Goal: Task Accomplishment & Management: Manage account settings

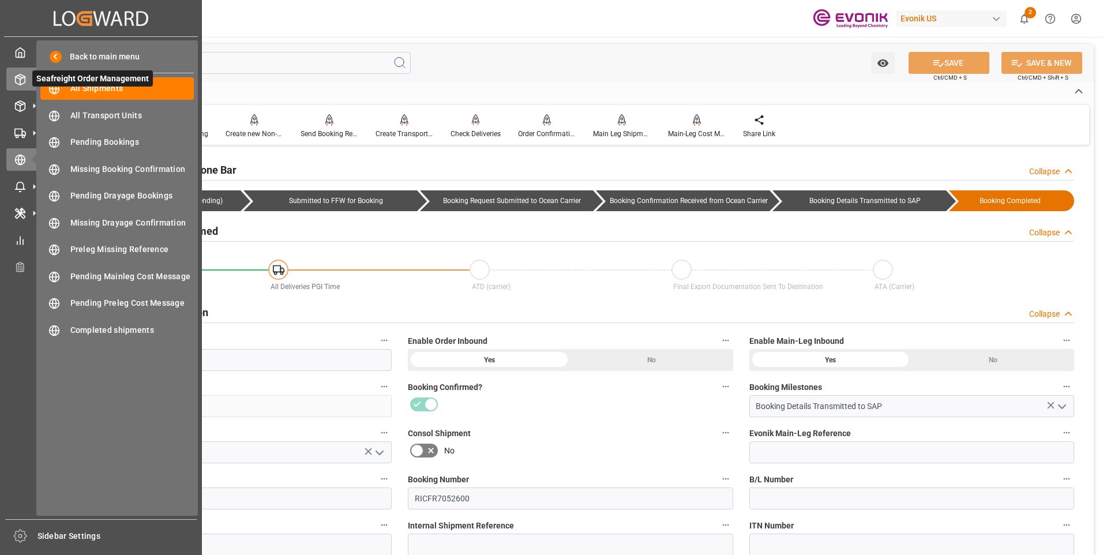
click at [23, 78] on polyline at bounding box center [20, 78] width 9 height 2
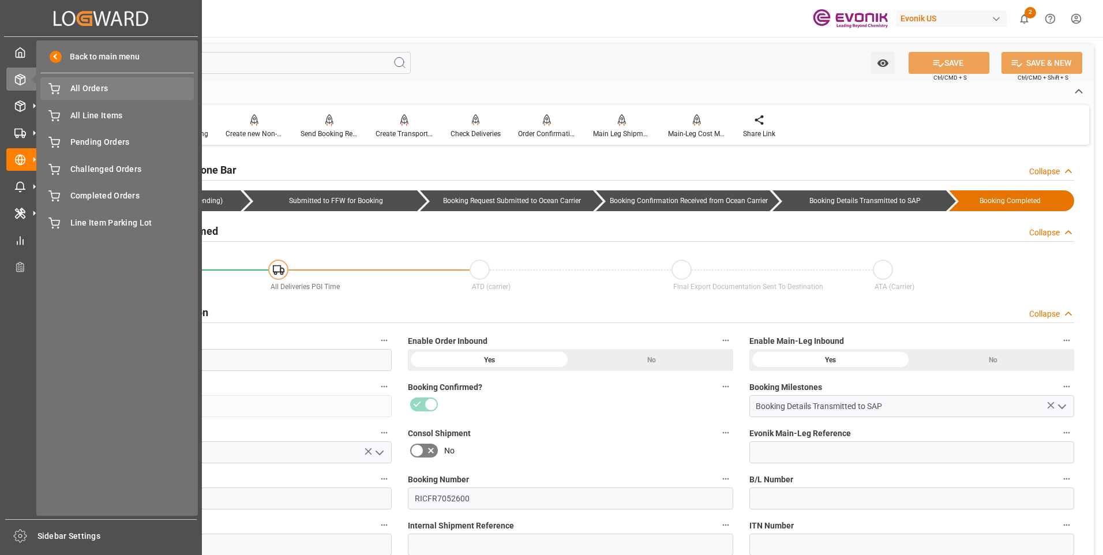
click at [76, 88] on span "All Orders" at bounding box center [132, 89] width 124 height 12
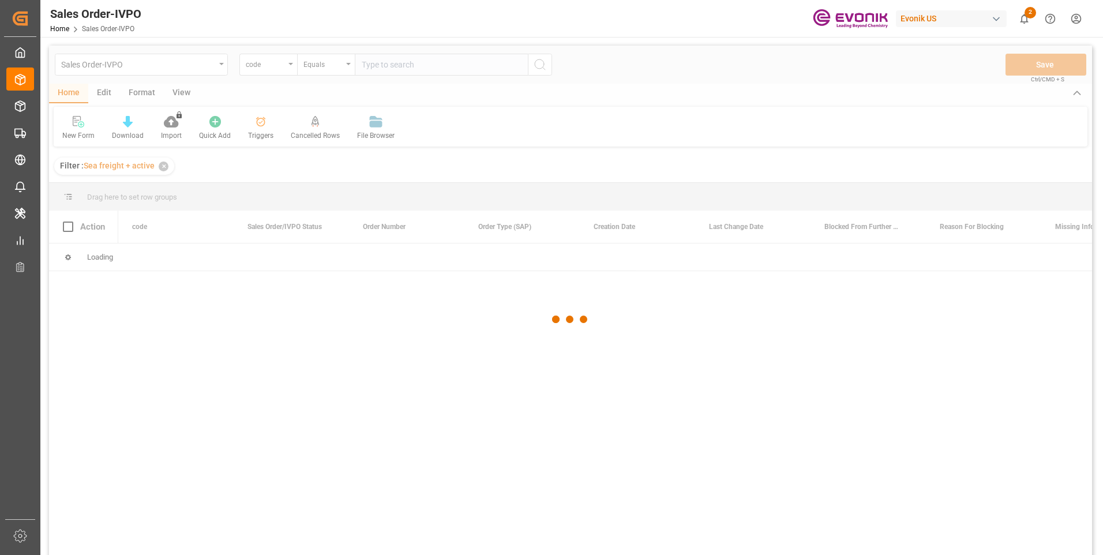
type input "edff87c24f4b"
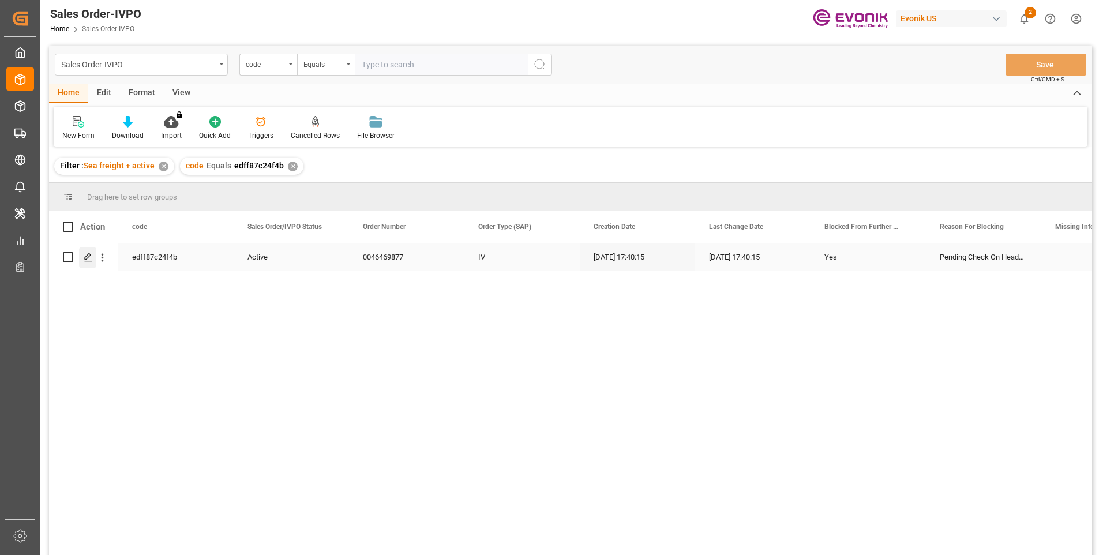
click at [85, 261] on icon "Press SPACE to select this row." at bounding box center [88, 257] width 9 height 9
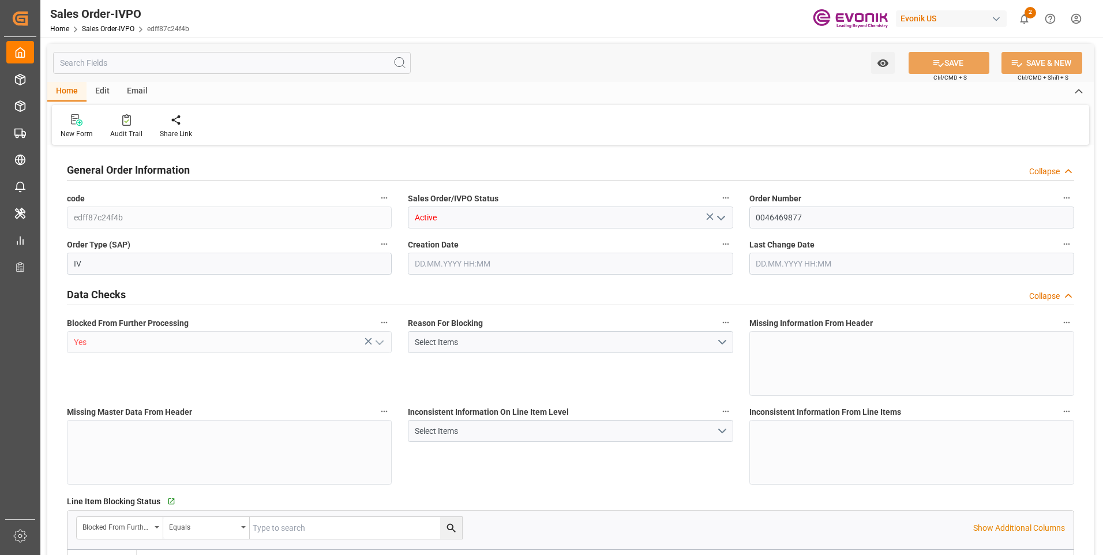
type input "BEANR"
type input "0"
type input "1"
type input "14899.876"
type input "[DATE] 17:40"
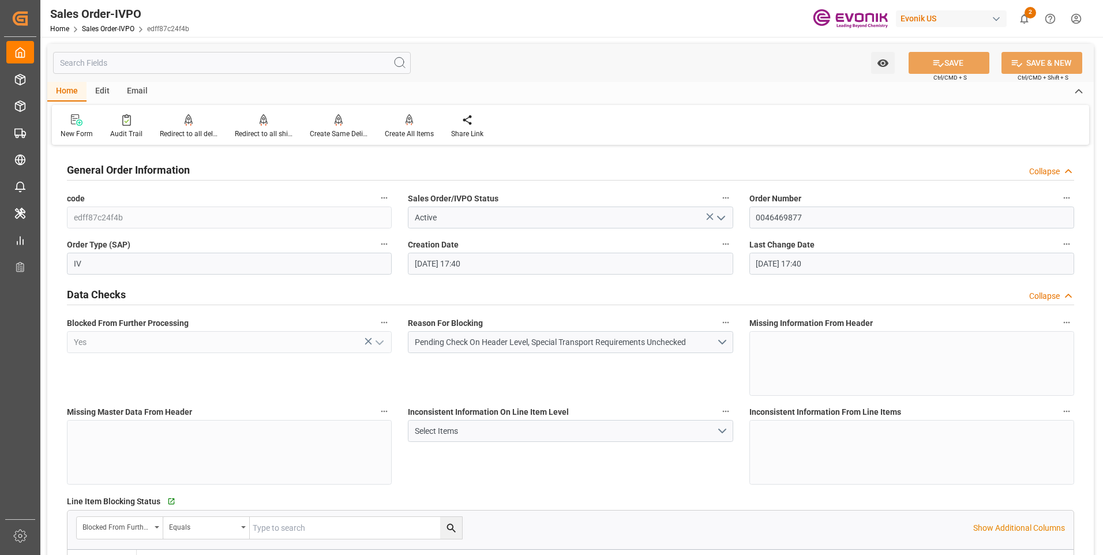
type input "[DATE] 17:40"
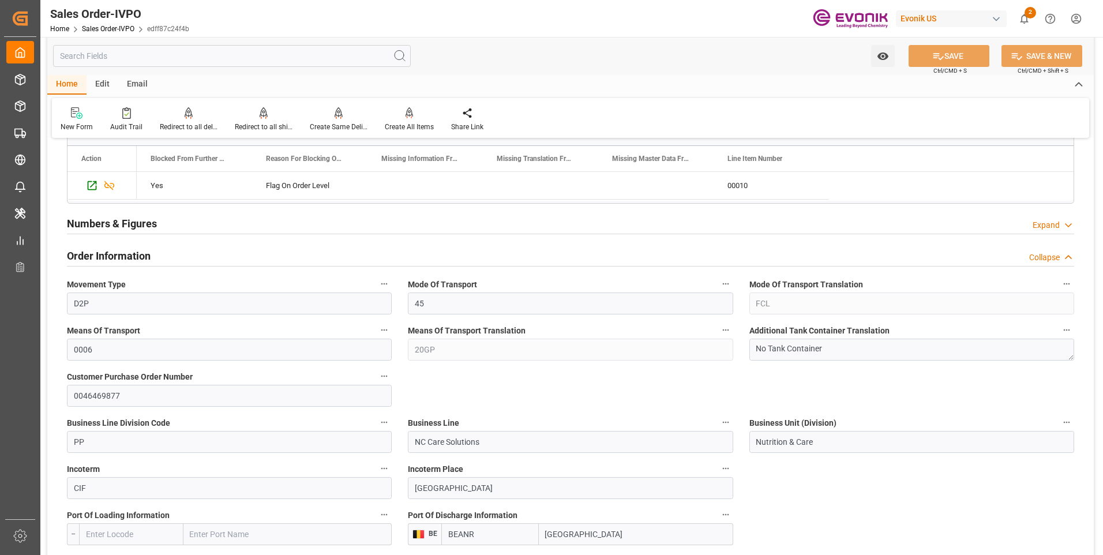
scroll to position [462, 0]
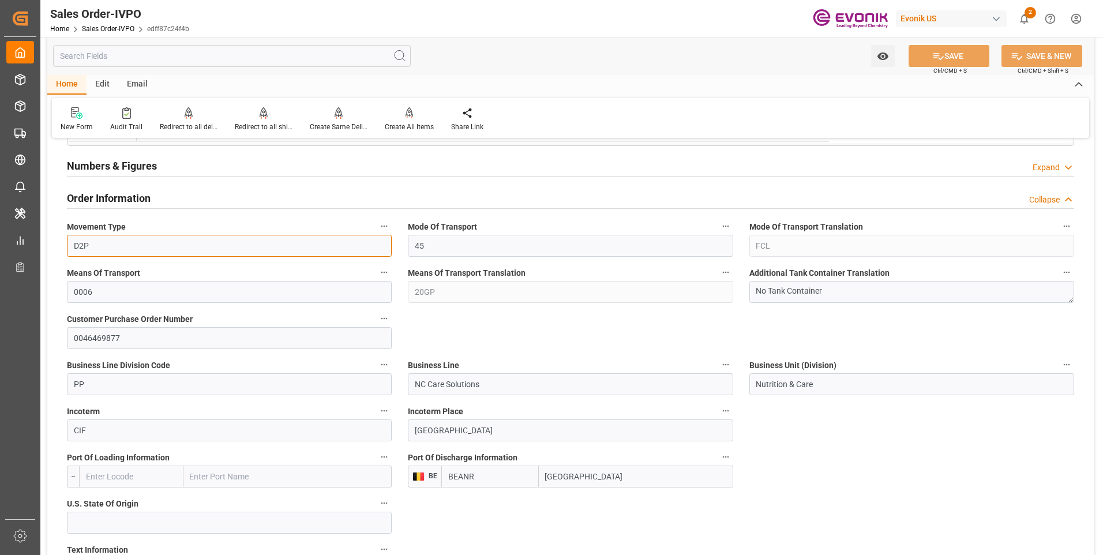
click at [109, 244] on input "D2P" at bounding box center [229, 246] width 325 height 22
drag, startPoint x: 108, startPoint y: 246, endPoint x: 69, endPoint y: 244, distance: 39.9
click at [69, 244] on input "D2P" at bounding box center [229, 246] width 325 height 22
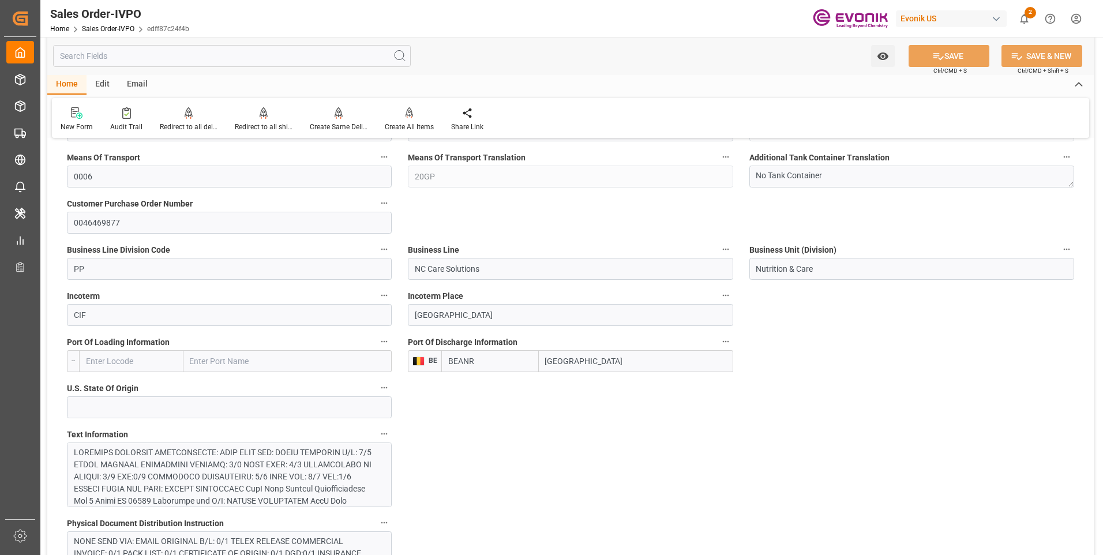
scroll to position [519, 0]
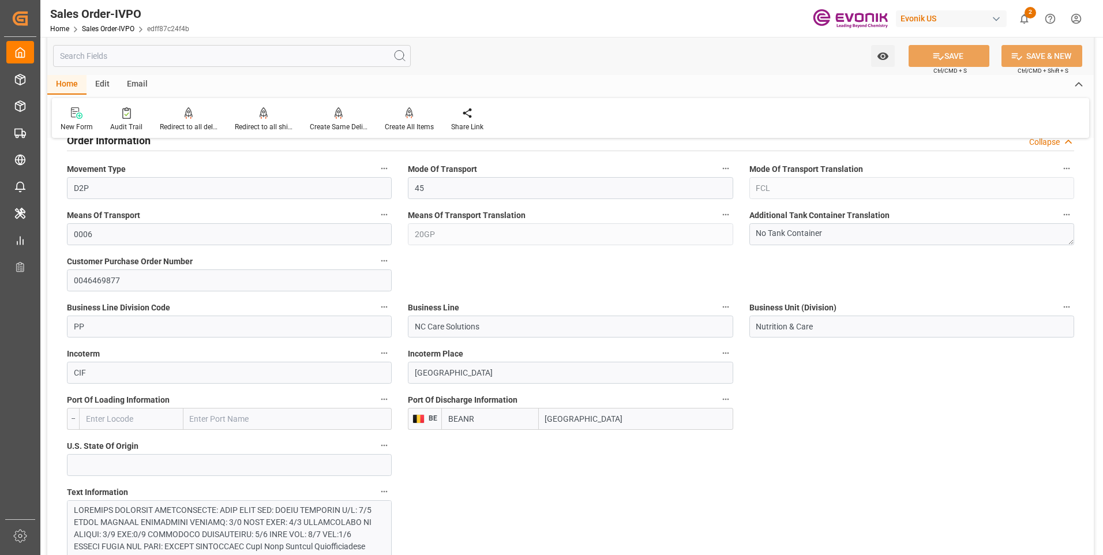
click at [493, 314] on label "Business Line" at bounding box center [570, 307] width 325 height 16
click at [718, 314] on button "Business Line" at bounding box center [725, 306] width 15 height 15
drag, startPoint x: 492, startPoint y: 325, endPoint x: 415, endPoint y: 331, distance: 77.0
click at [415, 331] on div at bounding box center [551, 277] width 1103 height 555
click at [475, 323] on input "NC Care Solutions" at bounding box center [570, 327] width 325 height 22
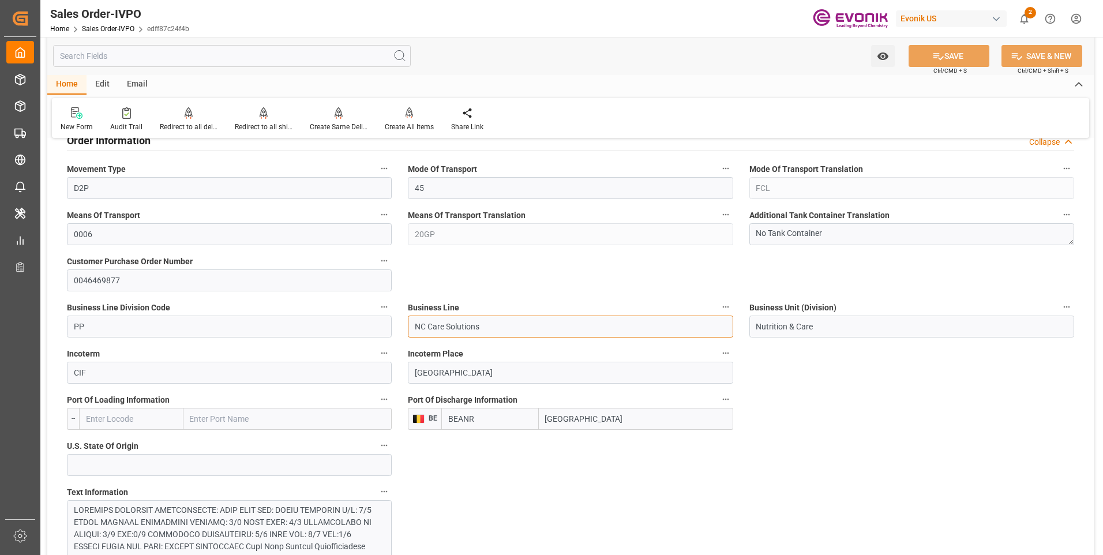
drag, startPoint x: 487, startPoint y: 327, endPoint x: 406, endPoint y: 329, distance: 81.4
click at [406, 329] on div "Business Line NC Care Solutions" at bounding box center [570, 318] width 341 height 46
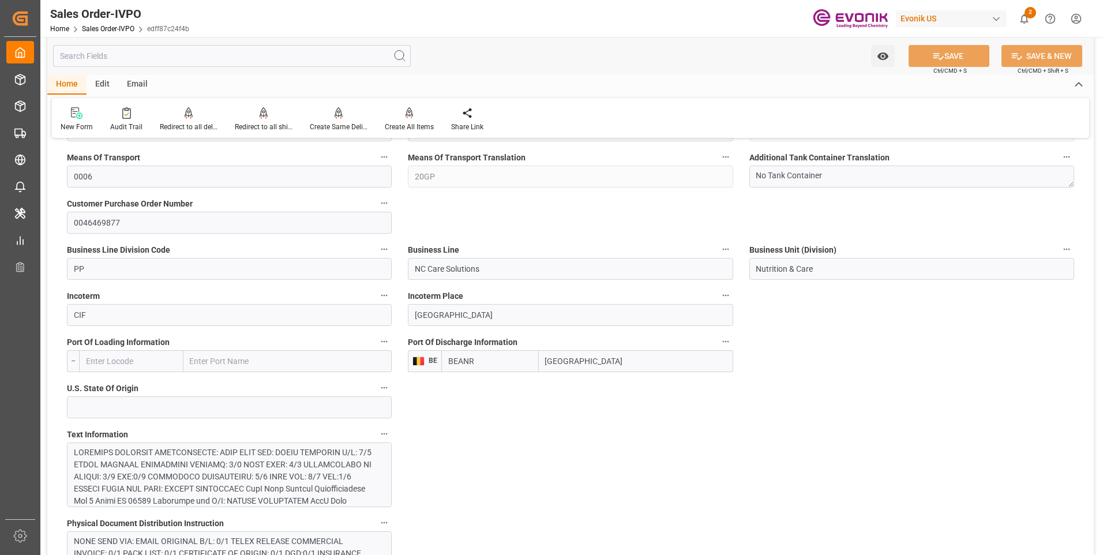
drag, startPoint x: 589, startPoint y: 364, endPoint x: 542, endPoint y: 362, distance: 46.8
click at [542, 362] on input "[GEOGRAPHIC_DATA]" at bounding box center [636, 361] width 194 height 22
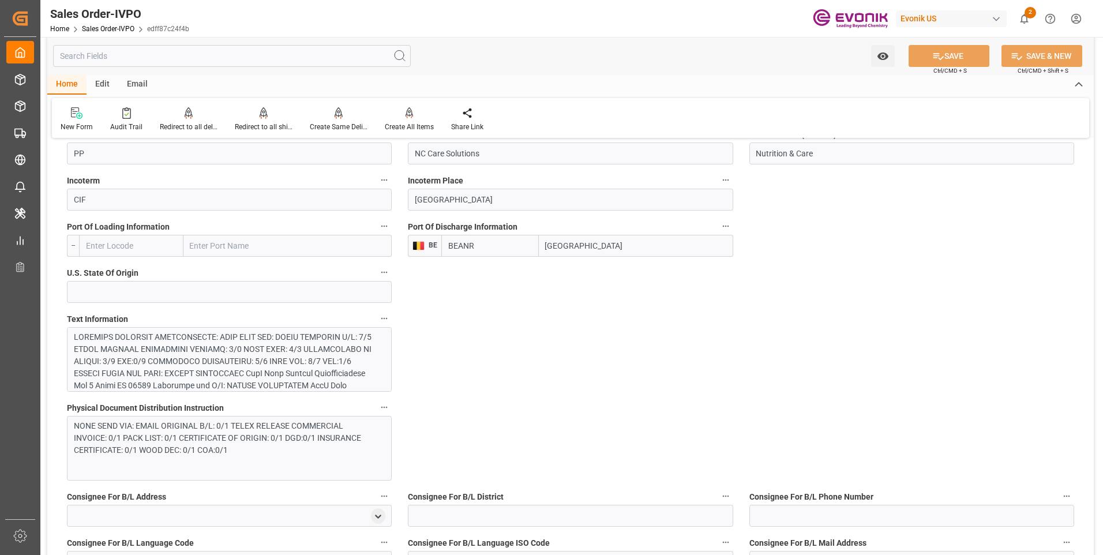
click at [263, 361] on div at bounding box center [225, 428] width 302 height 194
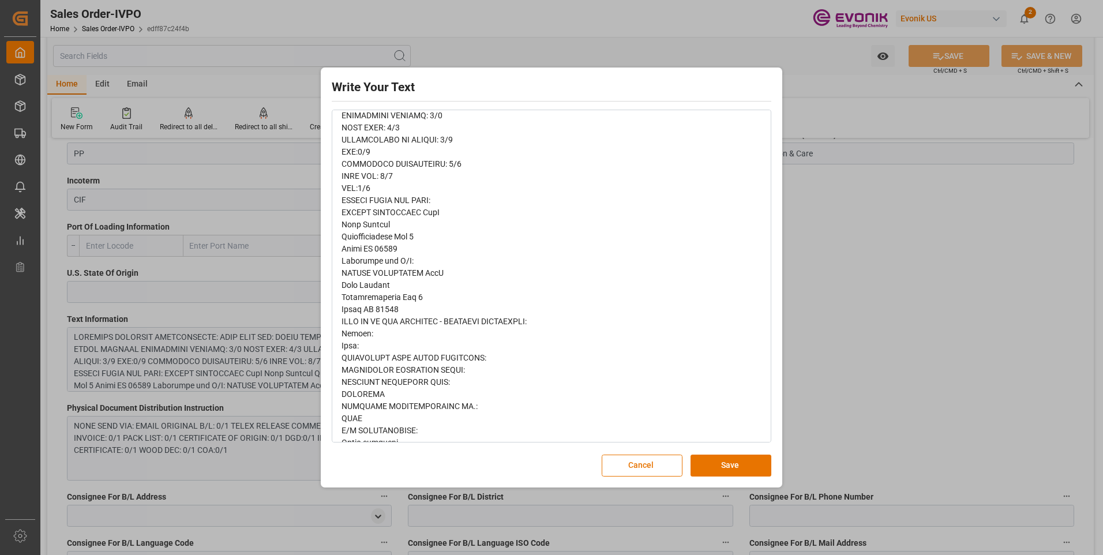
scroll to position [0, 0]
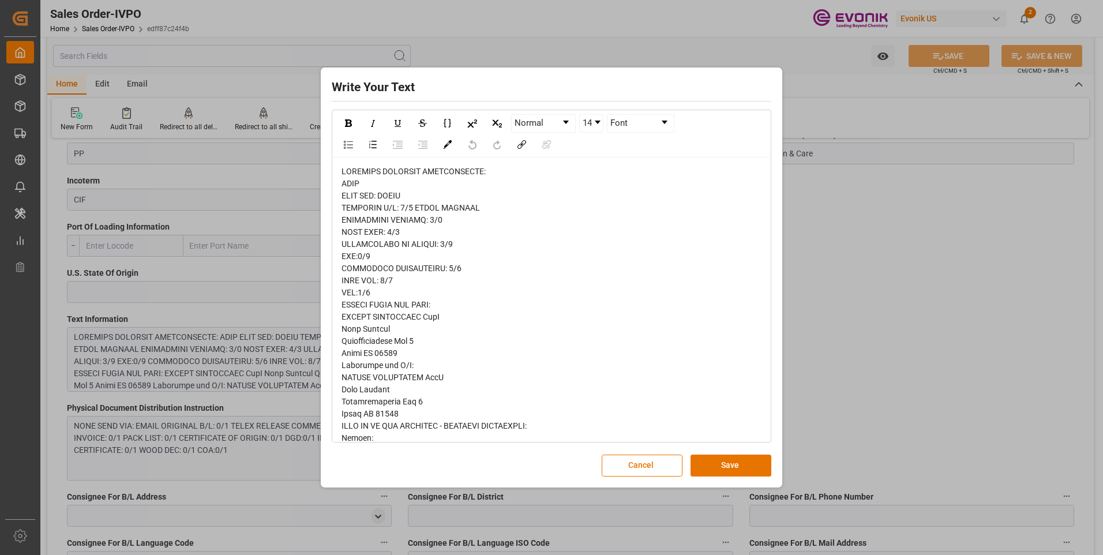
drag, startPoint x: 703, startPoint y: 455, endPoint x: 449, endPoint y: 471, distance: 255.0
click at [704, 455] on button "Save" at bounding box center [731, 466] width 81 height 22
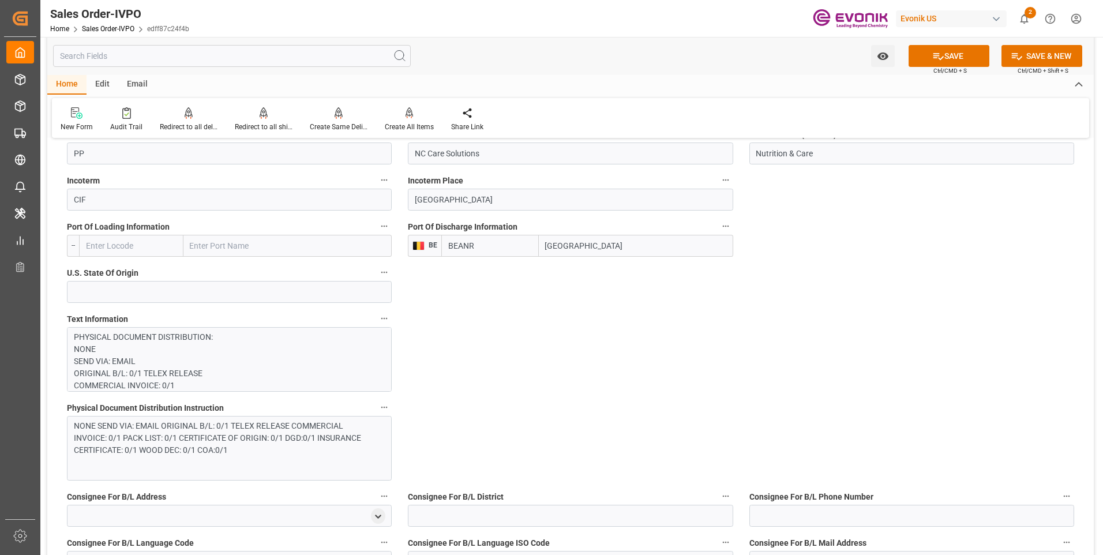
click at [223, 445] on div "NONE SEND VIA: EMAIL ORIGINAL B/L: 0/1 TELEX RELEASE COMMERCIAL INVOICE: 0/1 PA…" at bounding box center [225, 438] width 302 height 36
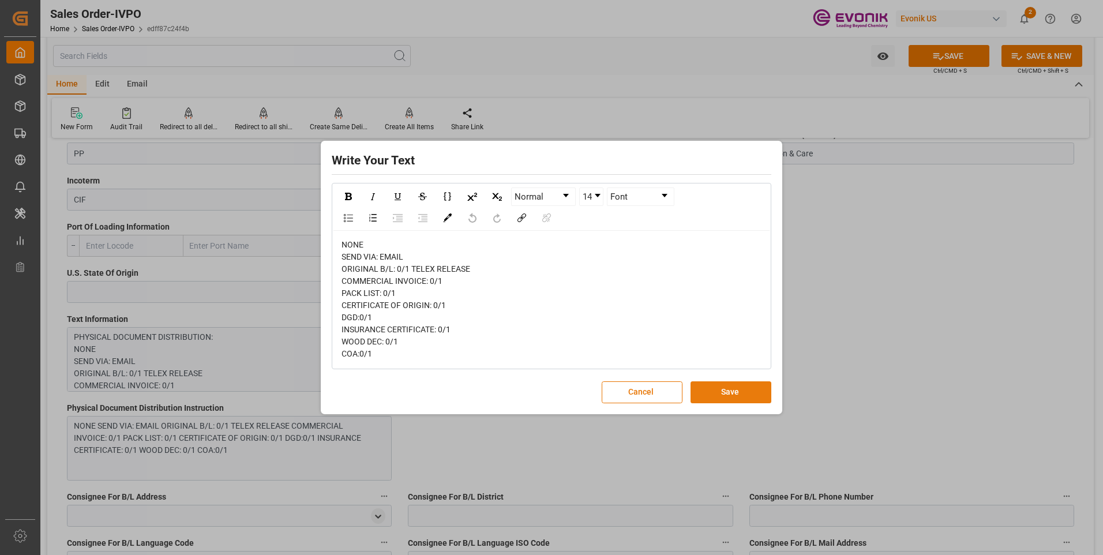
click at [725, 391] on button "Save" at bounding box center [731, 392] width 81 height 22
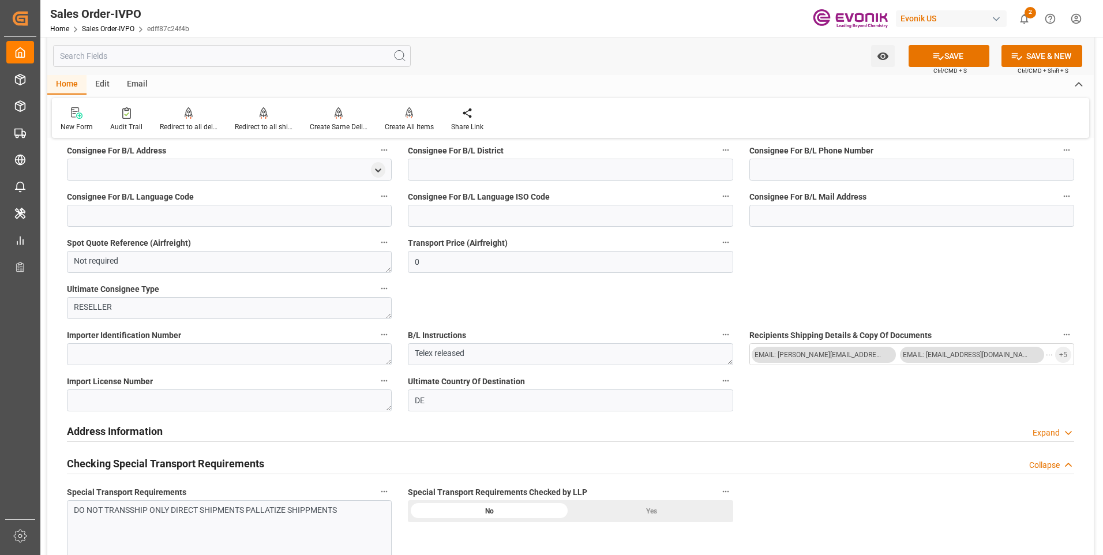
scroll to position [1096, 0]
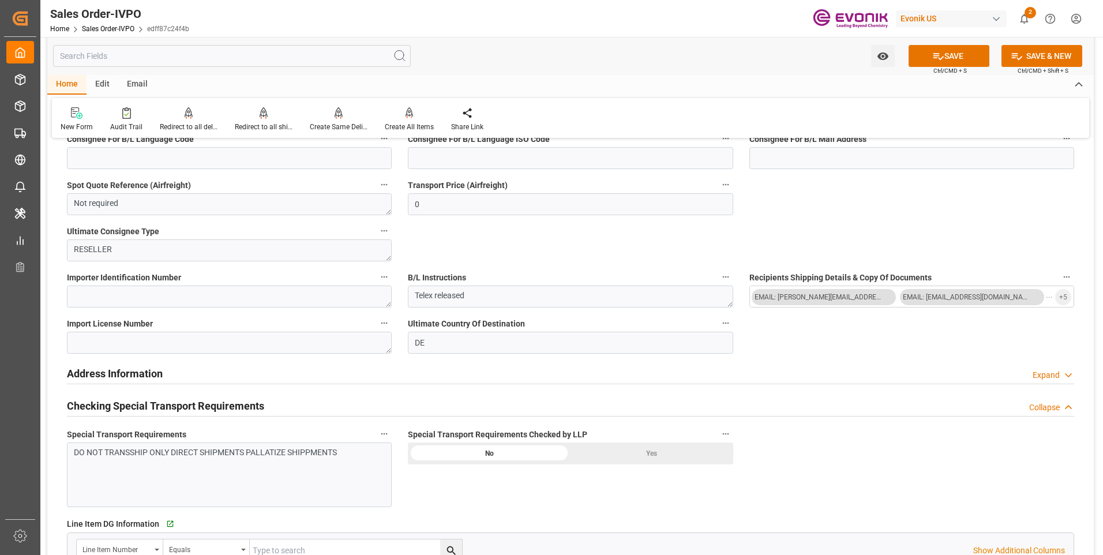
click at [307, 468] on div "DO NOT TRANSSHIP ONLY DIRECT SHIPMENTS PALLATIZE SHIPPMENTS" at bounding box center [229, 475] width 325 height 65
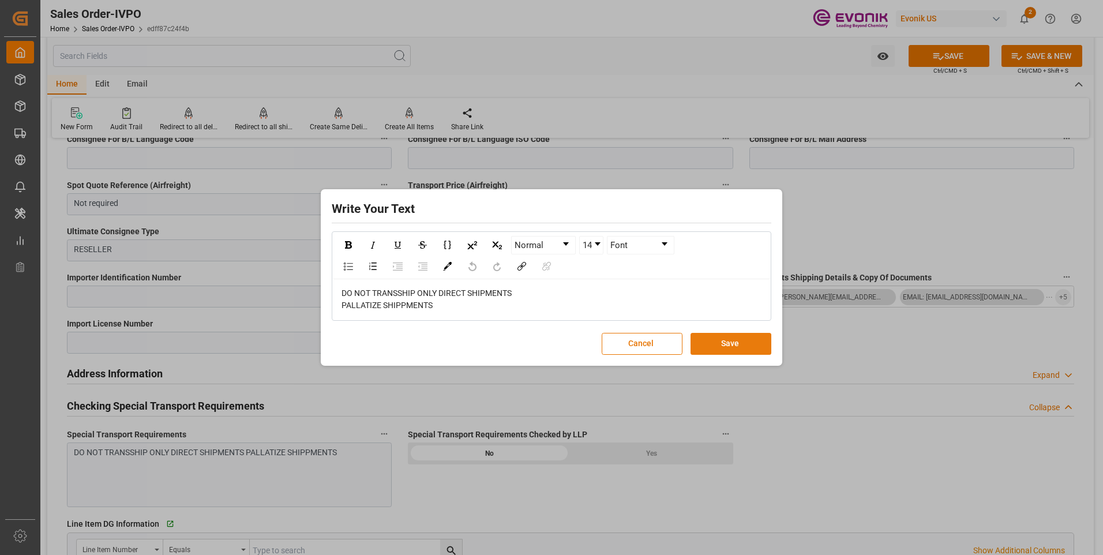
click at [716, 340] on button "Save" at bounding box center [731, 344] width 81 height 22
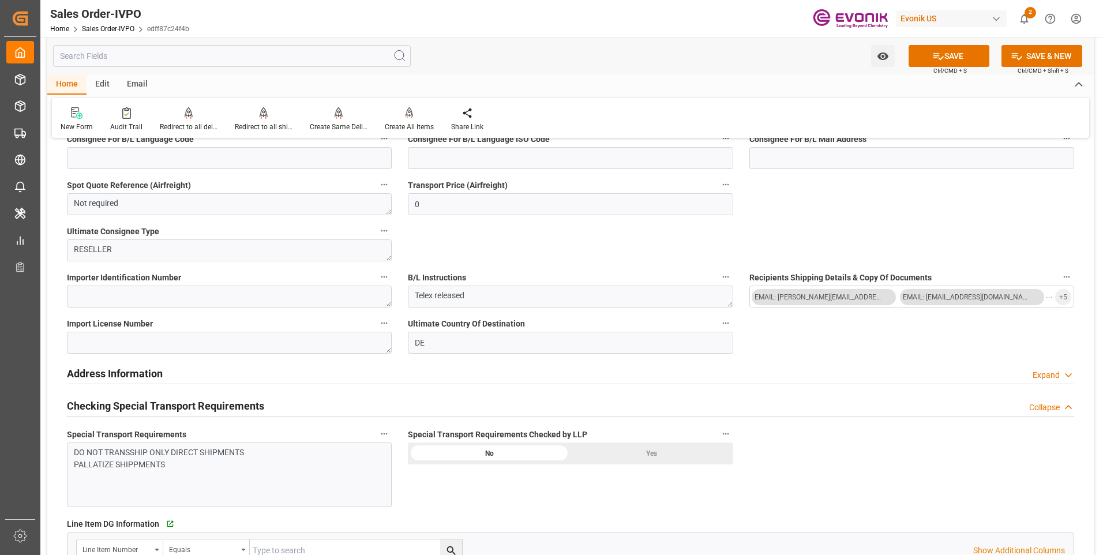
scroll to position [1270, 0]
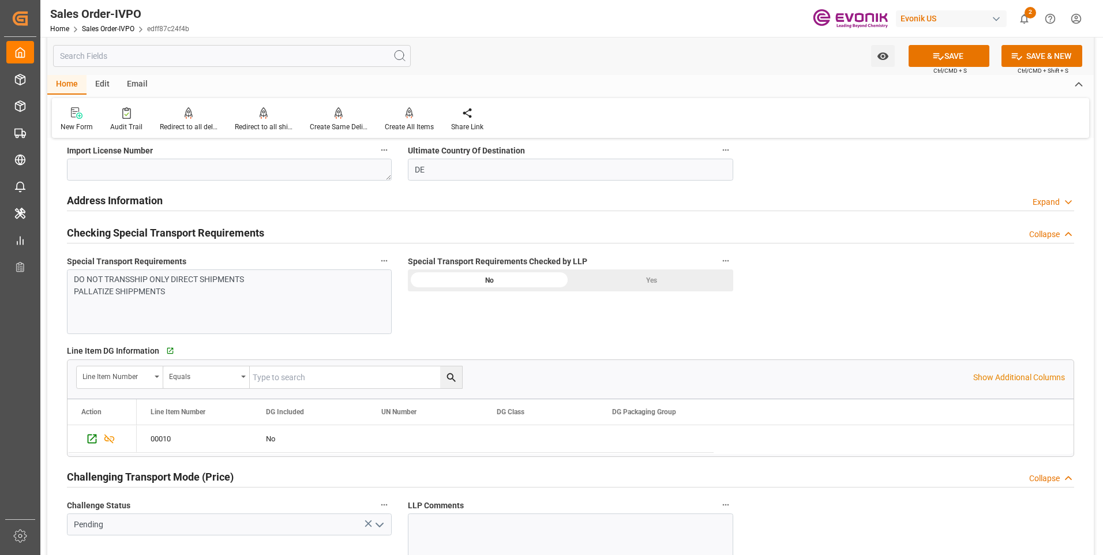
click at [640, 286] on div "Yes" at bounding box center [652, 280] width 163 height 22
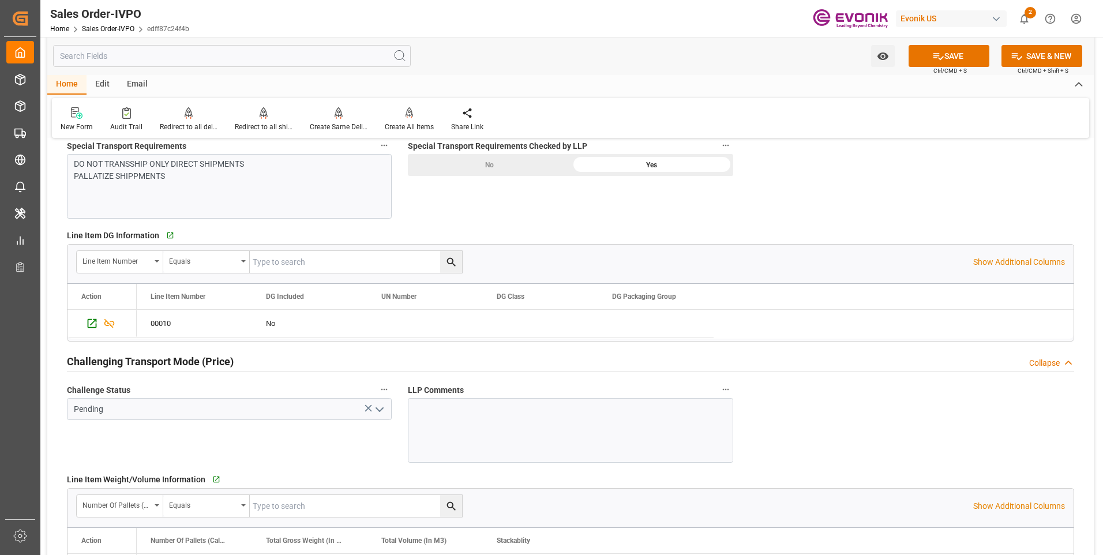
scroll to position [1500, 0]
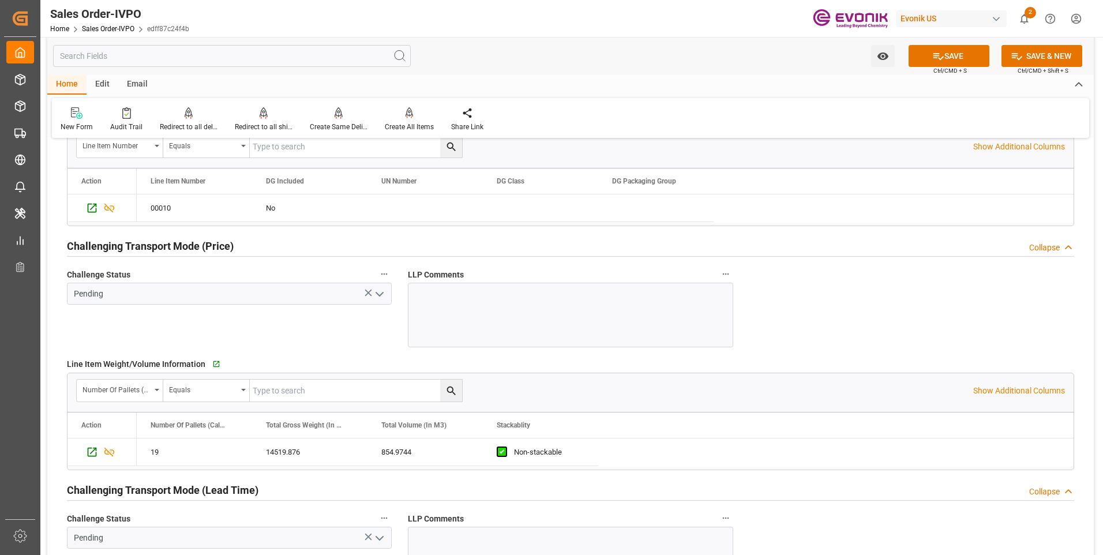
click at [380, 295] on polyline "open menu" at bounding box center [379, 294] width 7 height 3
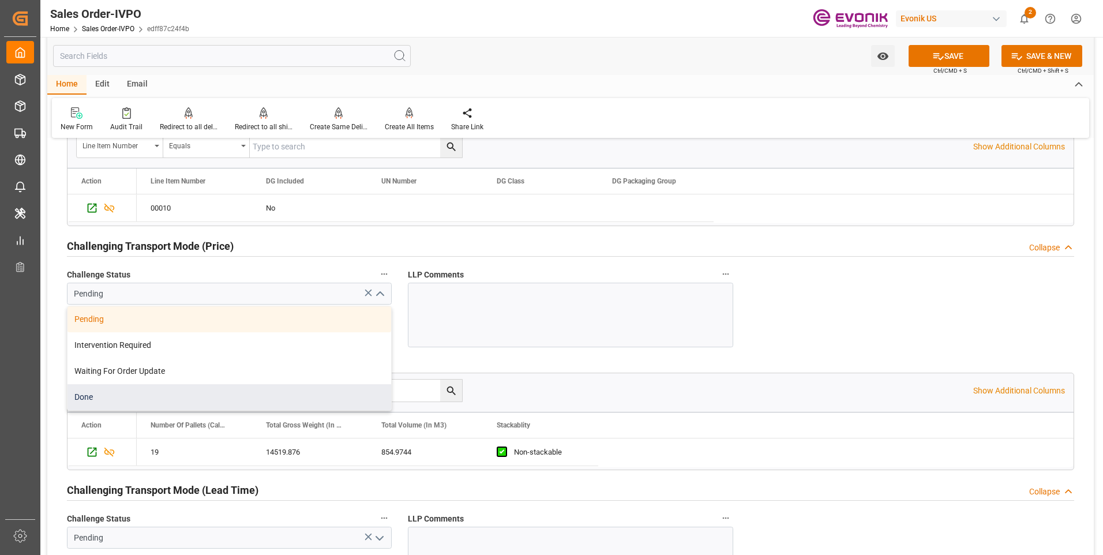
drag, startPoint x: 122, startPoint y: 402, endPoint x: 295, endPoint y: 364, distance: 177.4
click at [122, 402] on div "Done" at bounding box center [230, 397] width 324 height 26
type input "Done"
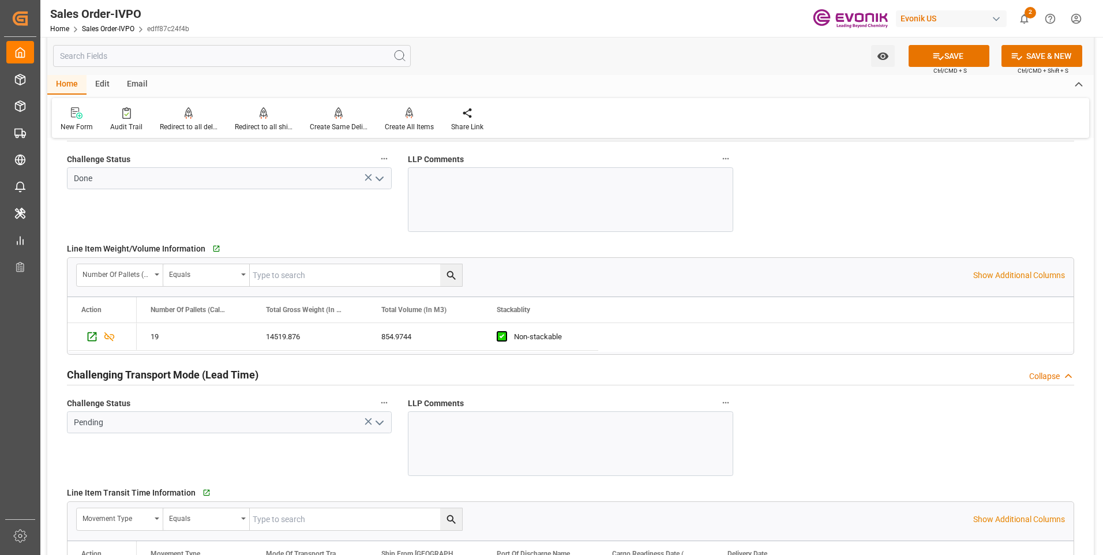
scroll to position [1731, 0]
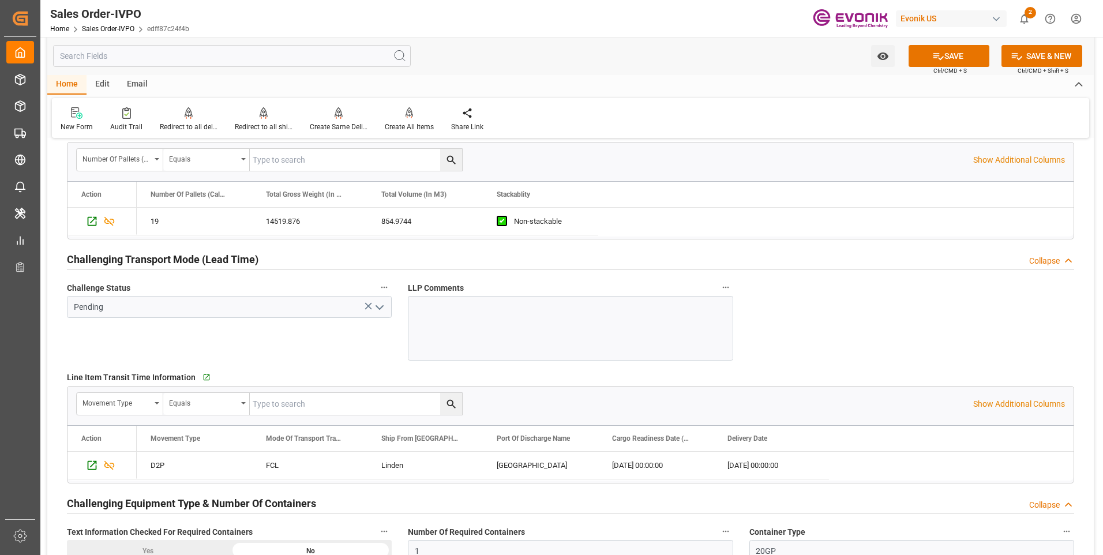
click at [380, 307] on icon "open menu" at bounding box center [380, 308] width 14 height 14
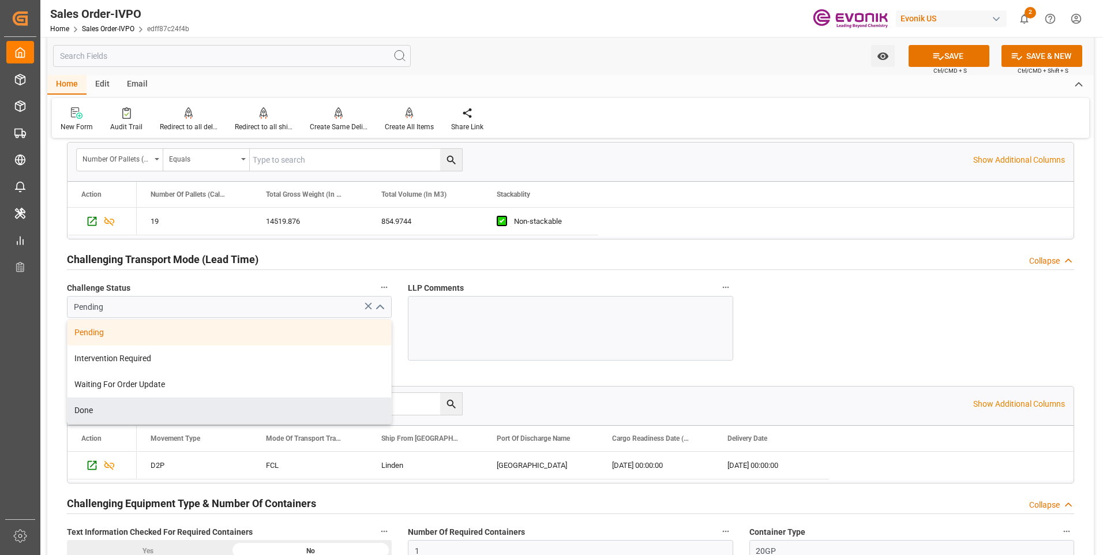
click at [129, 417] on div "Done" at bounding box center [230, 411] width 324 height 26
type input "Done"
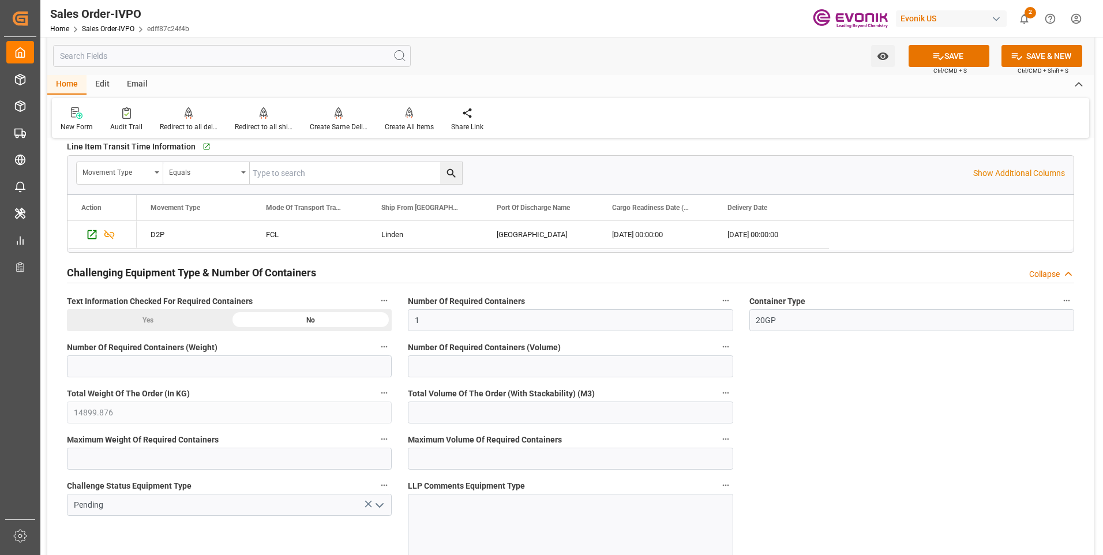
scroll to position [2077, 0]
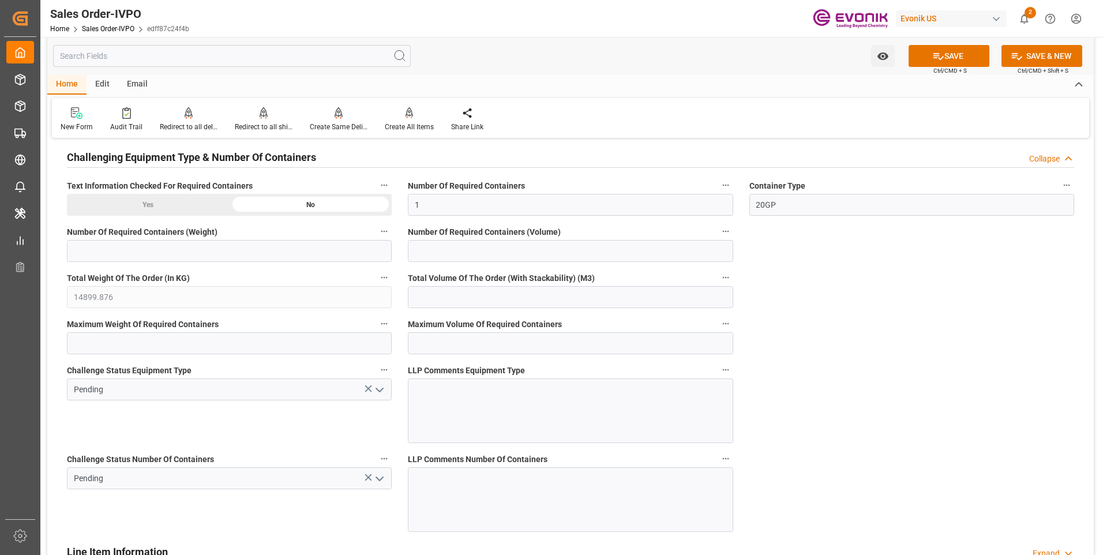
click at [379, 388] on icon "open menu" at bounding box center [380, 390] width 14 height 14
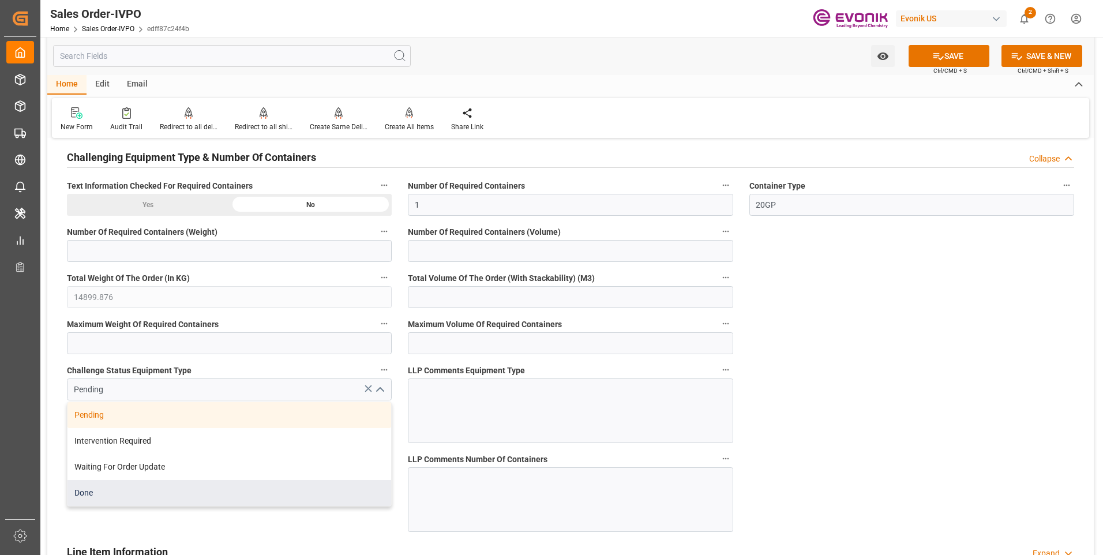
click at [116, 496] on div "Done" at bounding box center [230, 493] width 324 height 26
type input "Done"
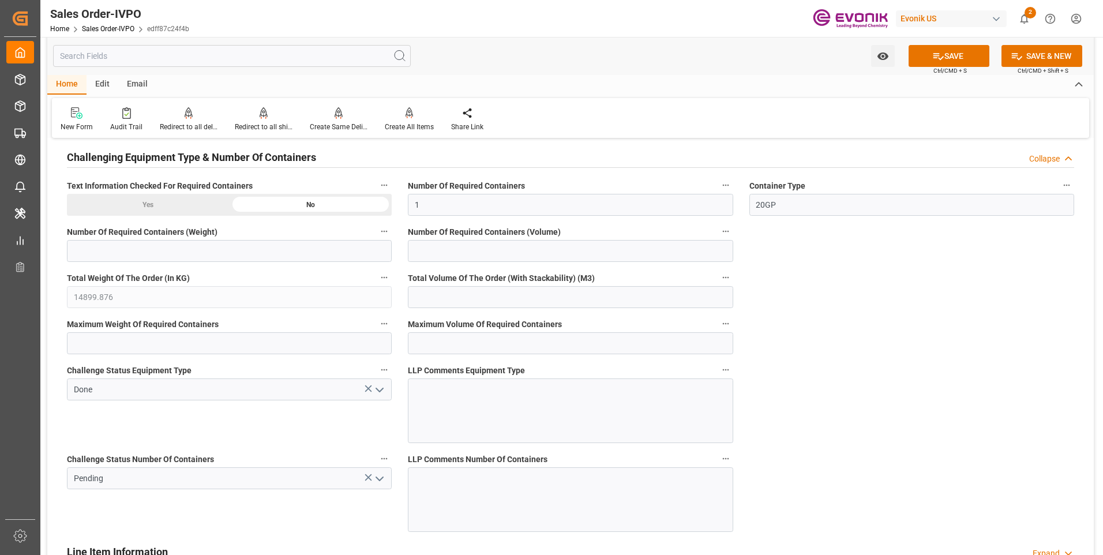
click at [380, 476] on icon "open menu" at bounding box center [380, 479] width 14 height 14
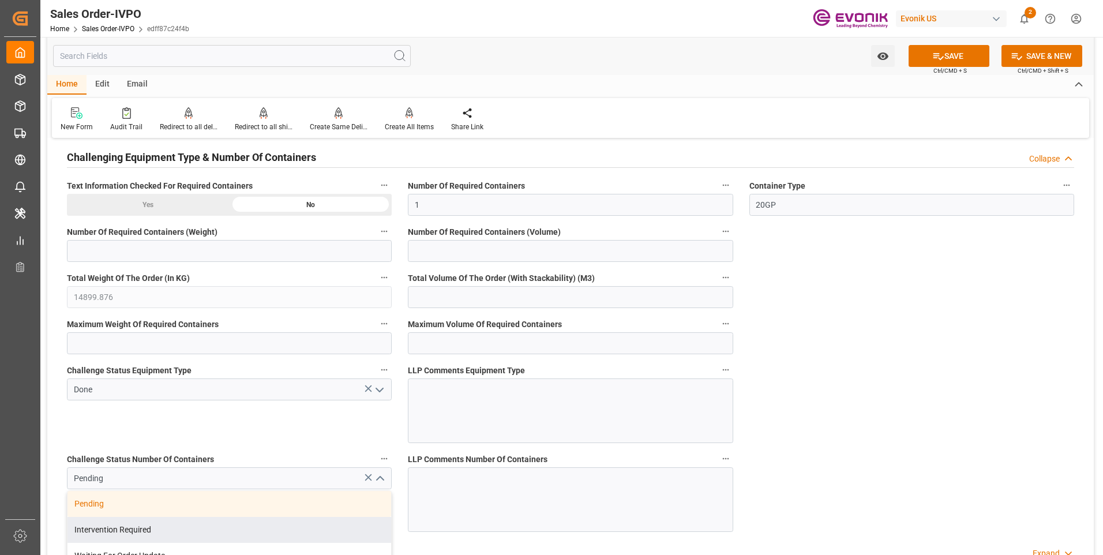
scroll to position [2193, 0]
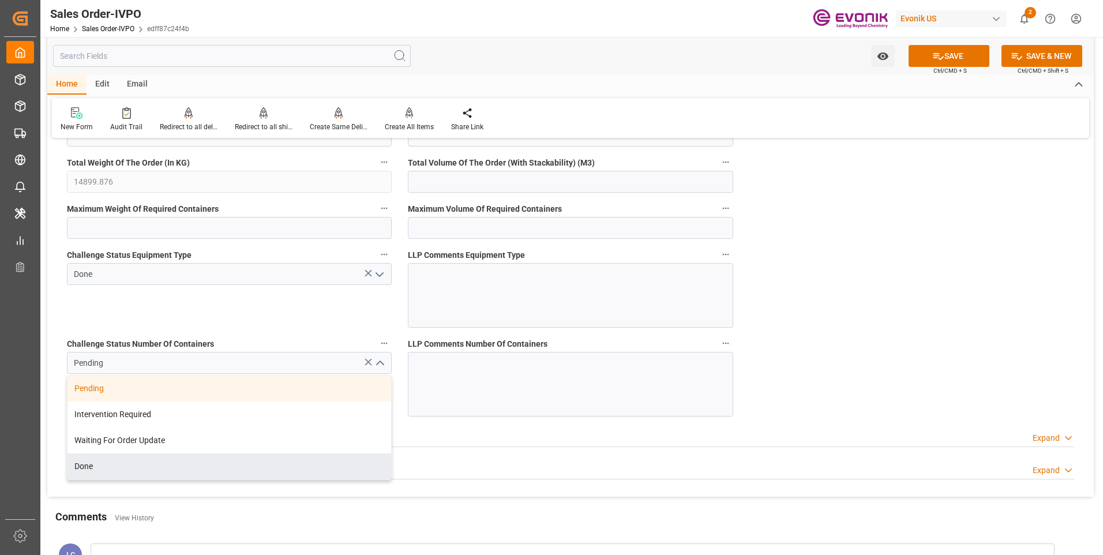
drag, startPoint x: 100, startPoint y: 475, endPoint x: 122, endPoint y: 454, distance: 30.2
click at [100, 474] on div "Done" at bounding box center [230, 467] width 324 height 26
type input "Done"
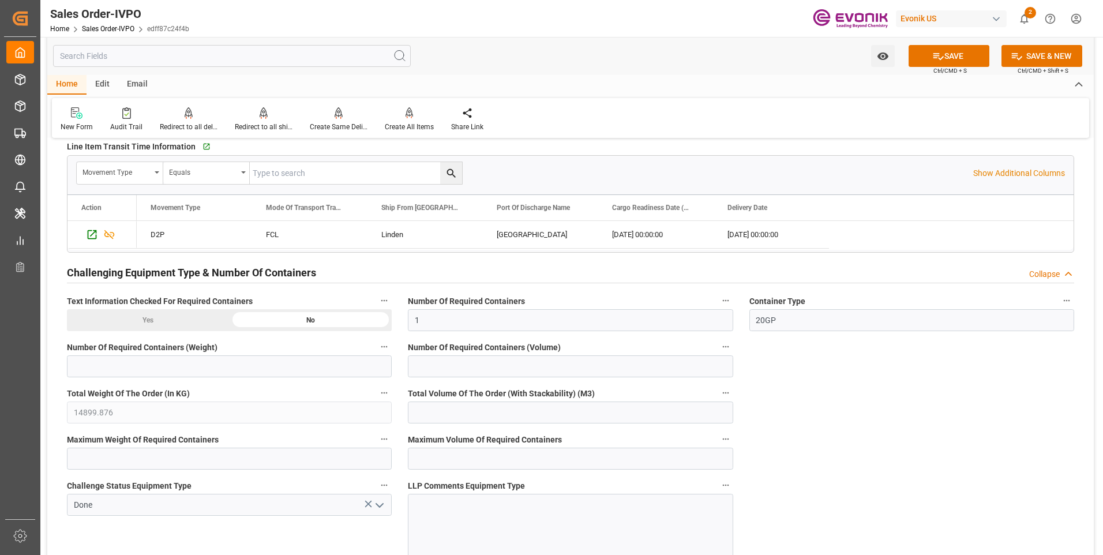
scroll to position [2135, 0]
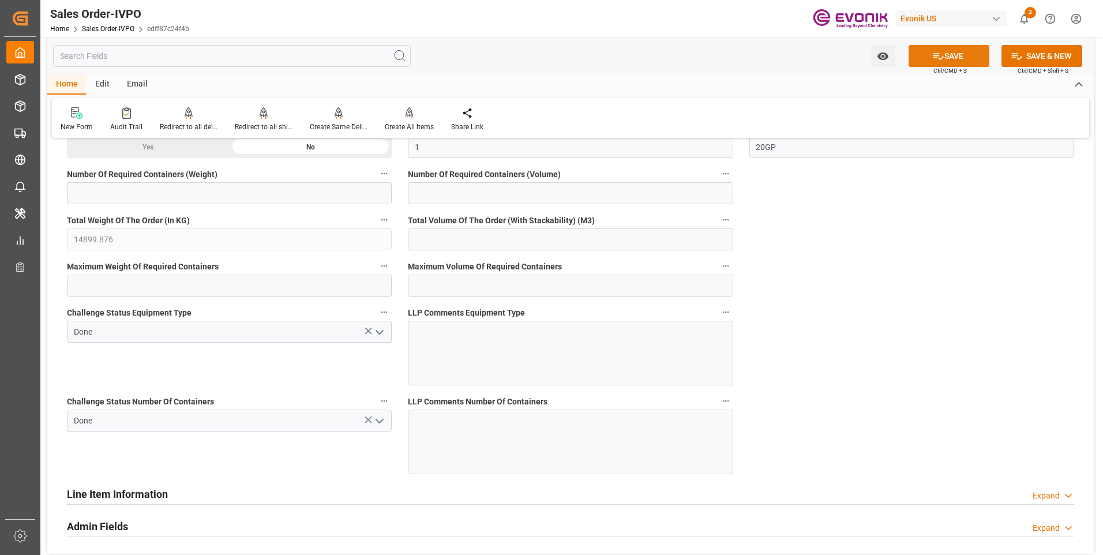
click at [943, 59] on button "SAVE" at bounding box center [949, 56] width 81 height 22
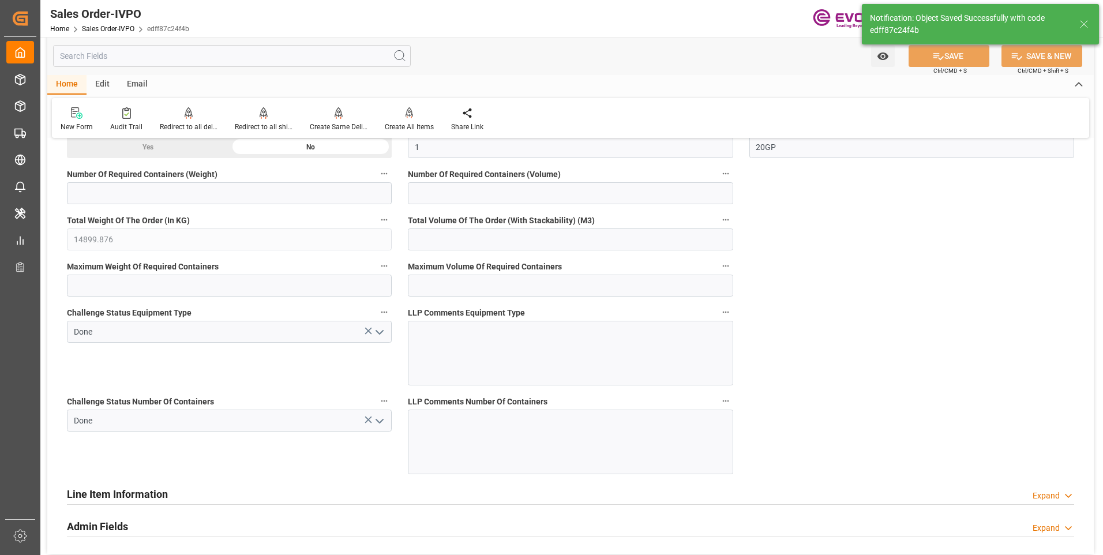
type input "No"
type input "1"
type input "57"
type input "1709.9488"
type input "17000"
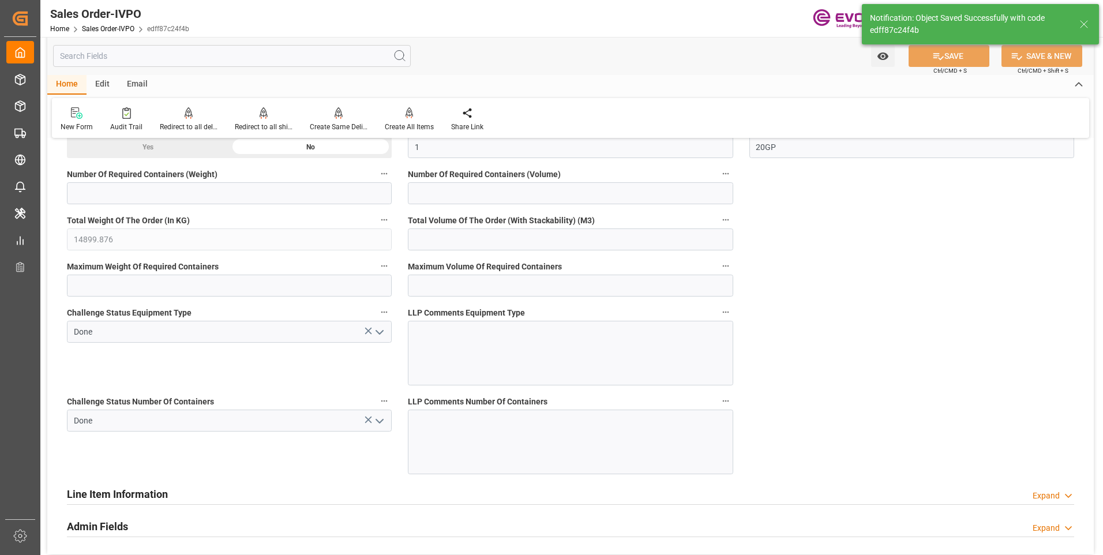
type input "30"
type input "[DATE] 02:26"
click at [406, 115] on icon at bounding box center [410, 113] width 8 height 12
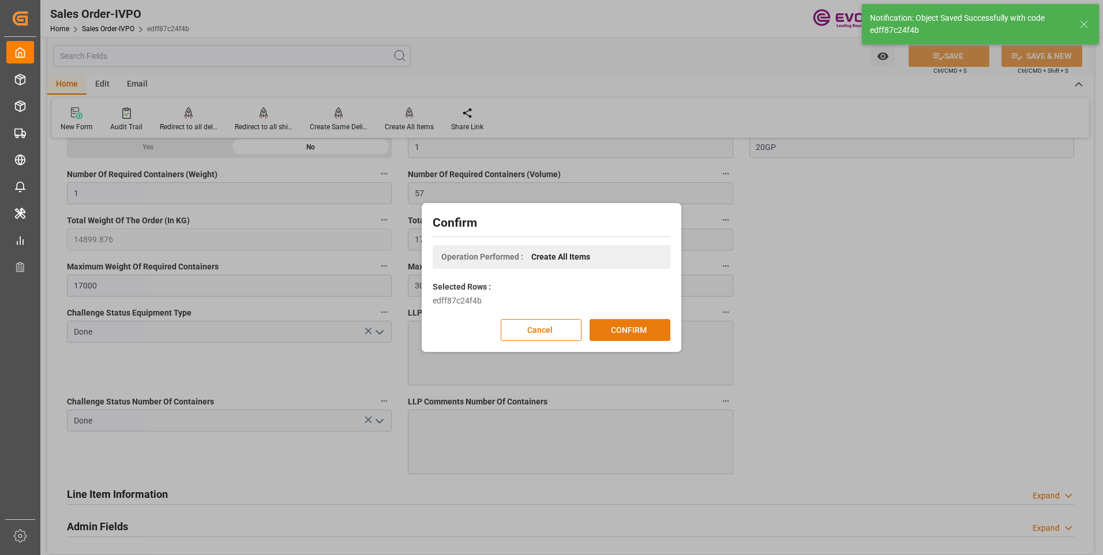
click at [634, 328] on button "CONFIRM" at bounding box center [630, 330] width 81 height 22
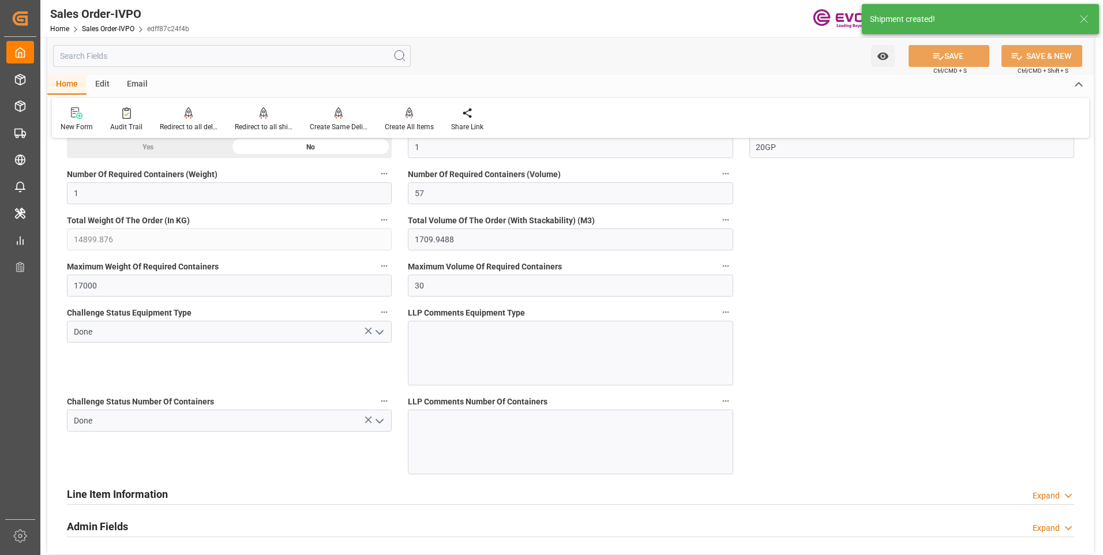
type input "BEANR"
type input "0"
type input "1"
type input "57"
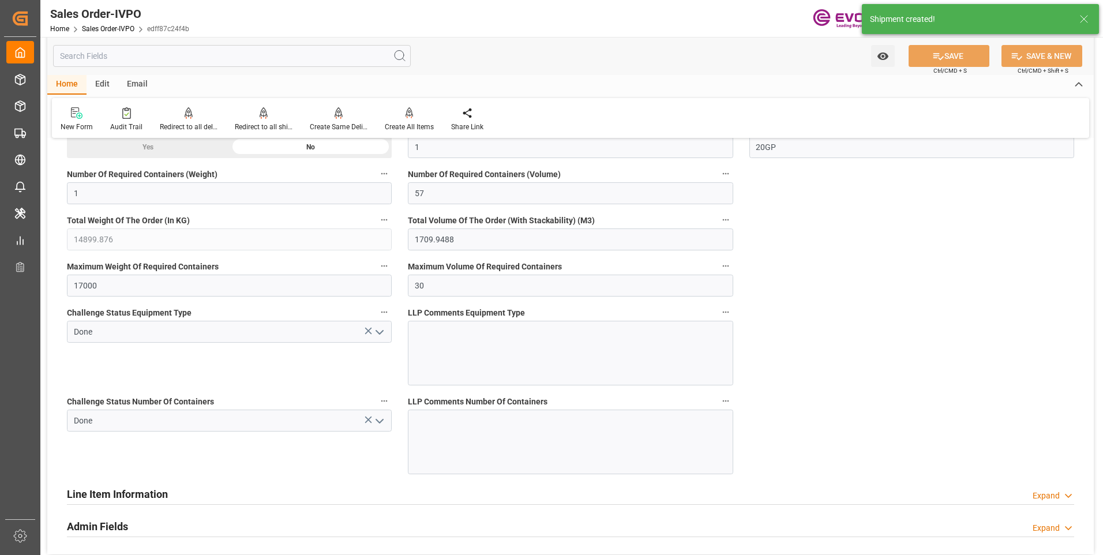
type input "14899.876"
type input "1709.9488"
type input "17000"
type input "30"
type input "[DATE] 17:40"
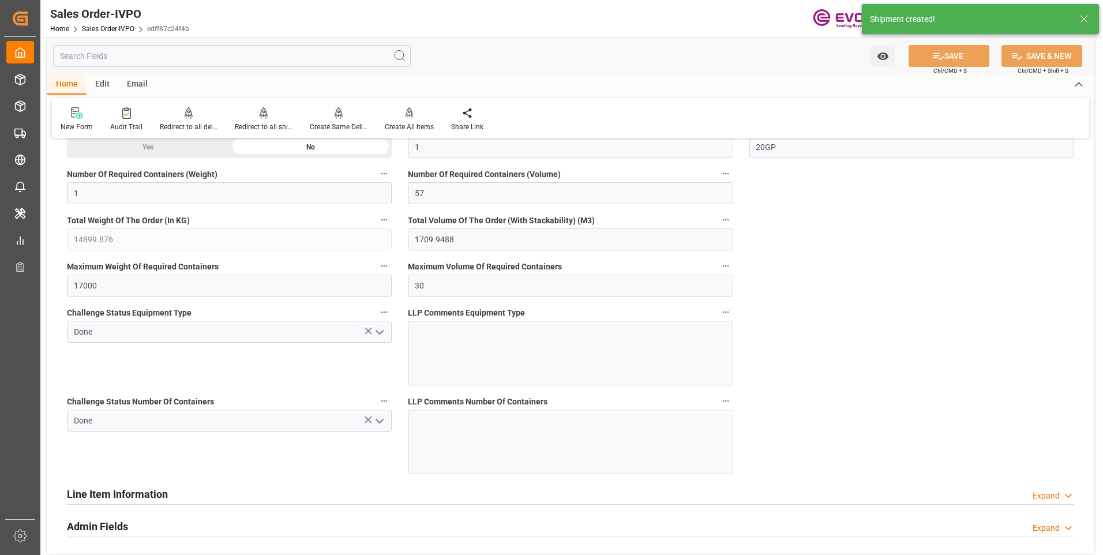
type input "[DATE] 02:26"
click at [261, 118] on icon at bounding box center [263, 118] width 5 height 2
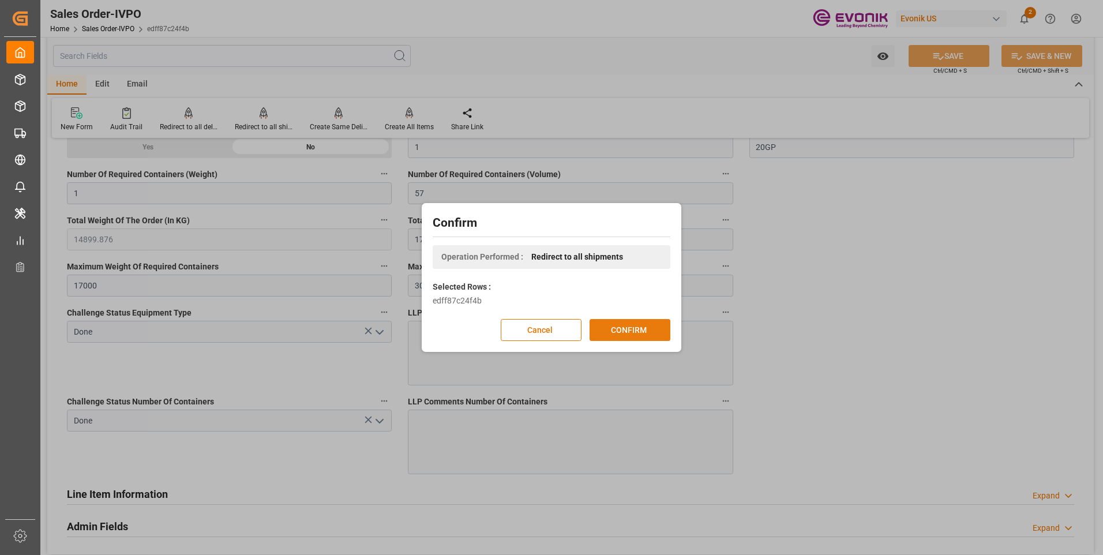
click at [631, 326] on button "CONFIRM" at bounding box center [630, 330] width 81 height 22
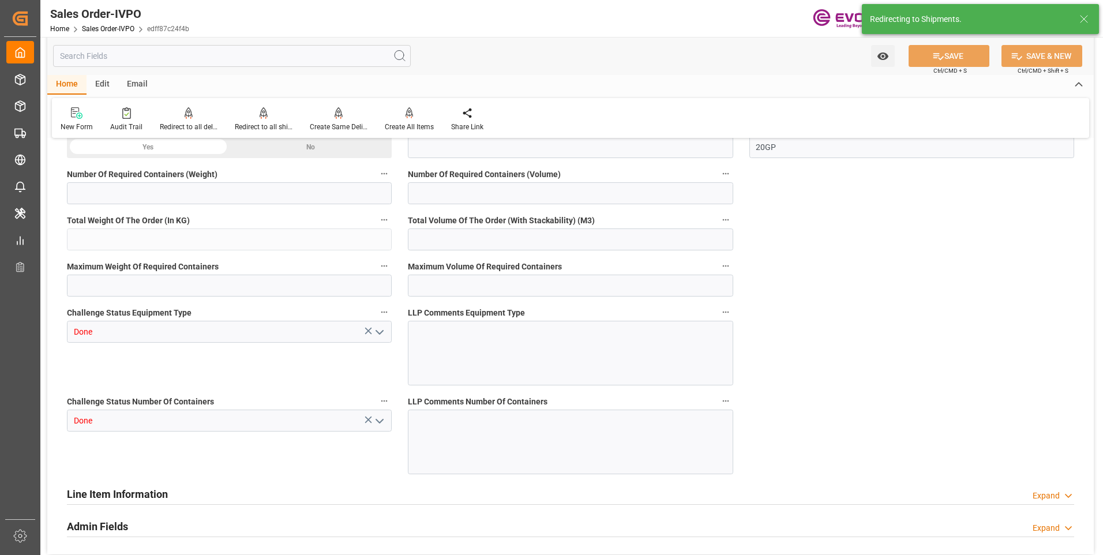
type input "BEANR"
type input "0"
type input "1"
type input "57"
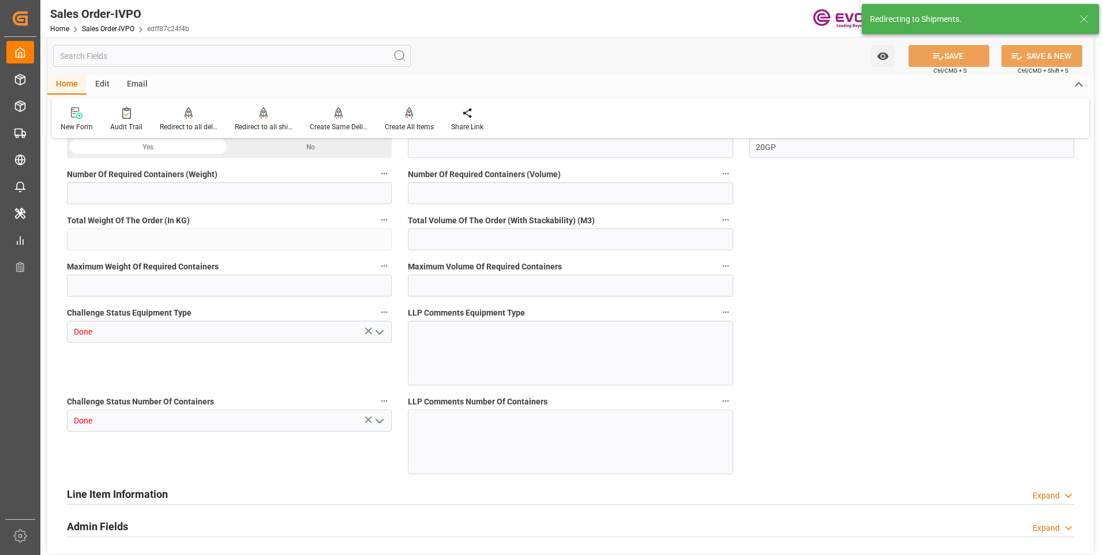
type input "14899.876"
type input "1709.9488"
type input "17000"
type input "30"
type input "[DATE] 17:40"
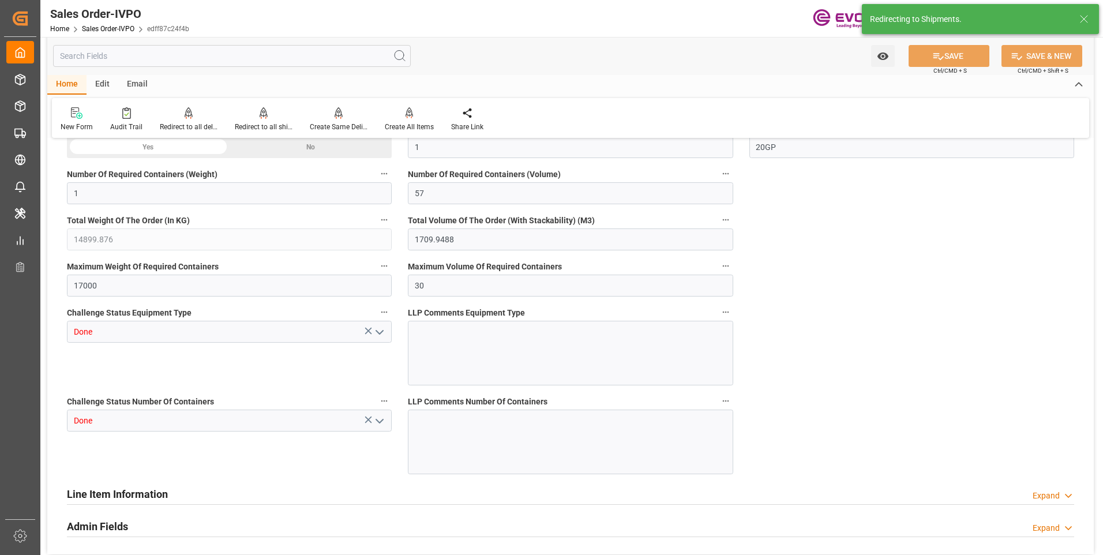
type input "[DATE] 02:26"
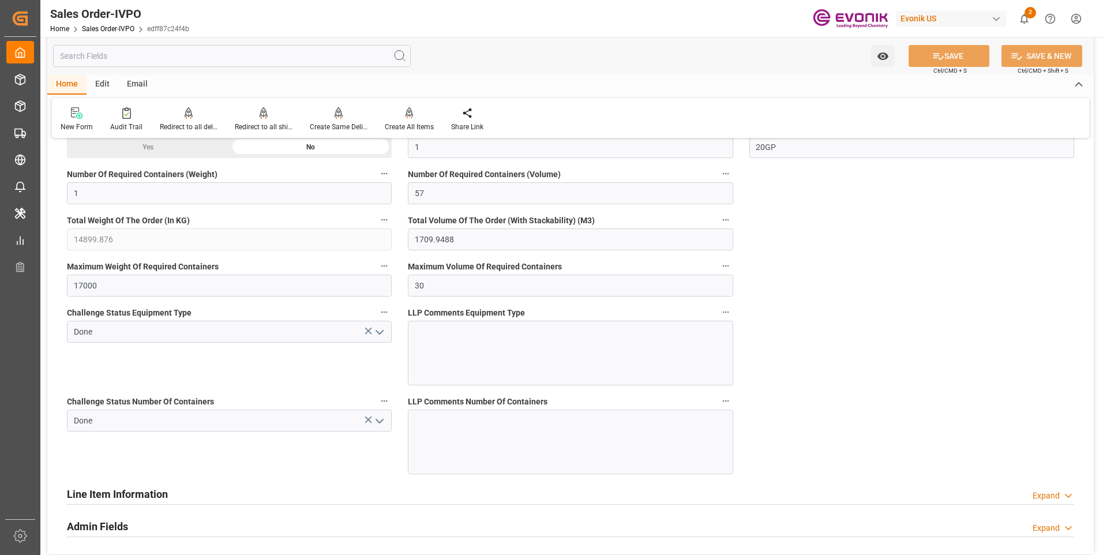
scroll to position [2020, 0]
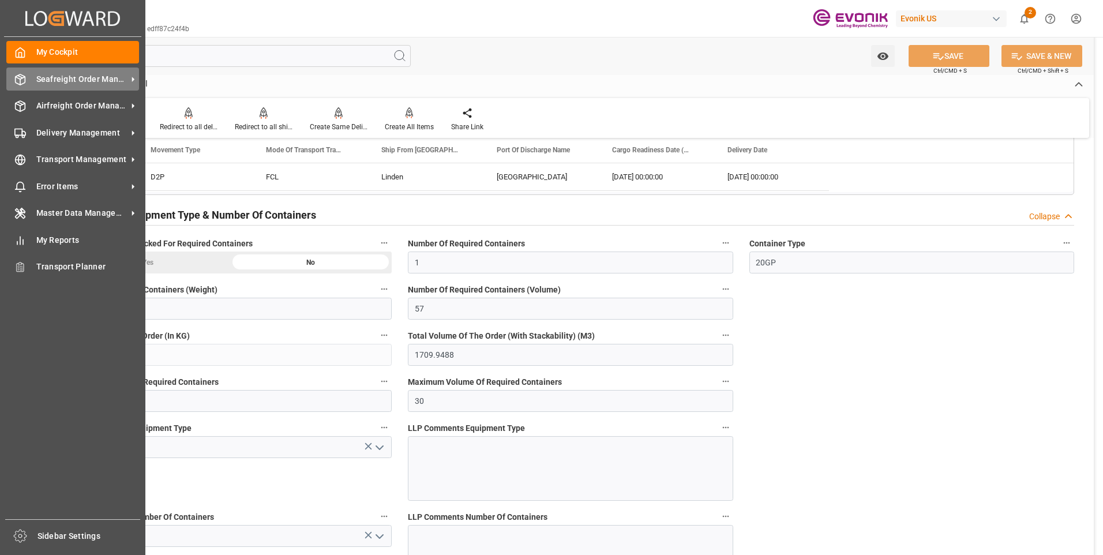
click at [29, 77] on div "Seafreight Order Management Seafreight Order Management" at bounding box center [72, 79] width 133 height 23
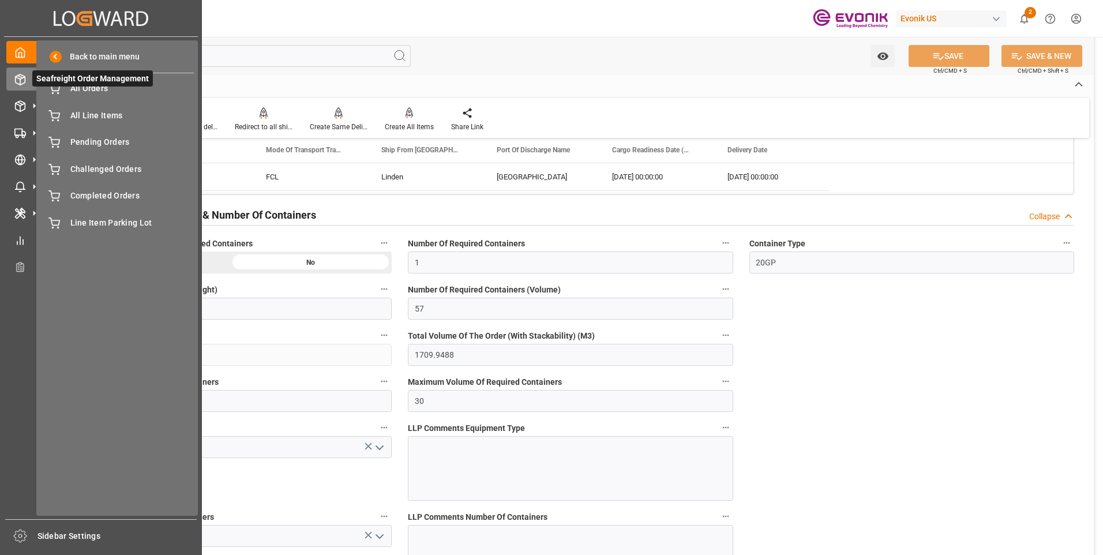
click at [99, 87] on span "Seafreight Order Management" at bounding box center [92, 78] width 121 height 16
click at [96, 89] on span "All Orders" at bounding box center [132, 89] width 124 height 12
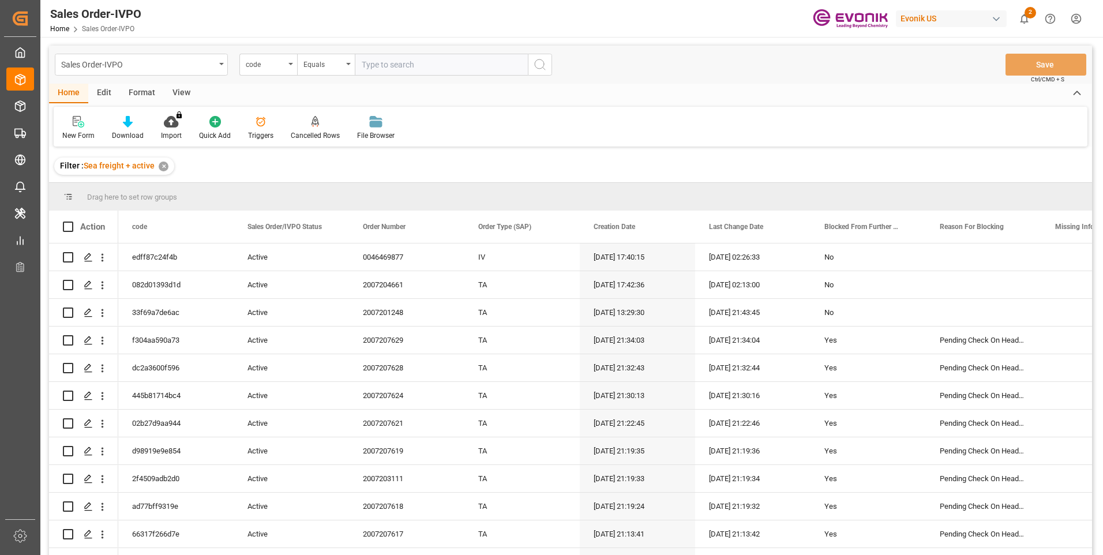
click at [368, 65] on input "text" at bounding box center [441, 65] width 173 height 22
type input "253ba28bcd20"
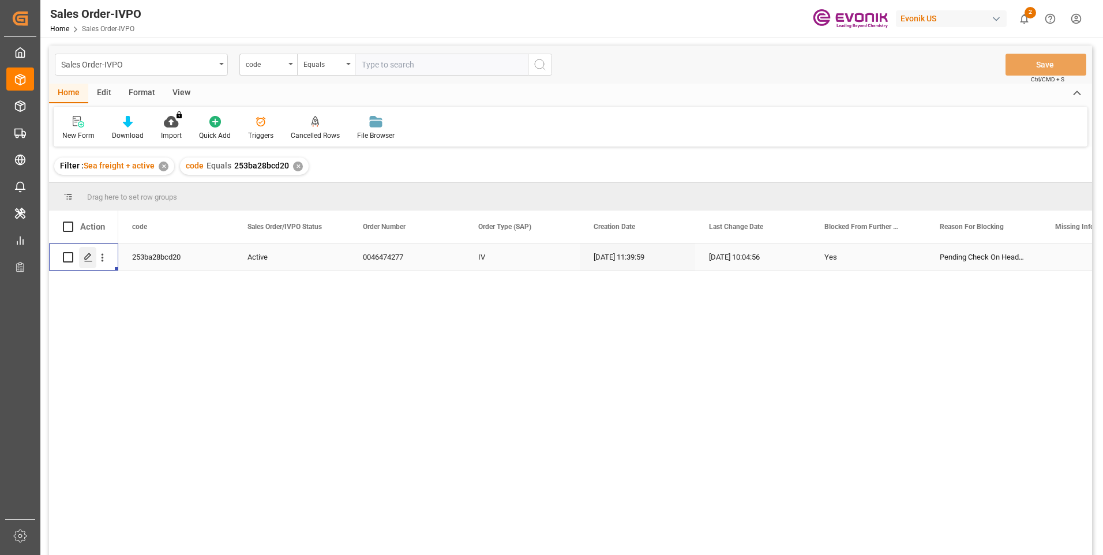
click at [87, 258] on icon "Press SPACE to select this row." at bounding box center [88, 257] width 9 height 9
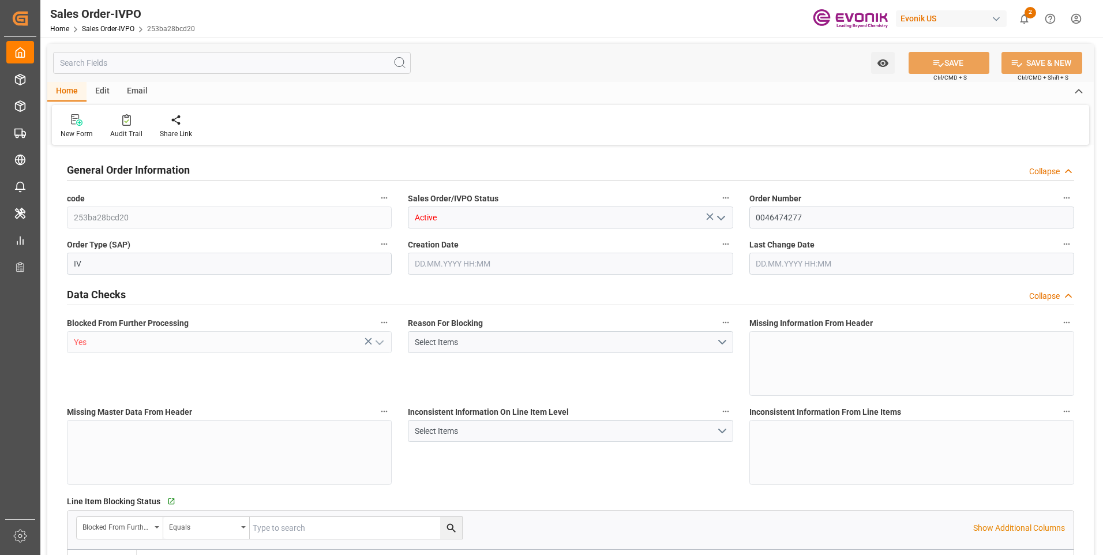
type input "BRSSZ"
type input "0"
type input "1"
type input "2"
type input "1"
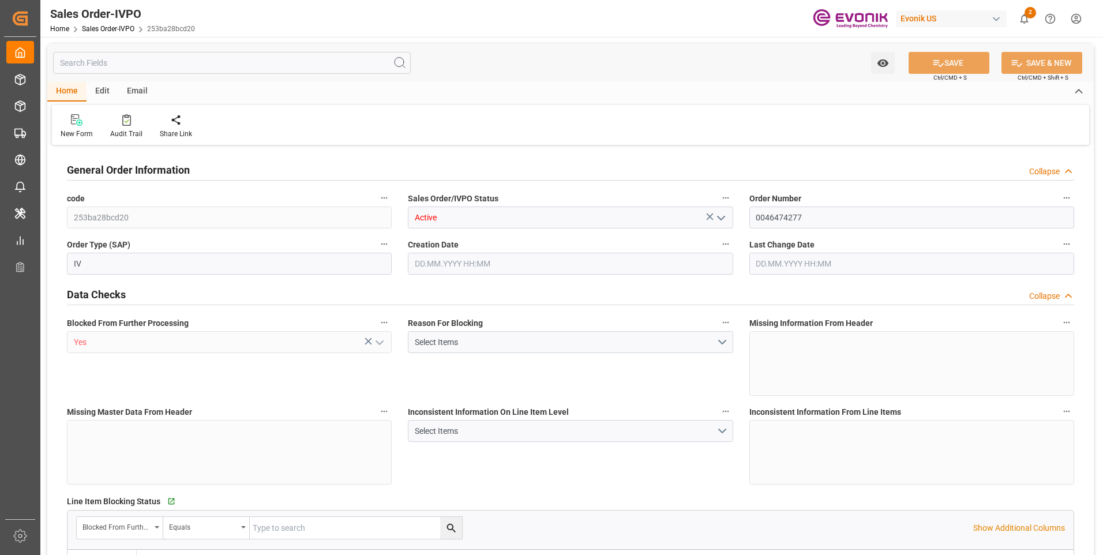
type input "19783"
type input "1.349"
type input "17000"
type input "30"
type input "[DATE] 11:39"
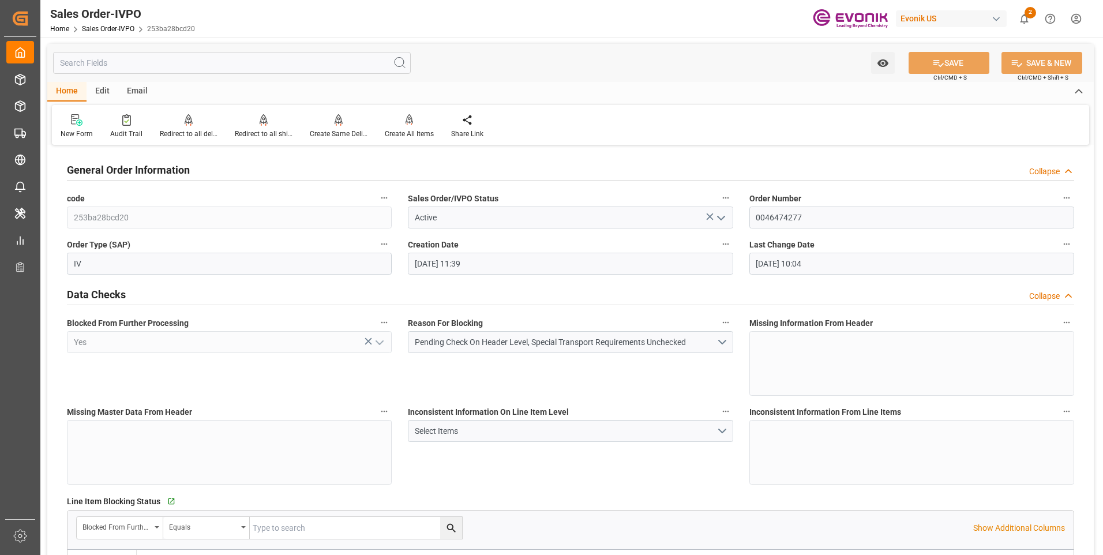
type input "[DATE] 10:04"
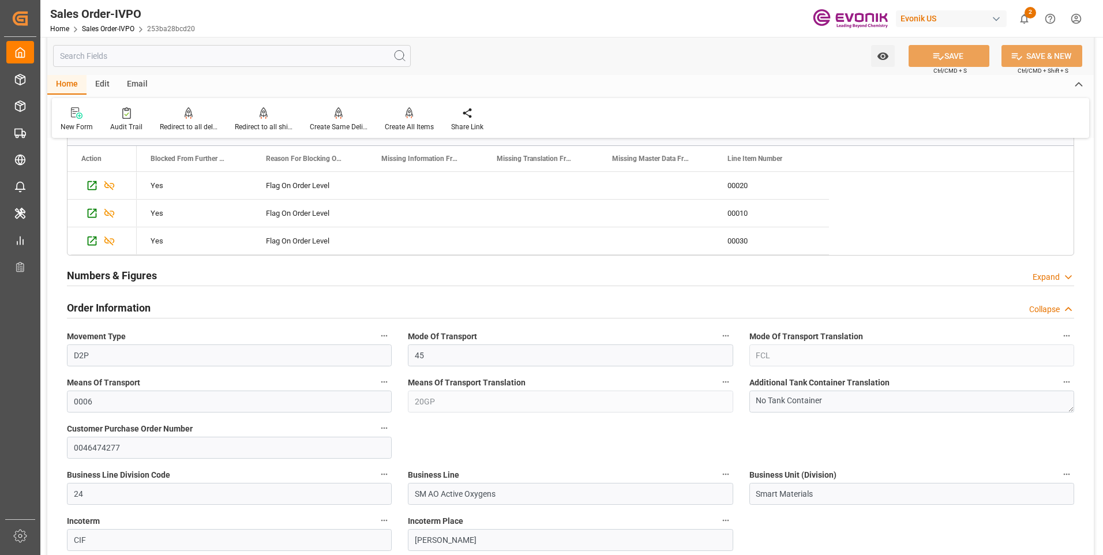
scroll to position [519, 0]
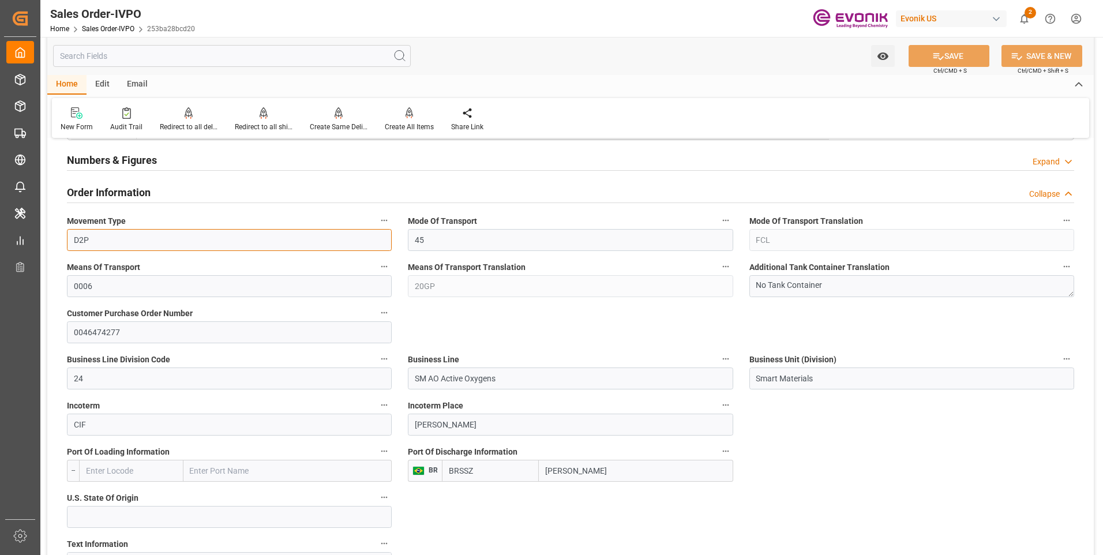
drag, startPoint x: 85, startPoint y: 237, endPoint x: 65, endPoint y: 233, distance: 20.7
click at [65, 233] on div "Movement Type D2P" at bounding box center [229, 232] width 341 height 46
click at [407, 286] on div "Means Of Transport Translation 20GP" at bounding box center [570, 278] width 341 height 46
drag, startPoint x: 515, startPoint y: 381, endPoint x: 406, endPoint y: 370, distance: 110.2
click at [406, 370] on div "Business Line SM AO Active Oxygens" at bounding box center [570, 370] width 341 height 46
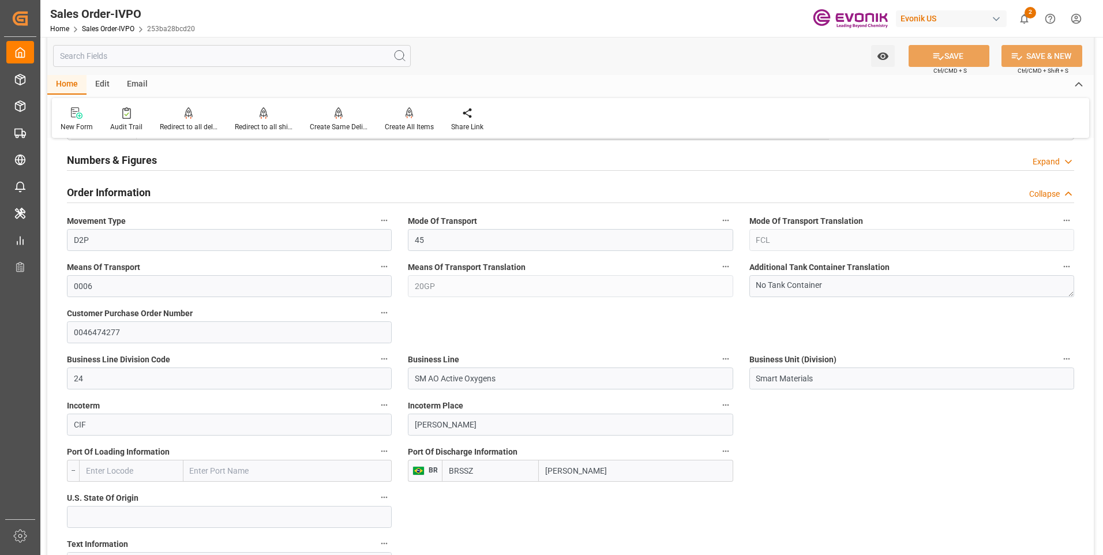
scroll to position [577, 0]
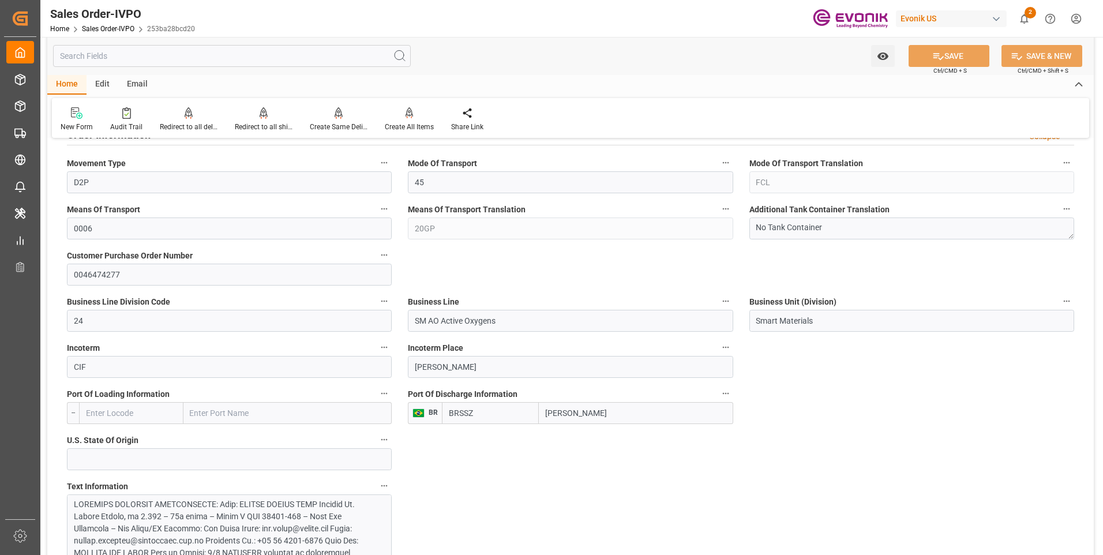
click at [581, 410] on input "[PERSON_NAME]" at bounding box center [636, 413] width 194 height 22
drag, startPoint x: 581, startPoint y: 410, endPoint x: 542, endPoint y: 413, distance: 38.7
click at [542, 413] on input "[PERSON_NAME]" at bounding box center [636, 413] width 194 height 22
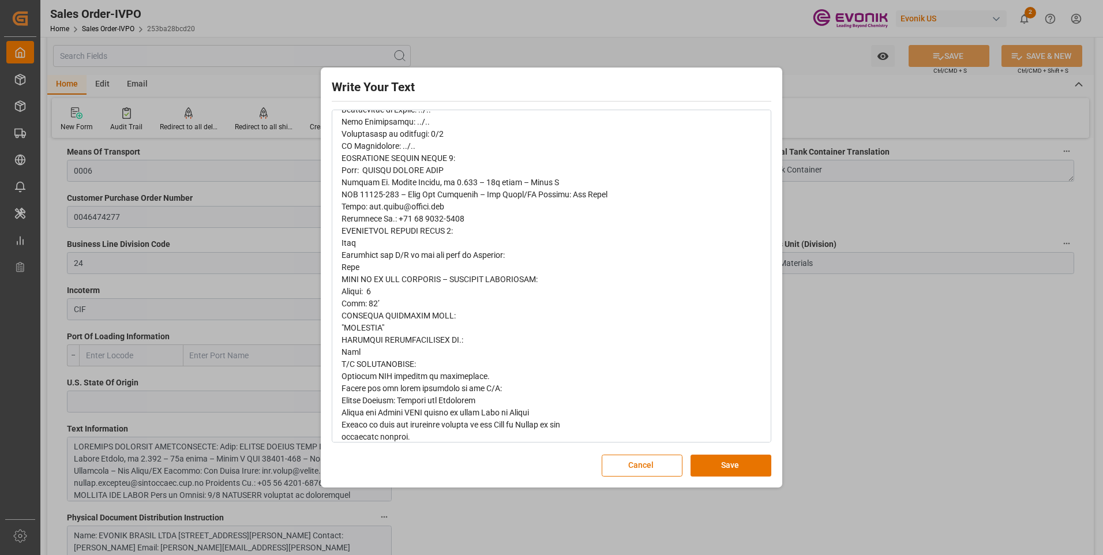
scroll to position [0, 0]
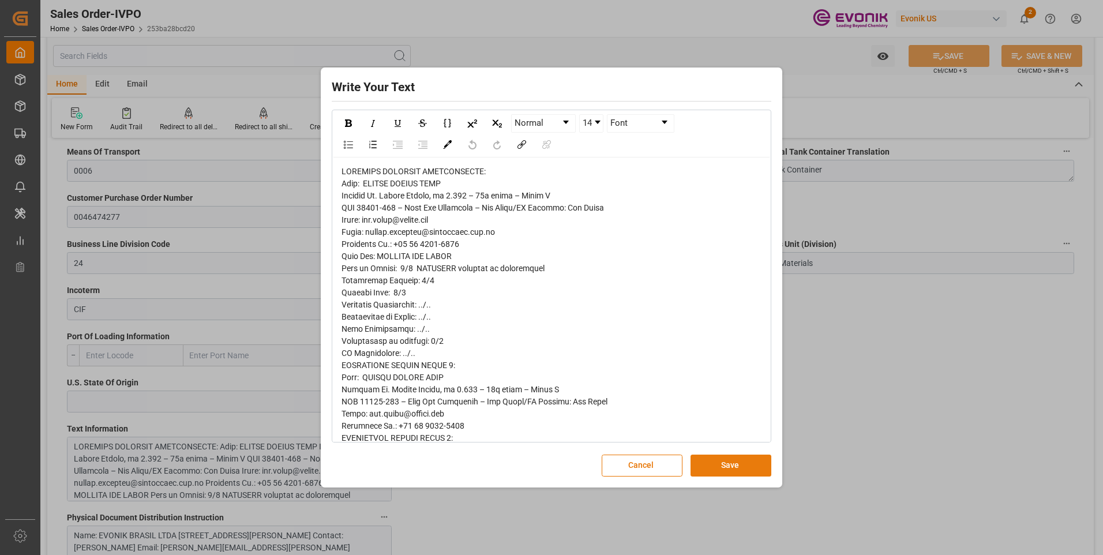
click at [730, 465] on button "Save" at bounding box center [731, 466] width 81 height 22
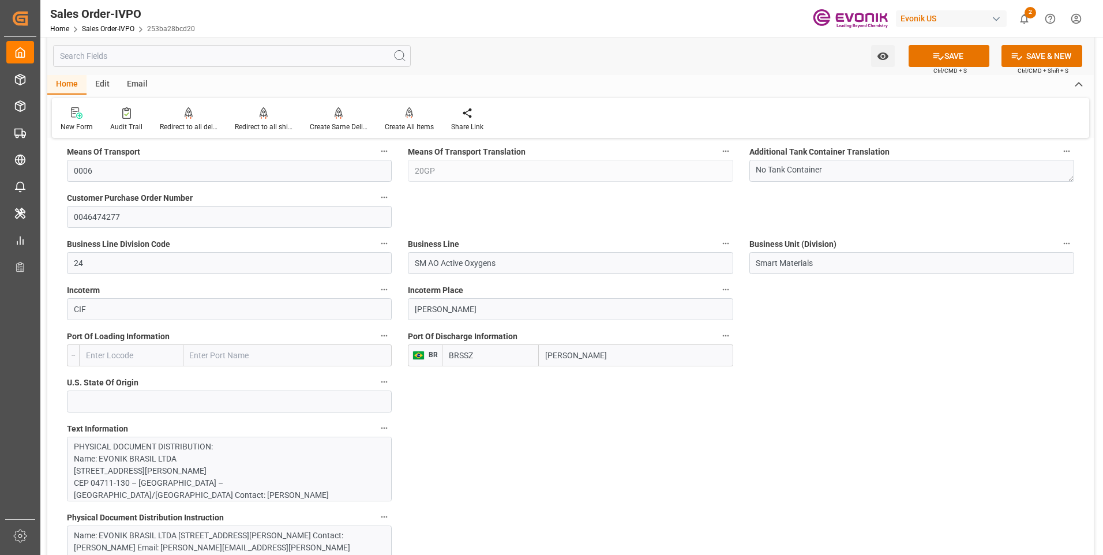
scroll to position [750, 0]
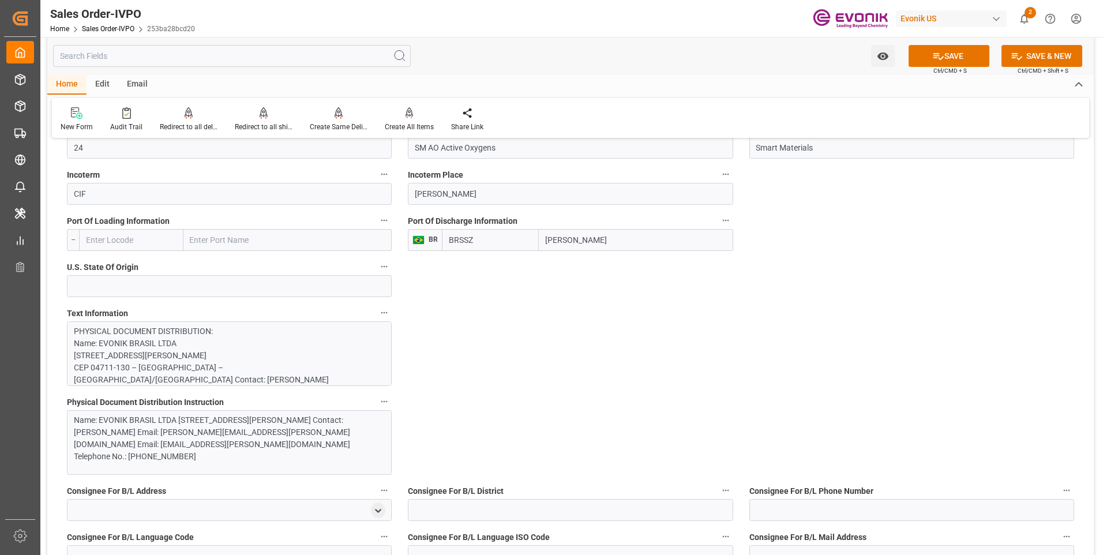
click at [262, 449] on div "Name: EVONIK BRASIL LTDA [STREET_ADDRESS][PERSON_NAME] Contact: [PERSON_NAME] E…" at bounding box center [225, 438] width 302 height 48
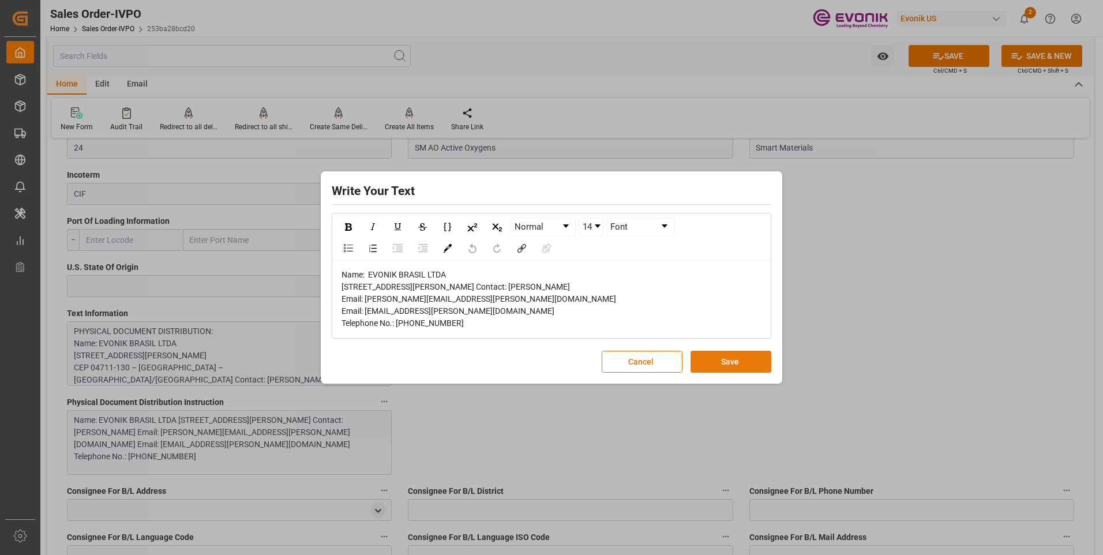
click at [724, 362] on button "Save" at bounding box center [731, 362] width 81 height 22
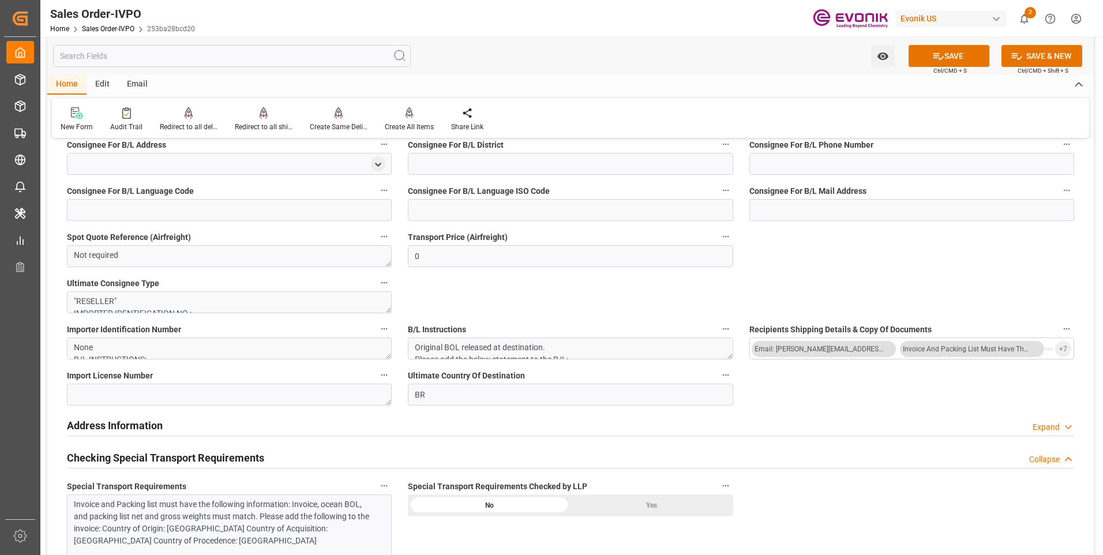
scroll to position [1154, 0]
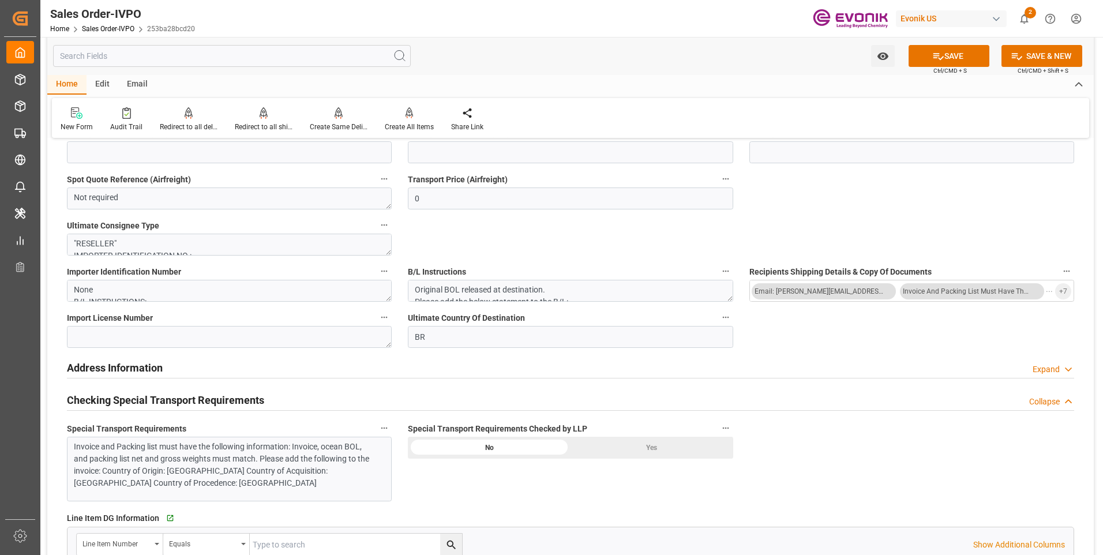
click at [326, 470] on div "Invoice and Packing list must have the following information: Invoice, ocean BO…" at bounding box center [225, 465] width 302 height 48
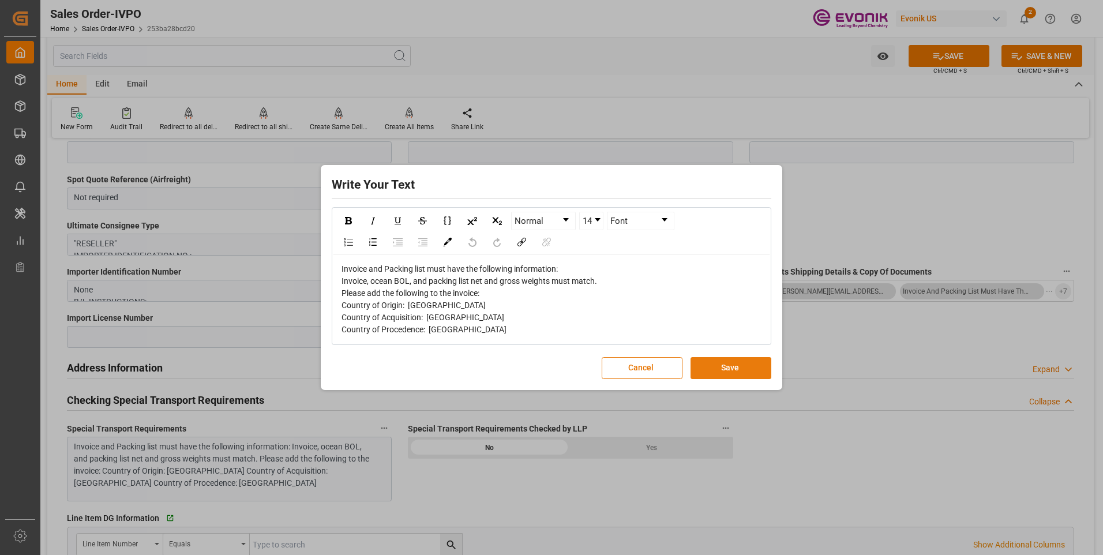
click at [721, 363] on button "Save" at bounding box center [731, 368] width 81 height 22
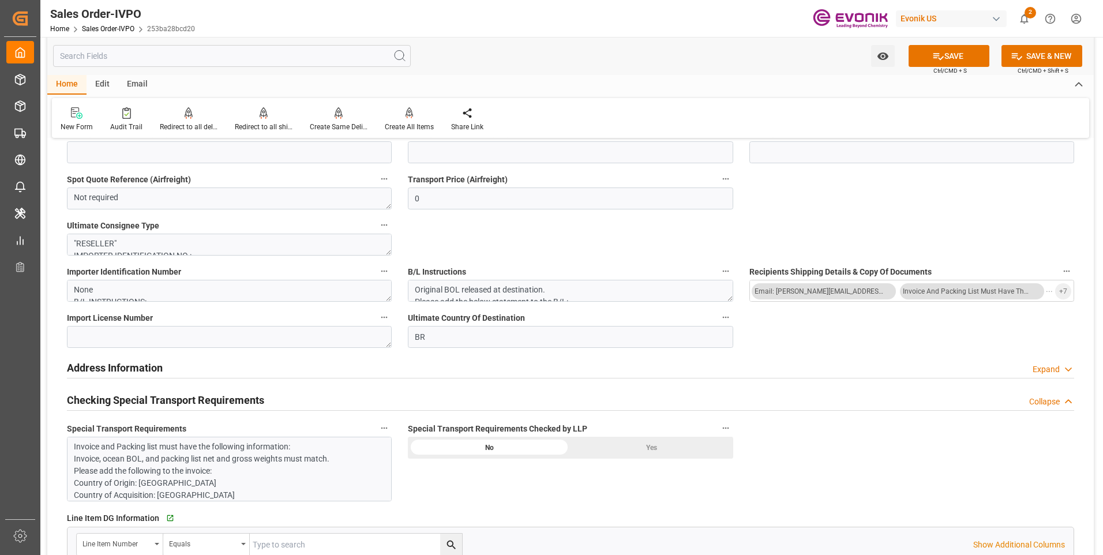
click at [649, 445] on div "Yes" at bounding box center [652, 448] width 163 height 22
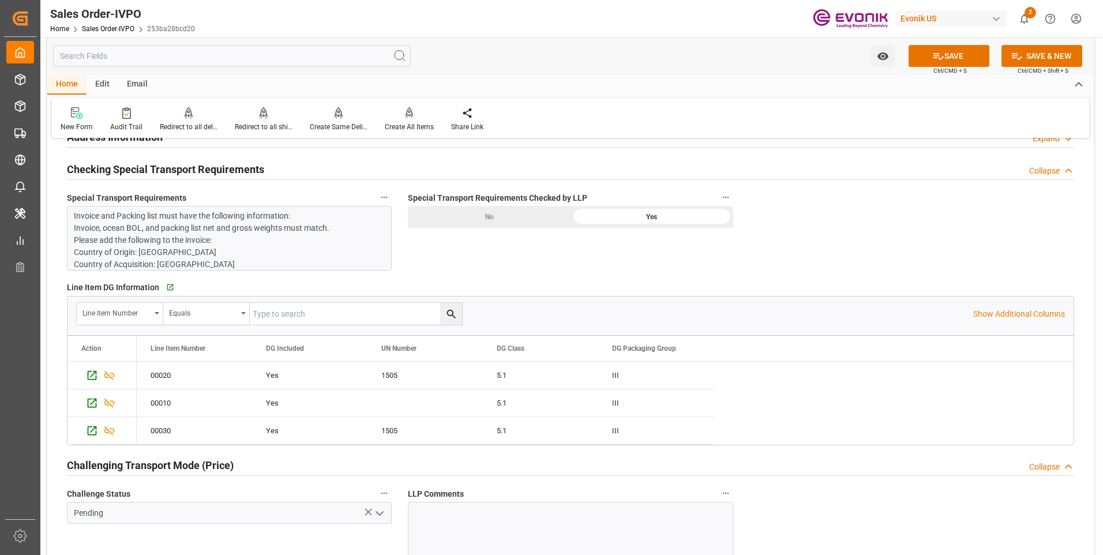
scroll to position [1443, 0]
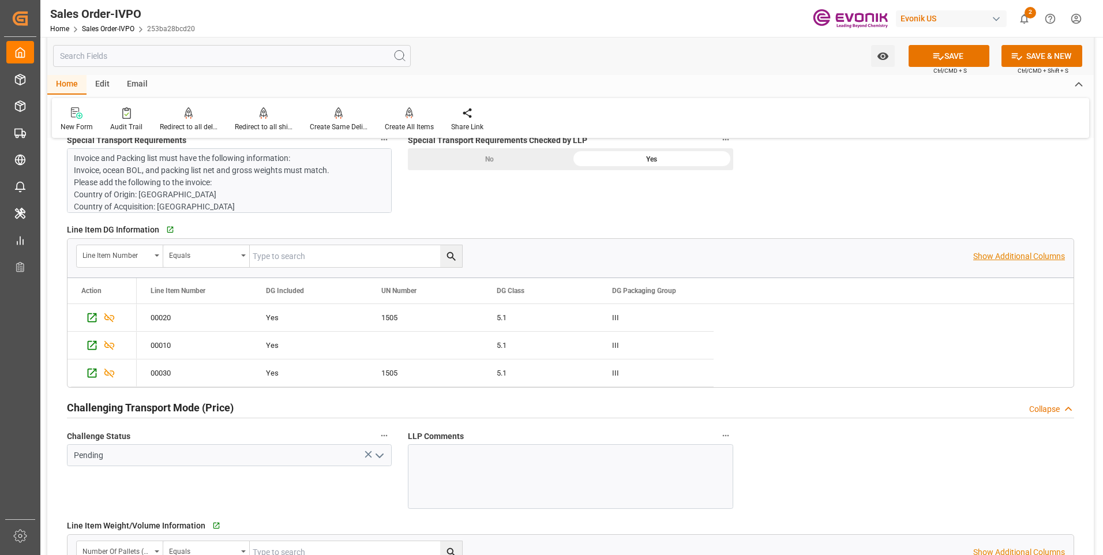
click at [1019, 259] on p "Show Additional Columns" at bounding box center [1019, 256] width 92 height 12
click at [1031, 254] on p "Hide Additional Columns" at bounding box center [1022, 256] width 88 height 12
click at [928, 469] on div "General Order Information Collapse code 253ba28bcd20 Sales Order/IVPO Status Ac…" at bounding box center [570, 80] width 1047 height 2749
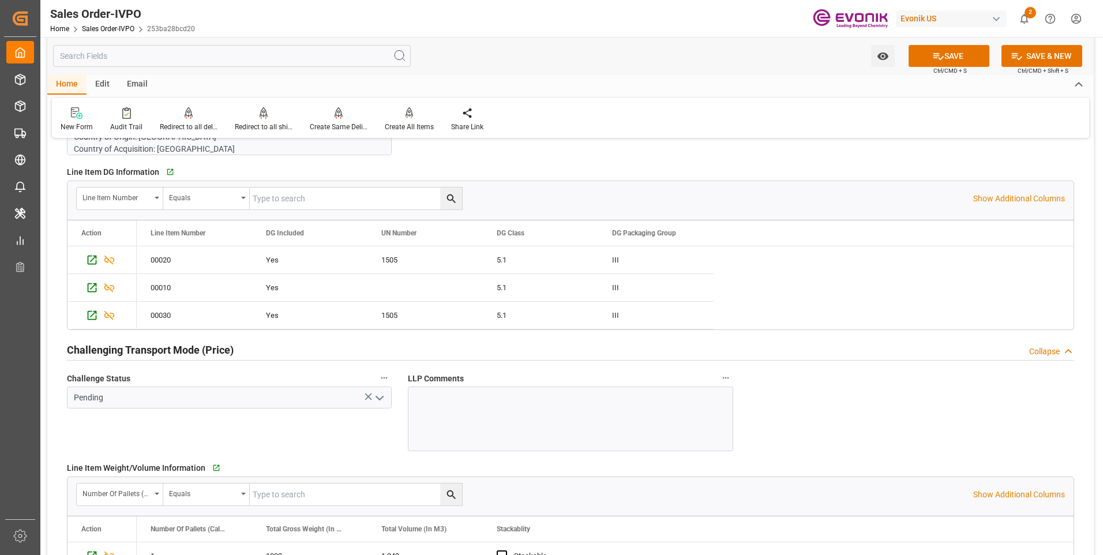
click at [381, 398] on polyline "open menu" at bounding box center [379, 397] width 7 height 3
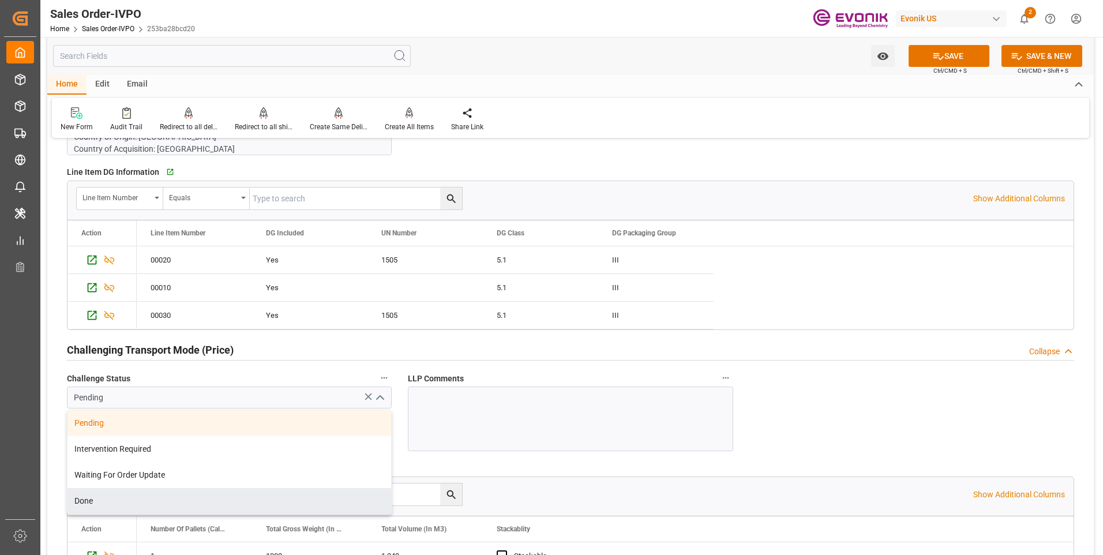
click at [140, 492] on div "Done" at bounding box center [230, 501] width 324 height 26
type input "Done"
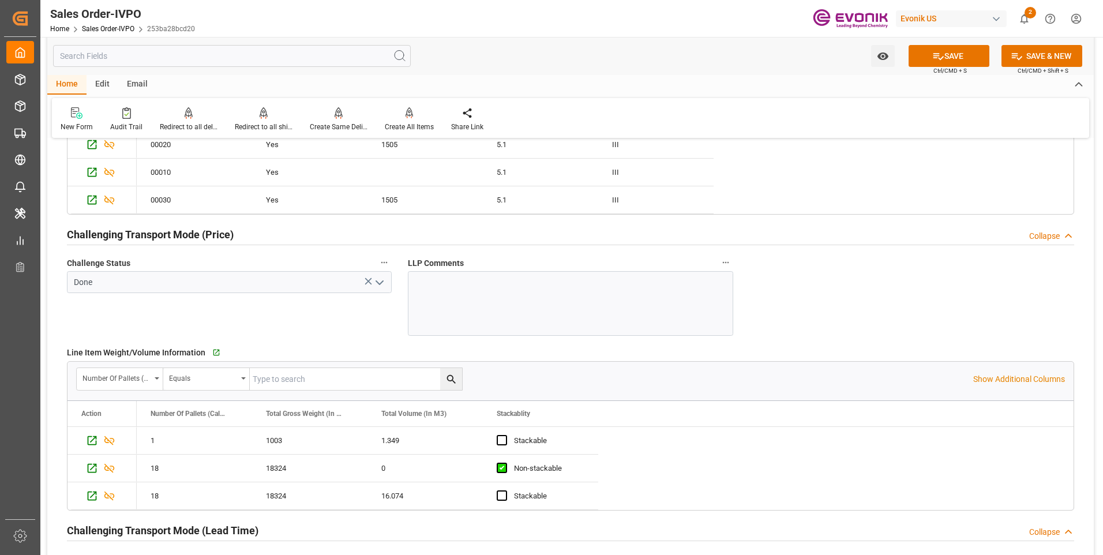
scroll to position [1673, 0]
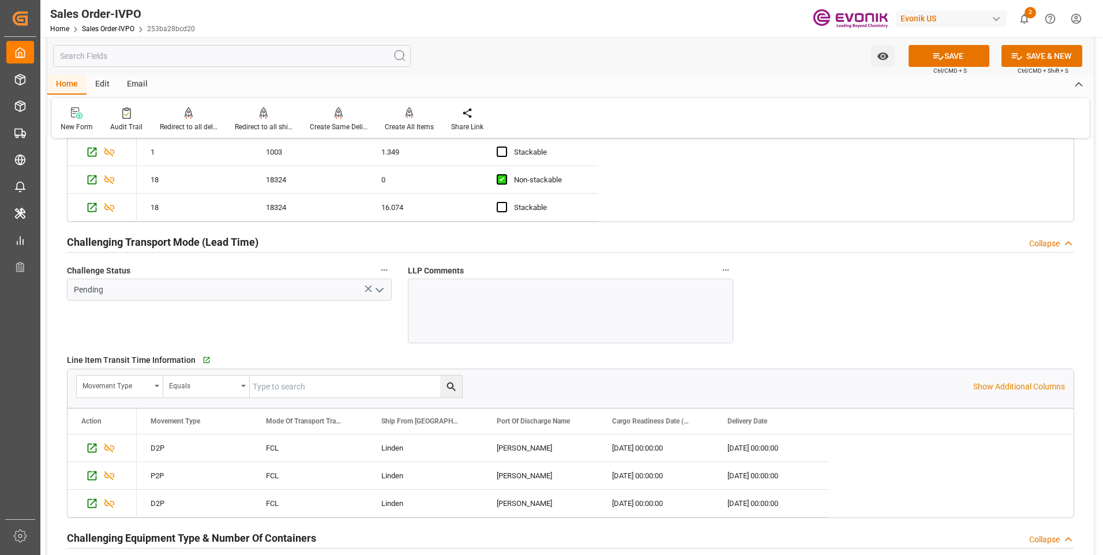
scroll to position [2020, 0]
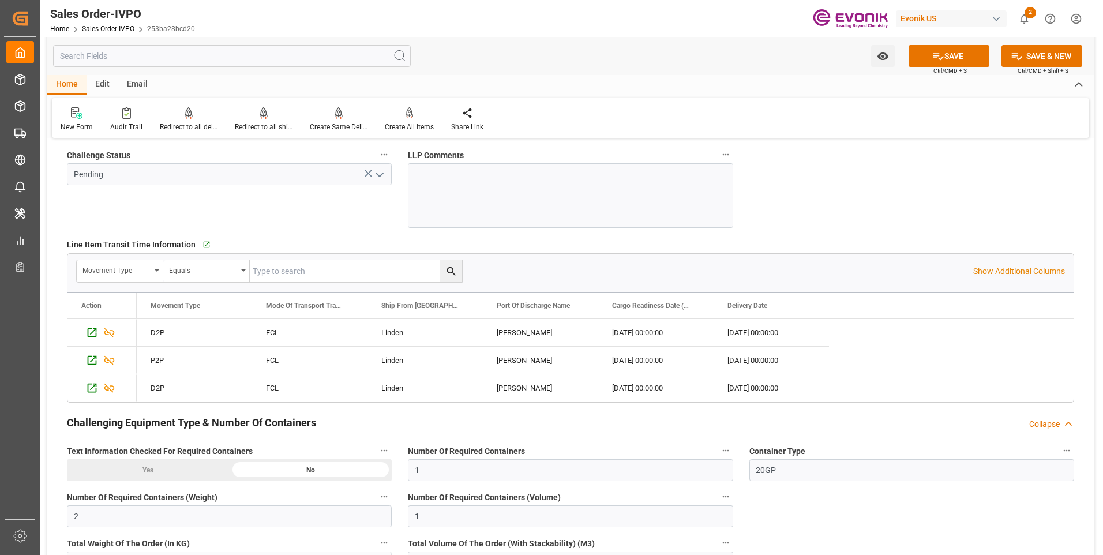
click at [1000, 272] on p "Show Additional Columns" at bounding box center [1019, 271] width 92 height 12
click at [1026, 270] on p "Hide Additional Columns" at bounding box center [1022, 271] width 88 height 12
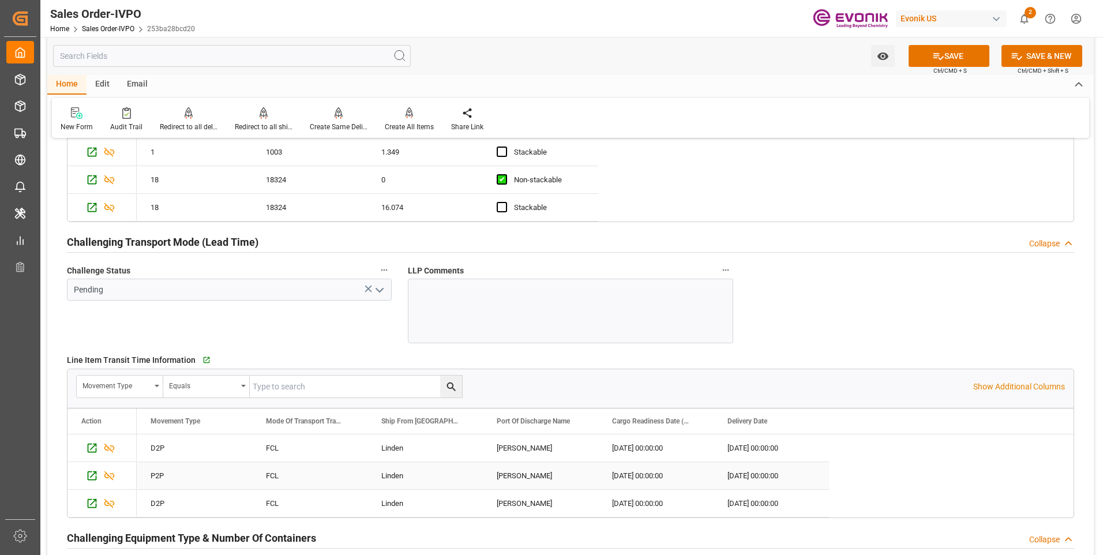
scroll to position [1789, 0]
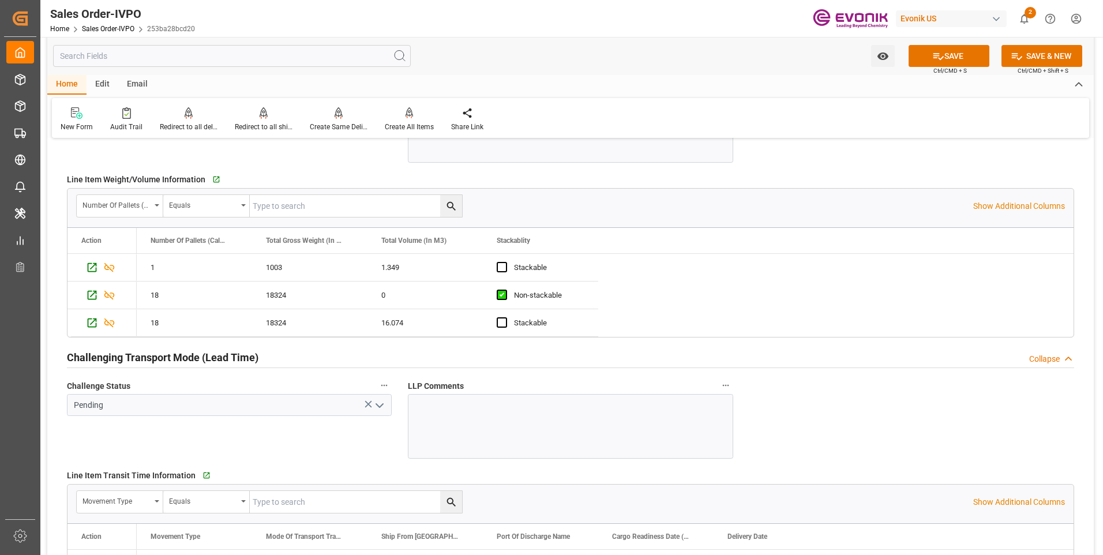
click at [973, 199] on div "Number Of Pallets (Calculated) Equals" at bounding box center [524, 205] width 897 height 23
click at [979, 205] on p "Show Additional Columns" at bounding box center [1019, 206] width 92 height 12
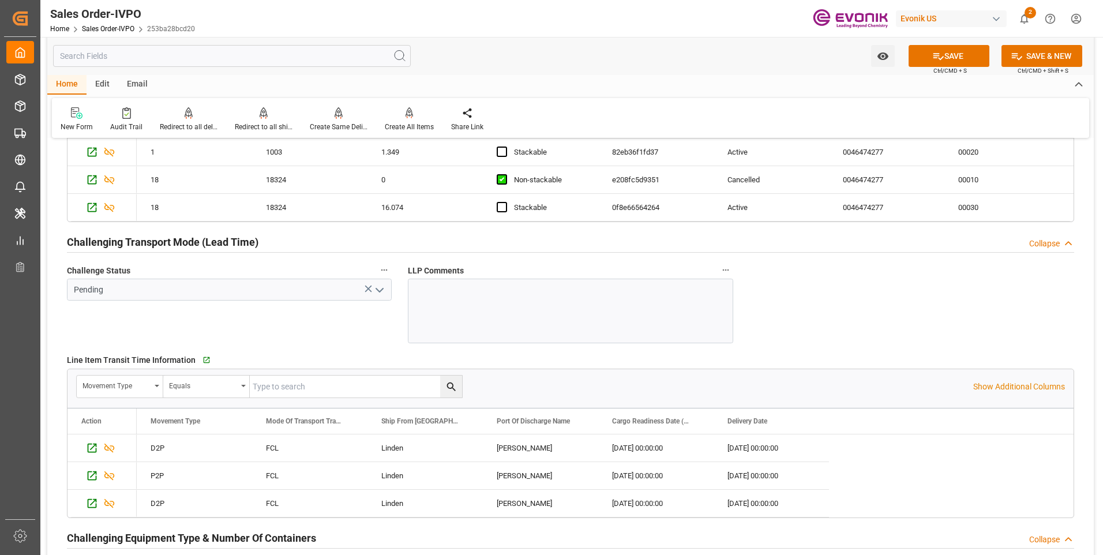
scroll to position [1962, 0]
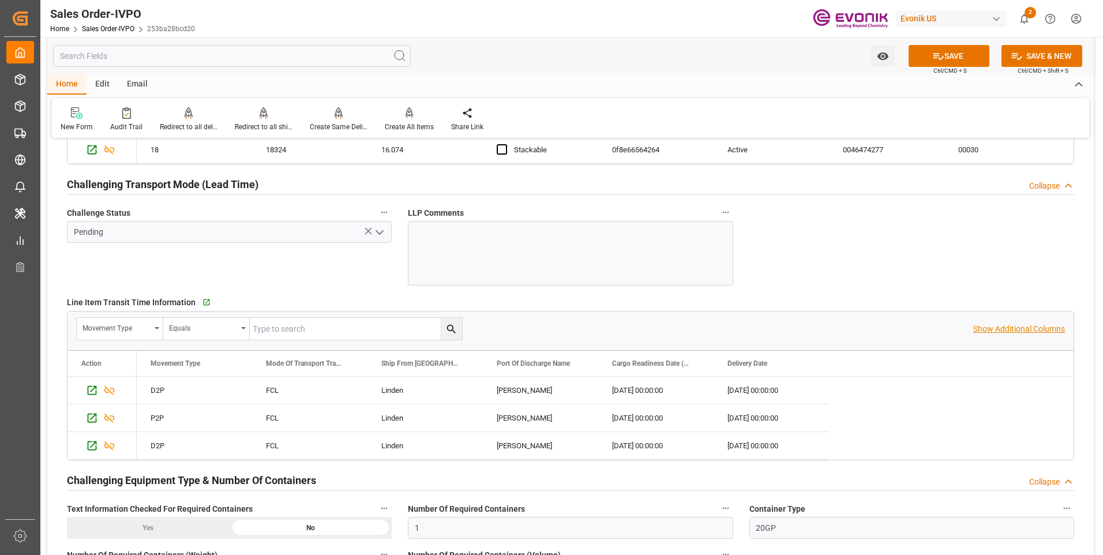
click at [1022, 328] on p "Show Additional Columns" at bounding box center [1019, 329] width 92 height 12
click at [480, 62] on div "Watch Option SAVE Ctrl/CMD + S SAVE & NEW Ctrl/CMD + Shift + S" at bounding box center [570, 56] width 1047 height 38
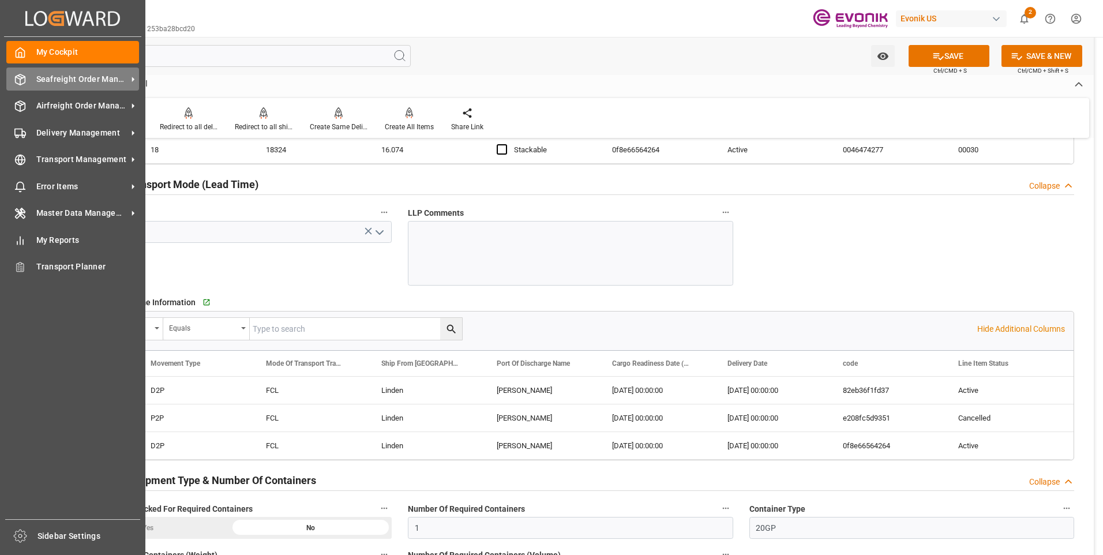
click at [30, 76] on div "Seafreight Order Management Seafreight Order Management" at bounding box center [72, 79] width 133 height 23
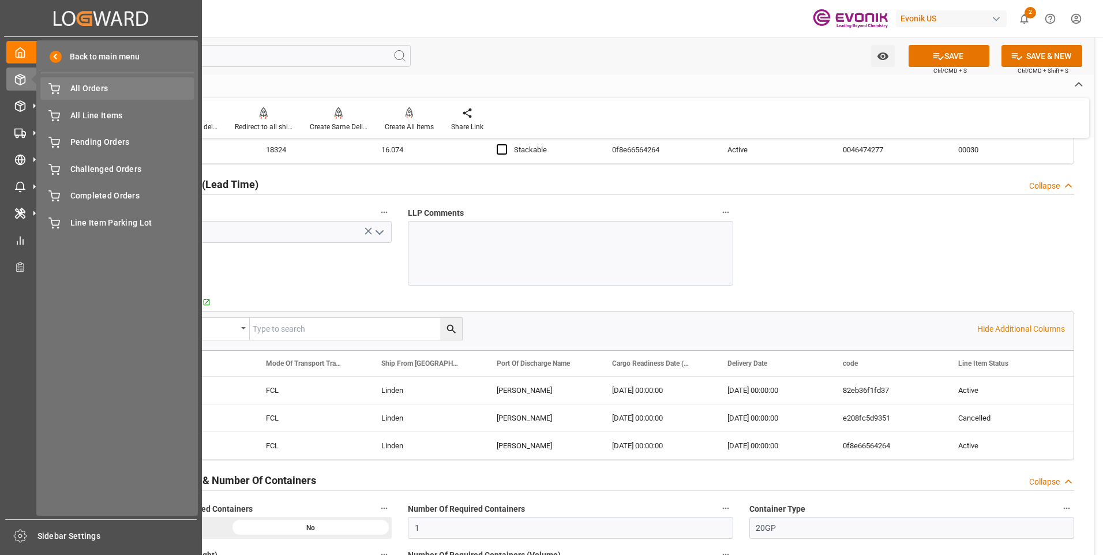
click at [95, 90] on span "All Orders" at bounding box center [132, 89] width 124 height 12
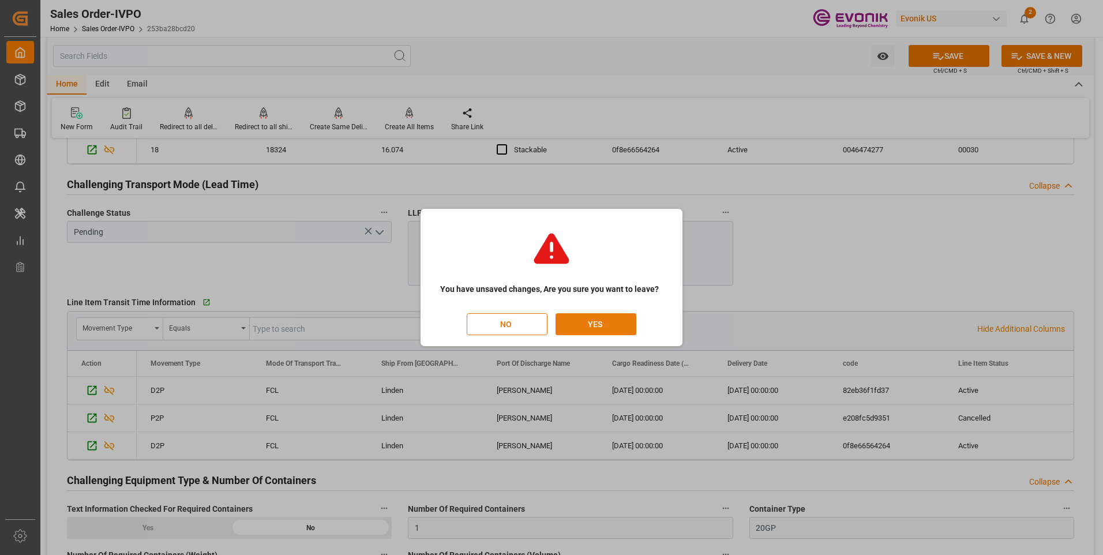
click at [588, 320] on button "YES" at bounding box center [596, 324] width 81 height 22
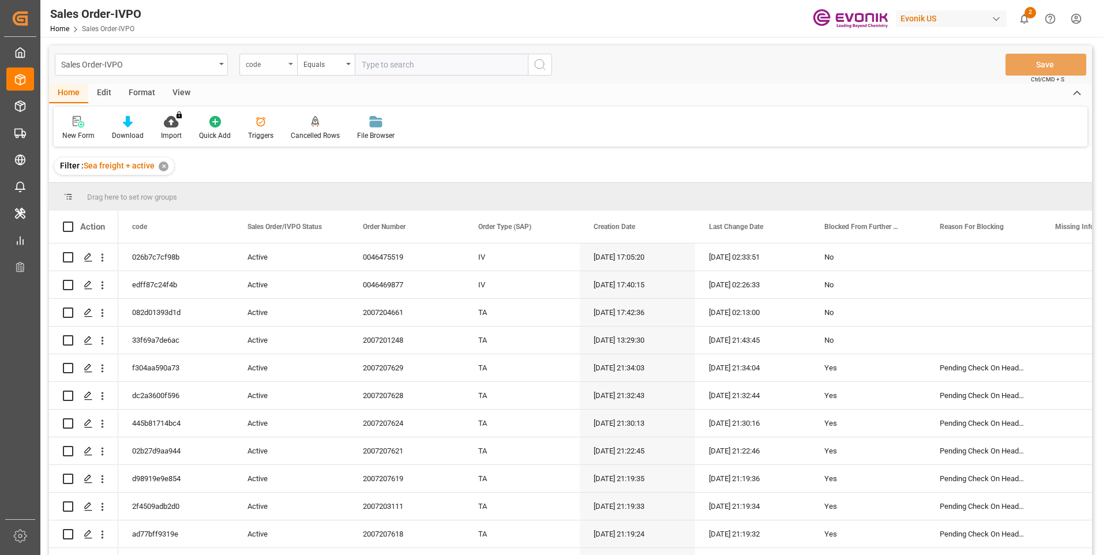
click at [294, 69] on div "code" at bounding box center [268, 65] width 58 height 22
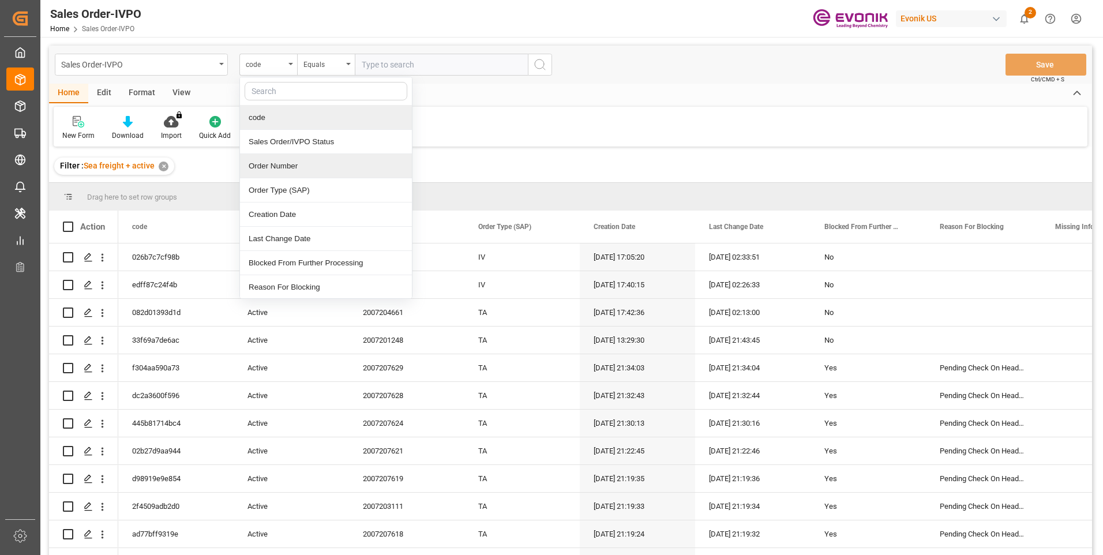
drag, startPoint x: 267, startPoint y: 163, endPoint x: 438, endPoint y: 115, distance: 178.1
click at [268, 163] on div "Order Number" at bounding box center [326, 166] width 172 height 24
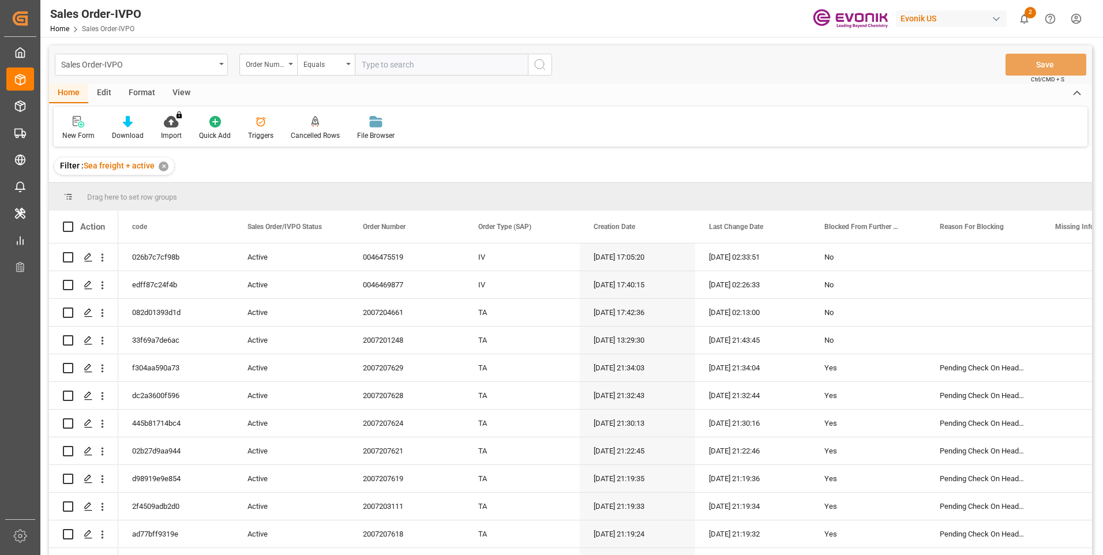
click at [405, 66] on input "text" at bounding box center [441, 65] width 173 height 22
paste input "0046474440"
type input "0046474440"
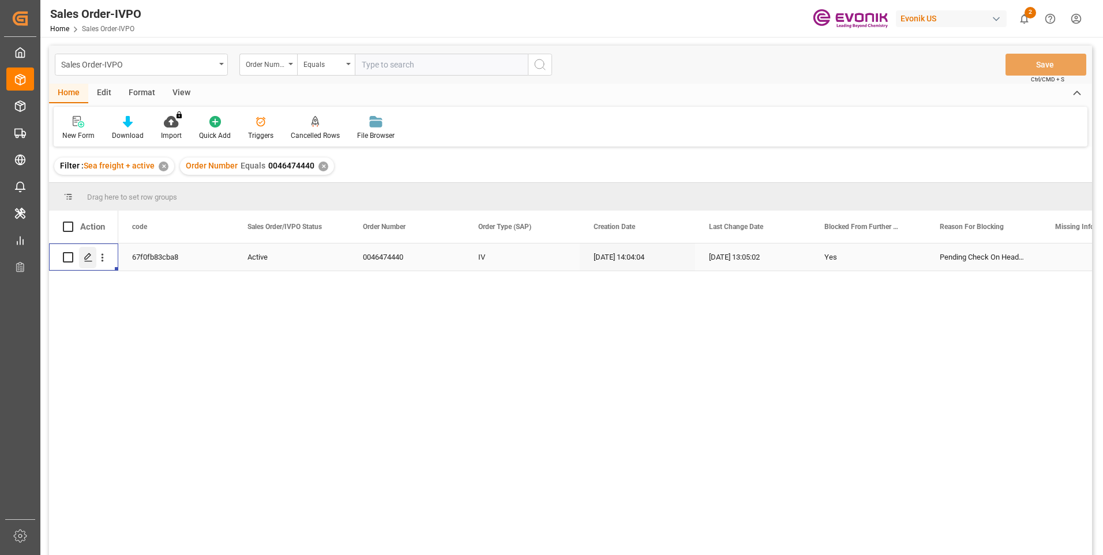
click at [88, 258] on polygon "Press SPACE to select this row." at bounding box center [88, 257] width 6 height 6
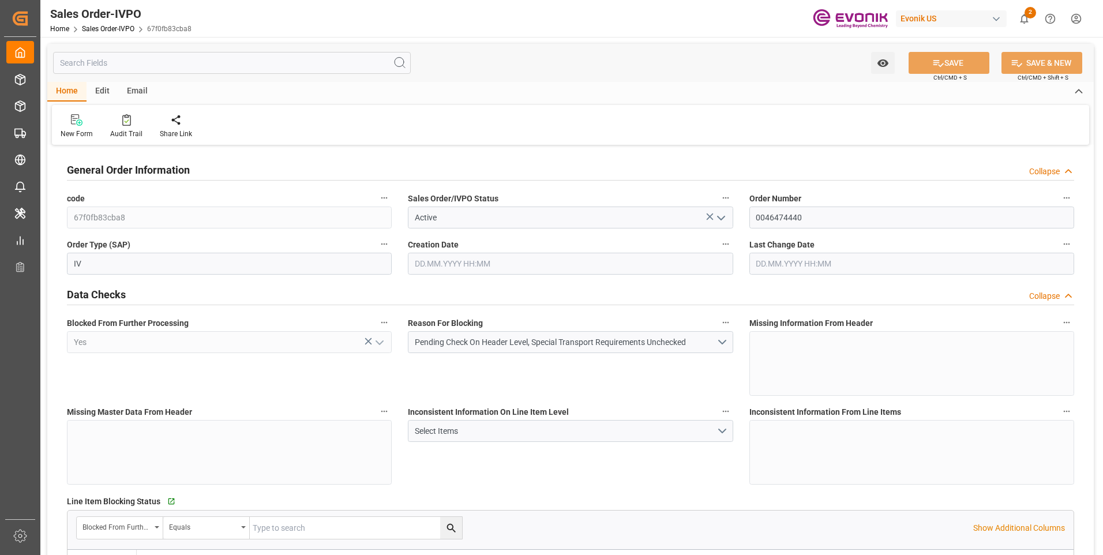
type input "BRSSZ"
type input "0"
type input "1"
type input "2"
type input "1"
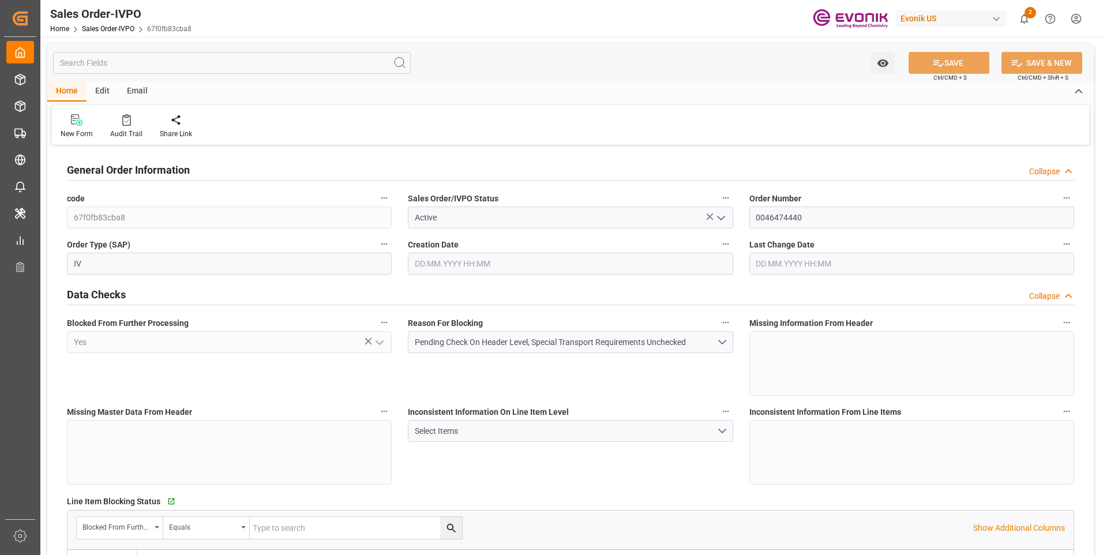
type input "19798"
type input "16.967"
type input "17000"
type input "30"
type input "22.09.2025 14:04"
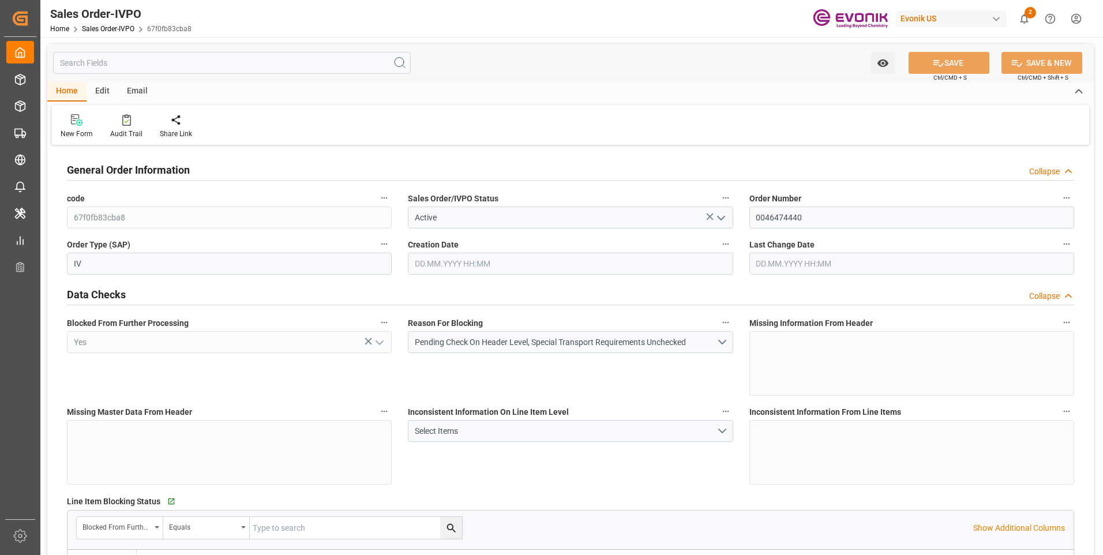
type input "30.09.2025 13:05"
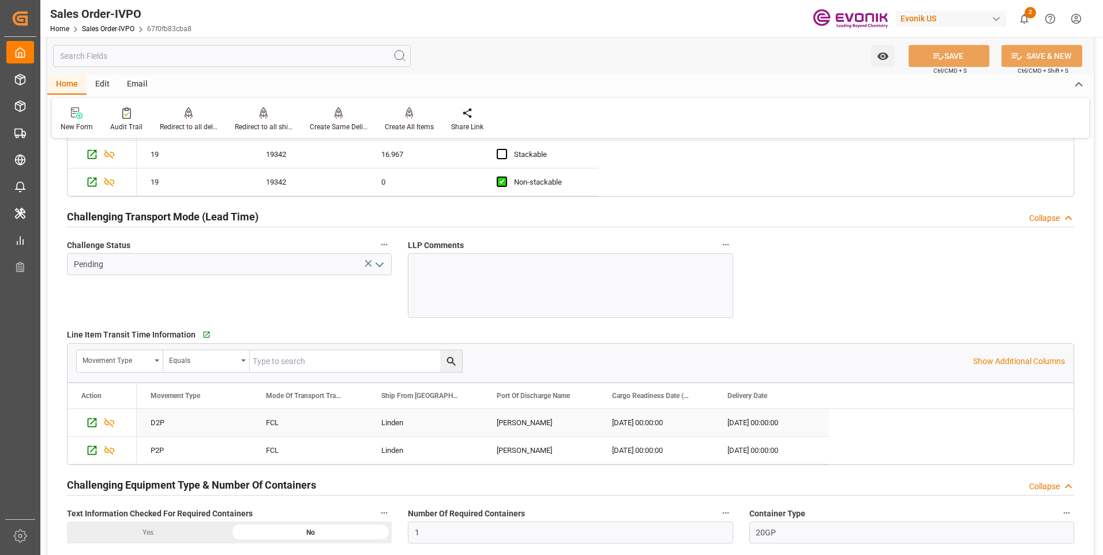
scroll to position [1904, 0]
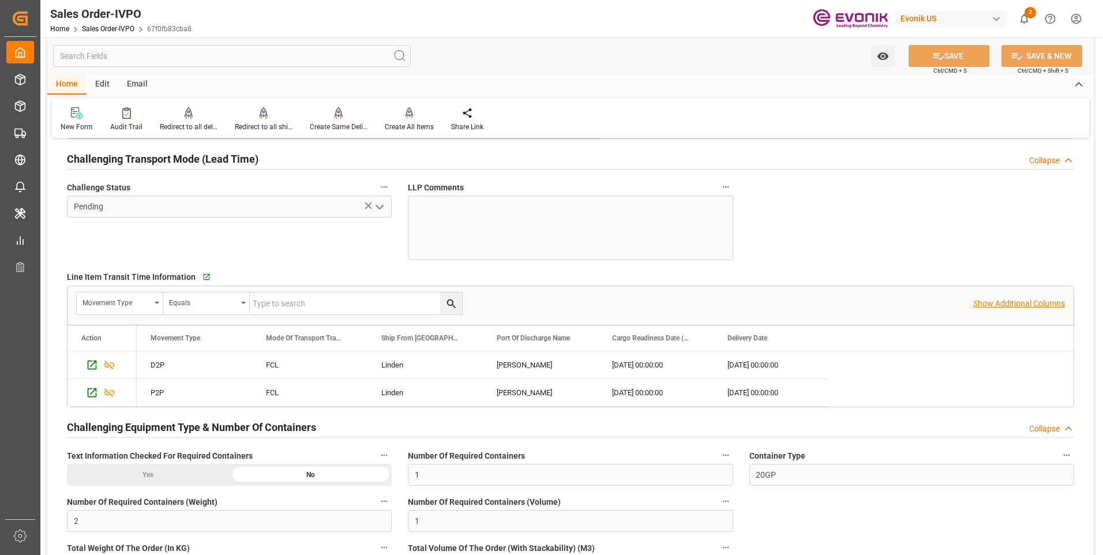
click at [1021, 309] on p "Show Additional Columns" at bounding box center [1019, 304] width 92 height 12
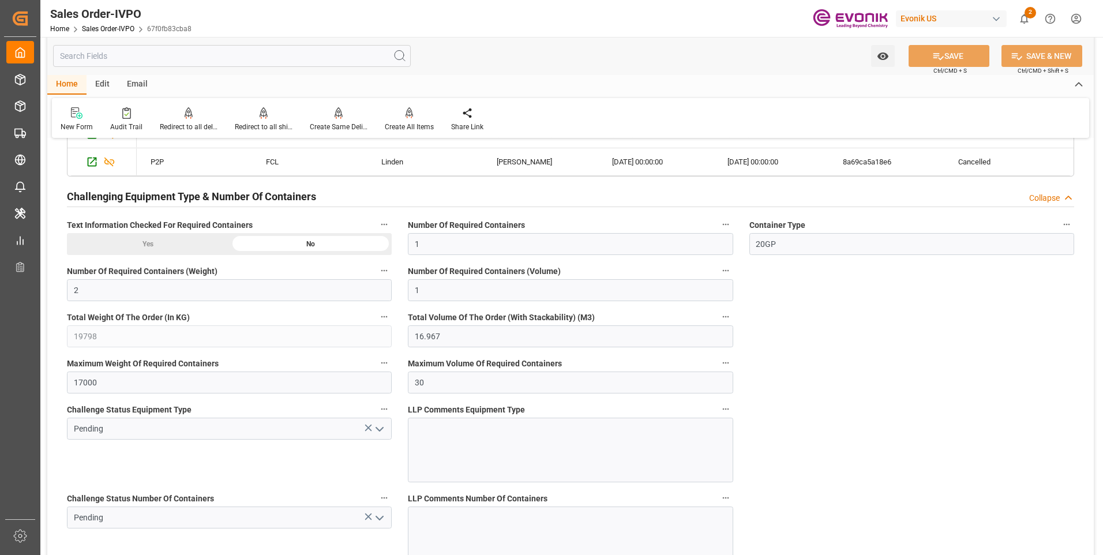
scroll to position [2077, 0]
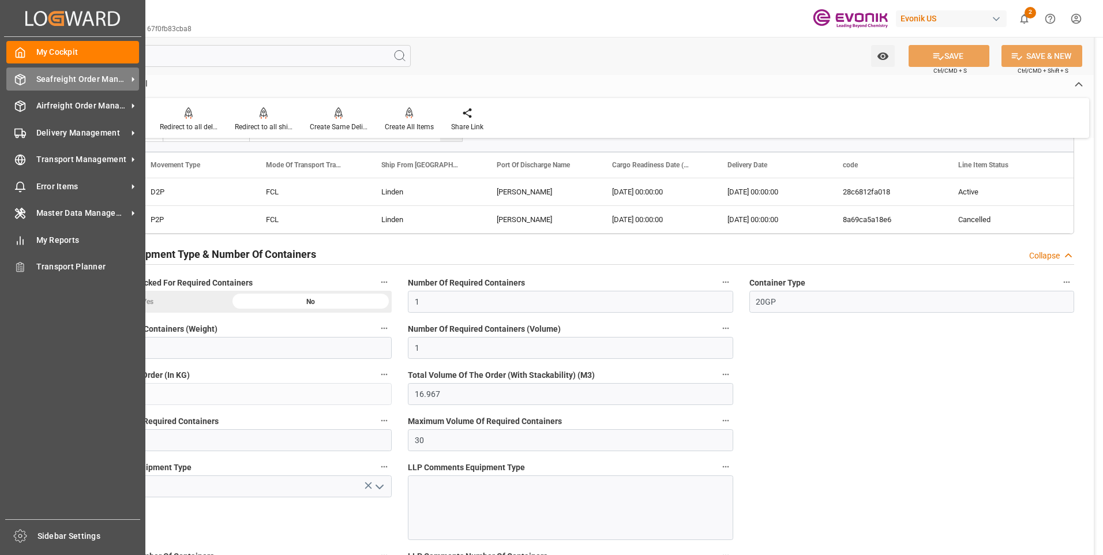
click at [84, 79] on span "Seafreight Order Management" at bounding box center [81, 79] width 91 height 12
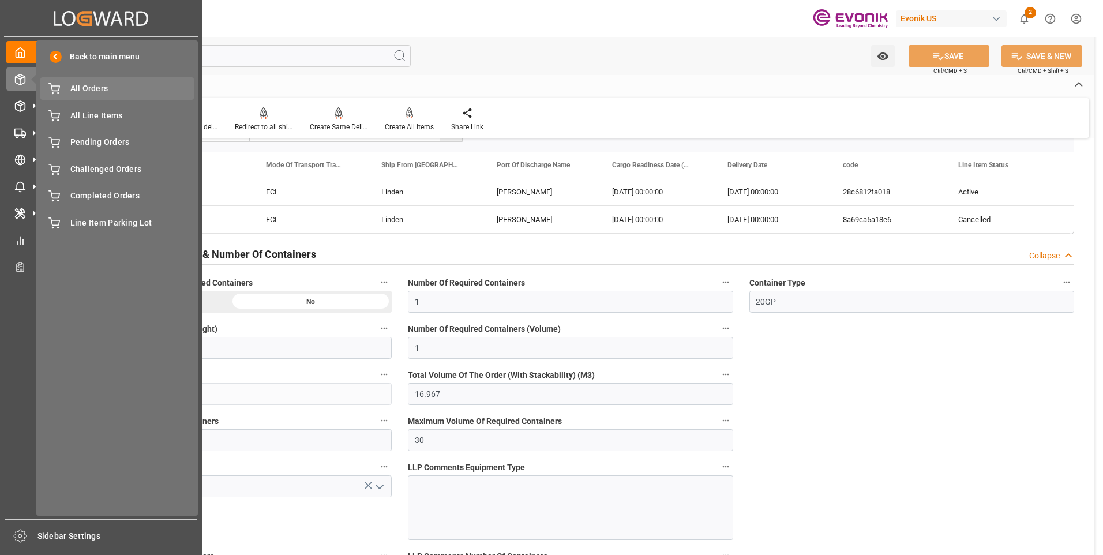
click at [93, 91] on span "All Orders" at bounding box center [132, 89] width 124 height 12
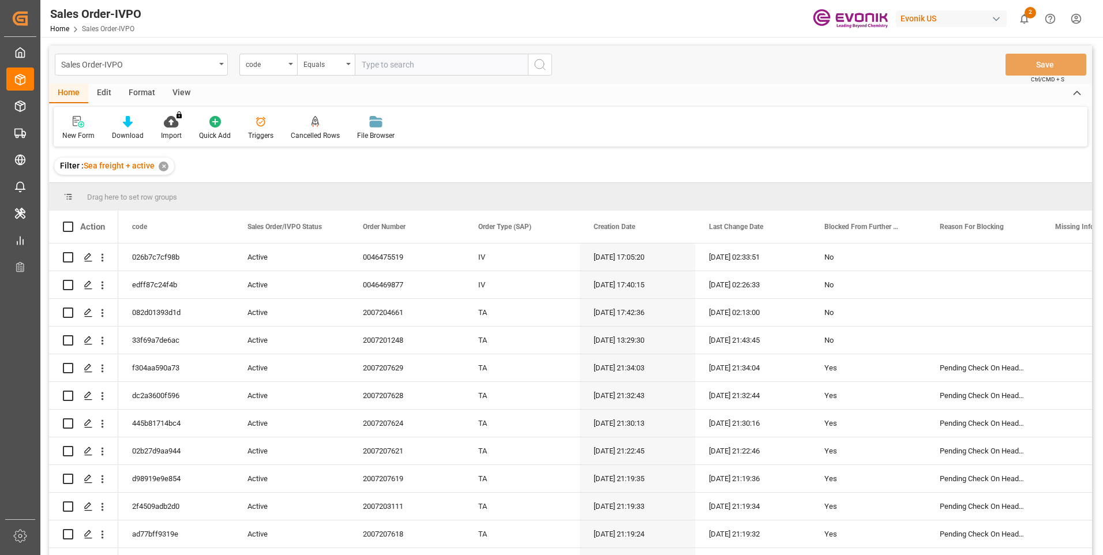
click at [374, 63] on input "text" at bounding box center [441, 65] width 173 height 22
paste input "0f7ed6d0f29a"
type input "0f7ed6d0f29a"
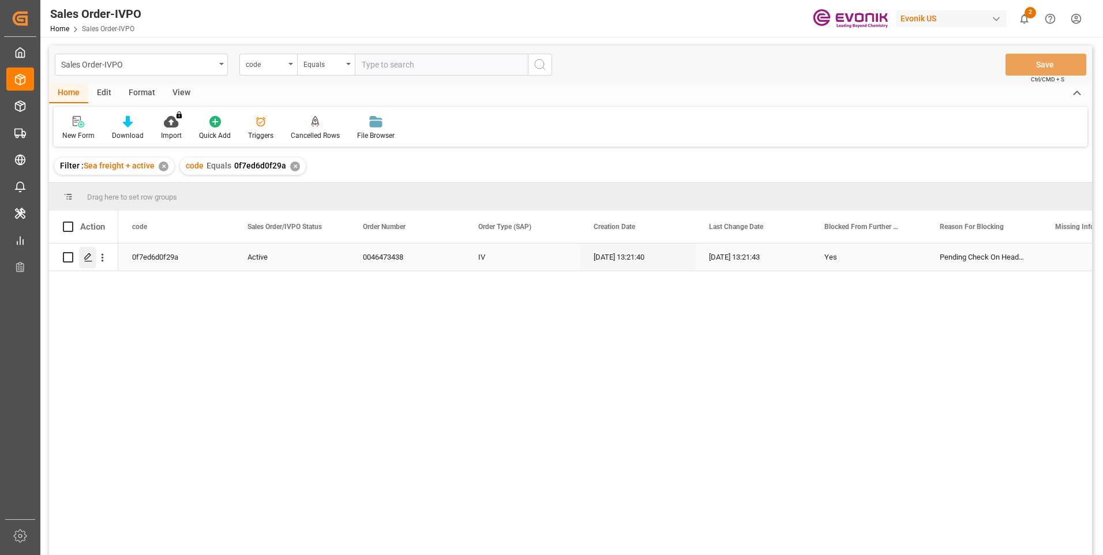
click at [91, 258] on icon "Press SPACE to select this row." at bounding box center [88, 257] width 9 height 9
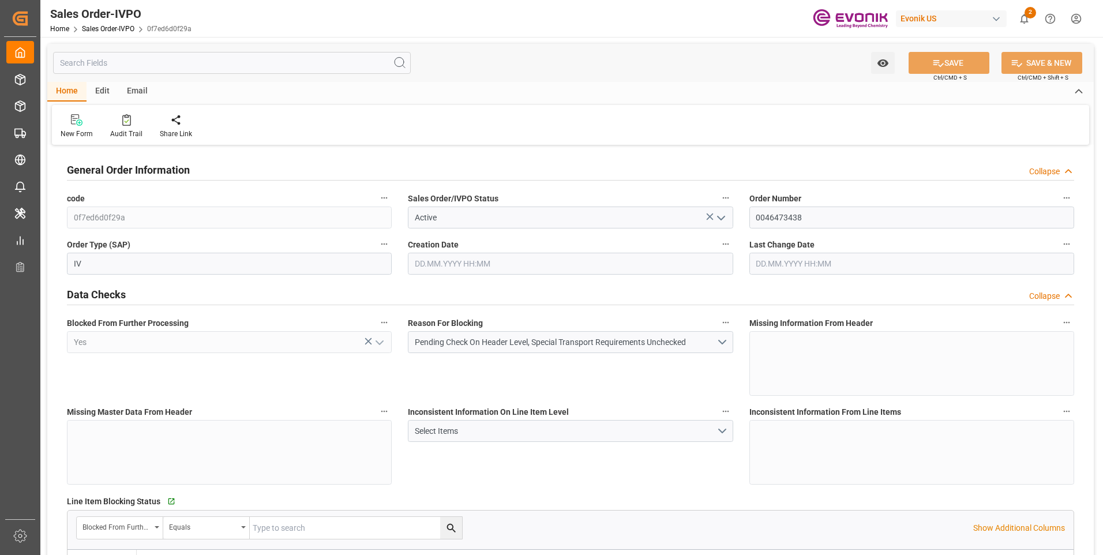
type input "BRIOA"
type input "0"
type input "4"
type input "82160"
type input "30.09.2025 13:21"
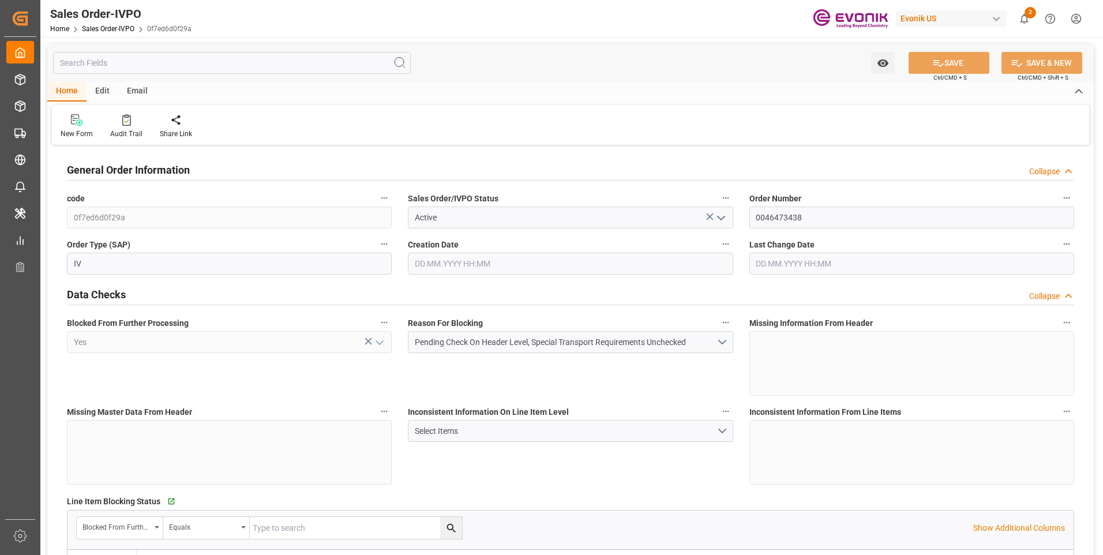
type input "30.09.2025 13:21"
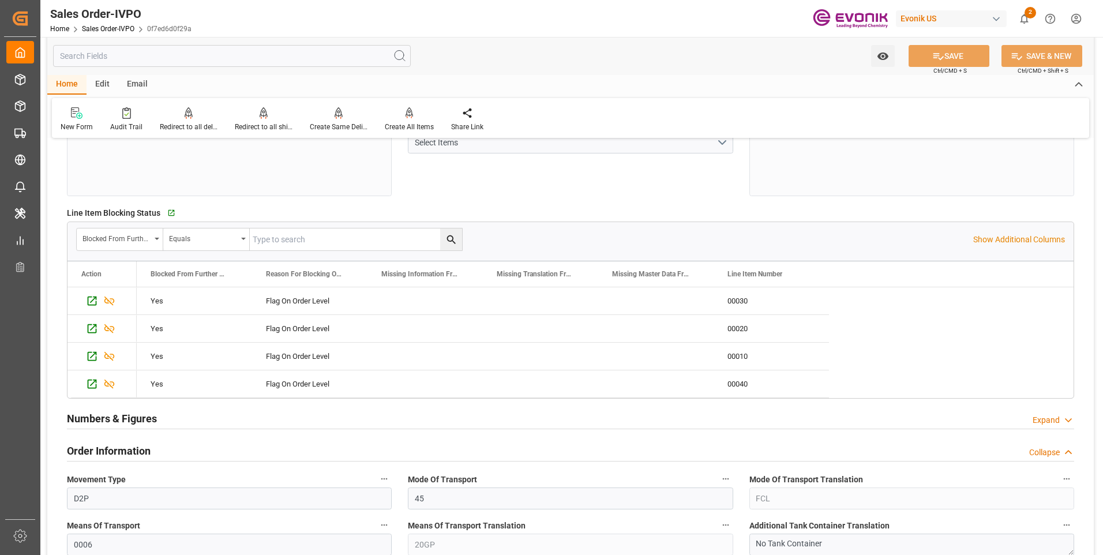
scroll to position [404, 0]
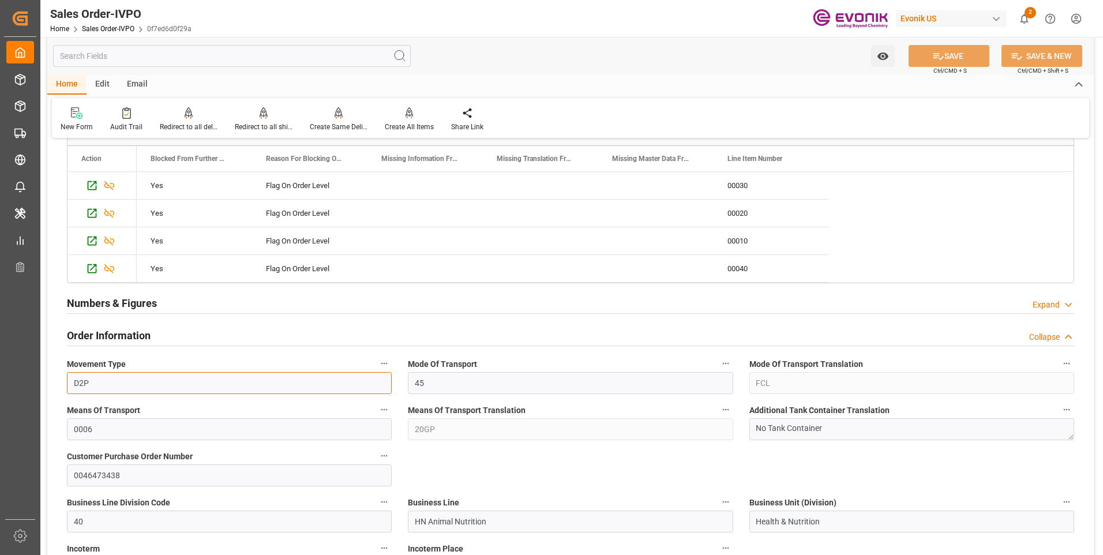
drag, startPoint x: 103, startPoint y: 380, endPoint x: 68, endPoint y: 375, distance: 35.6
click at [68, 375] on input "D2P" at bounding box center [229, 383] width 325 height 22
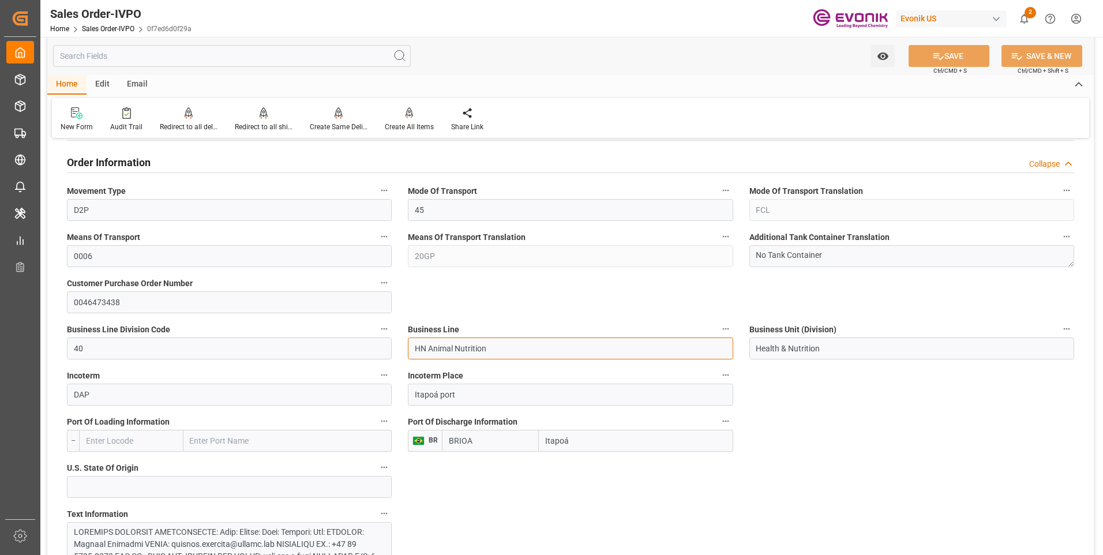
drag, startPoint x: 498, startPoint y: 351, endPoint x: 414, endPoint y: 346, distance: 84.4
click at [414, 346] on input "HN Animal Nutrition" at bounding box center [570, 349] width 325 height 22
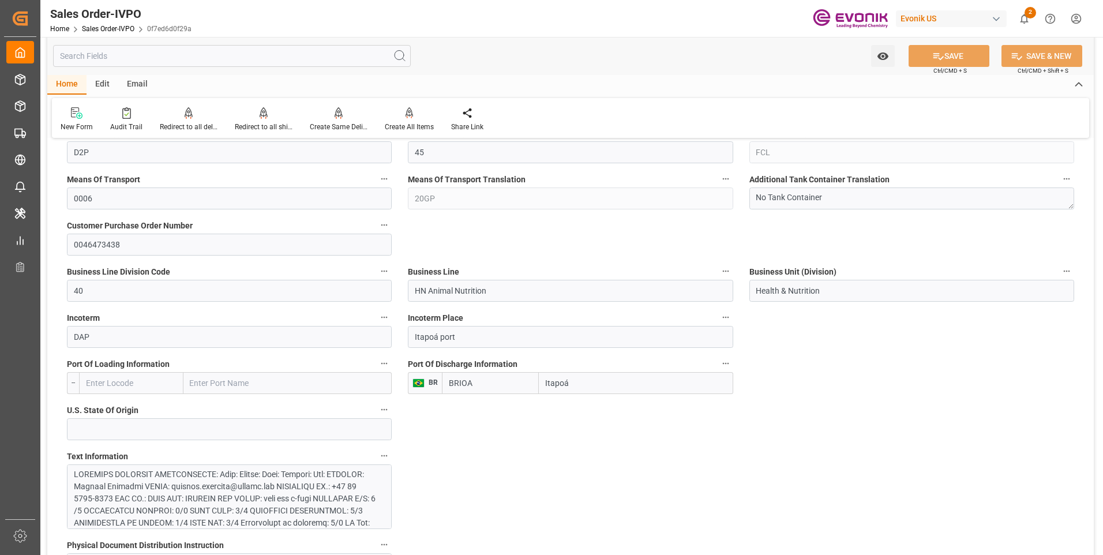
drag, startPoint x: 586, startPoint y: 384, endPoint x: 543, endPoint y: 382, distance: 43.3
click at [543, 382] on input "Itapoá" at bounding box center [636, 383] width 194 height 22
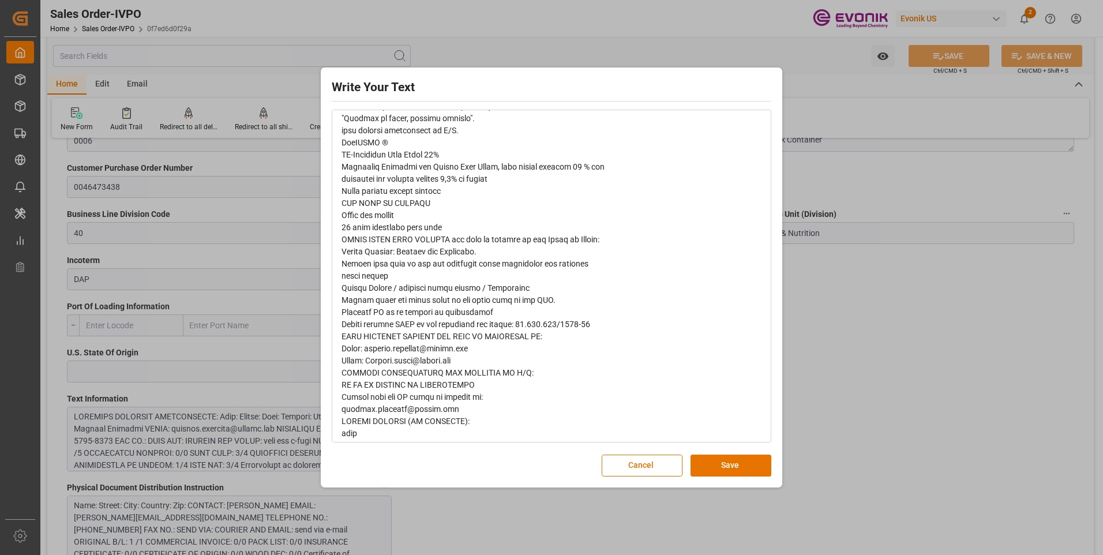
scroll to position [641, 0]
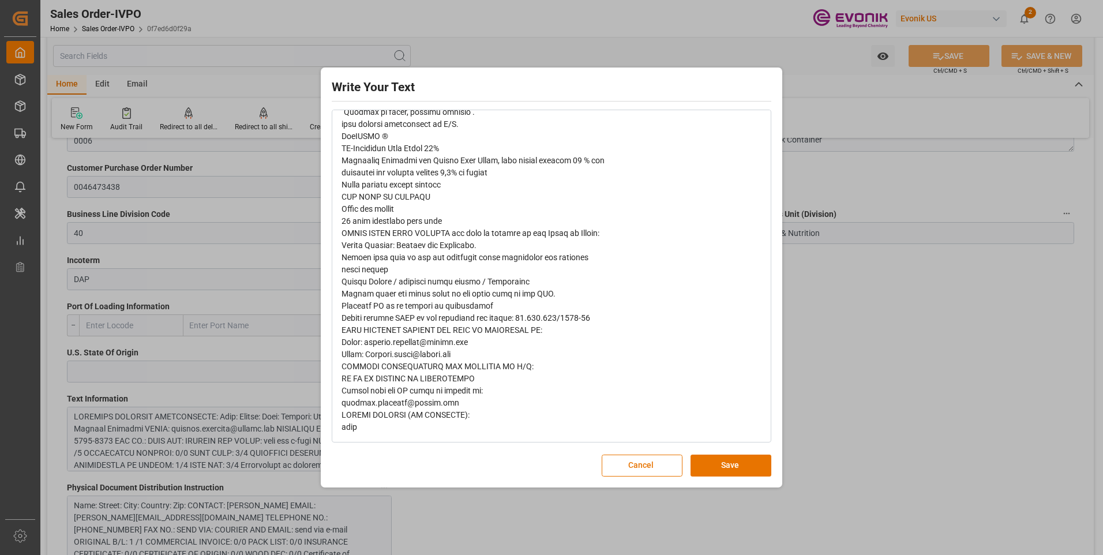
drag, startPoint x: 740, startPoint y: 459, endPoint x: 526, endPoint y: 445, distance: 214.6
click at [740, 461] on button "Save" at bounding box center [731, 466] width 81 height 22
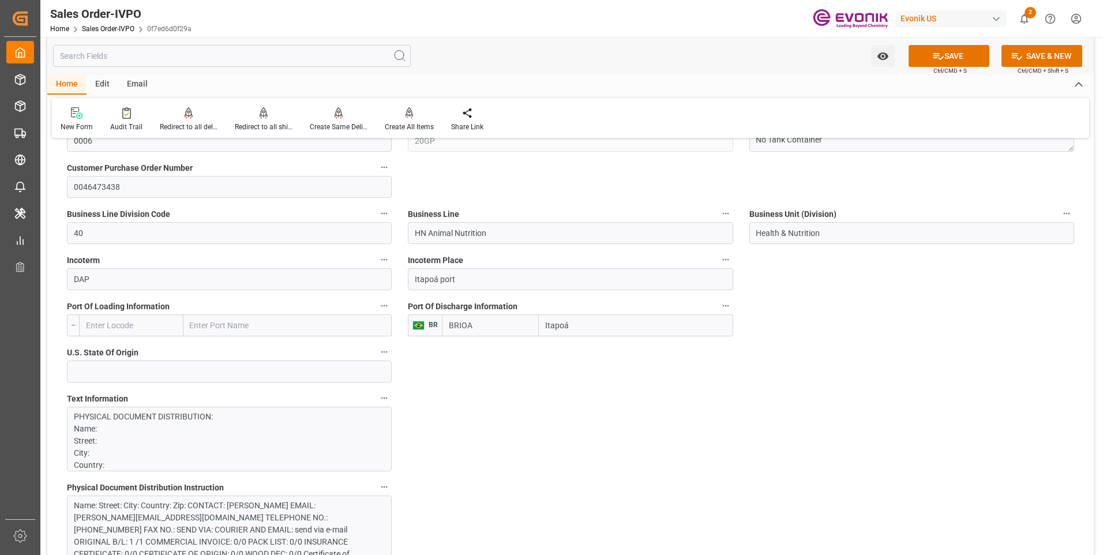
click at [291, 512] on div "Name: Street: City: Country: Zip: CONTACT: Mariana Oliveira EMAIL: mariana.oliv…" at bounding box center [225, 536] width 302 height 73
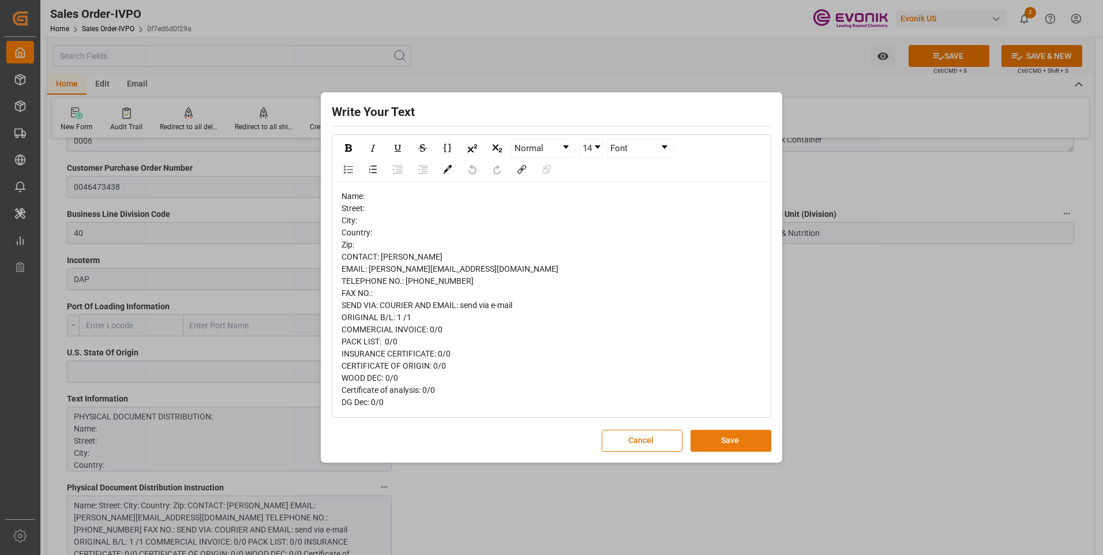
click at [720, 447] on button "Save" at bounding box center [731, 441] width 81 height 22
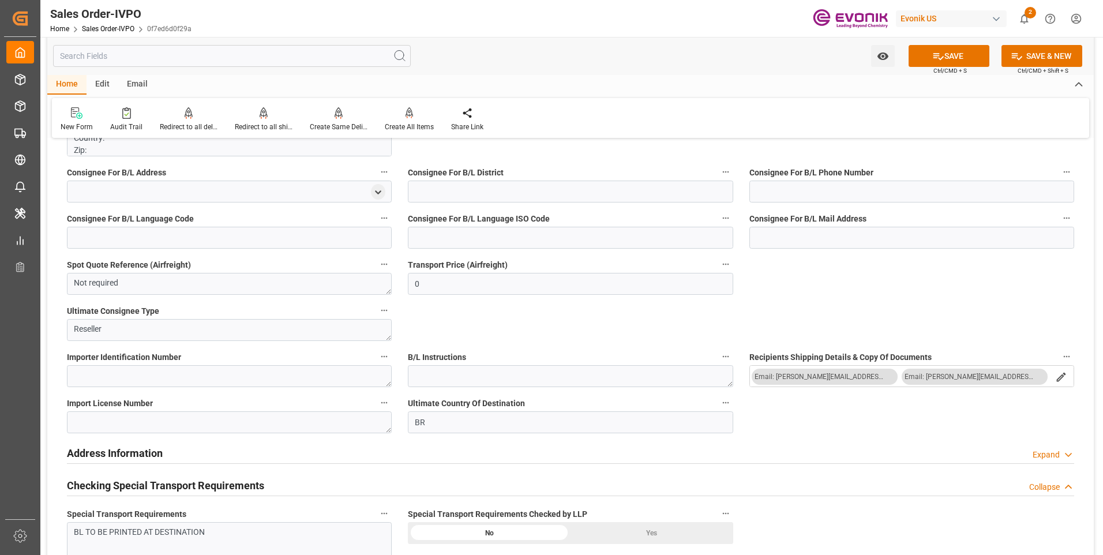
scroll to position [1212, 0]
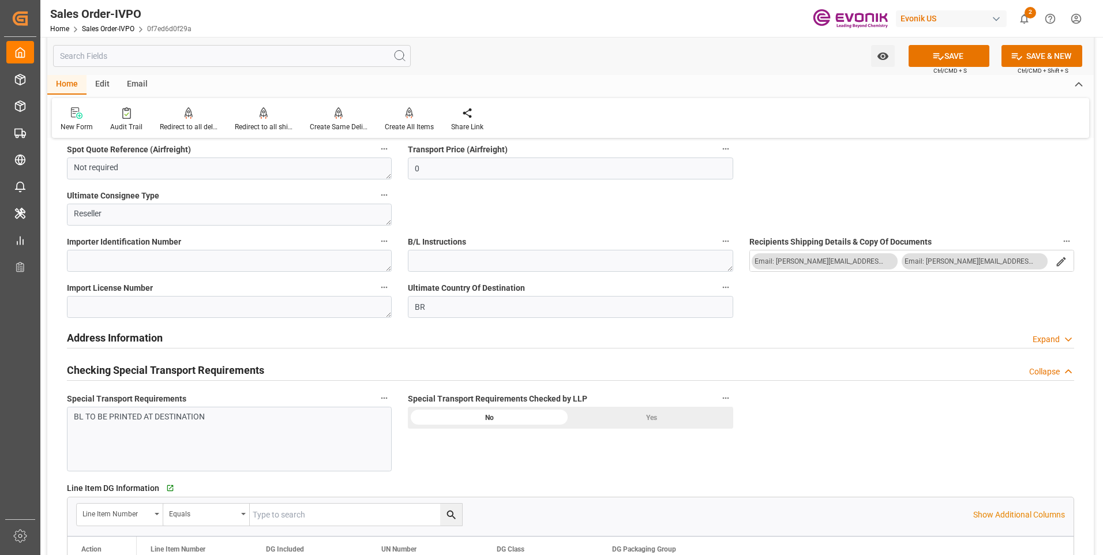
click at [352, 442] on div "BL TO BE PRINTED AT DESTINATION" at bounding box center [229, 439] width 325 height 65
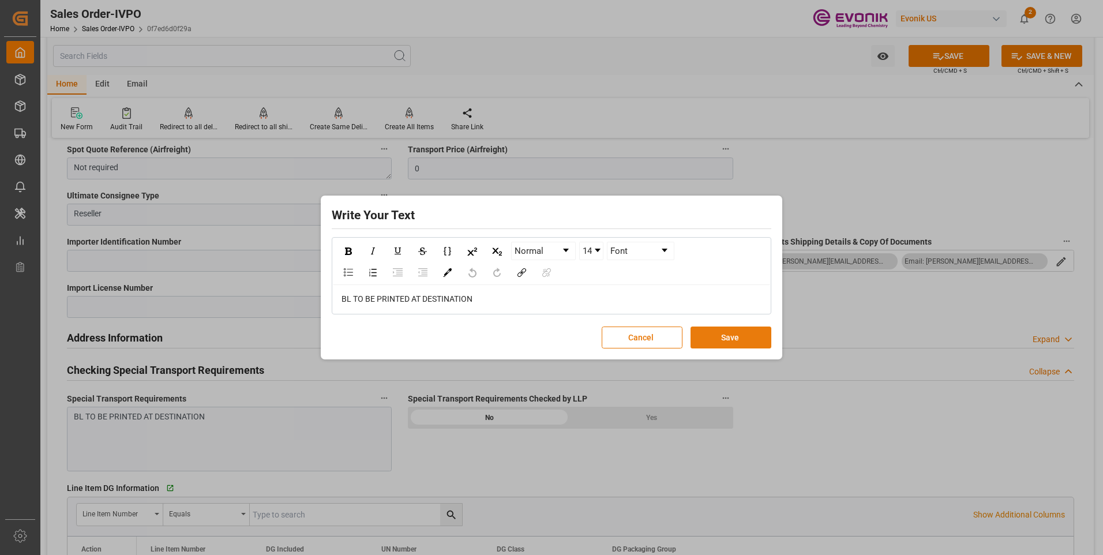
click at [722, 332] on button "Save" at bounding box center [731, 338] width 81 height 22
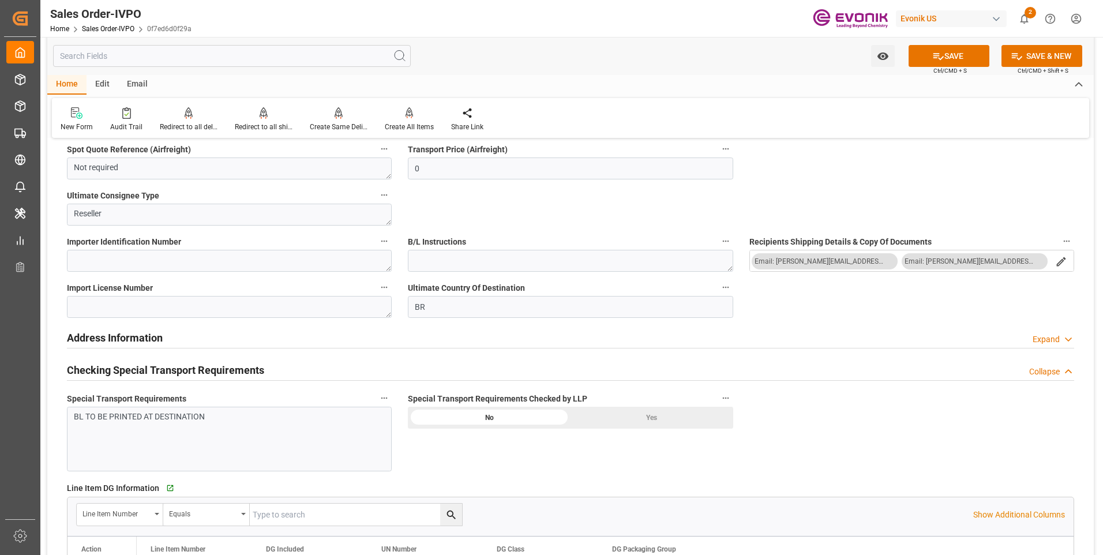
click at [664, 416] on div "Yes" at bounding box center [652, 418] width 163 height 22
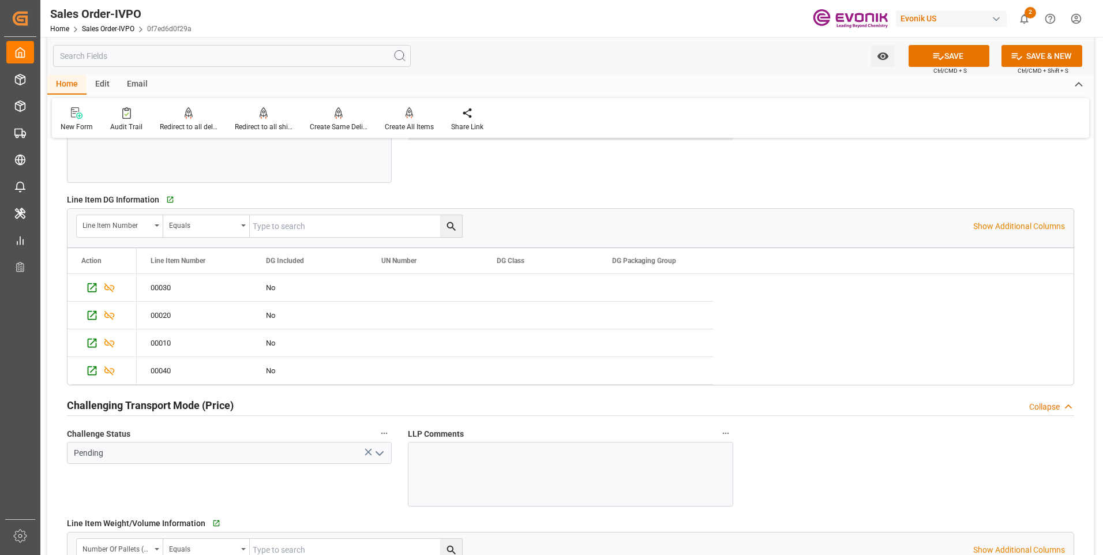
scroll to position [1616, 0]
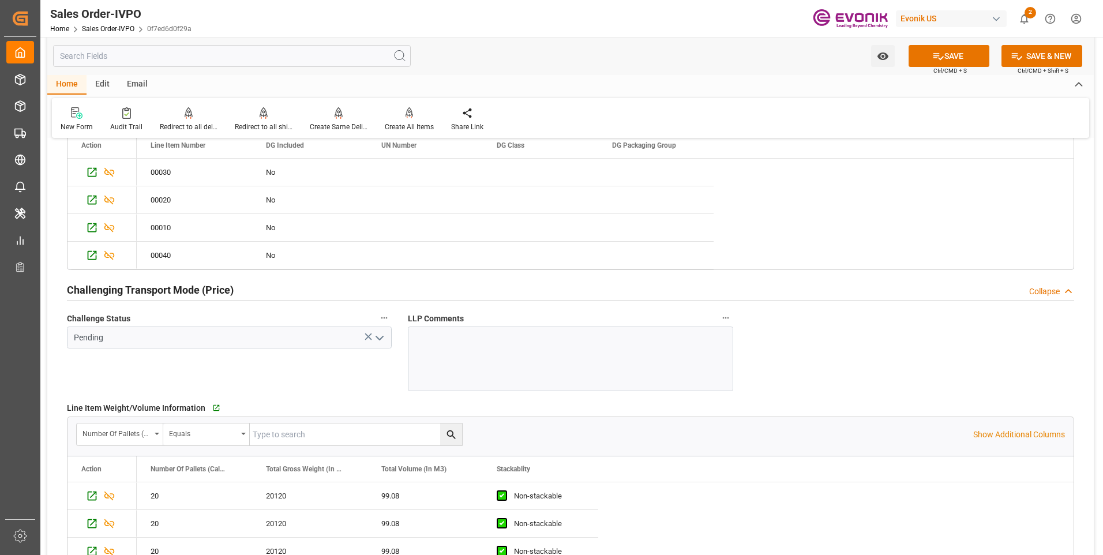
click at [382, 338] on polyline "open menu" at bounding box center [379, 337] width 7 height 3
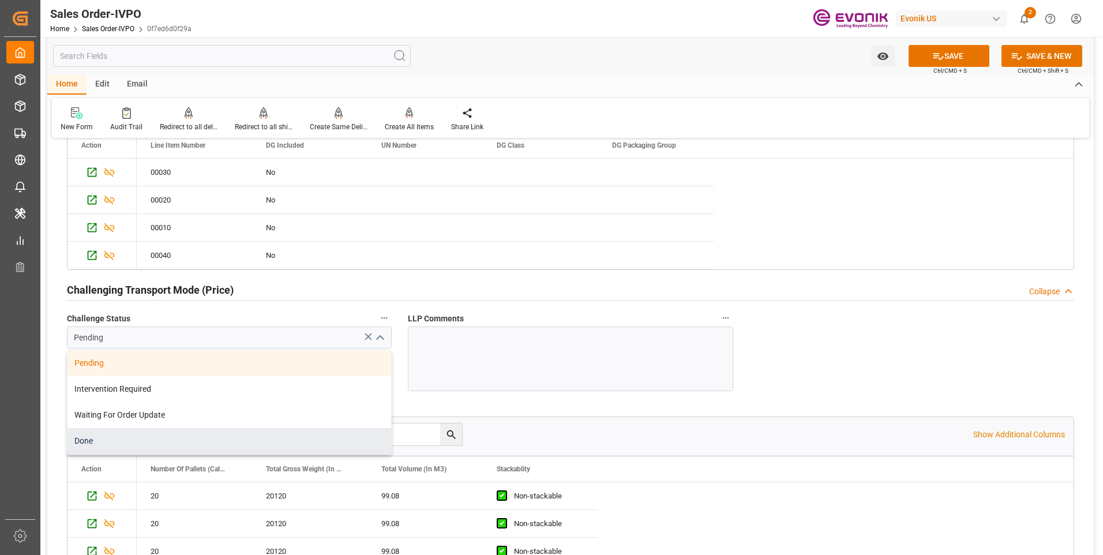
click at [148, 439] on div "Done" at bounding box center [230, 441] width 324 height 26
type input "Done"
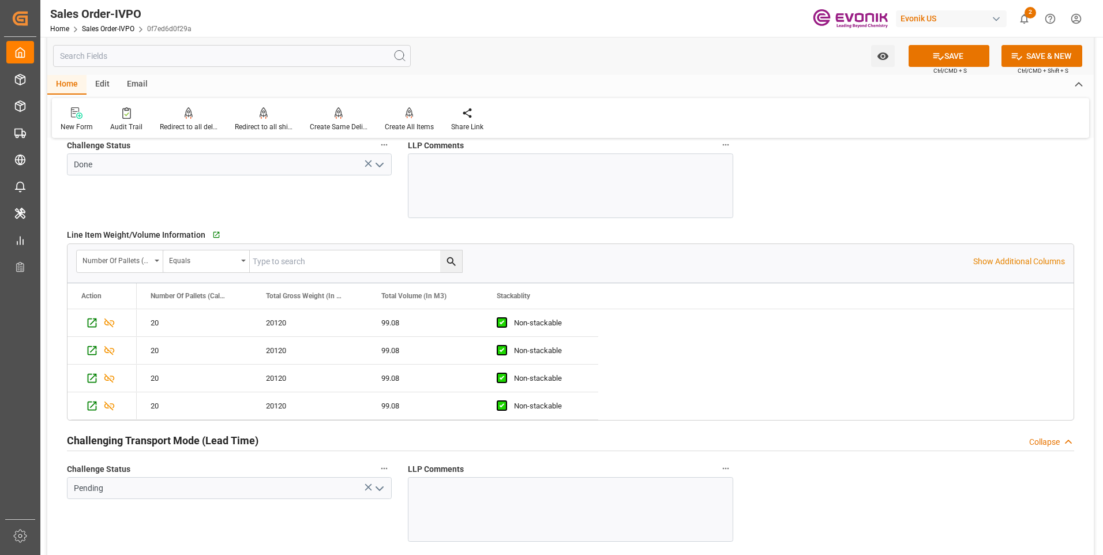
scroll to position [1904, 0]
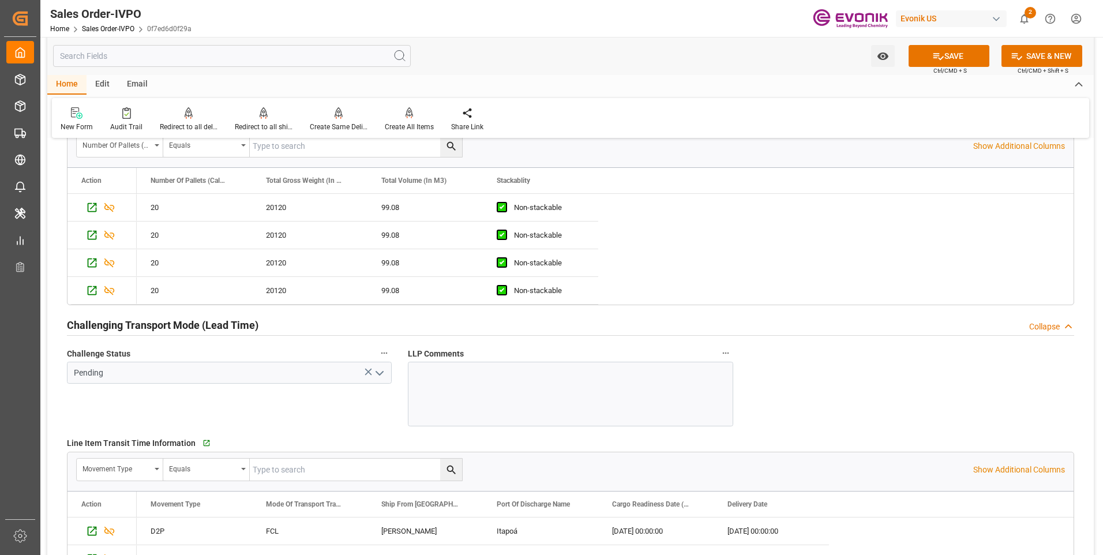
click at [381, 376] on icon "open menu" at bounding box center [380, 373] width 14 height 14
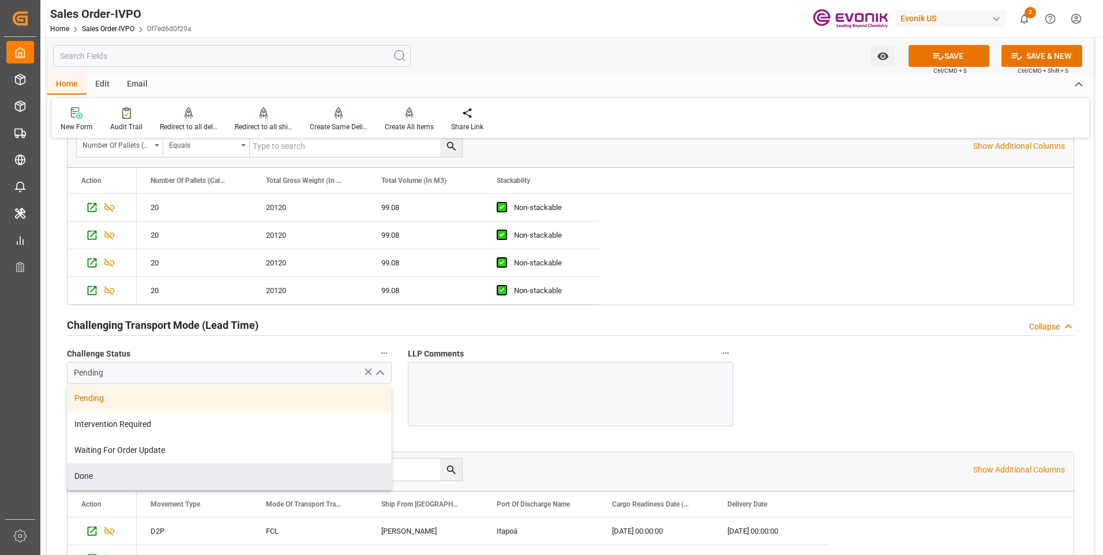
click at [106, 481] on div "Done" at bounding box center [230, 476] width 324 height 26
type input "Done"
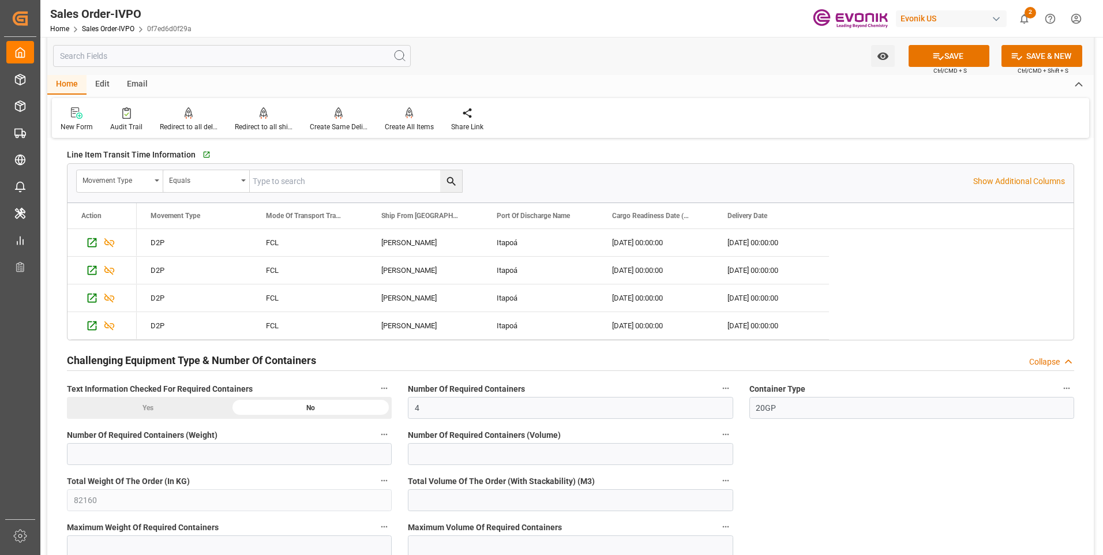
scroll to position [2308, 0]
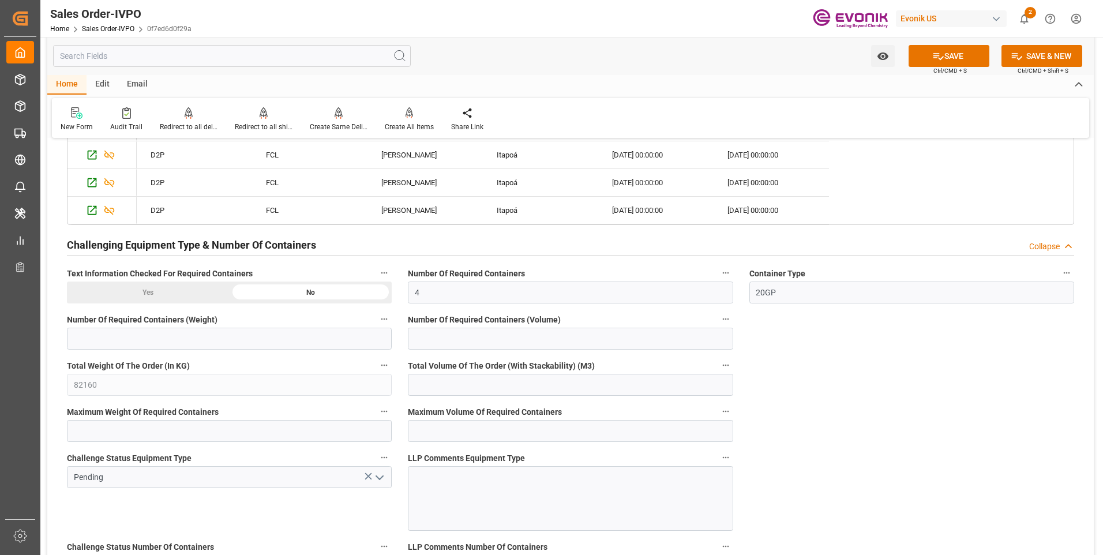
click at [380, 478] on icon "open menu" at bounding box center [380, 478] width 14 height 14
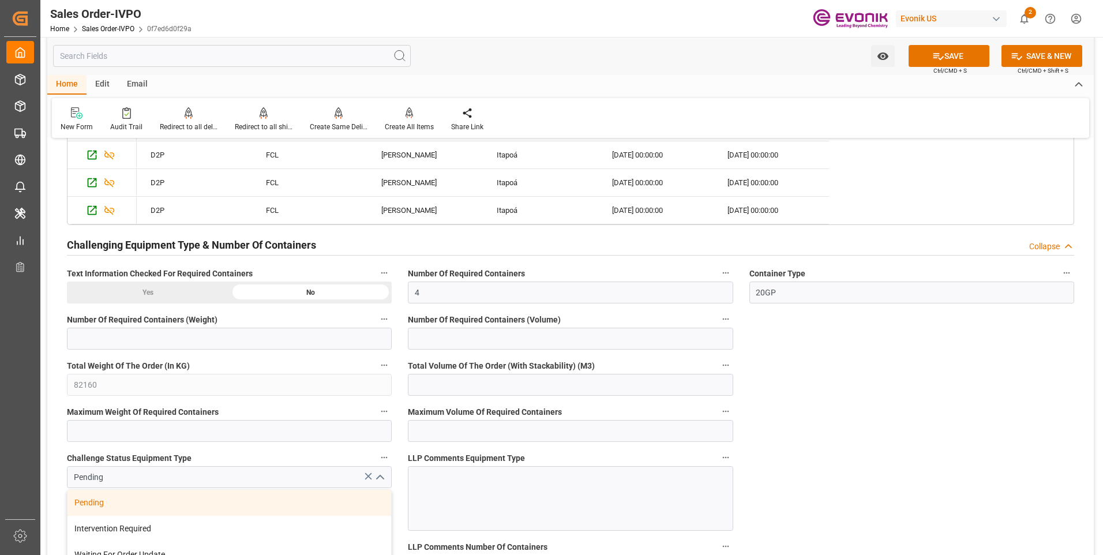
scroll to position [2424, 0]
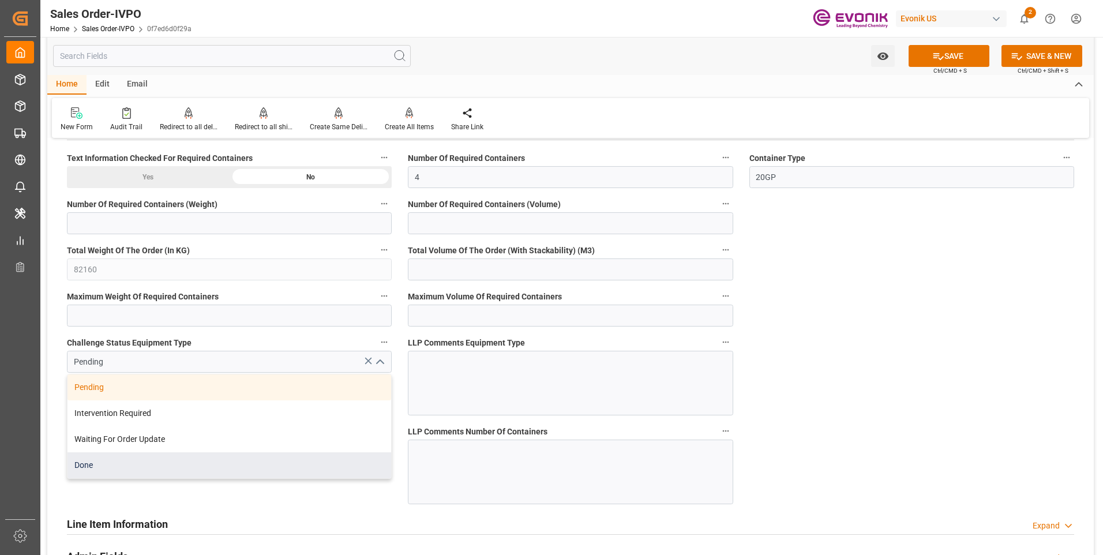
click at [124, 466] on div "Done" at bounding box center [230, 465] width 324 height 26
type input "Done"
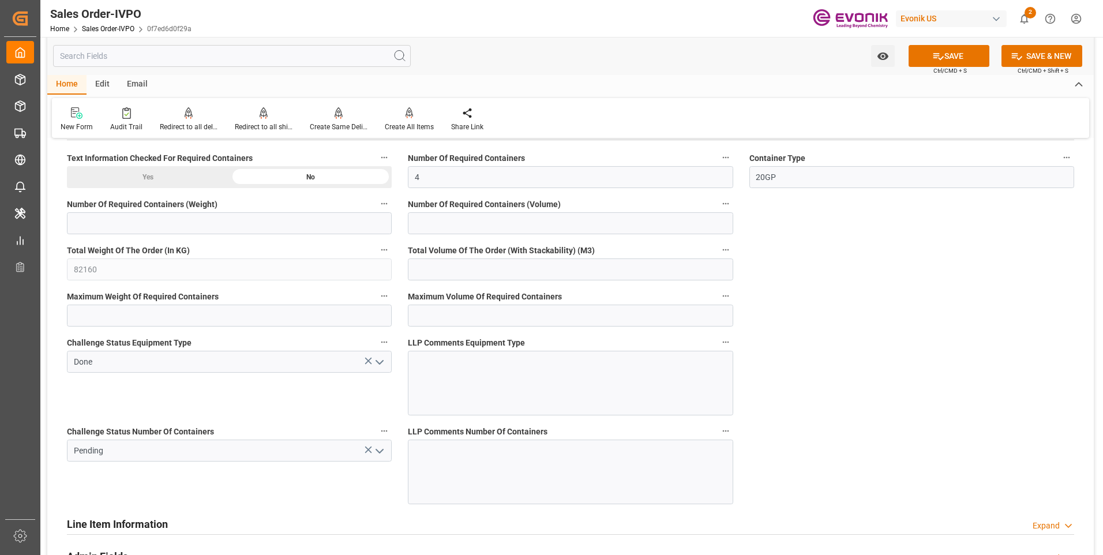
click at [376, 454] on icon "open menu" at bounding box center [380, 451] width 14 height 14
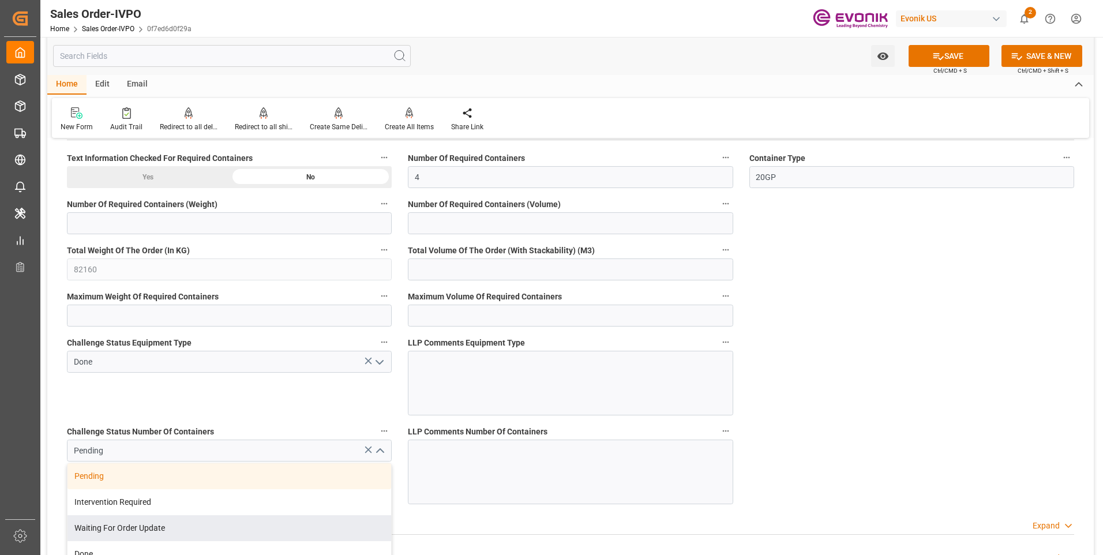
scroll to position [2539, 0]
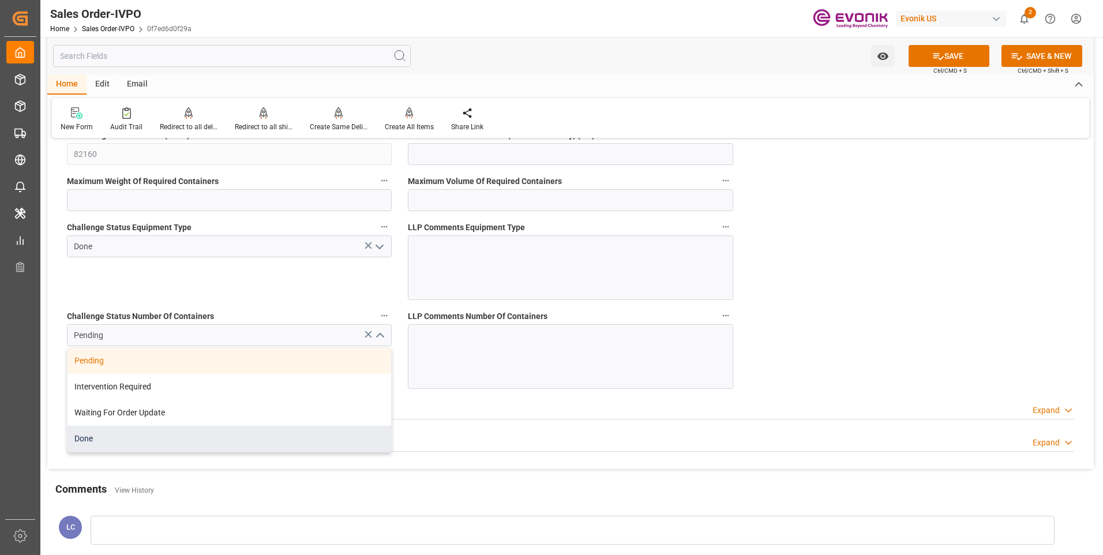
click at [114, 444] on div "Done" at bounding box center [230, 439] width 324 height 26
type input "Done"
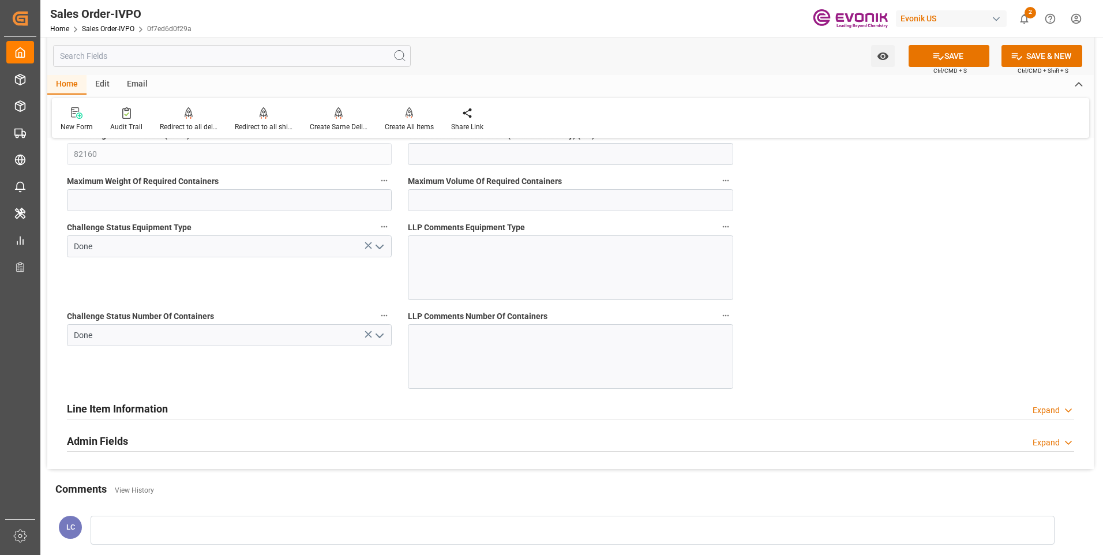
scroll to position [2424, 0]
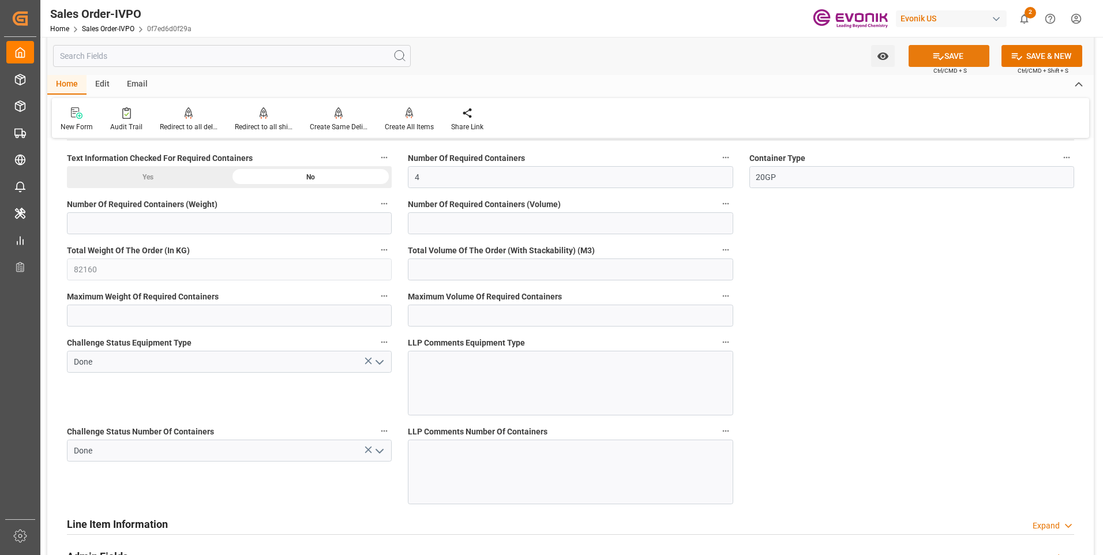
click at [923, 59] on button "SAVE" at bounding box center [949, 56] width 81 height 22
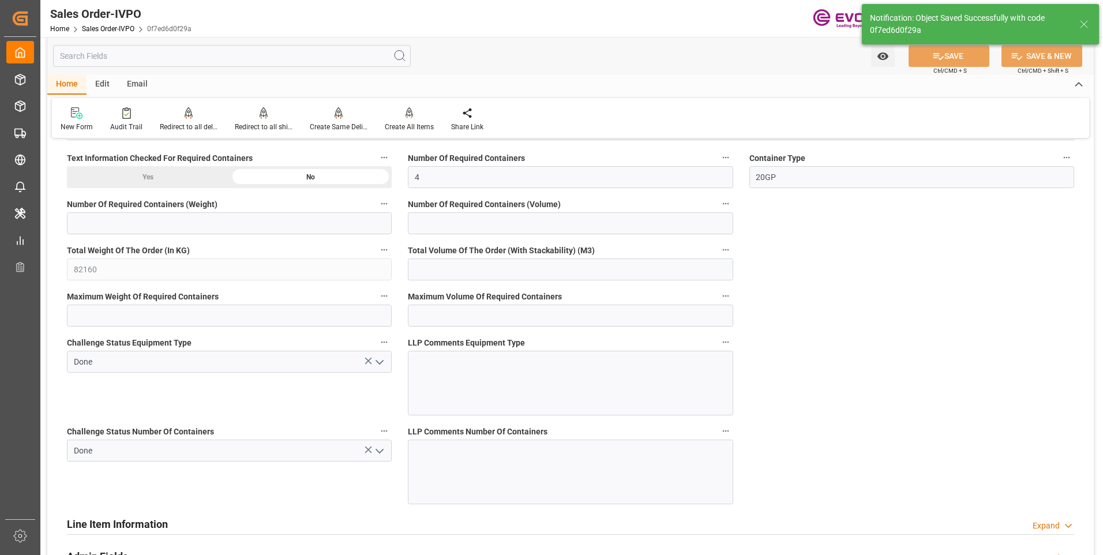
type input "No"
type input "5"
type input "27"
type input "792.64"
type input "68000"
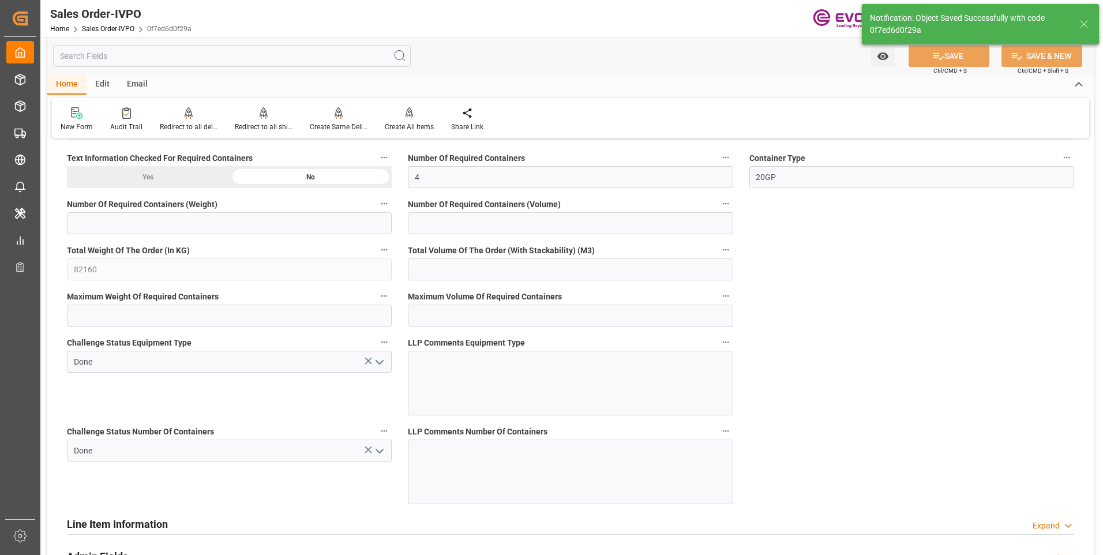
type input "120"
type input "01.10.2025 03:00"
click at [410, 113] on icon at bounding box center [410, 112] width 8 height 10
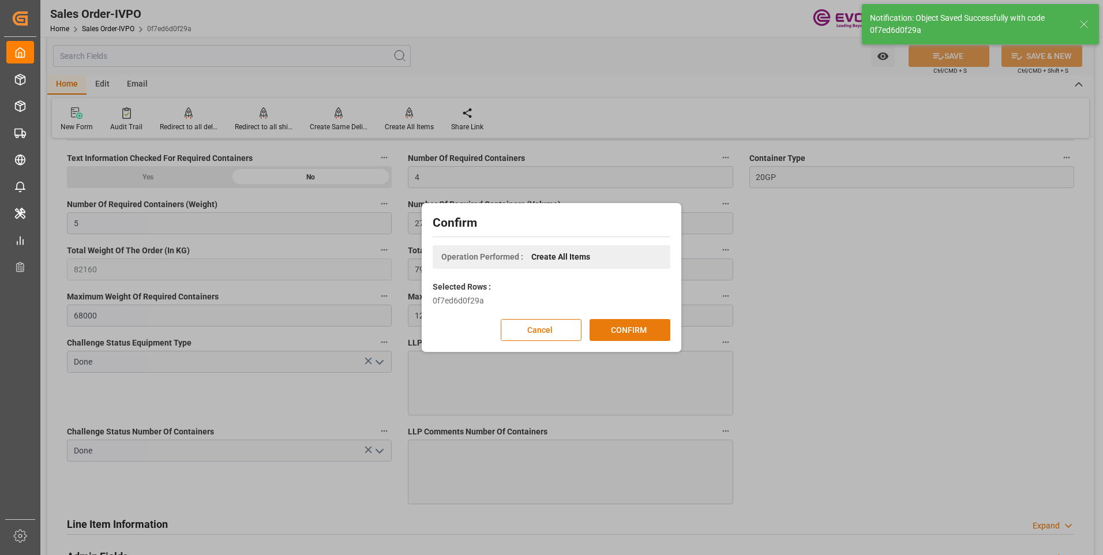
click at [621, 324] on button "CONFIRM" at bounding box center [630, 330] width 81 height 22
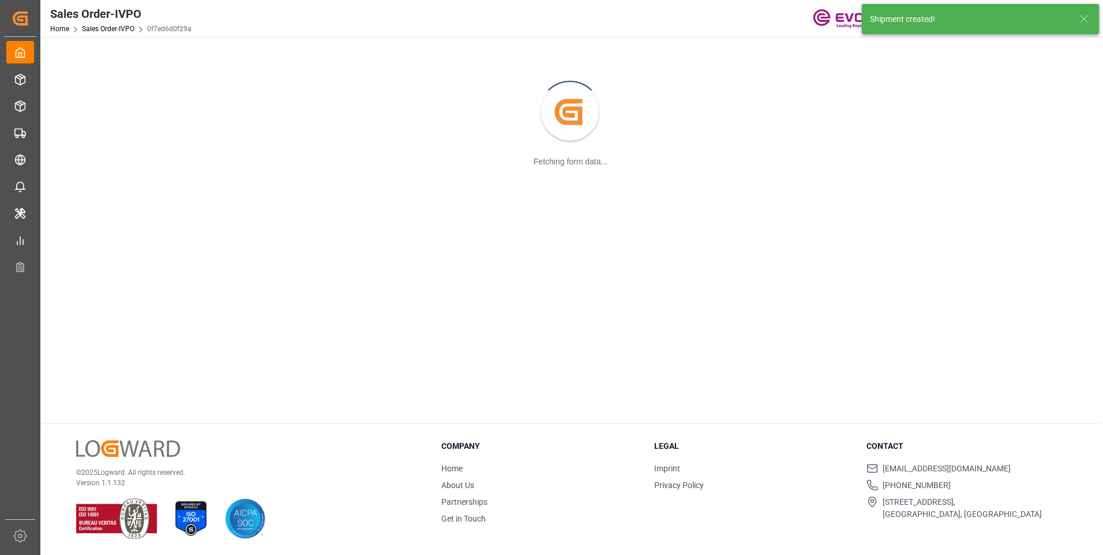
scroll to position [125, 0]
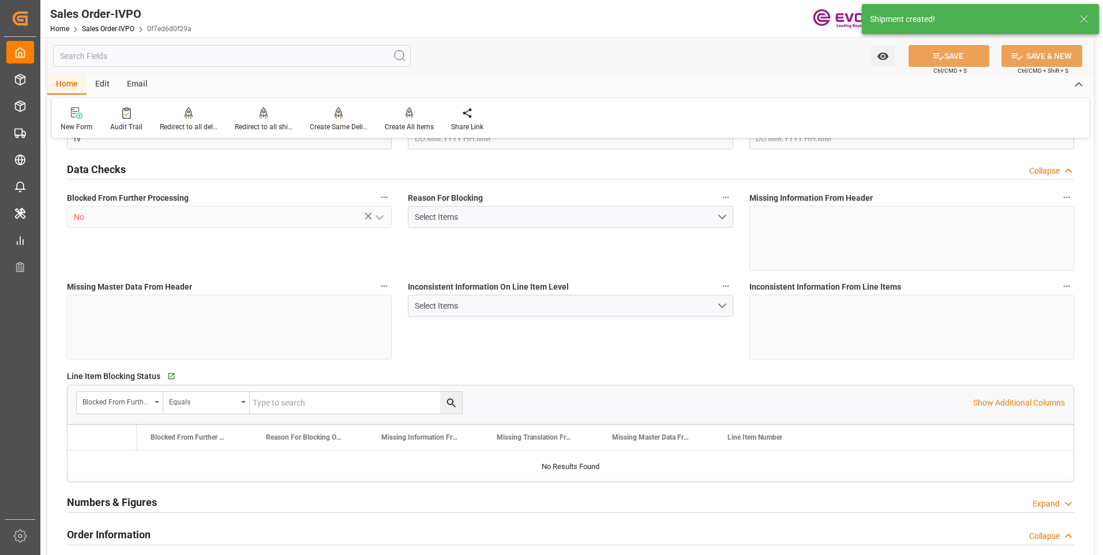
type input "BRIOA"
type input "0"
type input "4"
type input "5"
type input "27"
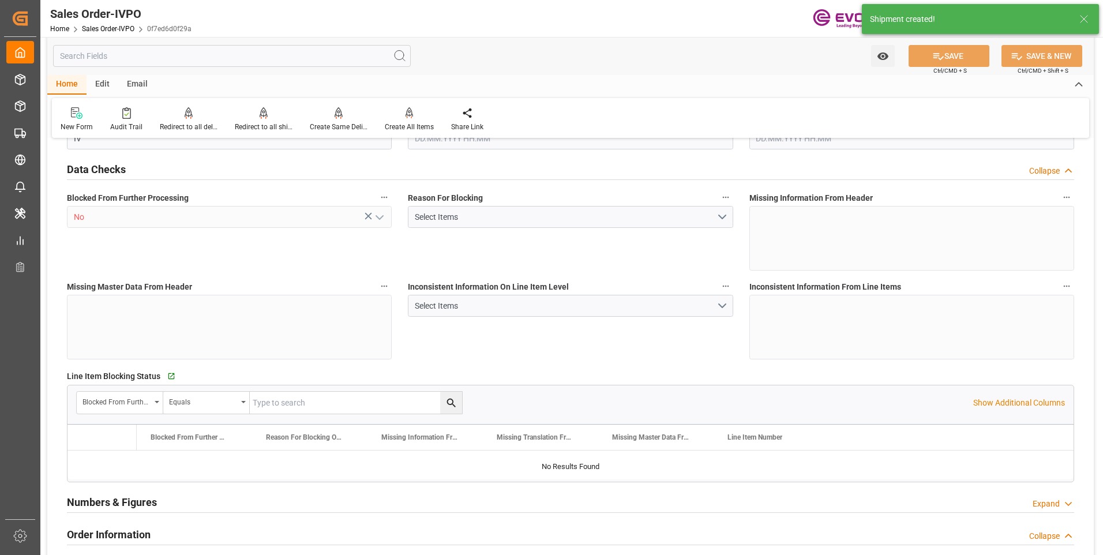
type input "82160"
type input "792.64"
type input "68000"
type input "120"
type input "30.09.2025 13:21"
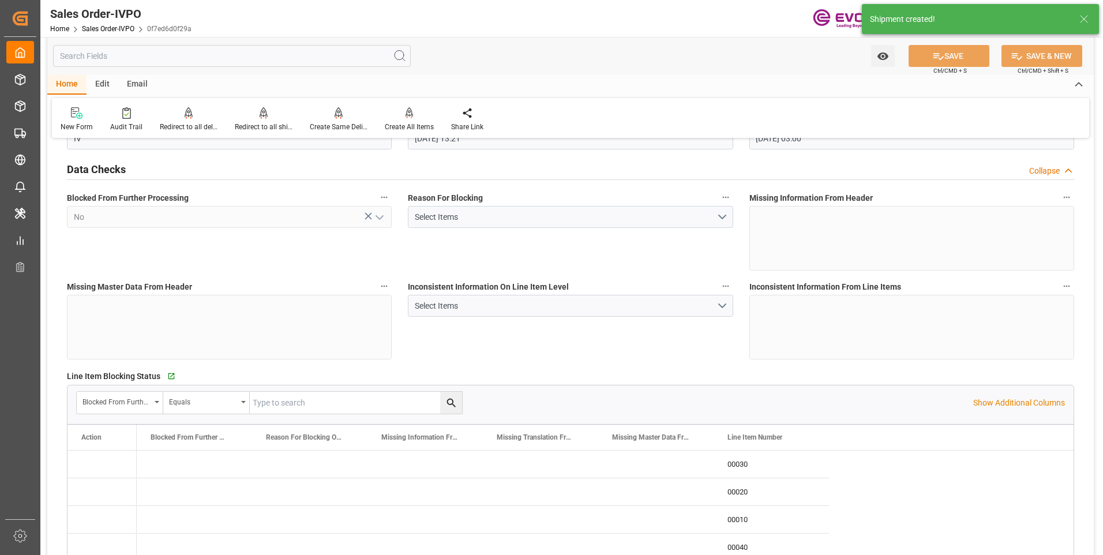
type input "01.10.2025 03:00"
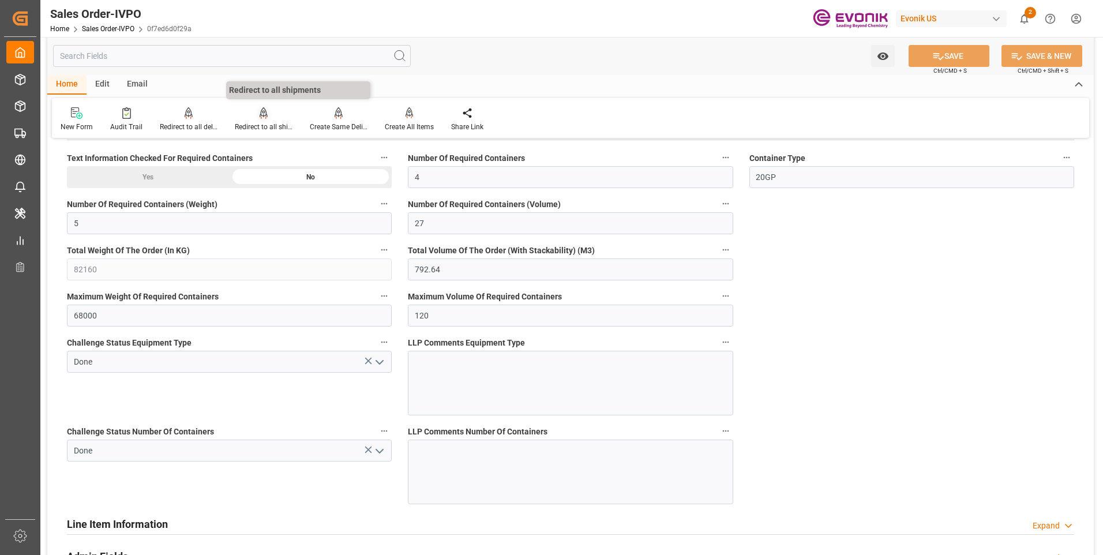
click at [261, 123] on div "Redirect to all shipments" at bounding box center [264, 127] width 58 height 10
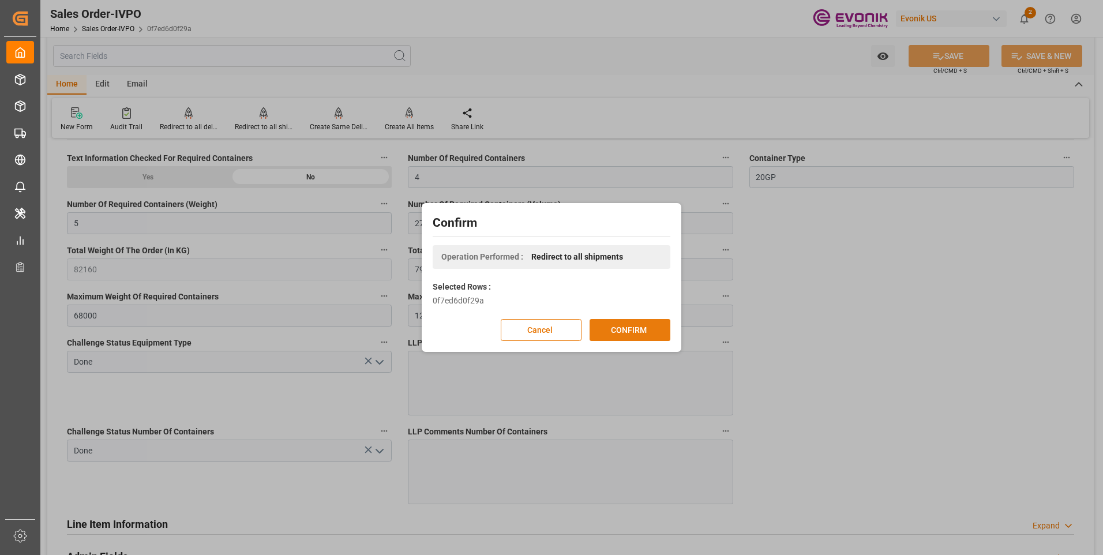
click at [606, 329] on button "CONFIRM" at bounding box center [630, 330] width 81 height 22
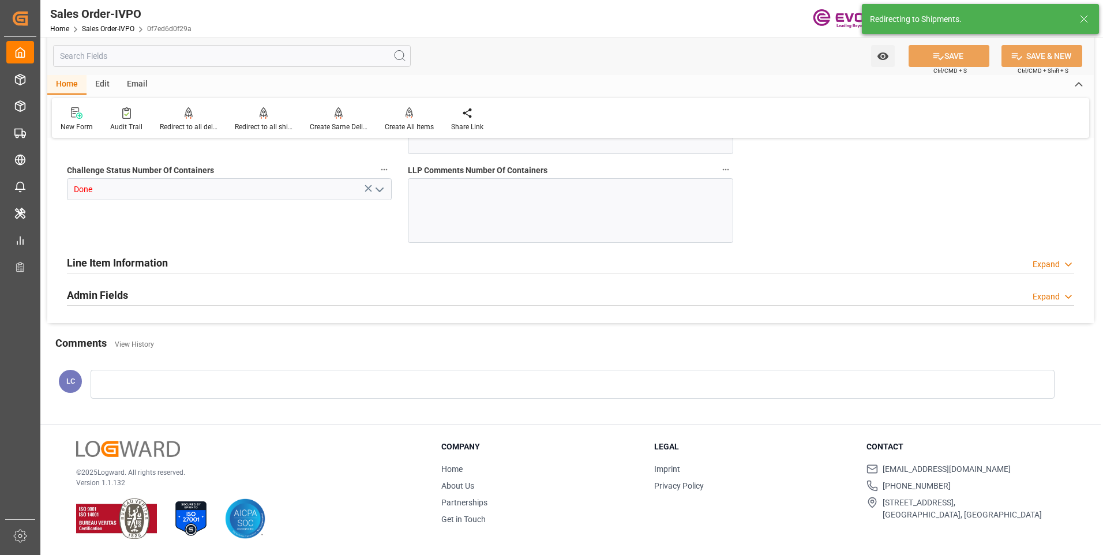
type input "BRIOA"
type input "0"
type input "4"
type input "5"
type input "27"
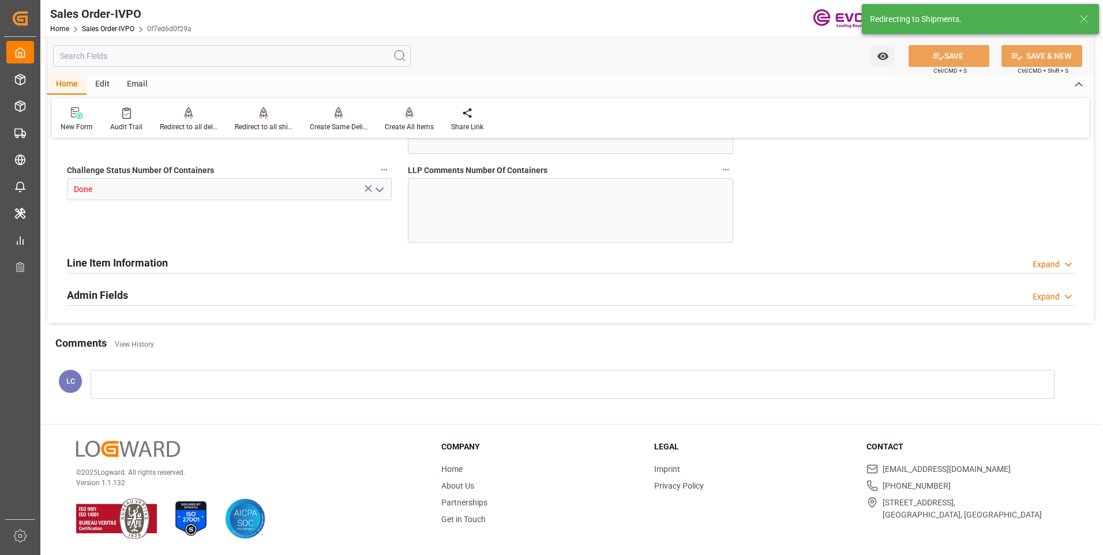
type input "82160"
type input "792.64"
type input "68000"
type input "120"
type input "30.09.2025 13:21"
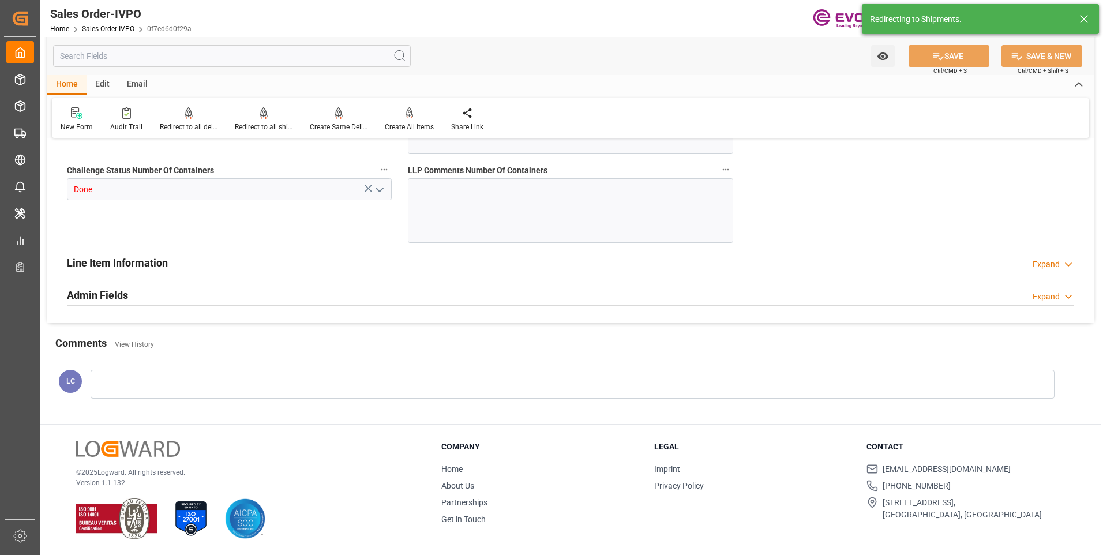
type input "01.10.2025 03:00"
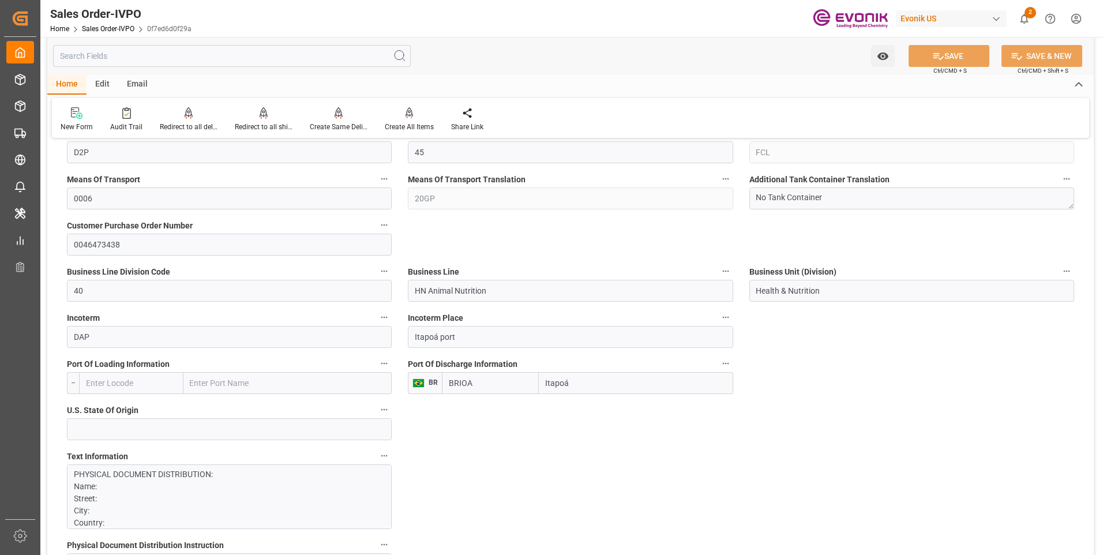
scroll to position [750, 0]
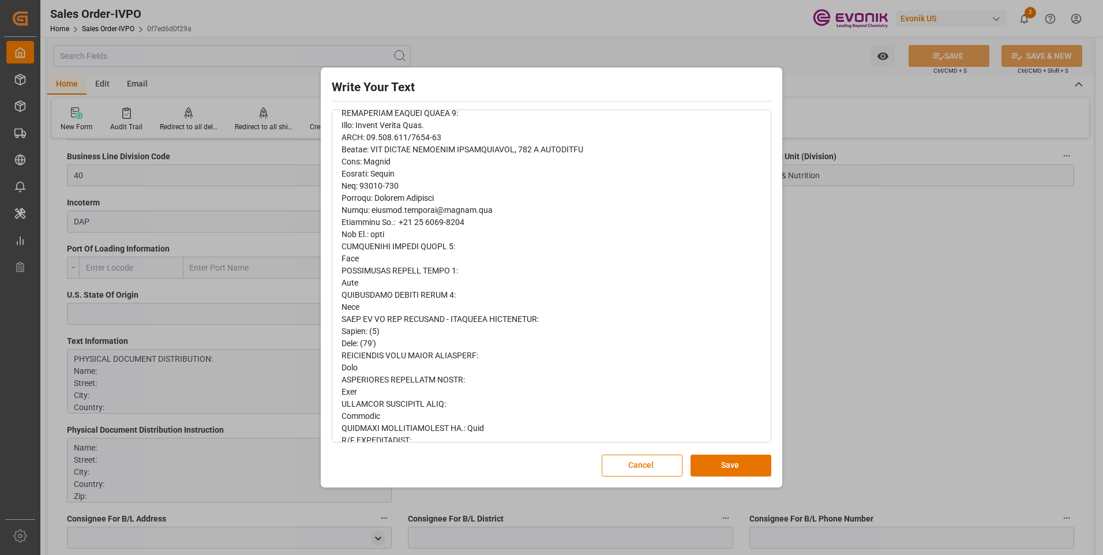
scroll to position [404, 0]
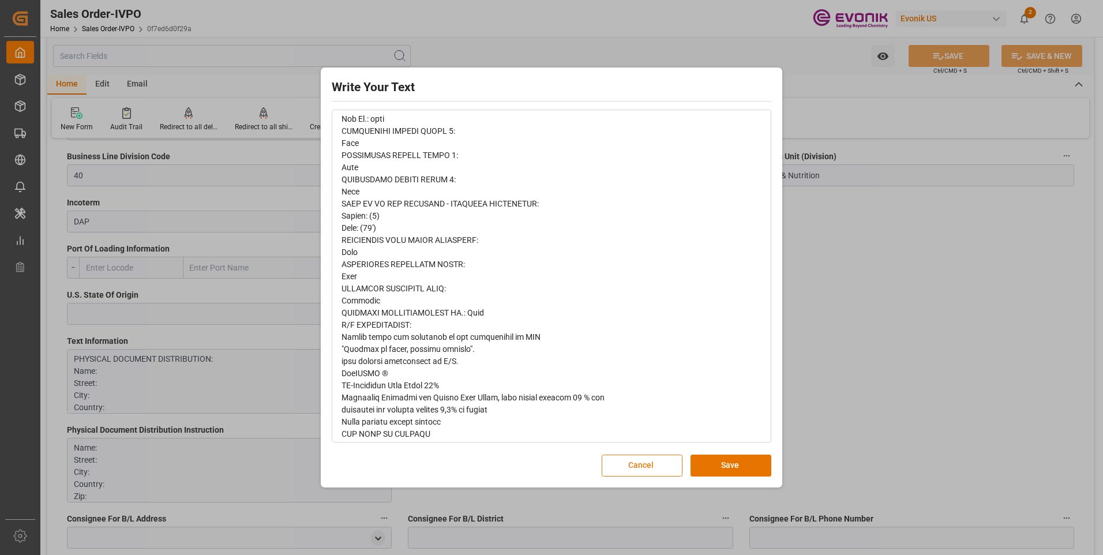
click at [650, 461] on button "Cancel" at bounding box center [642, 466] width 81 height 22
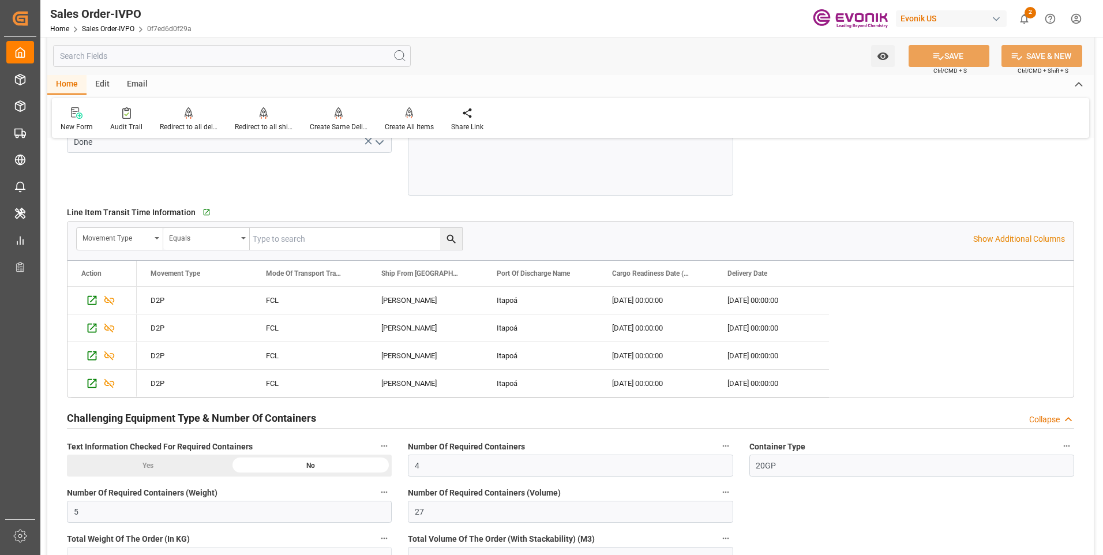
scroll to position [2251, 0]
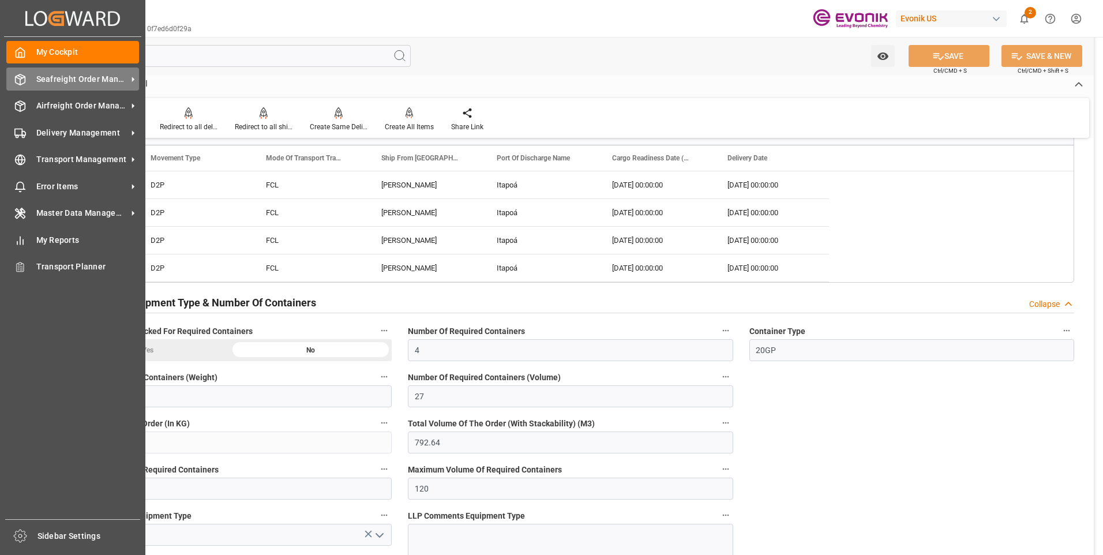
click at [34, 81] on div "Seafreight Order Management Seafreight Order Management" at bounding box center [72, 79] width 133 height 23
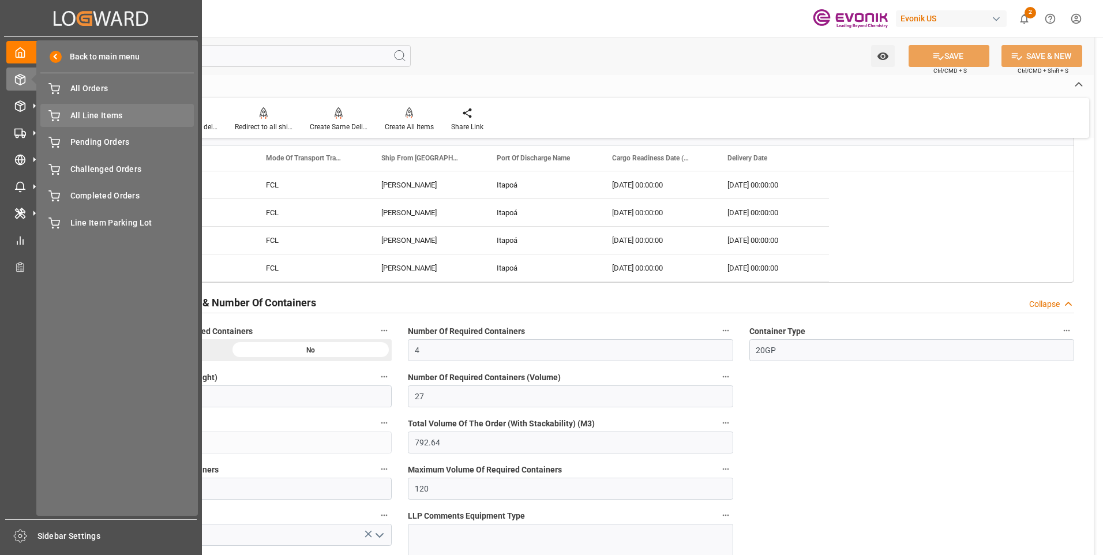
click at [66, 117] on div "All Line Items All Line Items" at bounding box center [116, 115] width 153 height 23
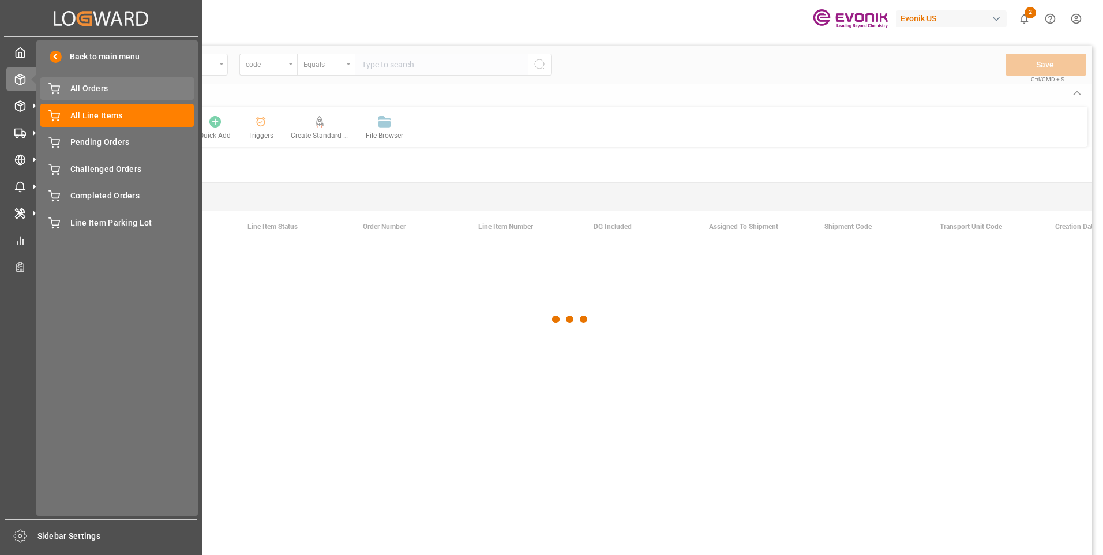
click at [69, 90] on div "All Orders All Orders" at bounding box center [116, 88] width 153 height 23
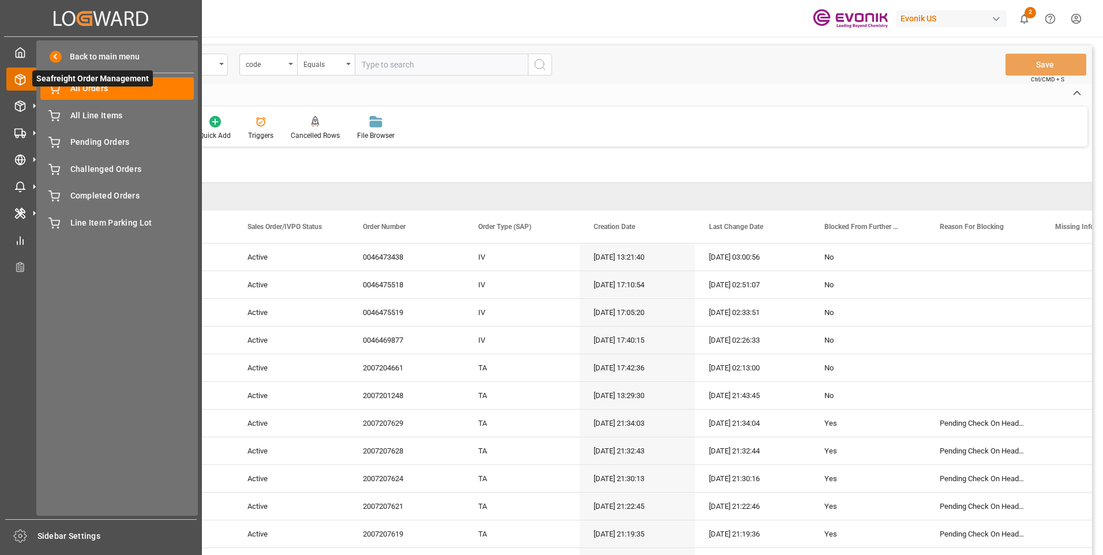
drag, startPoint x: 22, startPoint y: 76, endPoint x: 29, endPoint y: 78, distance: 7.8
click at [22, 75] on icon at bounding box center [34, 79] width 24 height 24
click at [63, 88] on div "All Orders All Orders" at bounding box center [116, 88] width 153 height 23
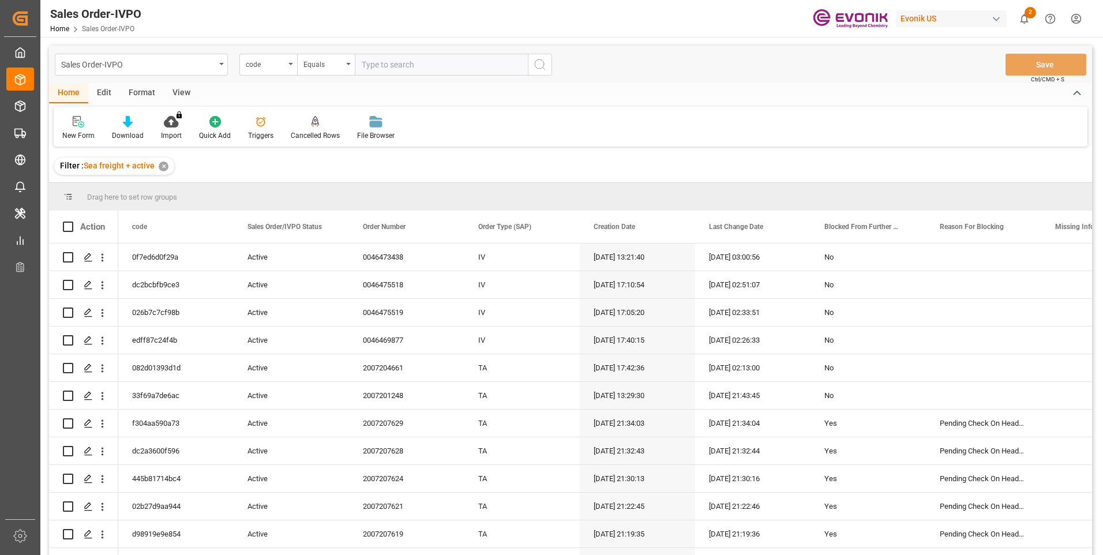
click at [383, 65] on input "text" at bounding box center [441, 65] width 173 height 22
paste input "62e2c3d7751d"
type input "62e2c3d7751d"
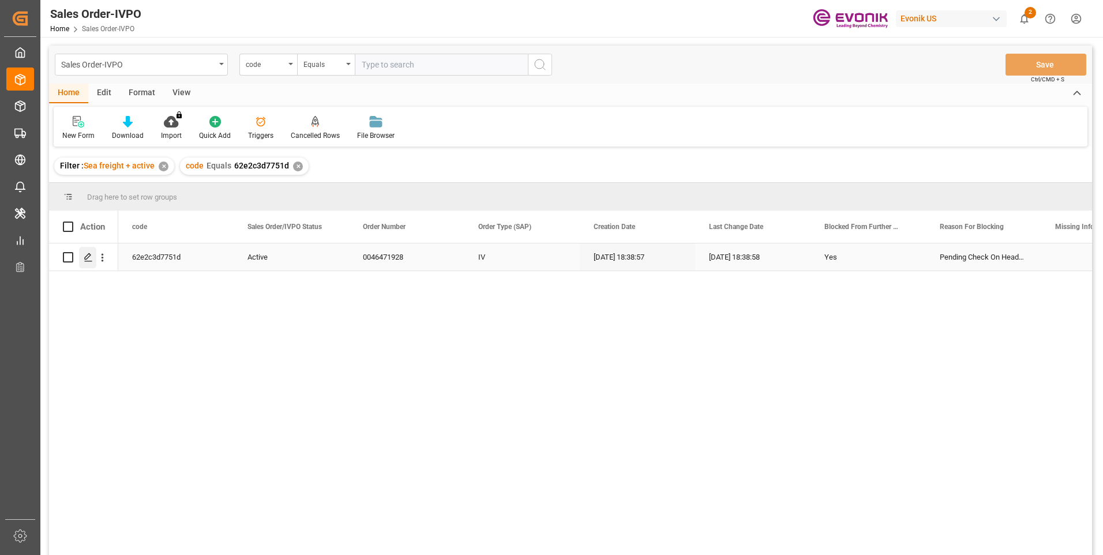
click at [89, 256] on icon "Press SPACE to select this row." at bounding box center [88, 257] width 9 height 9
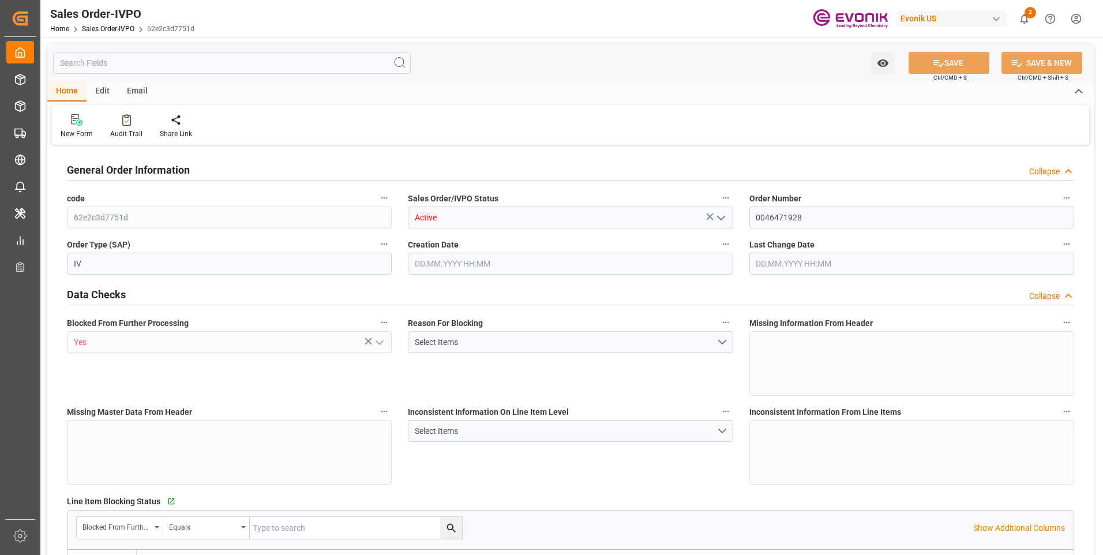
type input "BEANR"
type input "0"
type input "1"
type input "7051.04"
type input "30.09.2025 18:38"
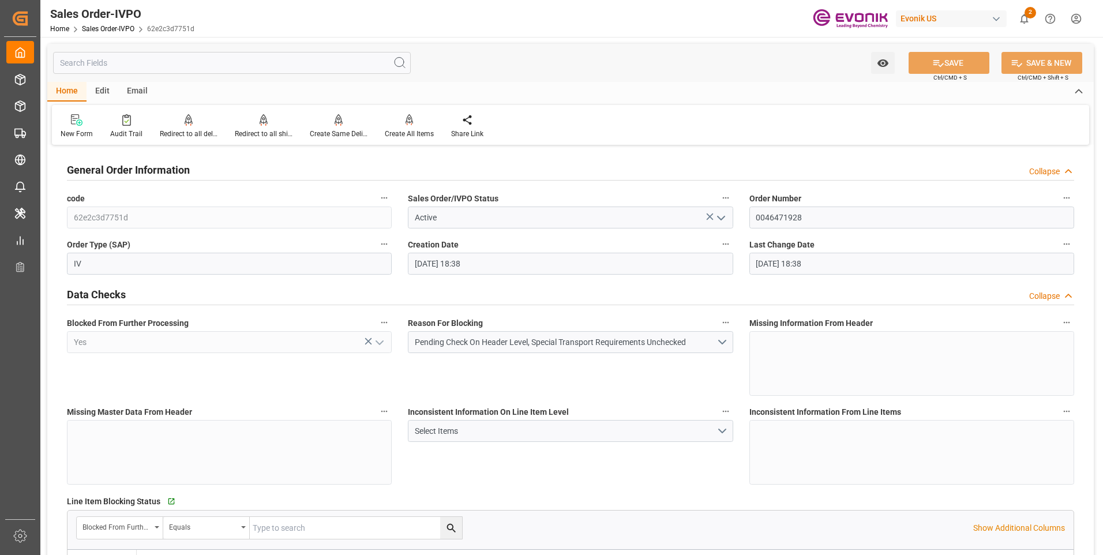
type input "30.09.2025 18:38"
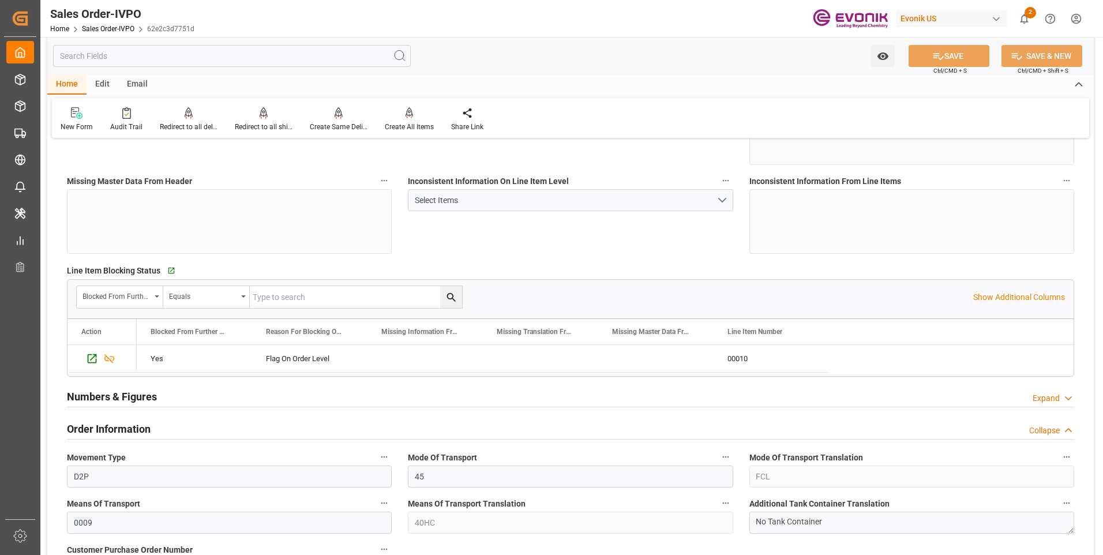
scroll to position [346, 0]
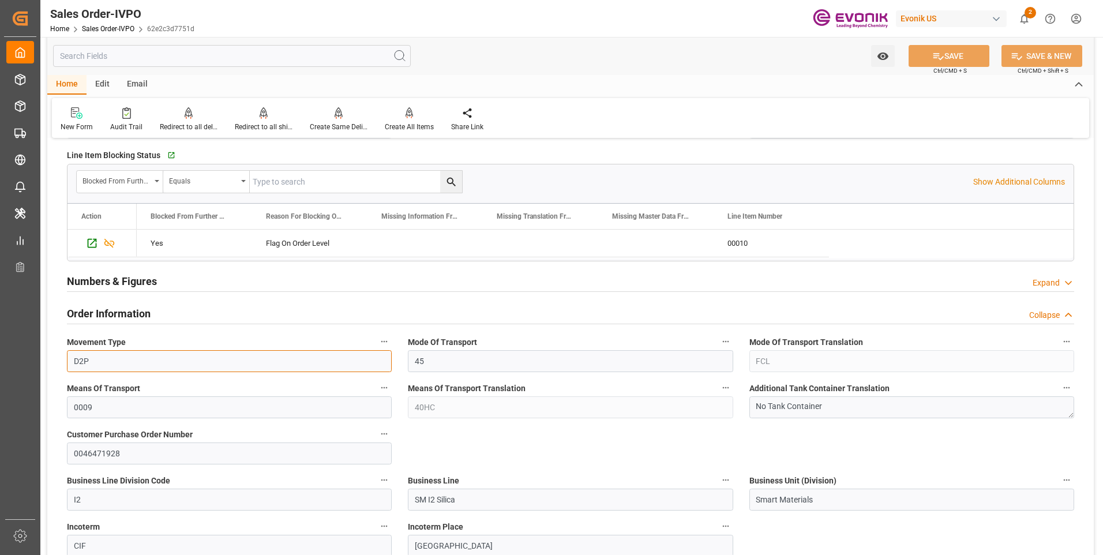
drag, startPoint x: 100, startPoint y: 364, endPoint x: 61, endPoint y: 360, distance: 40.1
click at [61, 360] on div "Movement Type D2P" at bounding box center [229, 353] width 341 height 46
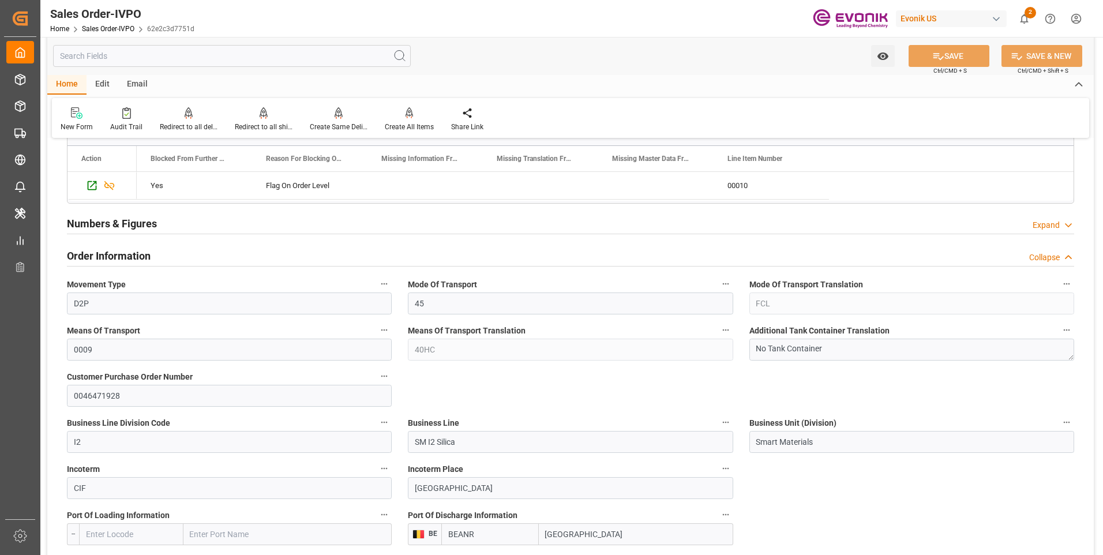
scroll to position [462, 0]
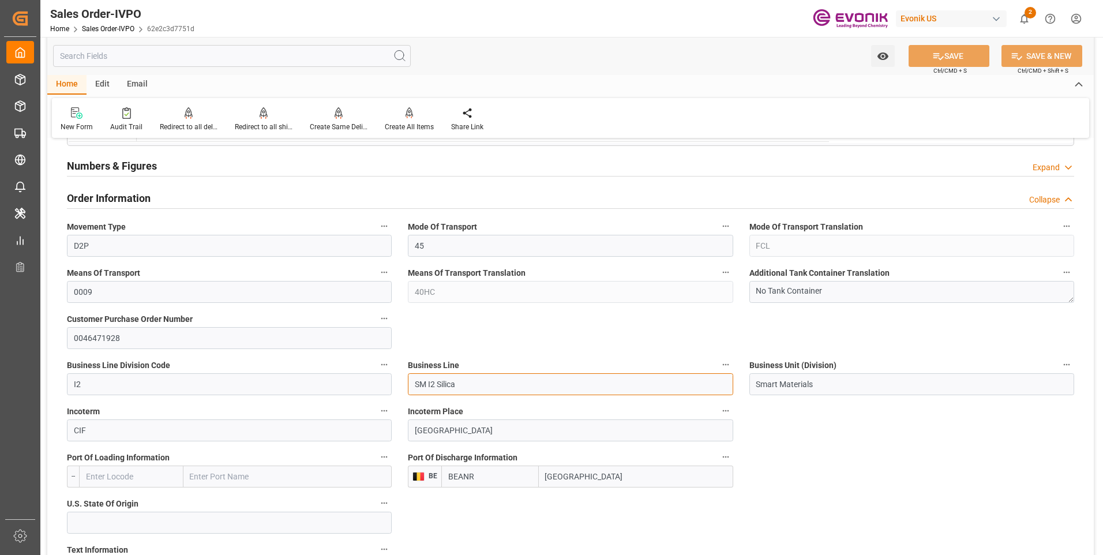
drag, startPoint x: 467, startPoint y: 387, endPoint x: 411, endPoint y: 383, distance: 56.1
click at [411, 383] on input "SM I2 Silica" at bounding box center [570, 384] width 325 height 22
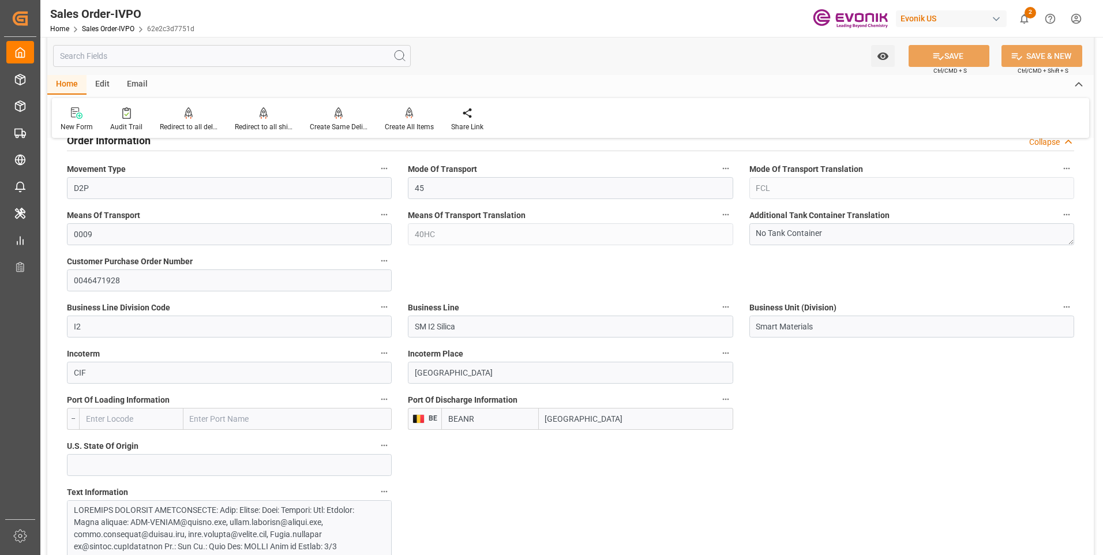
click at [591, 421] on input "[GEOGRAPHIC_DATA]" at bounding box center [636, 419] width 194 height 22
drag, startPoint x: 586, startPoint y: 421, endPoint x: 541, endPoint y: 419, distance: 45.1
click at [541, 419] on input "[GEOGRAPHIC_DATA]" at bounding box center [636, 419] width 194 height 22
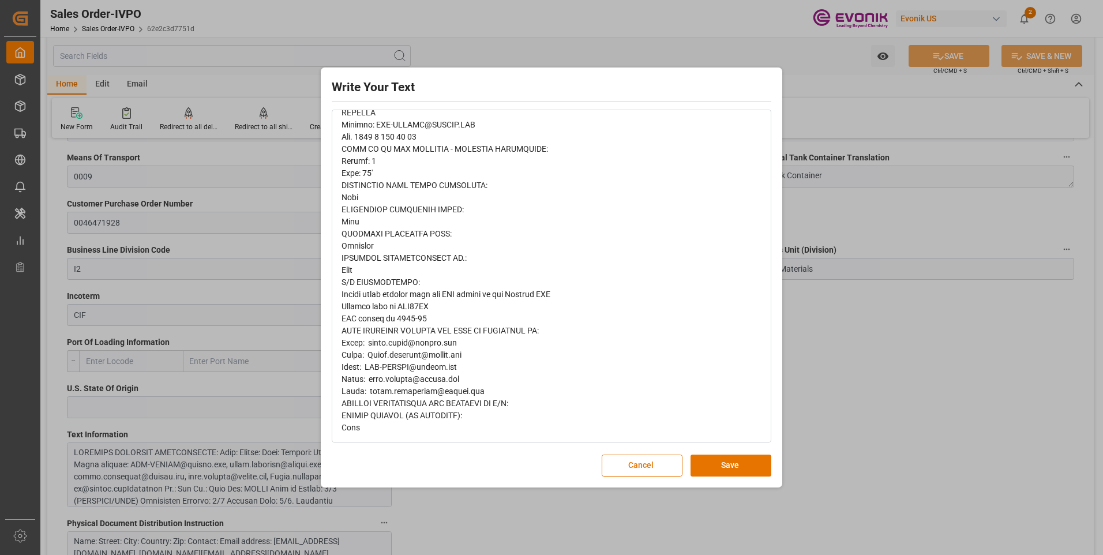
scroll to position [520, 0]
drag, startPoint x: 705, startPoint y: 455, endPoint x: 463, endPoint y: 478, distance: 242.8
click at [705, 455] on button "Save" at bounding box center [731, 466] width 81 height 22
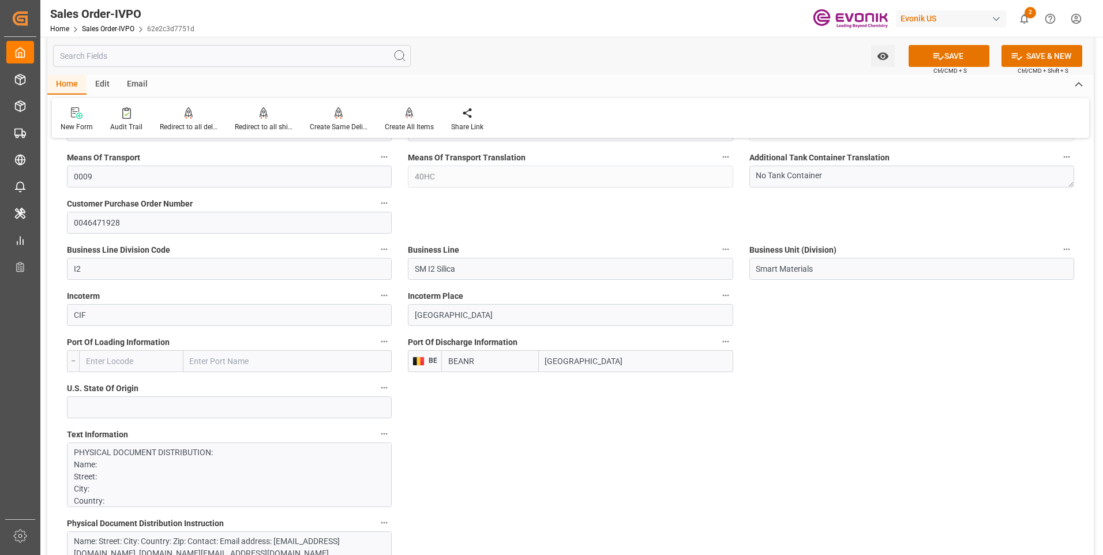
scroll to position [750, 0]
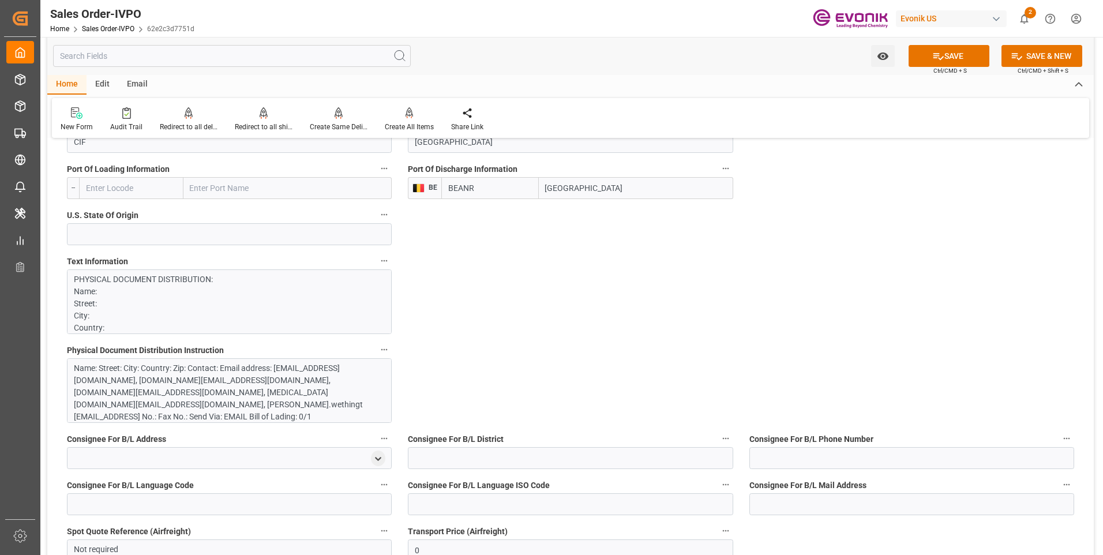
click at [278, 399] on div "Name: Street: City: Country: Zip: Contact: Email address: ANT-IMPORT@evonik.com…" at bounding box center [225, 410] width 302 height 97
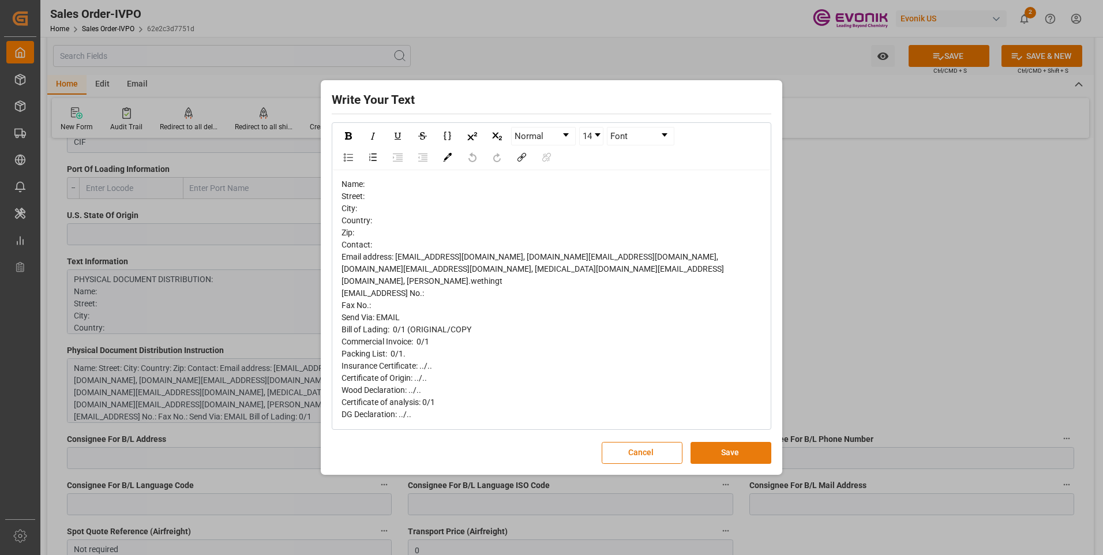
click at [716, 452] on button "Save" at bounding box center [731, 453] width 81 height 22
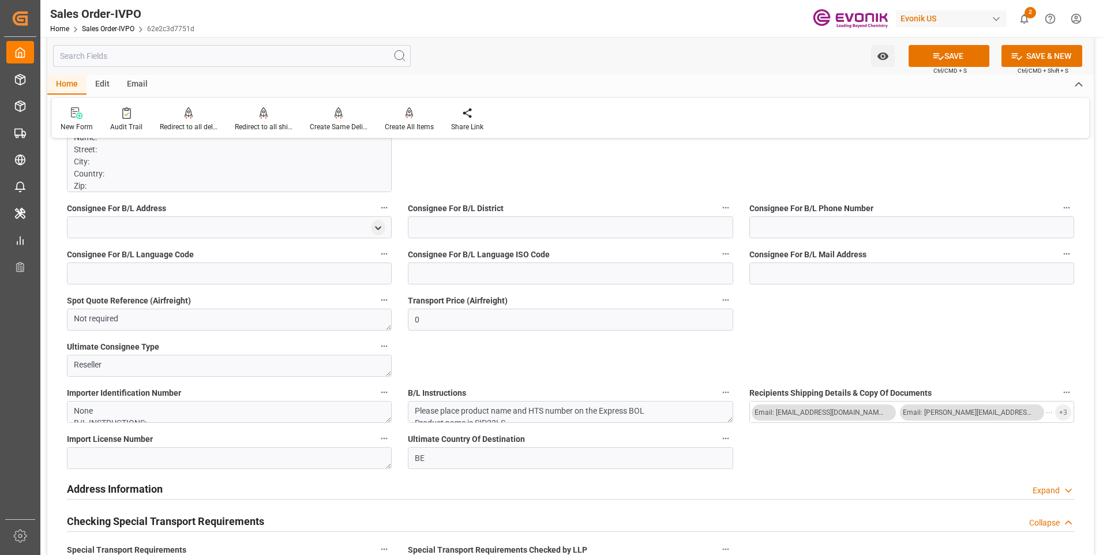
scroll to position [1096, 0]
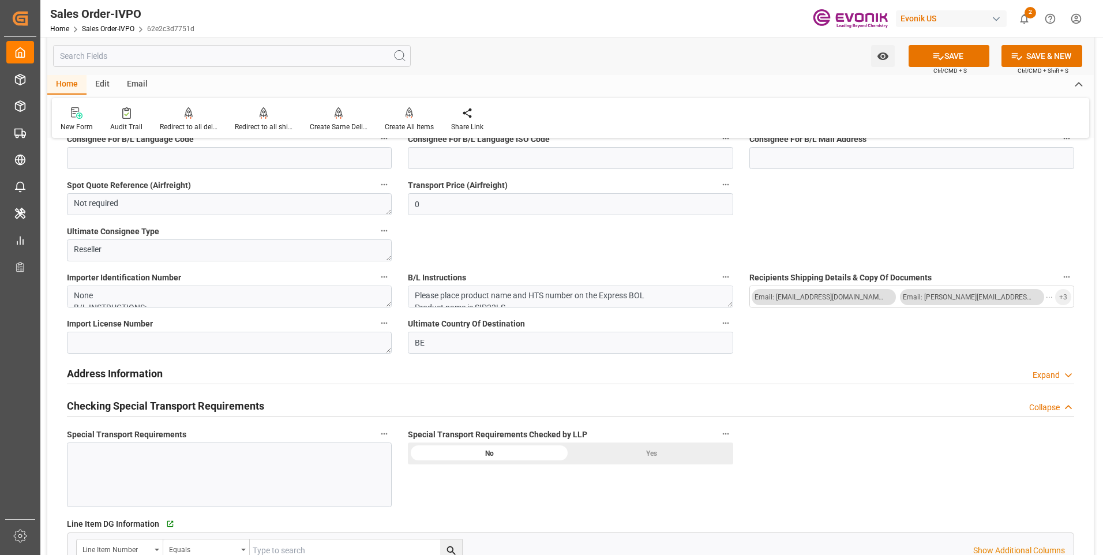
click at [631, 458] on div "Yes" at bounding box center [652, 454] width 163 height 22
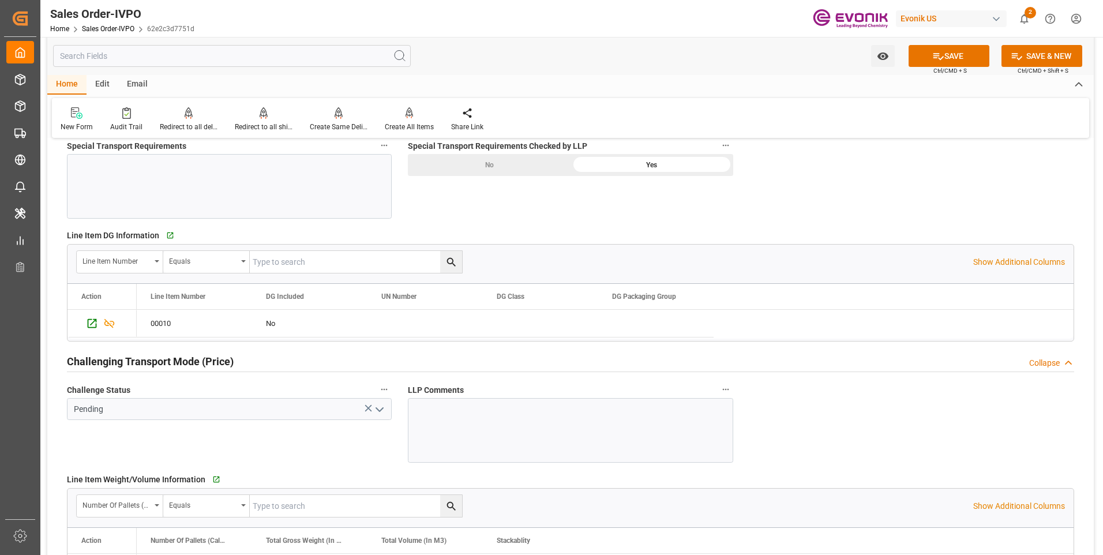
scroll to position [1443, 0]
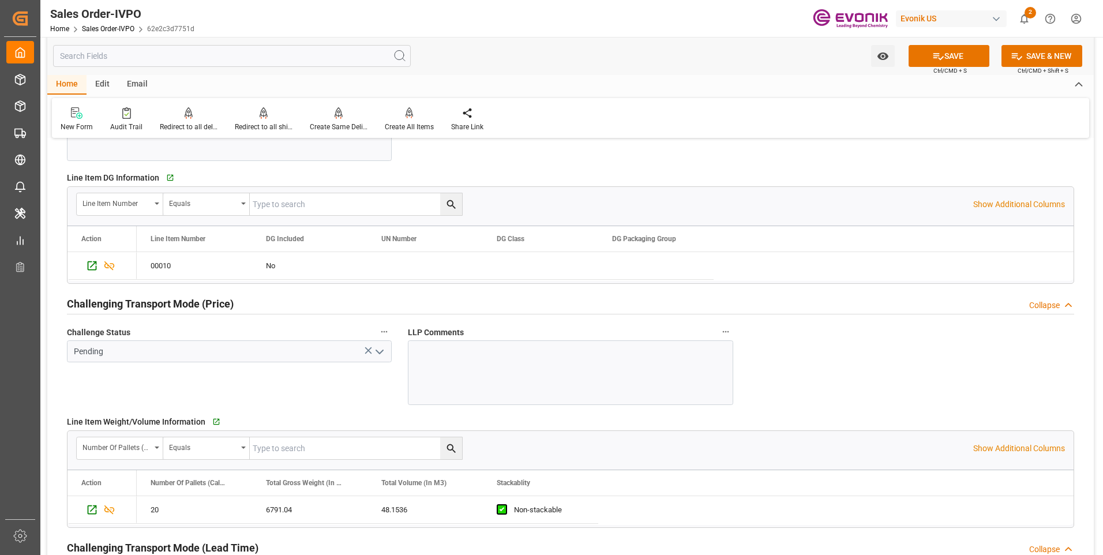
click at [377, 353] on icon "open menu" at bounding box center [380, 352] width 14 height 14
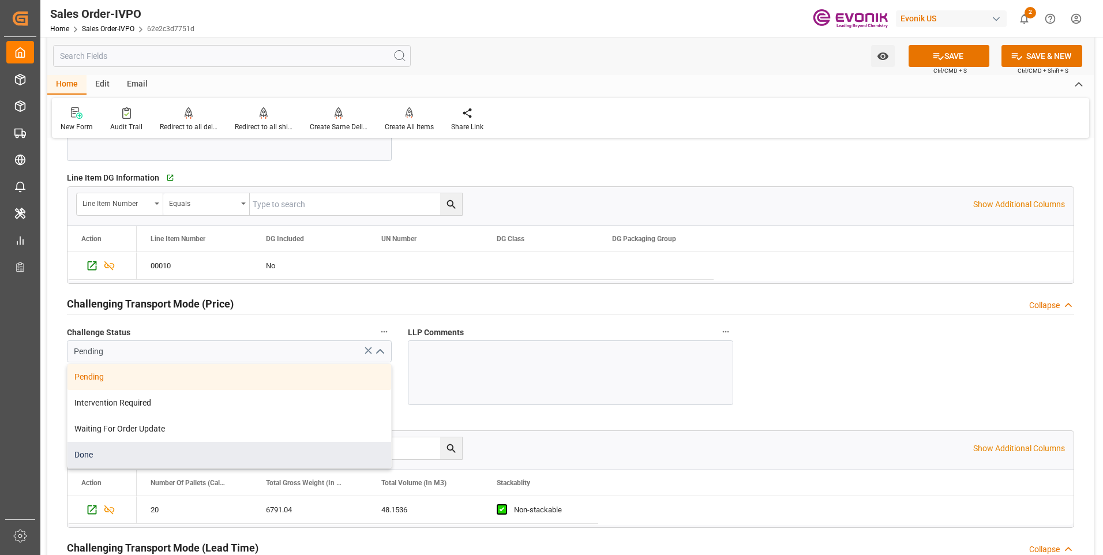
click at [128, 447] on div "Done" at bounding box center [230, 455] width 324 height 26
type input "Done"
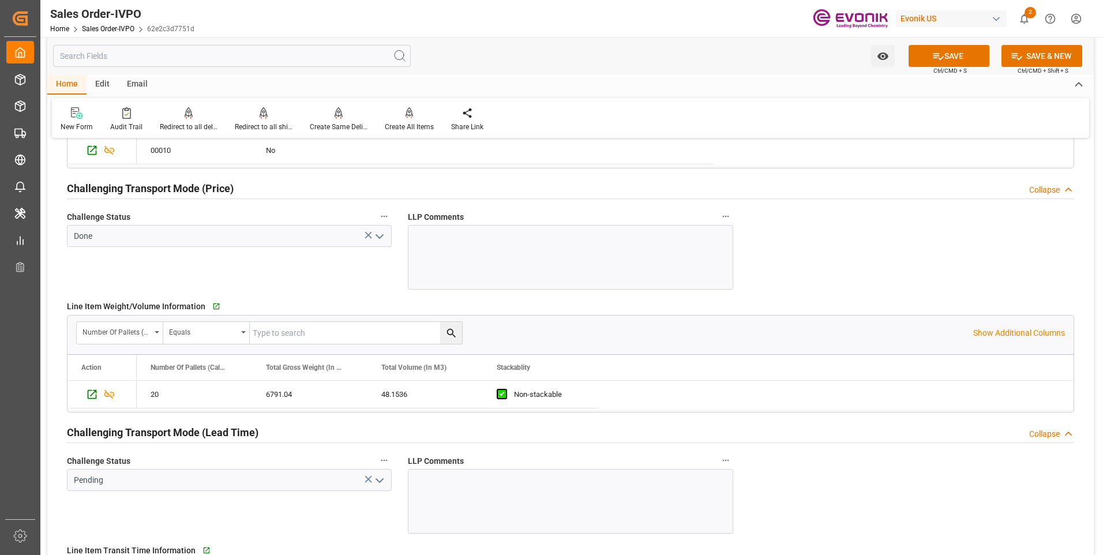
scroll to position [1616, 0]
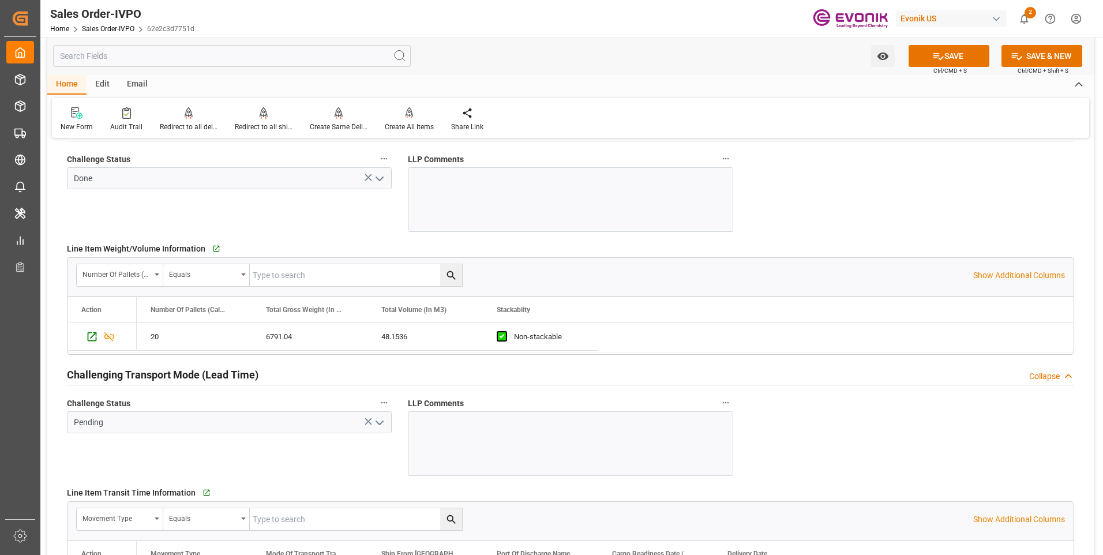
click at [376, 424] on icon "open menu" at bounding box center [380, 423] width 14 height 14
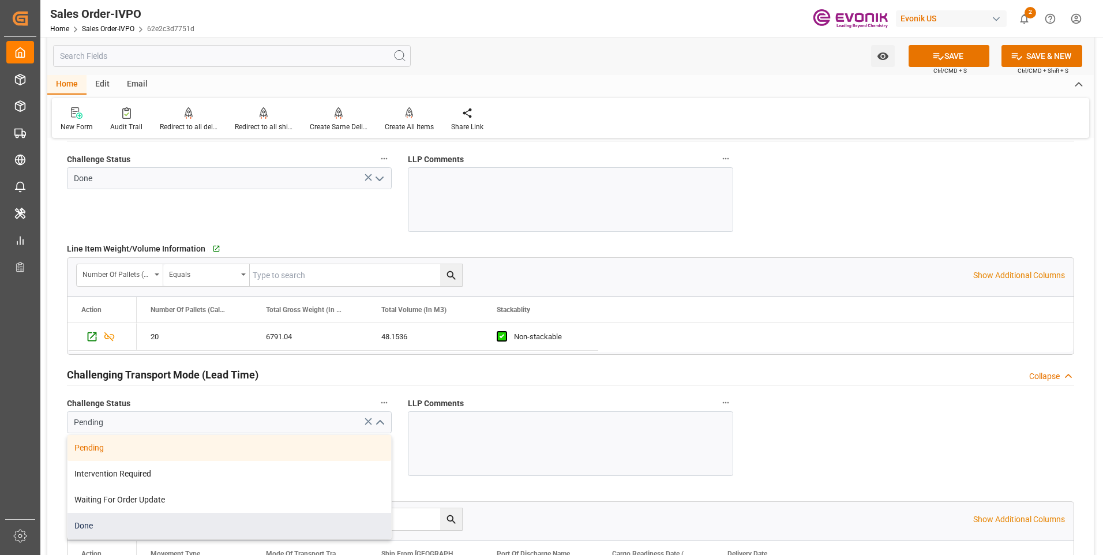
click at [127, 520] on div "Done" at bounding box center [230, 526] width 324 height 26
type input "Done"
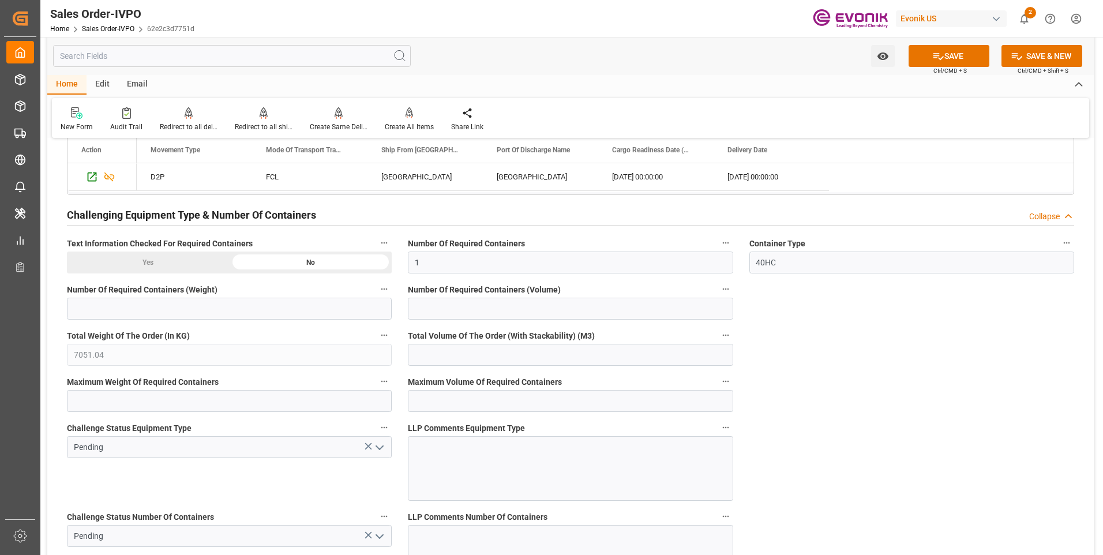
scroll to position [2135, 0]
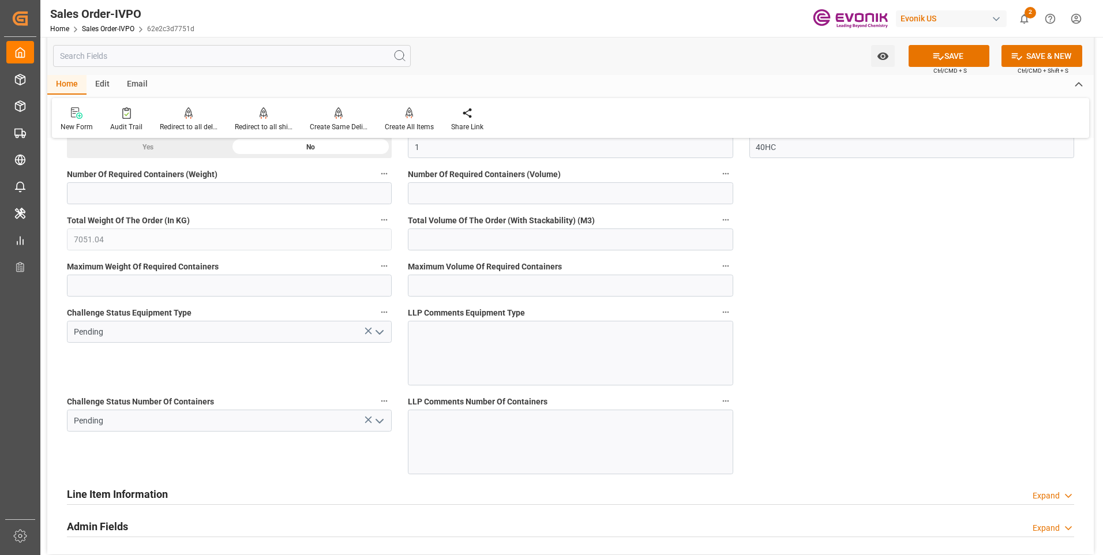
click at [380, 332] on icon "open menu" at bounding box center [380, 332] width 14 height 14
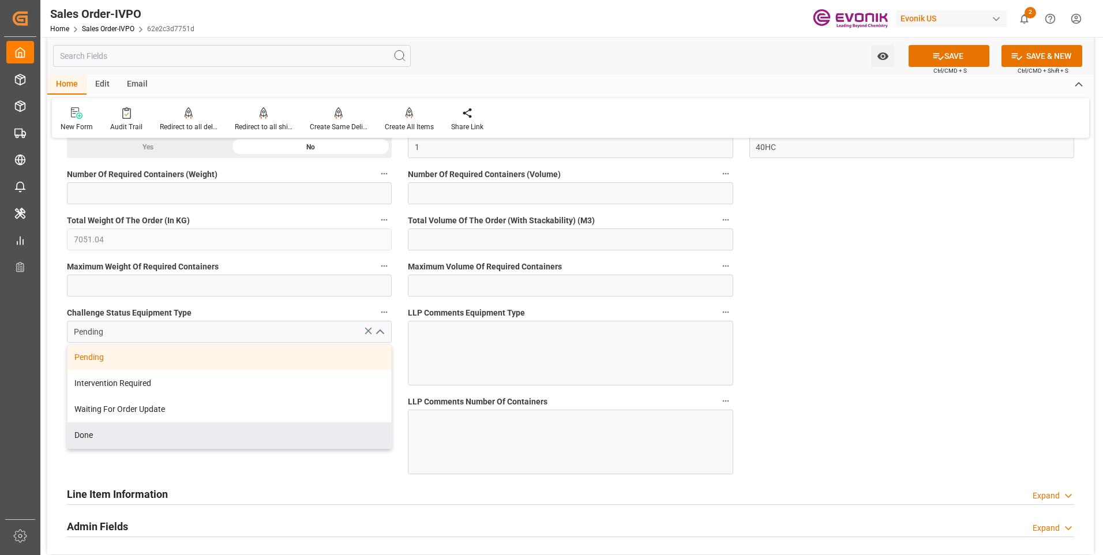
drag, startPoint x: 155, startPoint y: 436, endPoint x: 287, endPoint y: 429, distance: 131.8
click at [155, 435] on div "Done" at bounding box center [230, 435] width 324 height 26
type input "Done"
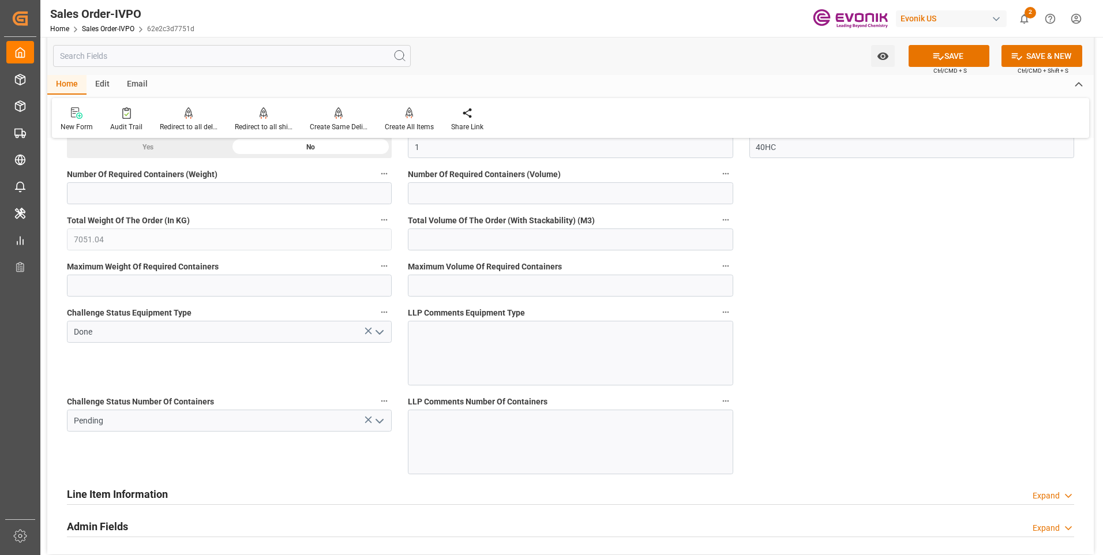
click at [376, 423] on icon "open menu" at bounding box center [380, 421] width 14 height 14
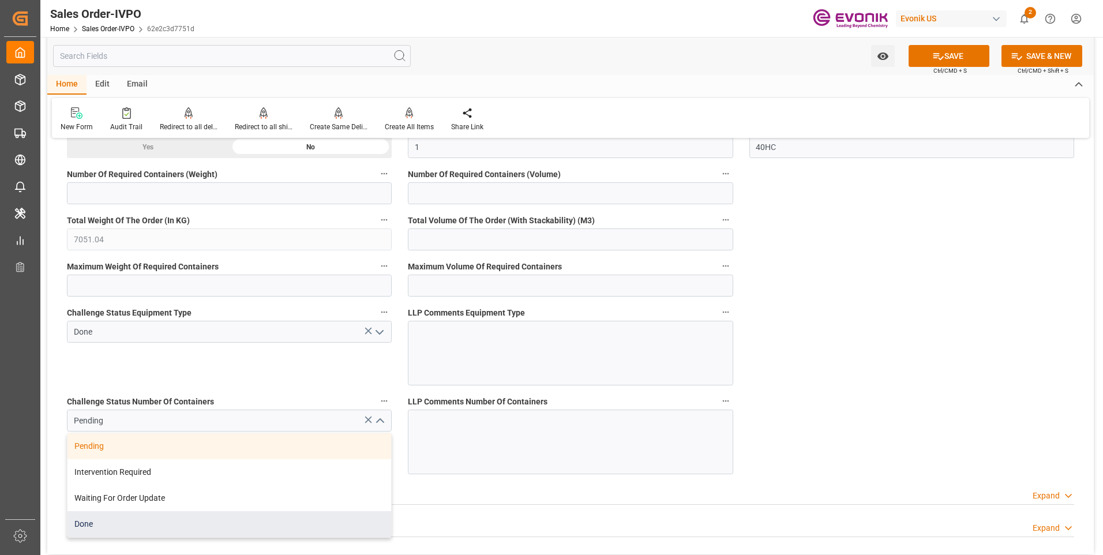
click at [115, 525] on div "Done" at bounding box center [230, 524] width 324 height 26
type input "Done"
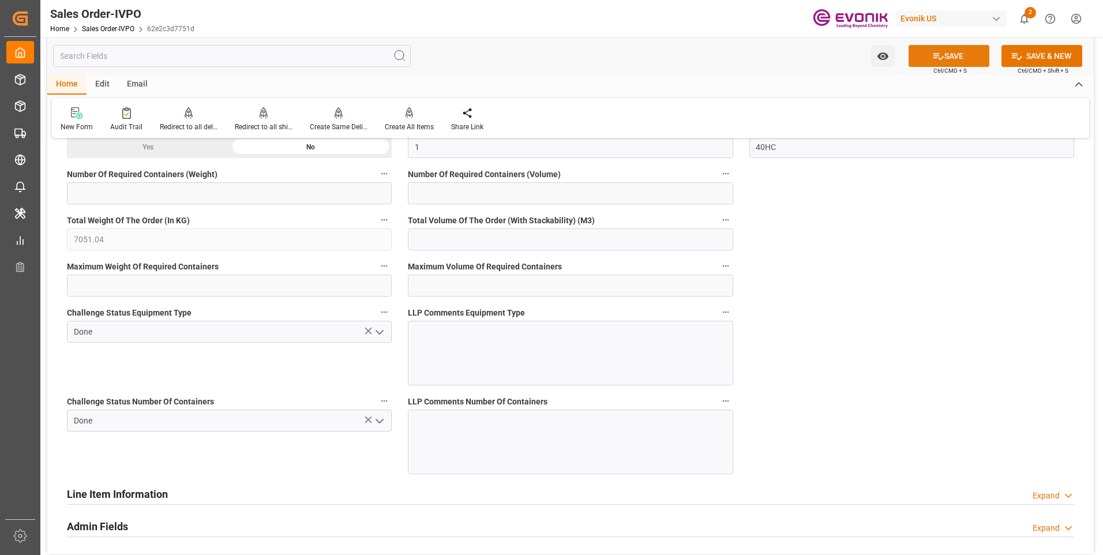
click at [924, 58] on button "SAVE" at bounding box center [949, 56] width 81 height 22
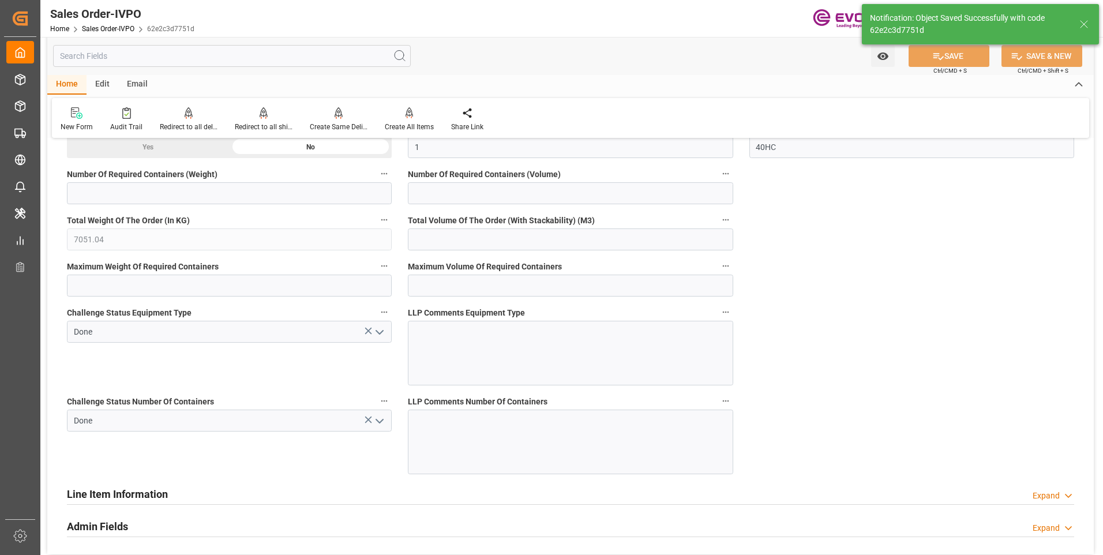
type input "No"
type input "1"
type input "2"
type input "96.3072"
type input "19000"
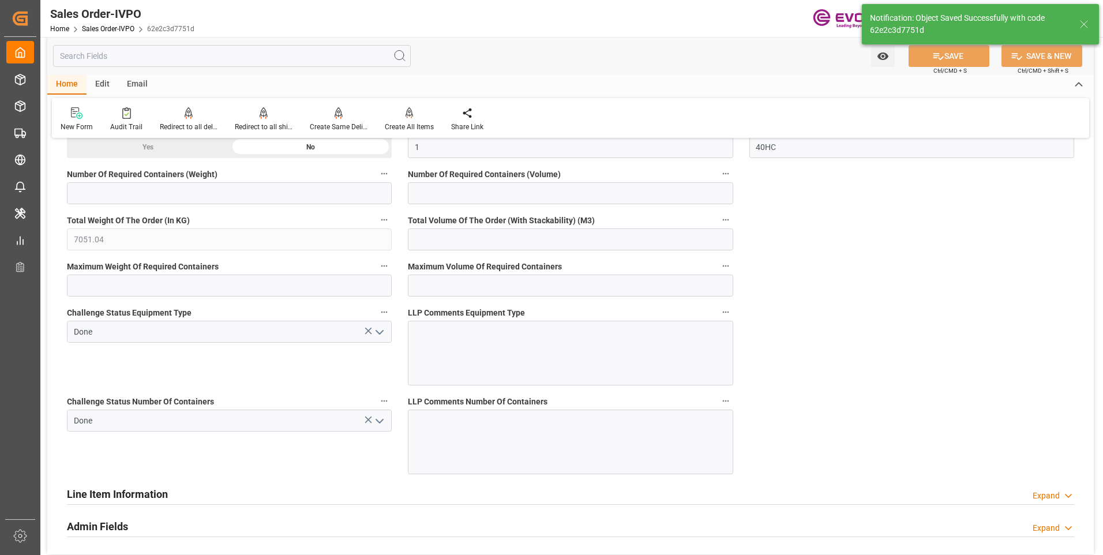
type input "60"
type input "01.10.2025 03:38"
click at [414, 124] on div "Create All Items" at bounding box center [409, 127] width 49 height 10
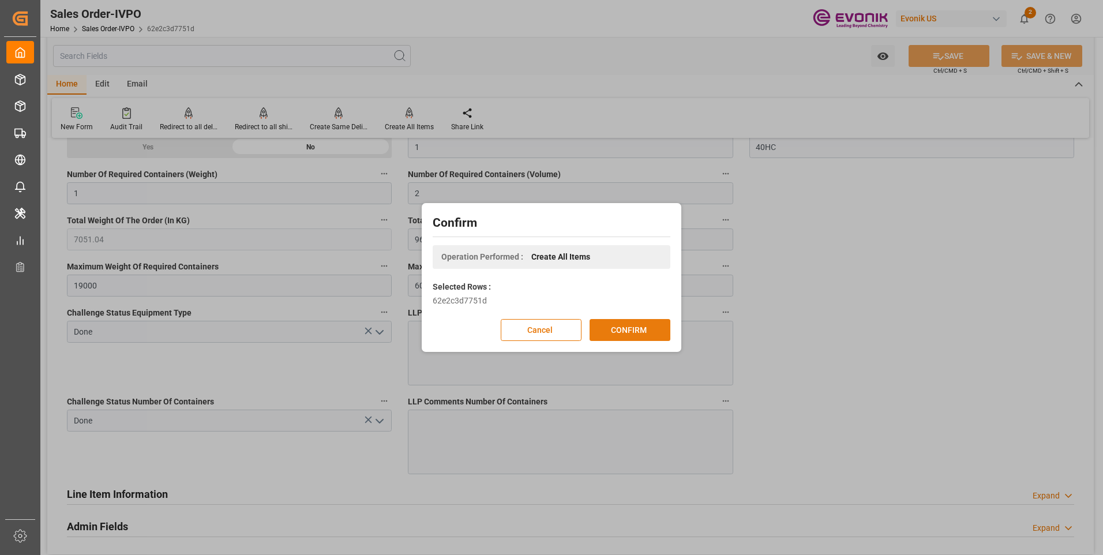
click at [622, 326] on button "CONFIRM" at bounding box center [630, 330] width 81 height 22
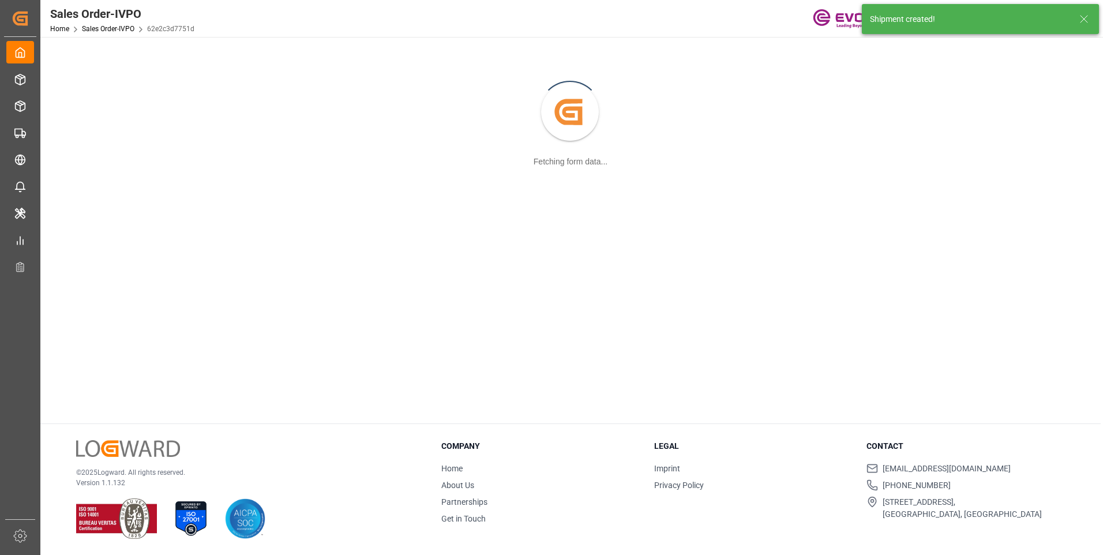
scroll to position [125, 0]
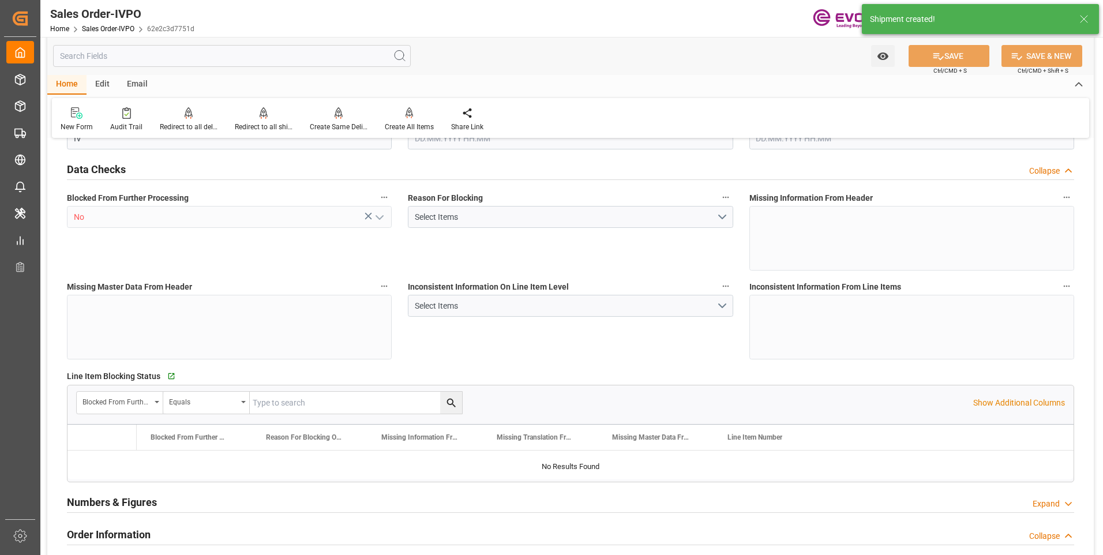
type input "BEANR"
type input "0"
type input "1"
type input "2"
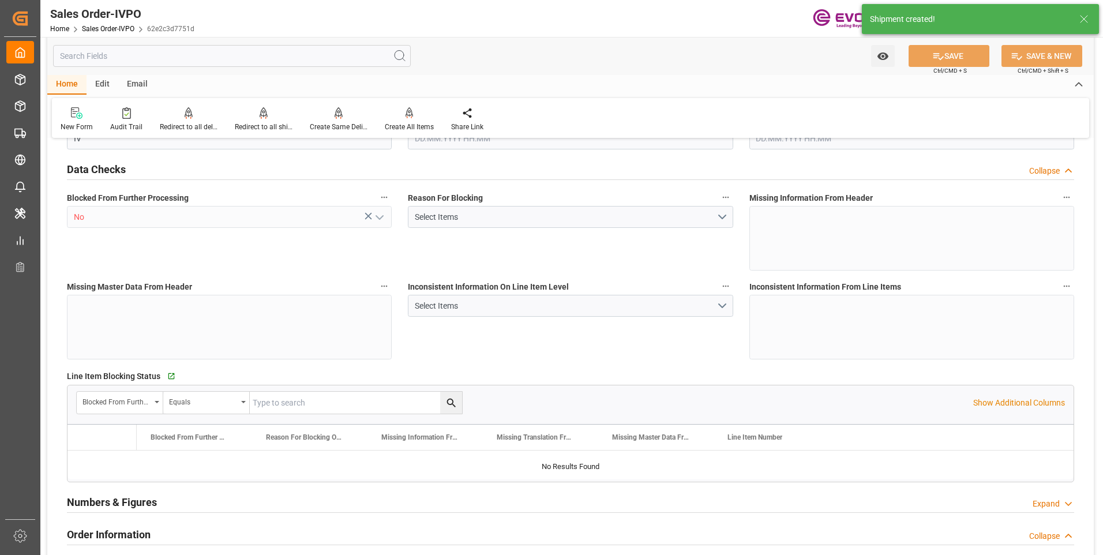
type input "7051.04"
type input "96.3072"
type input "19000"
type input "60"
type input "30.09.2025 18:38"
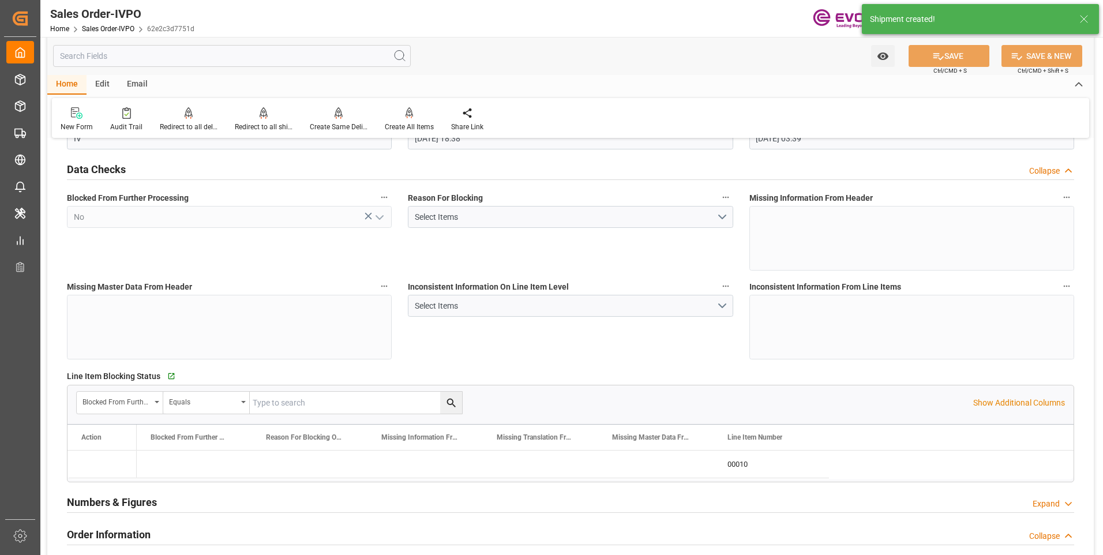
type input "01.10.2025 03:39"
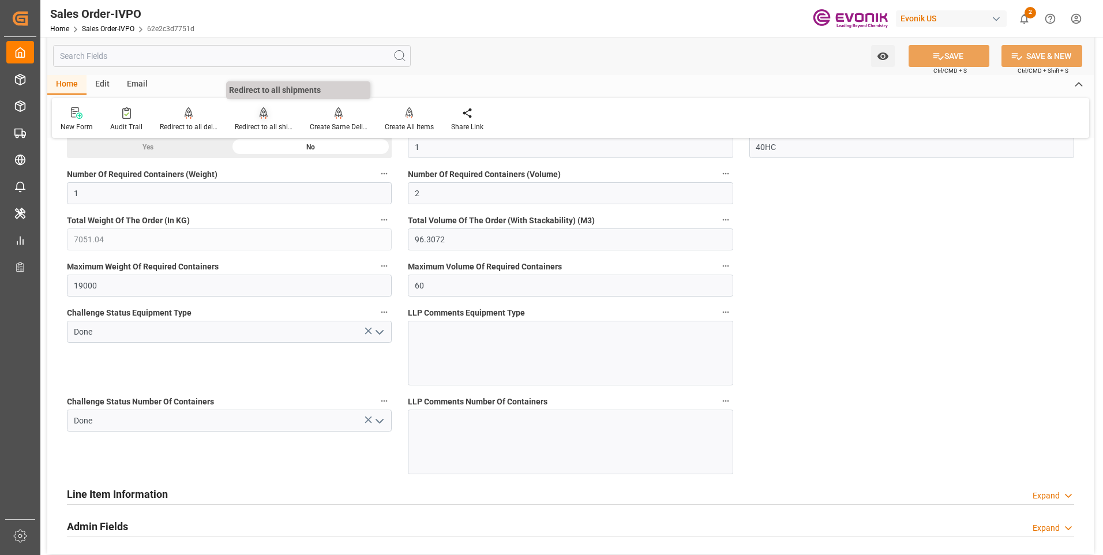
click at [262, 123] on div "Redirect to all shipments" at bounding box center [264, 127] width 58 height 10
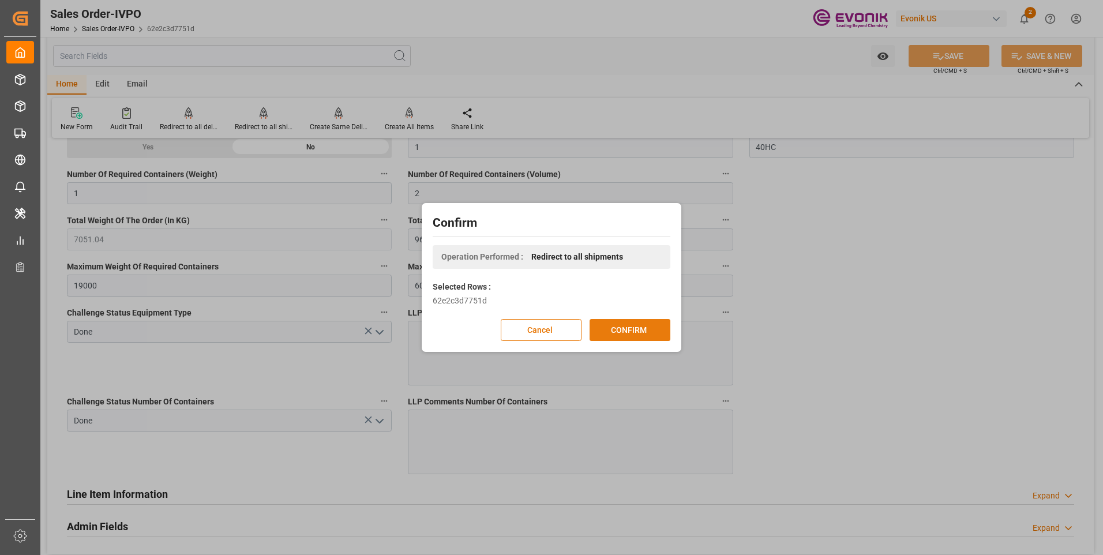
click at [625, 331] on button "CONFIRM" at bounding box center [630, 330] width 81 height 22
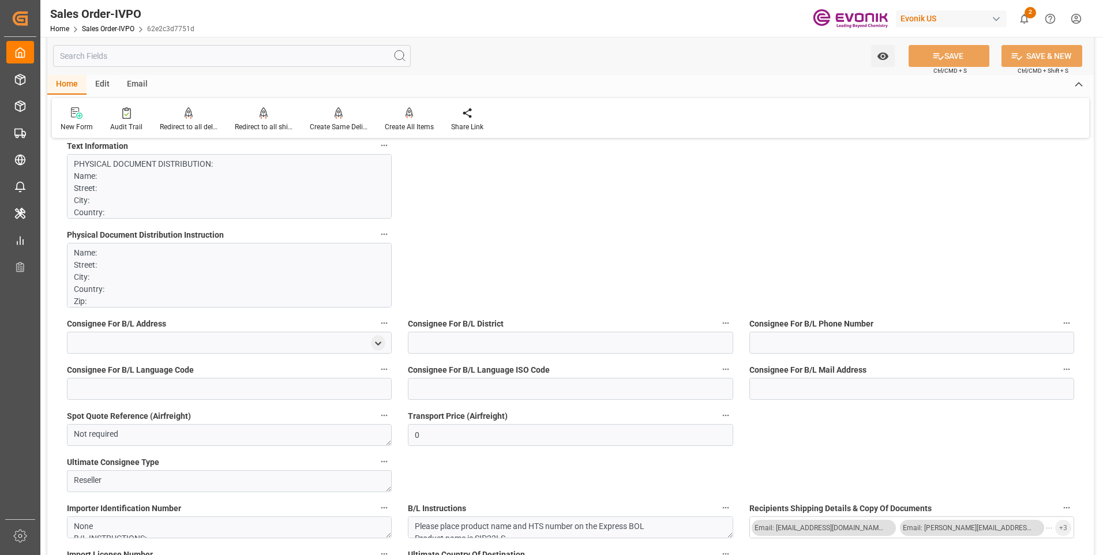
scroll to position [692, 0]
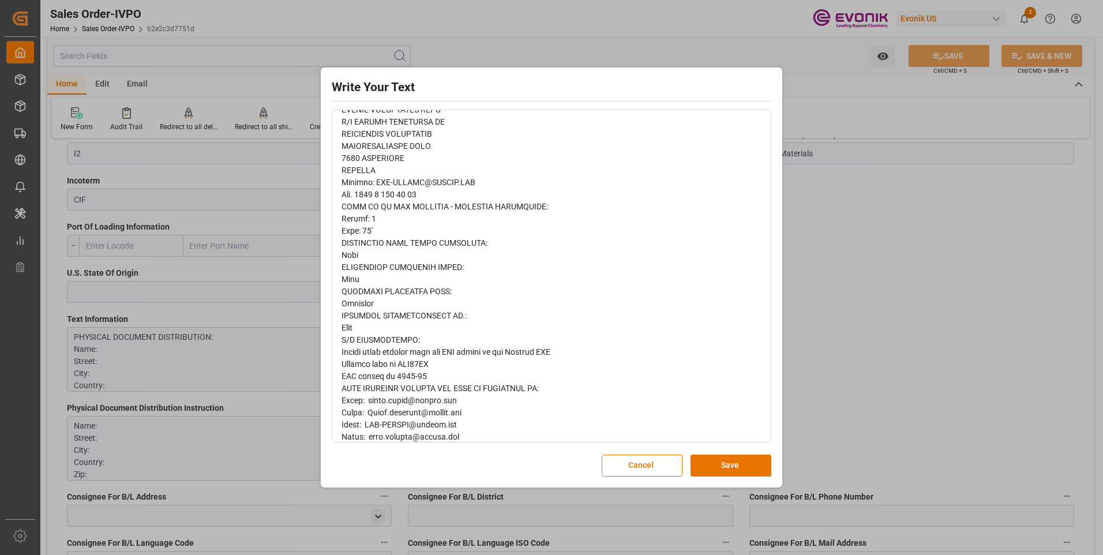
scroll to position [520, 0]
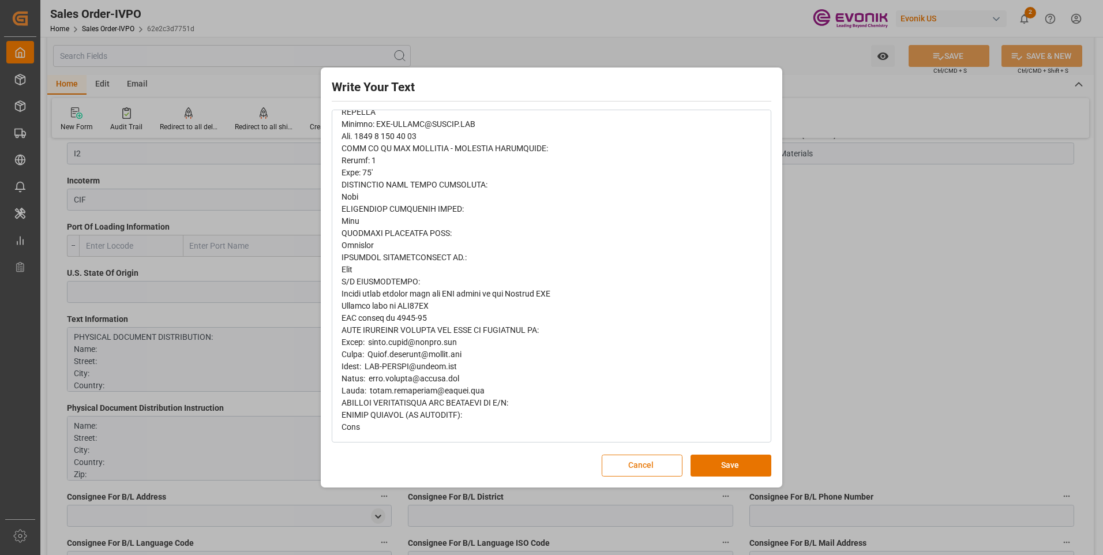
click at [660, 456] on button "Cancel" at bounding box center [642, 466] width 81 height 22
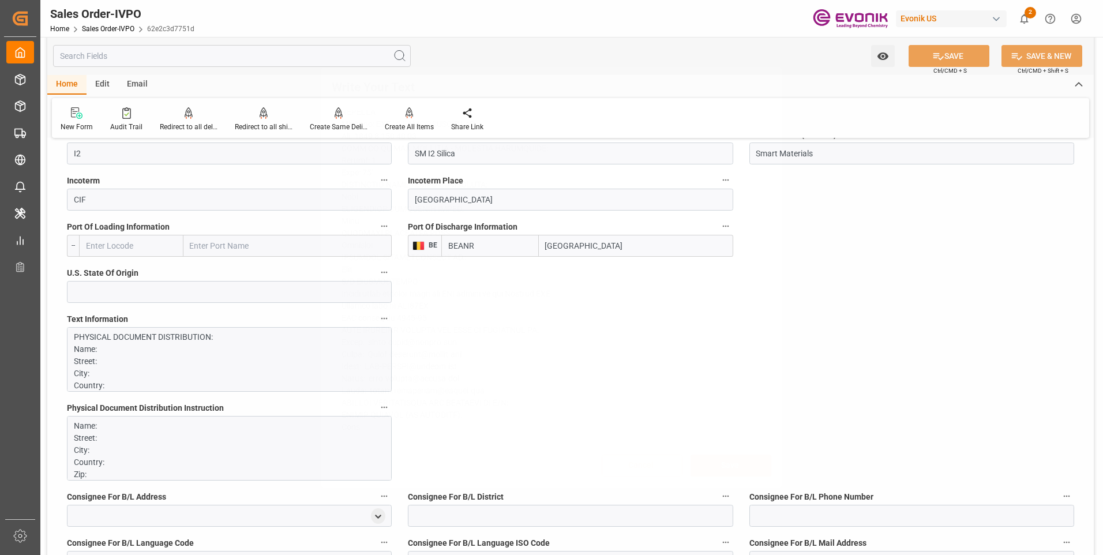
scroll to position [0, 0]
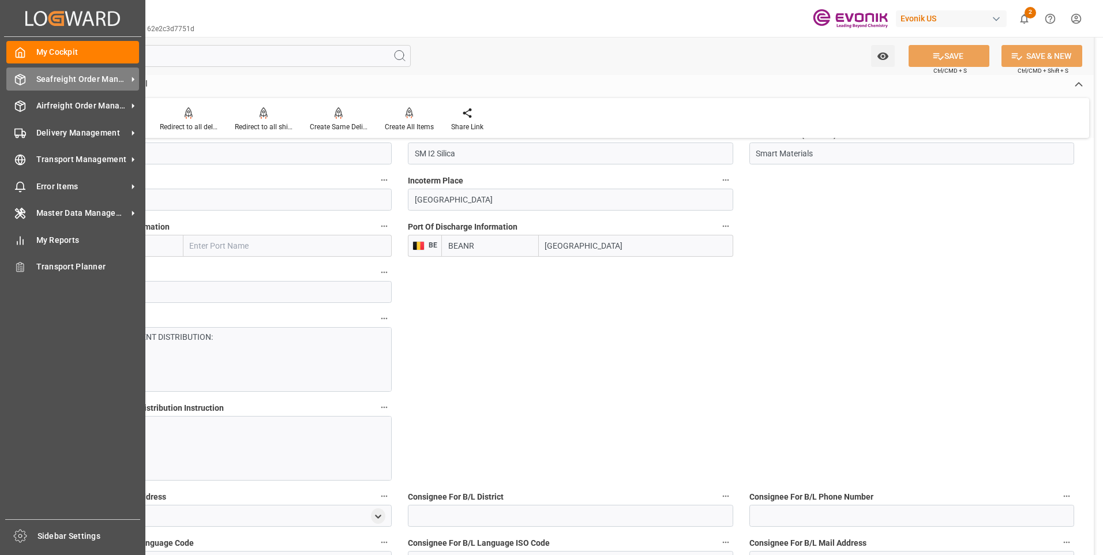
drag, startPoint x: 24, startPoint y: 75, endPoint x: 64, endPoint y: 75, distance: 40.4
click at [26, 75] on div "Seafreight Order Management Seafreight Order Management" at bounding box center [72, 79] width 133 height 23
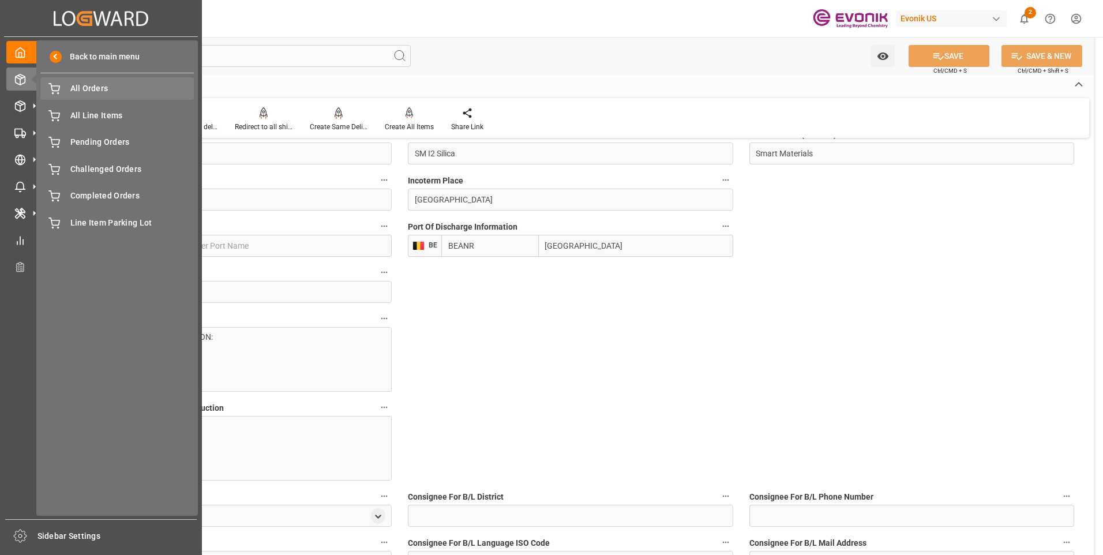
click at [79, 92] on span "All Orders" at bounding box center [132, 89] width 124 height 12
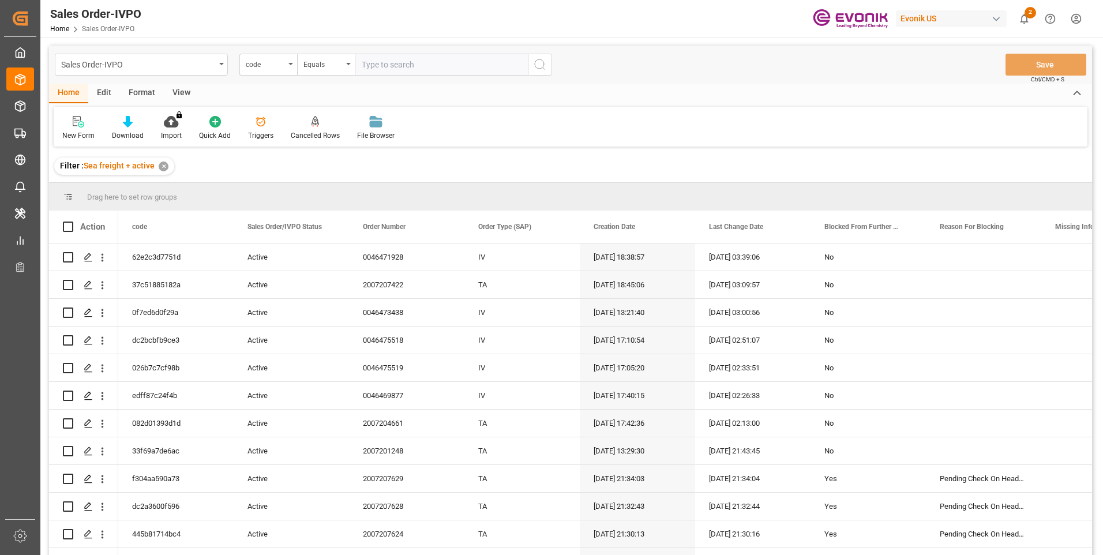
click at [376, 66] on input "text" at bounding box center [441, 65] width 173 height 22
type input "6e8833729506"
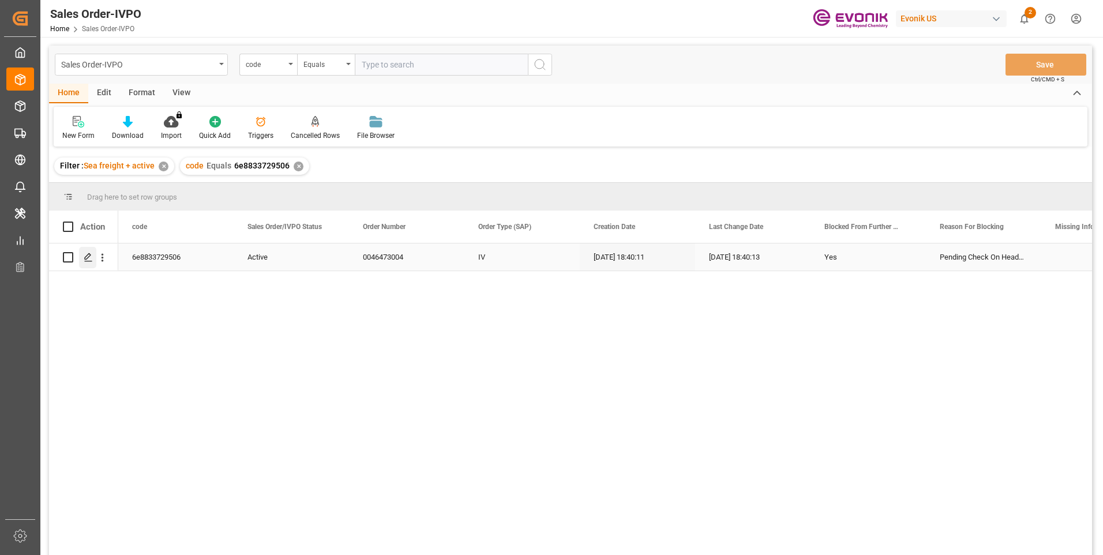
click at [90, 258] on icon "Press SPACE to select this row." at bounding box center [88, 257] width 9 height 9
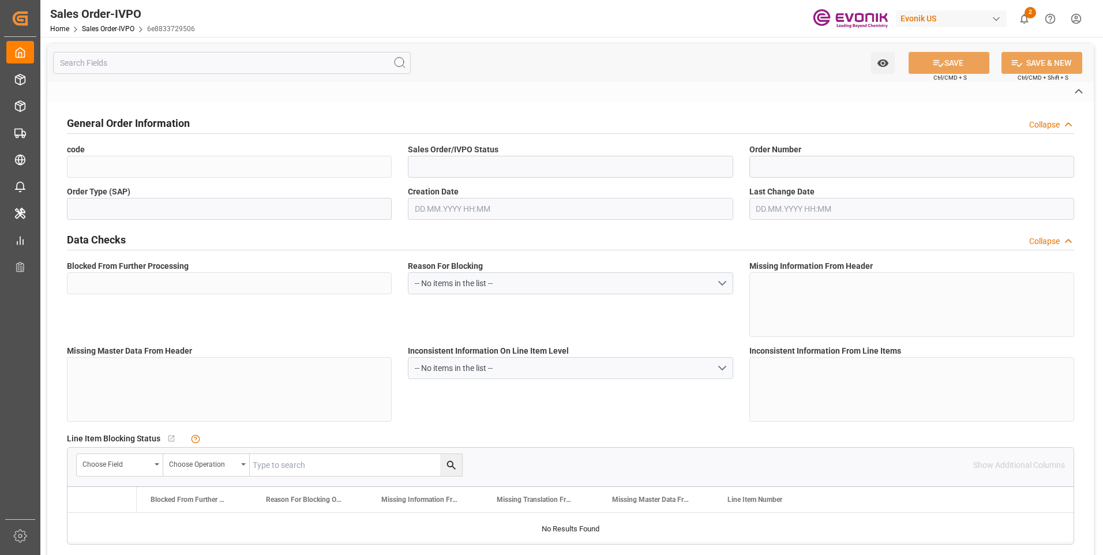
type input "6e8833729506"
type input "Active"
type input "0046473004"
type input "IV"
type input "Yes"
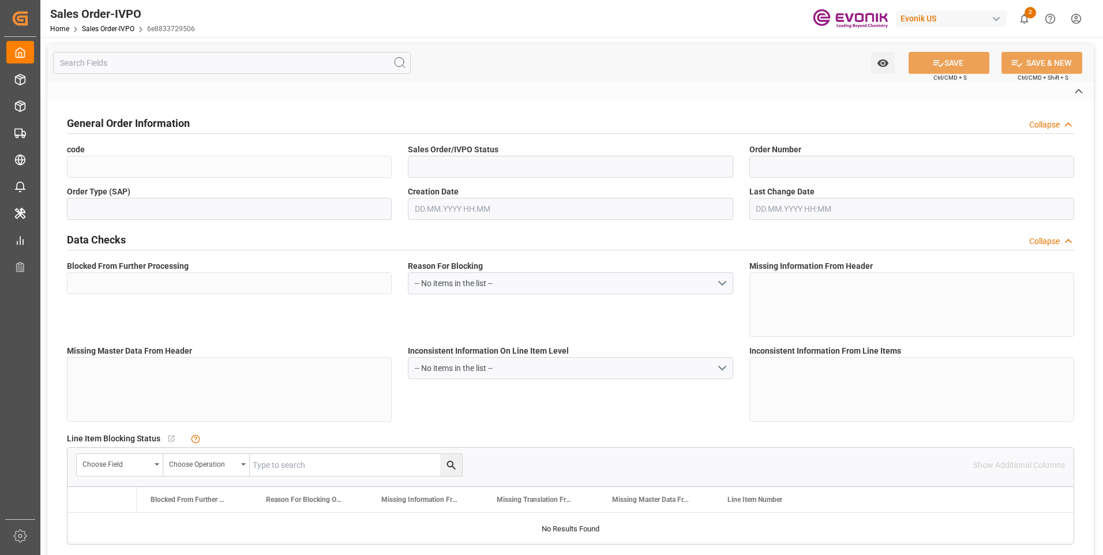
type input "D2P"
type input "45"
type input "FCL"
type input "0006"
type input "20GP"
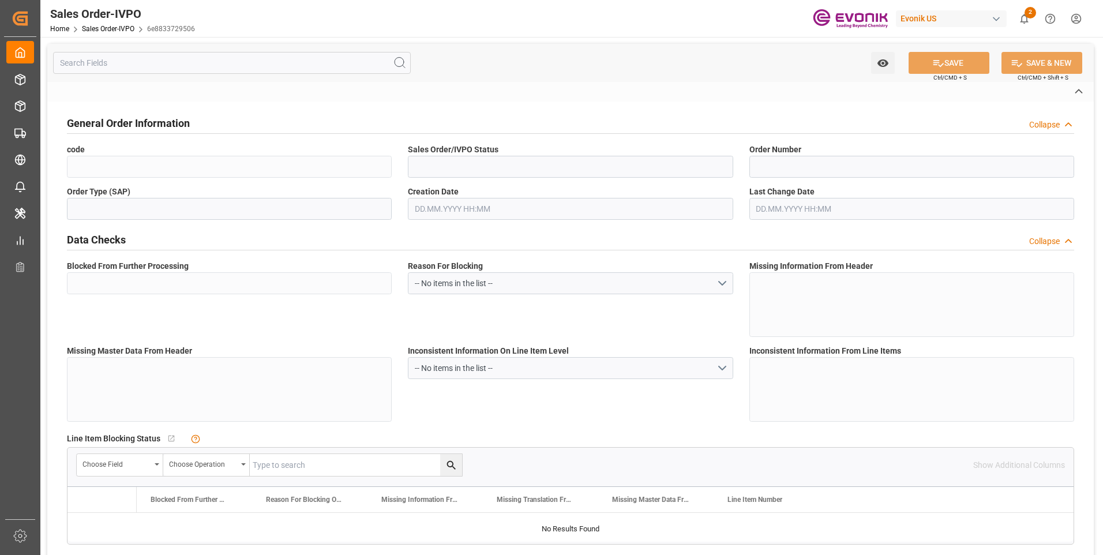
type textarea "No Tank Container"
type input "0046473004"
type input "I2"
type input "SM I2 Silica"
type input "Smart Materials"
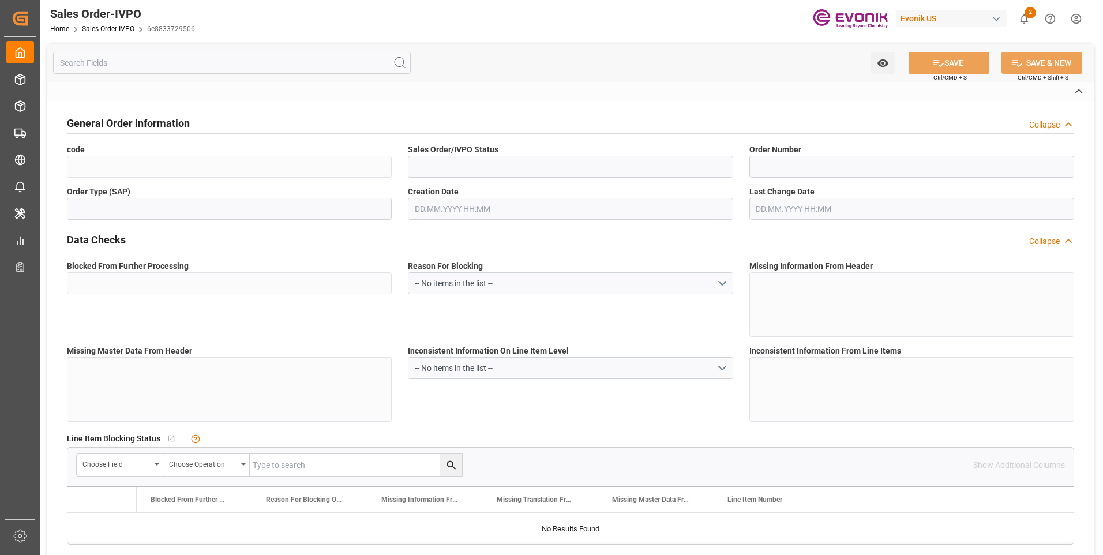
type input "CIF"
type input "Busan"
type textarea "Not required"
type textarea "RESELLER"
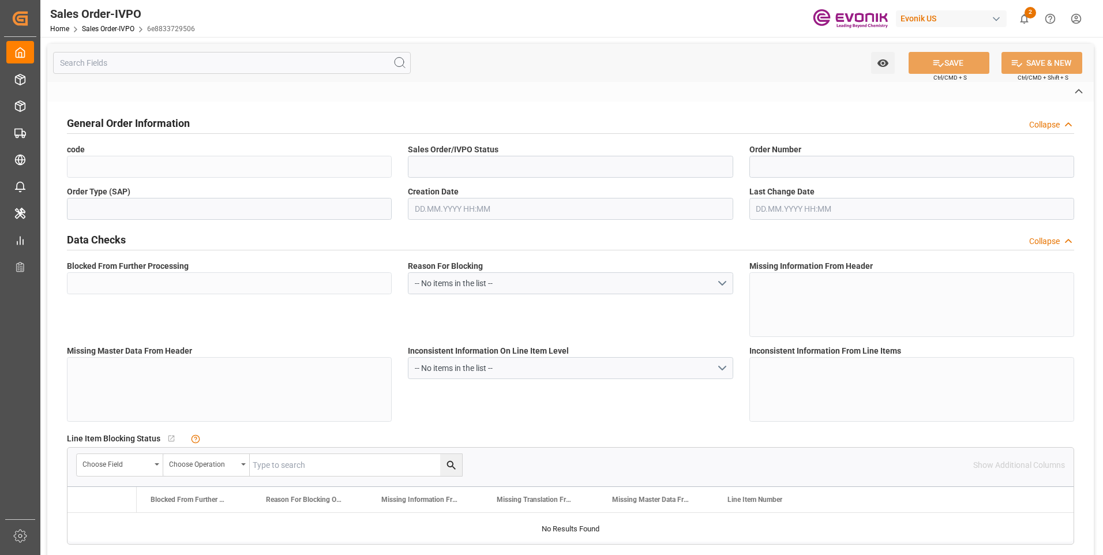
type textarea "The importer business number : 601-81-20768"
type textarea "Following information must appear on the BOL. • Product name (SIPERNAT 22 LS • …"
type input "KR"
type input "Pending"
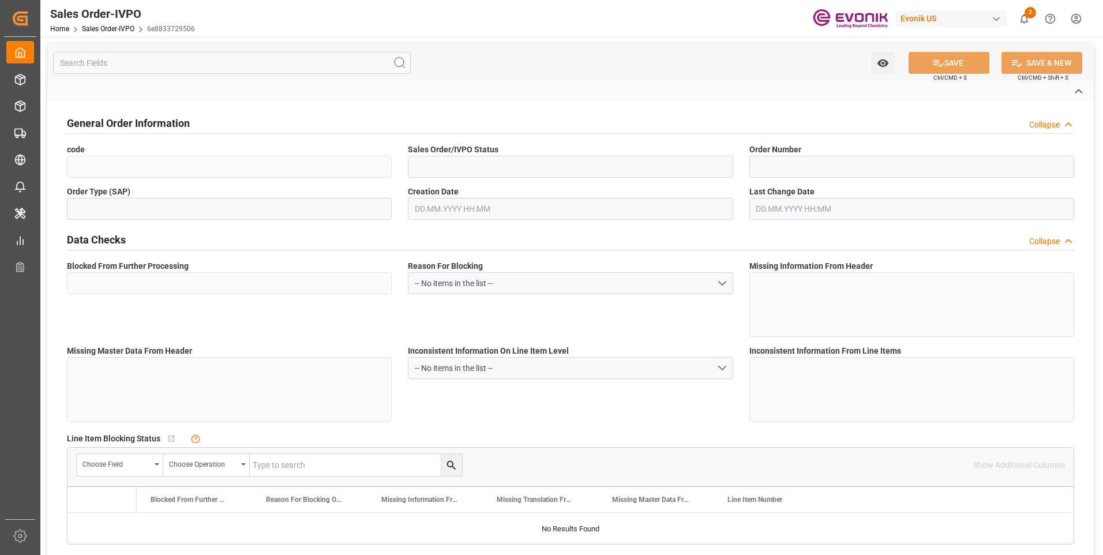
type input "20GP"
type input "Pending"
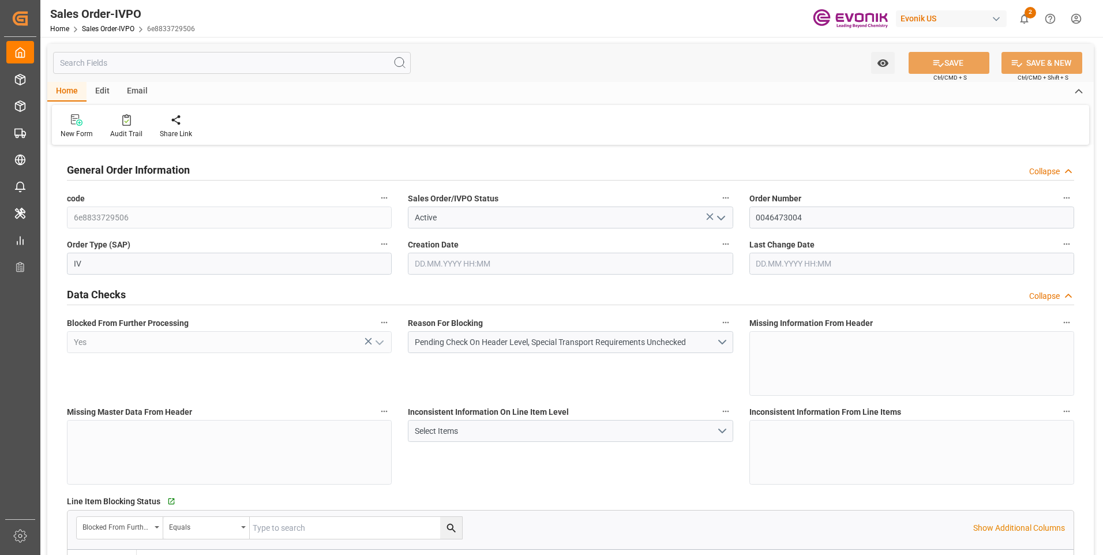
type input "KRPUS"
type input "0"
type input "1"
type input "1827.76"
type input "30.09.2025 18:40"
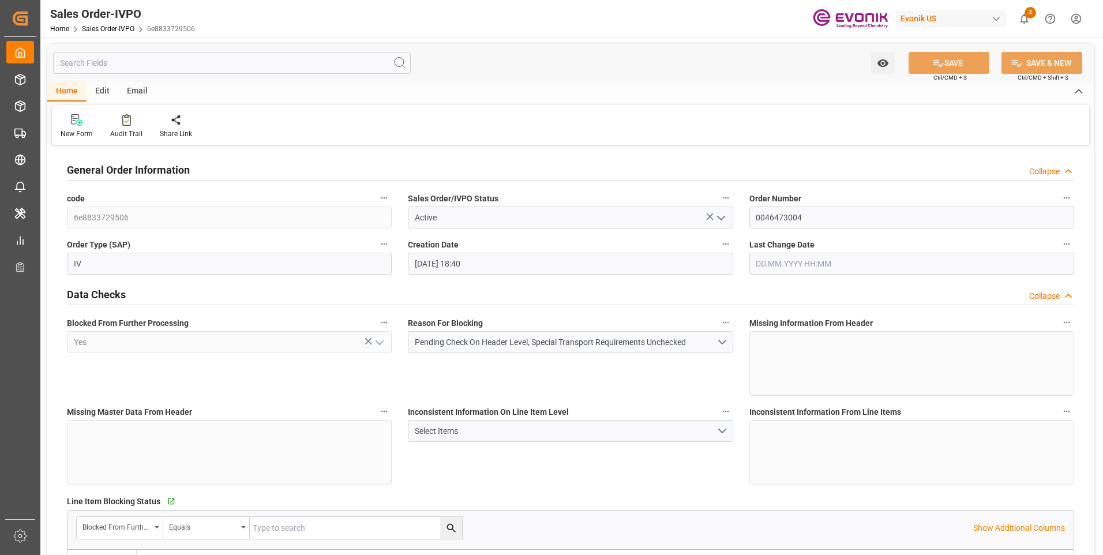
type input "30.09.2025 18:40"
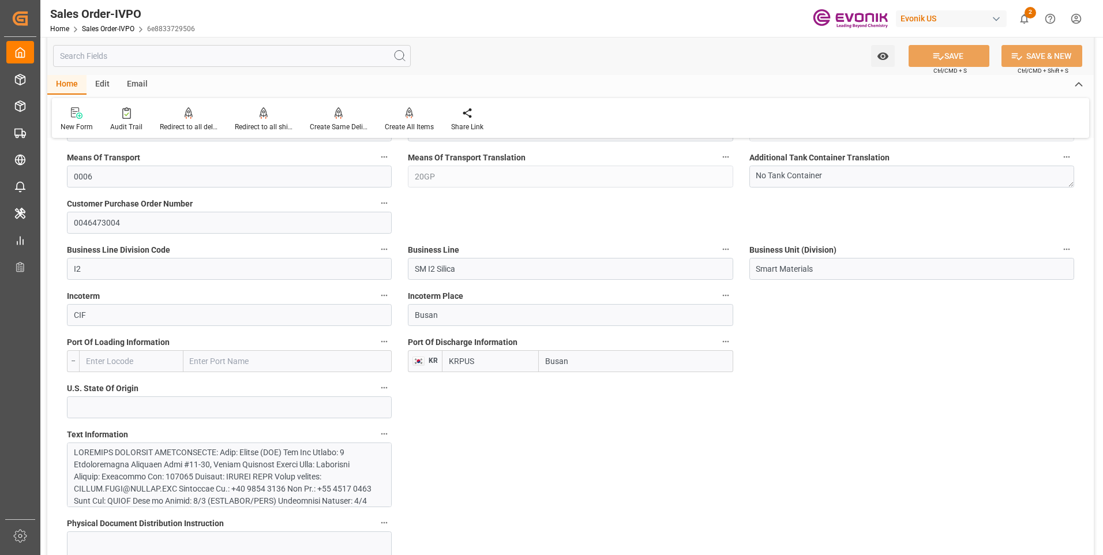
scroll to position [462, 0]
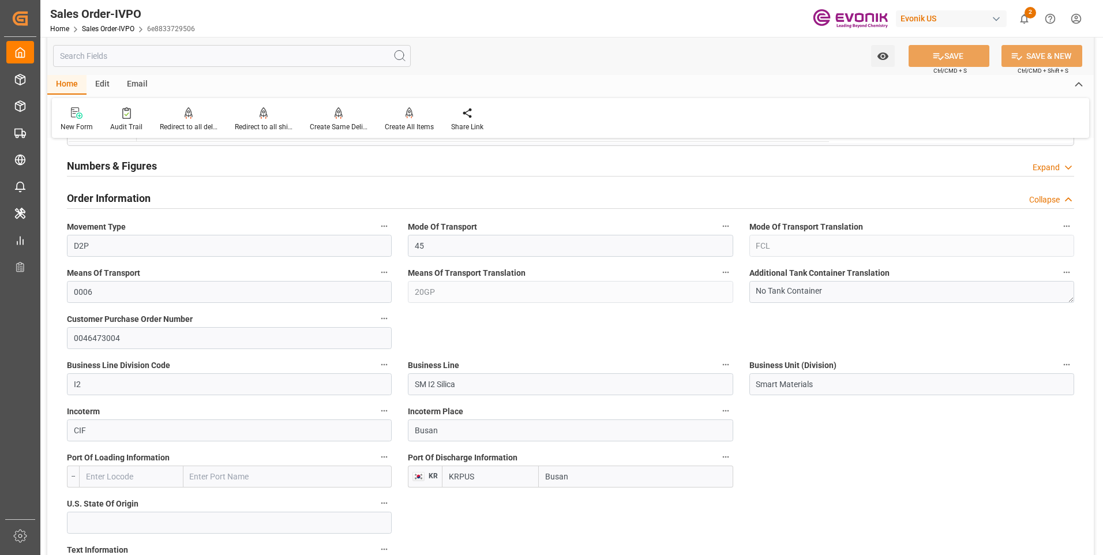
click at [277, 324] on label "Customer Purchase Order Number" at bounding box center [229, 319] width 325 height 16
click at [377, 324] on button "Customer Purchase Order Number" at bounding box center [384, 318] width 15 height 15
drag, startPoint x: 112, startPoint y: 248, endPoint x: 66, endPoint y: 244, distance: 46.3
click at [66, 244] on div at bounding box center [551, 277] width 1103 height 555
click at [110, 250] on input "D2P" at bounding box center [229, 246] width 325 height 22
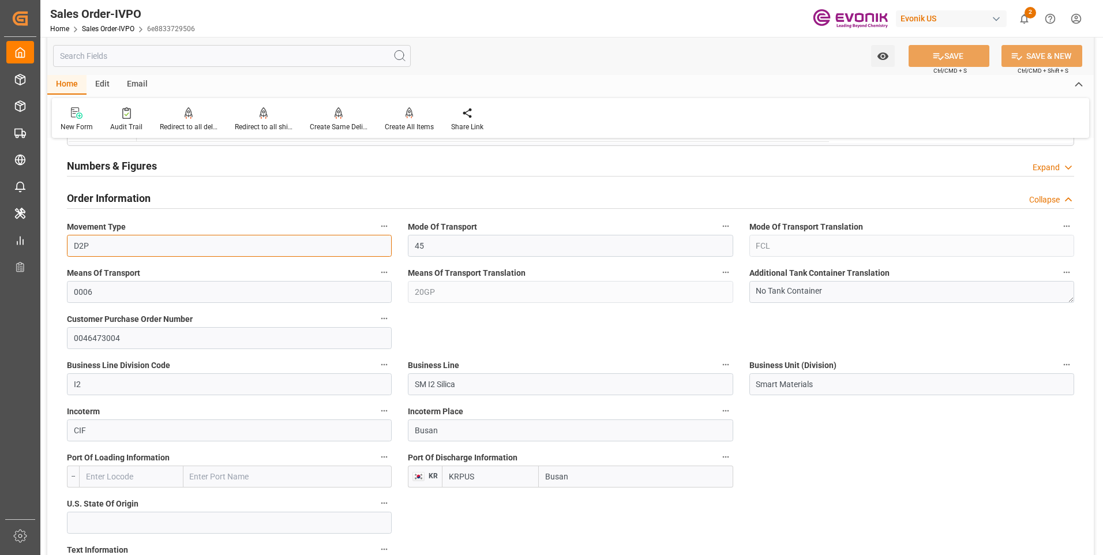
drag, startPoint x: 97, startPoint y: 245, endPoint x: 62, endPoint y: 247, distance: 35.2
click at [62, 247] on div "Movement Type D2P" at bounding box center [229, 238] width 341 height 46
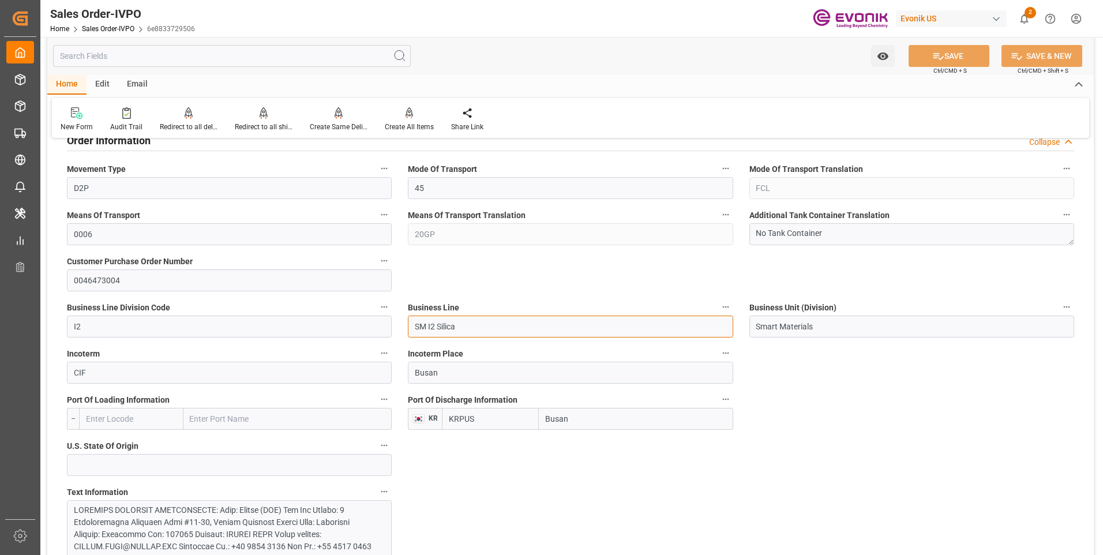
click at [473, 324] on input "SM I2 Silica" at bounding box center [570, 327] width 325 height 22
drag, startPoint x: 465, startPoint y: 329, endPoint x: 401, endPoint y: 329, distance: 63.5
click at [401, 329] on div "Business Line SM I2 Silica" at bounding box center [570, 318] width 341 height 46
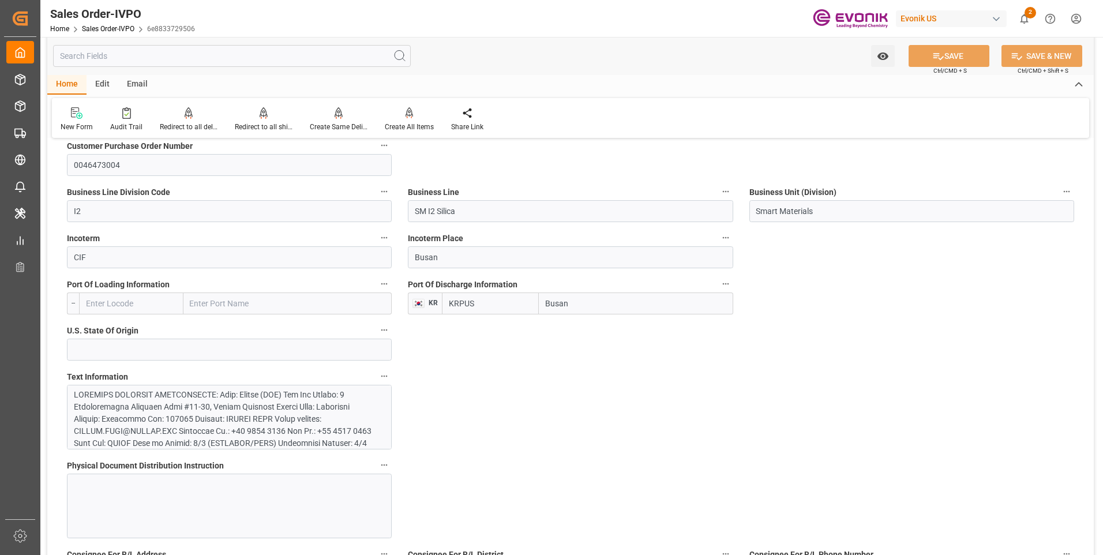
click at [567, 296] on input "Busan" at bounding box center [636, 304] width 194 height 22
drag, startPoint x: 547, startPoint y: 306, endPoint x: 539, endPoint y: 304, distance: 8.3
click at [539, 304] on input "Busan" at bounding box center [636, 304] width 194 height 22
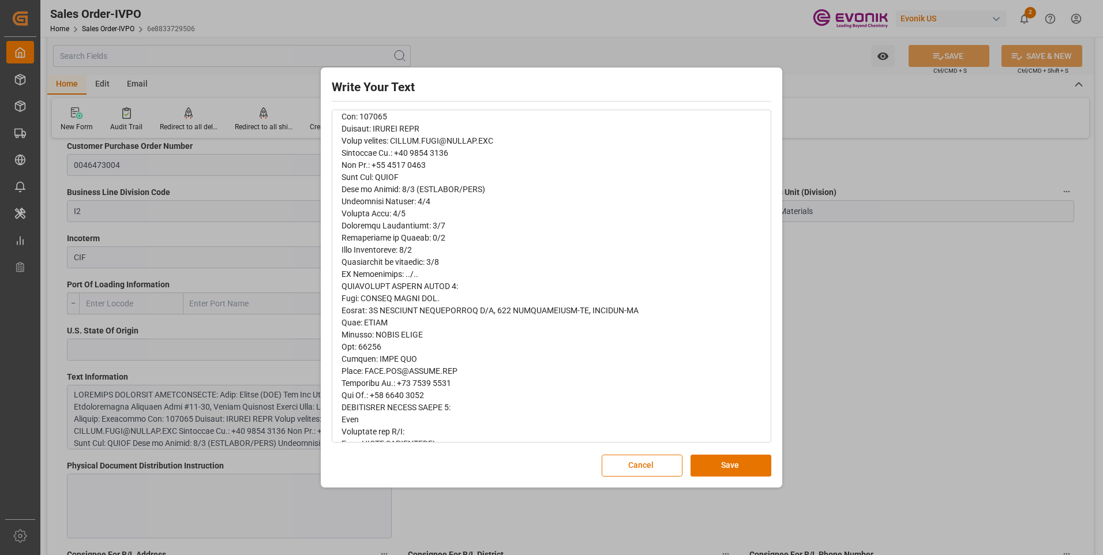
scroll to position [0, 0]
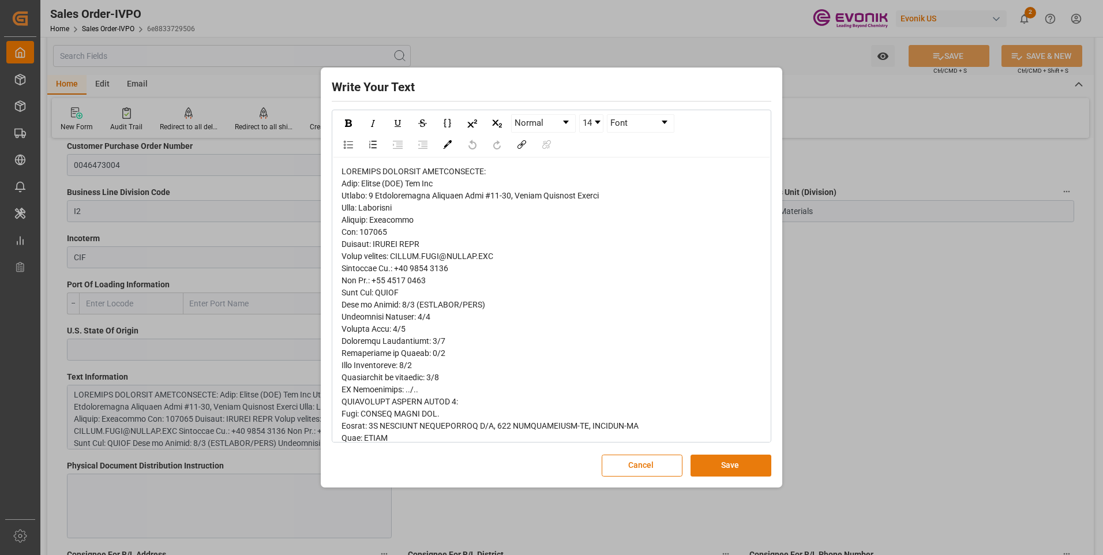
click at [705, 459] on button "Save" at bounding box center [731, 466] width 81 height 22
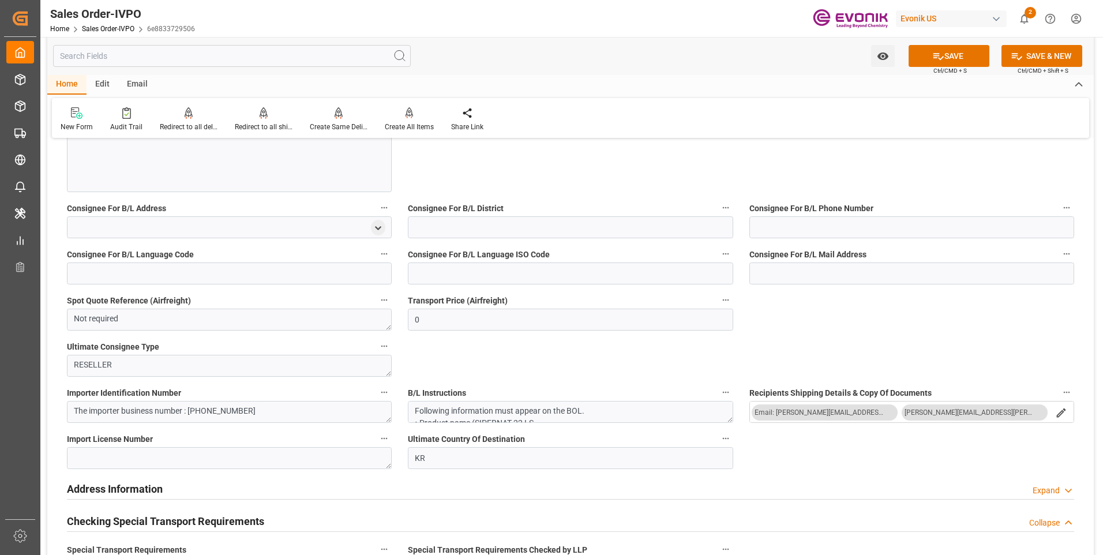
scroll to position [1096, 0]
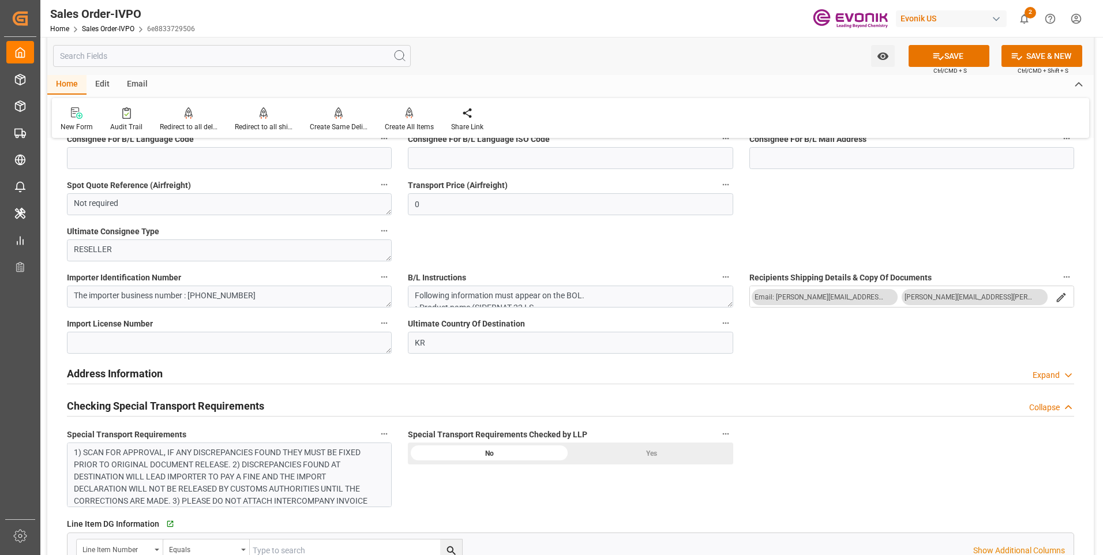
click at [306, 457] on div "1) SCAN FOR APPROVAL, IF ANY DISCREPANCIES FOUND THEY MUST BE FIXED PRIOR TO OR…" at bounding box center [225, 483] width 302 height 73
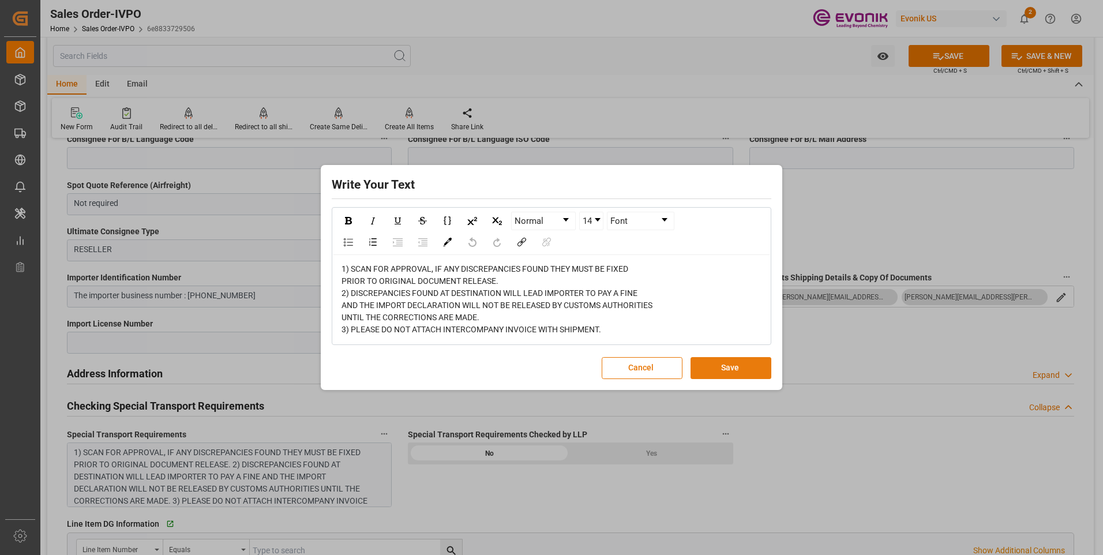
click at [720, 368] on button "Save" at bounding box center [731, 368] width 81 height 22
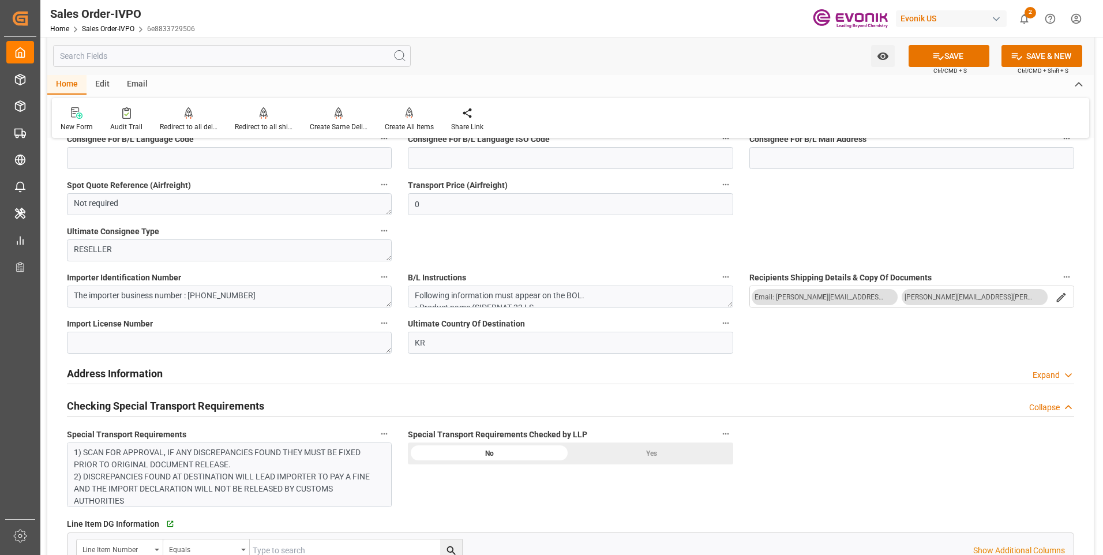
click at [650, 451] on div "Yes" at bounding box center [652, 454] width 163 height 22
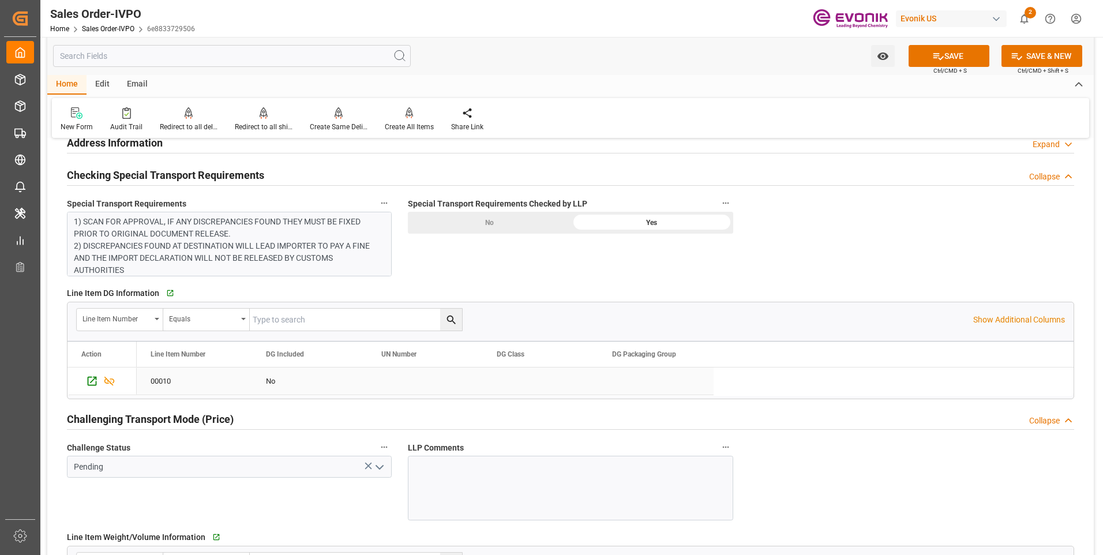
scroll to position [1443, 0]
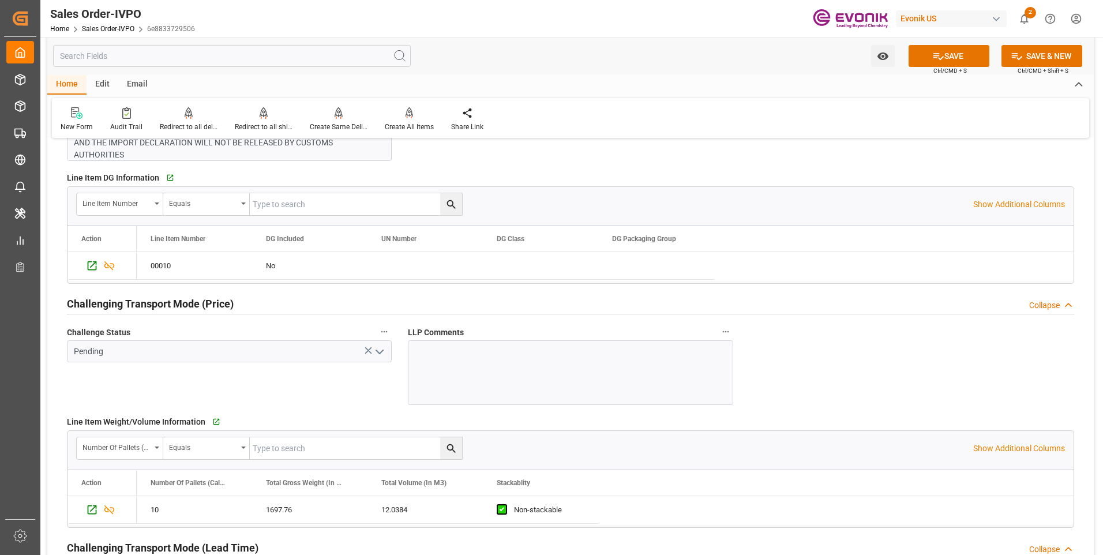
click at [380, 349] on icon "open menu" at bounding box center [380, 352] width 14 height 14
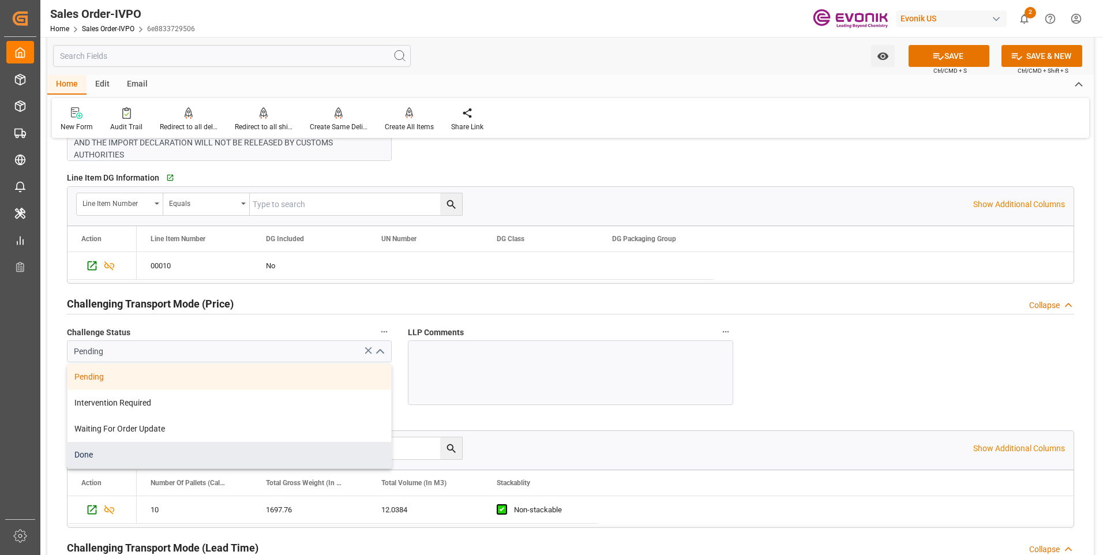
click at [168, 451] on div "Done" at bounding box center [230, 455] width 324 height 26
type input "Done"
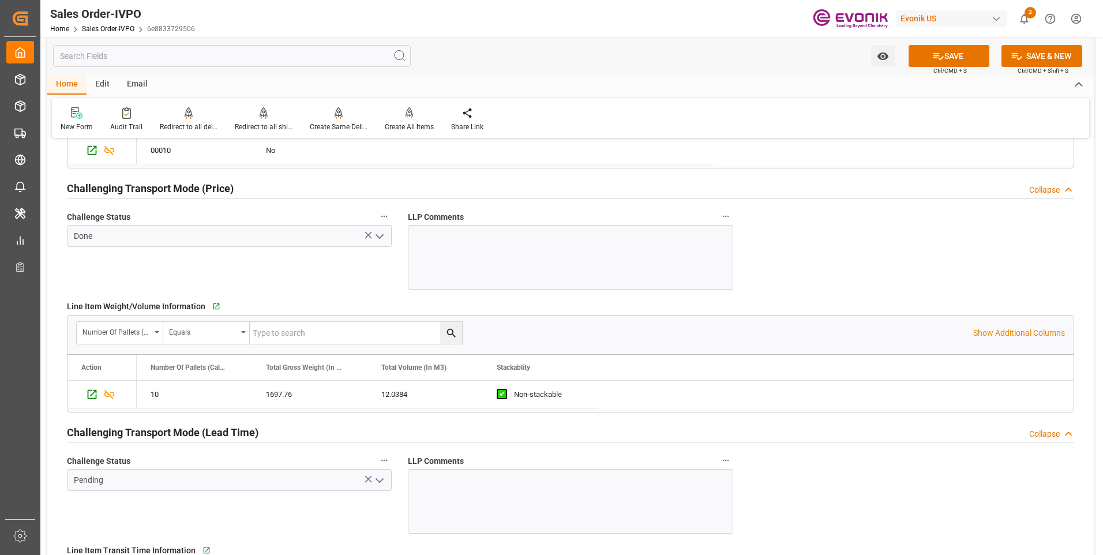
scroll to position [1616, 0]
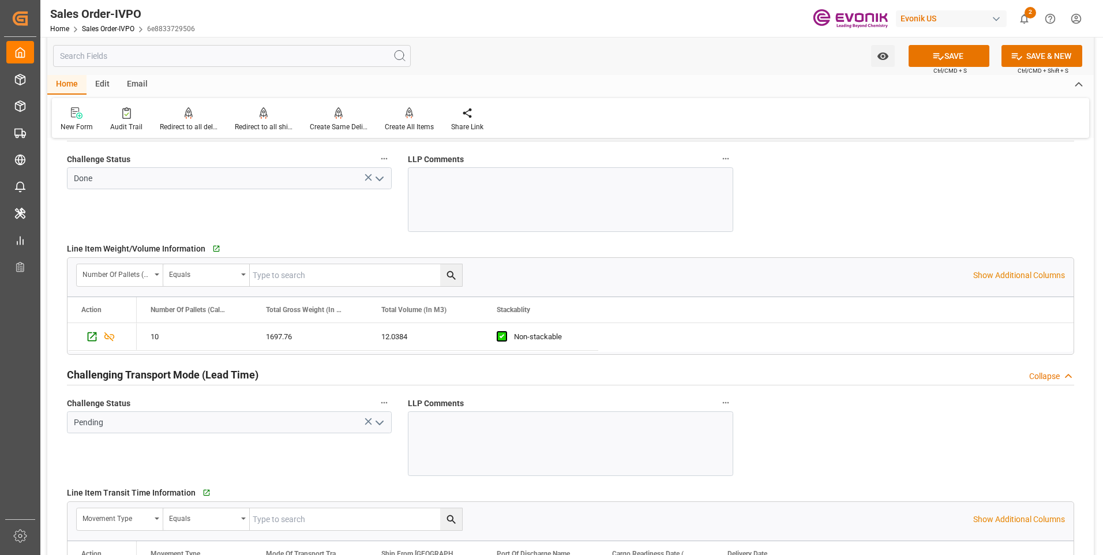
click at [377, 418] on icon "open menu" at bounding box center [380, 423] width 14 height 14
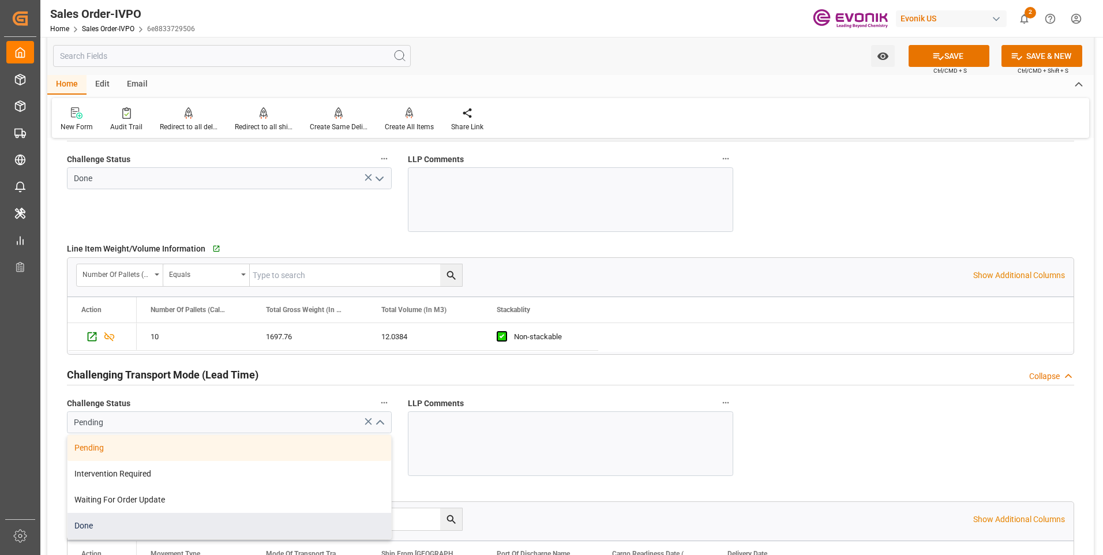
click at [129, 523] on div "Done" at bounding box center [230, 526] width 324 height 26
type input "Done"
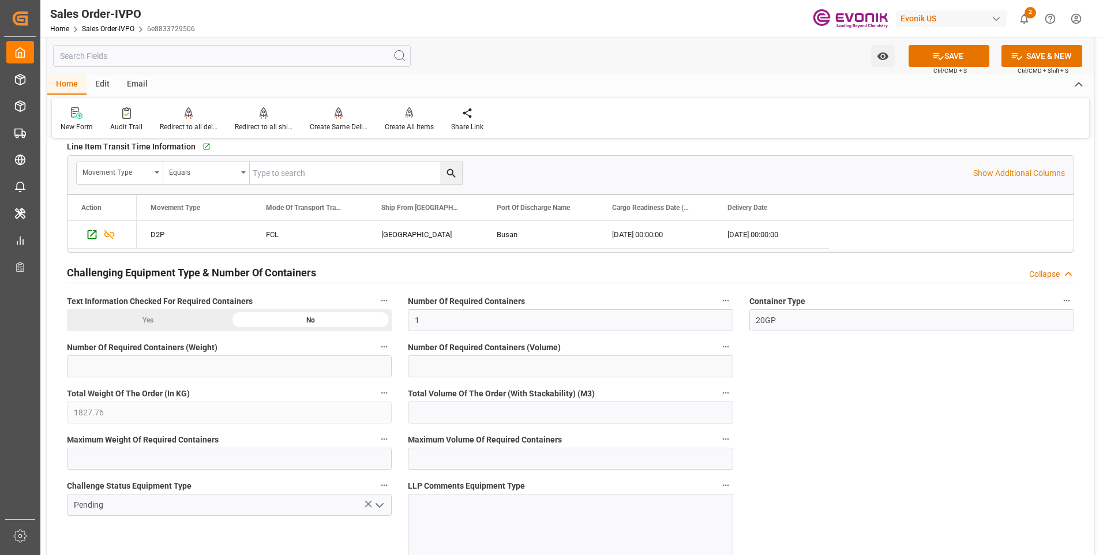
scroll to position [2077, 0]
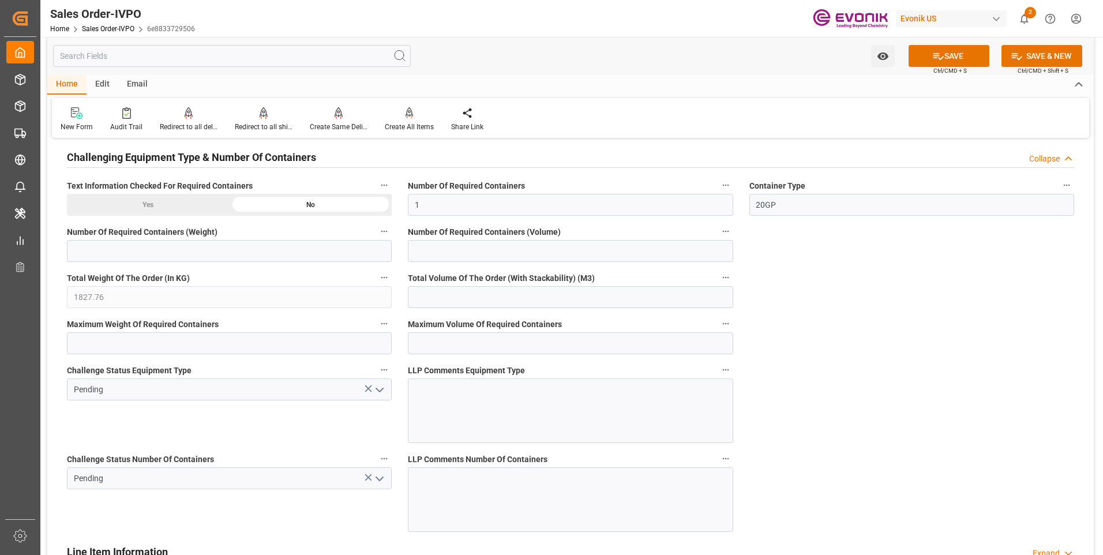
click at [376, 394] on icon "open menu" at bounding box center [380, 390] width 14 height 14
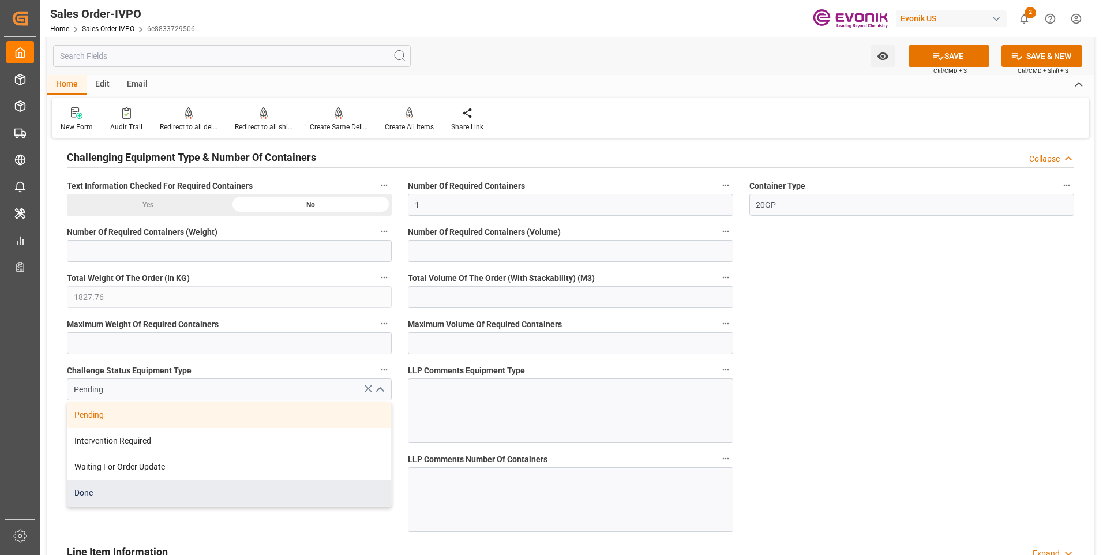
click at [127, 494] on div "Done" at bounding box center [230, 493] width 324 height 26
type input "Done"
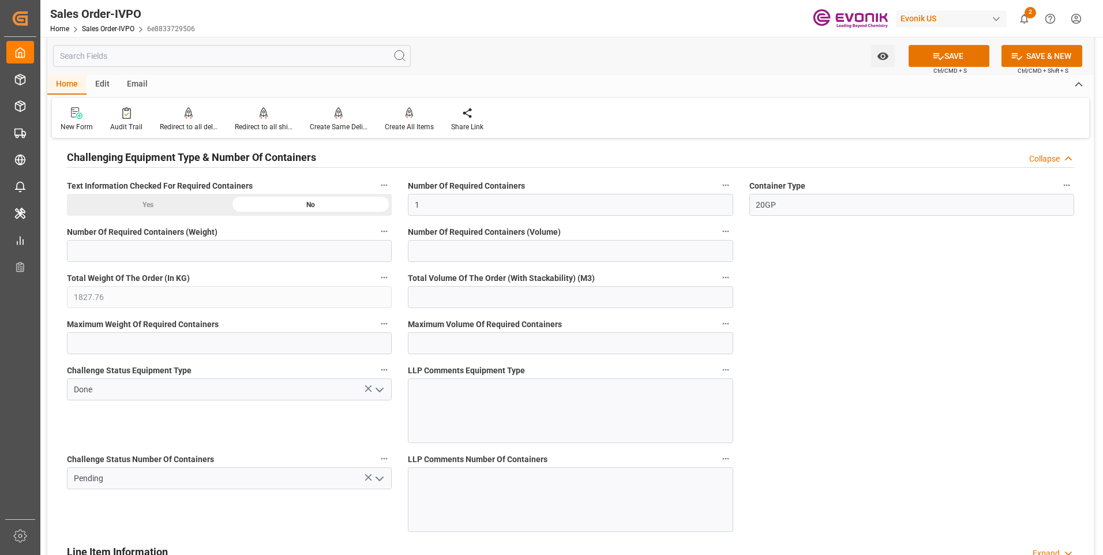
click at [368, 481] on icon at bounding box center [368, 477] width 12 height 12
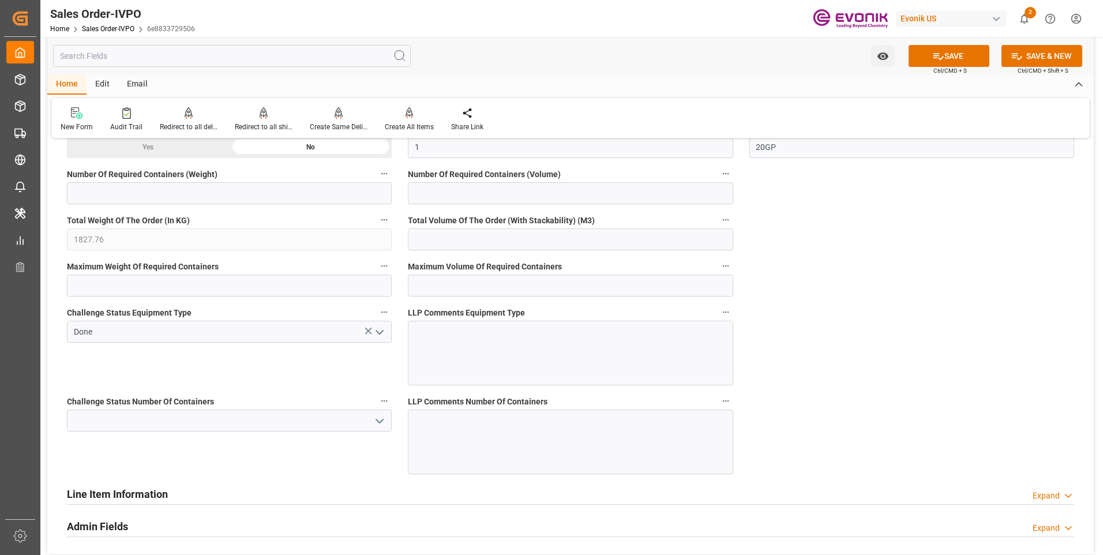
click at [379, 422] on polyline "open menu" at bounding box center [379, 421] width 7 height 3
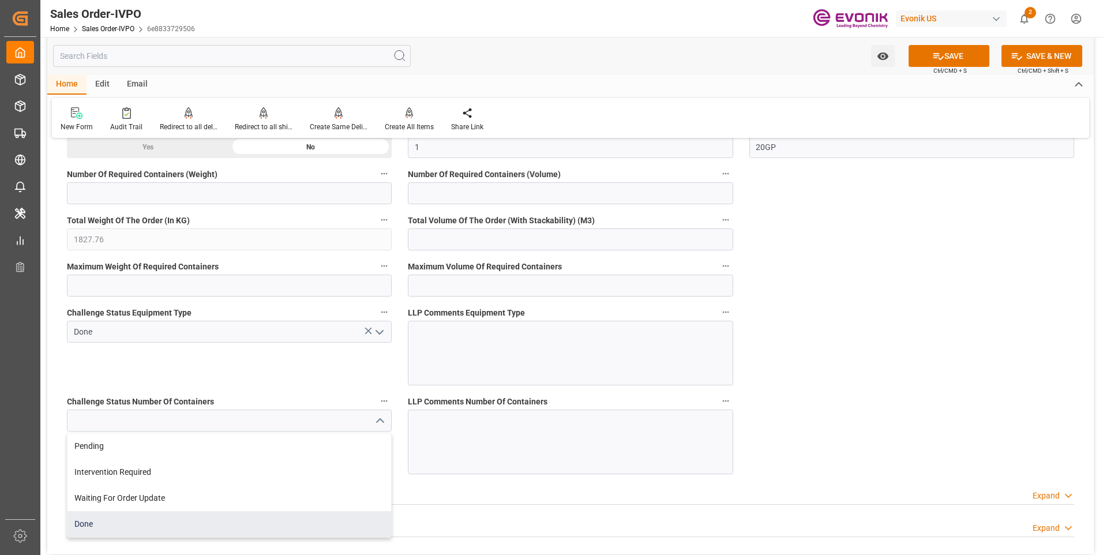
click at [125, 523] on div "Done" at bounding box center [230, 524] width 324 height 26
type input "Done"
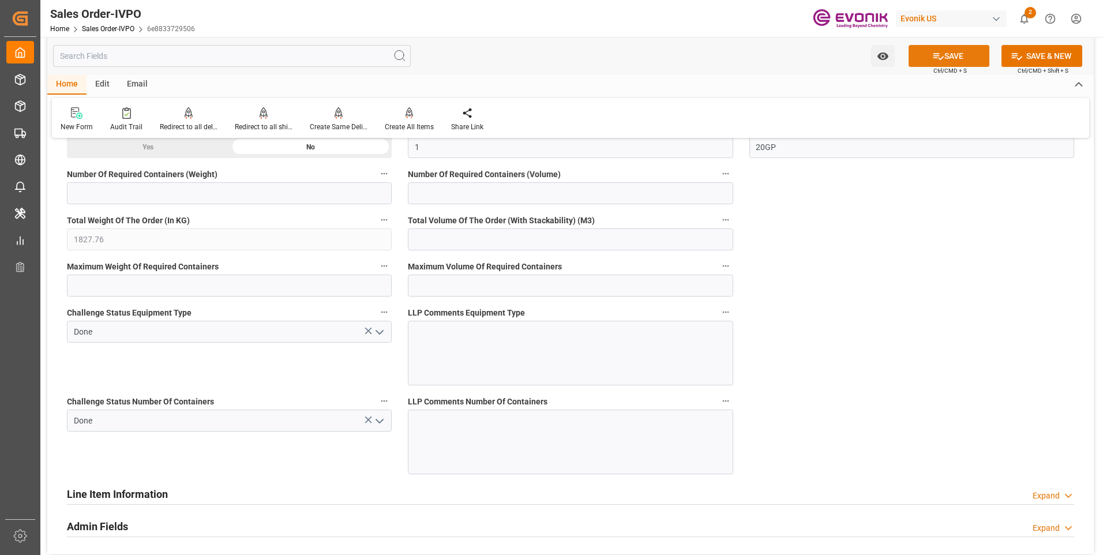
click at [924, 57] on button "SAVE" at bounding box center [949, 56] width 81 height 22
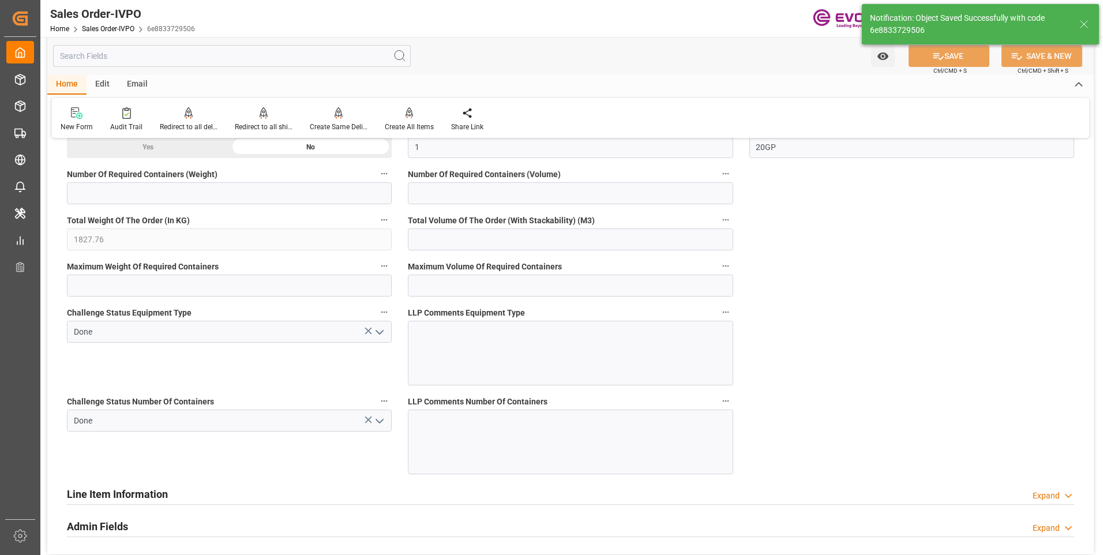
type input "No"
type input "1"
type input "24.0768"
type input "17000"
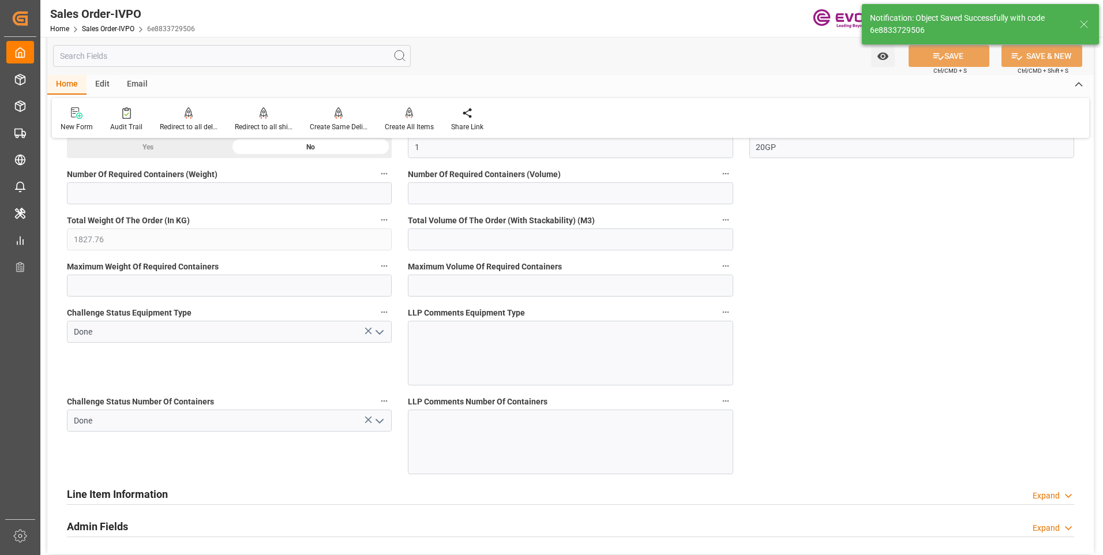
type input "30"
type input "01.10.2025 04:16"
click at [400, 121] on div "Create All Items" at bounding box center [409, 119] width 66 height 25
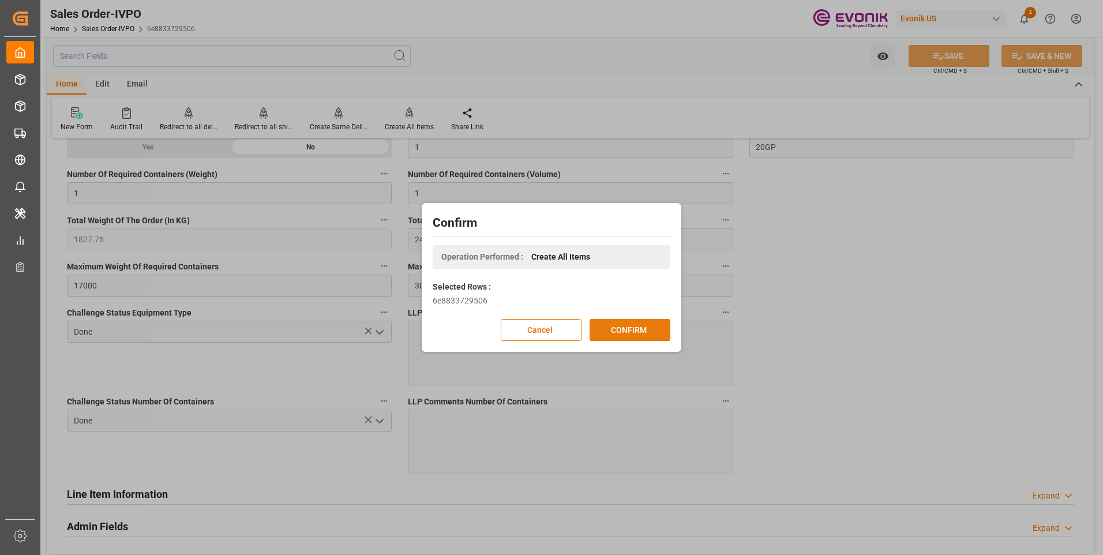
click at [632, 328] on button "CONFIRM" at bounding box center [630, 330] width 81 height 22
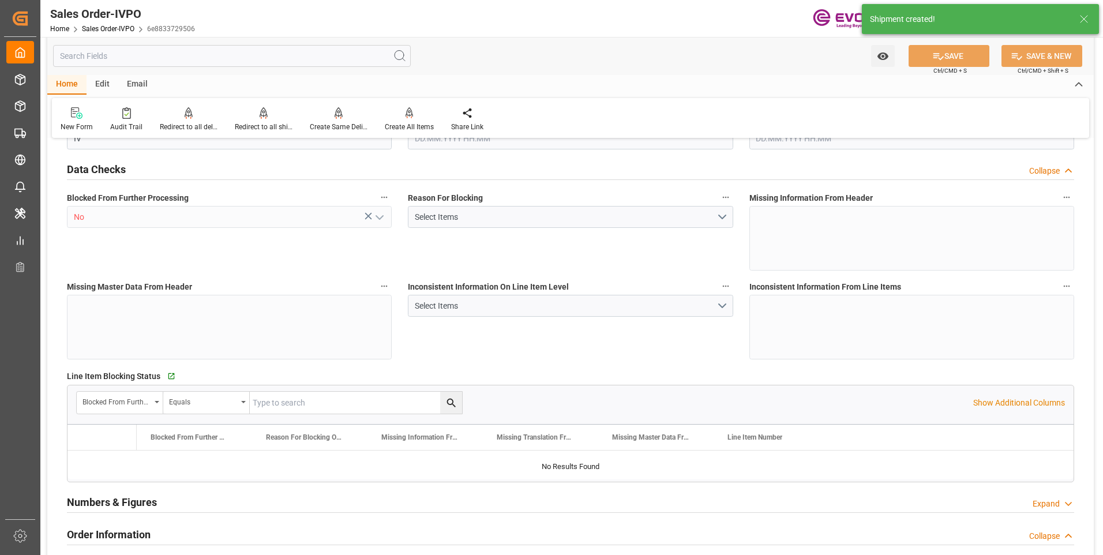
type input "KRPUS"
type input "0"
type input "1"
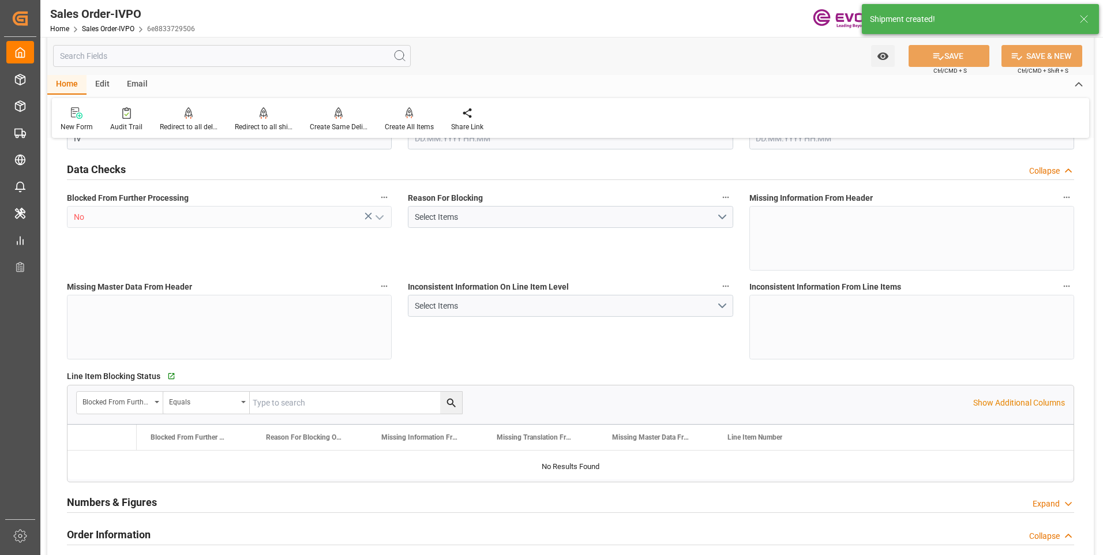
type input "1827.76"
type input "24.0768"
type input "17000"
type input "30"
type input "30.09.2025 18:40"
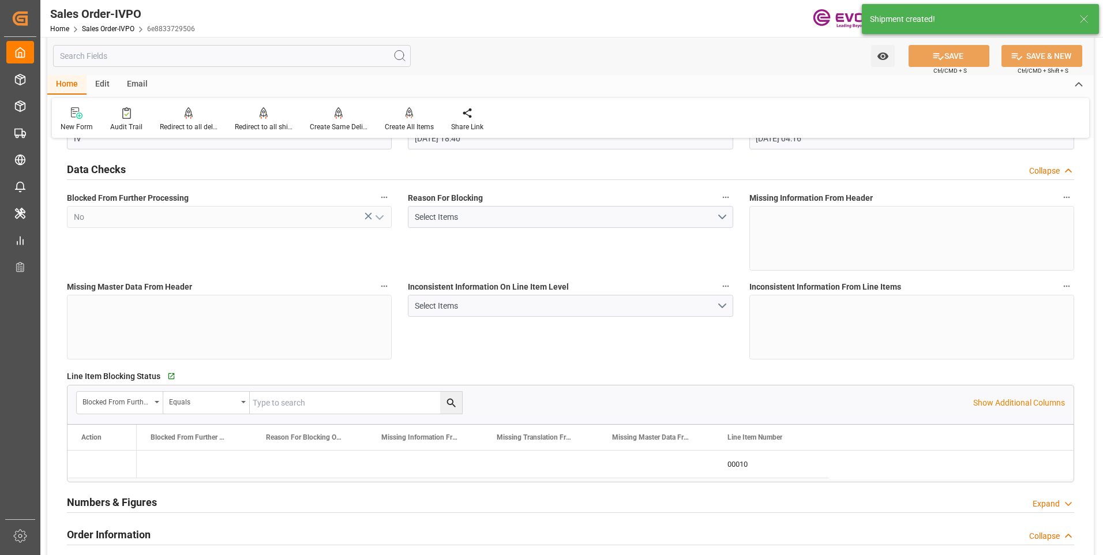
type input "01.10.2025 04:16"
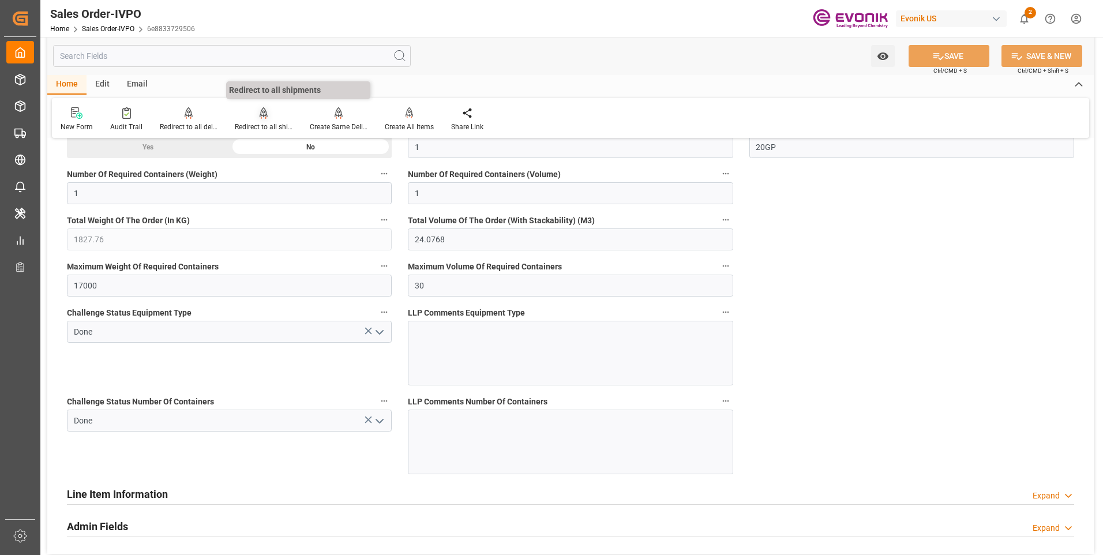
click at [254, 122] on div "Redirect to all shipments" at bounding box center [264, 127] width 58 height 10
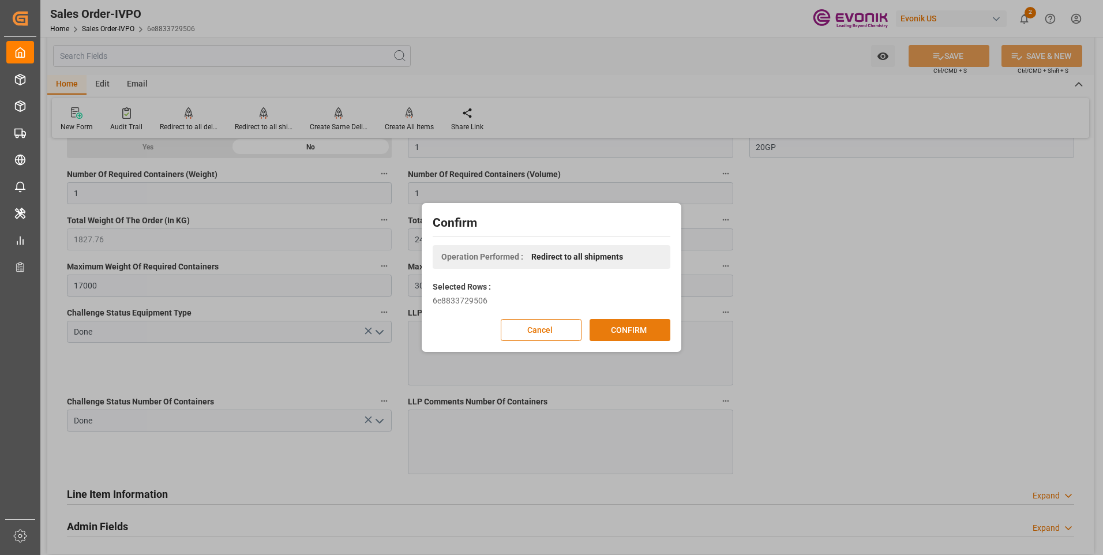
click at [605, 324] on button "CONFIRM" at bounding box center [630, 330] width 81 height 22
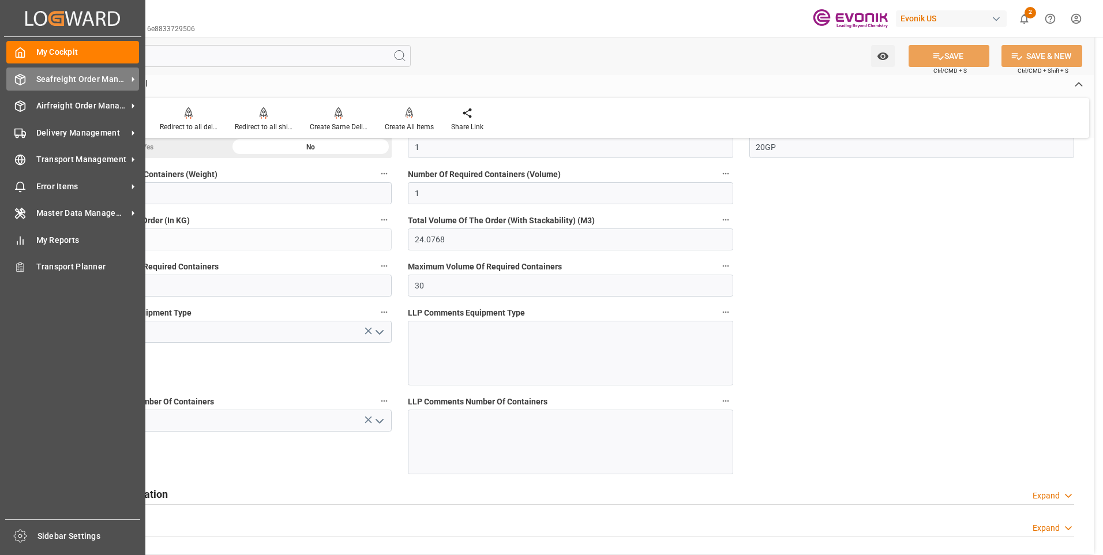
click at [22, 80] on icon at bounding box center [20, 80] width 12 height 12
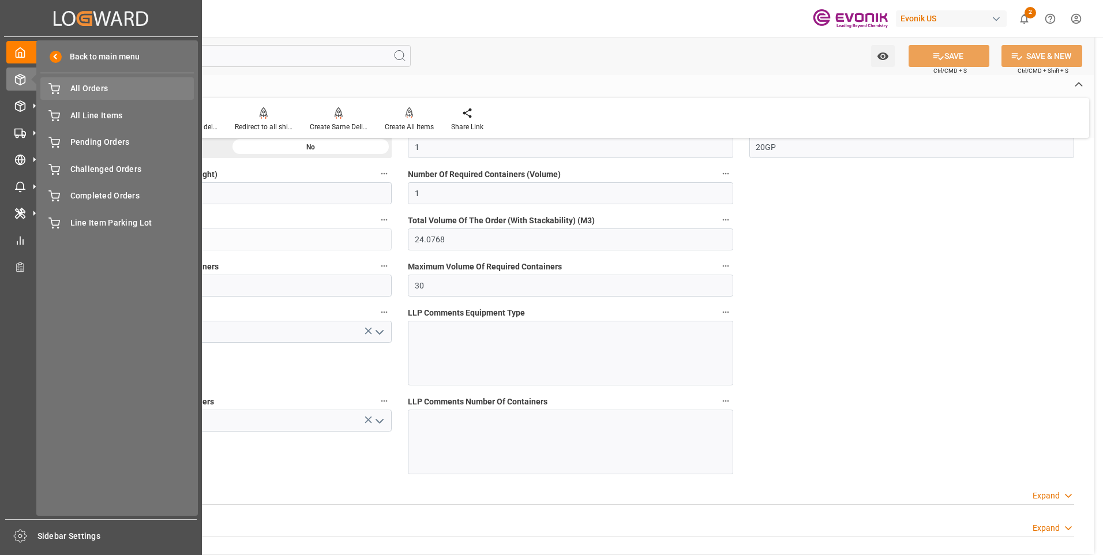
click at [78, 89] on span "All Orders" at bounding box center [132, 89] width 124 height 12
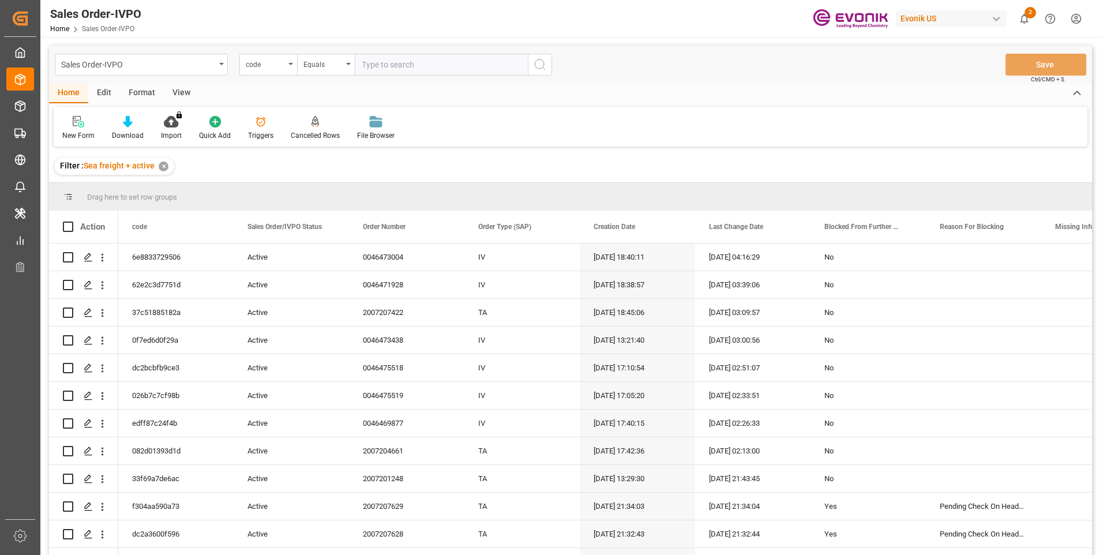
click at [371, 68] on input "text" at bounding box center [441, 65] width 173 height 22
type input "e23f493ab4d0"
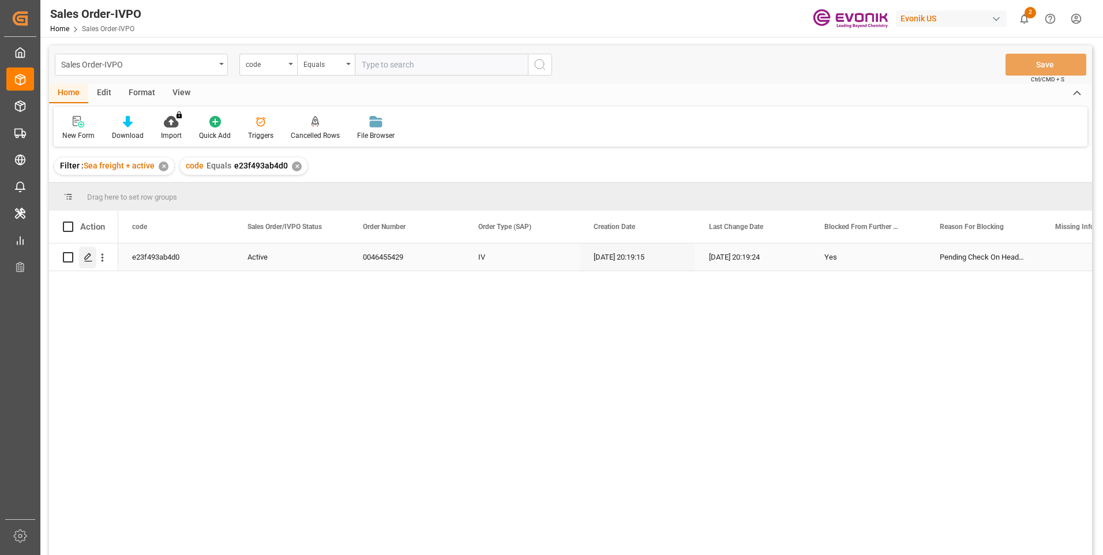
click at [85, 257] on icon "Press SPACE to select this row." at bounding box center [88, 257] width 9 height 9
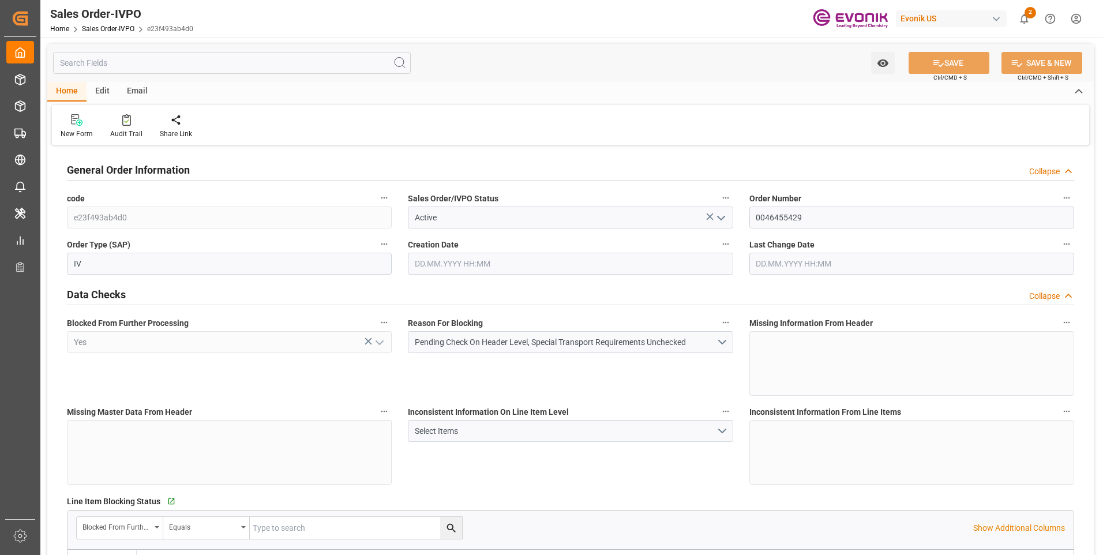
type input "BEANR"
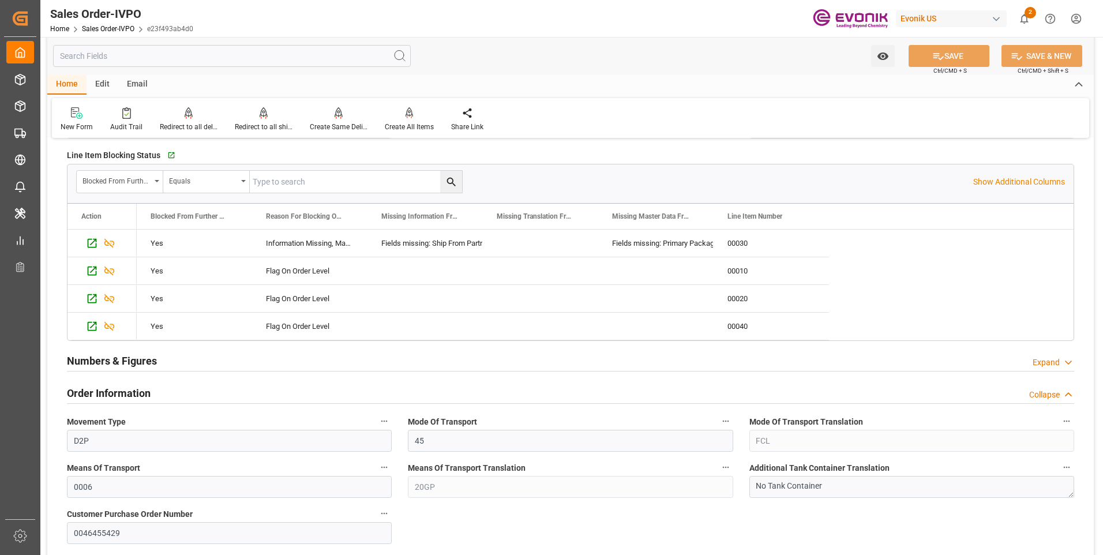
scroll to position [404, 0]
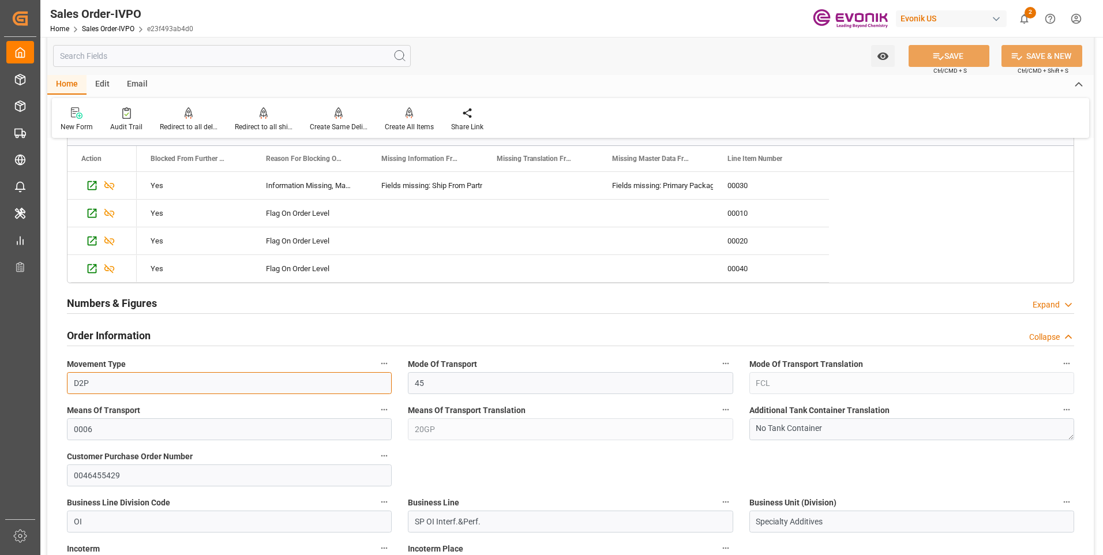
drag, startPoint x: 114, startPoint y: 385, endPoint x: 70, endPoint y: 381, distance: 44.6
click at [70, 381] on input "D2P" at bounding box center [229, 383] width 325 height 22
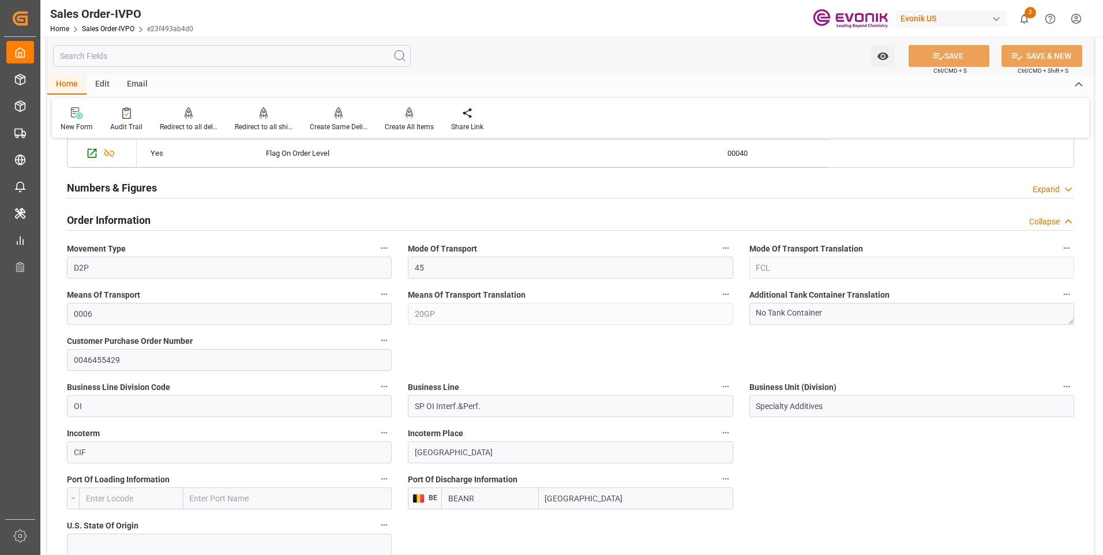
scroll to position [577, 0]
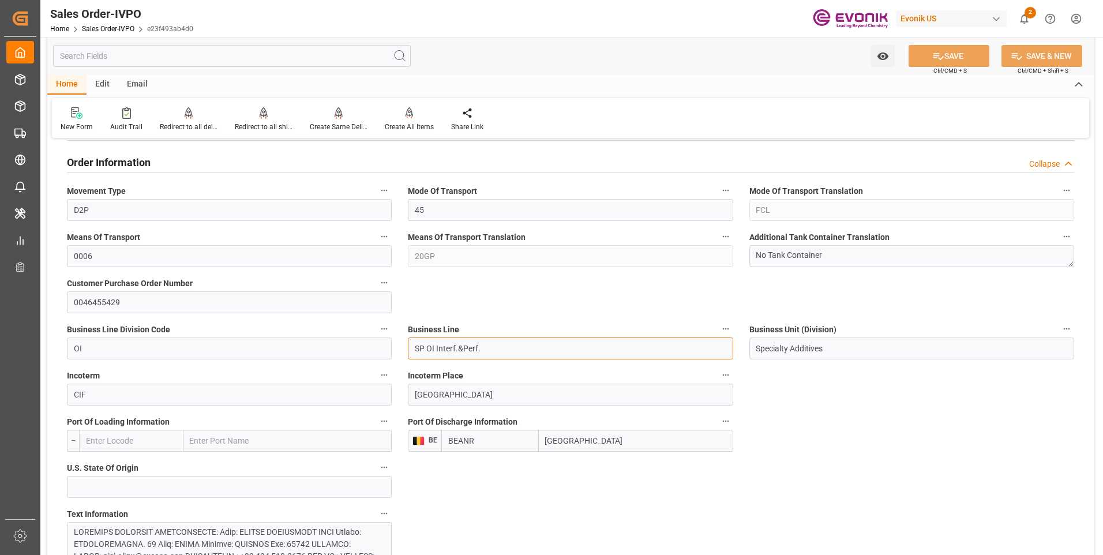
click at [491, 351] on input "SP OI Interf.&Perf." at bounding box center [570, 349] width 325 height 22
drag, startPoint x: 491, startPoint y: 347, endPoint x: 405, endPoint y: 346, distance: 86.6
click at [405, 346] on div "Business Line SP OI Interf.&Perf." at bounding box center [570, 340] width 341 height 46
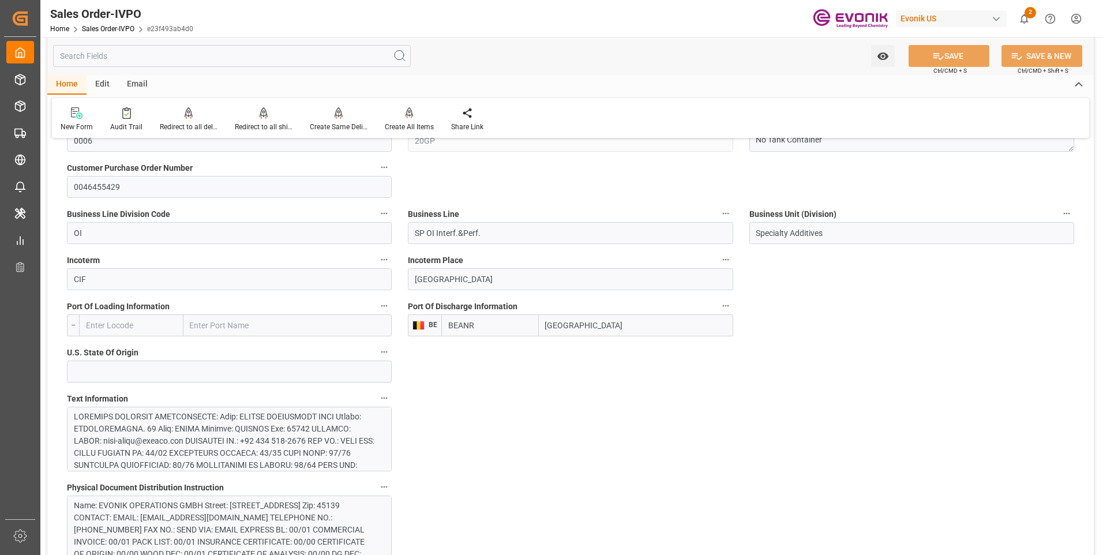
click at [581, 321] on input "Antwerp" at bounding box center [636, 325] width 194 height 22
drag, startPoint x: 589, startPoint y: 328, endPoint x: 543, endPoint y: 327, distance: 46.2
click at [543, 327] on input "Antwerp" at bounding box center [636, 325] width 194 height 22
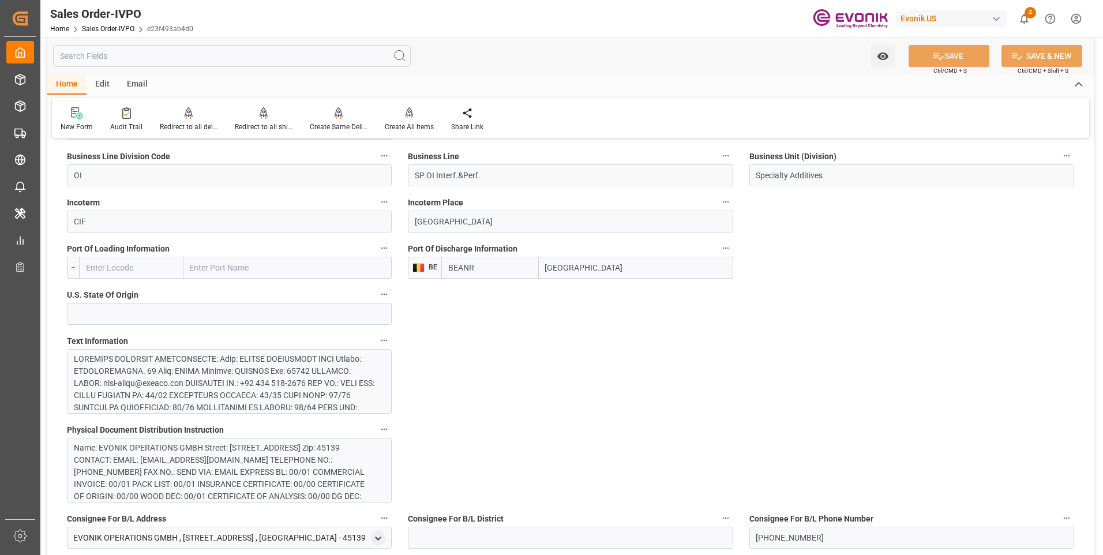
click at [279, 384] on div at bounding box center [225, 504] width 302 height 303
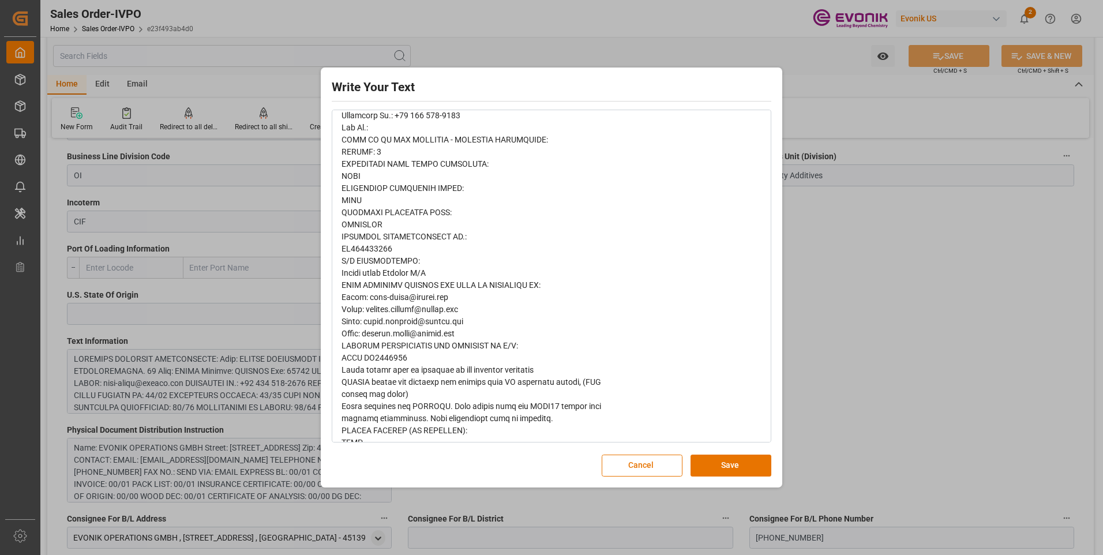
scroll to position [593, 0]
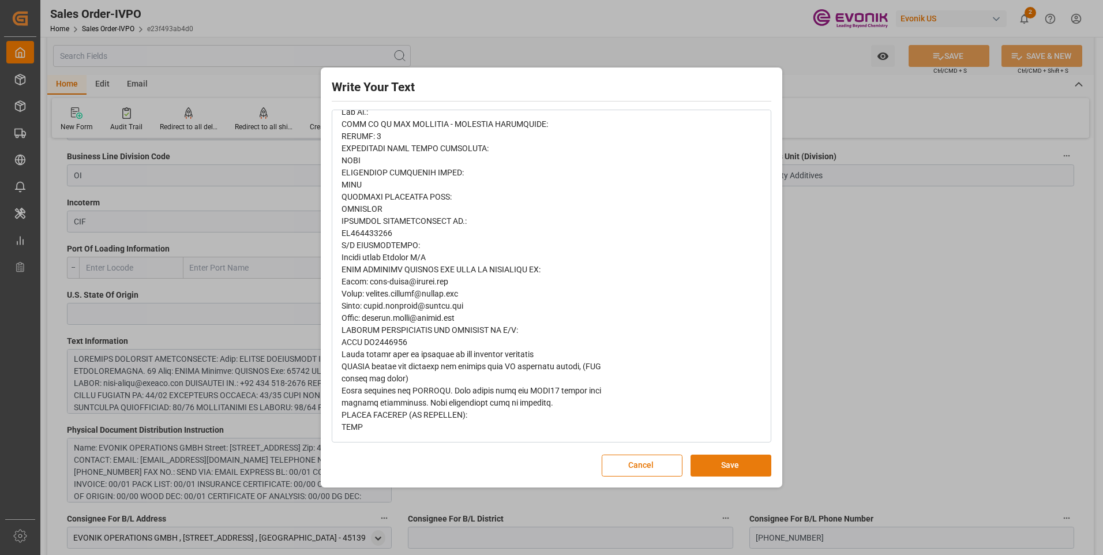
drag, startPoint x: 705, startPoint y: 469, endPoint x: 687, endPoint y: 445, distance: 28.9
click at [705, 468] on button "Save" at bounding box center [731, 466] width 81 height 22
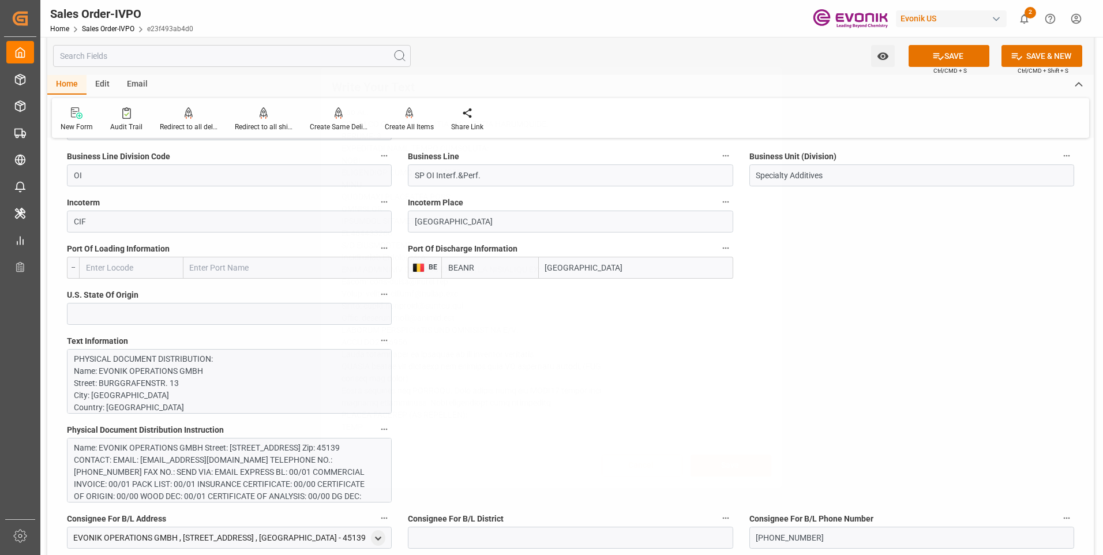
scroll to position [0, 0]
click at [316, 470] on div "Name: EVONIK OPERATIONS GMBH Street: BURGGRAFENSTR. 13 City: ESSEN Country: GER…" at bounding box center [225, 478] width 302 height 73
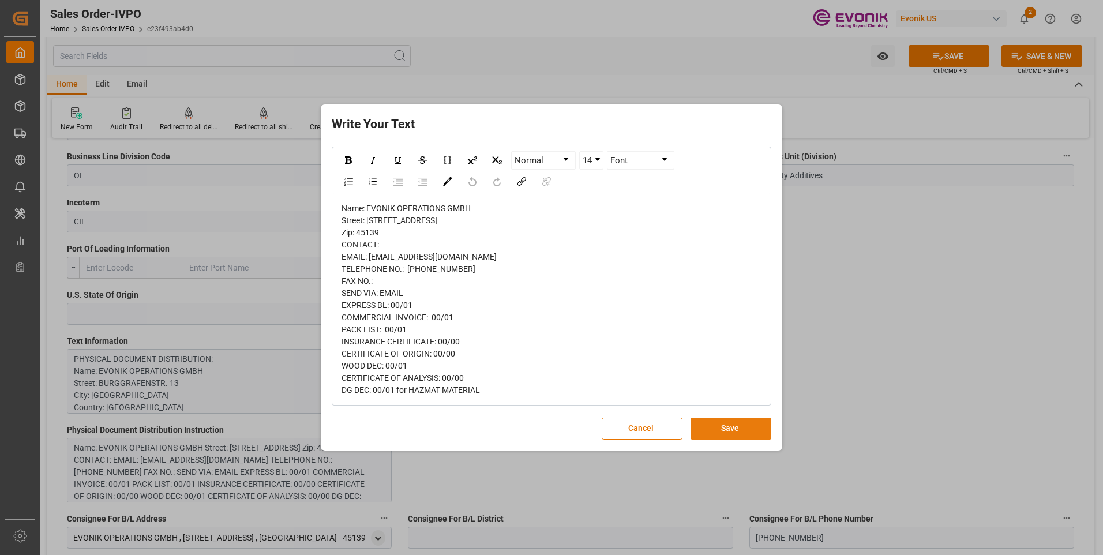
click at [728, 432] on button "Save" at bounding box center [731, 429] width 81 height 22
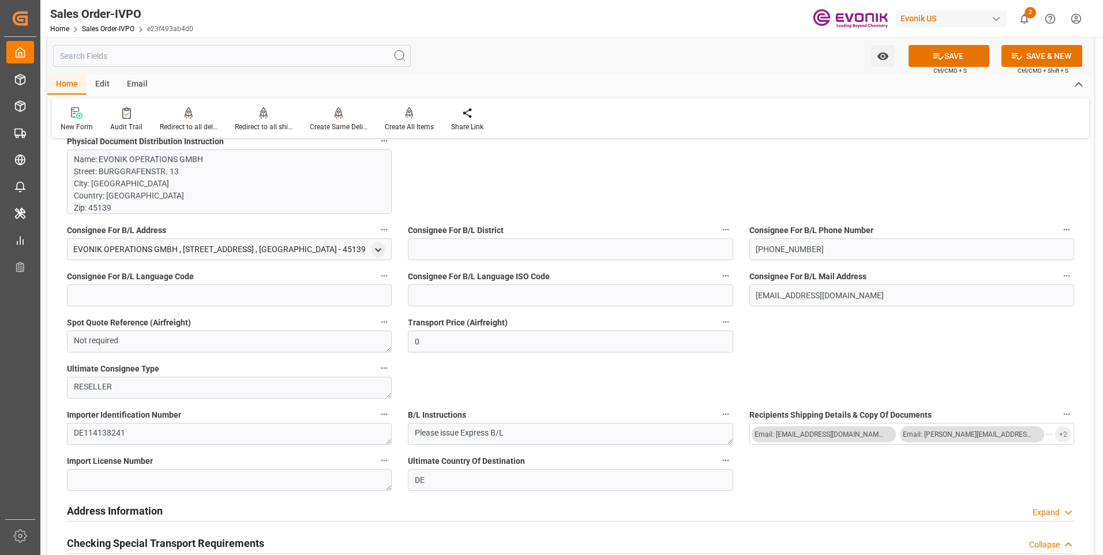
scroll to position [1154, 0]
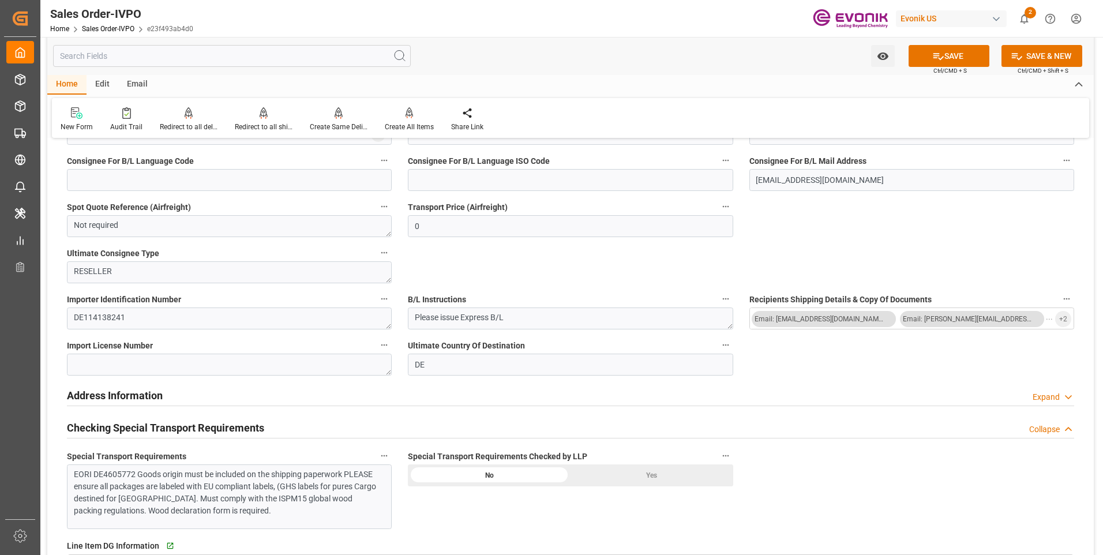
click at [285, 515] on div "EORI DE4605772 Goods origin must be included on the shipping paperwork PLEASE e…" at bounding box center [225, 493] width 302 height 48
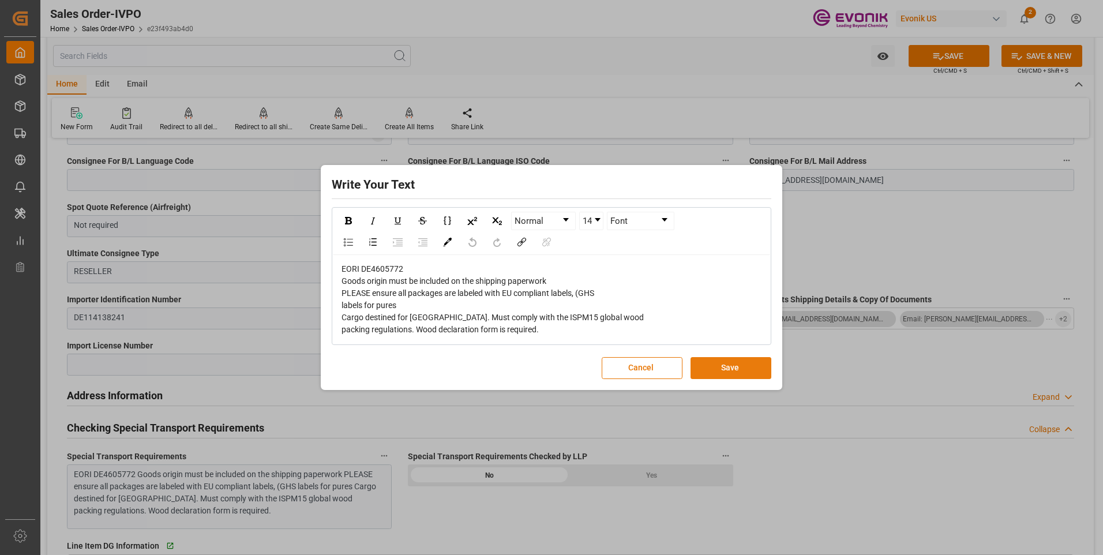
click at [700, 365] on button "Save" at bounding box center [731, 368] width 81 height 22
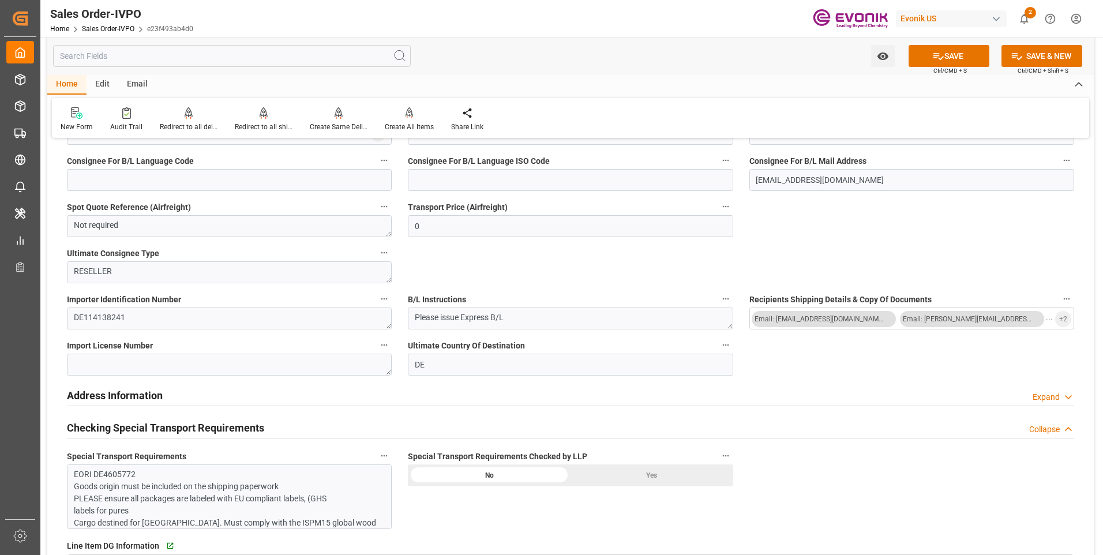
click at [645, 476] on div "Yes" at bounding box center [652, 476] width 163 height 22
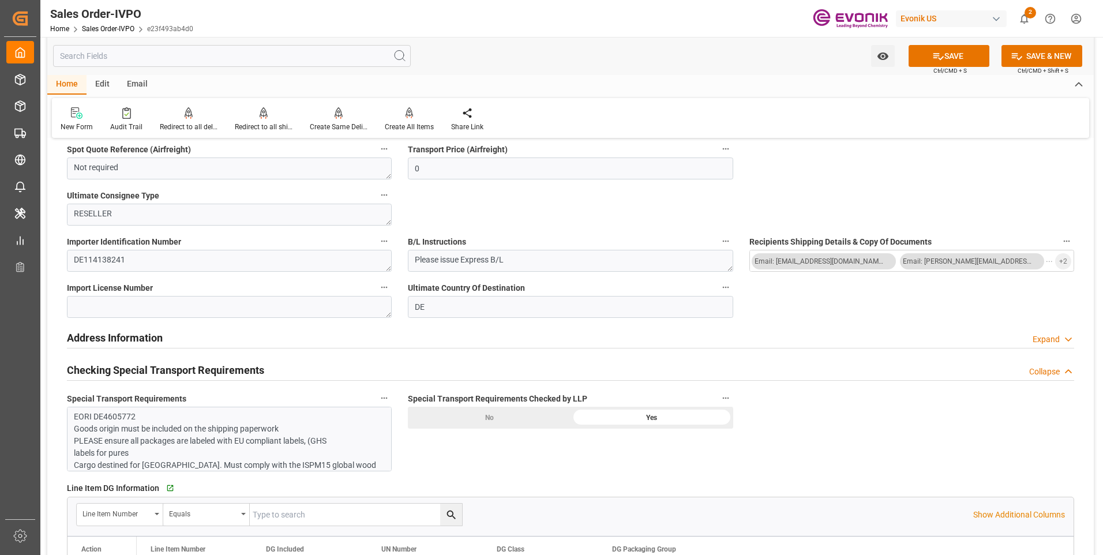
scroll to position [981, 0]
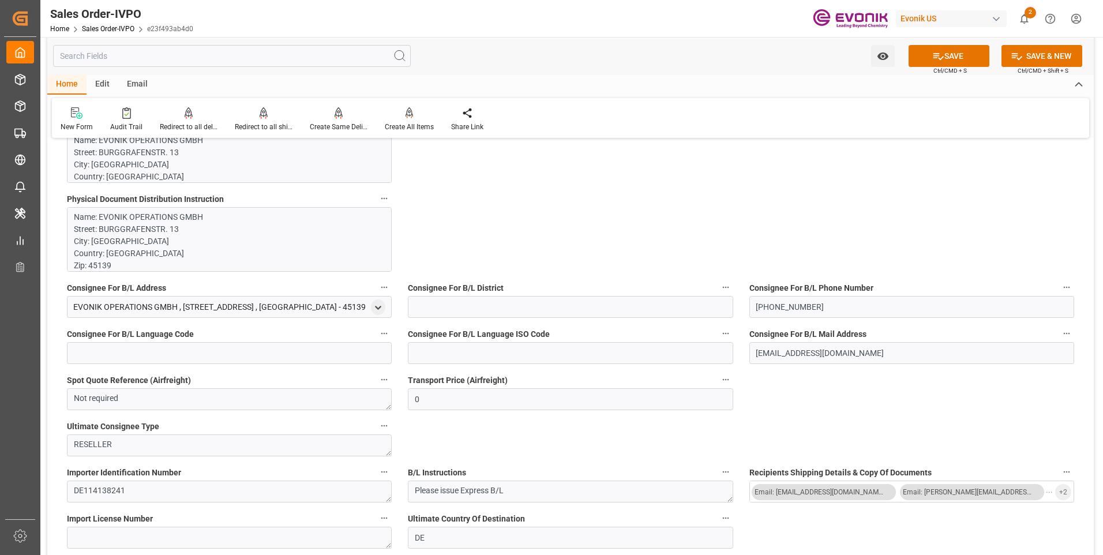
click at [314, 165] on p "PHYSICAL DOCUMENT DISTRIBUTION: Name: EVONIK OPERATIONS GMBH Street: BURGGRAFEN…" at bounding box center [225, 552] width 302 height 860
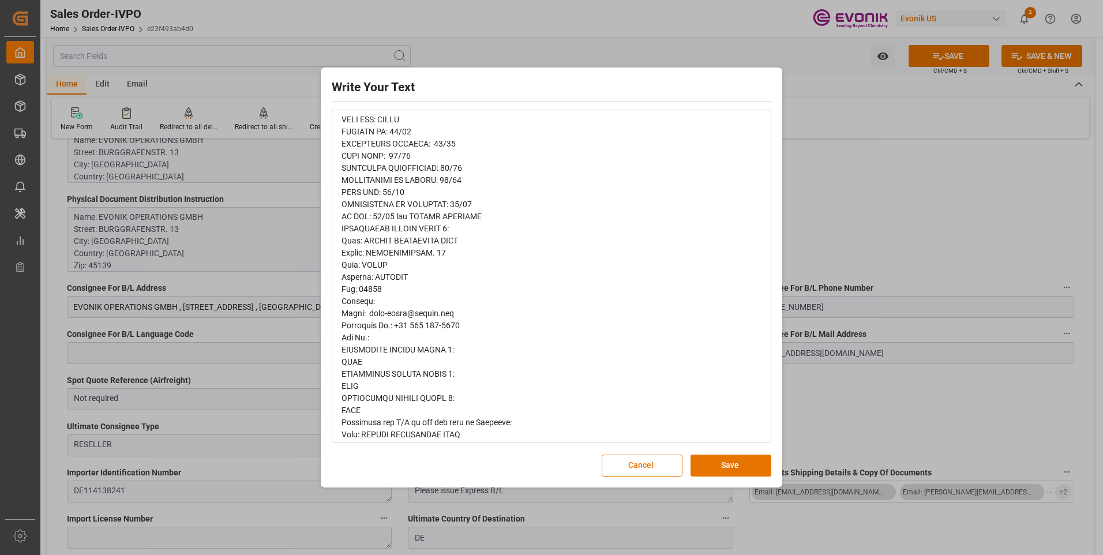
scroll to position [346, 0]
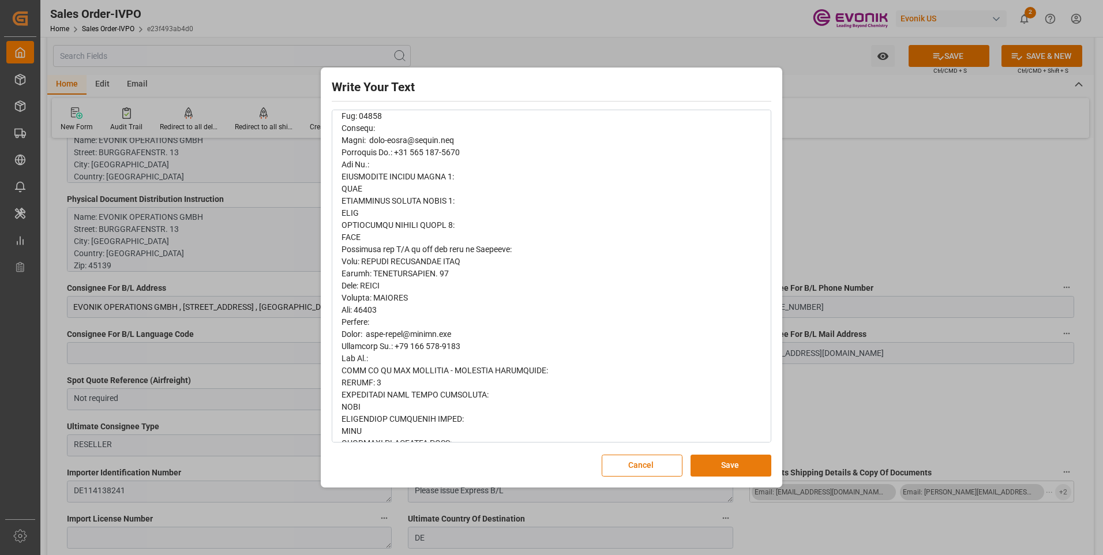
click at [729, 468] on button "Save" at bounding box center [731, 466] width 81 height 22
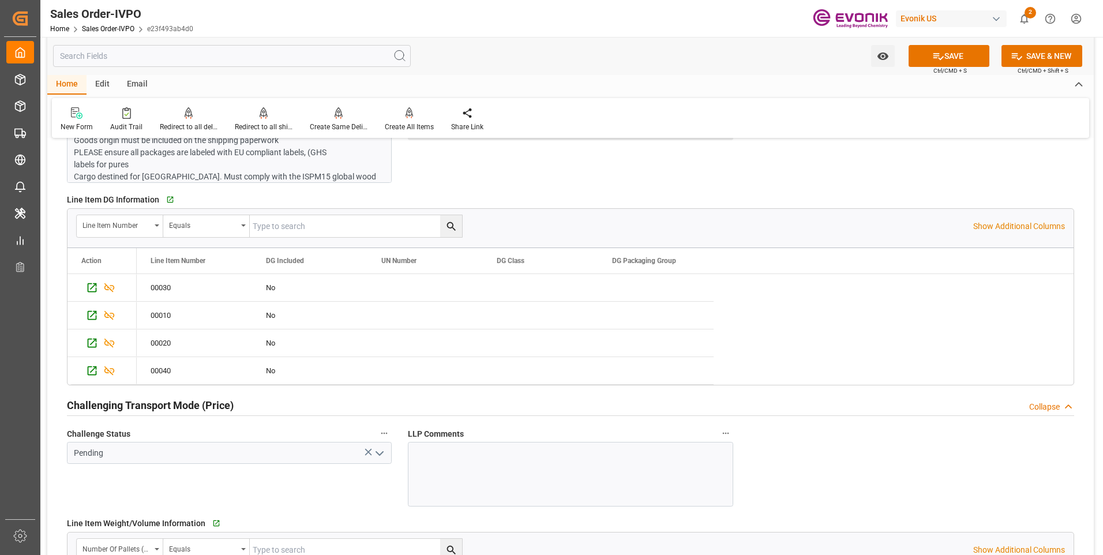
scroll to position [1673, 0]
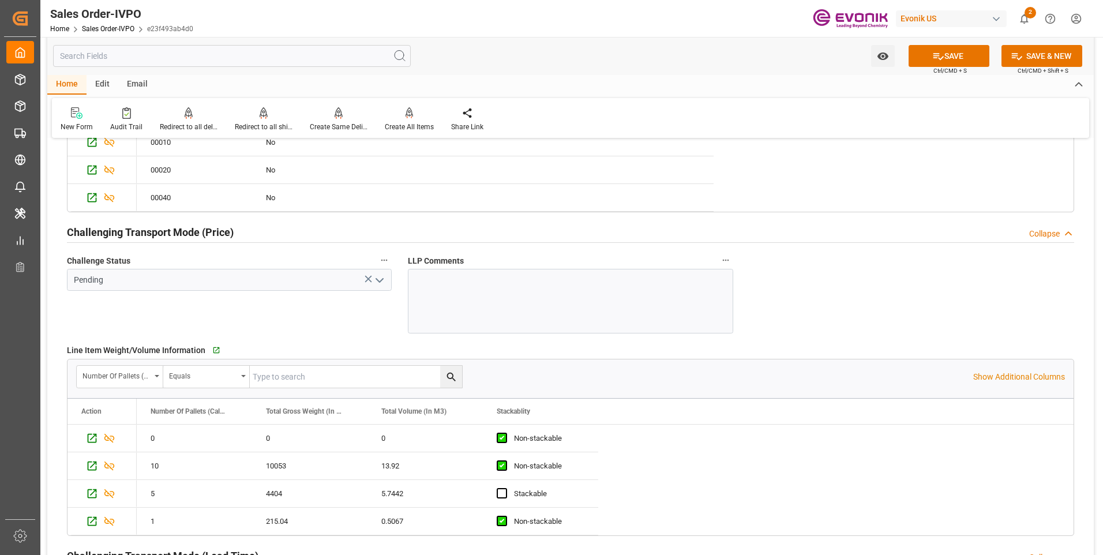
click at [380, 284] on icon "open menu" at bounding box center [380, 281] width 14 height 14
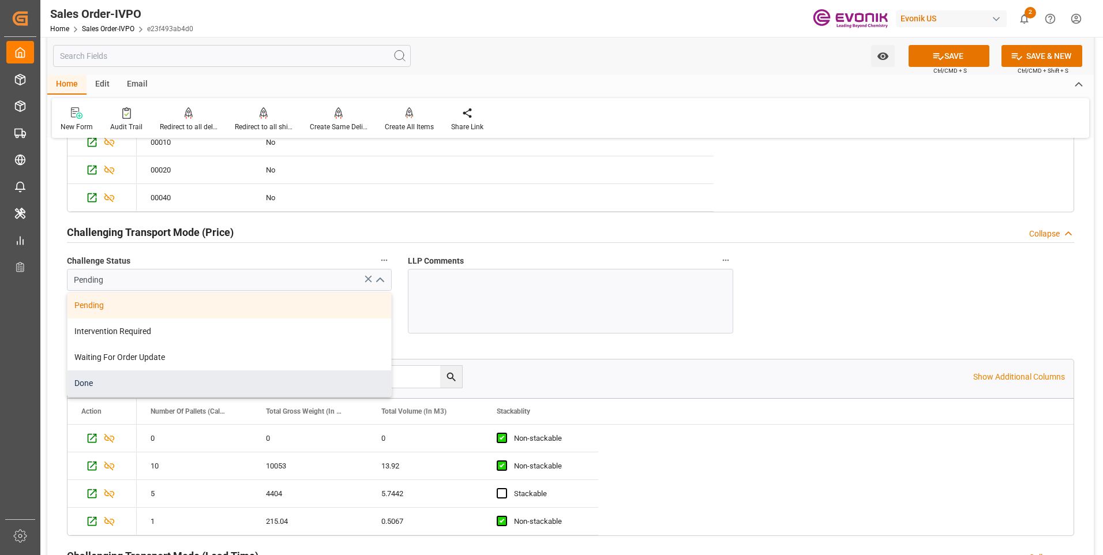
click at [140, 386] on div "Done" at bounding box center [230, 383] width 324 height 26
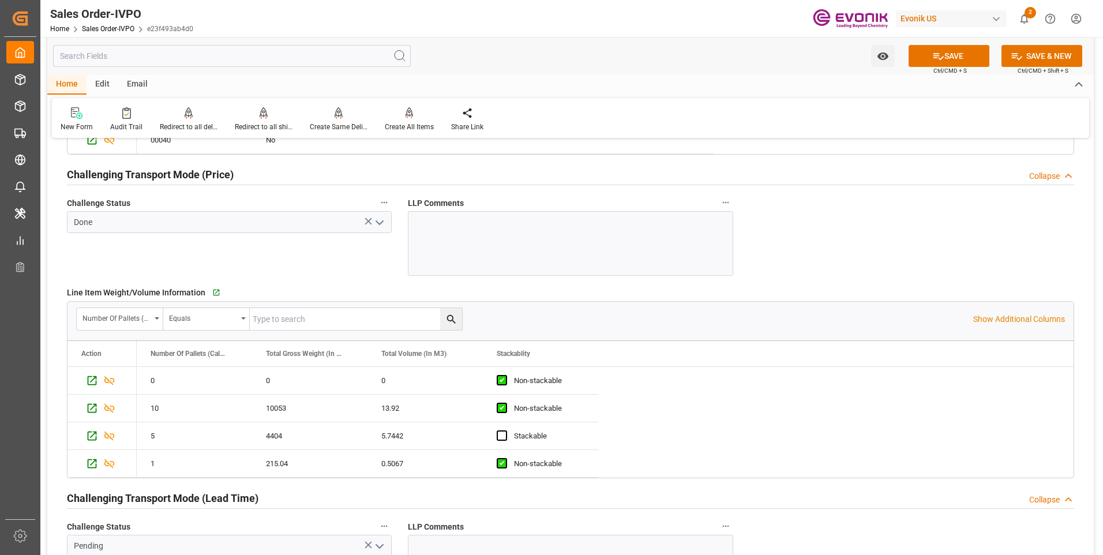
scroll to position [1847, 0]
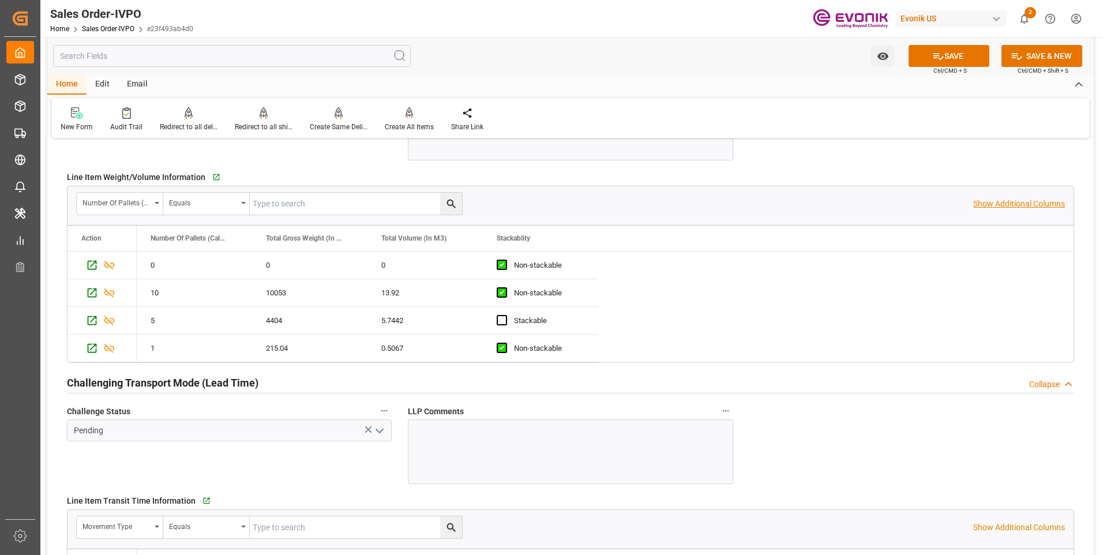
click at [979, 204] on p "Show Additional Columns" at bounding box center [1019, 204] width 92 height 12
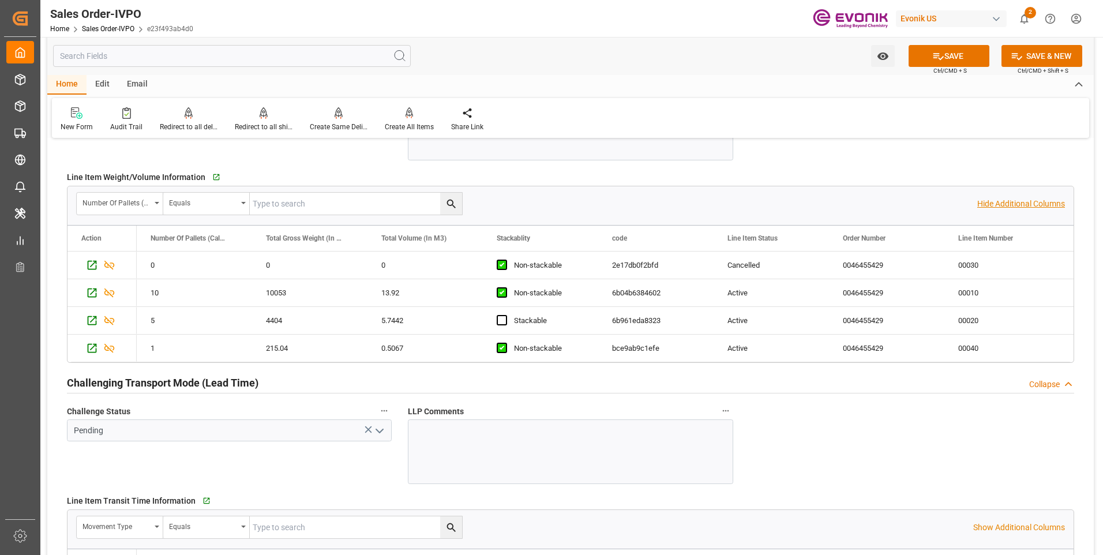
click at [988, 202] on p "Hide Additional Columns" at bounding box center [1022, 204] width 88 height 12
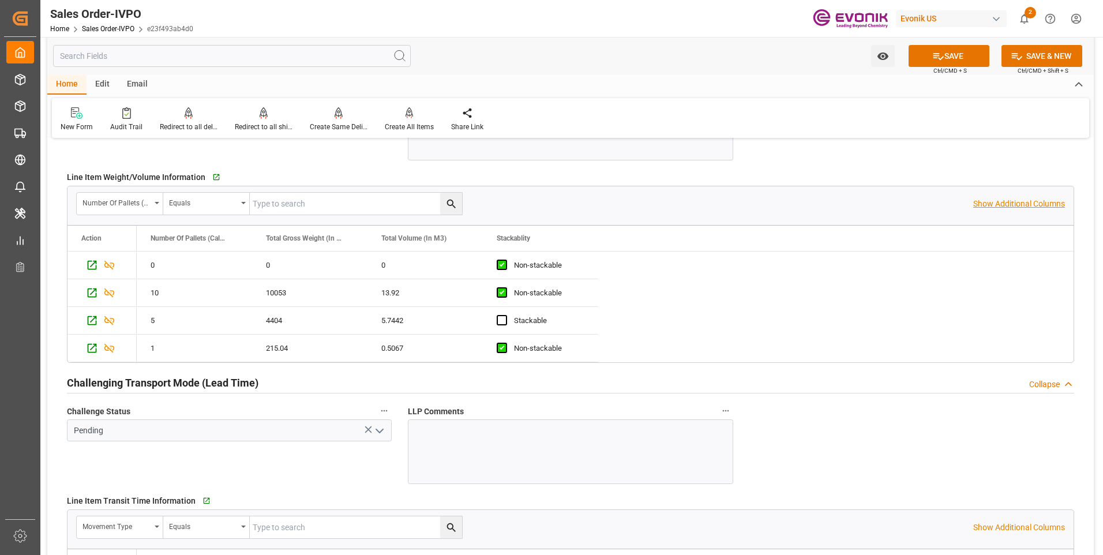
click at [986, 203] on p "Show Additional Columns" at bounding box center [1019, 204] width 92 height 12
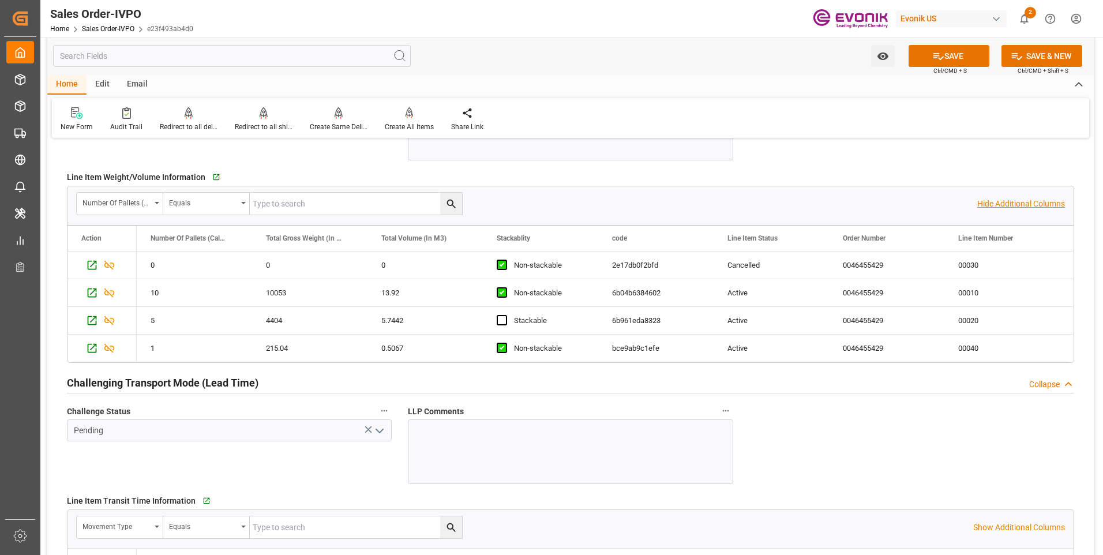
click at [986, 204] on p "Hide Additional Columns" at bounding box center [1022, 204] width 88 height 12
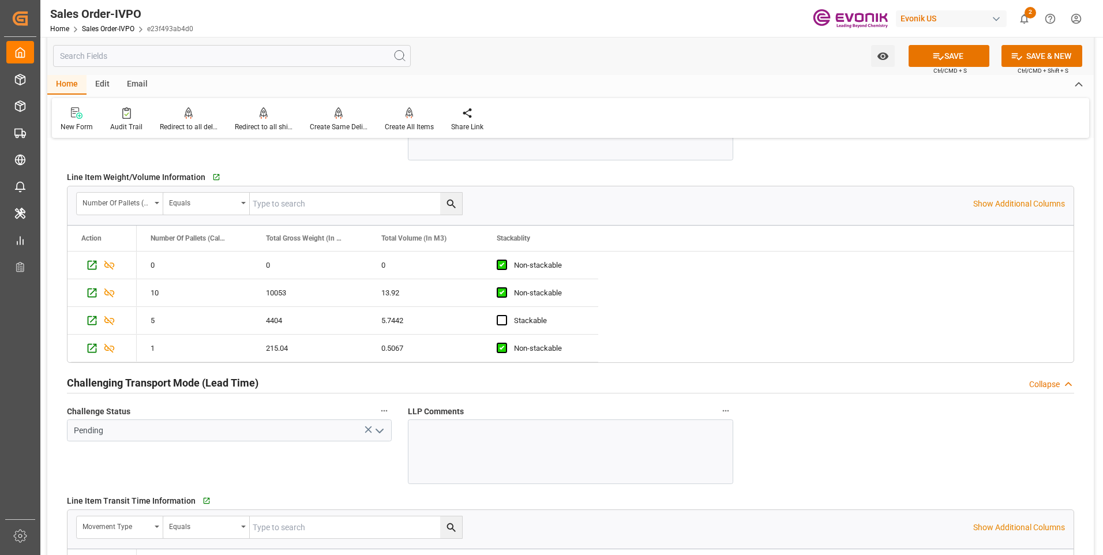
click at [387, 428] on icon "open menu" at bounding box center [380, 431] width 14 height 14
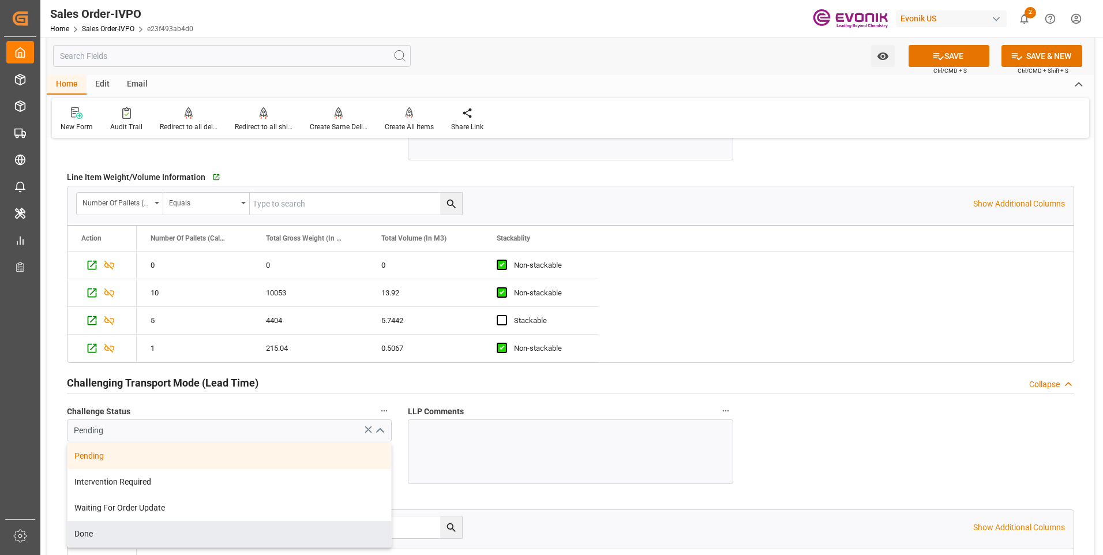
drag, startPoint x: 149, startPoint y: 531, endPoint x: 159, endPoint y: 511, distance: 22.5
click at [148, 531] on div "Done" at bounding box center [230, 534] width 324 height 26
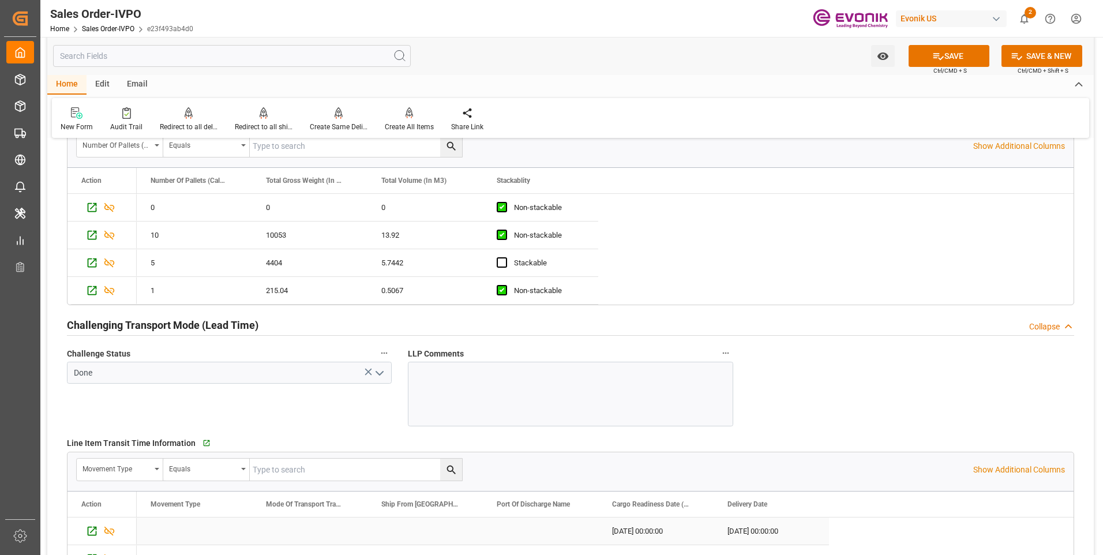
scroll to position [2020, 0]
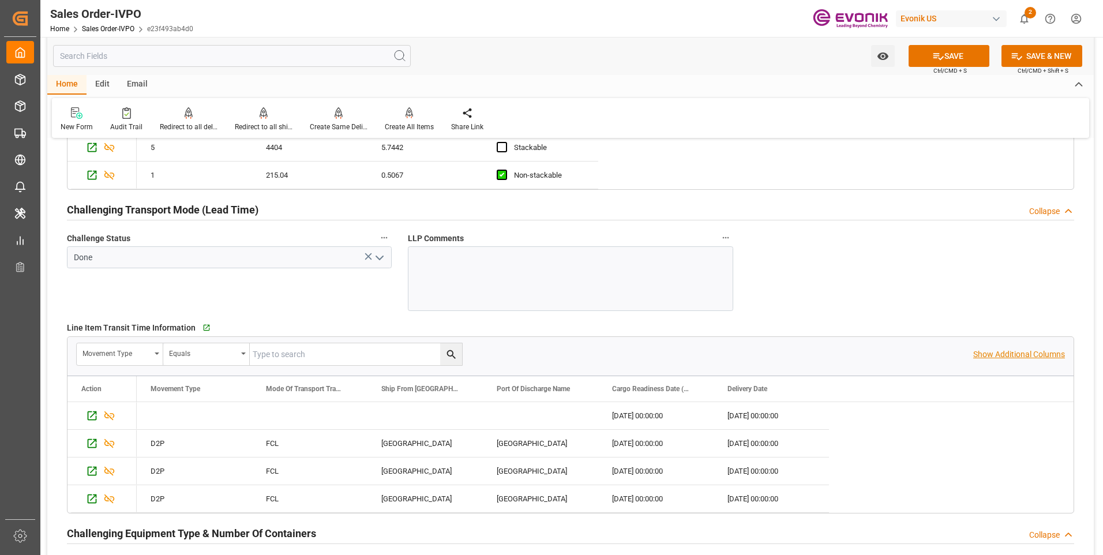
click at [1024, 353] on p "Show Additional Columns" at bounding box center [1019, 355] width 92 height 12
click at [1036, 352] on p "Hide Additional Columns" at bounding box center [1022, 355] width 88 height 12
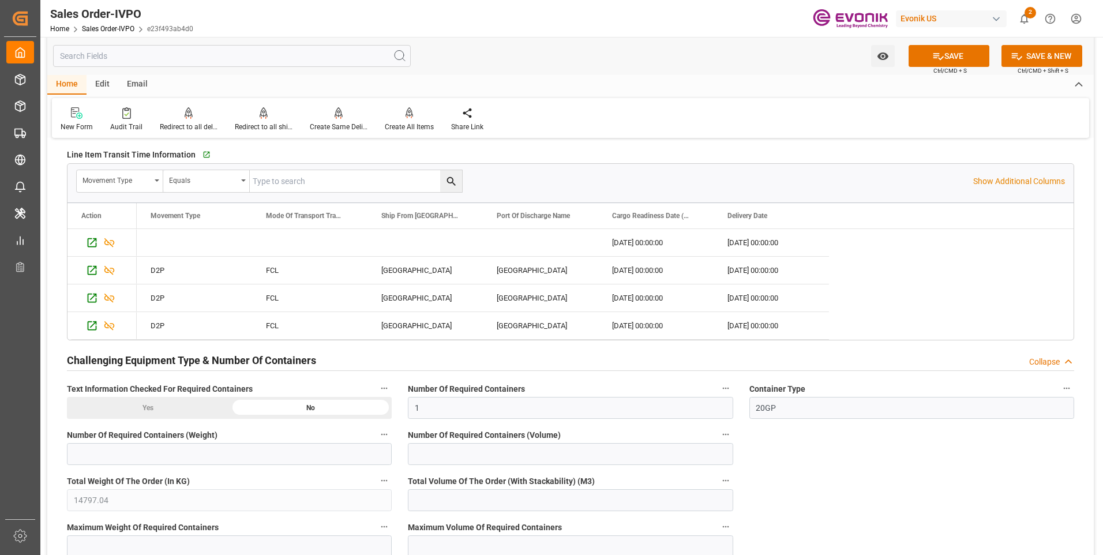
scroll to position [2366, 0]
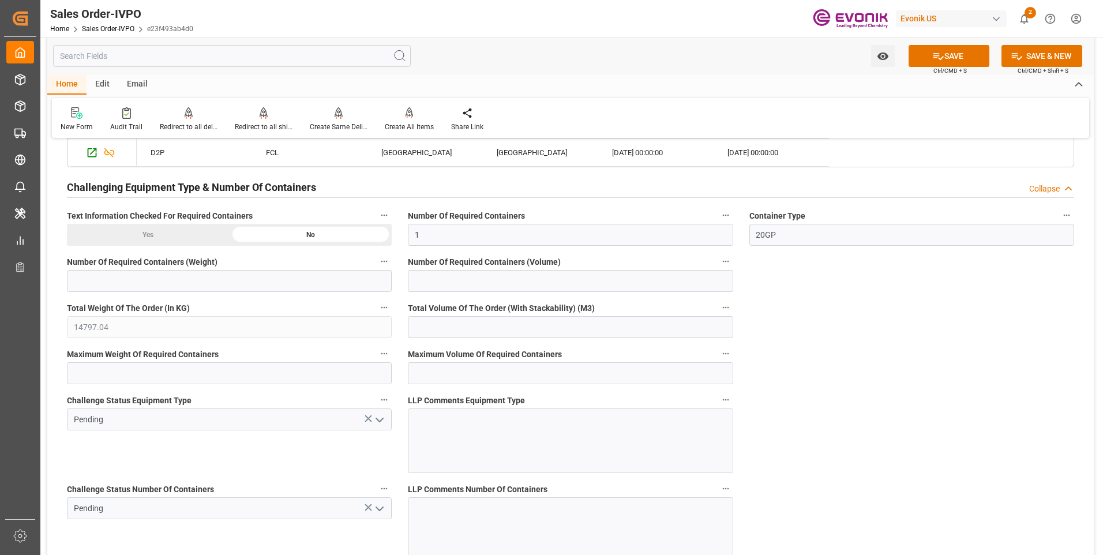
click at [379, 418] on icon "open menu" at bounding box center [380, 420] width 14 height 14
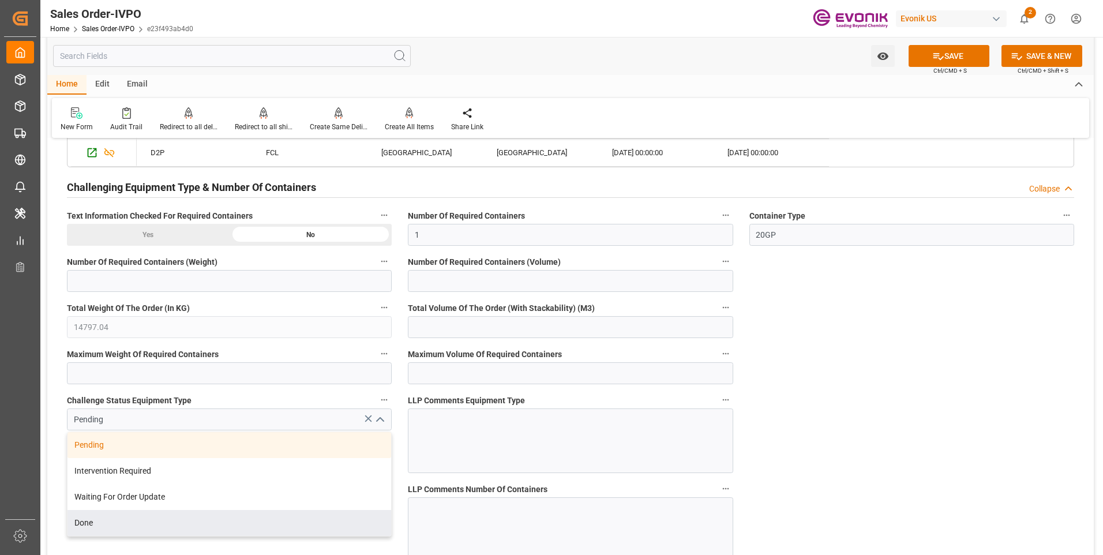
scroll to position [2481, 0]
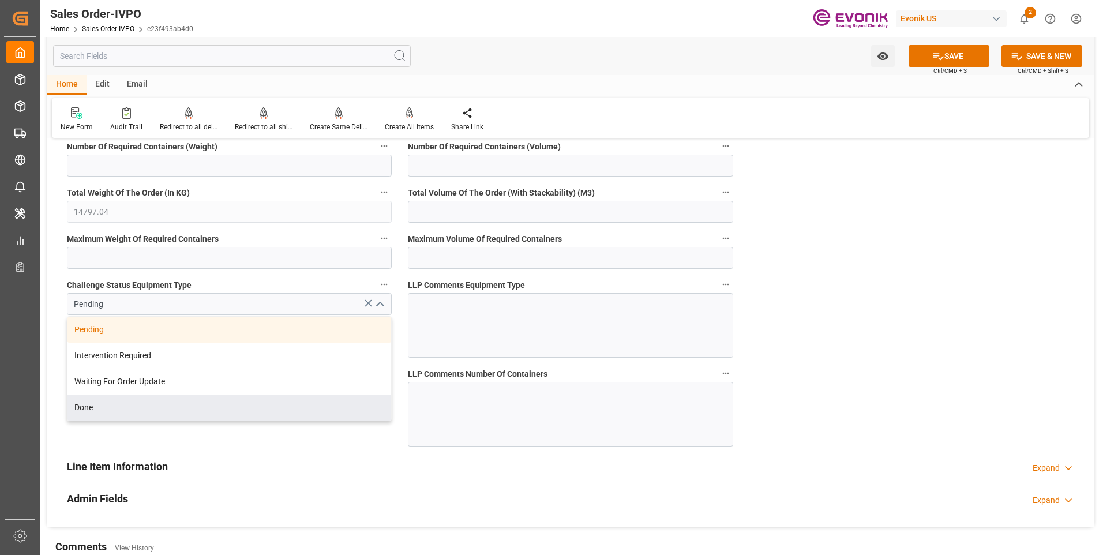
click at [104, 414] on div "Done" at bounding box center [230, 408] width 324 height 26
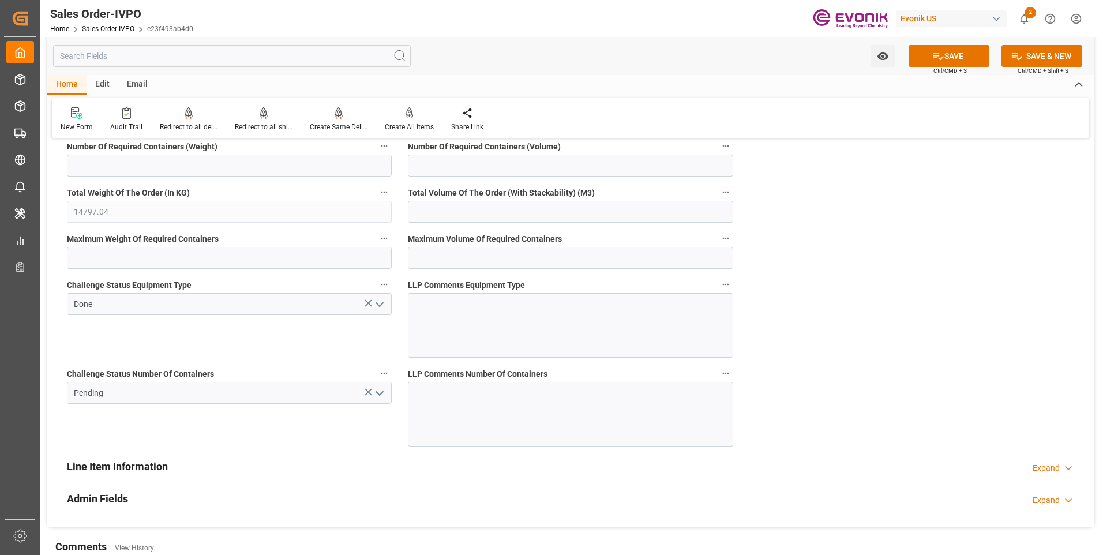
click at [375, 395] on icon "open menu" at bounding box center [380, 394] width 14 height 14
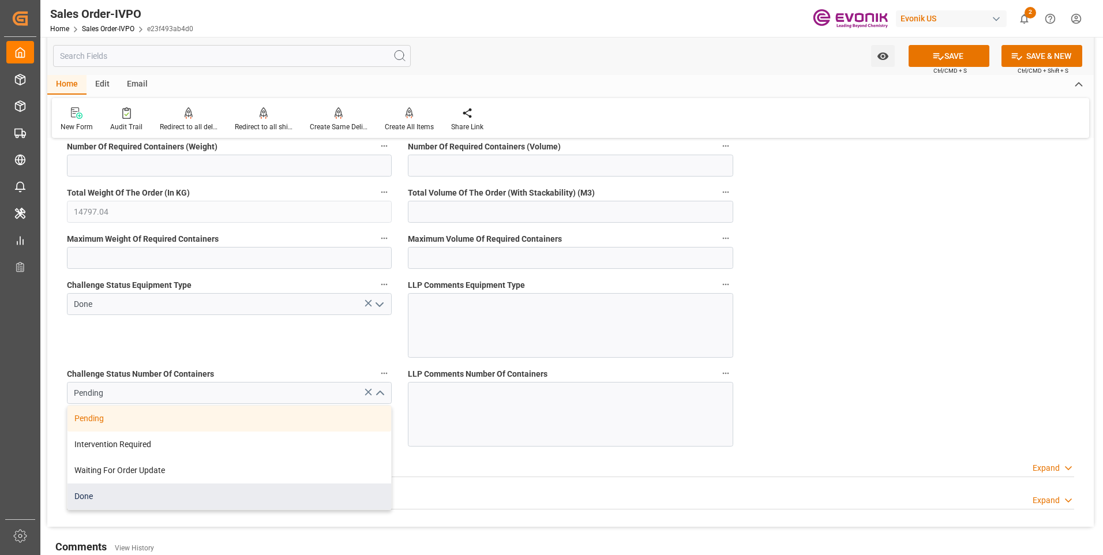
drag, startPoint x: 93, startPoint y: 493, endPoint x: 106, endPoint y: 467, distance: 28.7
click at [95, 492] on div "Done" at bounding box center [230, 497] width 324 height 26
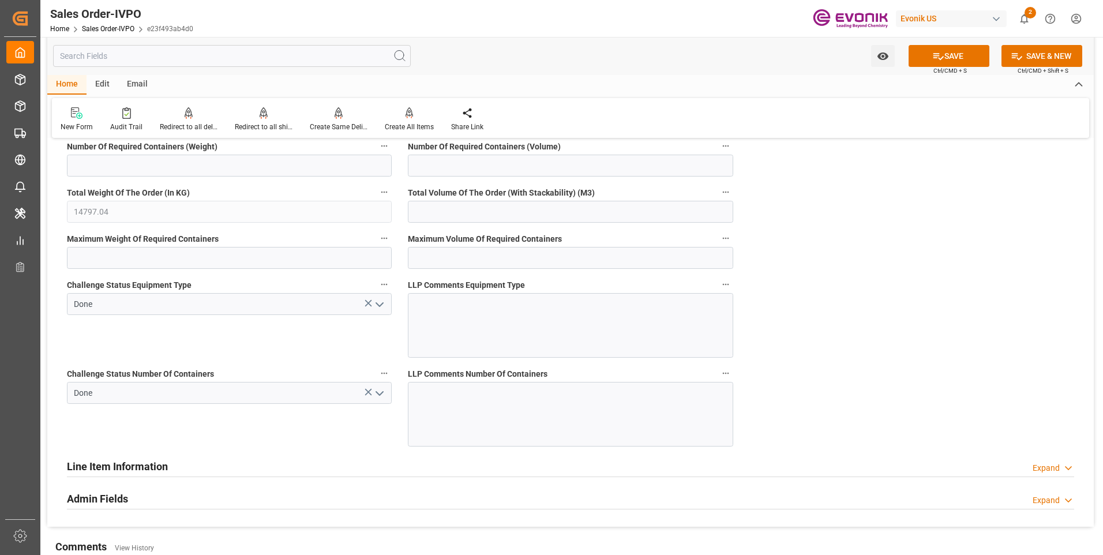
click at [164, 350] on div "Challenge Status Equipment Type Done" at bounding box center [229, 317] width 341 height 89
click at [968, 56] on button "SAVE" at bounding box center [949, 56] width 81 height 22
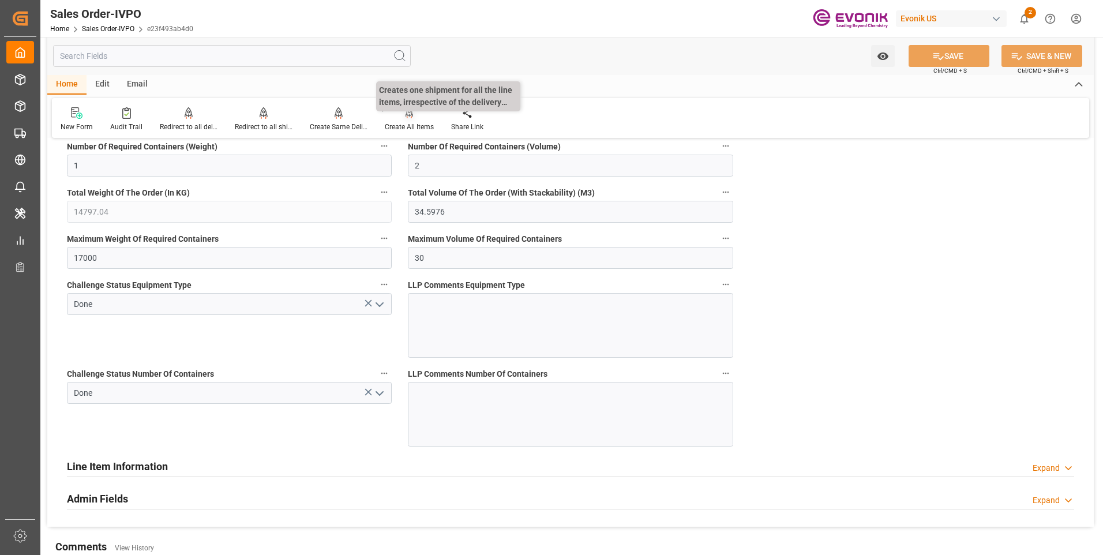
click at [410, 120] on div "Create All Items" at bounding box center [409, 119] width 66 height 25
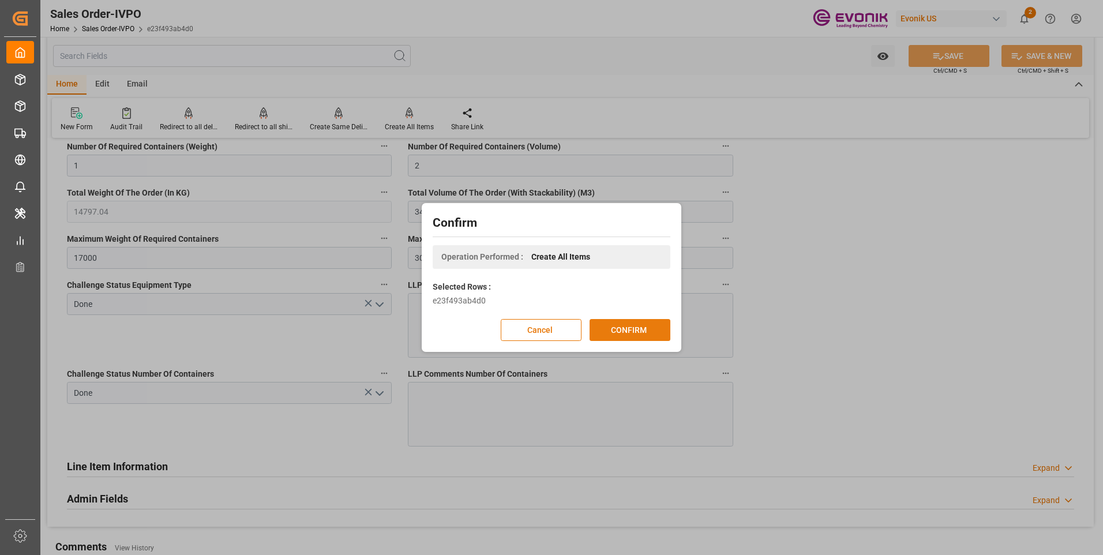
click at [648, 332] on button "CONFIRM" at bounding box center [630, 330] width 81 height 22
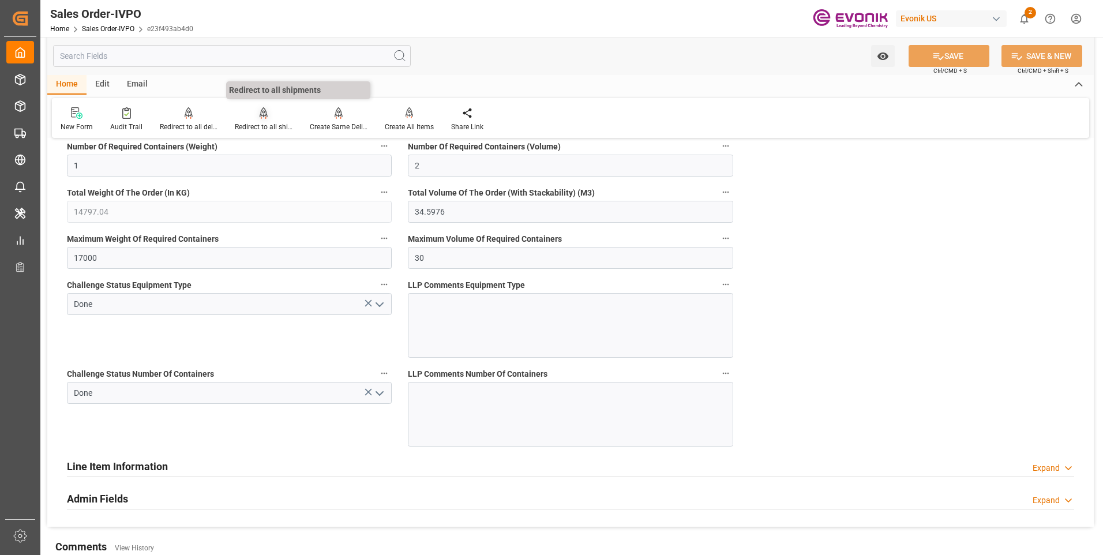
click at [258, 122] on div "Redirect to all shipments" at bounding box center [264, 127] width 58 height 10
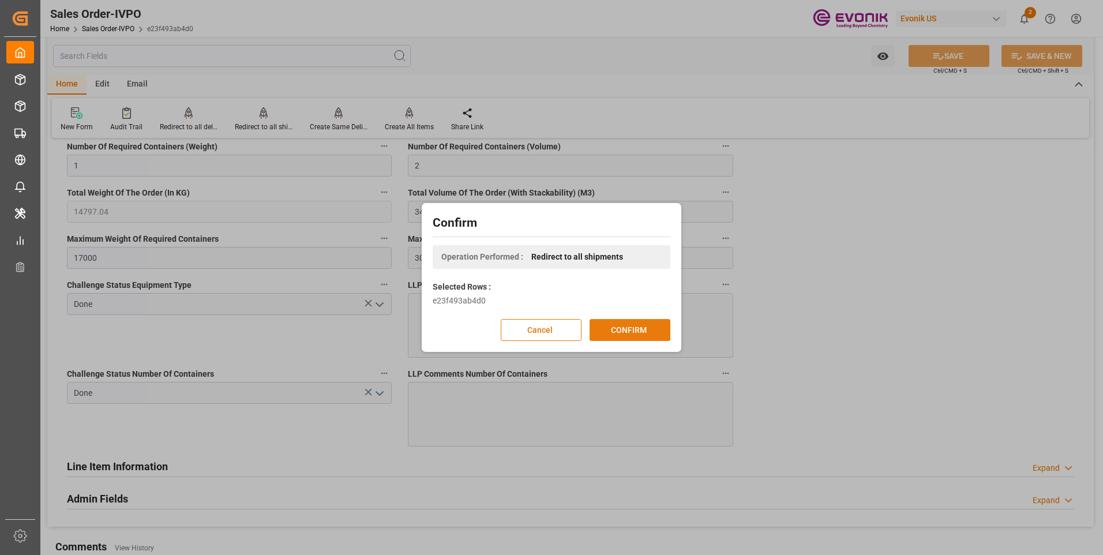
click at [625, 330] on button "CONFIRM" at bounding box center [630, 330] width 81 height 22
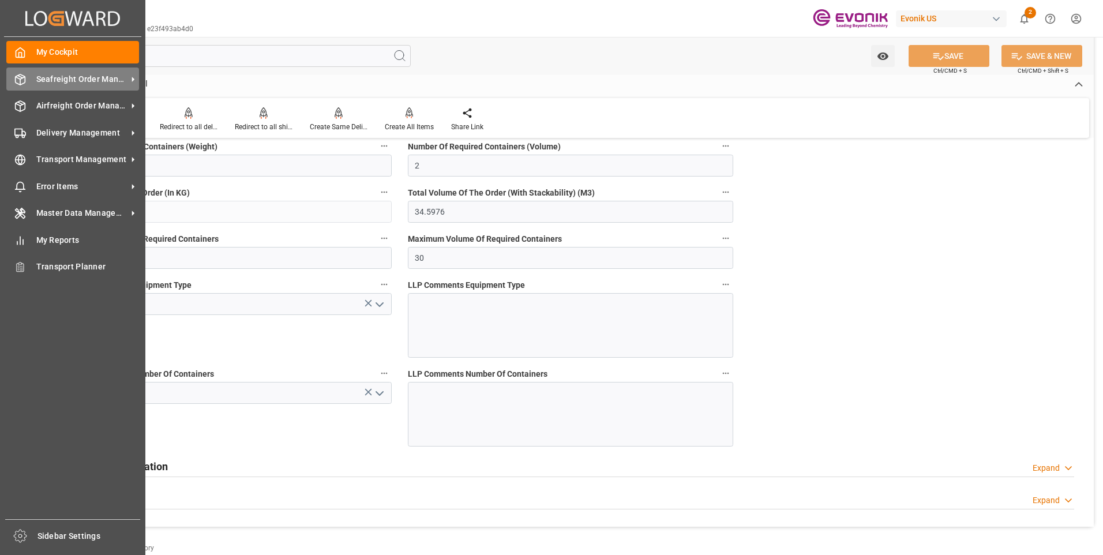
click at [33, 80] on div "Seafreight Order Management Seafreight Order Management" at bounding box center [72, 79] width 133 height 23
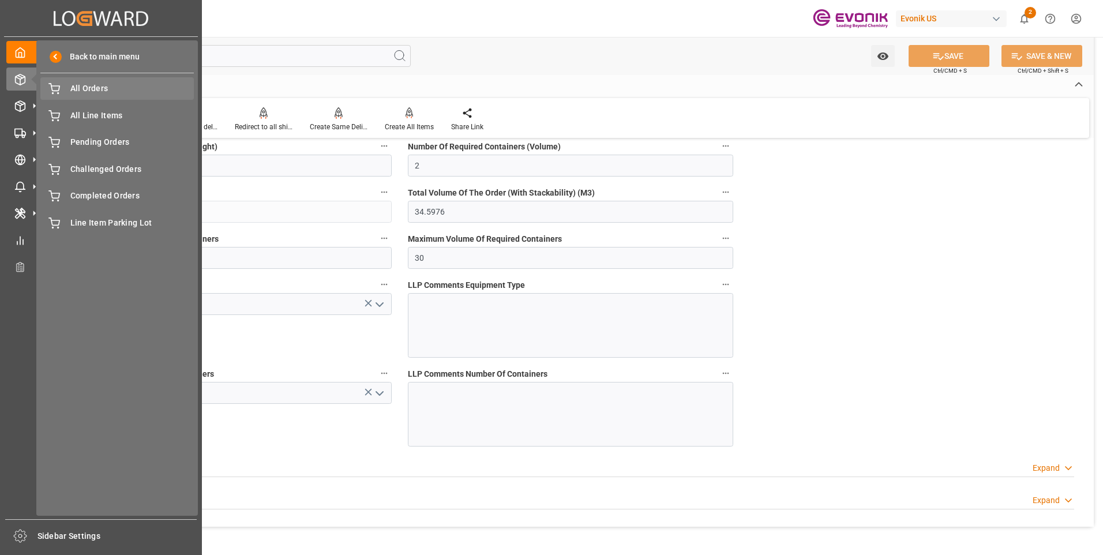
click at [88, 89] on span "All Orders" at bounding box center [132, 89] width 124 height 12
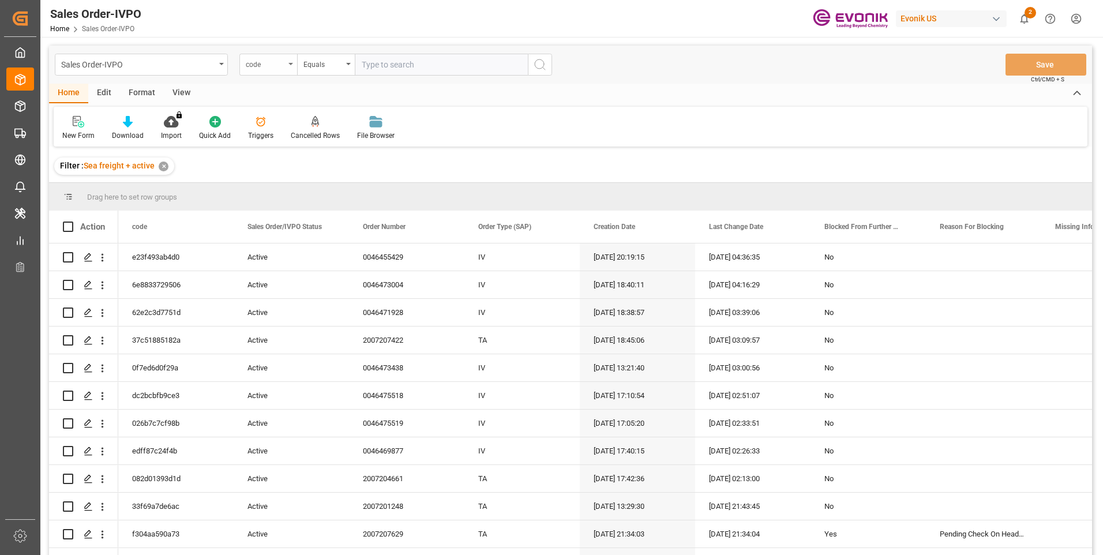
click at [282, 64] on div "code" at bounding box center [265, 63] width 39 height 13
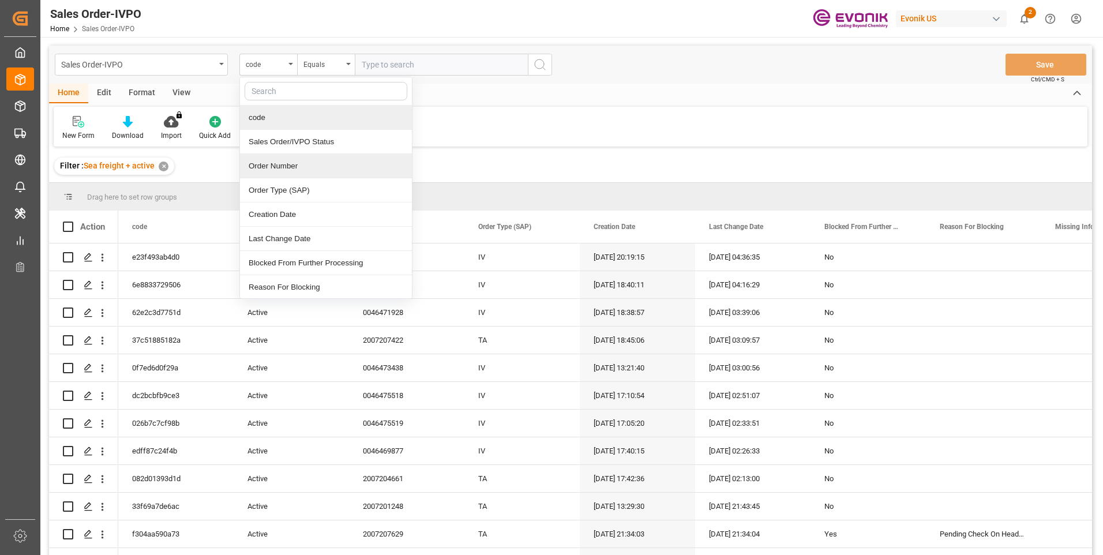
click at [278, 166] on div "Order Number" at bounding box center [326, 166] width 172 height 24
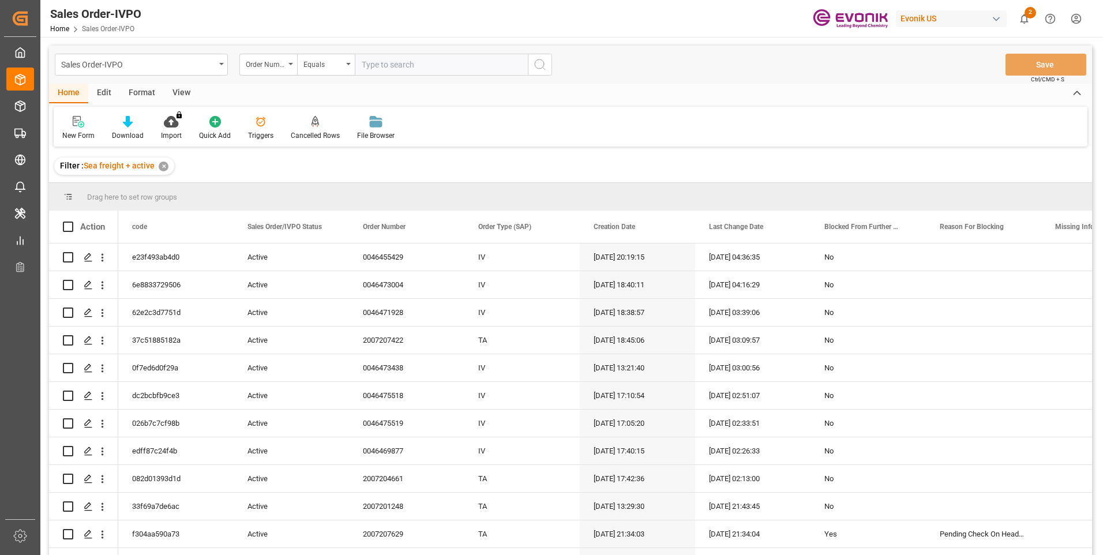
click at [376, 72] on input "text" at bounding box center [441, 65] width 173 height 22
paste input "46474277"
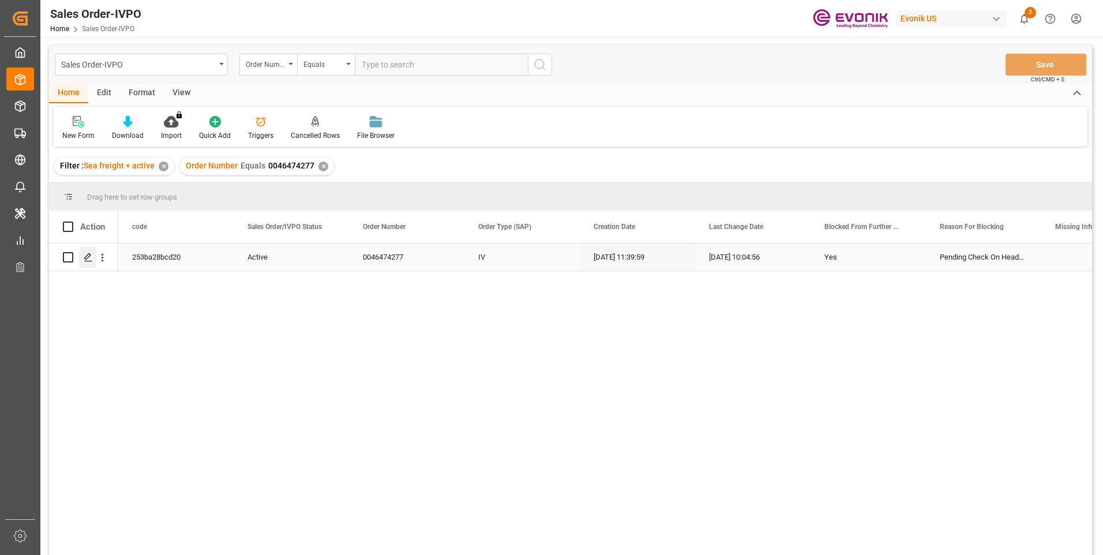
click at [89, 254] on icon "Press SPACE to select this row." at bounding box center [88, 257] width 9 height 9
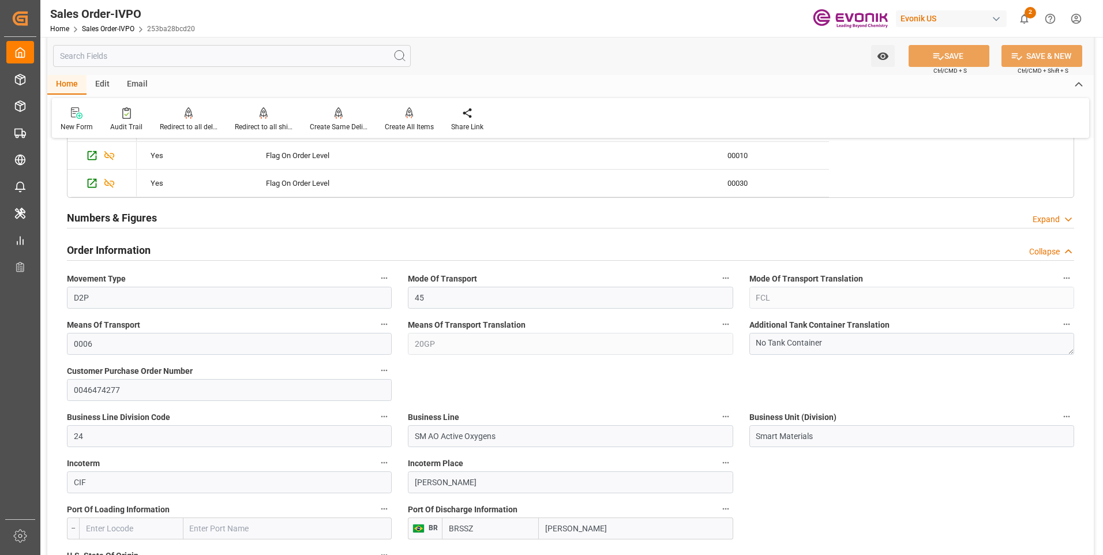
scroll to position [519, 0]
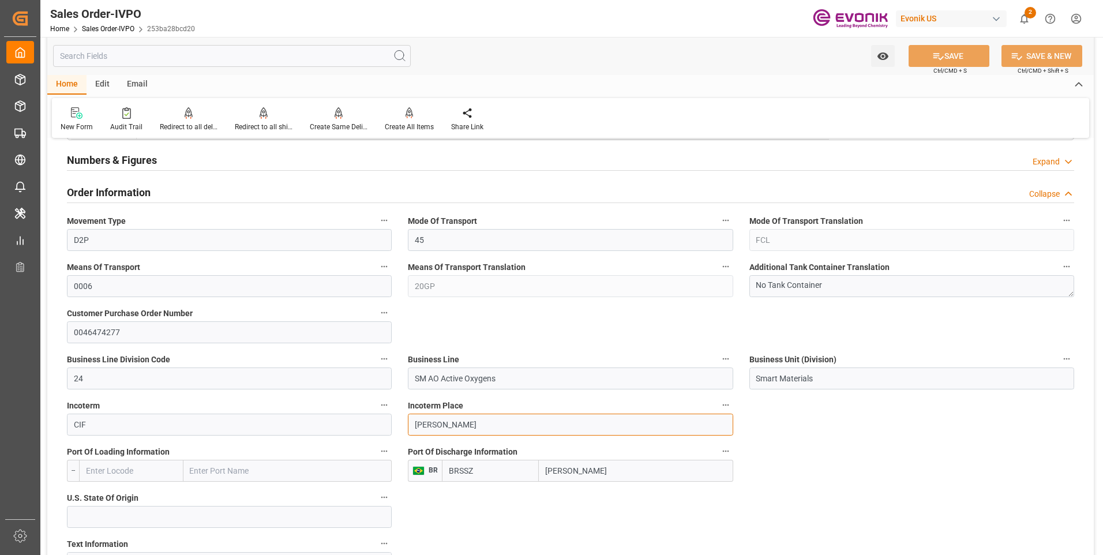
drag, startPoint x: 448, startPoint y: 422, endPoint x: 404, endPoint y: 423, distance: 43.9
click at [404, 423] on div "Incoterm Place Santos" at bounding box center [570, 417] width 341 height 46
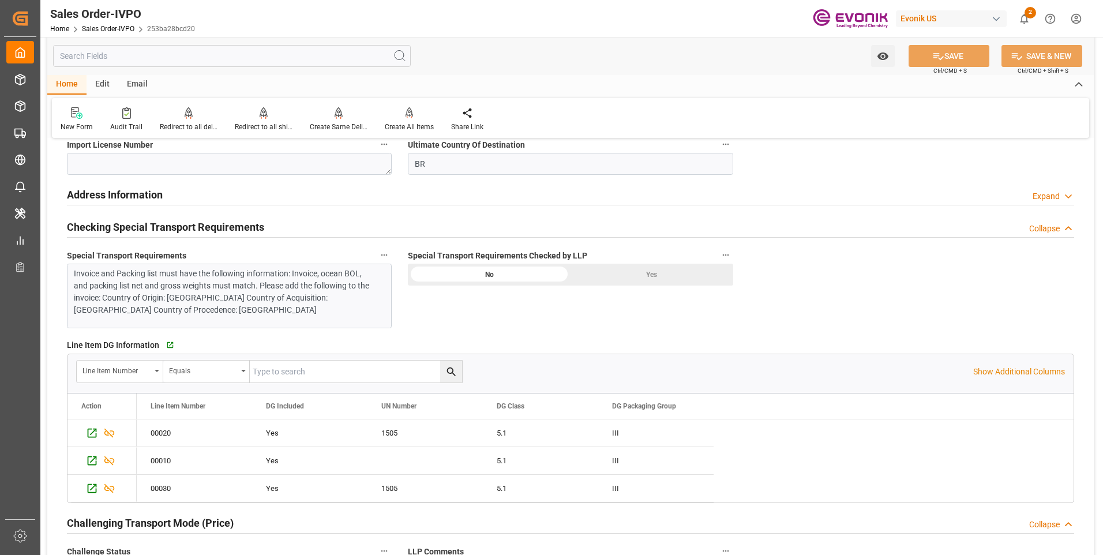
scroll to position [1385, 0]
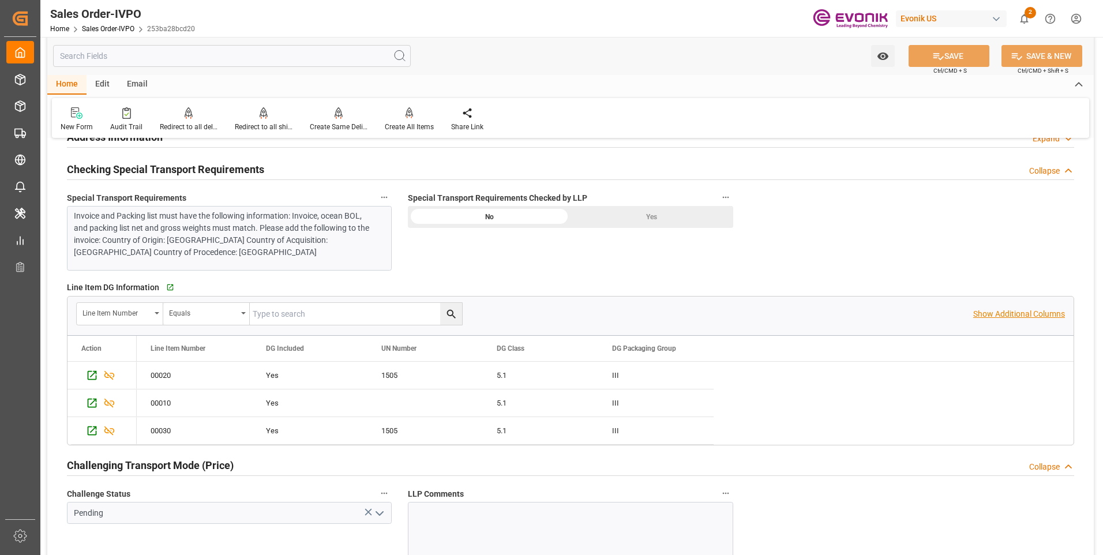
click at [1002, 317] on p "Show Additional Columns" at bounding box center [1019, 314] width 92 height 12
click at [1001, 316] on p "Hide Additional Columns" at bounding box center [1022, 314] width 88 height 12
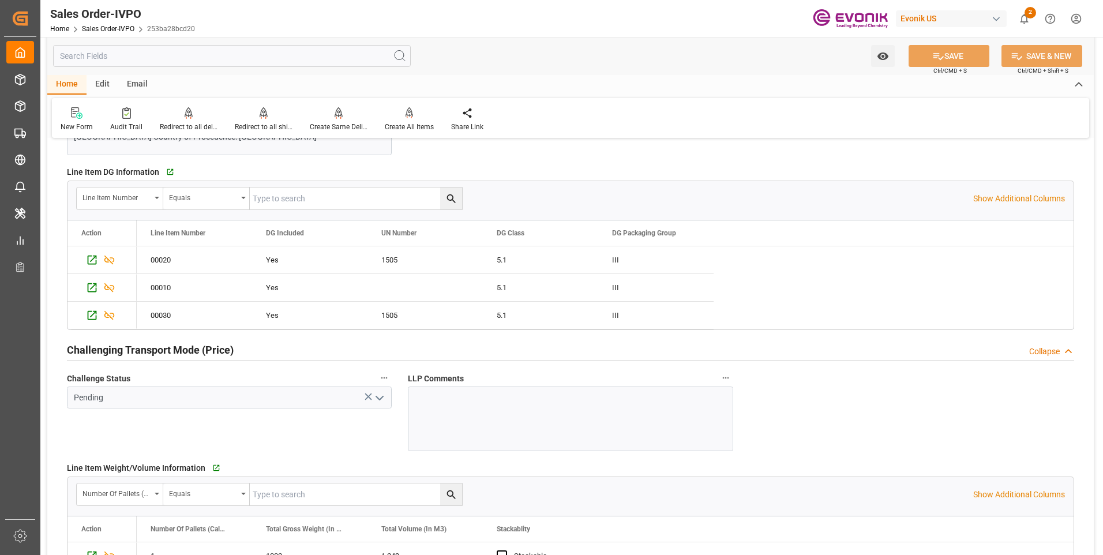
scroll to position [1616, 0]
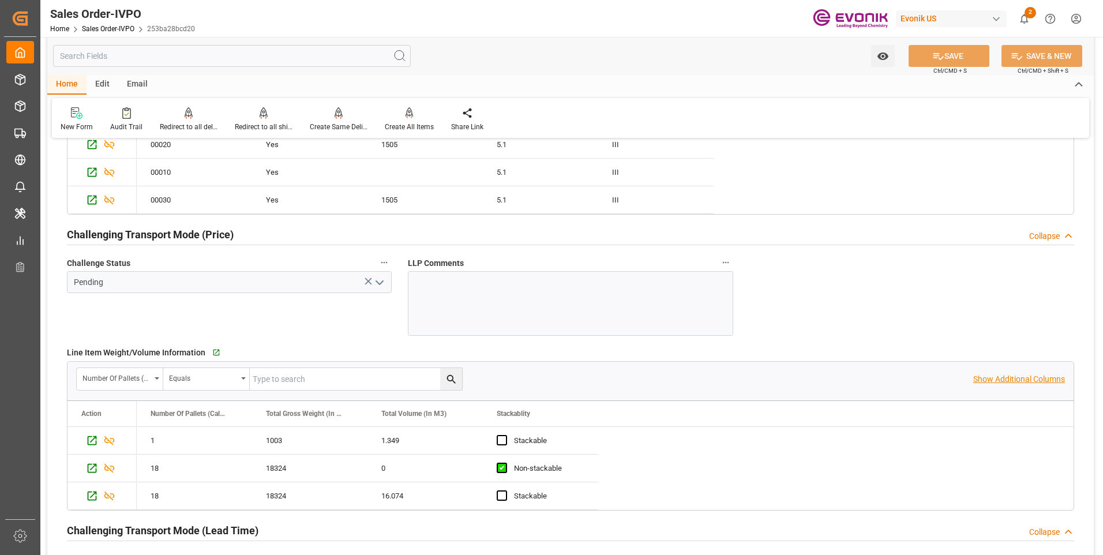
click at [1012, 376] on p "Show Additional Columns" at bounding box center [1019, 379] width 92 height 12
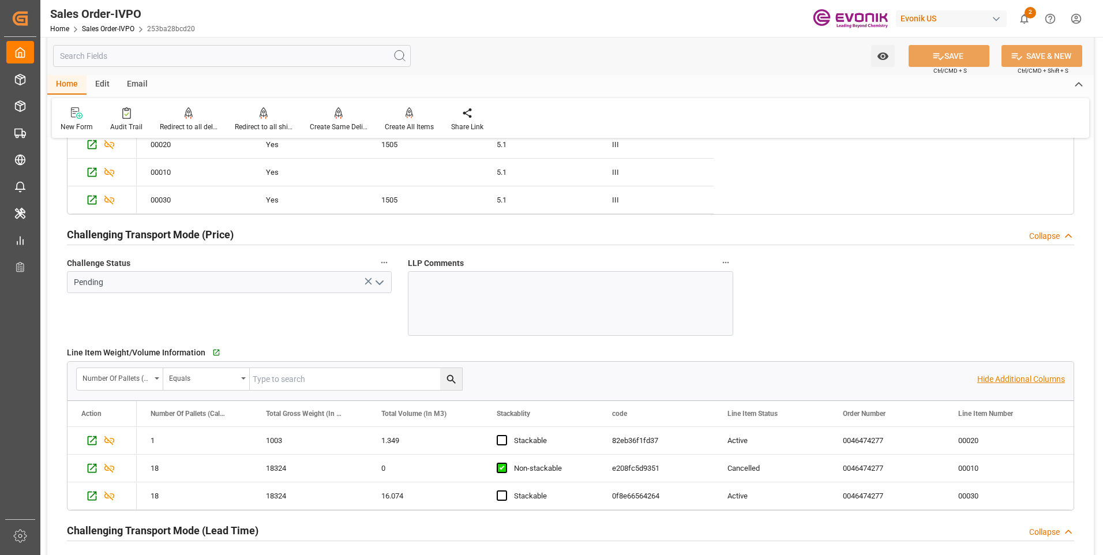
click at [1013, 380] on p "Hide Additional Columns" at bounding box center [1022, 379] width 88 height 12
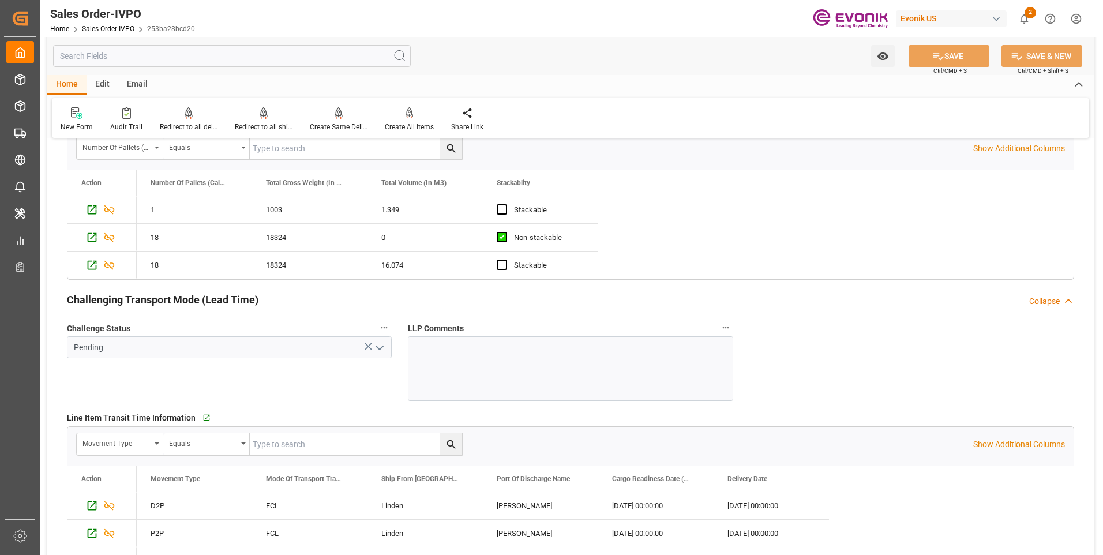
scroll to position [1962, 0]
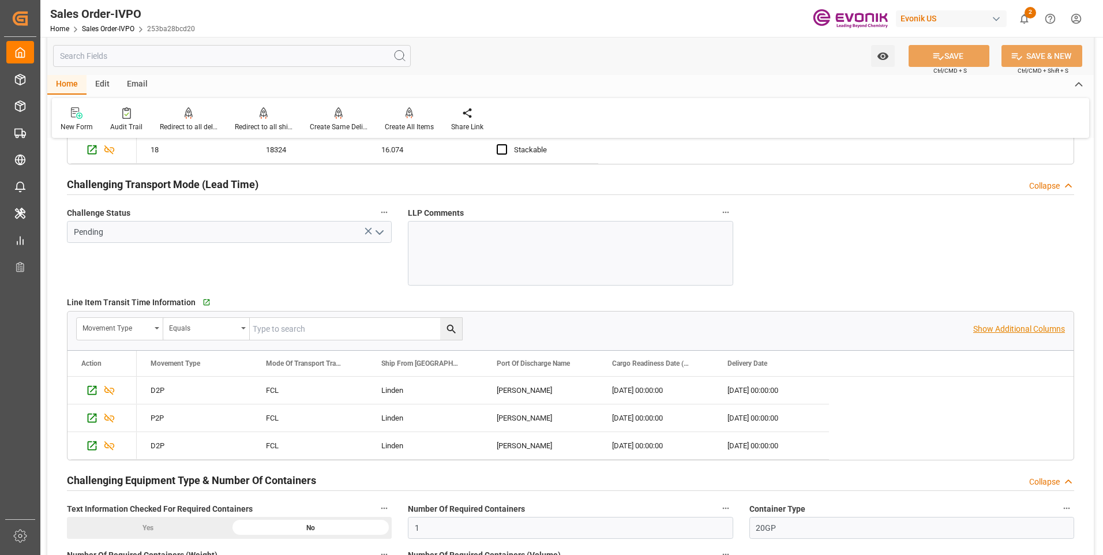
click at [979, 327] on p "Show Additional Columns" at bounding box center [1019, 329] width 92 height 12
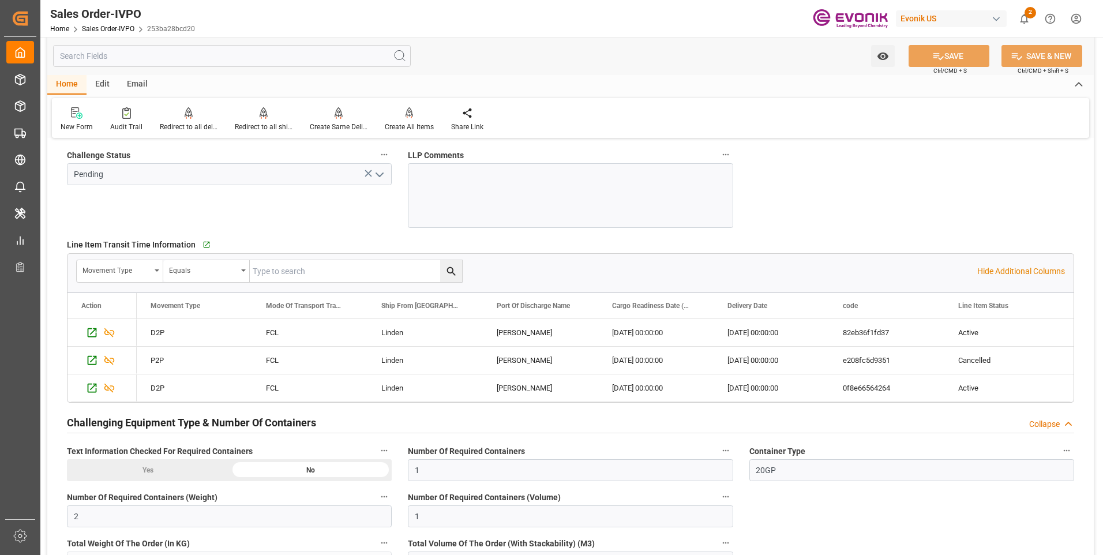
drag, startPoint x: 655, startPoint y: 96, endPoint x: 655, endPoint y: 136, distance: 39.8
click at [655, 96] on div "Home Edit Email New Form Audit Trail Redirect to all deliveries Redirect to all…" at bounding box center [570, 106] width 1047 height 63
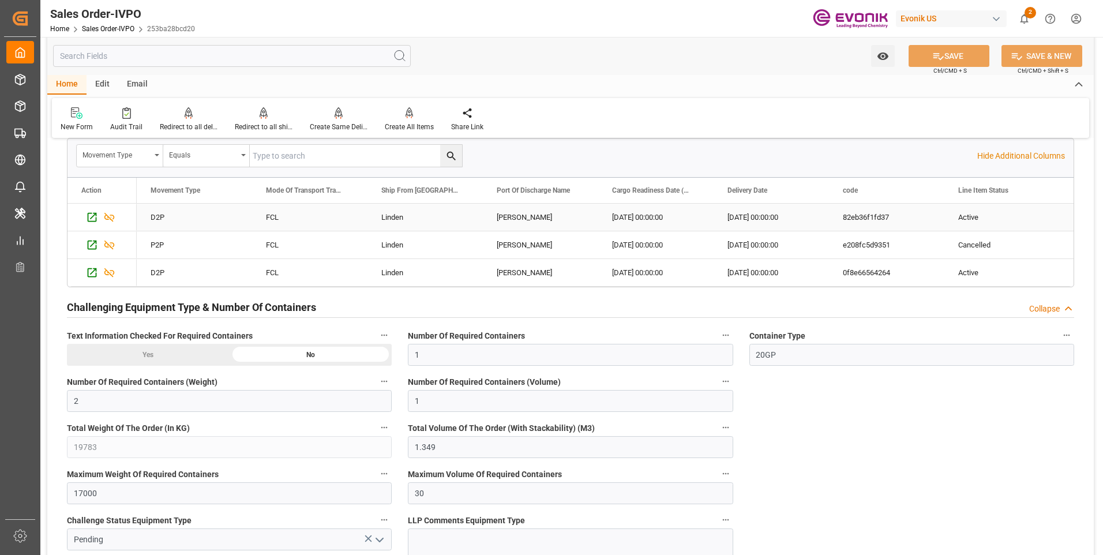
scroll to position [2077, 0]
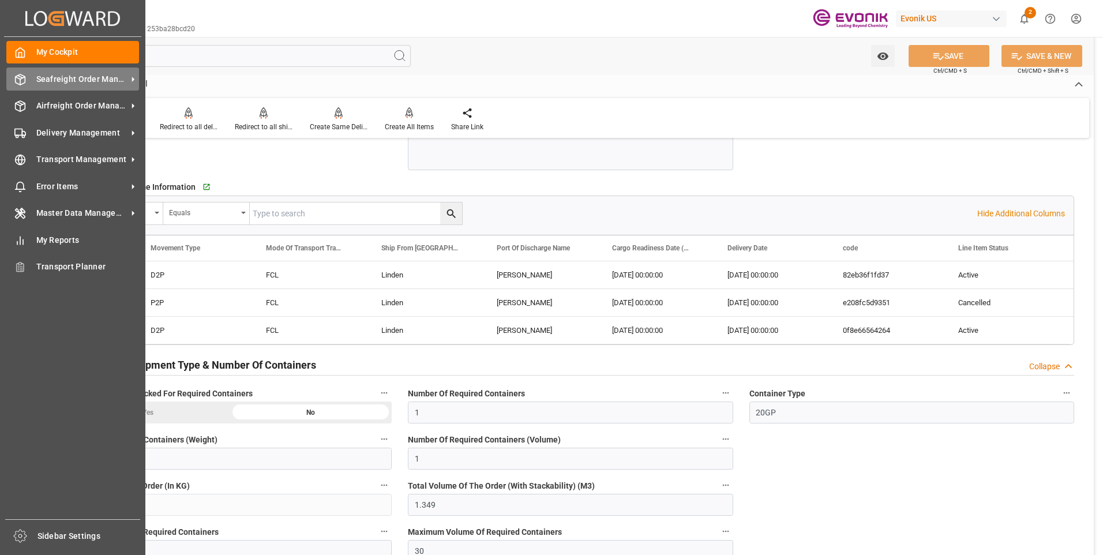
drag, startPoint x: 24, startPoint y: 76, endPoint x: 62, endPoint y: 86, distance: 39.3
click at [23, 76] on icon at bounding box center [21, 79] width 10 height 10
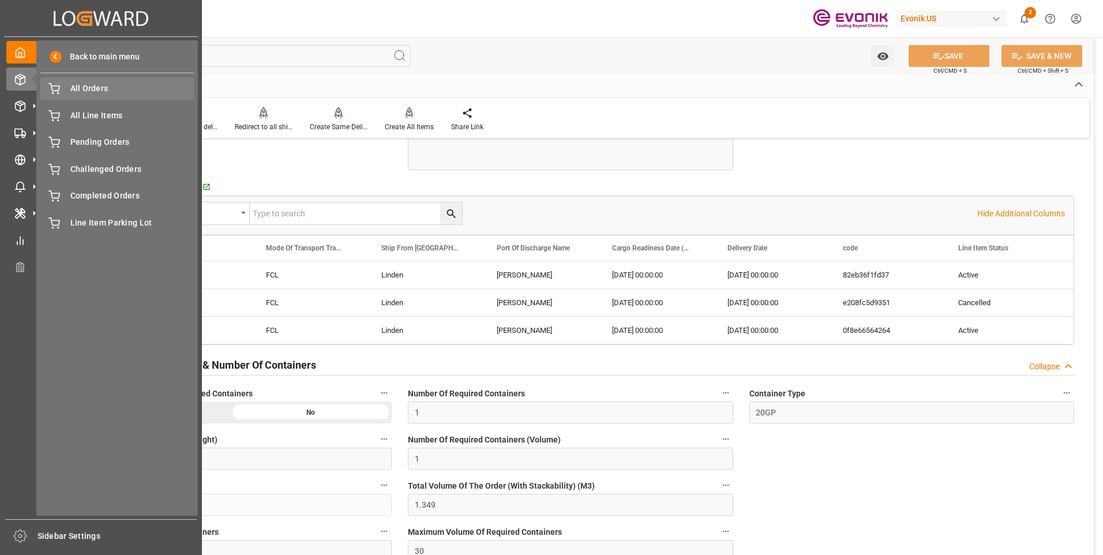
click at [69, 92] on div "All Orders All Orders" at bounding box center [116, 88] width 153 height 23
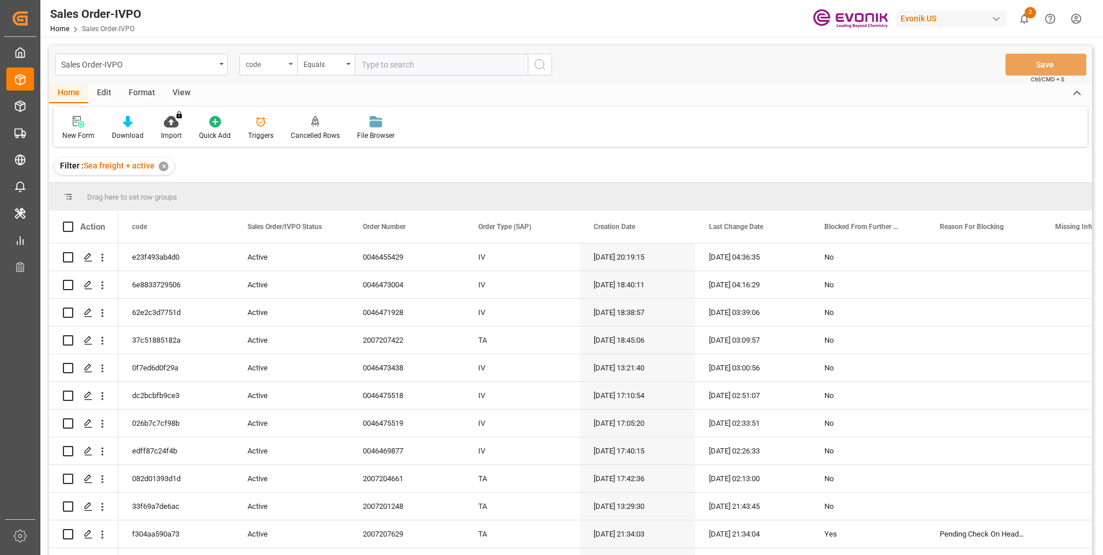
click at [274, 64] on div "code" at bounding box center [265, 63] width 39 height 13
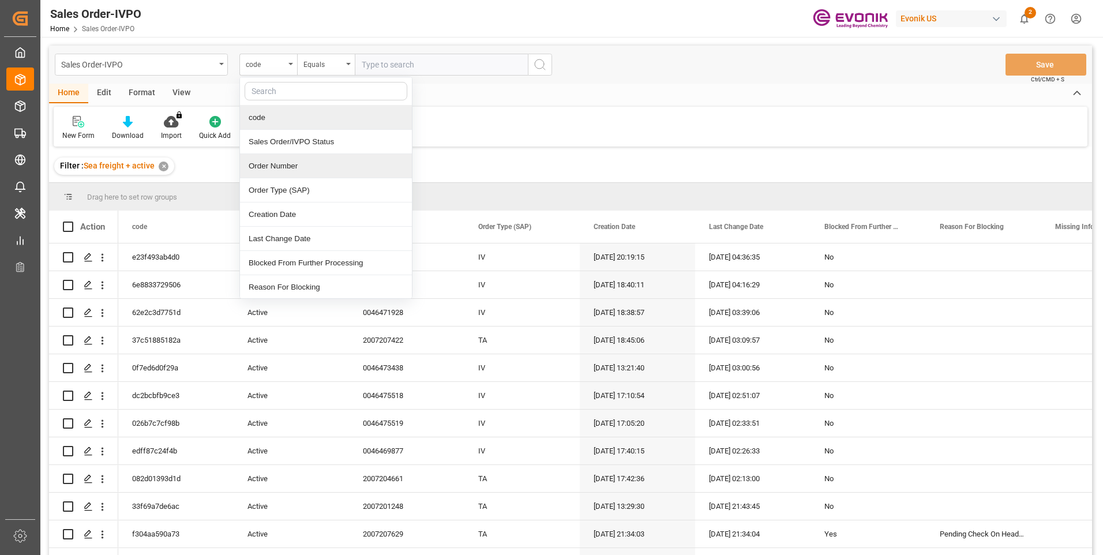
click at [272, 167] on div "Order Number" at bounding box center [326, 166] width 172 height 24
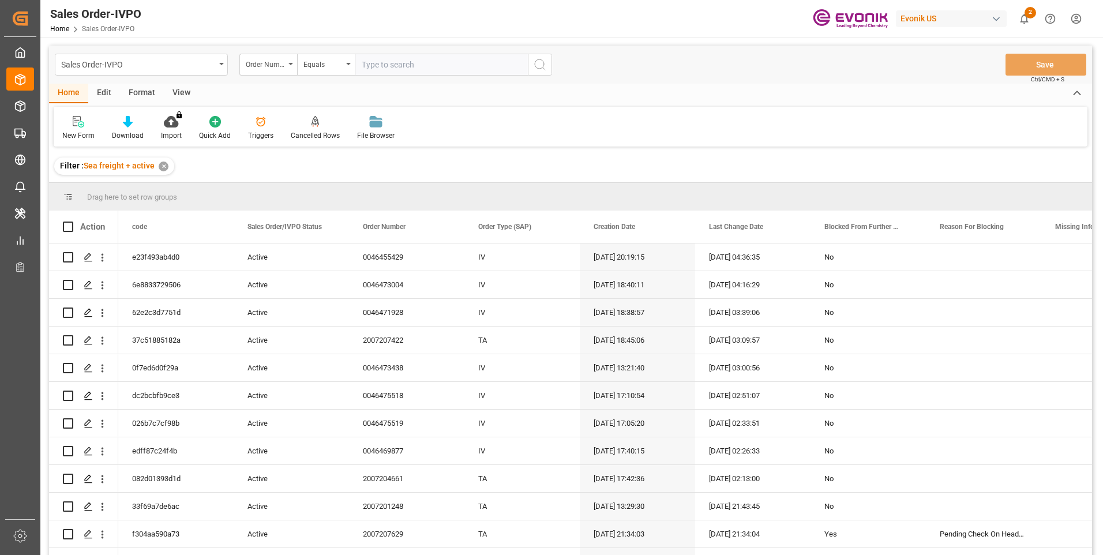
click at [383, 58] on input "text" at bounding box center [441, 65] width 173 height 22
paste input "0046474440"
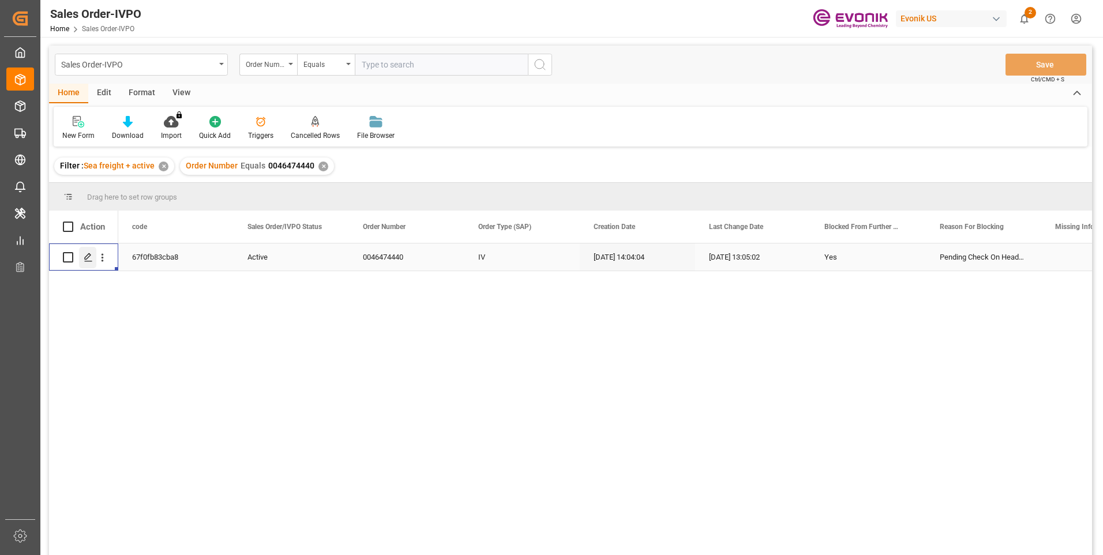
click at [87, 258] on icon "Press SPACE to select this row." at bounding box center [88, 257] width 9 height 9
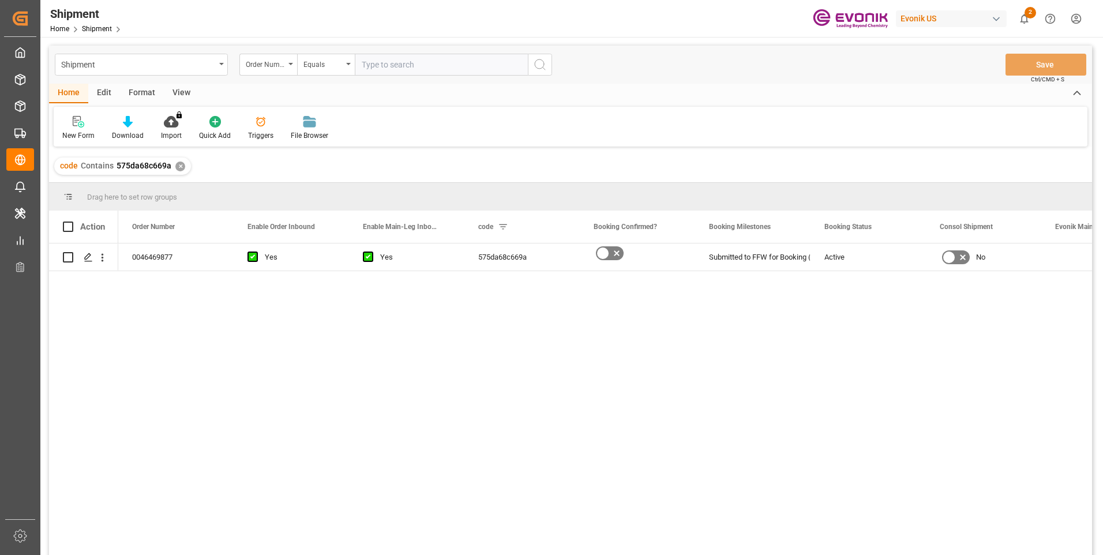
click at [119, 393] on div "0046469877 Yes Yes 575da68c669a Submitted to FFW for Booking (Pending) Active No" at bounding box center [605, 403] width 974 height 319
click at [90, 252] on div "Press SPACE to select this row." at bounding box center [87, 257] width 17 height 21
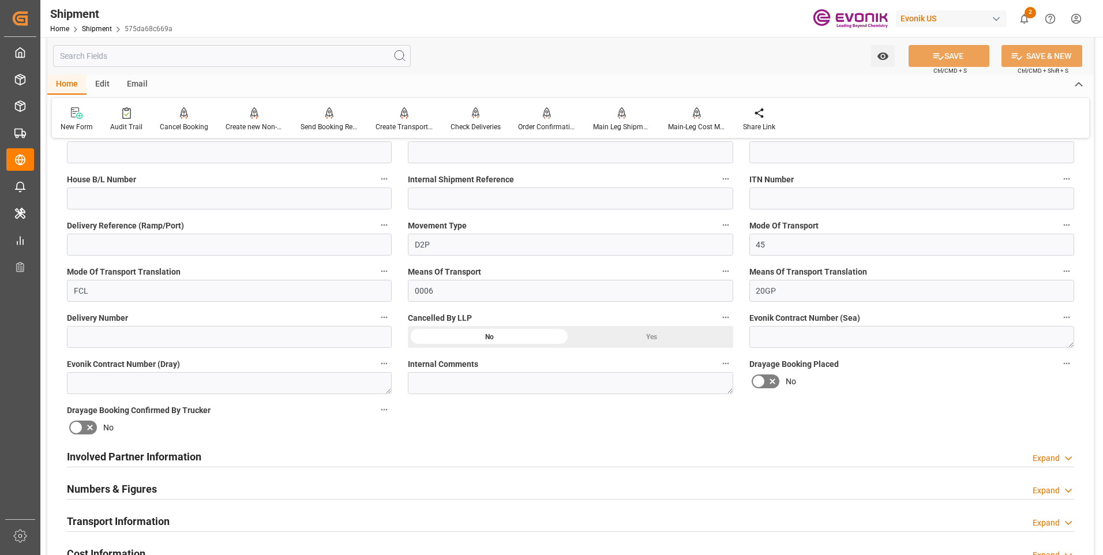
scroll to position [519, 0]
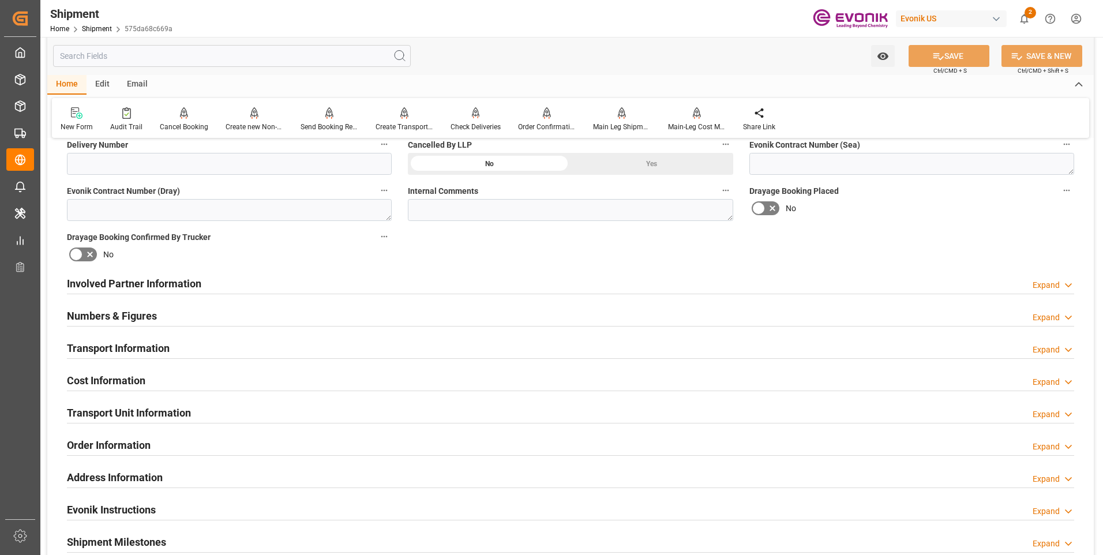
click at [180, 276] on h2 "Involved Partner Information" at bounding box center [134, 284] width 134 height 16
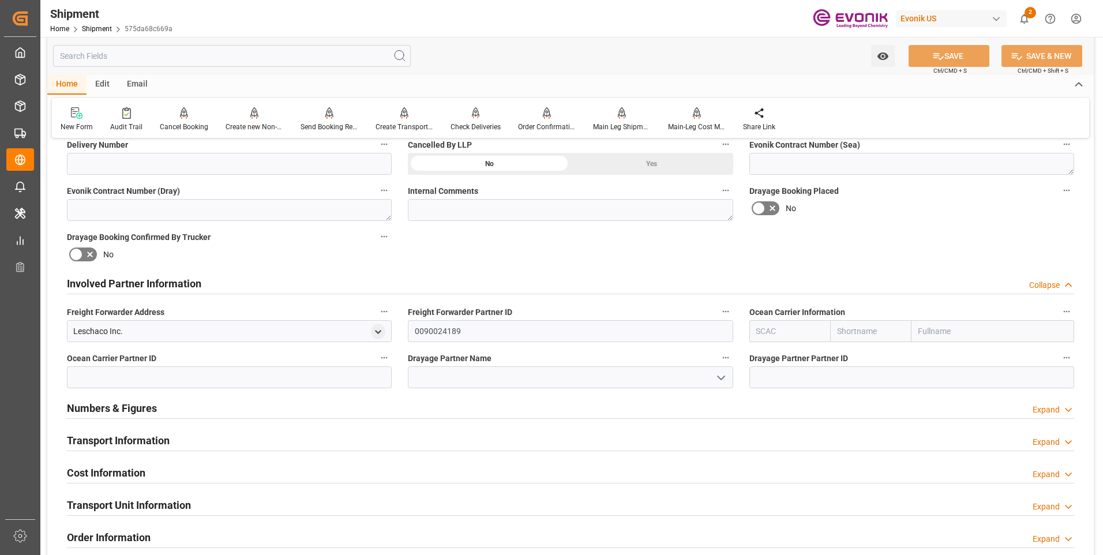
click at [847, 329] on input "text" at bounding box center [870, 331] width 81 height 22
type input "ท"
type input "msc"
click at [843, 352] on b "MSC" at bounding box center [846, 356] width 17 height 9
type input "MSCU"
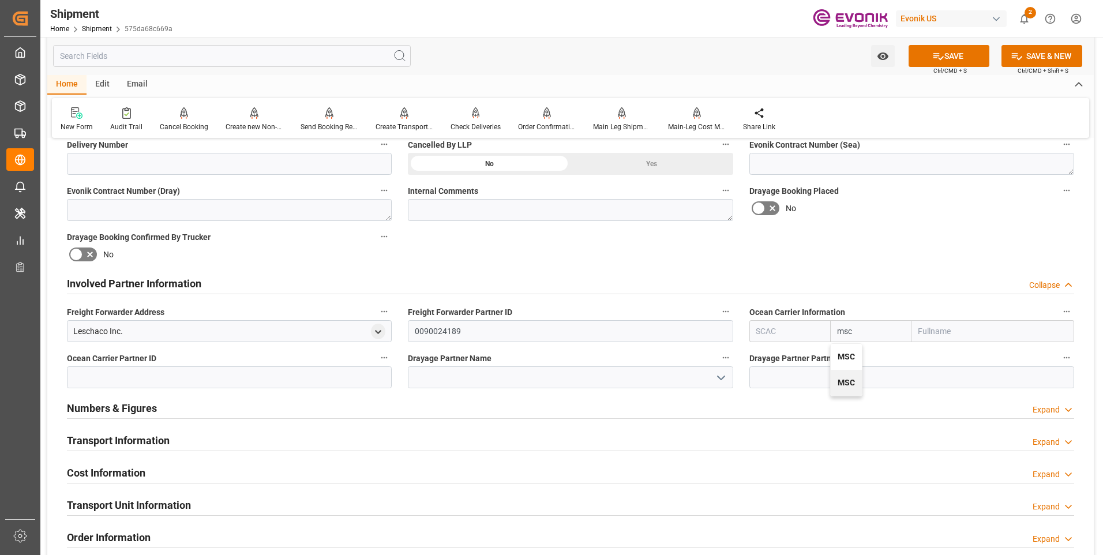
type input "MSC"
type input "Mediterranean Shipping Company"
type input "MSC"
drag, startPoint x: 931, startPoint y: 62, endPoint x: 942, endPoint y: 113, distance: 52.0
click at [931, 62] on button "SAVE" at bounding box center [949, 56] width 81 height 22
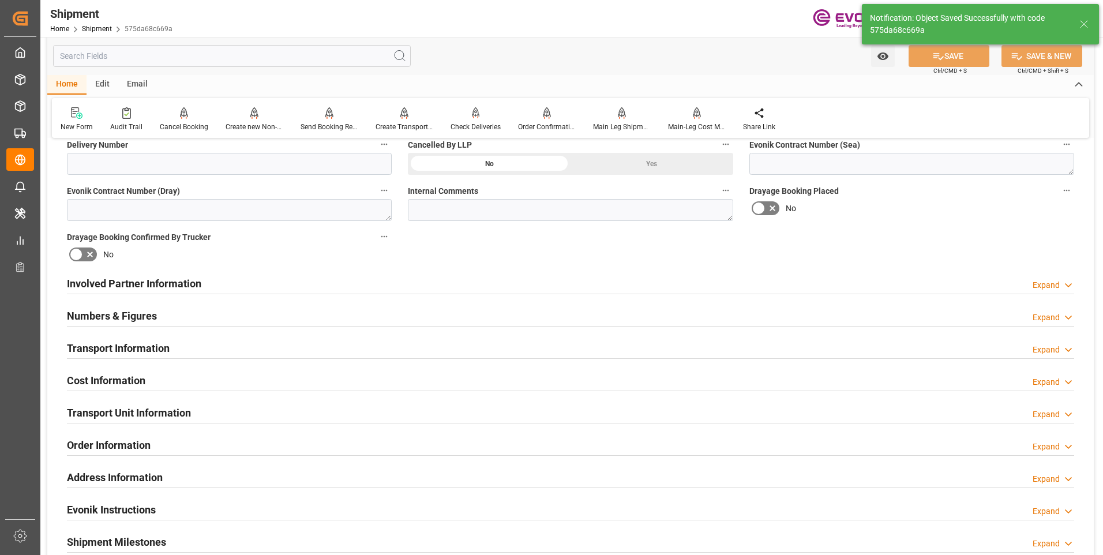
type input "0090038163"
click at [368, 284] on div "Involved Partner Information Expand" at bounding box center [571, 283] width 1008 height 22
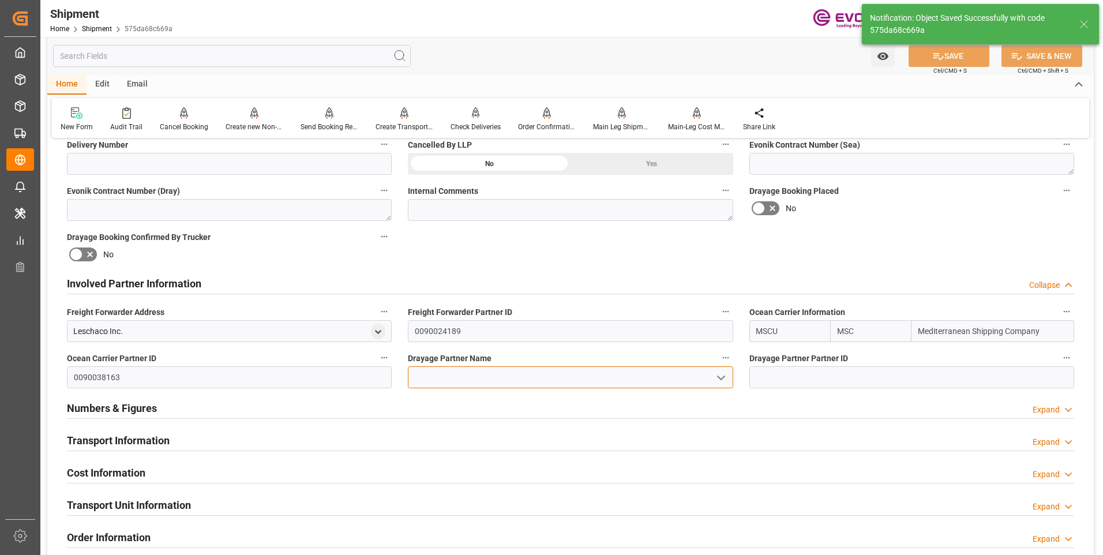
click at [440, 377] on input at bounding box center [570, 377] width 325 height 22
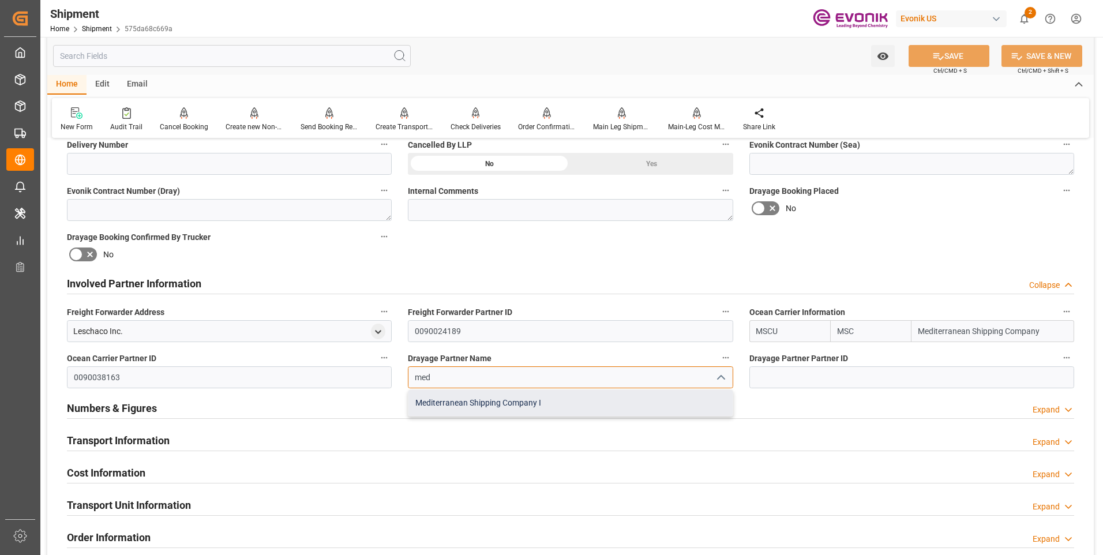
click at [492, 402] on div "Mediterranean Shipping Company I" at bounding box center [571, 403] width 324 height 26
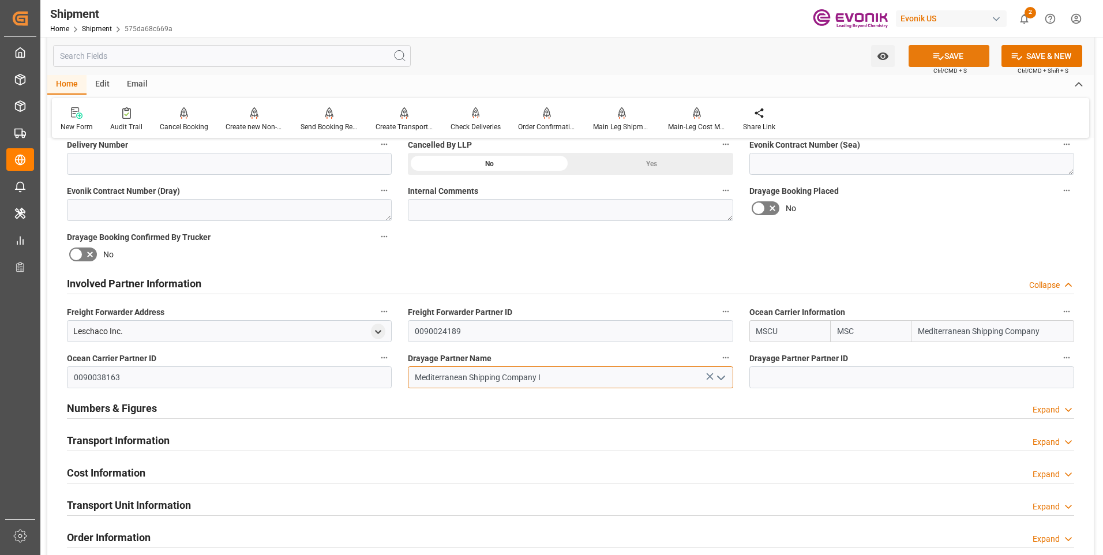
type input "Mediterranean Shipping Company I"
click at [927, 59] on button "SAVE" at bounding box center [949, 56] width 81 height 22
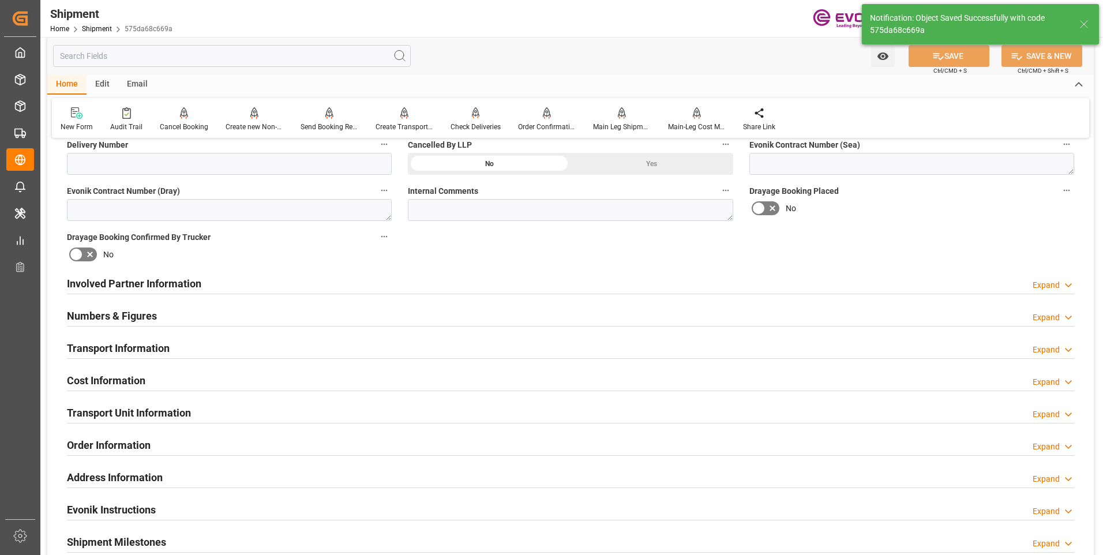
click at [239, 280] on div "Involved Partner Information Expand" at bounding box center [571, 283] width 1008 height 22
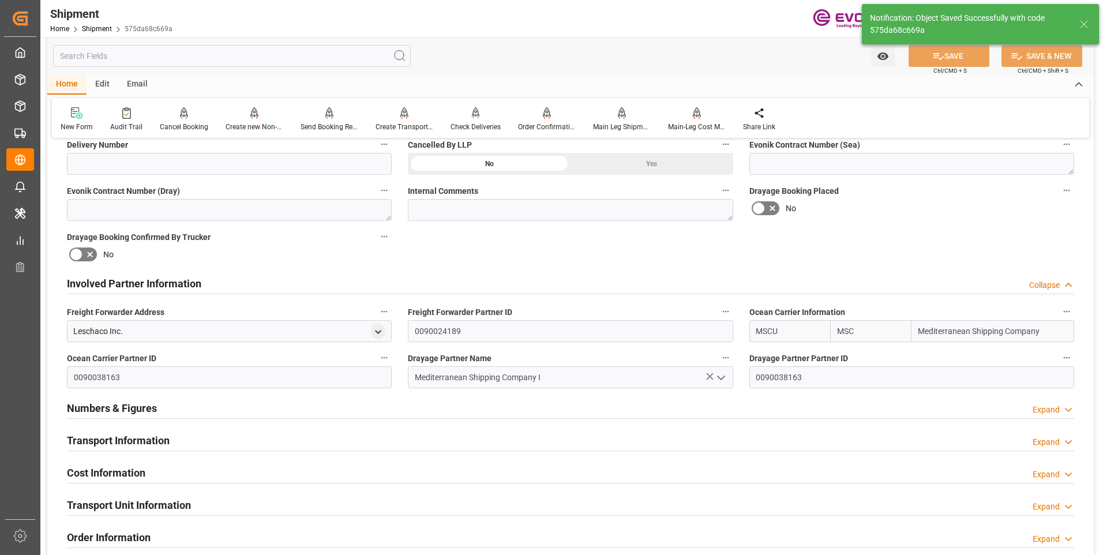
click at [175, 436] on div "Transport Information Expand" at bounding box center [571, 440] width 1008 height 22
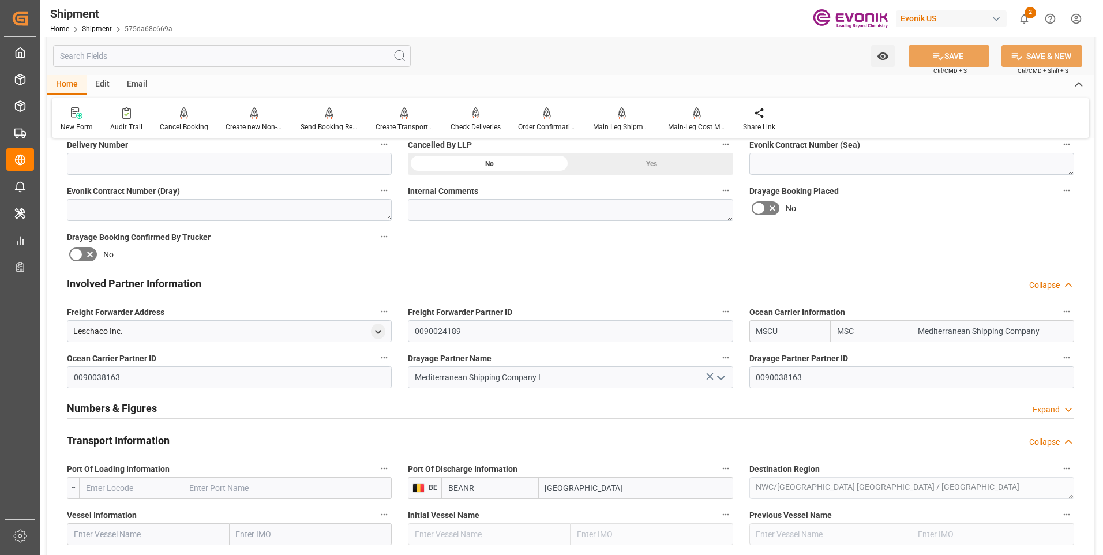
scroll to position [577, 0]
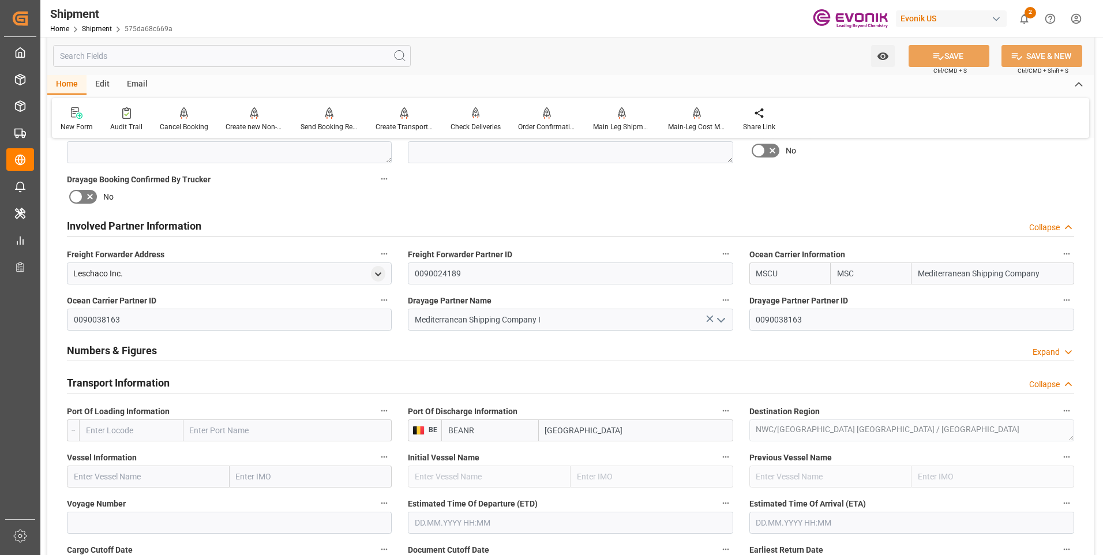
click at [155, 435] on input "text" at bounding box center [131, 431] width 104 height 22
paste input "USNYC"
type input "USNYC"
click at [124, 459] on span "USNYC - New York" at bounding box center [121, 455] width 69 height 9
type input "New York"
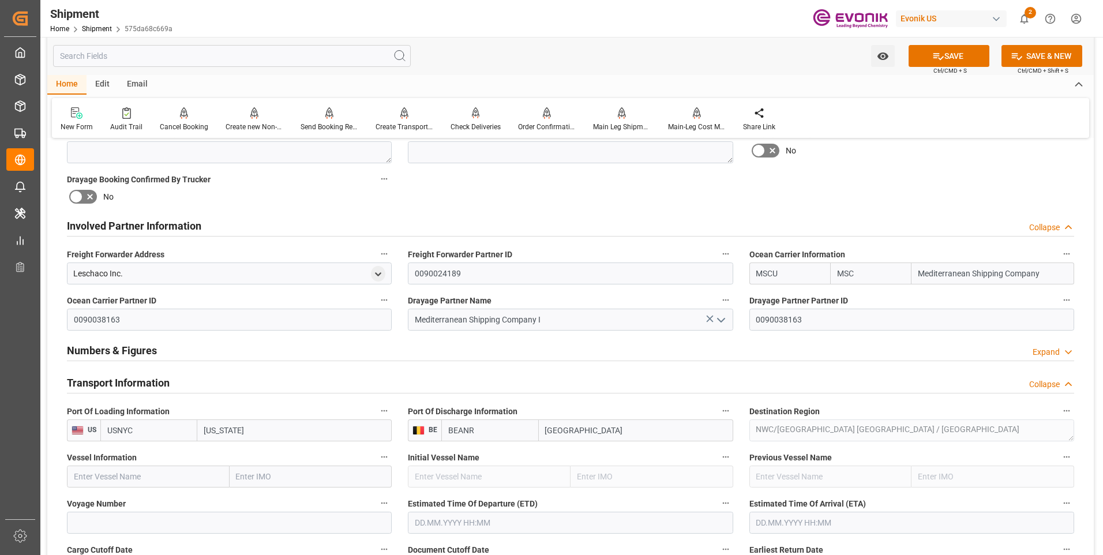
type input "USNYC"
click at [187, 474] on input "text" at bounding box center [148, 477] width 163 height 22
paste input "MSC ROUEN"
type input "MSC ROUEN"
click at [137, 506] on span "MSC ROUEN - 9975571" at bounding box center [140, 501] width 132 height 9
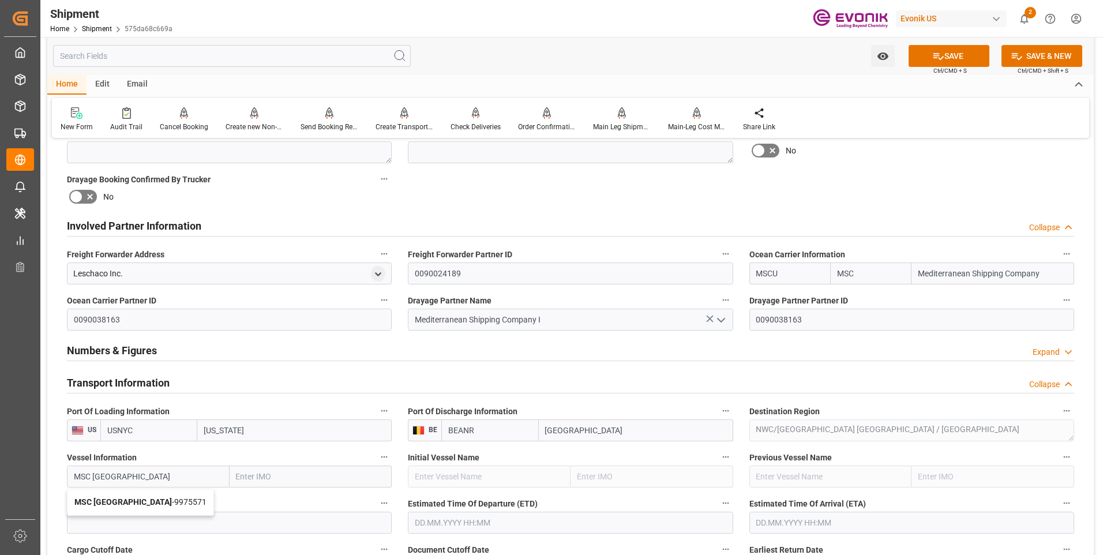
type input "9975571"
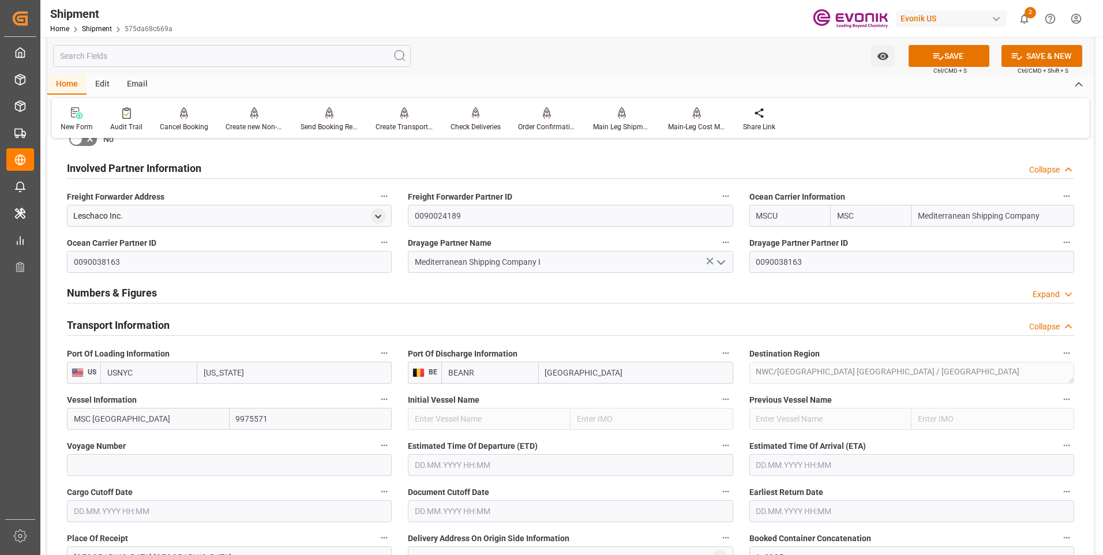
type input "MSC ROUEN"
drag, startPoint x: 294, startPoint y: 466, endPoint x: 284, endPoint y: 470, distance: 11.1
click at [294, 466] on input at bounding box center [229, 465] width 325 height 22
paste input "NO542E"
type input "NO542E"
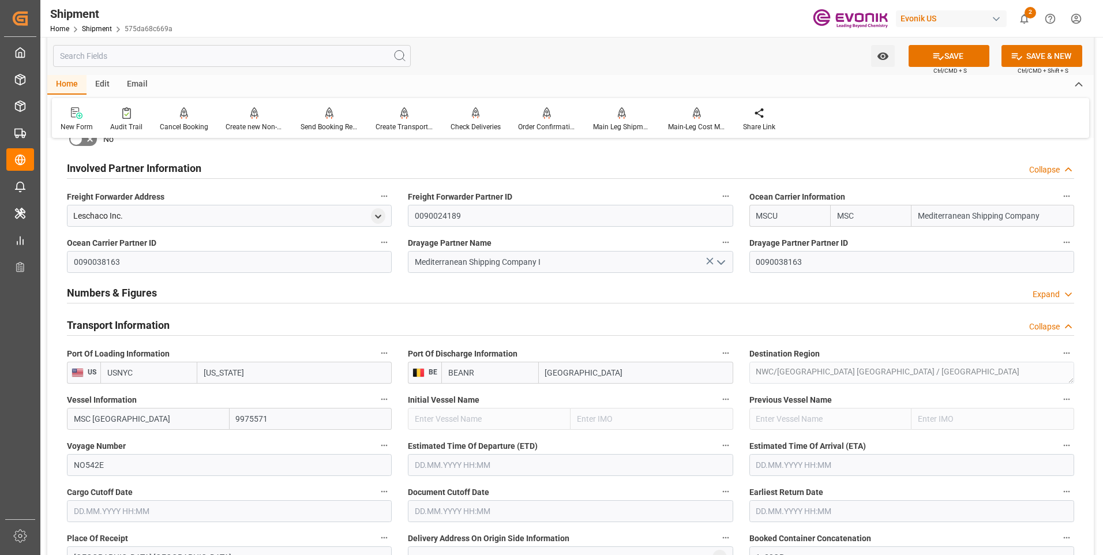
click at [454, 462] on input "text" at bounding box center [570, 465] width 325 height 22
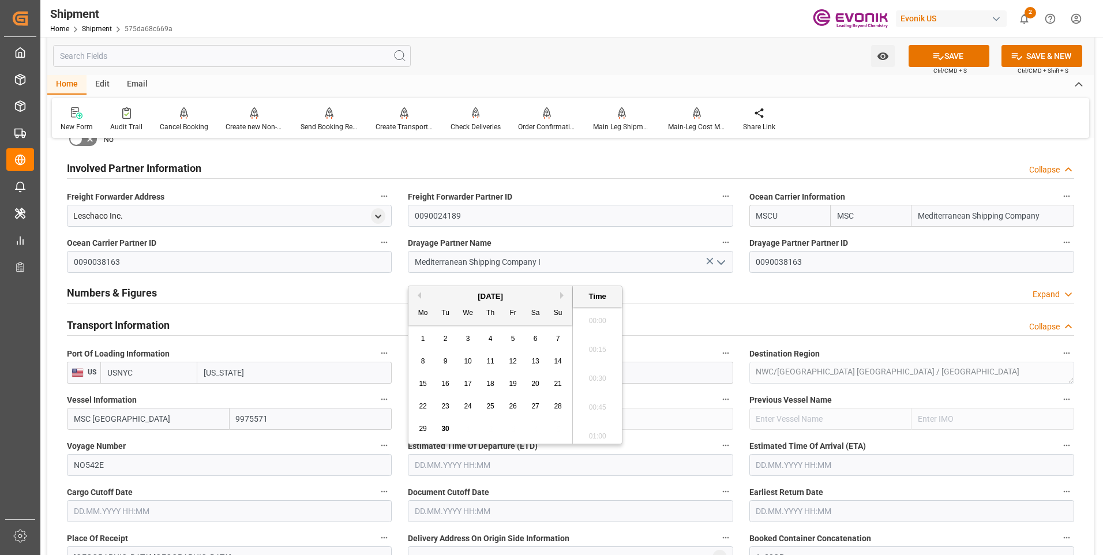
scroll to position [2514, 0]
click at [561, 299] on div "September 2025" at bounding box center [491, 297] width 164 height 12
click at [560, 298] on button "Next Month" at bounding box center [563, 295] width 7 height 7
click at [493, 428] on span "30" at bounding box center [490, 429] width 8 height 8
type input "30.10.2025 00:00"
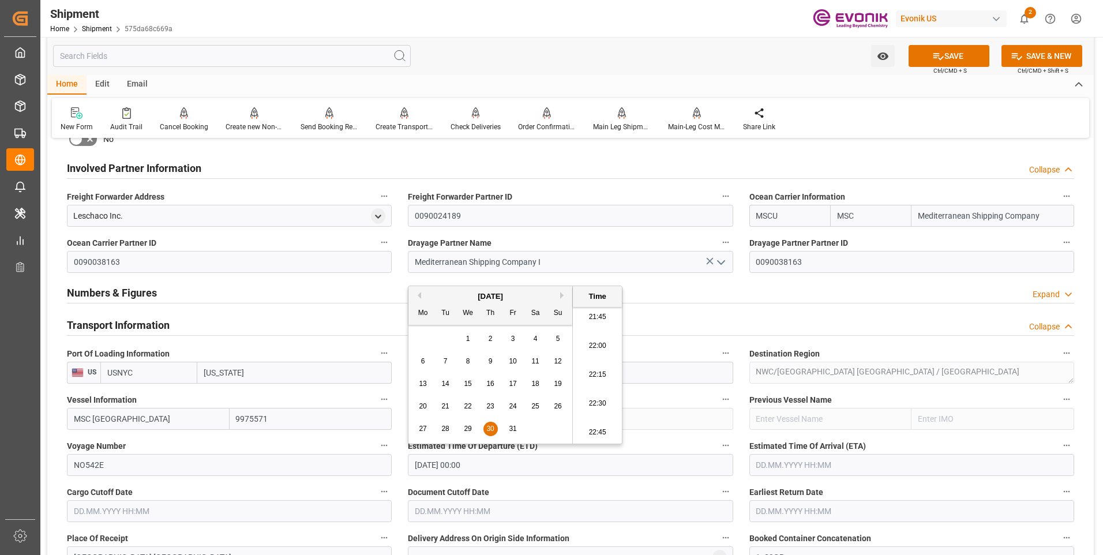
click at [777, 460] on input "text" at bounding box center [912, 465] width 325 height 22
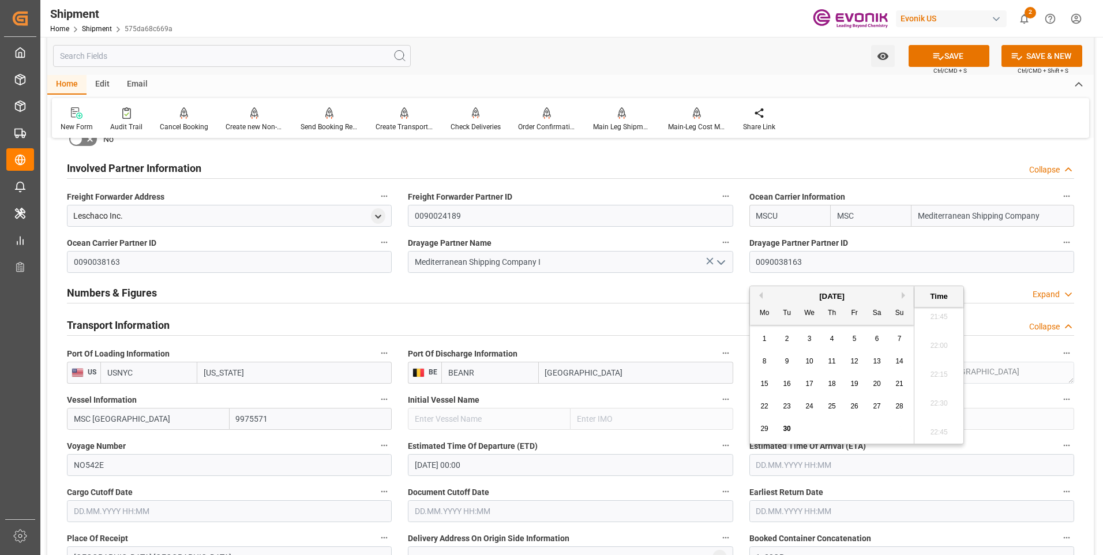
click at [902, 297] on button "Next Month" at bounding box center [905, 295] width 7 height 7
click at [906, 298] on button "Next Month" at bounding box center [905, 295] width 7 height 7
click at [902, 358] on div "9" at bounding box center [900, 362] width 14 height 14
type input "09.11.2025 00:00"
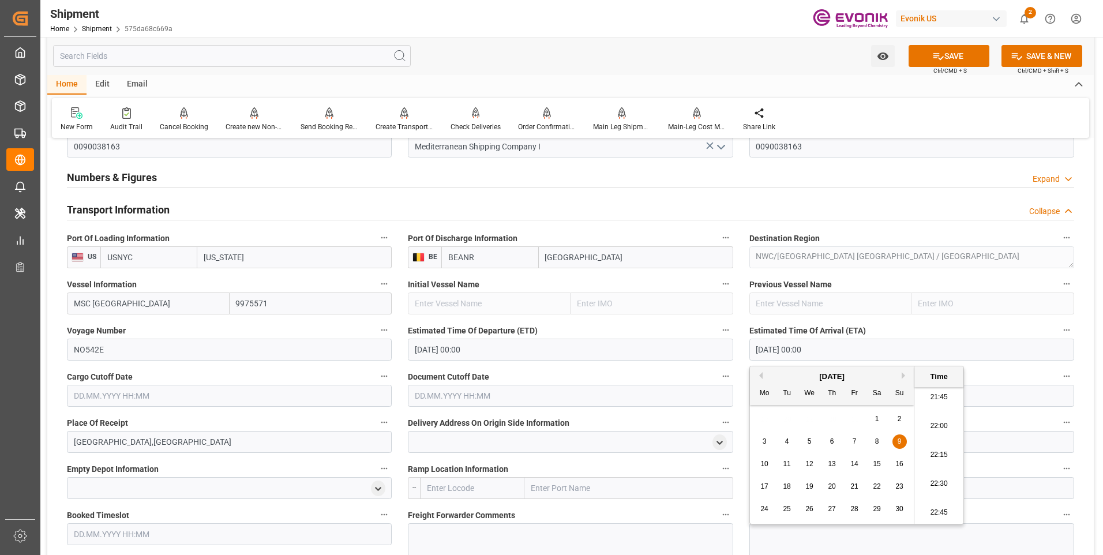
drag, startPoint x: 177, startPoint y: 399, endPoint x: 207, endPoint y: 399, distance: 29.4
click at [178, 399] on input "text" at bounding box center [229, 396] width 325 height 22
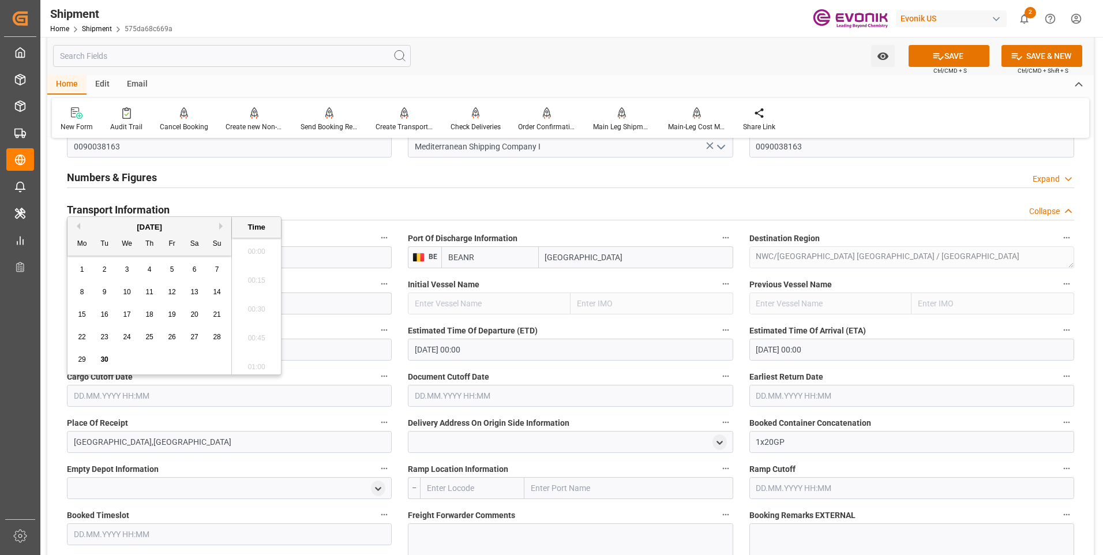
scroll to position [2514, 0]
click at [220, 222] on div "September 2025" at bounding box center [150, 228] width 164 height 12
click at [222, 224] on button "Next Month" at bounding box center [222, 226] width 7 height 7
click at [84, 312] on span "13" at bounding box center [82, 314] width 8 height 8
type input "13.10.2025 00:00"
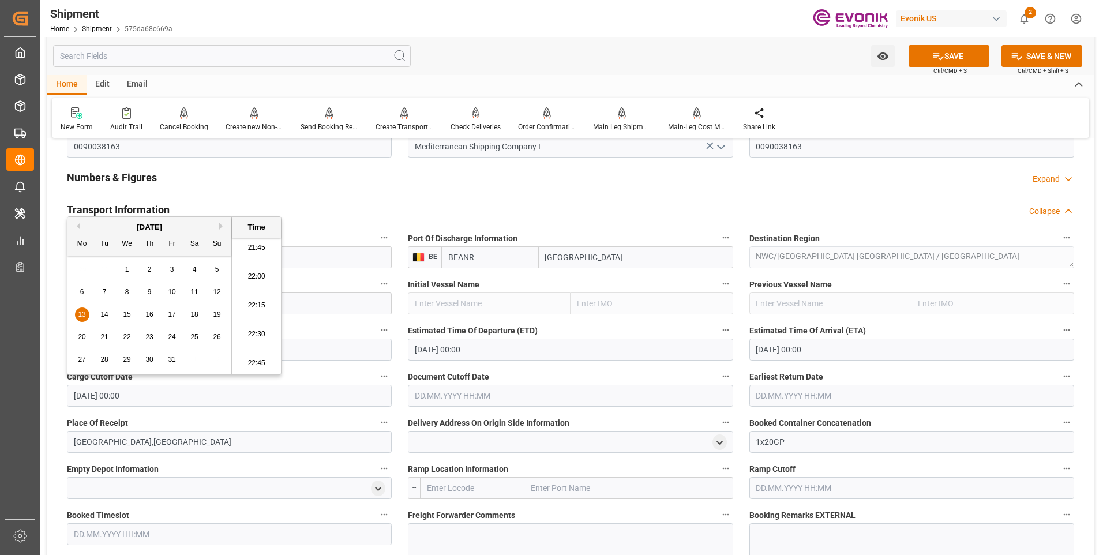
click at [454, 393] on input "text" at bounding box center [570, 396] width 325 height 22
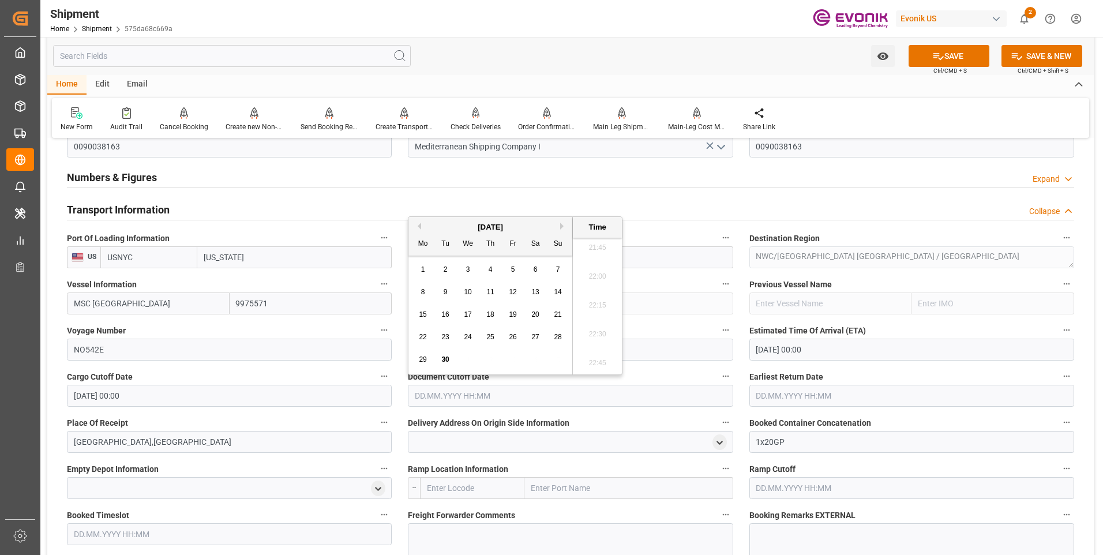
click at [562, 224] on button "Next Month" at bounding box center [563, 226] width 7 height 7
click at [428, 312] on div "13" at bounding box center [423, 315] width 14 height 14
type input "13.10.2025 00:00"
click at [763, 393] on input "text" at bounding box center [912, 396] width 325 height 22
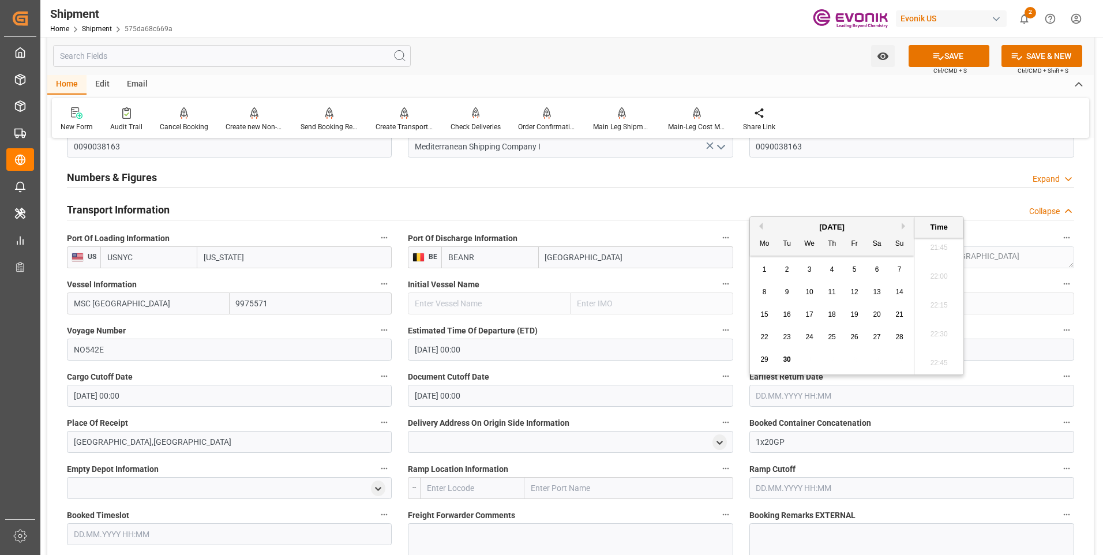
click at [903, 223] on button "Next Month" at bounding box center [905, 226] width 7 height 7
click at [771, 313] on div "13" at bounding box center [765, 315] width 14 height 14
type input "13.10.2025 00:00"
click at [594, 368] on div "Document Cutoff Date 13.10.2025 00:00" at bounding box center [570, 388] width 341 height 46
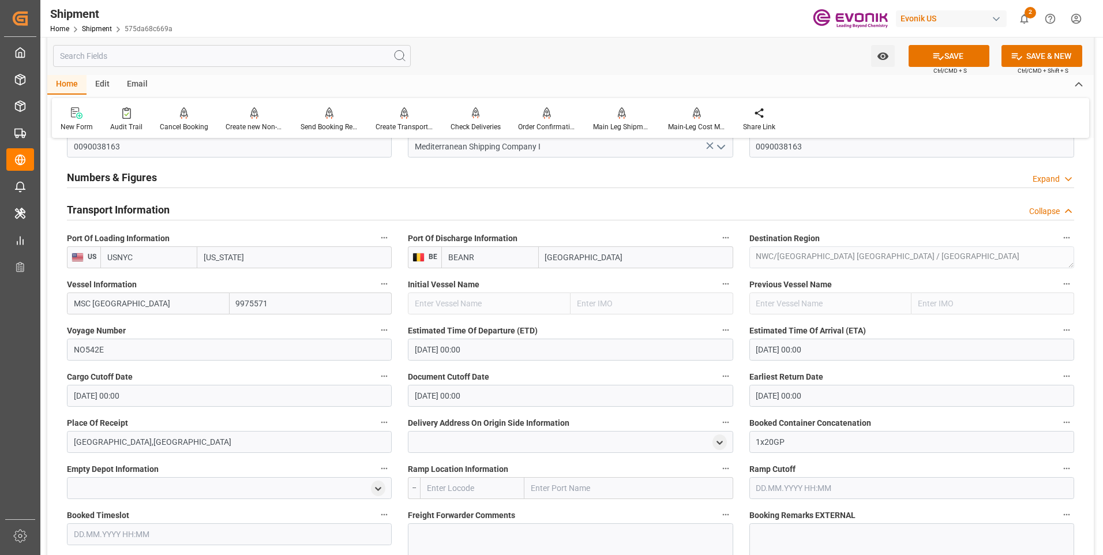
scroll to position [866, 0]
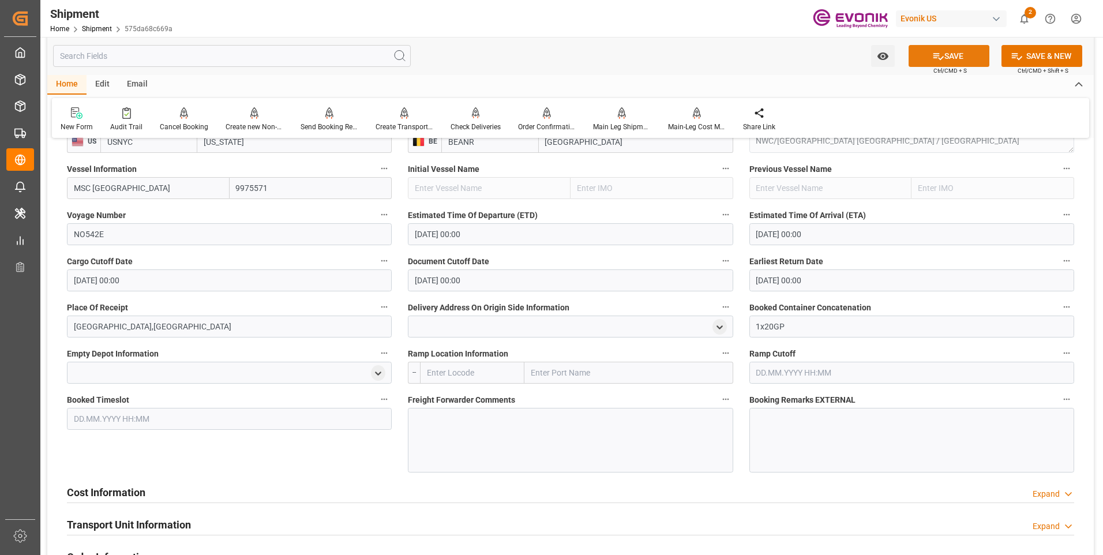
click at [929, 57] on button "SAVE" at bounding box center [949, 56] width 81 height 22
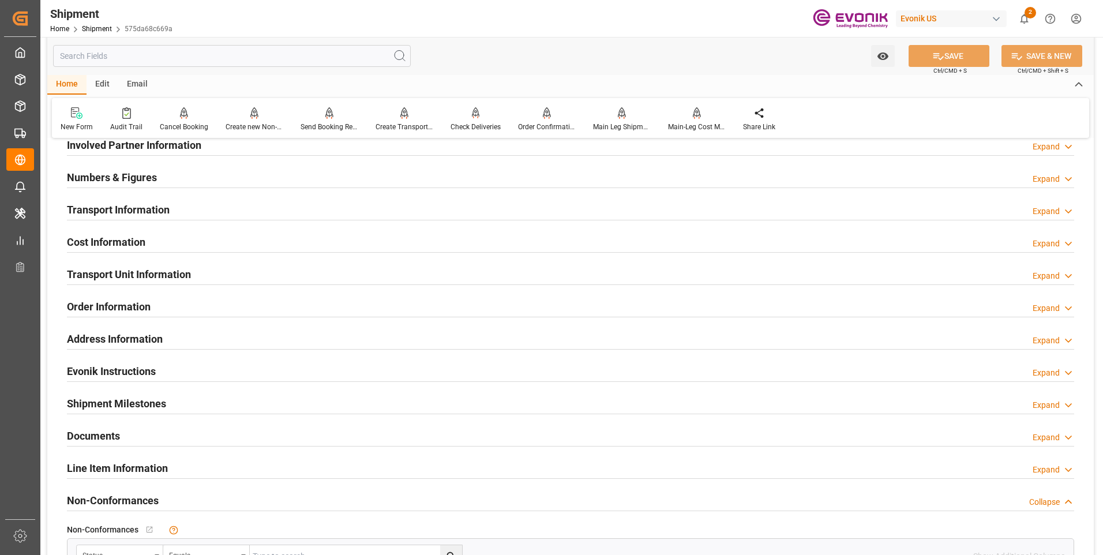
scroll to position [542, 0]
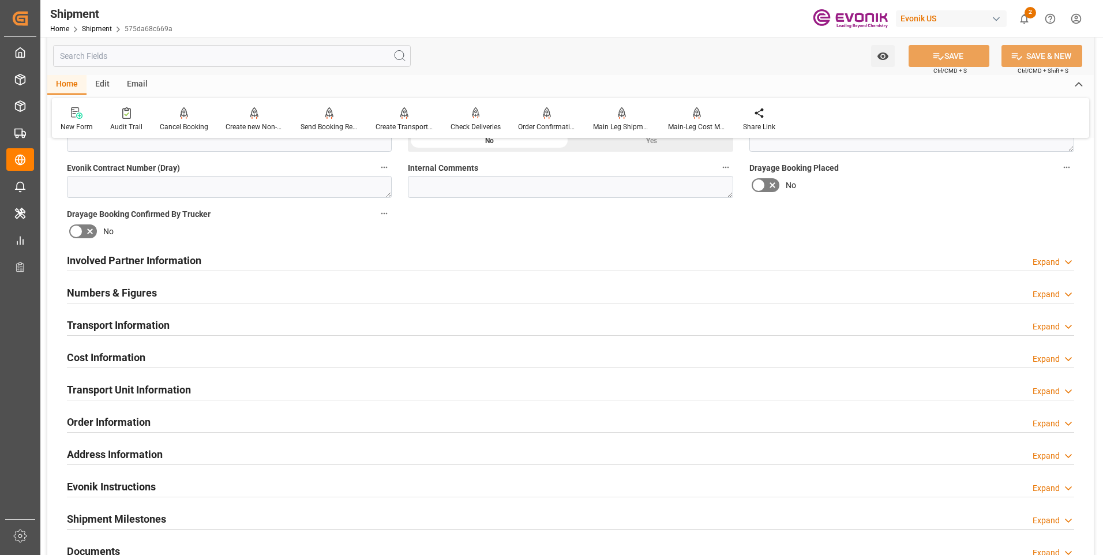
click at [150, 263] on h2 "Involved Partner Information" at bounding box center [134, 261] width 134 height 16
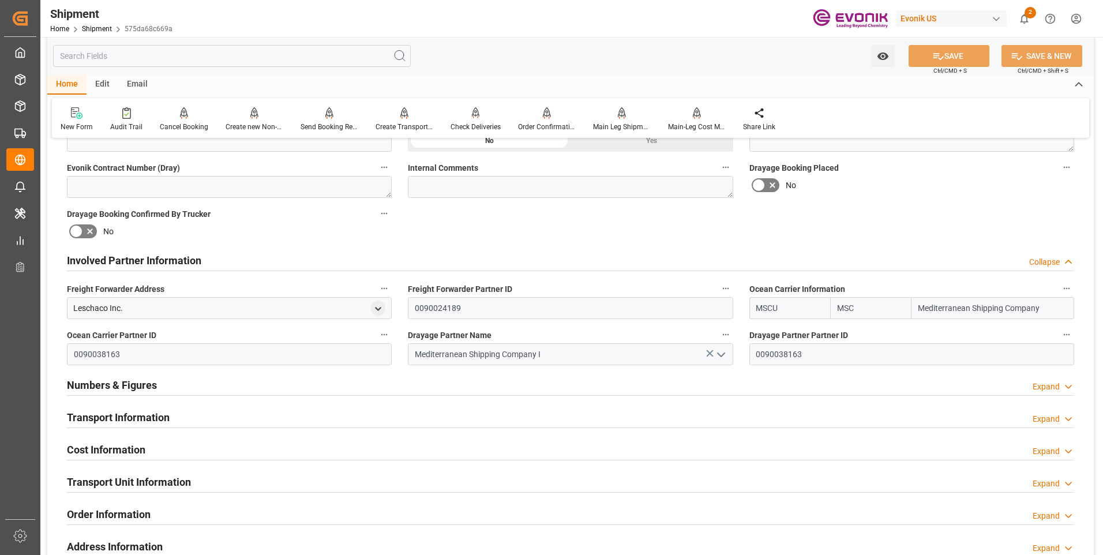
click at [152, 415] on h2 "Transport Information" at bounding box center [118, 418] width 103 height 16
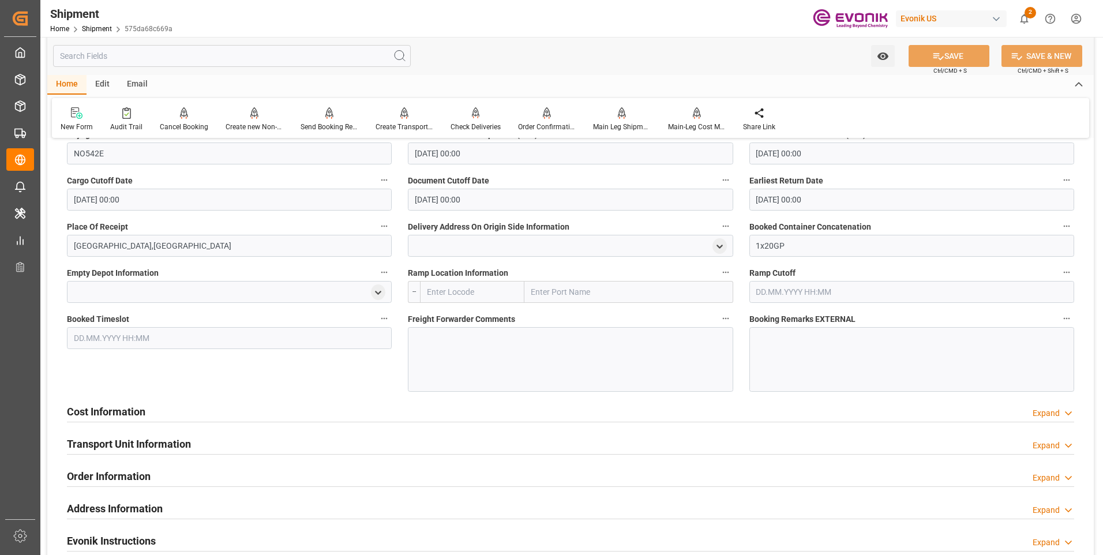
scroll to position [1062, 0]
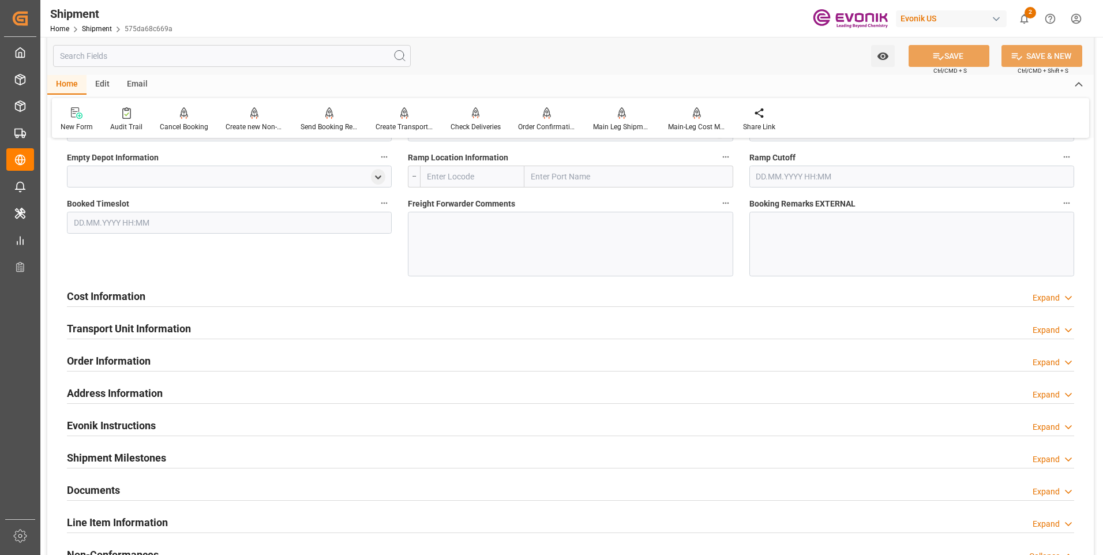
click at [129, 294] on h2 "Cost Information" at bounding box center [106, 297] width 78 height 16
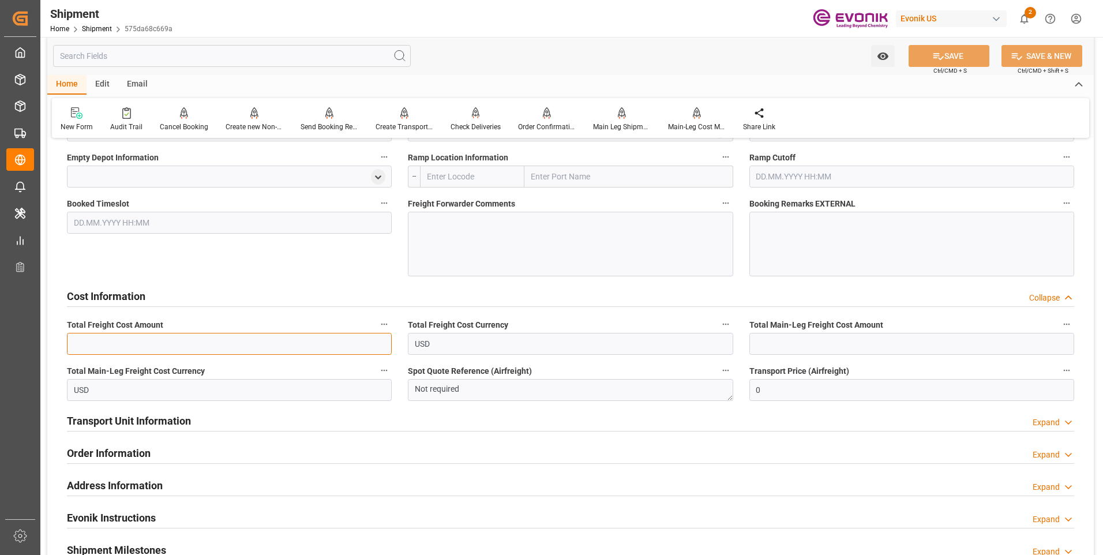
click at [154, 341] on input "text" at bounding box center [229, 344] width 325 height 22
type input "1241"
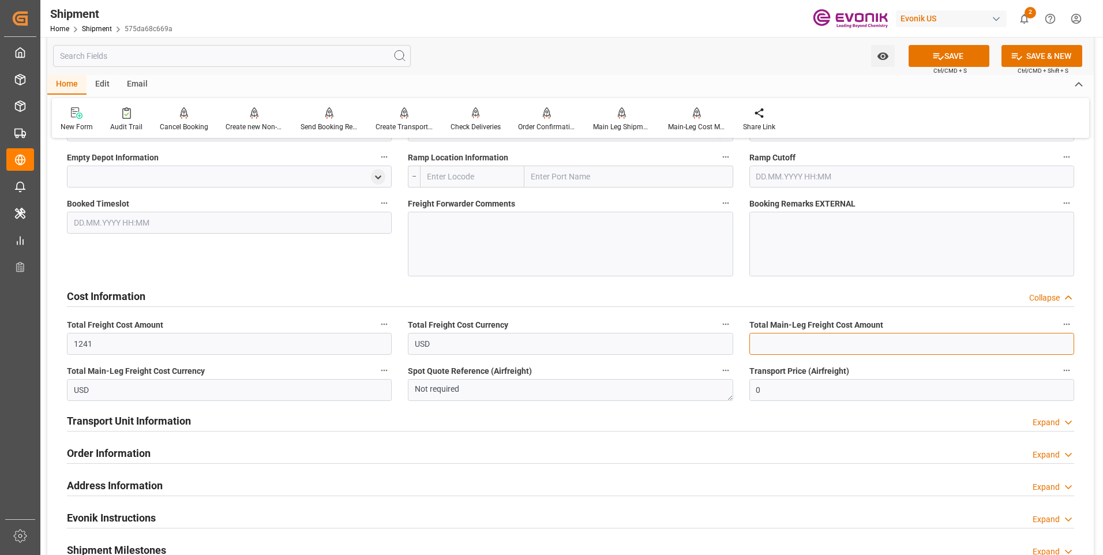
click at [778, 342] on input "text" at bounding box center [912, 344] width 325 height 22
type input "1241"
click at [950, 57] on button "SAVE" at bounding box center [949, 56] width 81 height 22
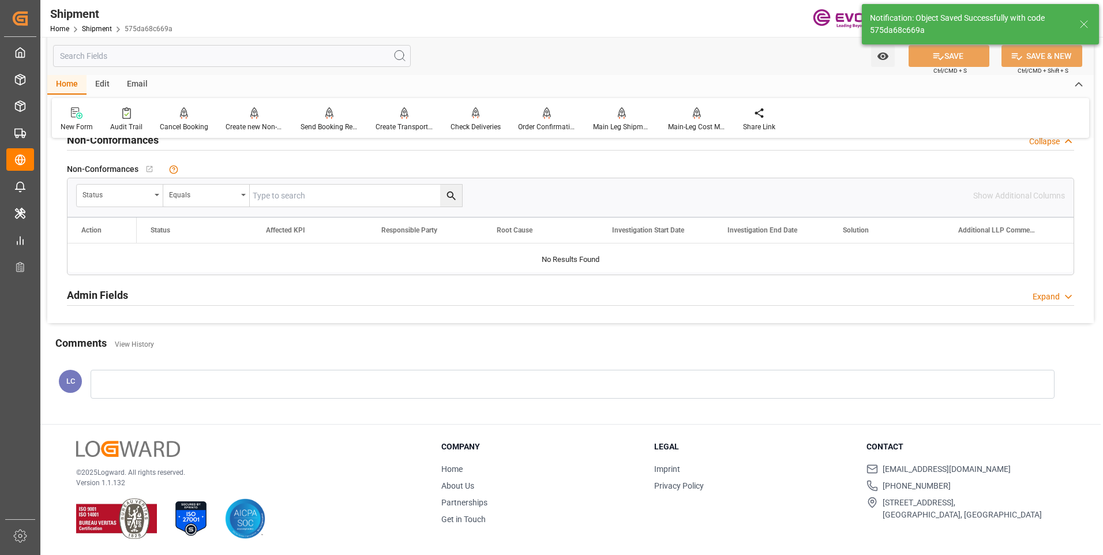
scroll to position [604, 0]
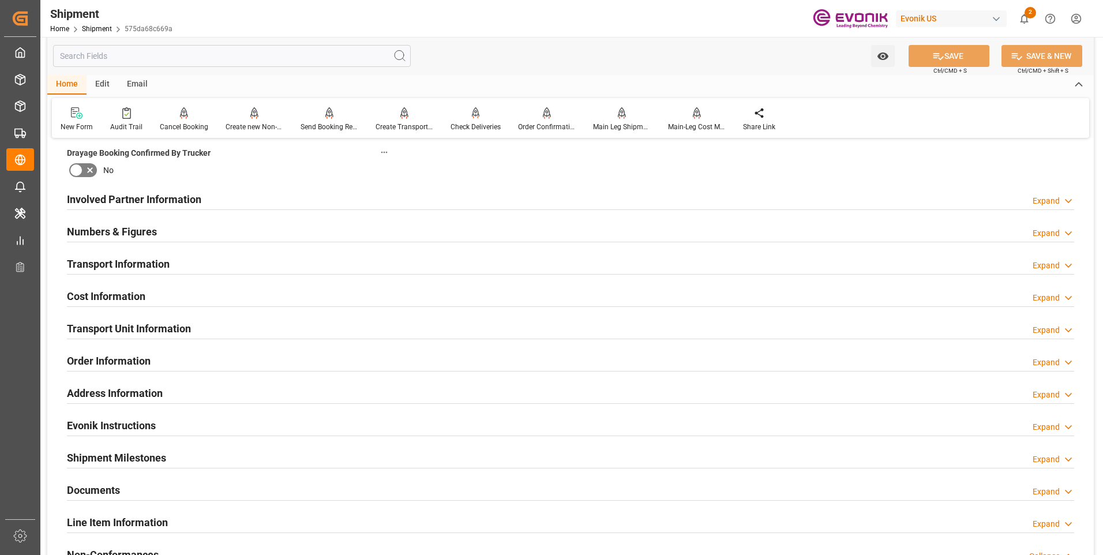
click at [208, 203] on div "Involved Partner Information Expand" at bounding box center [571, 199] width 1008 height 22
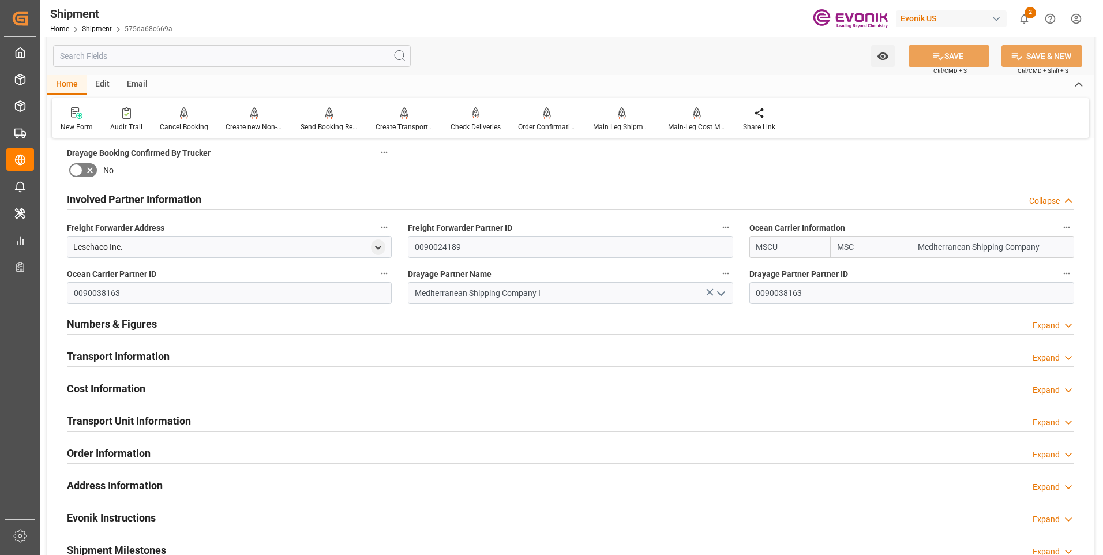
scroll to position [696, 0]
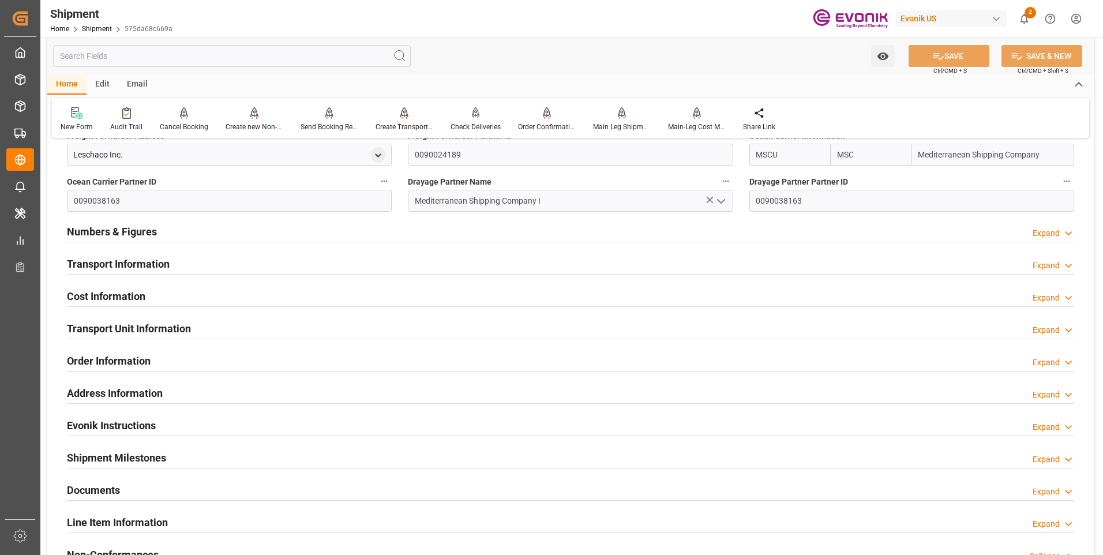
click at [145, 259] on h2 "Transport Information" at bounding box center [118, 264] width 103 height 16
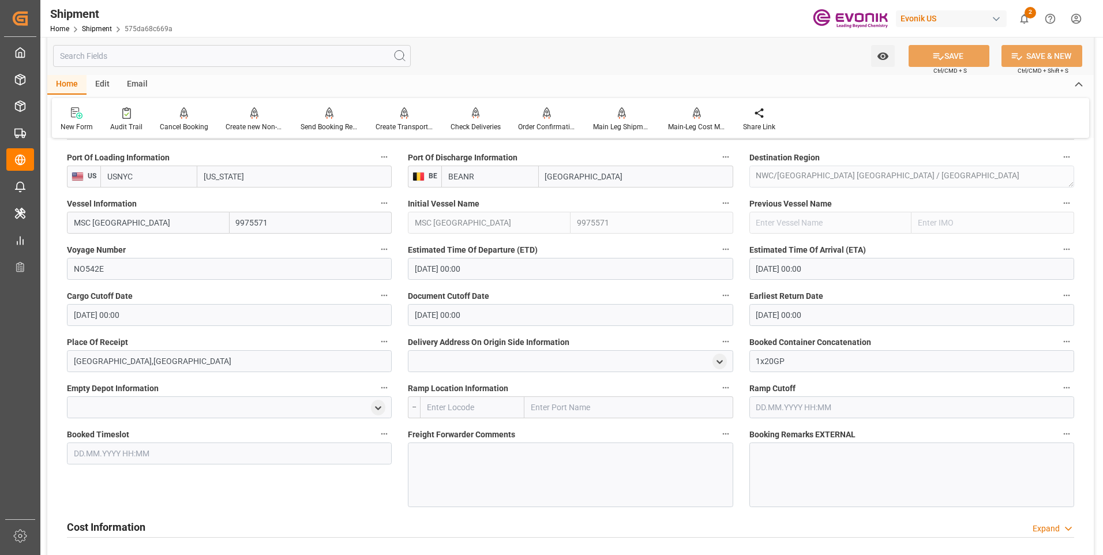
scroll to position [946, 0]
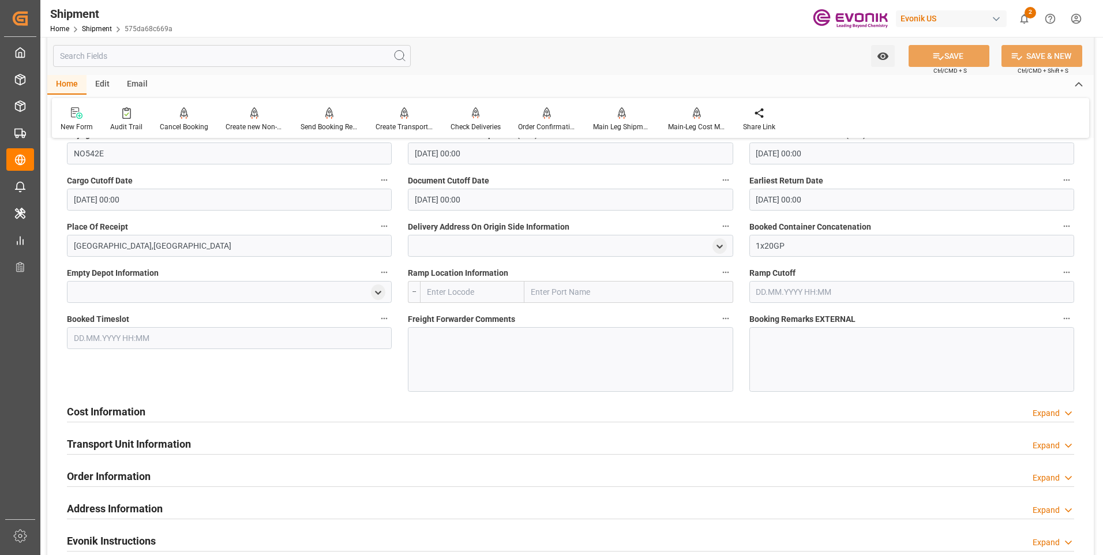
click at [148, 407] on div "Cost Information Expand" at bounding box center [571, 411] width 1008 height 22
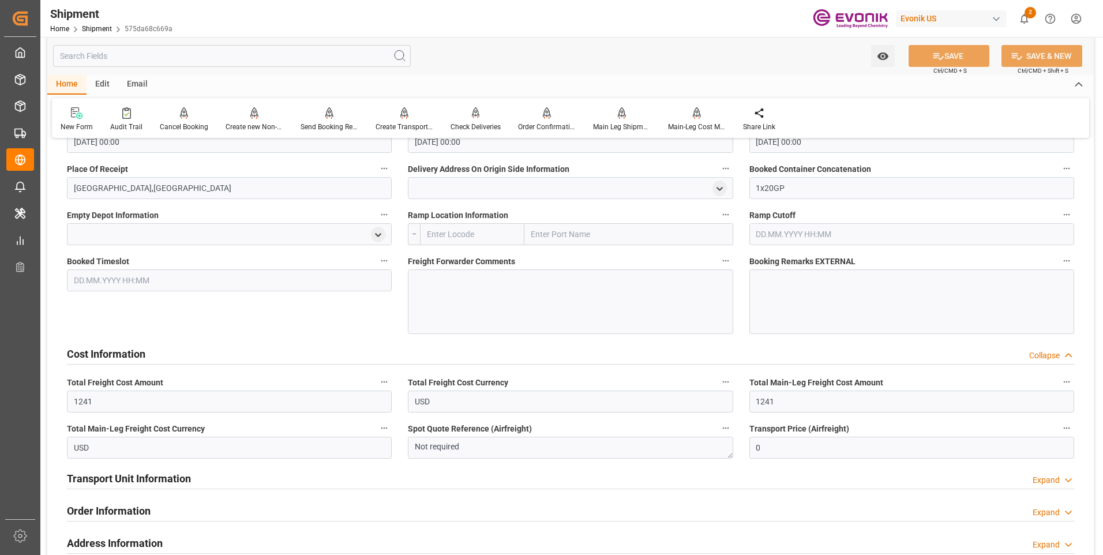
scroll to position [1062, 0]
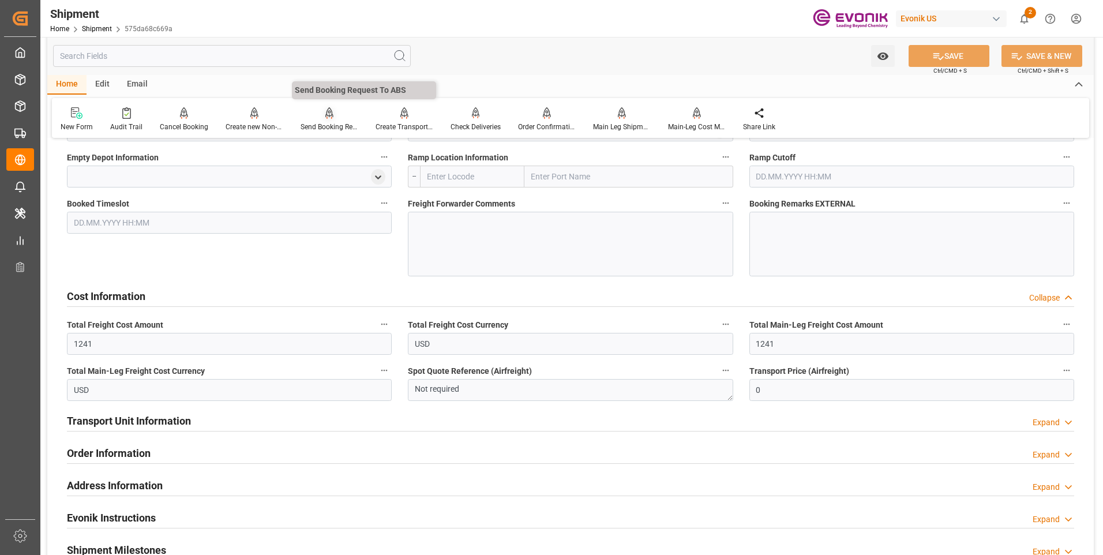
click at [317, 122] on div "Send Booking Request To ABS" at bounding box center [330, 127] width 58 height 10
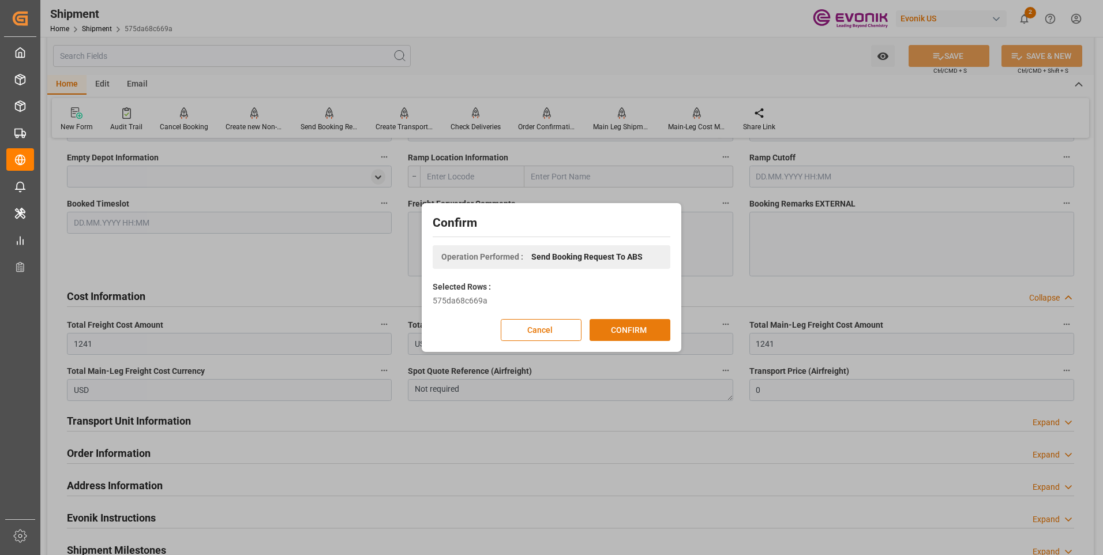
click at [631, 332] on button "CONFIRM" at bounding box center [630, 330] width 81 height 22
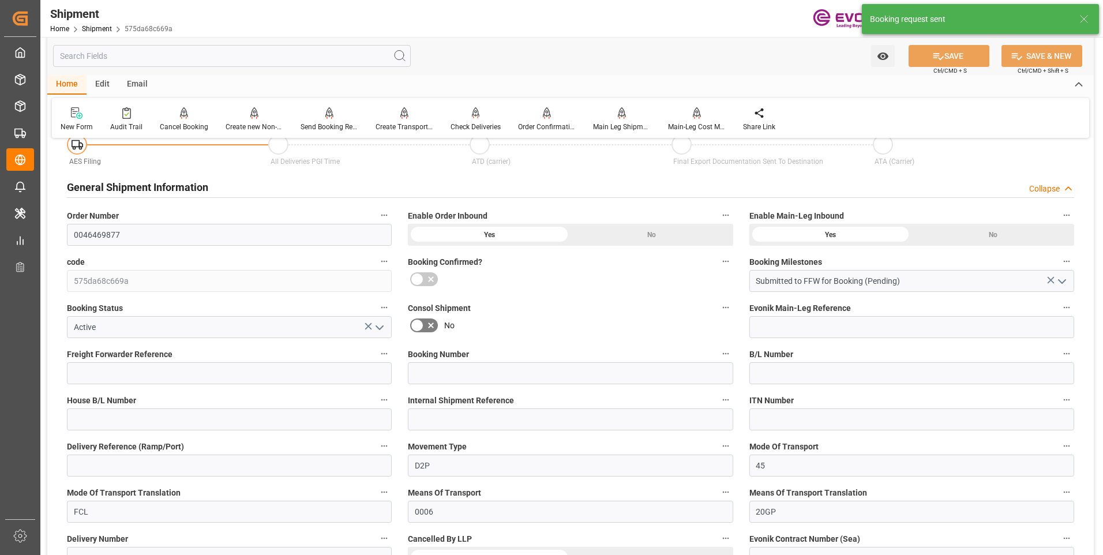
scroll to position [1018, 0]
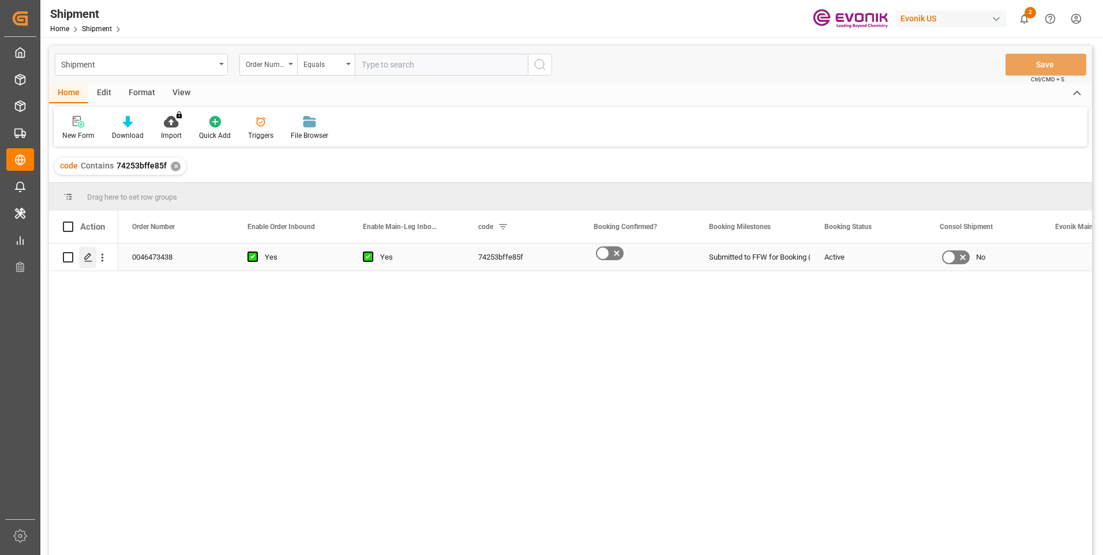
click at [88, 259] on icon "Press SPACE to select this row." at bounding box center [88, 257] width 9 height 9
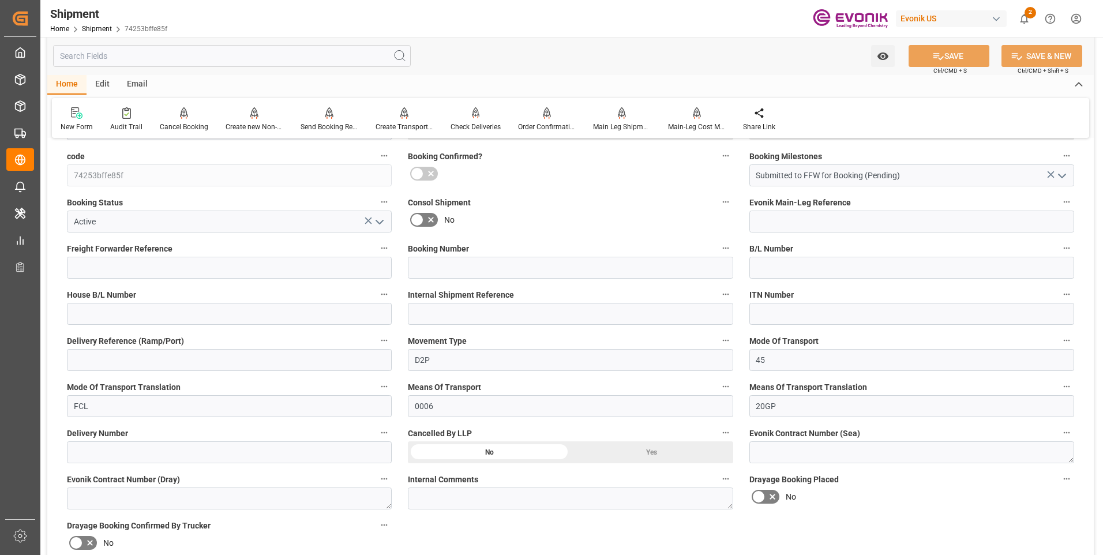
scroll to position [404, 0]
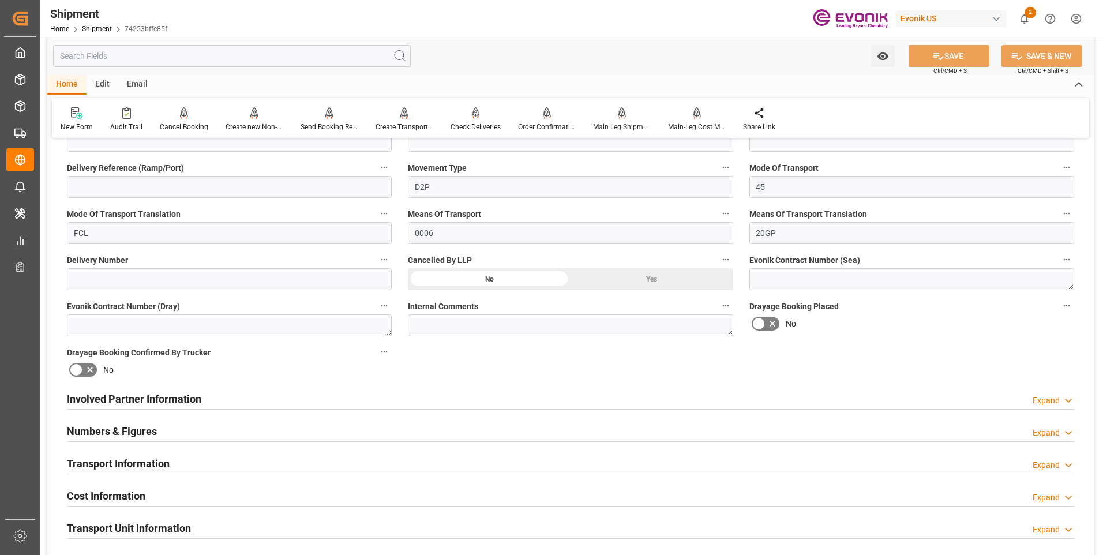
drag, startPoint x: 127, startPoint y: 399, endPoint x: 211, endPoint y: 422, distance: 86.6
click at [127, 399] on h2 "Involved Partner Information" at bounding box center [134, 399] width 134 height 16
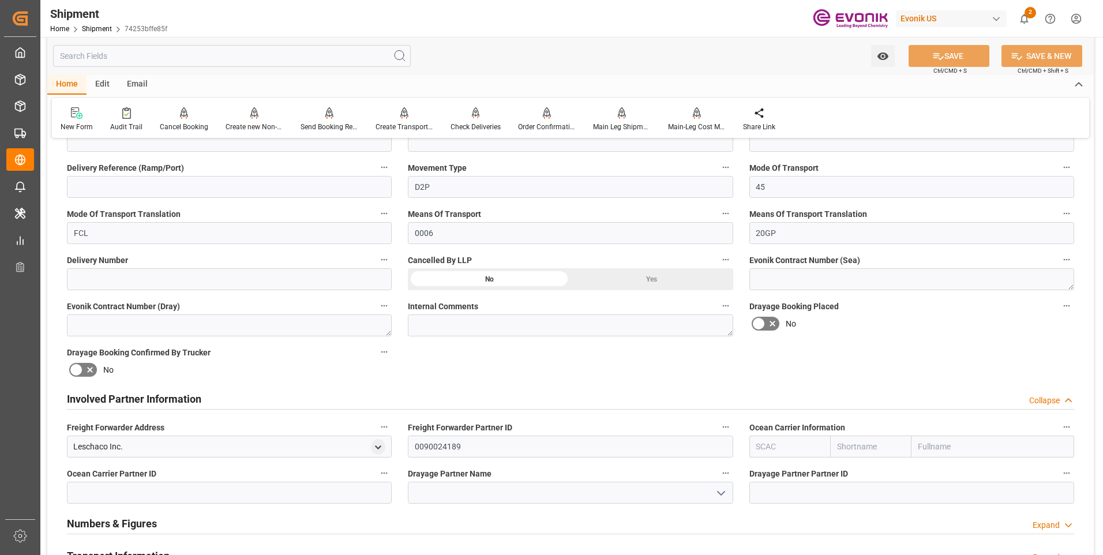
click at [859, 448] on input "text" at bounding box center [870, 447] width 81 height 22
type input "mae"
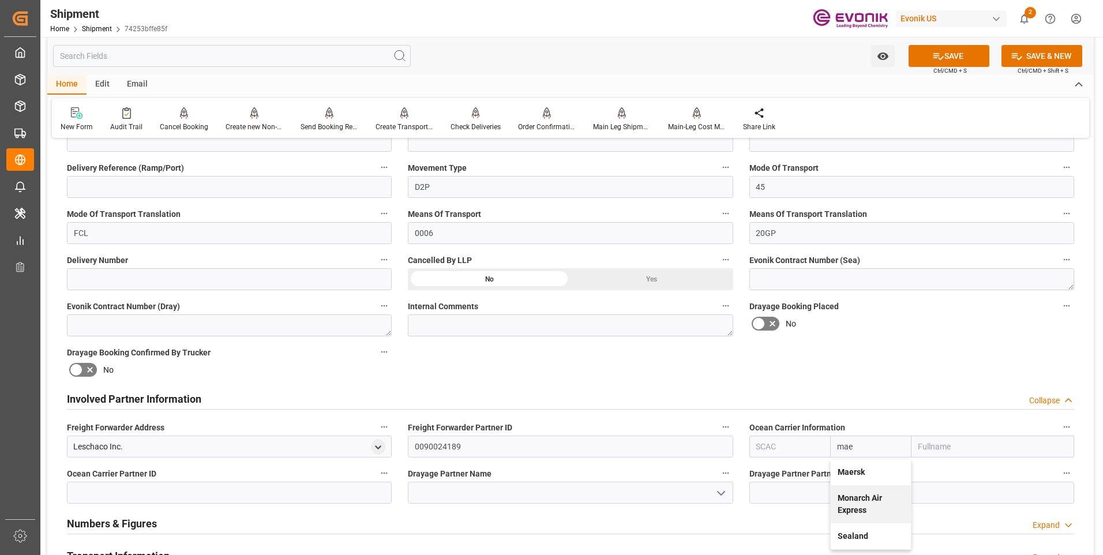
click at [860, 474] on b "Maersk" at bounding box center [851, 471] width 27 height 9
type input "MAEU"
type input "Maersk"
type input "Maersk Line AS"
type input "Maersk"
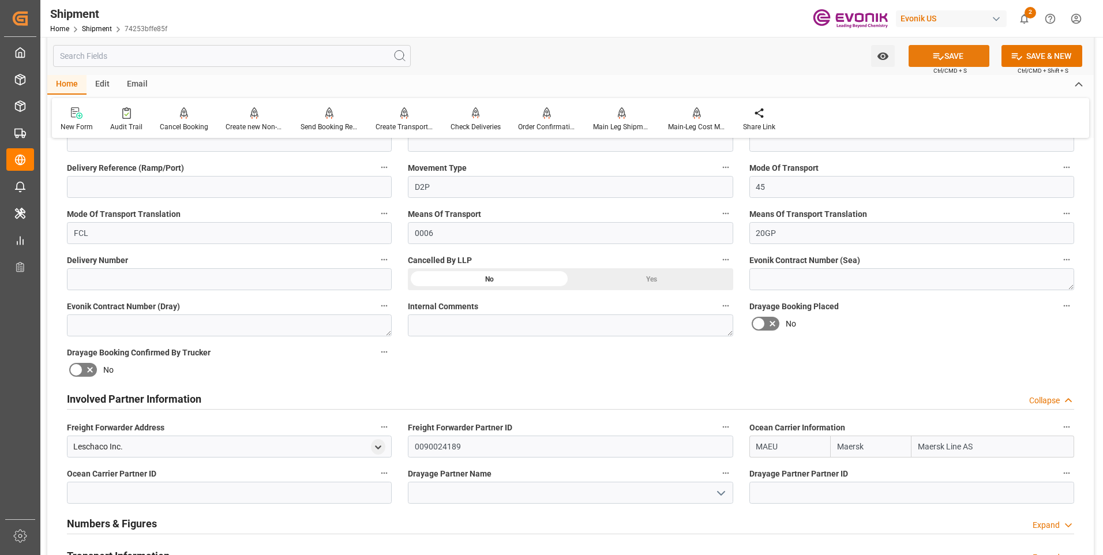
click at [934, 60] on icon at bounding box center [939, 56] width 12 height 12
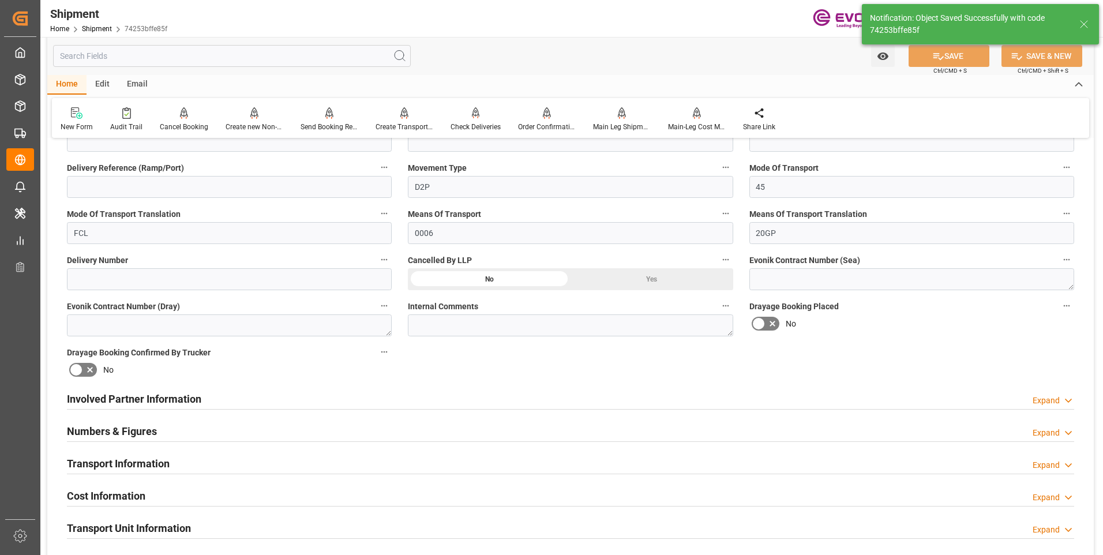
type input "0090029568"
click at [204, 396] on div "Involved Partner Information Expand" at bounding box center [571, 398] width 1008 height 22
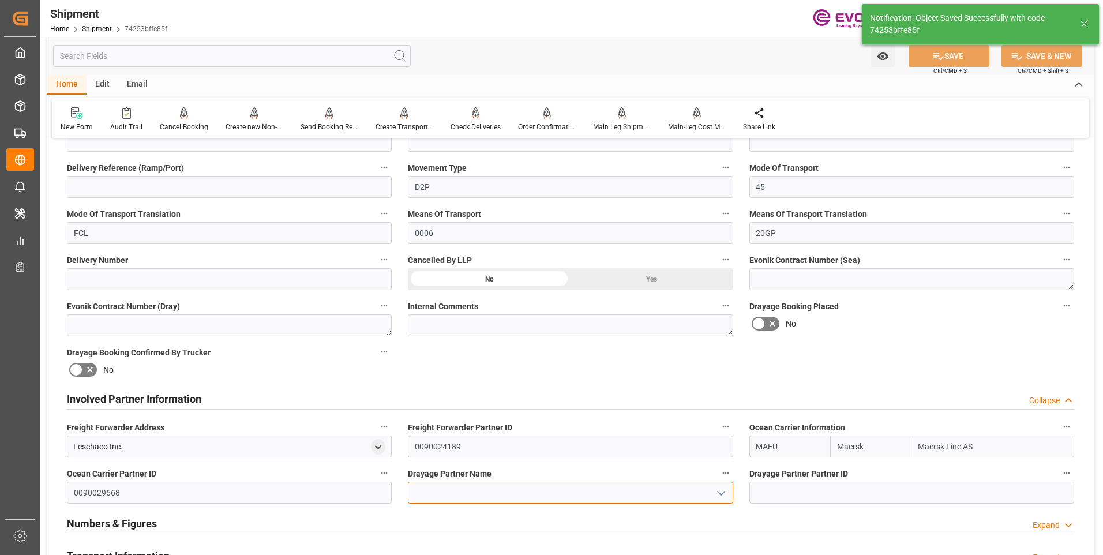
click at [512, 490] on input at bounding box center [570, 493] width 325 height 22
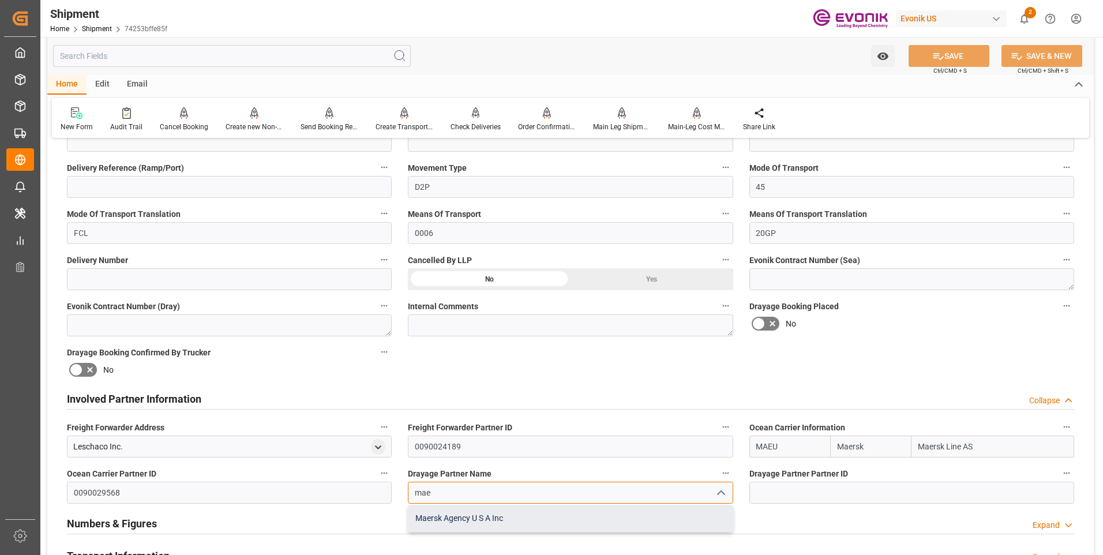
click at [504, 518] on div "Maersk Agency U S A Inc" at bounding box center [571, 519] width 324 height 26
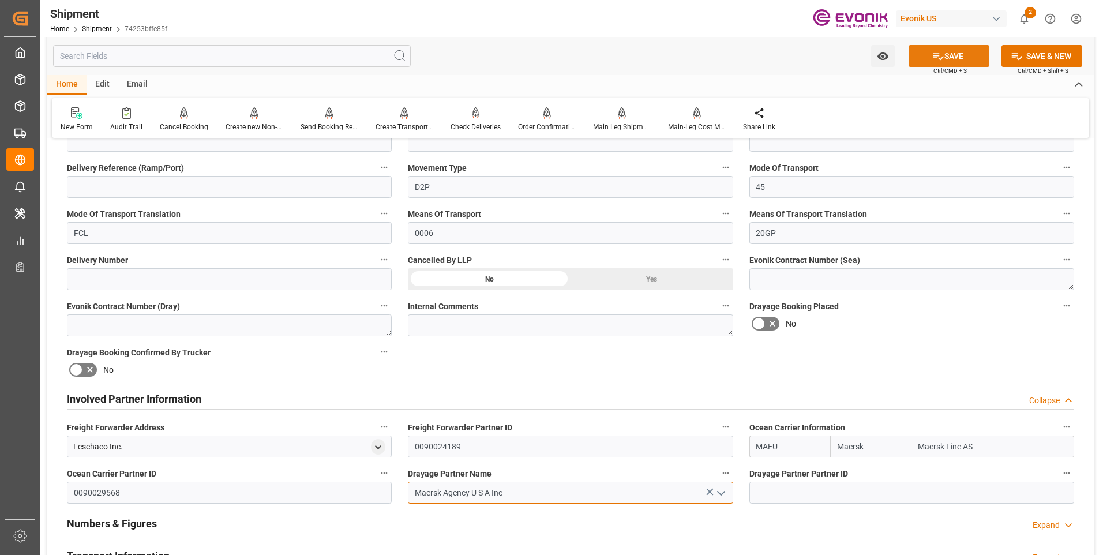
type input "Maersk Agency U S A Inc"
click at [927, 51] on button "SAVE" at bounding box center [949, 56] width 81 height 22
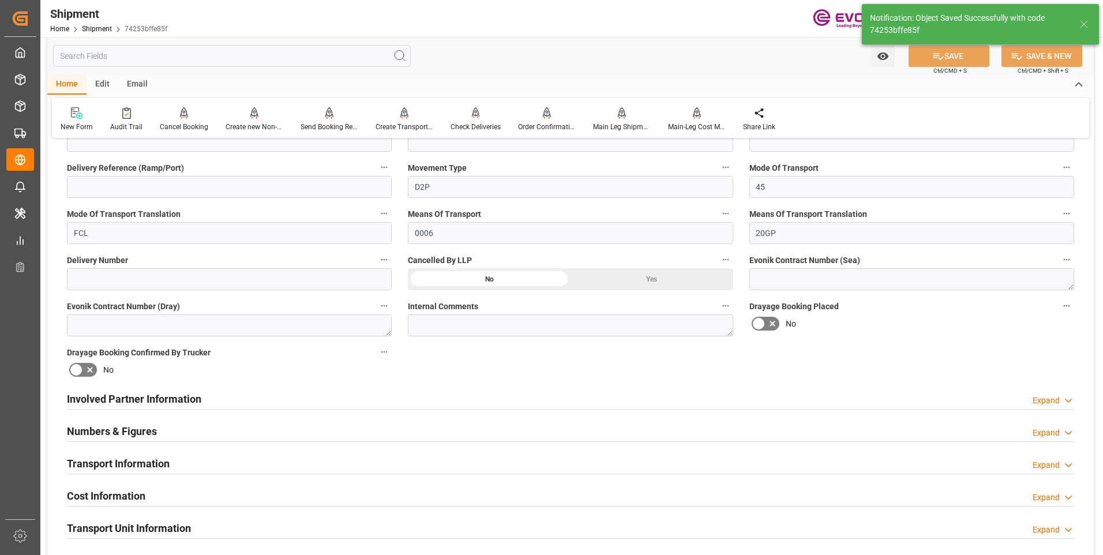
click at [275, 405] on div "Involved Partner Information Expand" at bounding box center [571, 398] width 1008 height 22
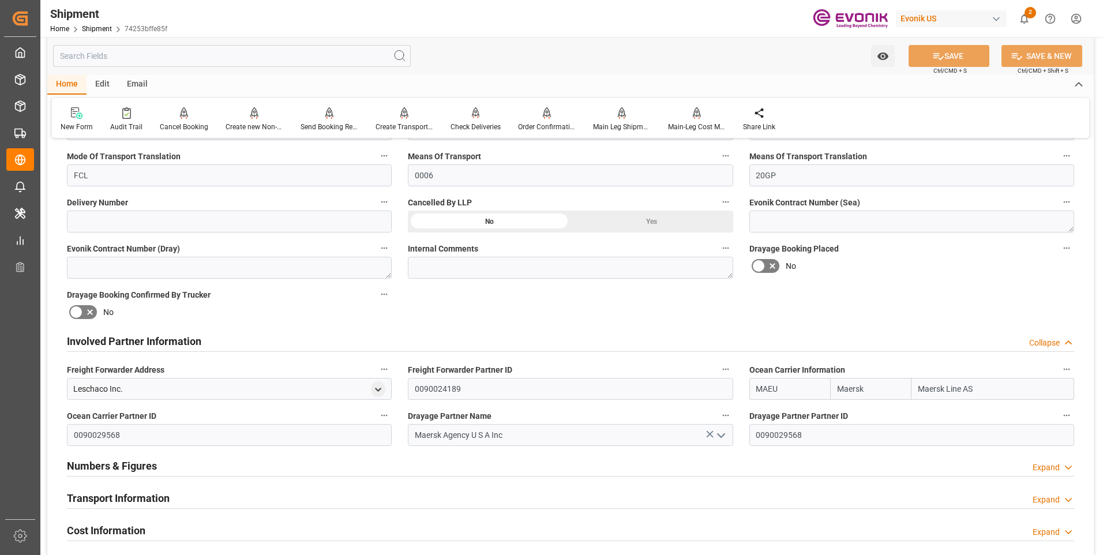
scroll to position [577, 0]
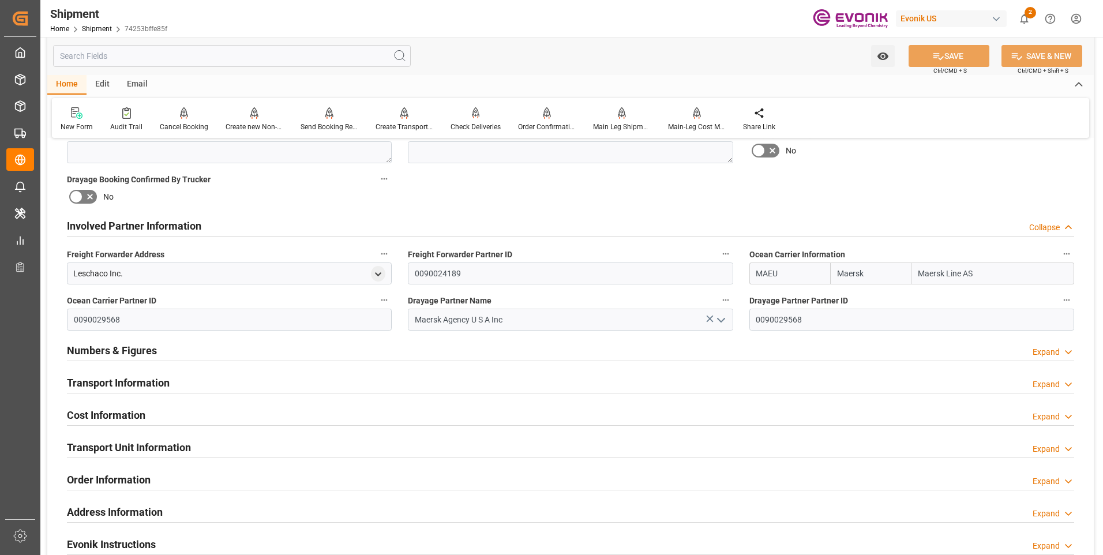
click at [137, 379] on h2 "Transport Information" at bounding box center [118, 383] width 103 height 16
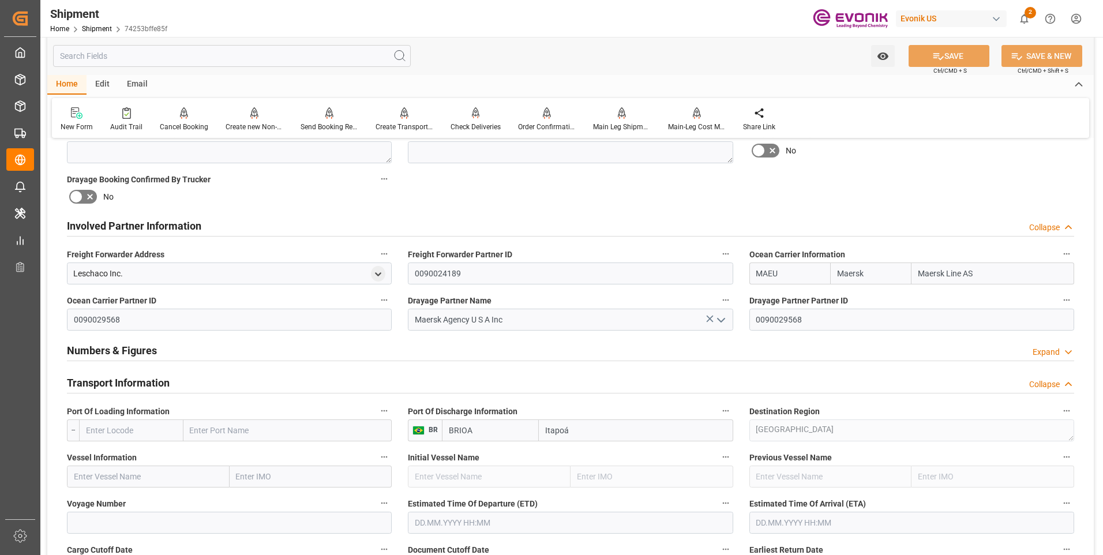
click at [132, 431] on input "text" at bounding box center [131, 431] width 104 height 22
paste input "USMOB"
type input "USMOB"
click at [118, 457] on span "USMOB - Mobile" at bounding box center [114, 455] width 54 height 9
type input "Mobile"
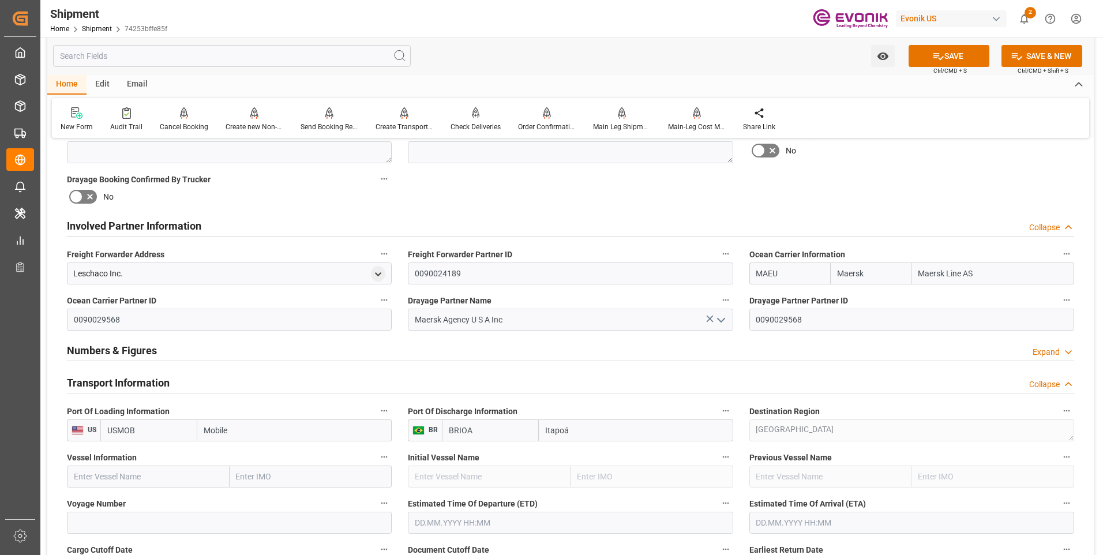
scroll to position [692, 0]
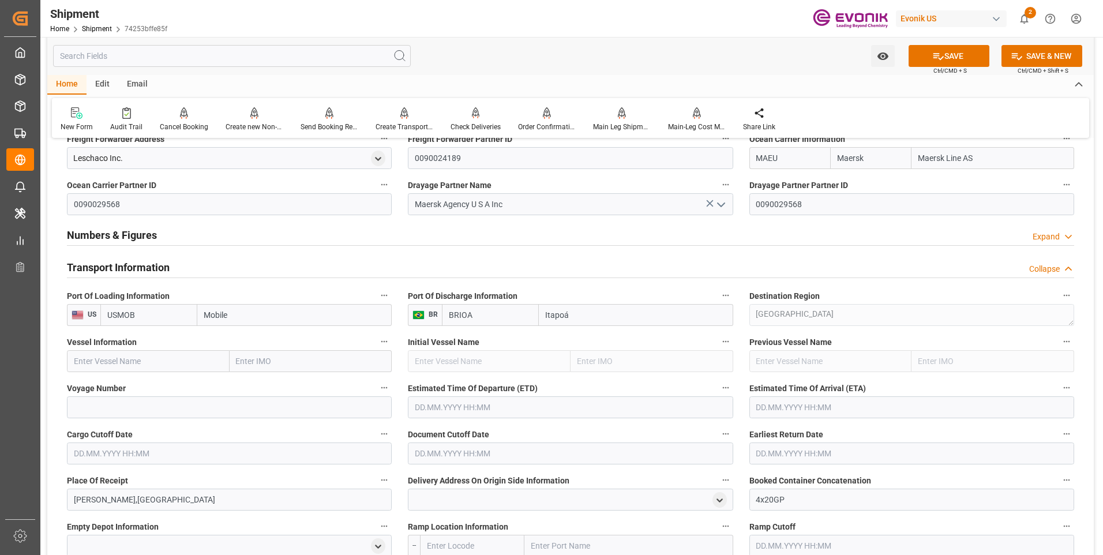
type input "USMOB"
click at [160, 407] on input at bounding box center [229, 407] width 325 height 22
paste input "MAERSK SEVILLE"
type input "MAERSK SEVILLE"
drag, startPoint x: 155, startPoint y: 407, endPoint x: 65, endPoint y: 406, distance: 89.5
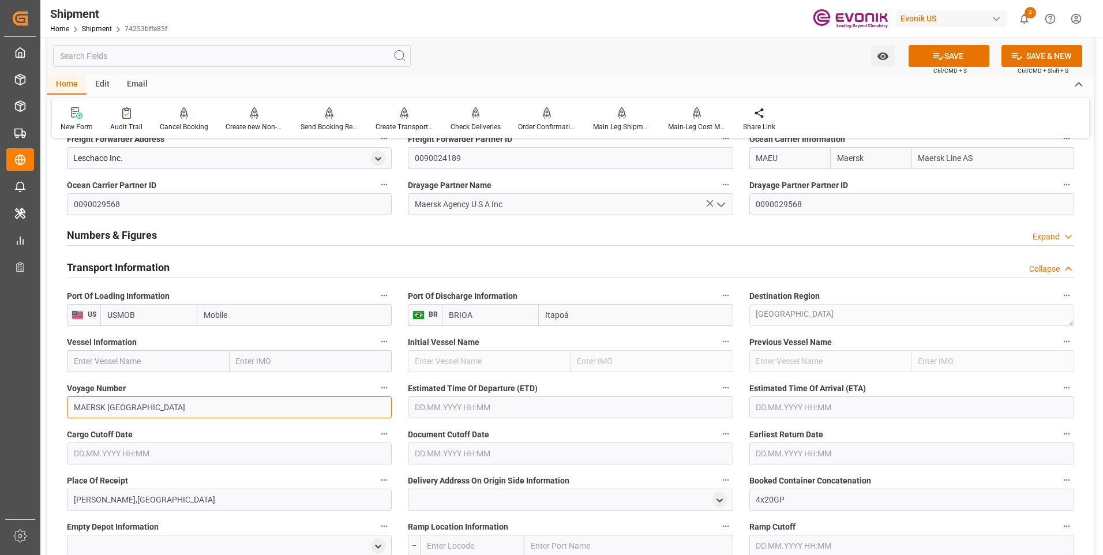
click at [65, 406] on div "Voyage Number MAERSK SEVILLE" at bounding box center [229, 399] width 341 height 46
click at [120, 366] on input "text" at bounding box center [148, 361] width 163 height 22
click at [120, 361] on input "text" at bounding box center [148, 361] width 163 height 22
paste input "MAERSK SEVILLE"
click at [149, 385] on span "Maersk Seville - 9299927" at bounding box center [118, 386] width 89 height 9
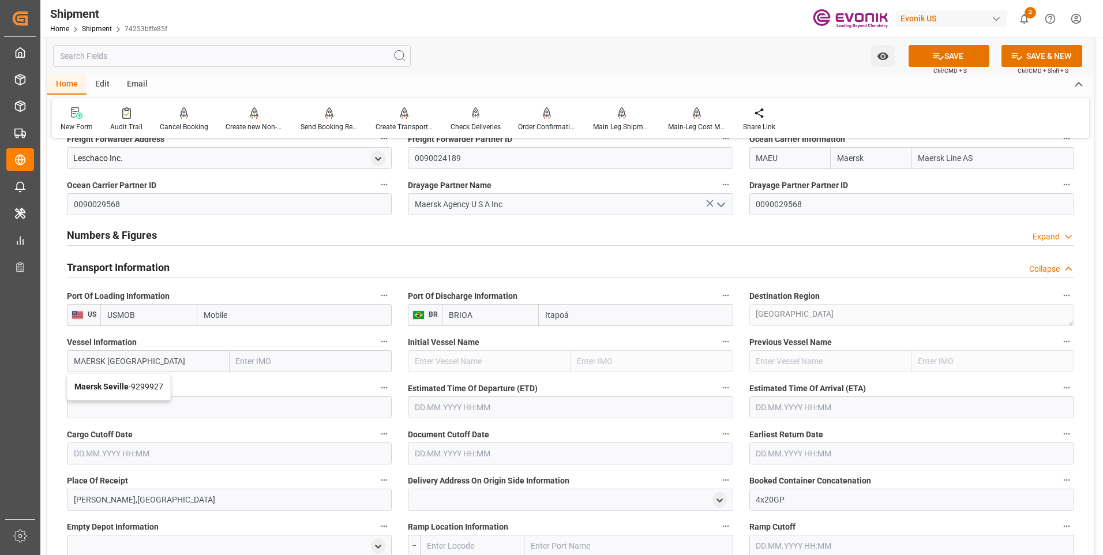
type input "Maersk Seville"
type input "9299927"
type input "Maersk Seville"
click at [129, 407] on input at bounding box center [229, 407] width 325 height 22
paste input "541W"
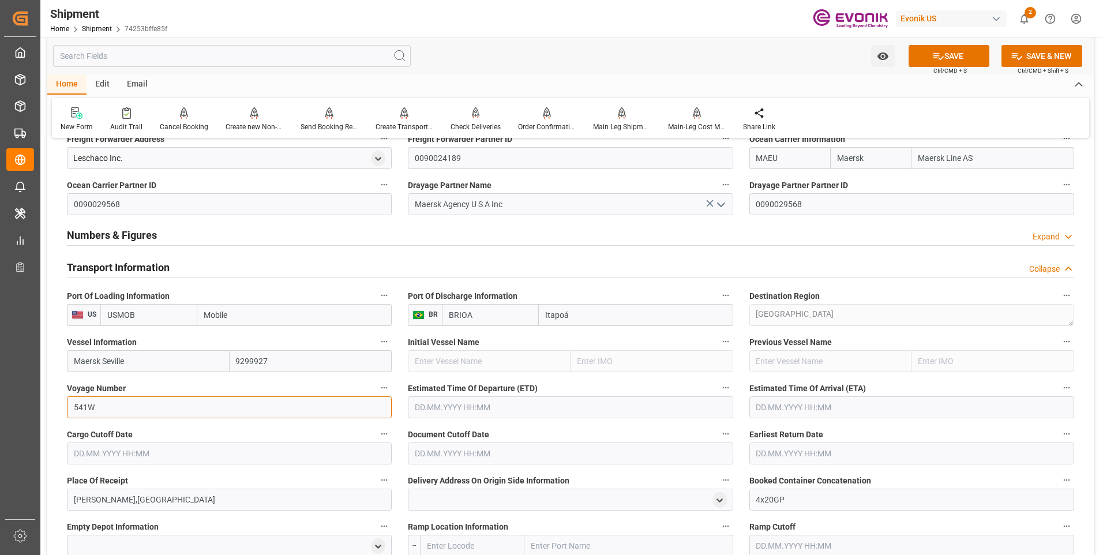
type input "541W"
drag, startPoint x: 450, startPoint y: 408, endPoint x: 454, endPoint y: 420, distance: 12.2
click at [450, 407] on input "text" at bounding box center [570, 407] width 325 height 22
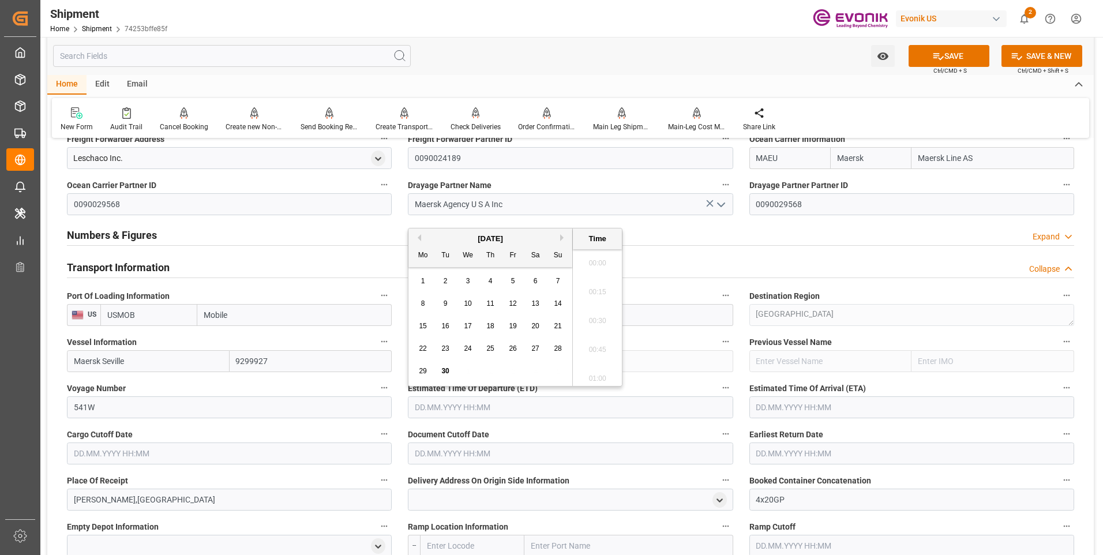
scroll to position [2601, 0]
click at [561, 239] on button "Next Month" at bounding box center [563, 237] width 7 height 7
click at [489, 326] on span "16" at bounding box center [490, 326] width 8 height 8
type input "16.10.2025 00:00"
click at [788, 410] on input "text" at bounding box center [912, 407] width 325 height 22
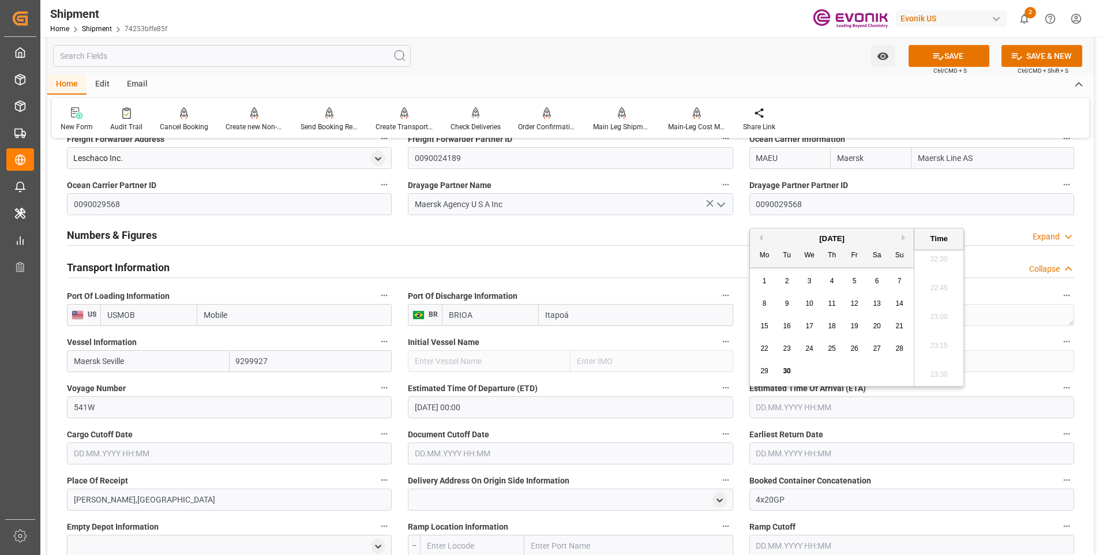
click at [903, 238] on button "Next Month" at bounding box center [905, 237] width 7 height 7
click at [904, 237] on button "Next Month" at bounding box center [905, 237] width 7 height 7
click at [808, 324] on span "12" at bounding box center [810, 326] width 8 height 8
type input "12.11.2025 00:00"
click at [316, 453] on input "text" at bounding box center [229, 454] width 325 height 22
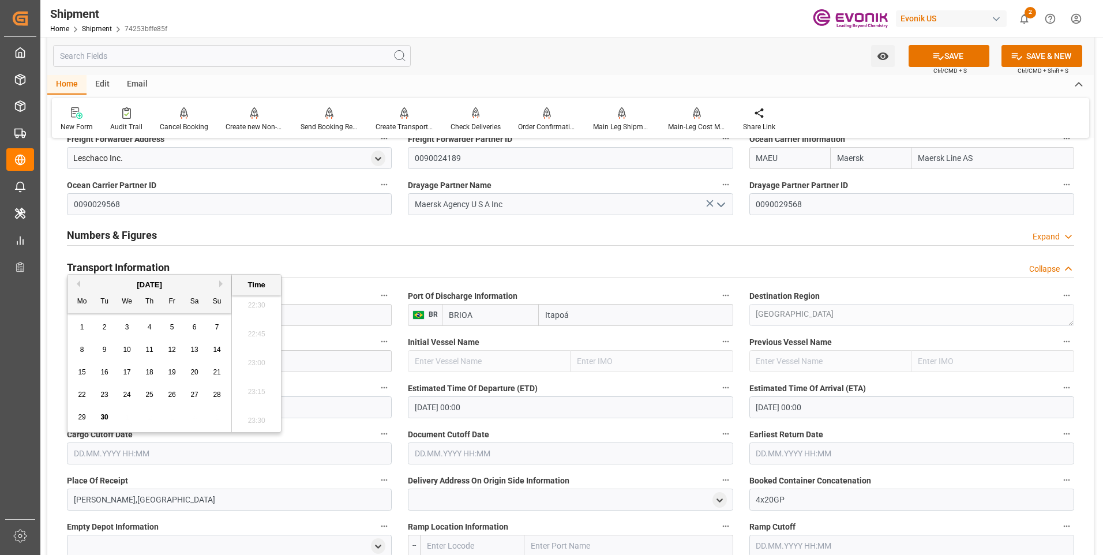
click at [219, 286] on div "September 2025" at bounding box center [150, 285] width 164 height 12
click at [103, 415] on span "30" at bounding box center [104, 417] width 8 height 8
type input "30.09.2025 00:00"
click at [485, 454] on input "text" at bounding box center [570, 454] width 325 height 22
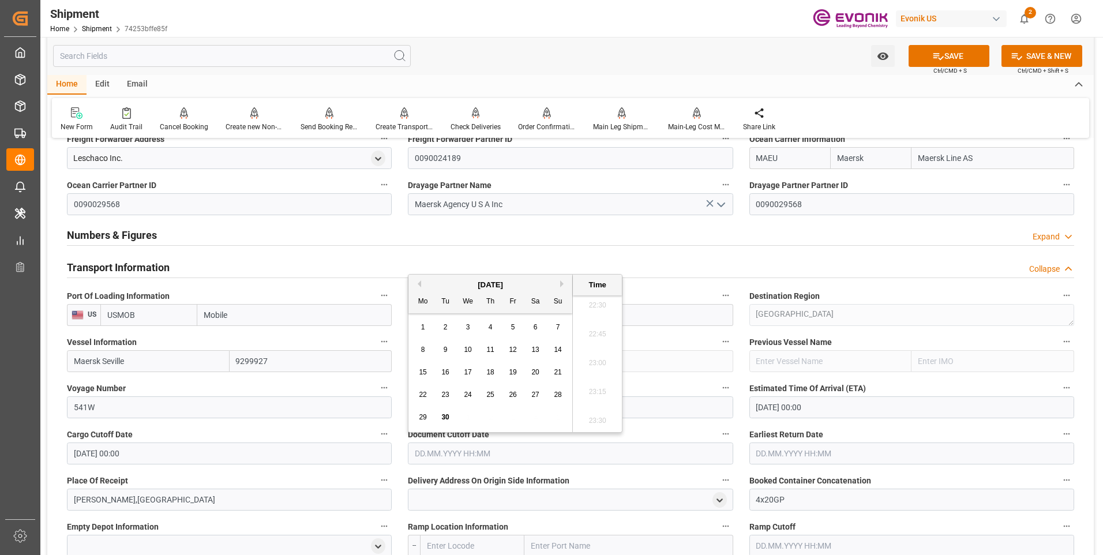
drag, startPoint x: 561, startPoint y: 281, endPoint x: 560, endPoint y: 298, distance: 16.8
click at [561, 281] on button "Next Month" at bounding box center [563, 283] width 7 height 7
click at [419, 281] on button "Previous Month" at bounding box center [417, 283] width 7 height 7
click at [449, 414] on span "30" at bounding box center [445, 417] width 8 height 8
type input "30.09.2025 00:00"
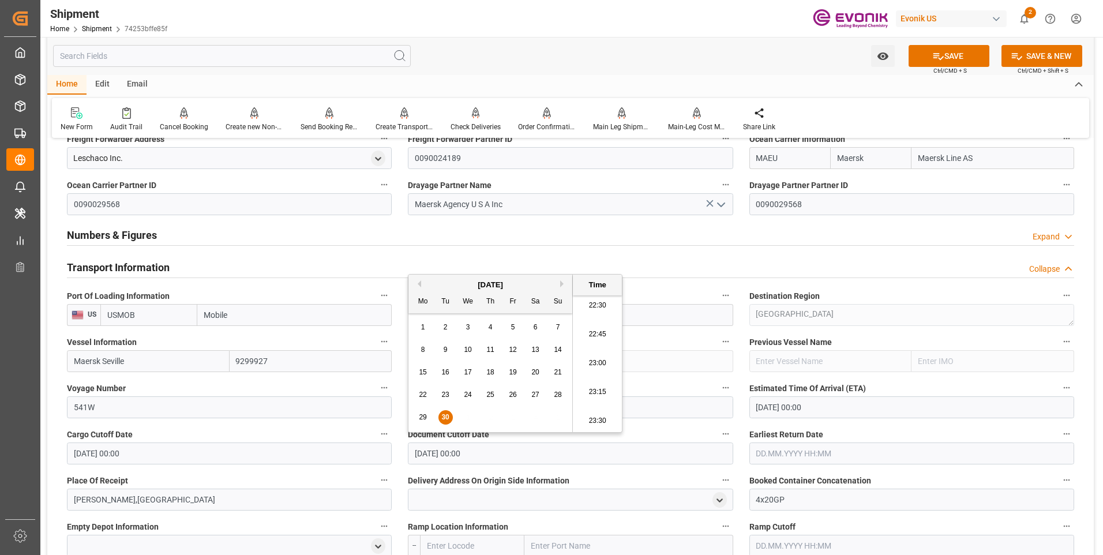
click at [788, 448] on input "text" at bounding box center [912, 454] width 325 height 22
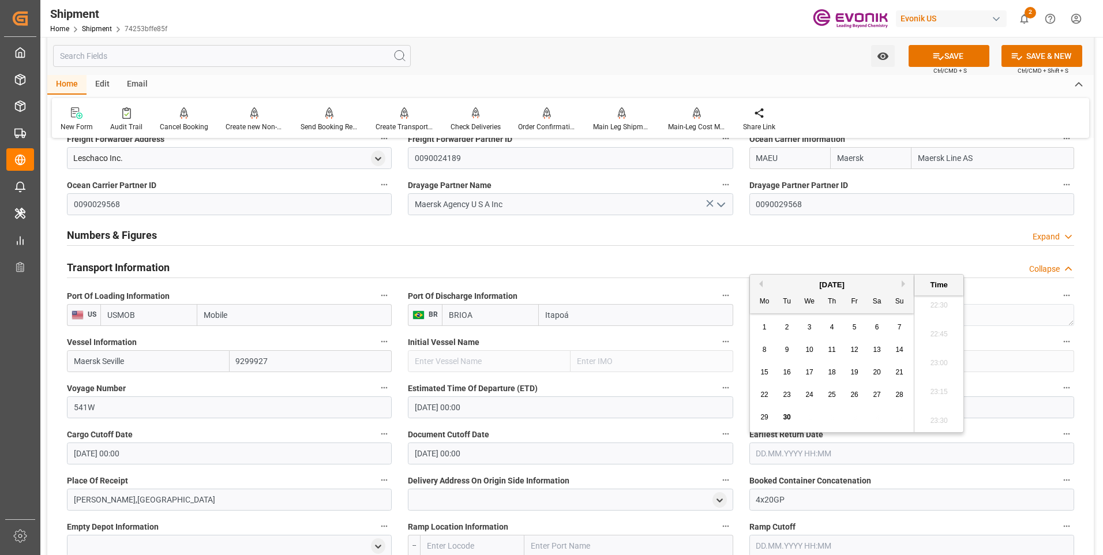
click at [781, 421] on div "30" at bounding box center [787, 418] width 14 height 14
type input "30.09.2025 00:00"
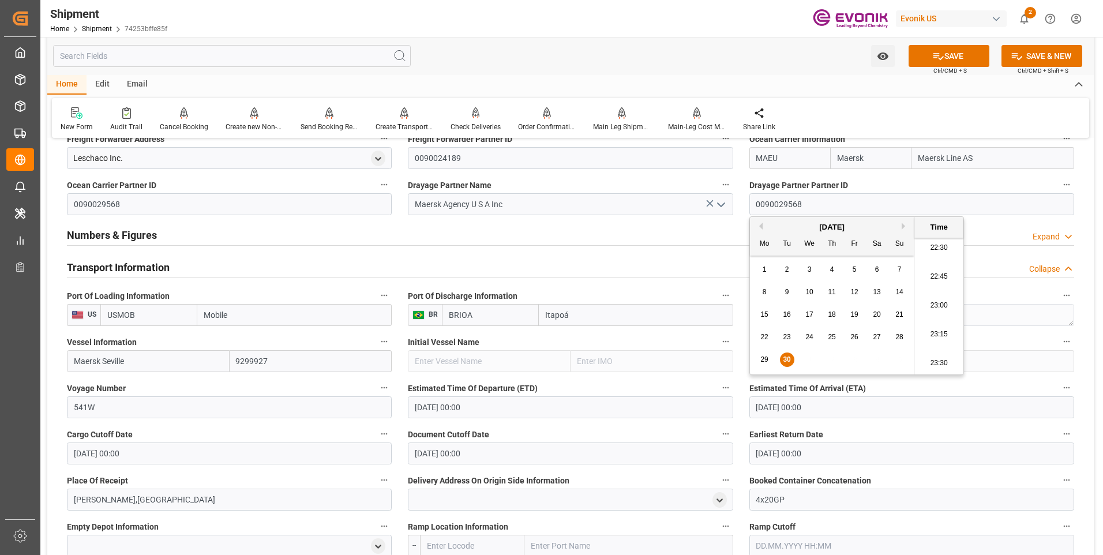
scroll to position [750, 0]
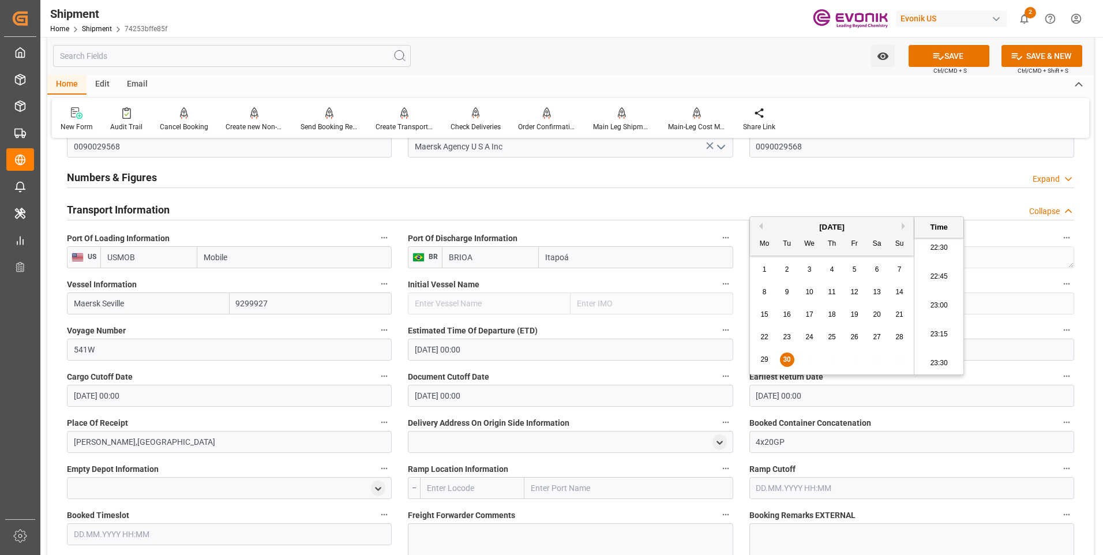
click at [190, 327] on label "Voyage Number" at bounding box center [229, 331] width 325 height 16
click at [377, 327] on button "Voyage Number" at bounding box center [384, 330] width 15 height 15
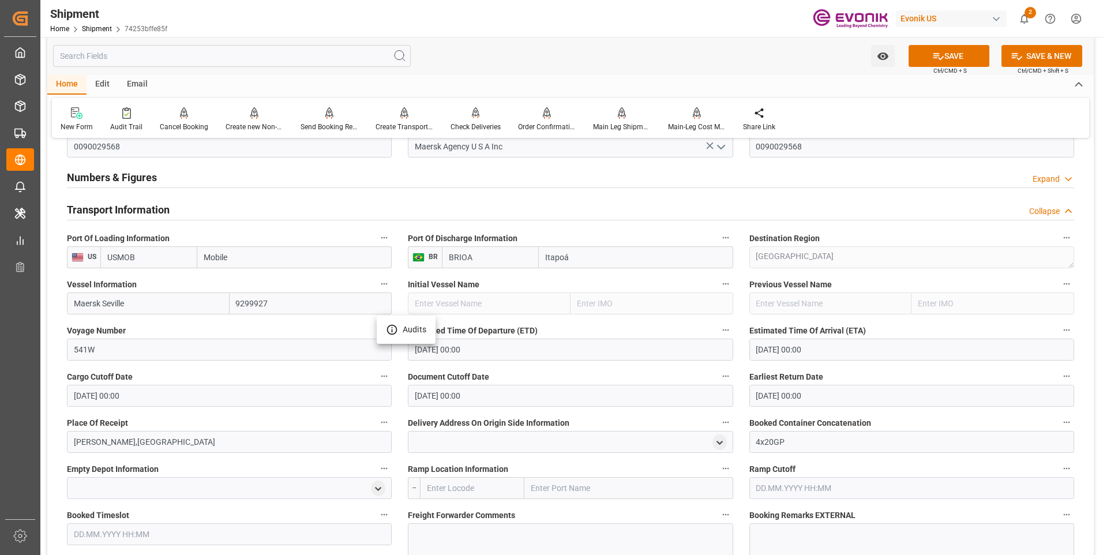
click at [240, 327] on div at bounding box center [551, 277] width 1103 height 555
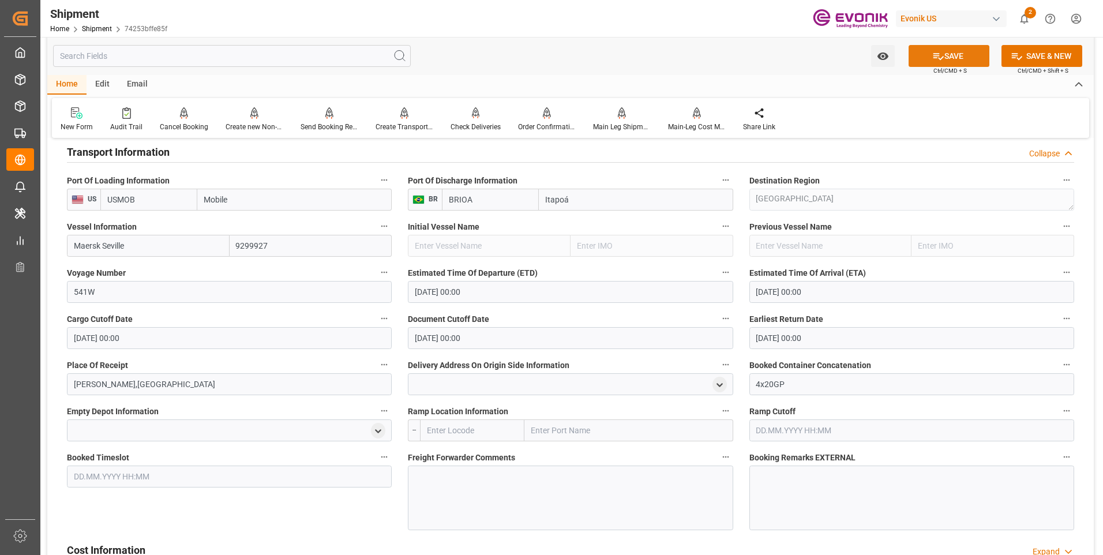
click at [933, 57] on icon at bounding box center [939, 56] width 12 height 12
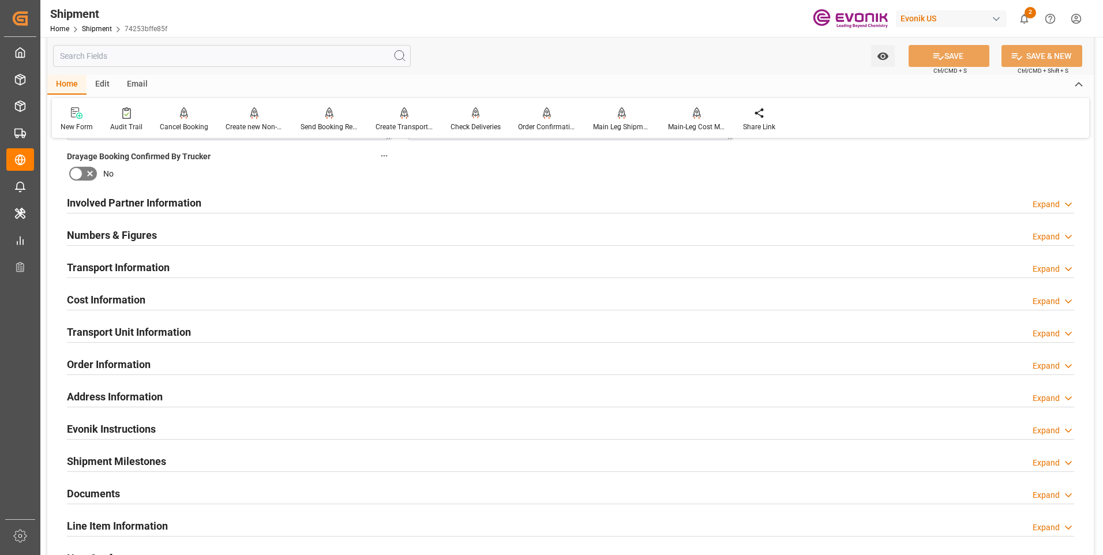
scroll to position [369, 0]
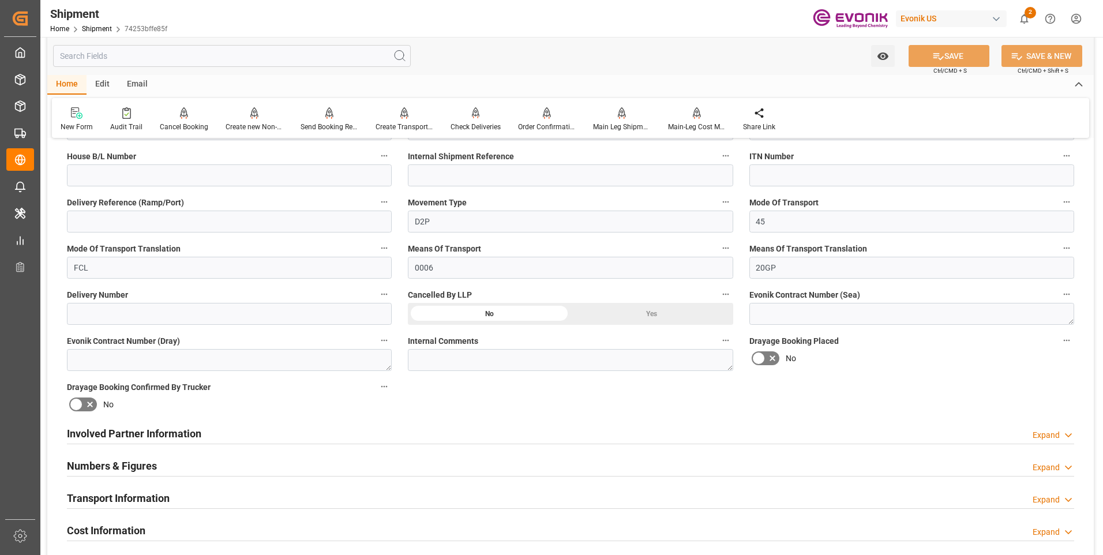
click at [205, 440] on div "Involved Partner Information Expand" at bounding box center [571, 433] width 1008 height 22
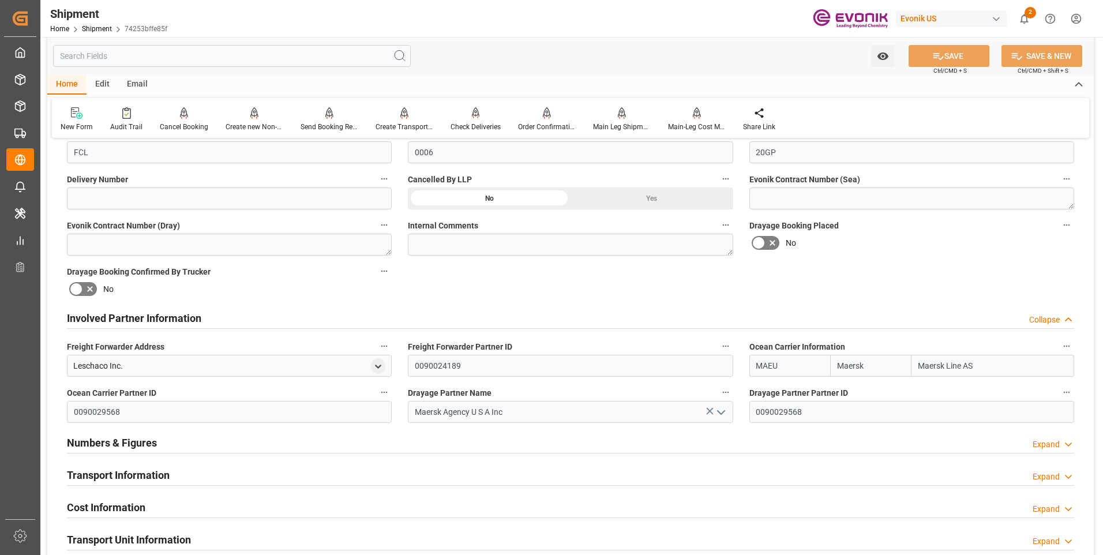
scroll to position [600, 0]
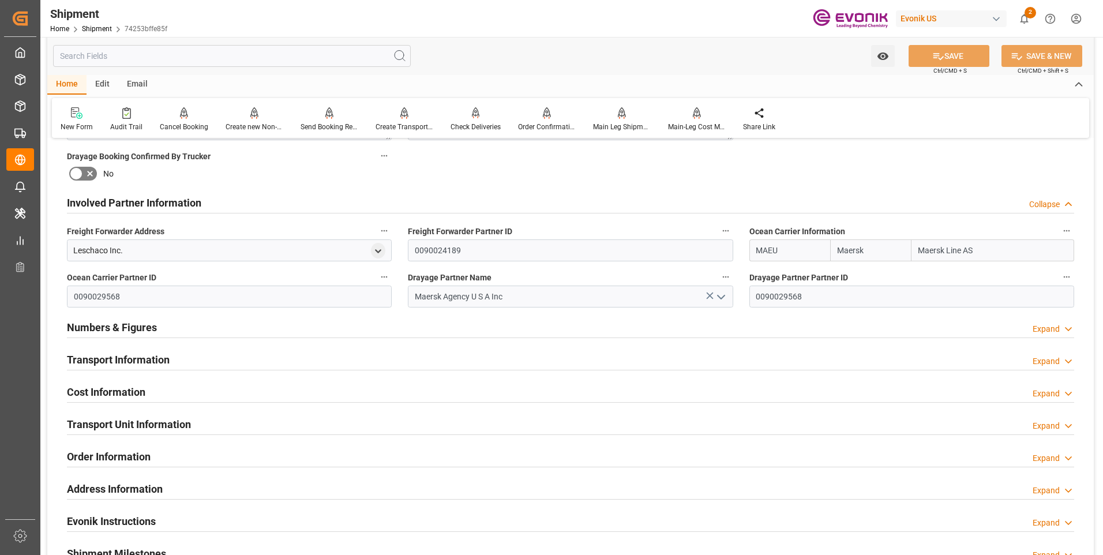
click at [129, 359] on h2 "Transport Information" at bounding box center [118, 360] width 103 height 16
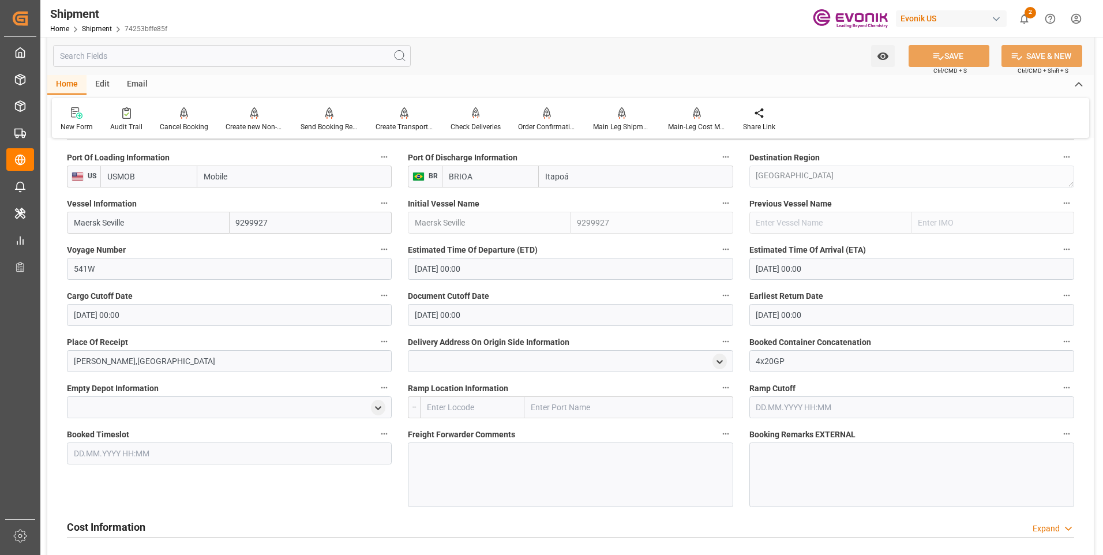
scroll to position [946, 0]
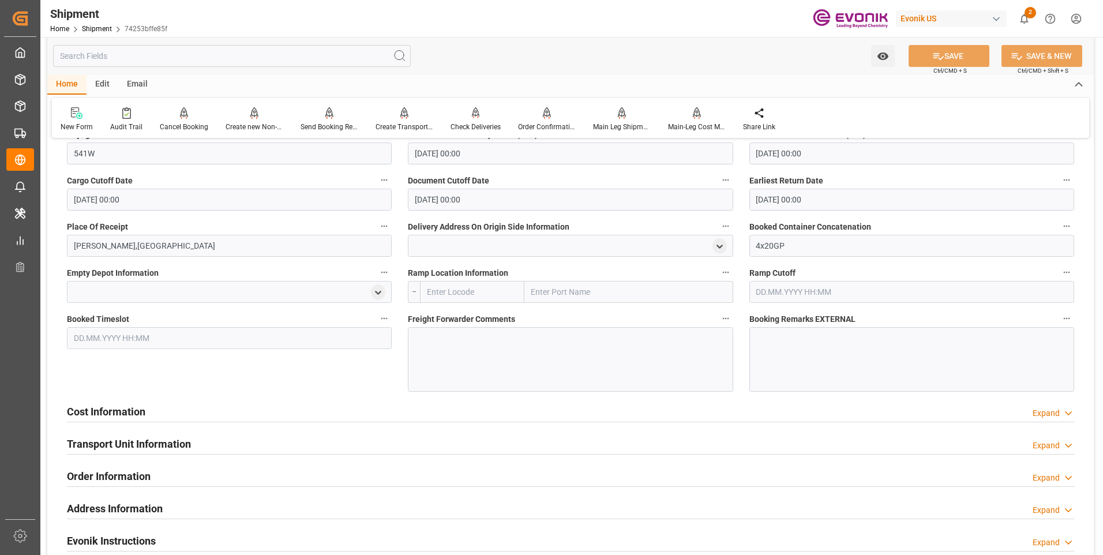
click at [103, 412] on h2 "Cost Information" at bounding box center [106, 412] width 78 height 16
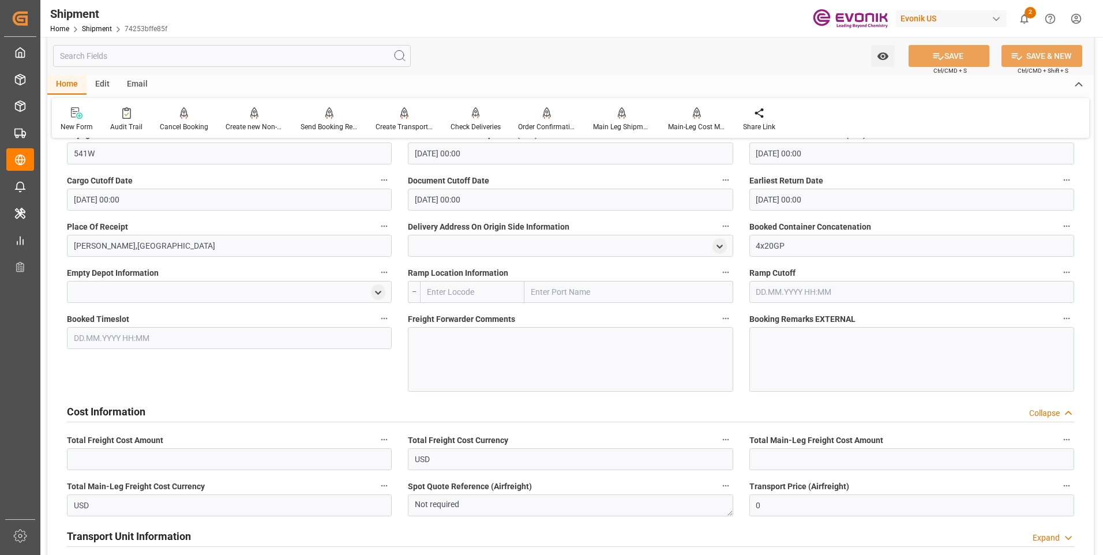
scroll to position [1004, 0]
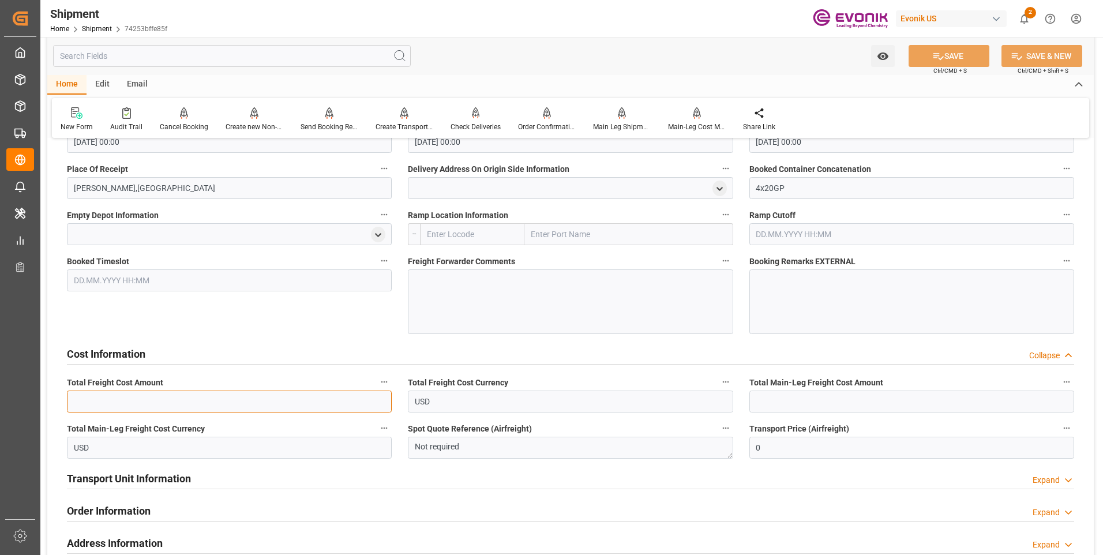
click at [204, 399] on input "text" at bounding box center [229, 402] width 325 height 22
type input "4308"
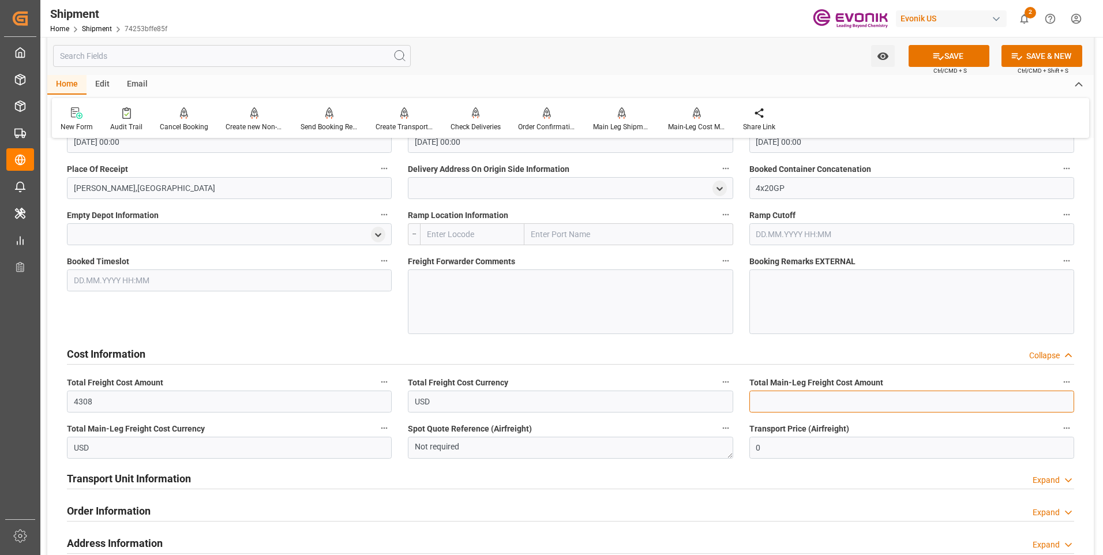
click at [826, 403] on input "text" at bounding box center [912, 402] width 325 height 22
type input "4308"
click at [939, 51] on icon at bounding box center [939, 56] width 12 height 12
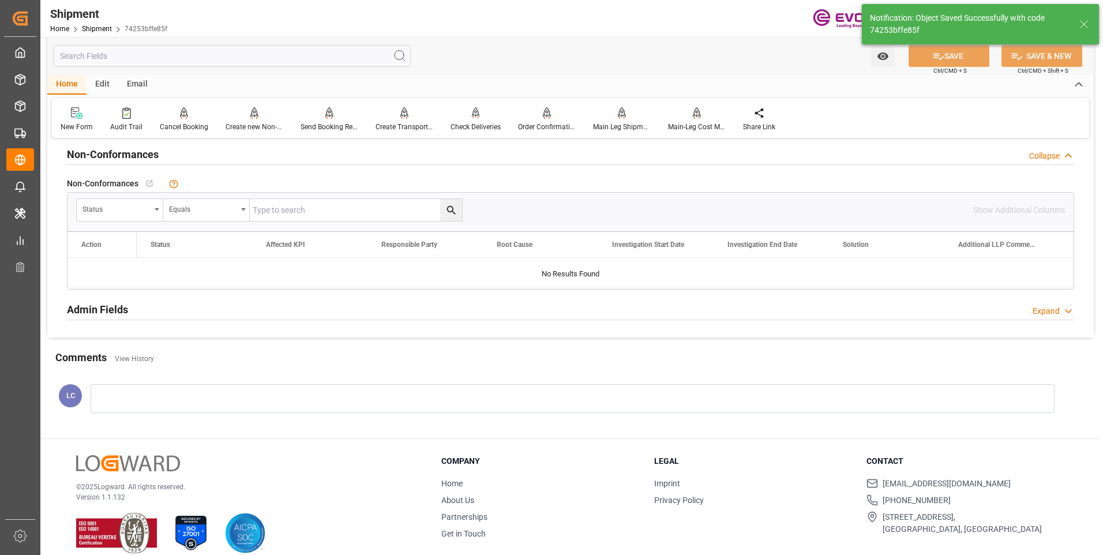
scroll to position [546, 0]
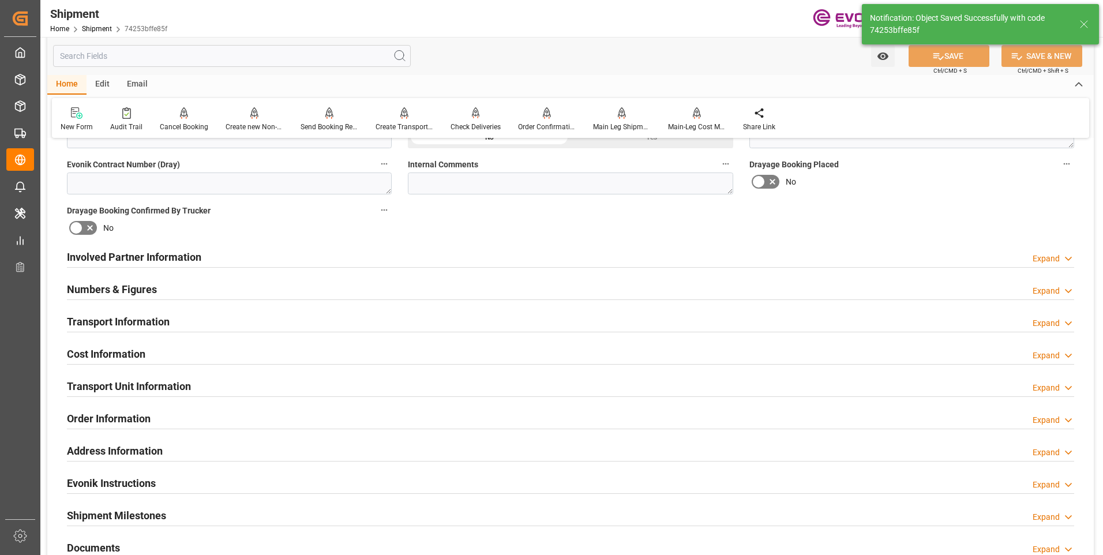
click at [199, 253] on h2 "Involved Partner Information" at bounding box center [134, 257] width 134 height 16
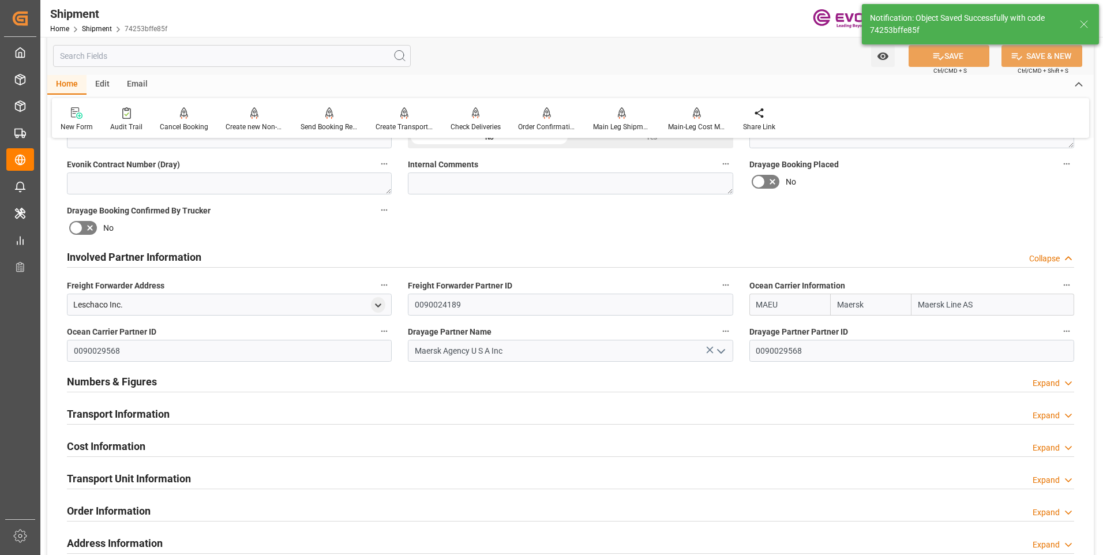
scroll to position [638, 0]
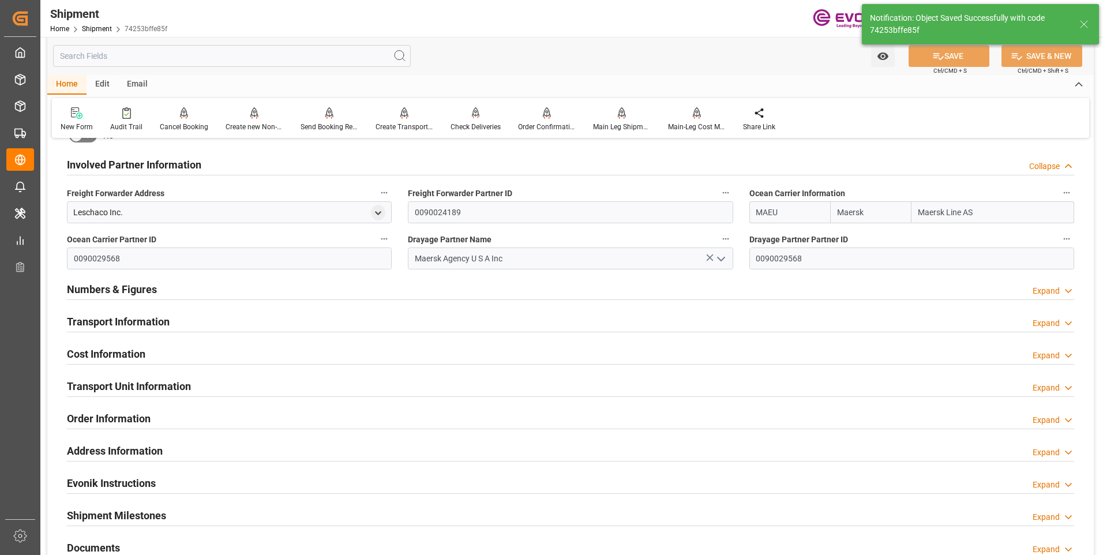
click at [160, 317] on h2 "Transport Information" at bounding box center [118, 322] width 103 height 16
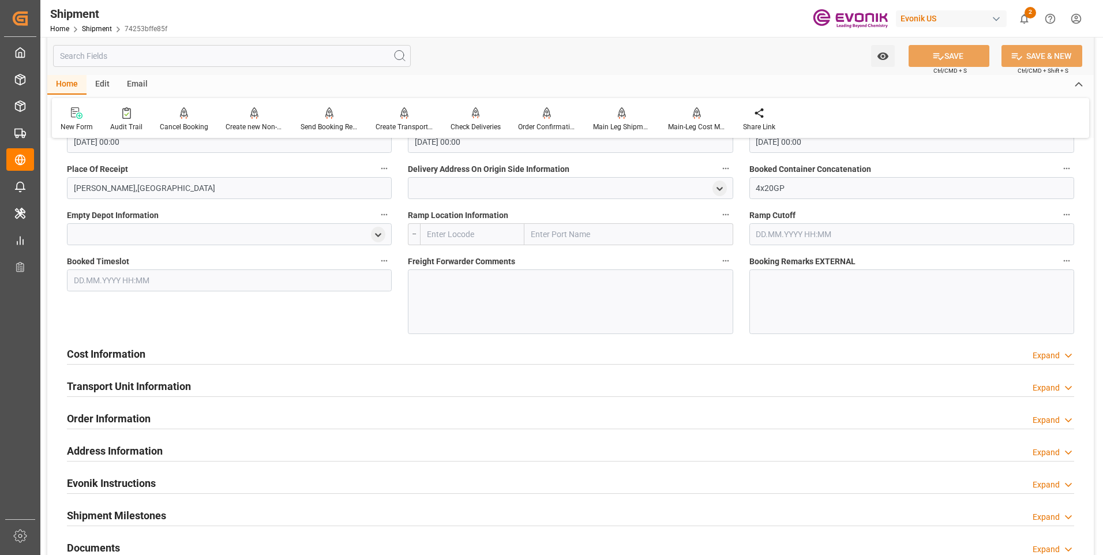
scroll to position [946, 0]
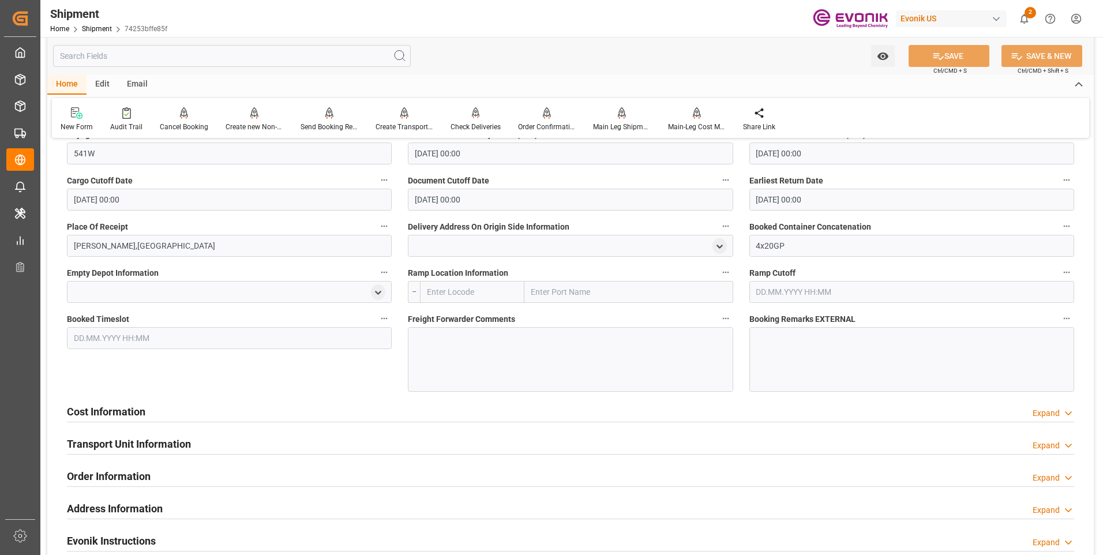
click at [143, 414] on h2 "Cost Information" at bounding box center [106, 412] width 78 height 16
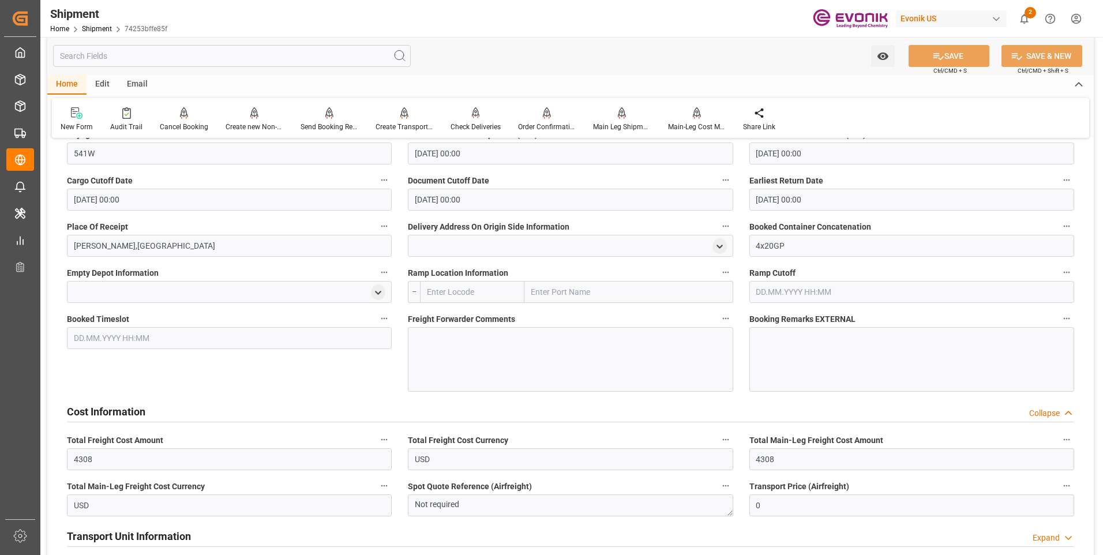
scroll to position [1004, 0]
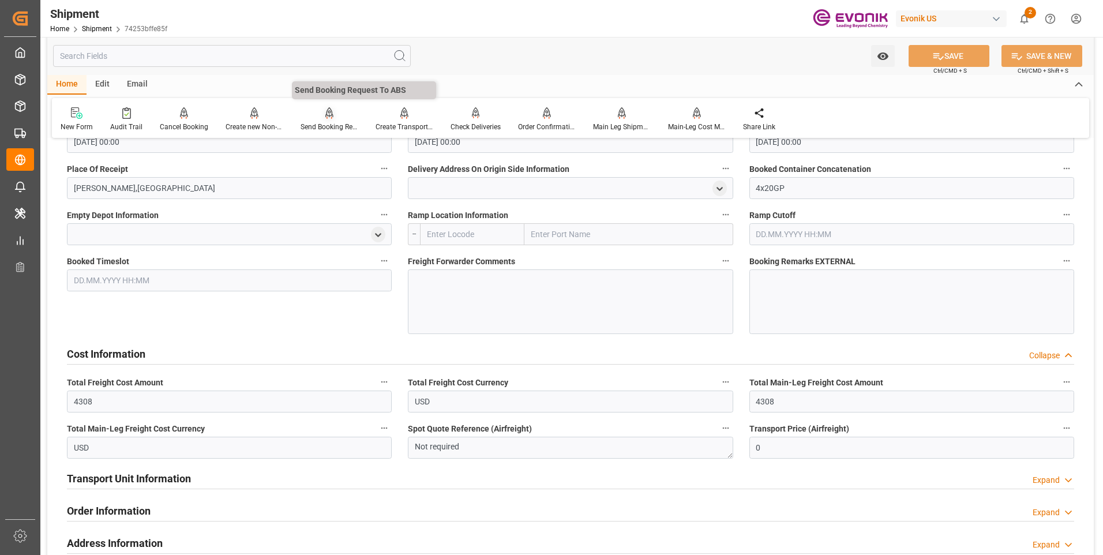
click at [318, 123] on div "Send Booking Request To ABS" at bounding box center [330, 127] width 58 height 10
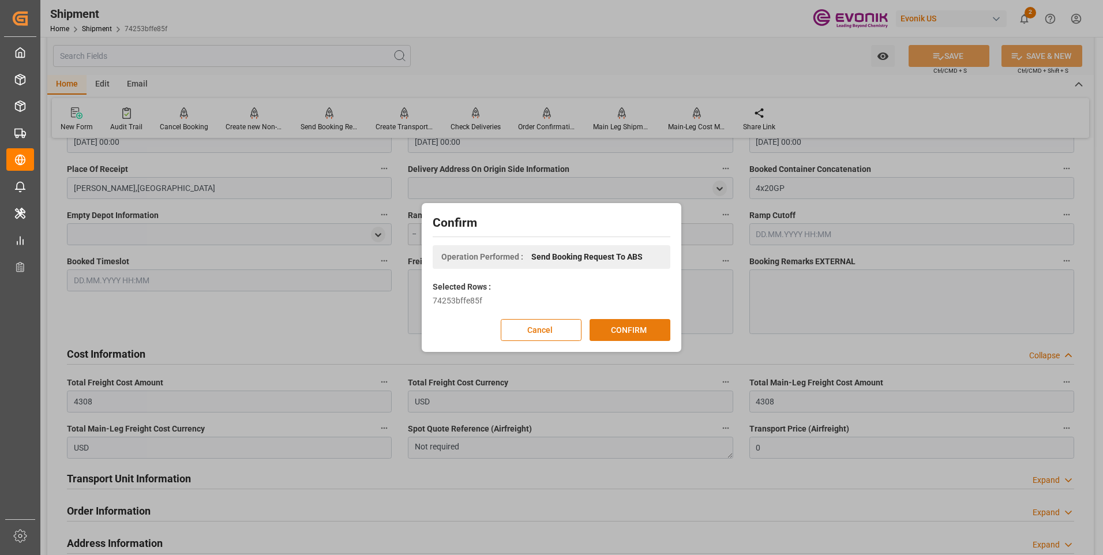
click at [603, 325] on button "CONFIRM" at bounding box center [630, 330] width 81 height 22
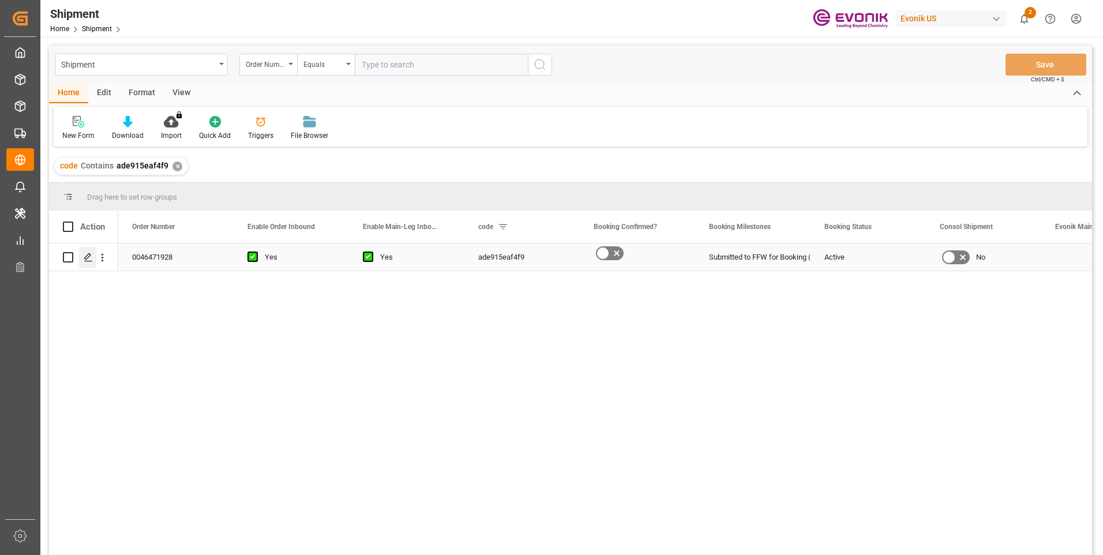
click at [85, 260] on icon "Press SPACE to select this row." at bounding box center [88, 257] width 9 height 9
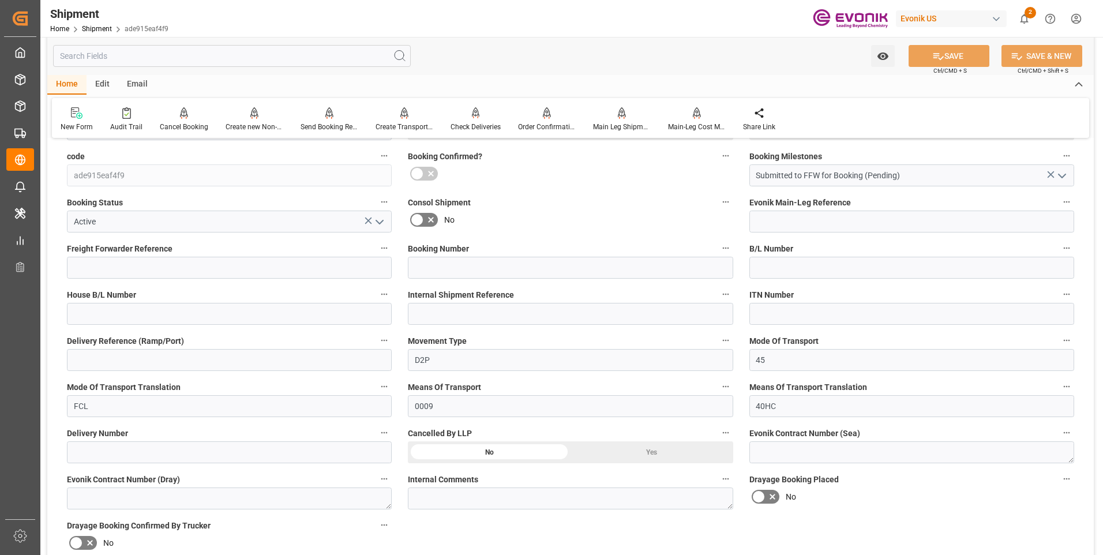
scroll to position [404, 0]
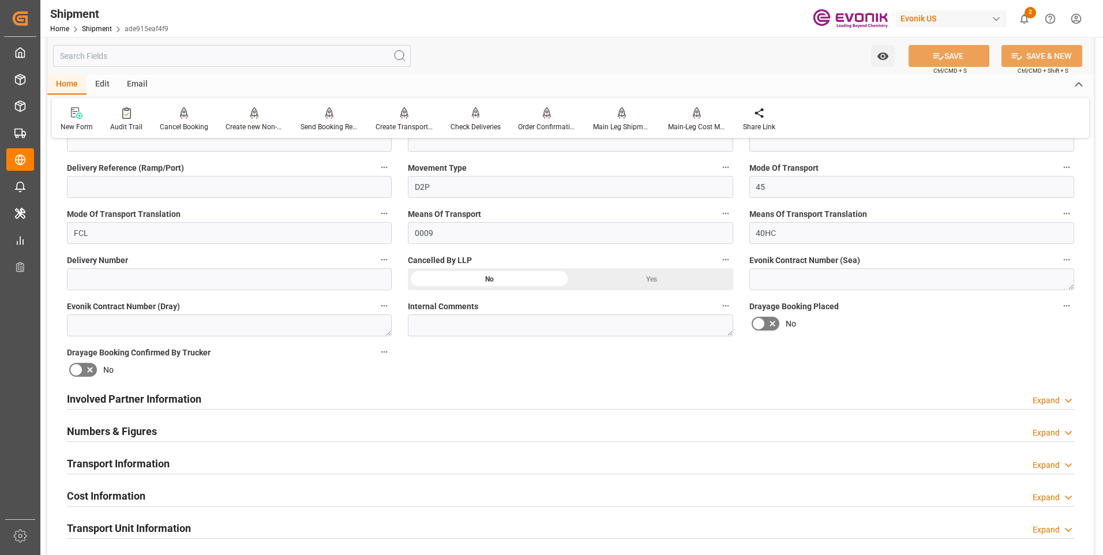
click at [209, 400] on div "Involved Partner Information Expand" at bounding box center [571, 398] width 1008 height 22
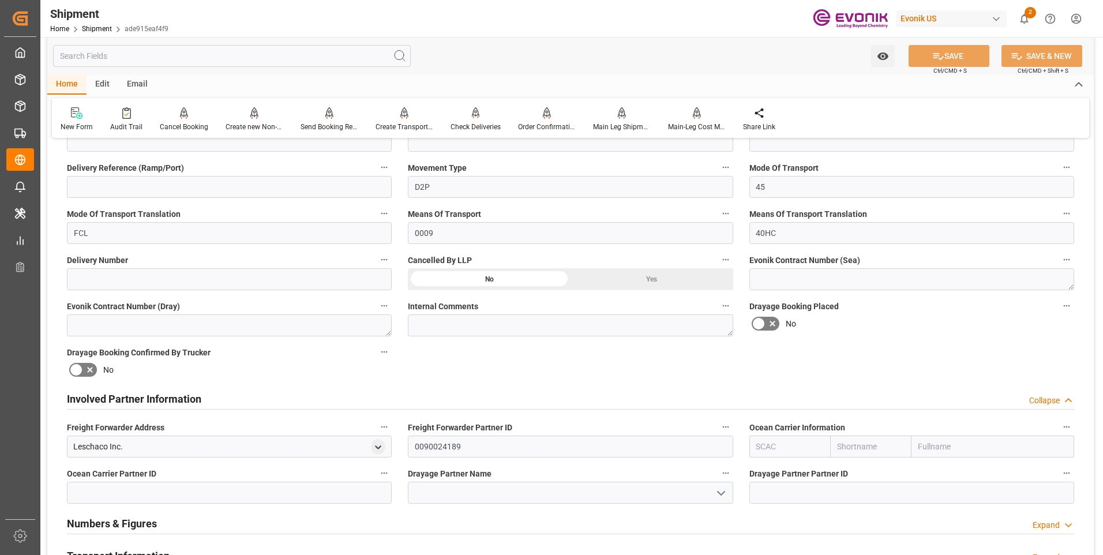
click at [859, 445] on input "text" at bounding box center [870, 447] width 81 height 22
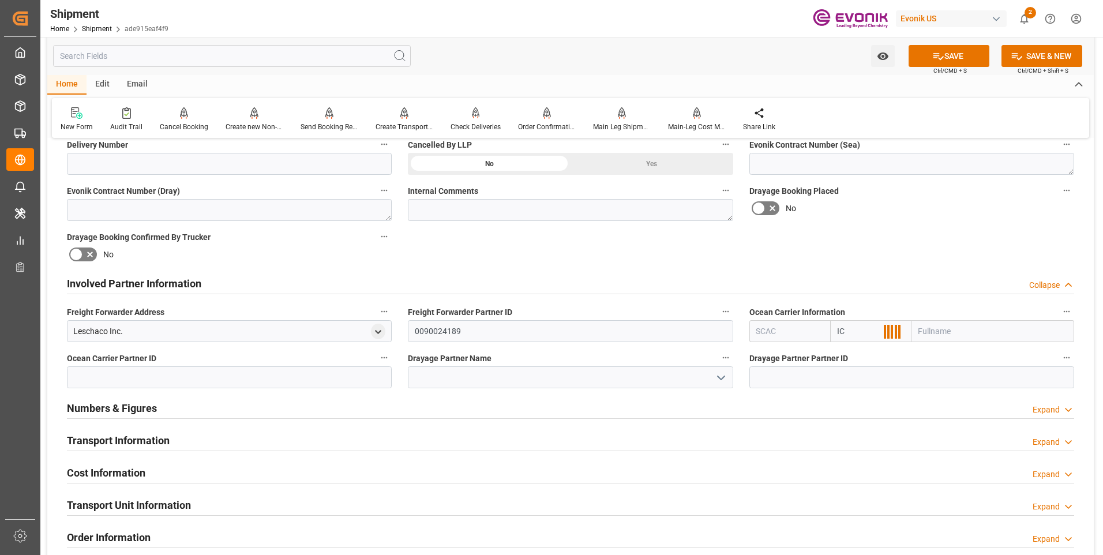
type input "I"
type input "ICL"
click at [847, 355] on b "ICL" at bounding box center [844, 356] width 12 height 9
type input "IILU"
type input "Independent Container Line Limited"
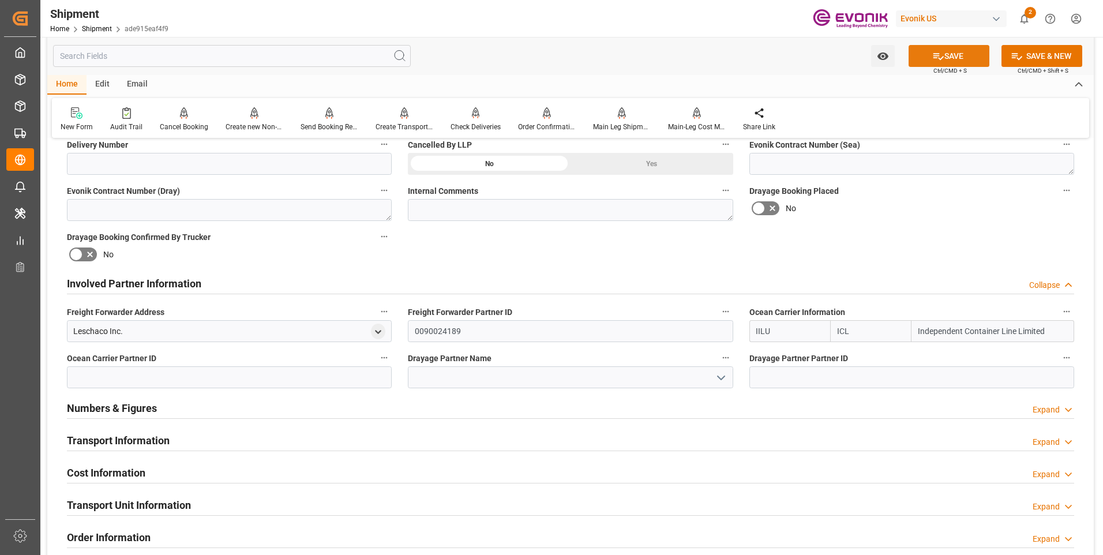
type input "ICL"
click at [934, 53] on icon at bounding box center [939, 56] width 10 height 7
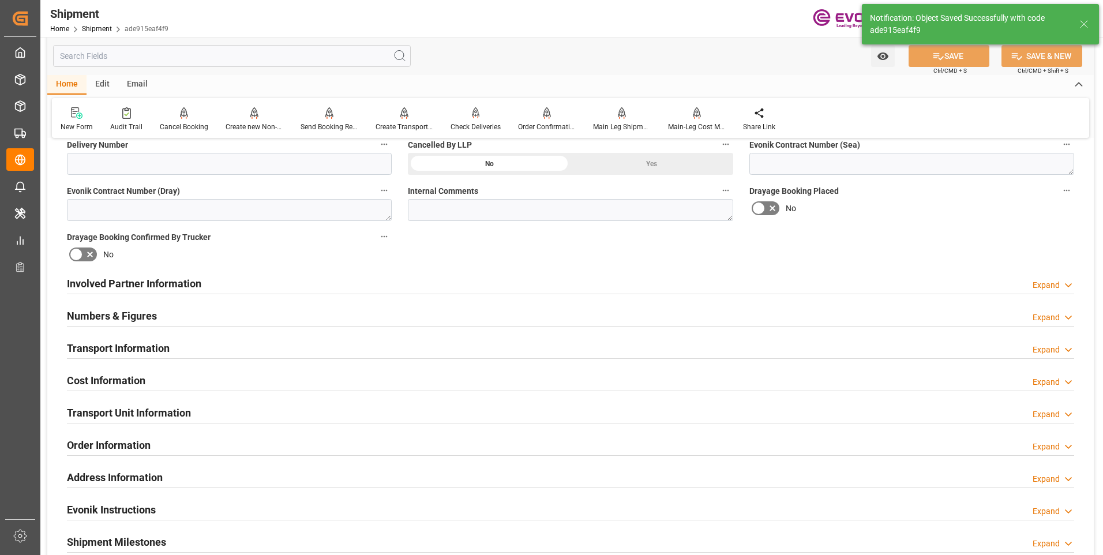
type input "0090025159"
click at [340, 287] on div "Involved Partner Information Expand" at bounding box center [571, 283] width 1008 height 22
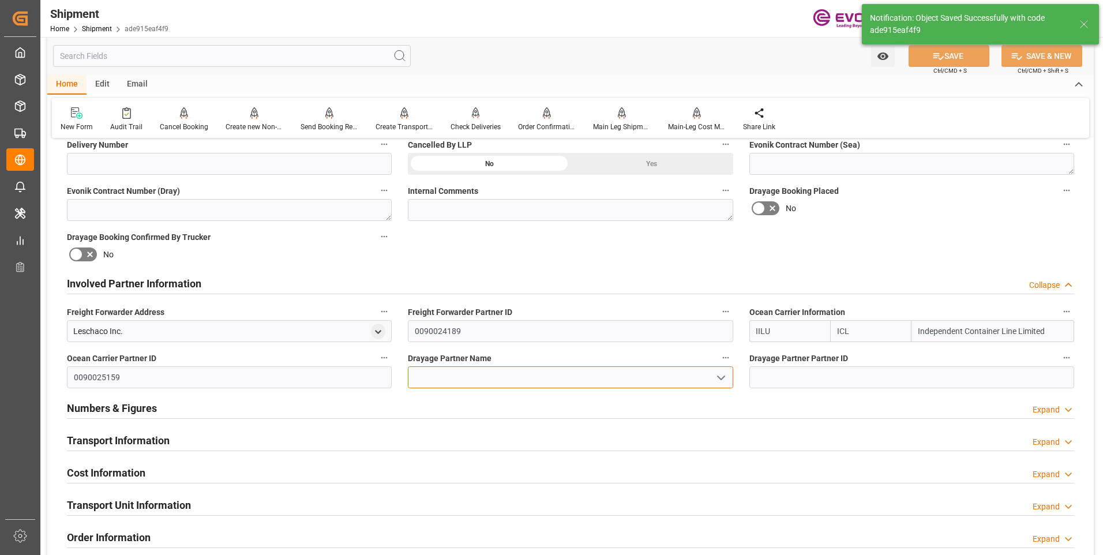
click at [514, 381] on input at bounding box center [570, 377] width 325 height 22
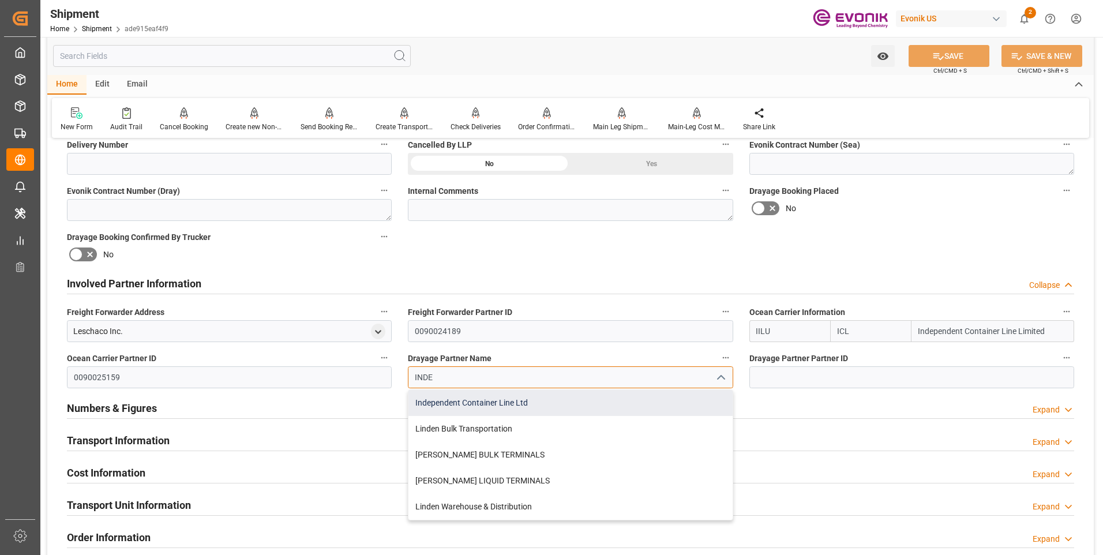
click at [515, 405] on div "Independent Container Line Ltd" at bounding box center [571, 403] width 324 height 26
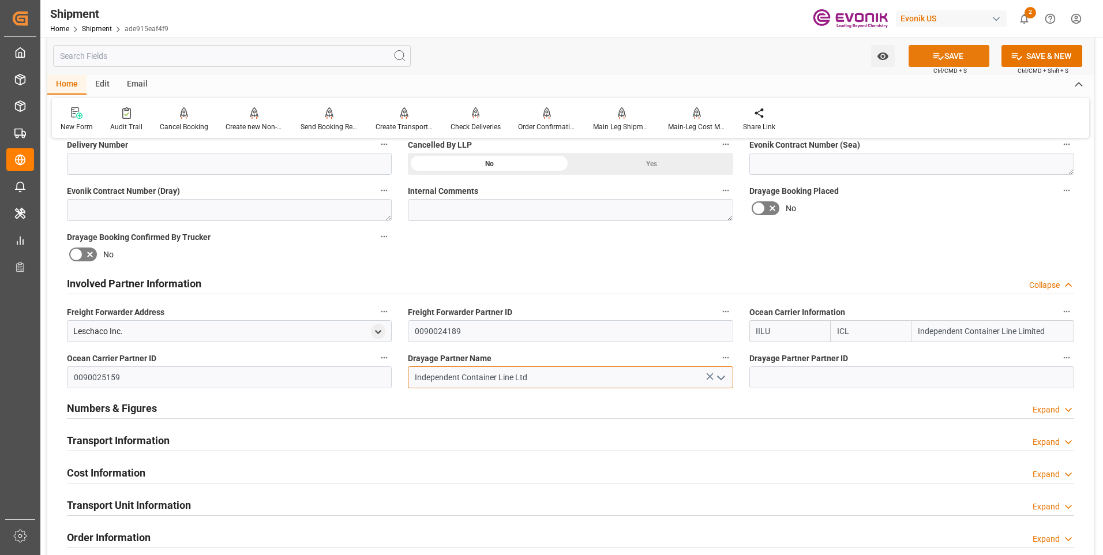
type input "Independent Container Line Ltd"
click at [939, 51] on icon at bounding box center [939, 56] width 12 height 12
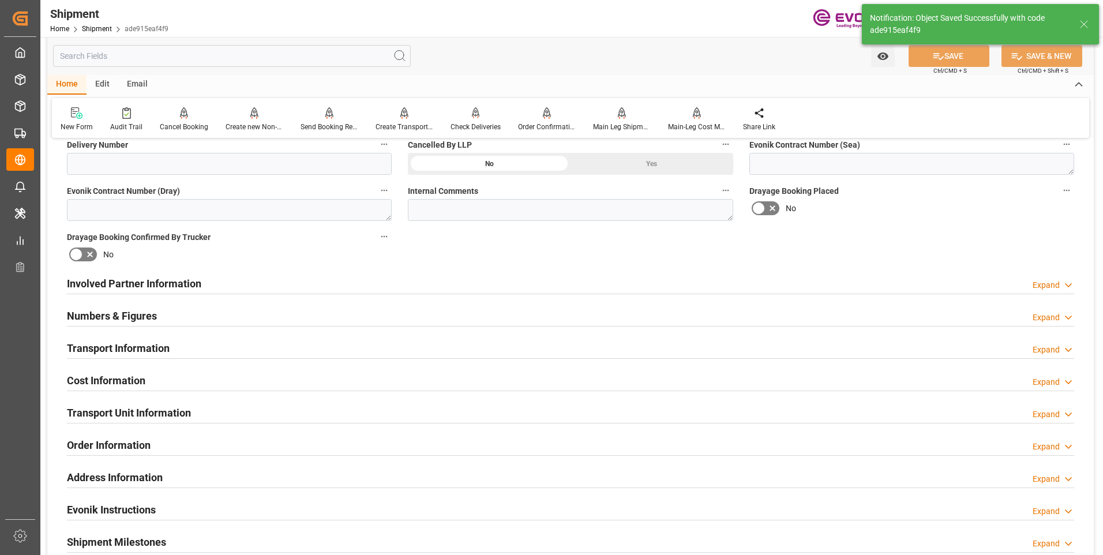
click at [328, 287] on div "Involved Partner Information Expand" at bounding box center [571, 283] width 1008 height 22
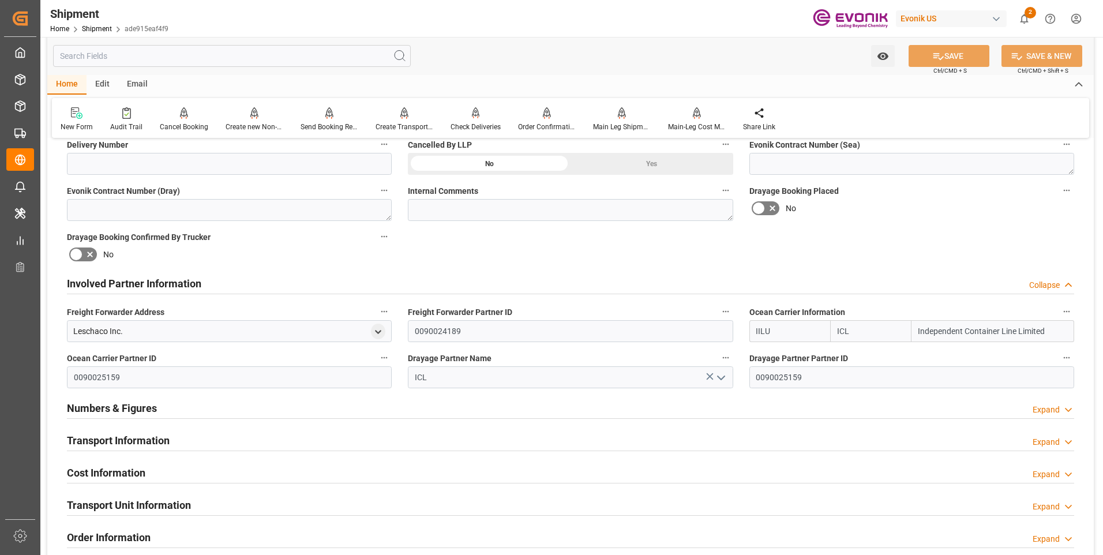
click at [171, 433] on div "Transport Information Expand" at bounding box center [571, 440] width 1008 height 22
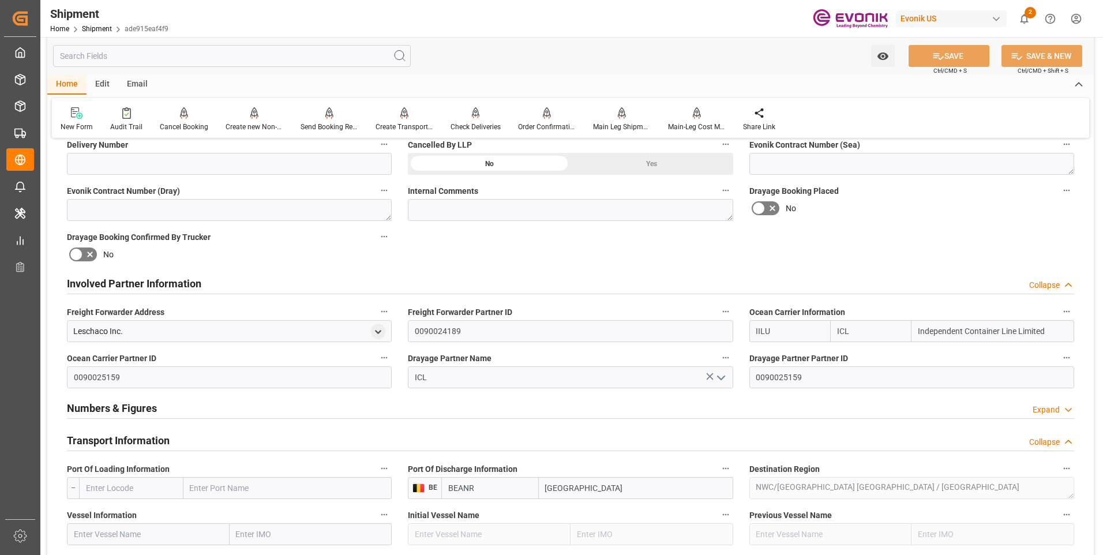
scroll to position [635, 0]
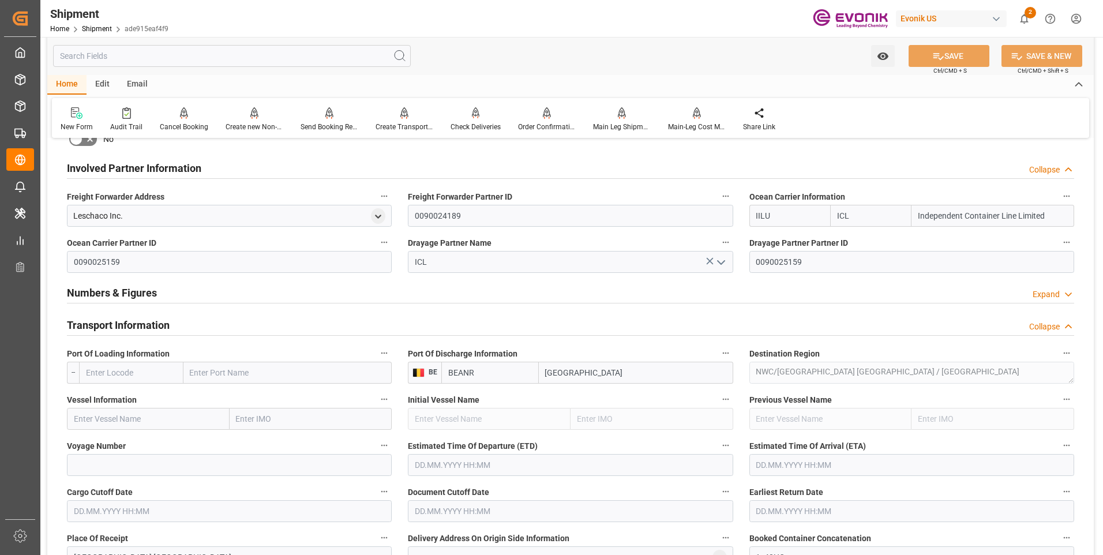
click at [138, 373] on input "text" at bounding box center [131, 373] width 104 height 22
paste input "USCHT"
type input "USCHT"
click at [134, 398] on span "USCHT - Chester" at bounding box center [118, 404] width 62 height 21
type input "Chester"
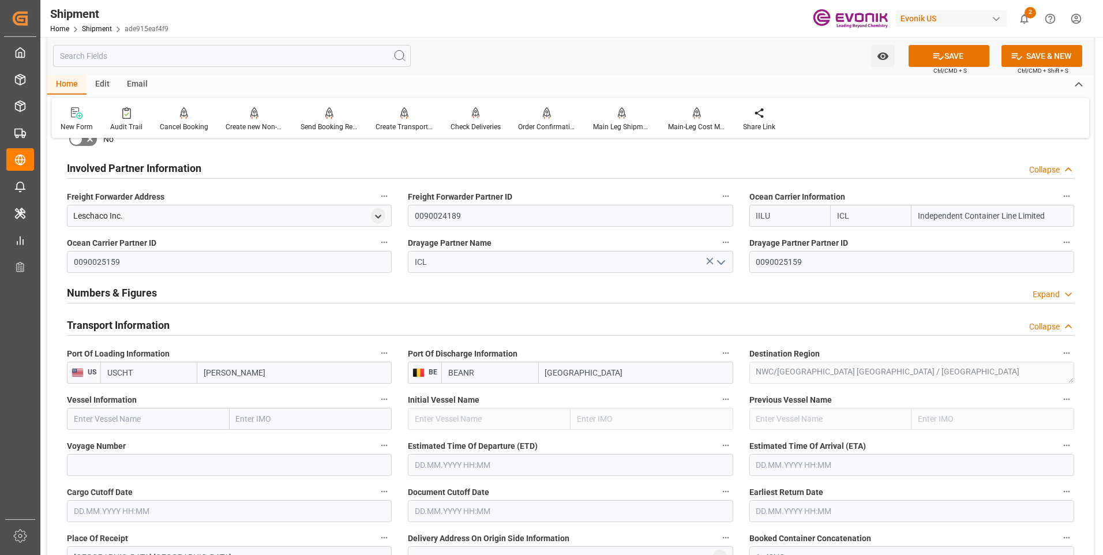
type input "USCHT"
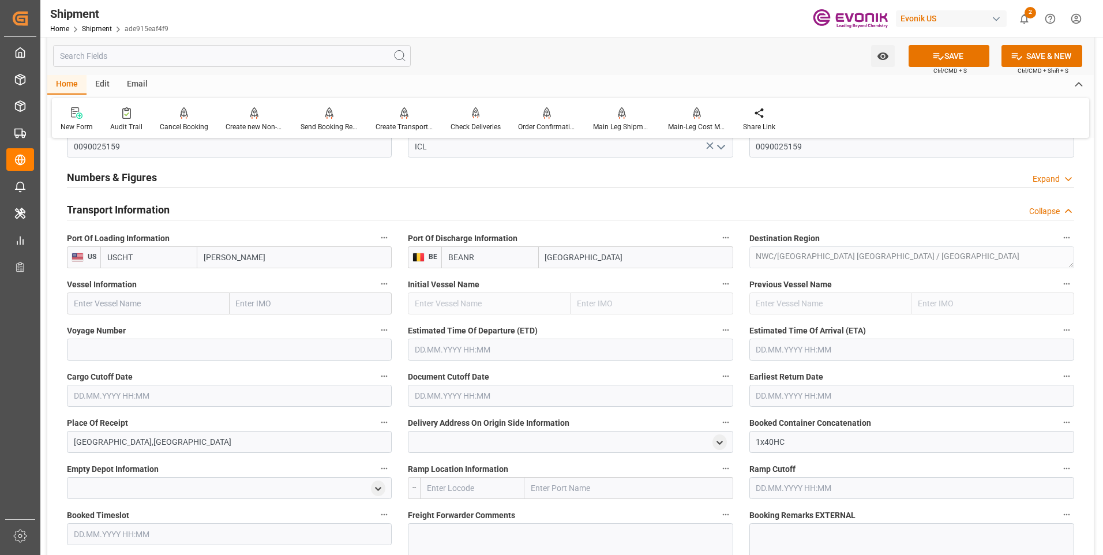
click at [130, 302] on input "text" at bounding box center [148, 304] width 163 height 22
paste input "PRIMERO"
type input "PRIMERO"
click at [256, 347] on input at bounding box center [229, 350] width 325 height 22
drag, startPoint x: 114, startPoint y: 345, endPoint x: 124, endPoint y: 350, distance: 10.8
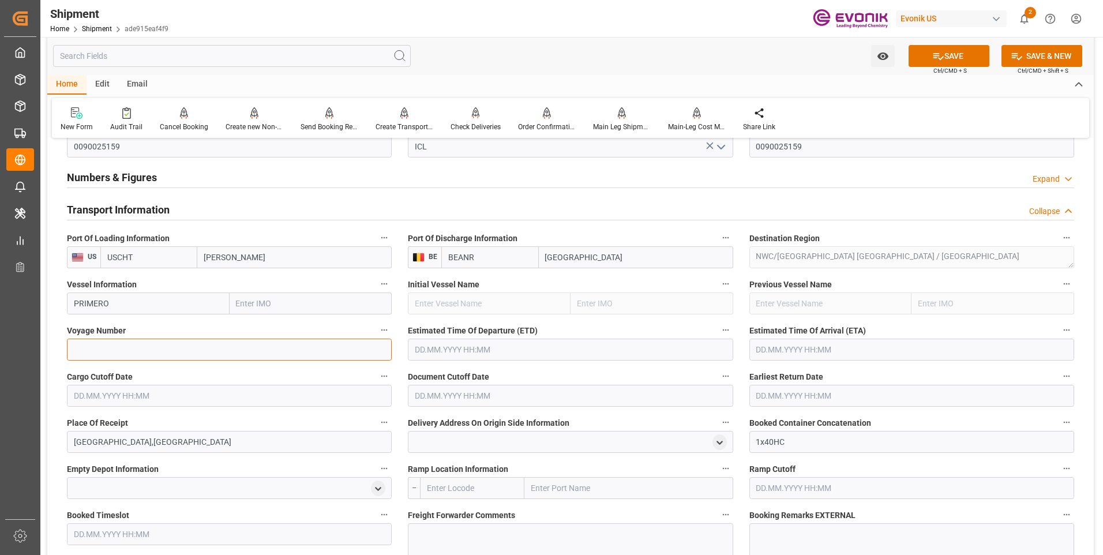
click at [114, 347] on input at bounding box center [229, 350] width 325 height 22
paste input "1022"
type input "1022"
click at [437, 350] on input "text" at bounding box center [570, 350] width 325 height 22
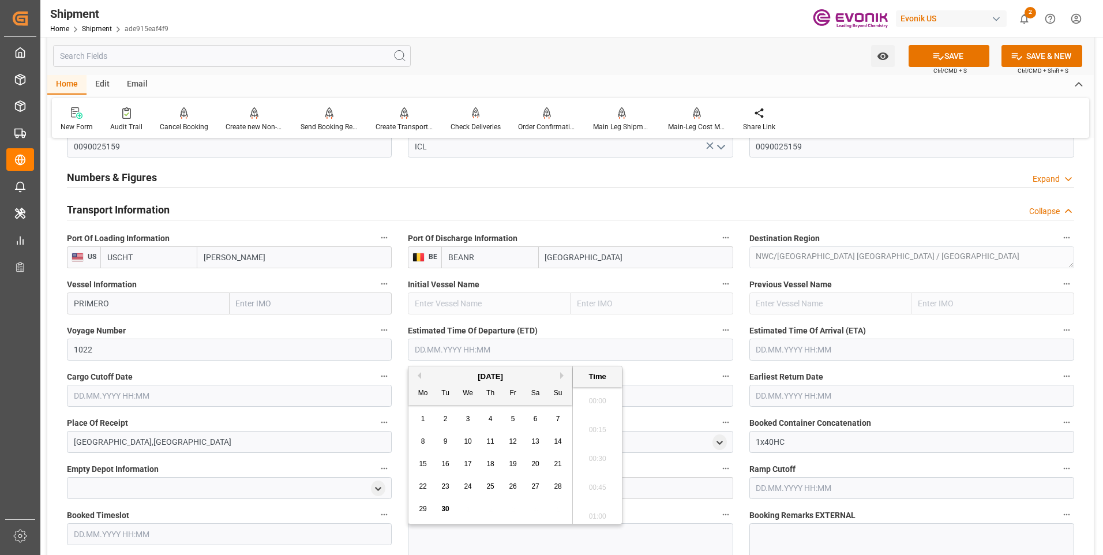
scroll to position [2633, 0]
click at [560, 376] on div "September 2025" at bounding box center [491, 377] width 164 height 12
click at [564, 375] on button "Next Month" at bounding box center [563, 375] width 7 height 7
click at [474, 504] on div "29" at bounding box center [468, 510] width 14 height 14
type input "29.10.2025 00:00"
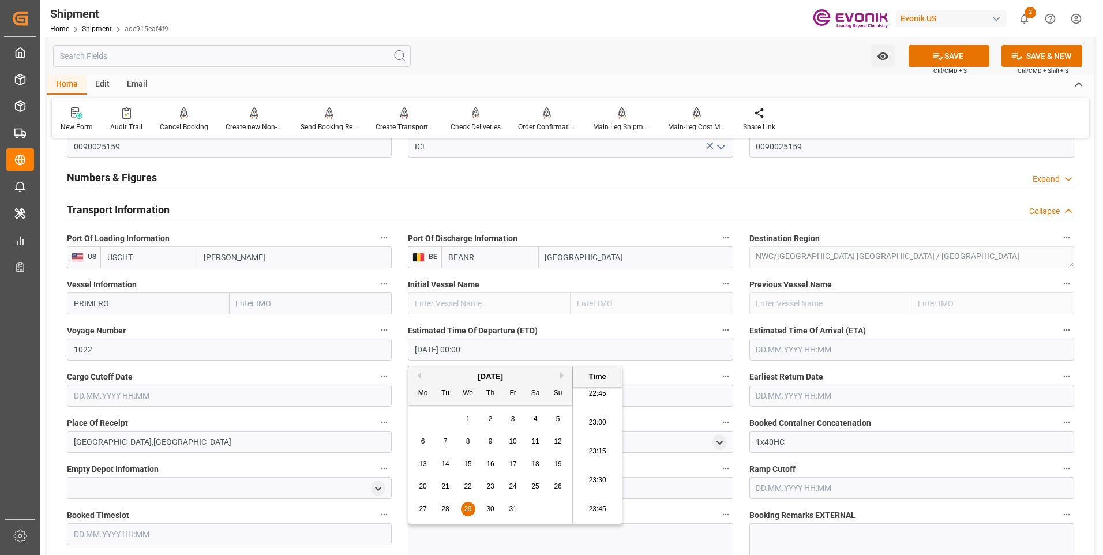
click at [769, 352] on input "text" at bounding box center [912, 350] width 325 height 22
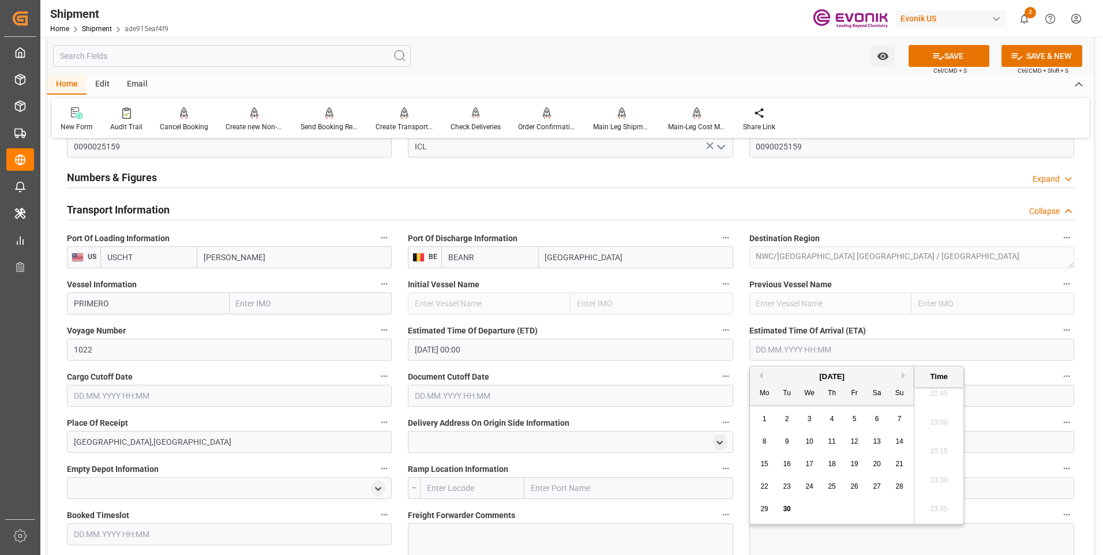
click at [905, 376] on button "Next Month" at bounding box center [905, 375] width 7 height 7
click at [904, 376] on button "Next Month" at bounding box center [905, 375] width 7 height 7
click at [791, 463] on span "11" at bounding box center [787, 464] width 8 height 8
type input "11.11.2025 00:00"
click at [326, 394] on input "text" at bounding box center [229, 396] width 325 height 22
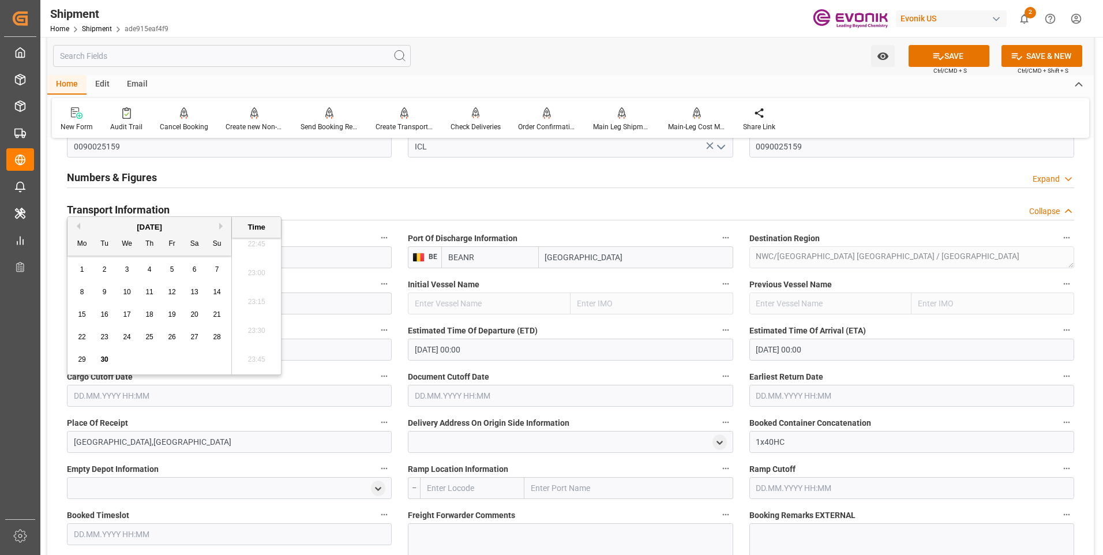
click at [220, 226] on button "Next Month" at bounding box center [222, 226] width 7 height 7
click at [107, 312] on span "14" at bounding box center [104, 314] width 8 height 8
type input "14.10.2025 00:00"
click at [438, 399] on input "text" at bounding box center [570, 396] width 325 height 22
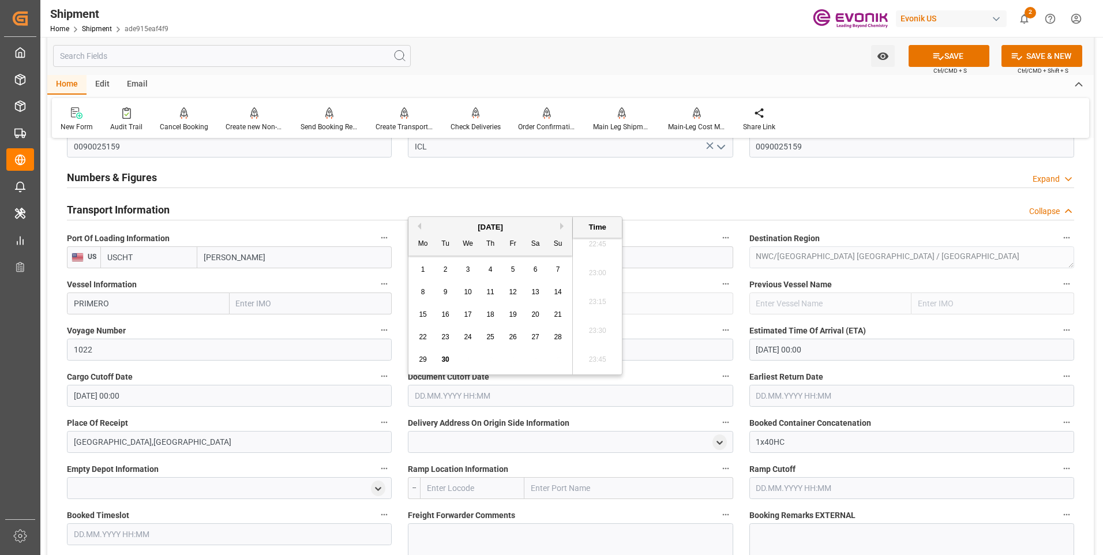
drag, startPoint x: 560, startPoint y: 225, endPoint x: 563, endPoint y: 242, distance: 17.5
click at [560, 225] on button "Next Month" at bounding box center [563, 226] width 7 height 7
drag, startPoint x: 444, startPoint y: 309, endPoint x: 483, endPoint y: 319, distance: 40.4
click at [444, 309] on div "14" at bounding box center [446, 315] width 14 height 14
type input "14.10.2025 00:00"
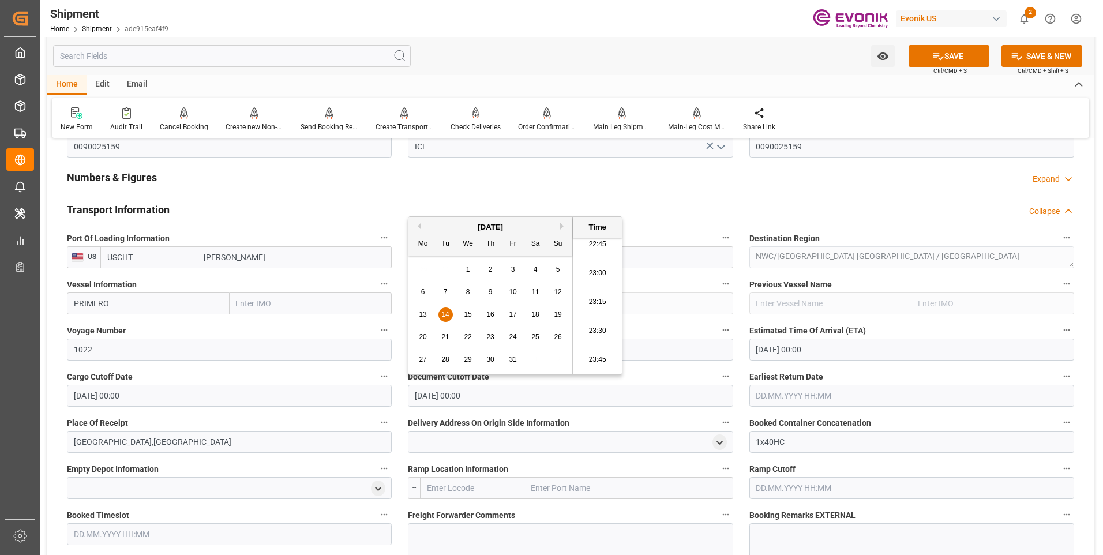
click at [789, 388] on input "text" at bounding box center [912, 396] width 325 height 22
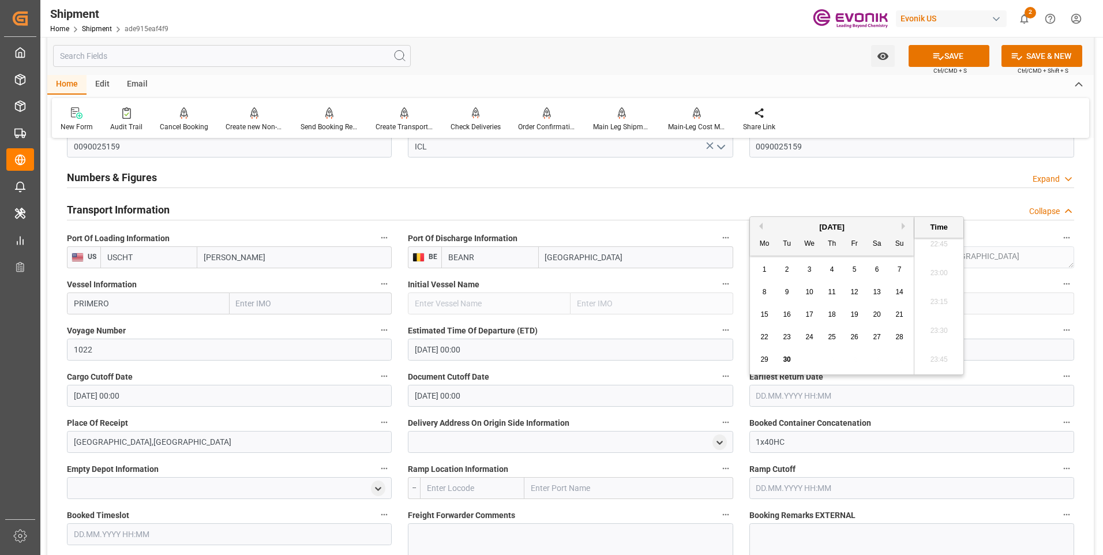
drag, startPoint x: 901, startPoint y: 226, endPoint x: 901, endPoint y: 257, distance: 31.2
click at [901, 226] on div "September 2025" at bounding box center [832, 228] width 164 height 12
click at [904, 224] on button "Next Month" at bounding box center [905, 226] width 7 height 7
click at [791, 316] on span "14" at bounding box center [787, 314] width 8 height 8
type input "14.10.2025 00:00"
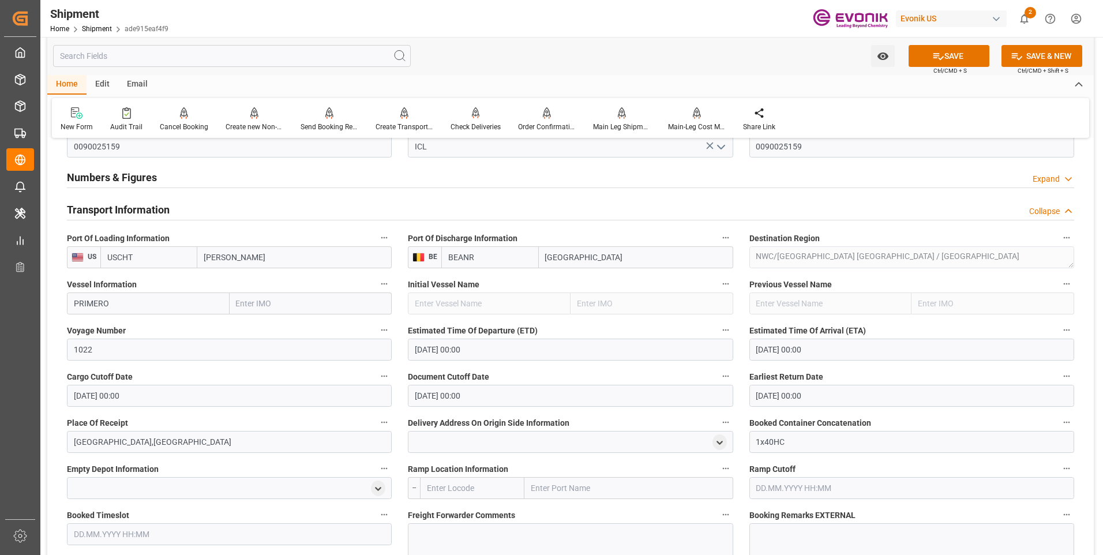
click at [705, 376] on label "Document Cutoff Date" at bounding box center [570, 377] width 325 height 16
click at [718, 376] on button "Document Cutoff Date" at bounding box center [725, 376] width 15 height 15
click at [597, 372] on div at bounding box center [551, 277] width 1103 height 555
click at [962, 55] on button "SAVE" at bounding box center [949, 56] width 81 height 22
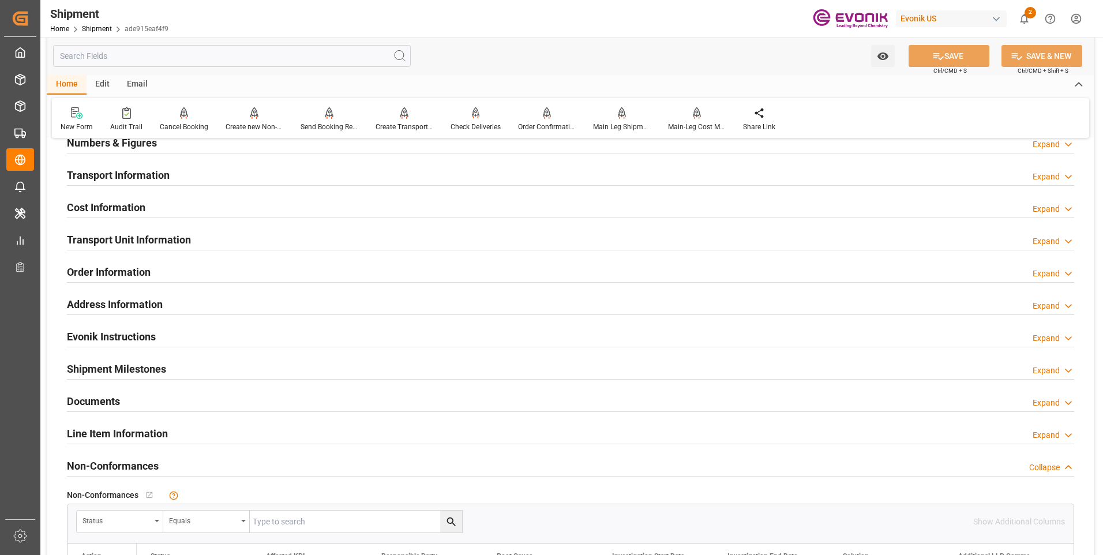
scroll to position [577, 0]
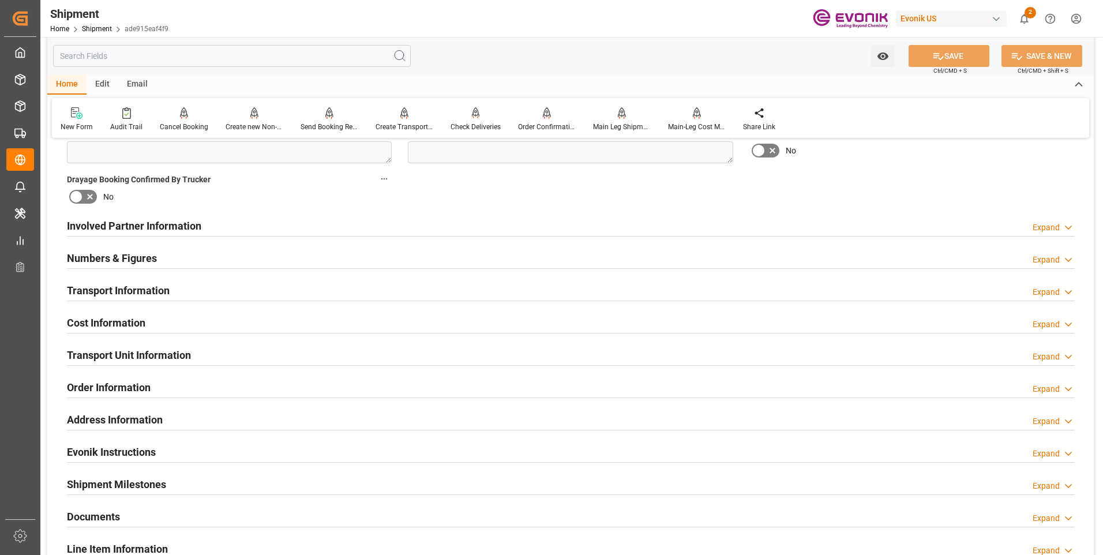
click at [178, 225] on h2 "Involved Partner Information" at bounding box center [134, 226] width 134 height 16
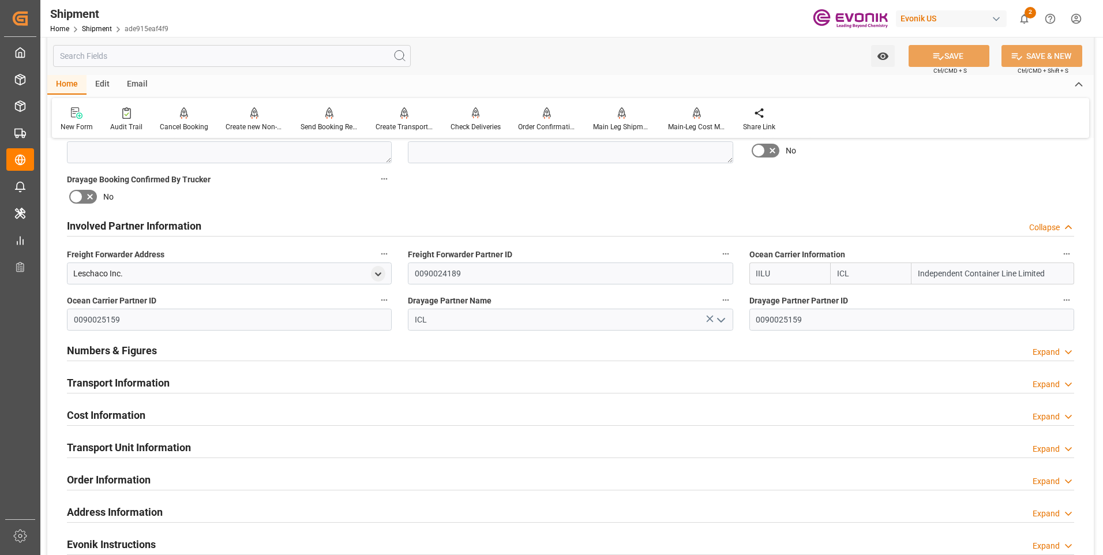
click at [164, 384] on h2 "Transport Information" at bounding box center [118, 383] width 103 height 16
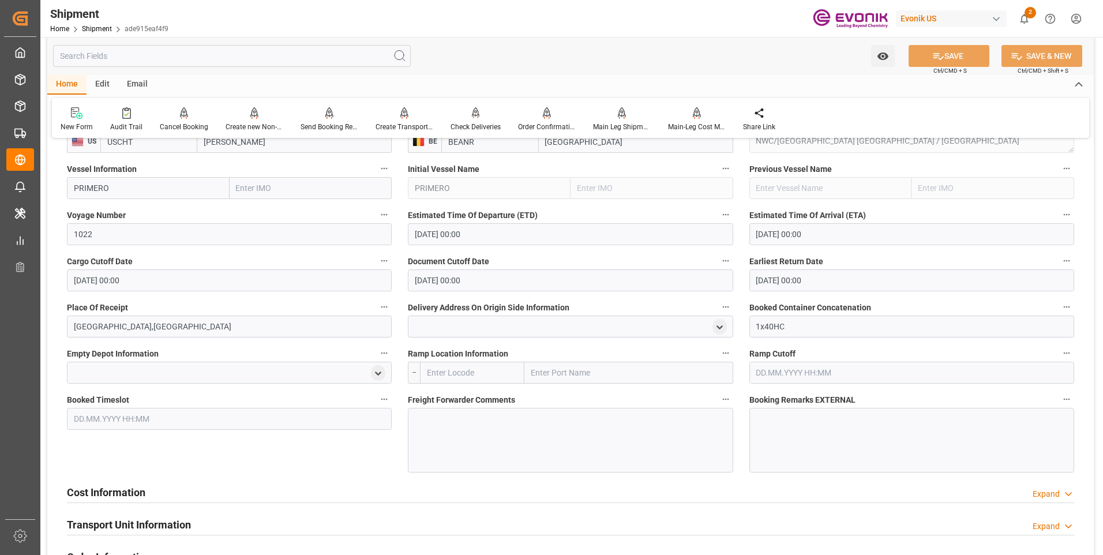
scroll to position [981, 0]
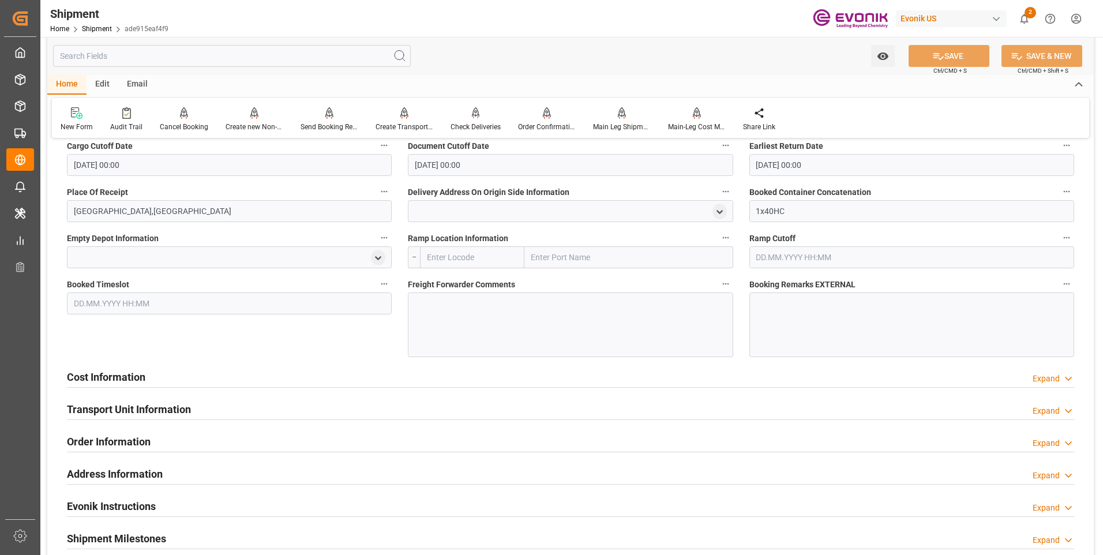
click at [332, 380] on div "Cost Information Expand" at bounding box center [571, 376] width 1008 height 22
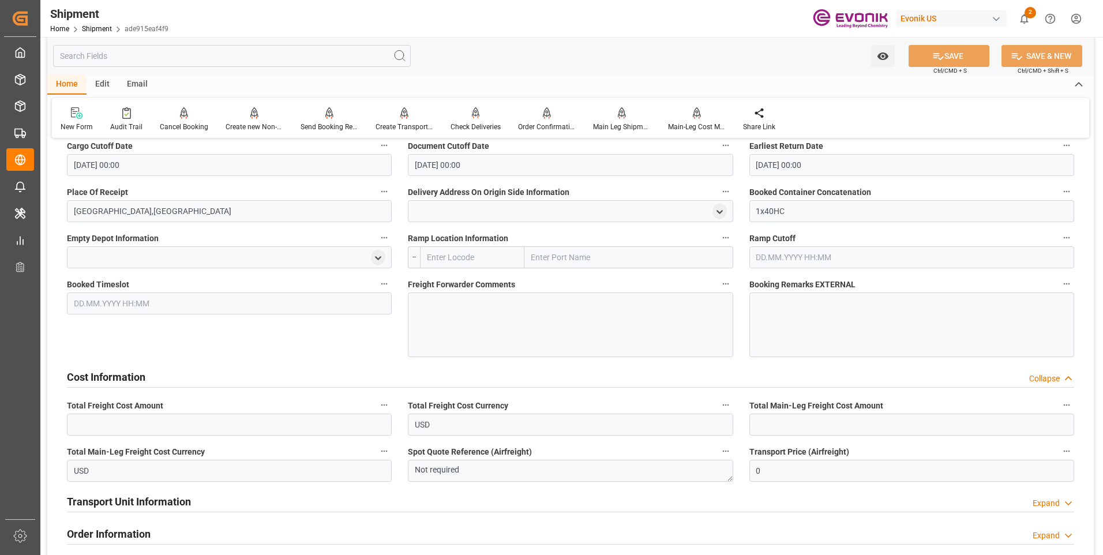
scroll to position [1039, 0]
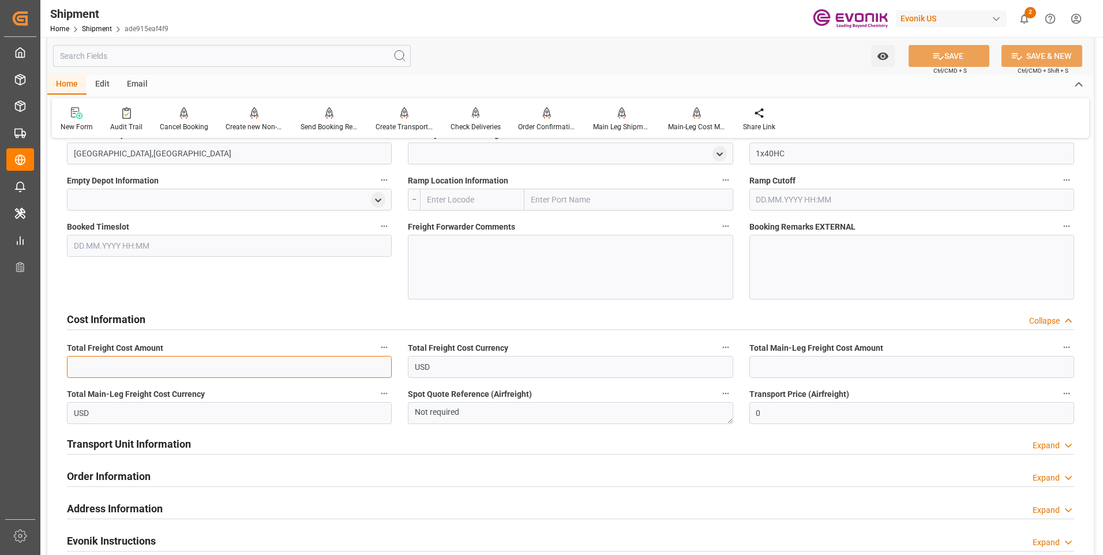
click at [181, 368] on input "text" at bounding box center [229, 367] width 325 height 22
type input "1297"
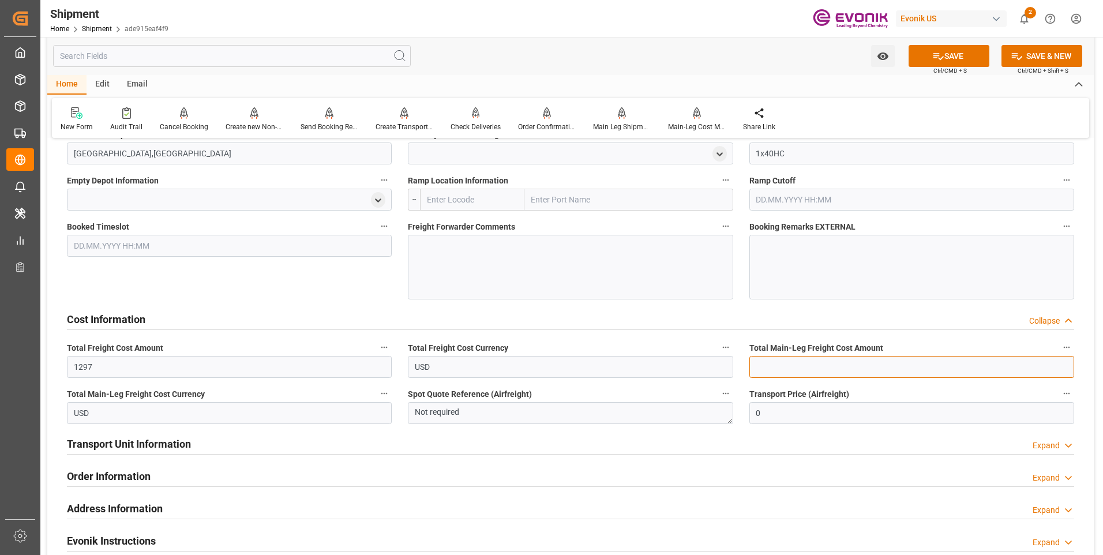
click at [774, 362] on input "text" at bounding box center [912, 367] width 325 height 22
type input "1297"
click at [934, 57] on icon at bounding box center [939, 56] width 12 height 12
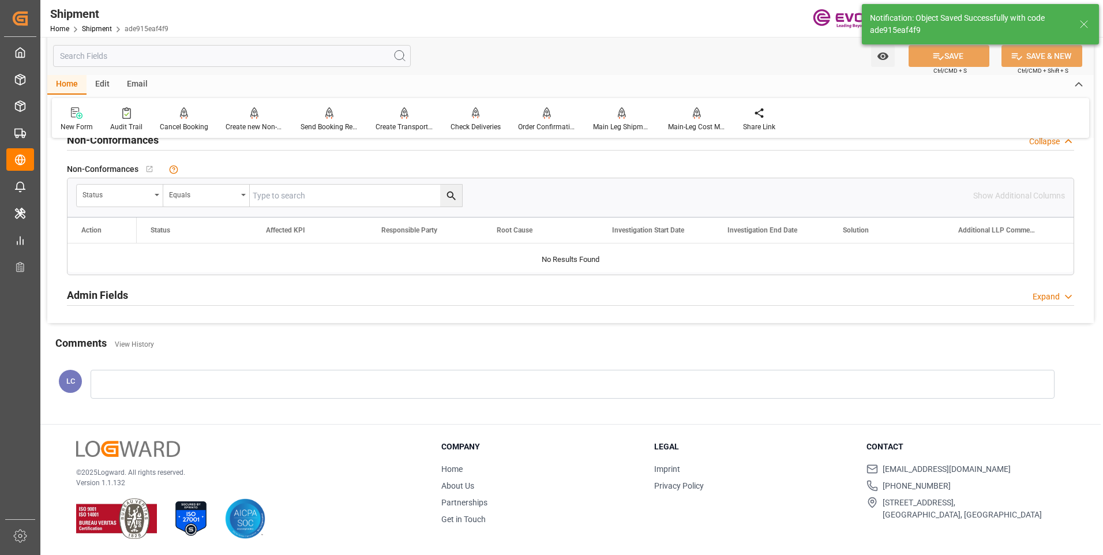
scroll to position [581, 0]
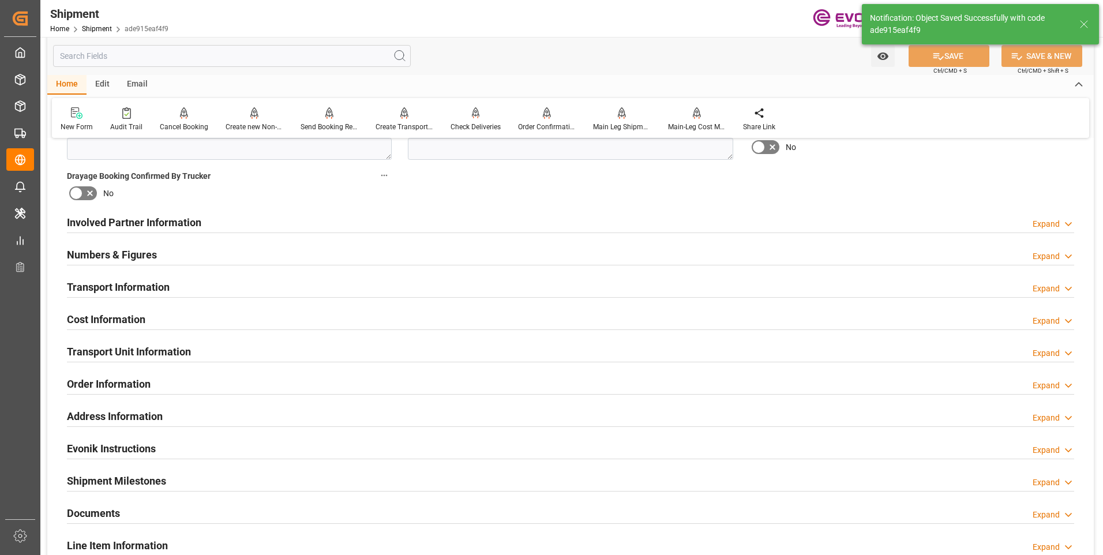
click at [214, 222] on div "Involved Partner Information Expand" at bounding box center [571, 222] width 1008 height 22
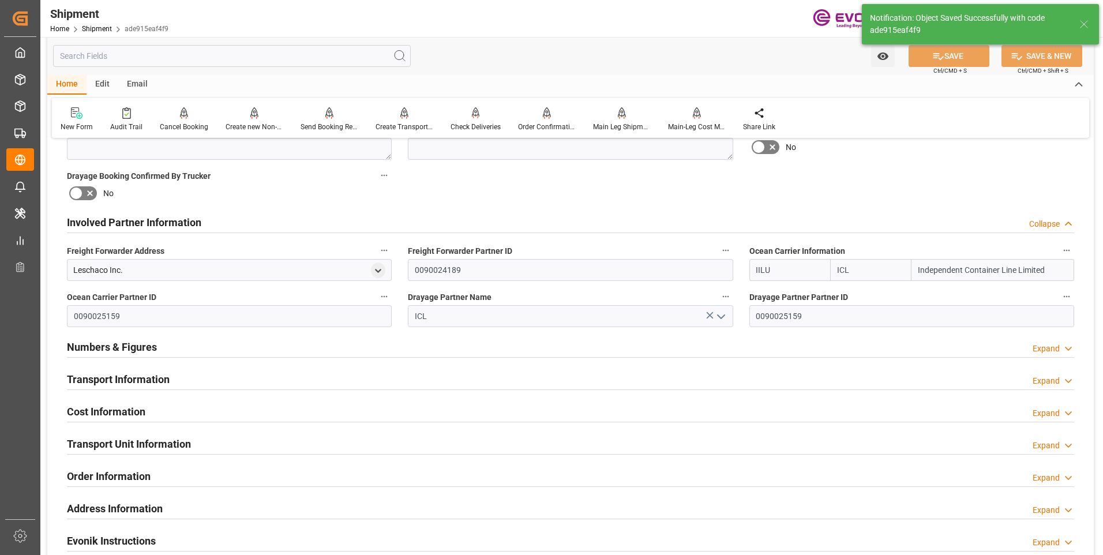
scroll to position [673, 0]
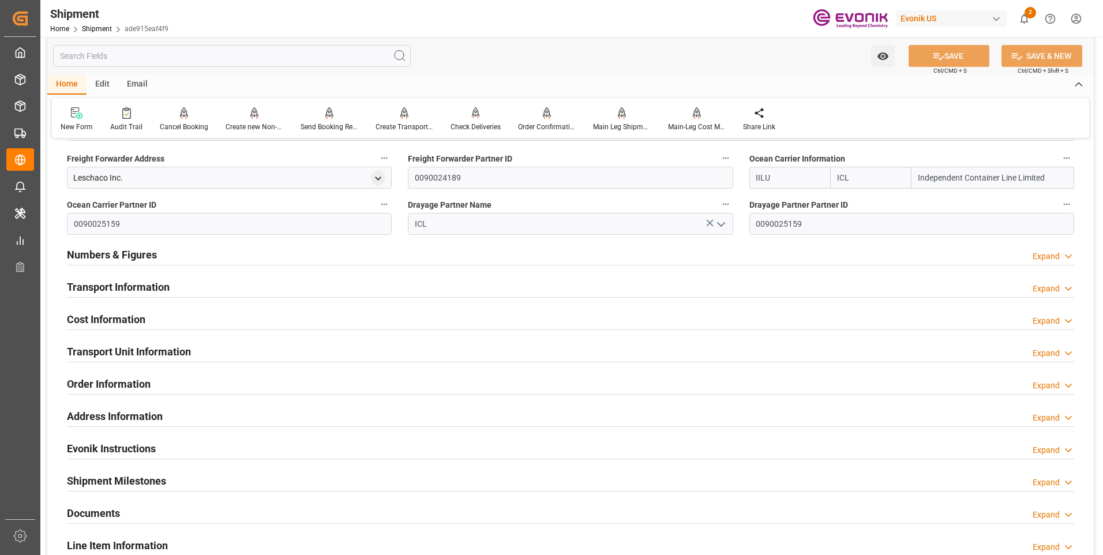
click at [173, 281] on div "Transport Information Expand" at bounding box center [571, 286] width 1008 height 22
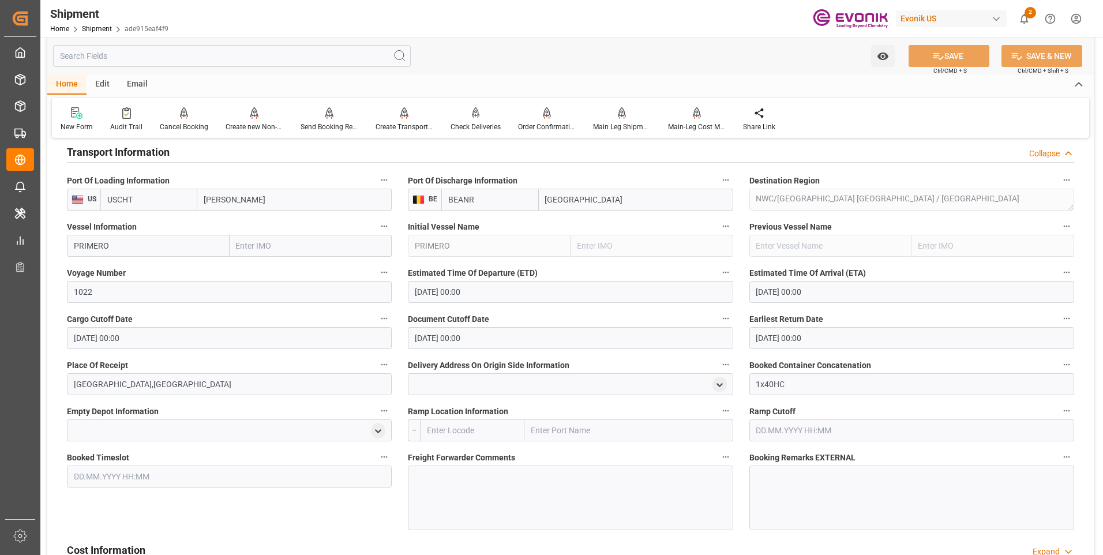
scroll to position [866, 0]
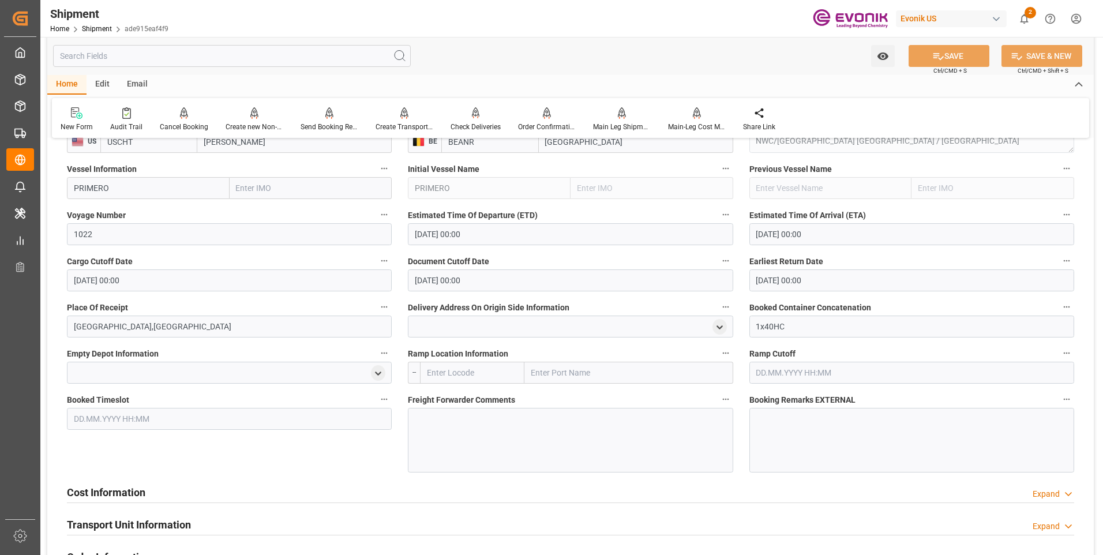
drag, startPoint x: 104, startPoint y: 483, endPoint x: 193, endPoint y: 402, distance: 120.5
click at [106, 483] on div "Cost Information" at bounding box center [106, 492] width 78 height 22
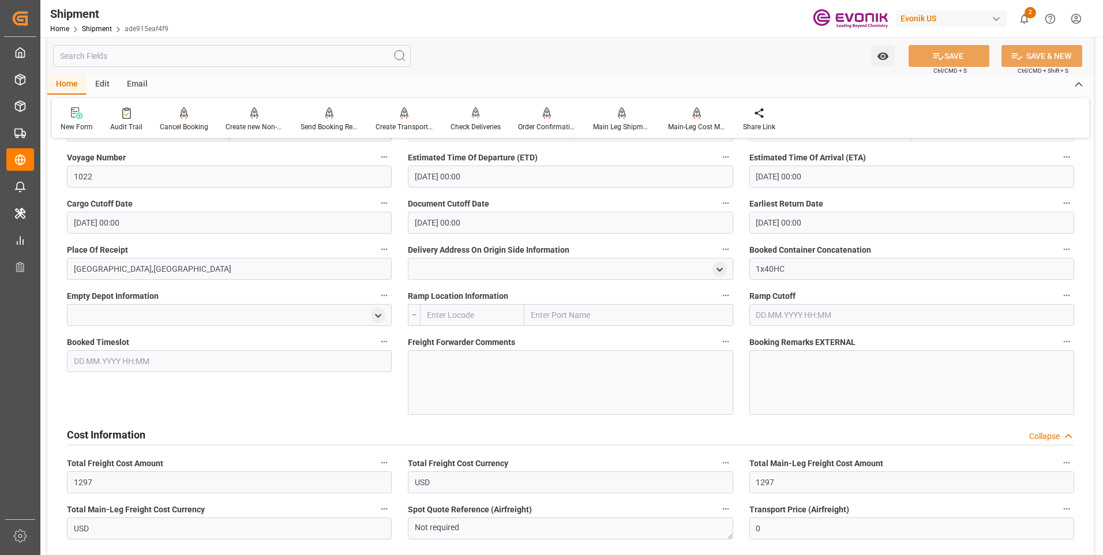
scroll to position [1039, 0]
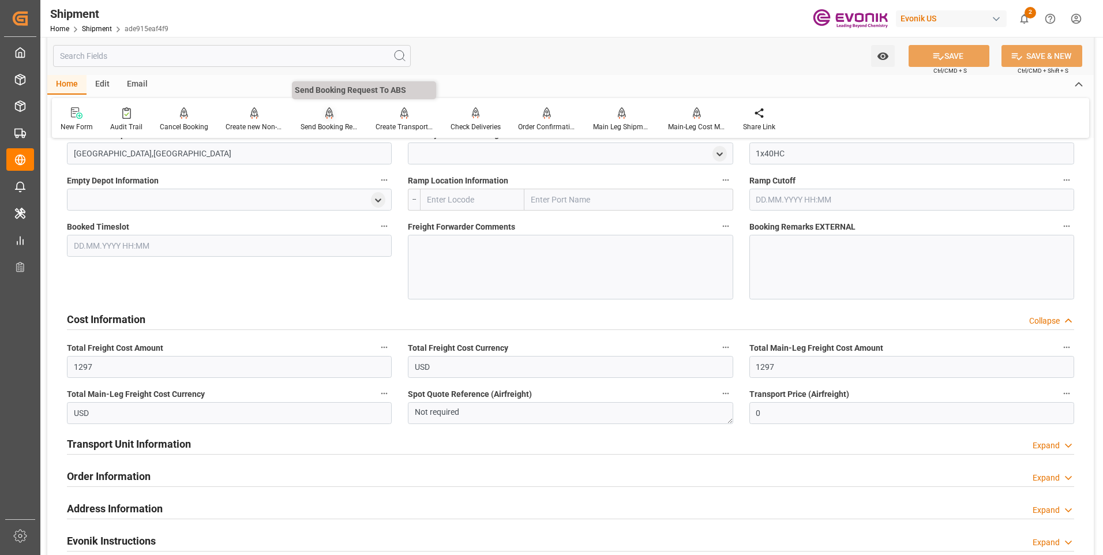
click at [326, 125] on div "Send Booking Request To ABS" at bounding box center [330, 127] width 58 height 10
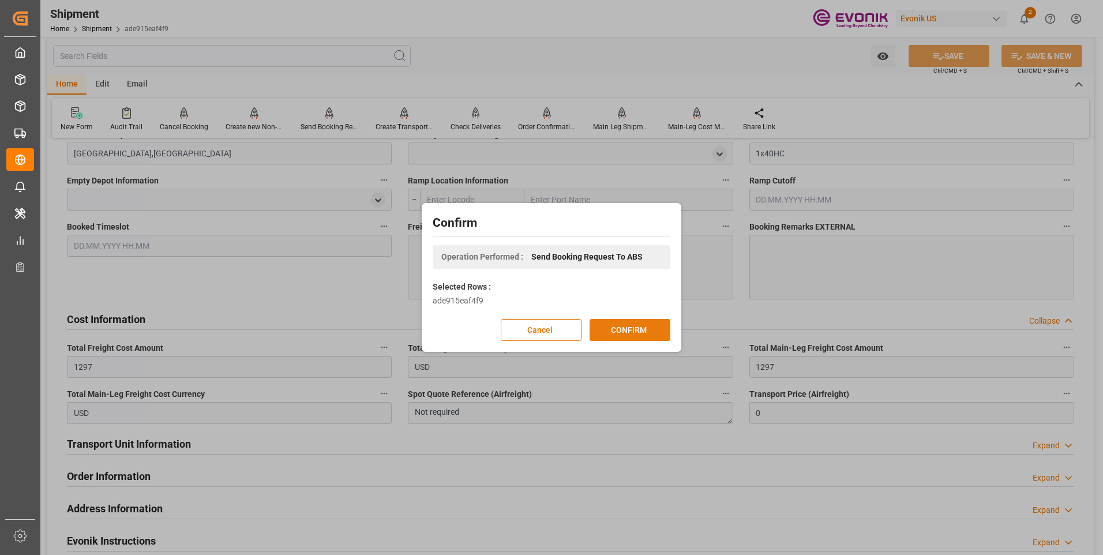
click at [651, 328] on button "CONFIRM" at bounding box center [630, 330] width 81 height 22
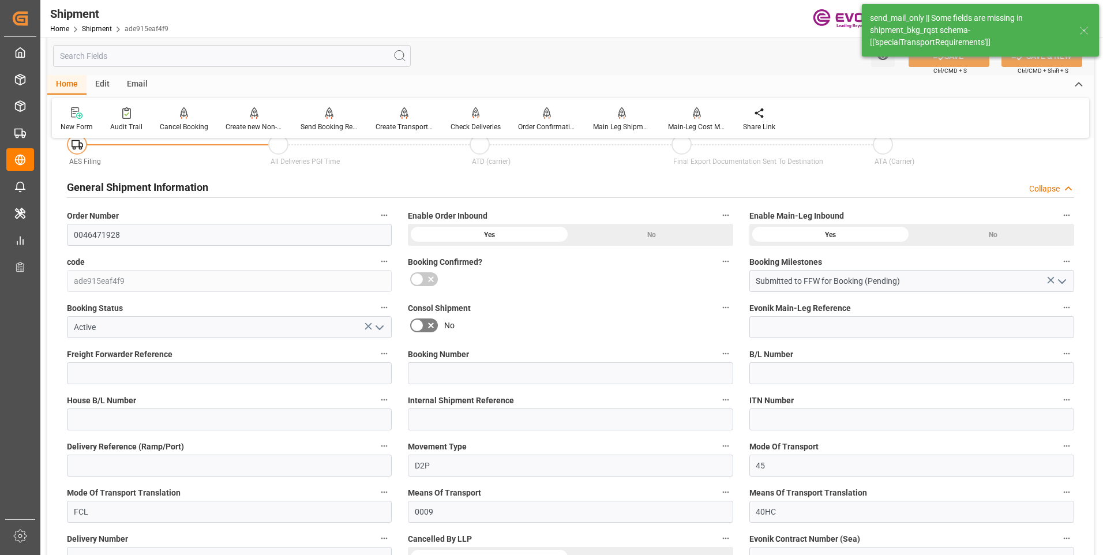
scroll to position [1018, 0]
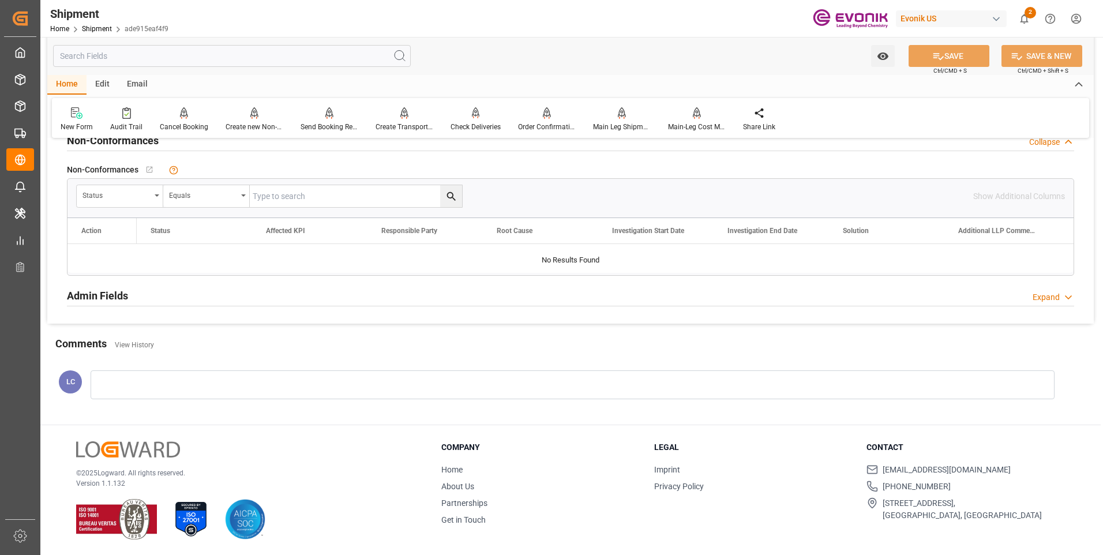
click at [121, 56] on input "text" at bounding box center [232, 56] width 358 height 22
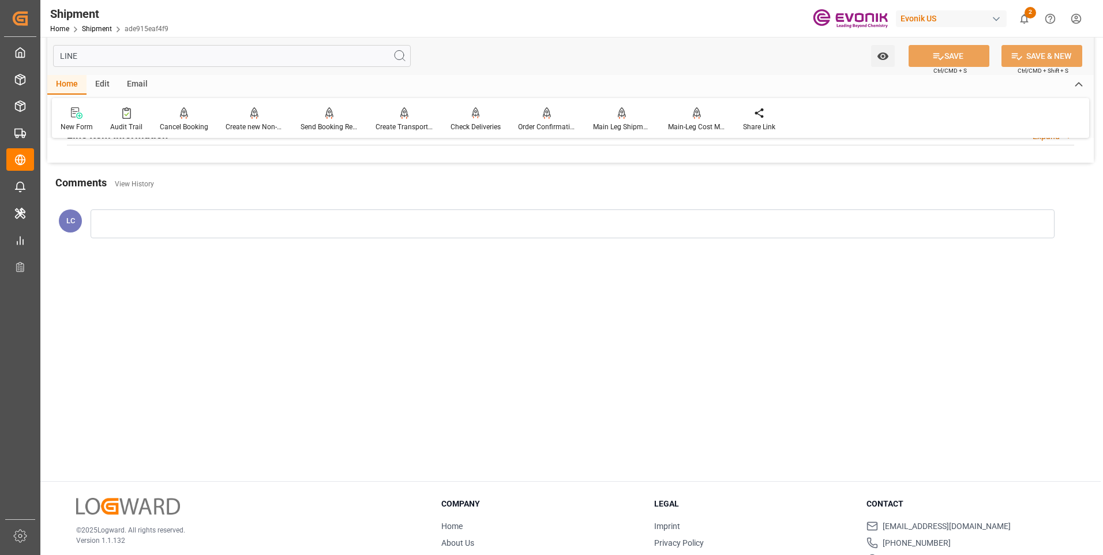
scroll to position [10, 0]
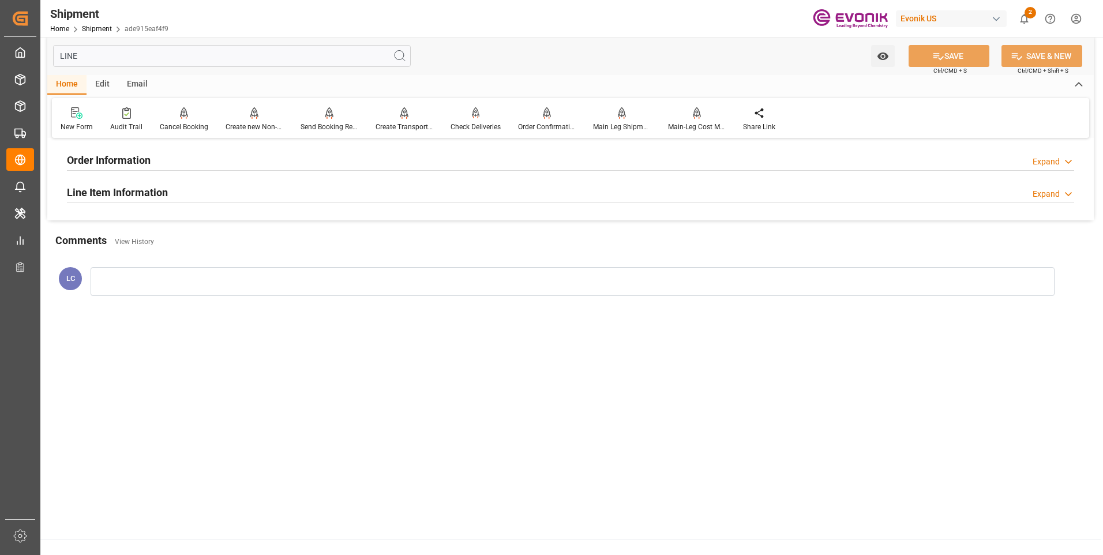
click at [108, 193] on h2 "Line Item Information" at bounding box center [117, 193] width 101 height 16
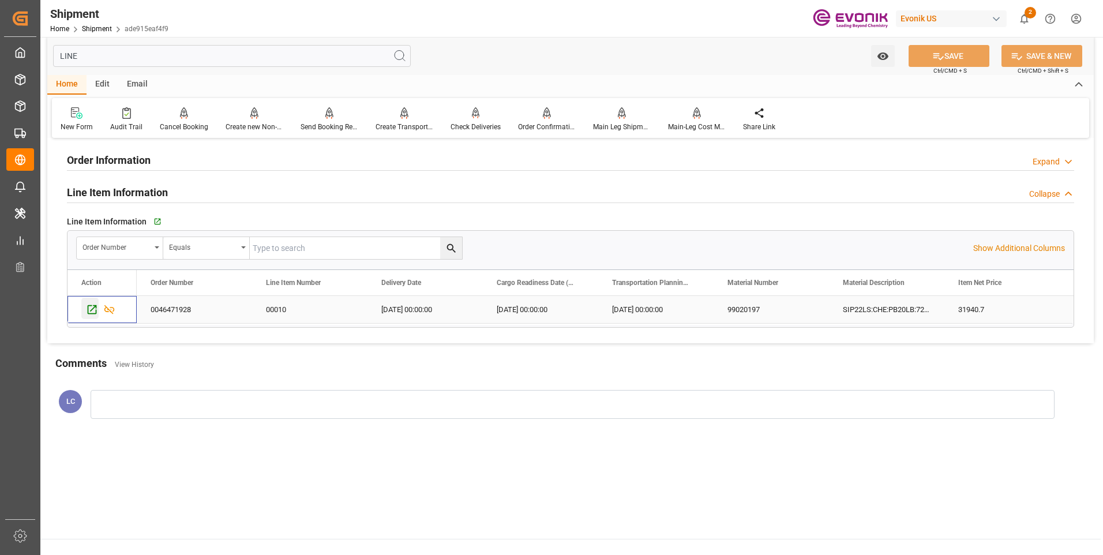
click at [94, 307] on icon "Press SPACE to select this row." at bounding box center [92, 310] width 12 height 12
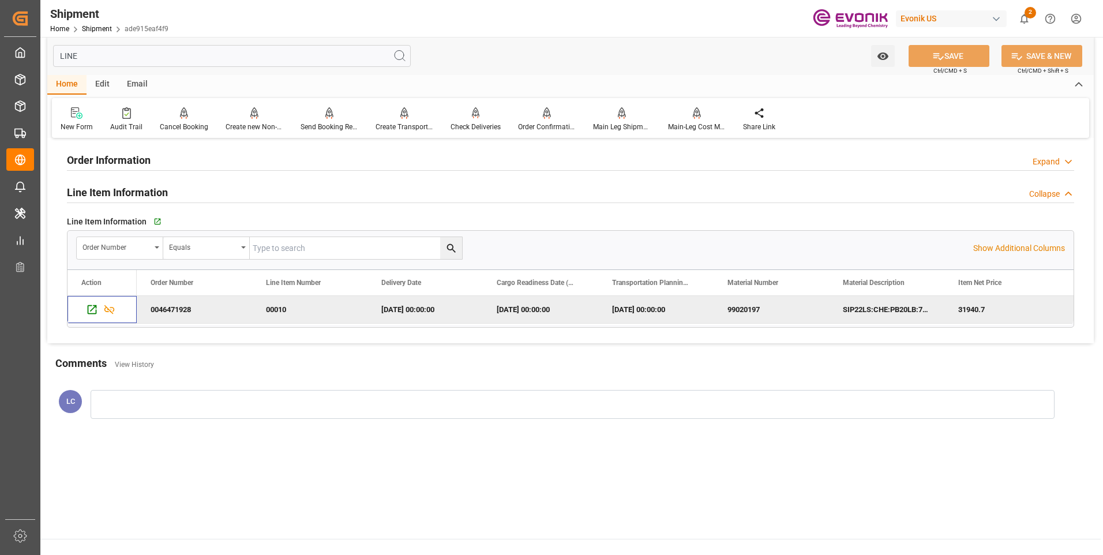
click at [115, 57] on input "LINE" at bounding box center [232, 56] width 358 height 22
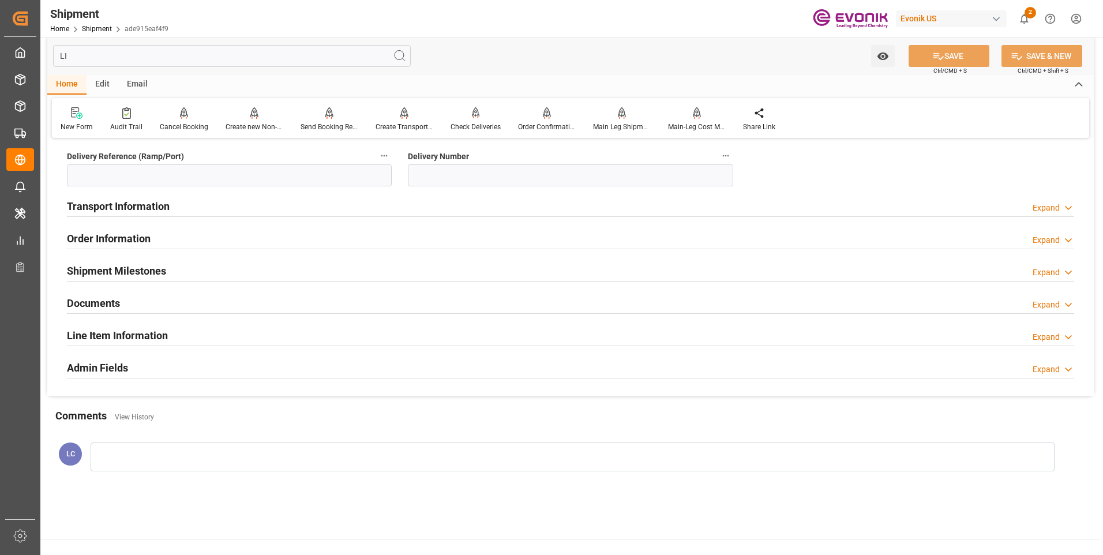
type input "L"
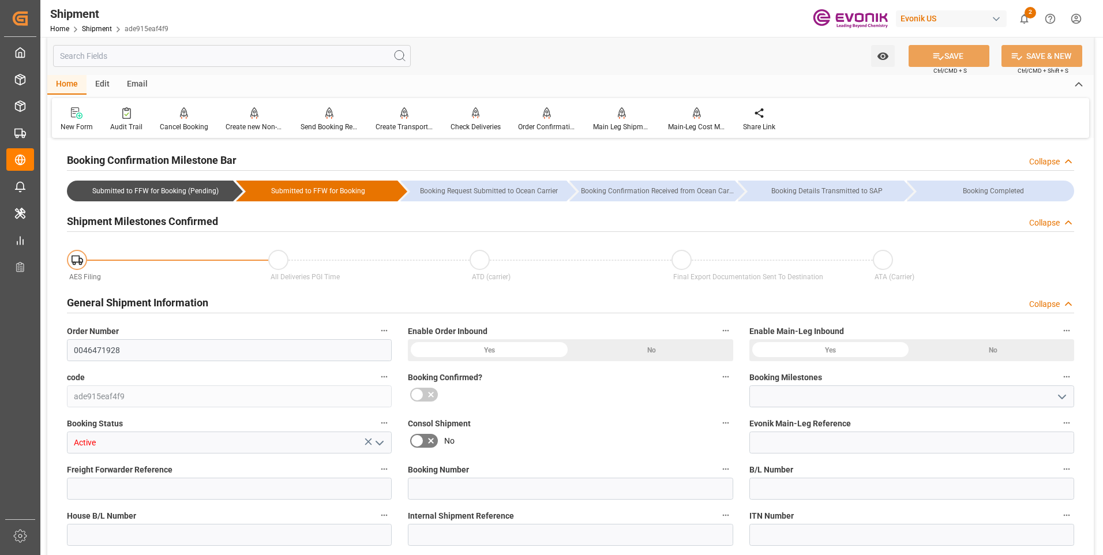
type input "s"
type input "Submitted to FFW for Booking (Pending)"
type input "20"
type input "260"
type input "7051.04"
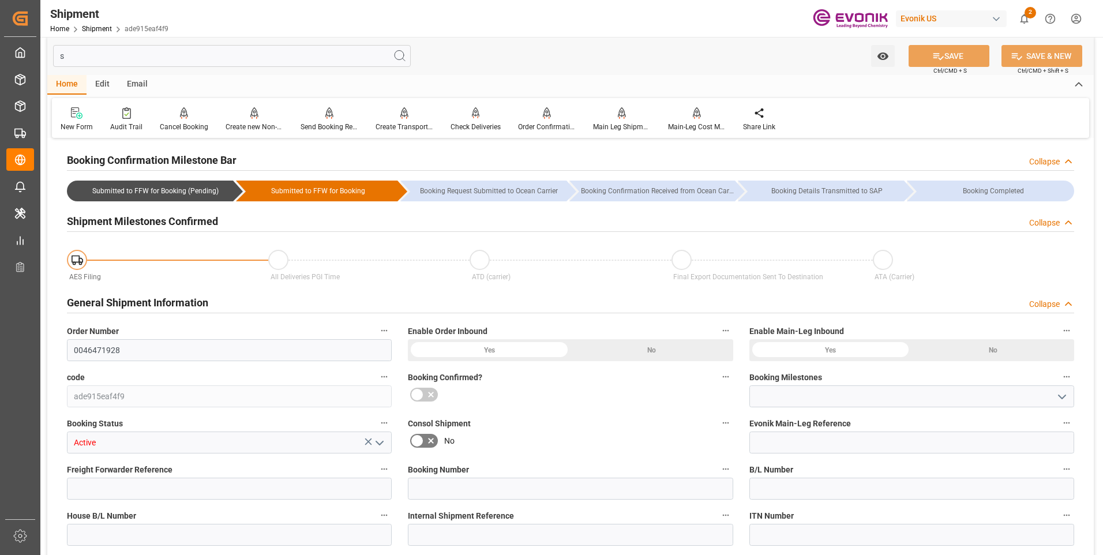
type input "BEANR"
type input "1297"
type input "0"
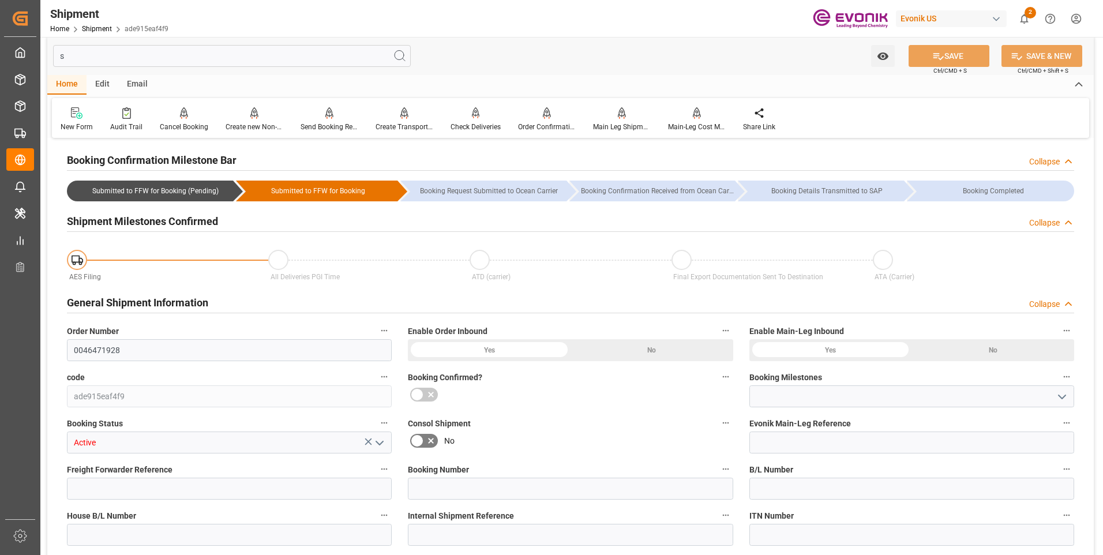
type input "0"
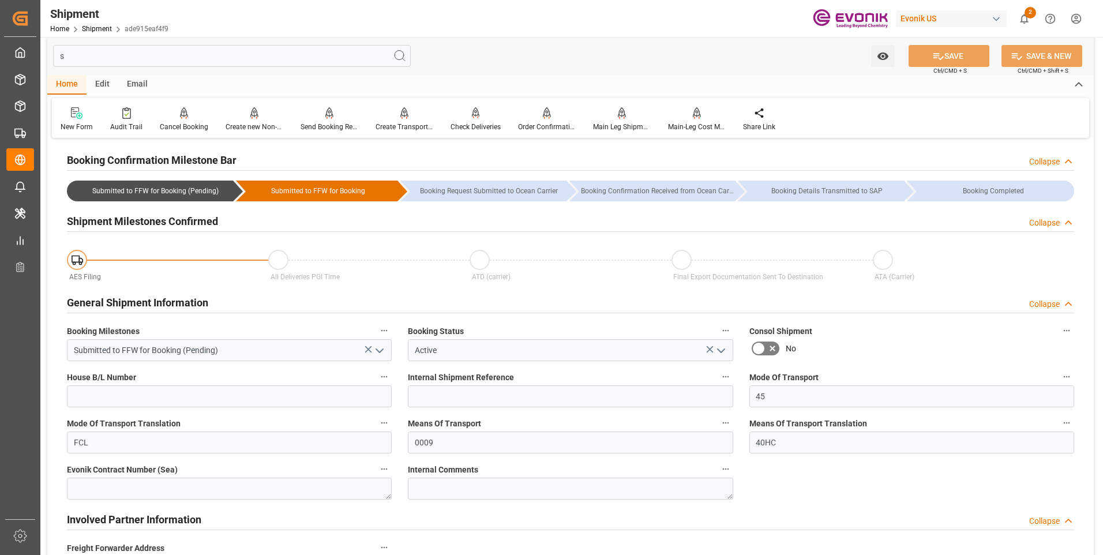
type input "29.10.2025 00:00"
type input "11.11.2025 00:00"
type input "01.10.2025 03:57"
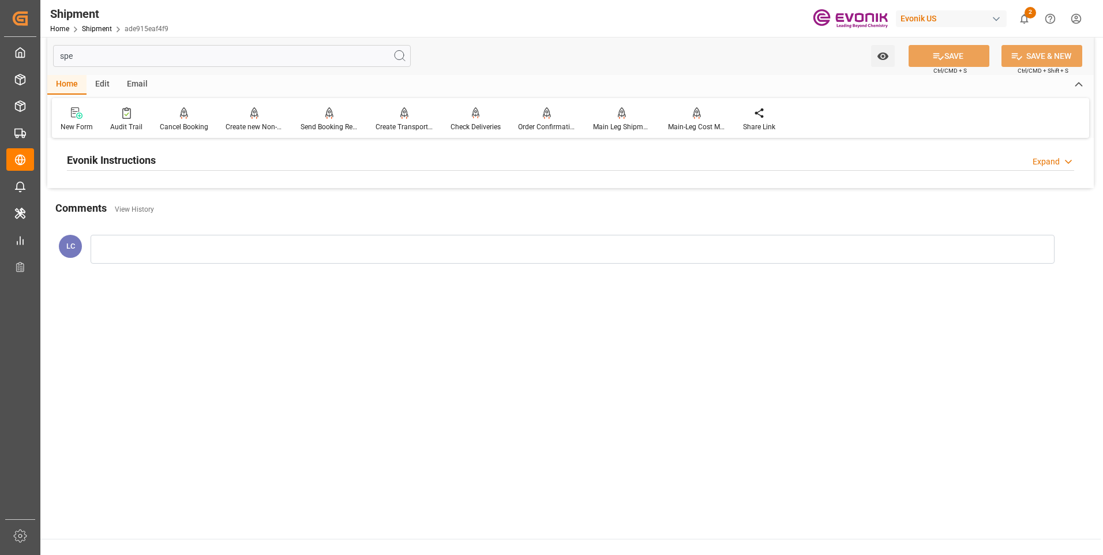
scroll to position [0, 0]
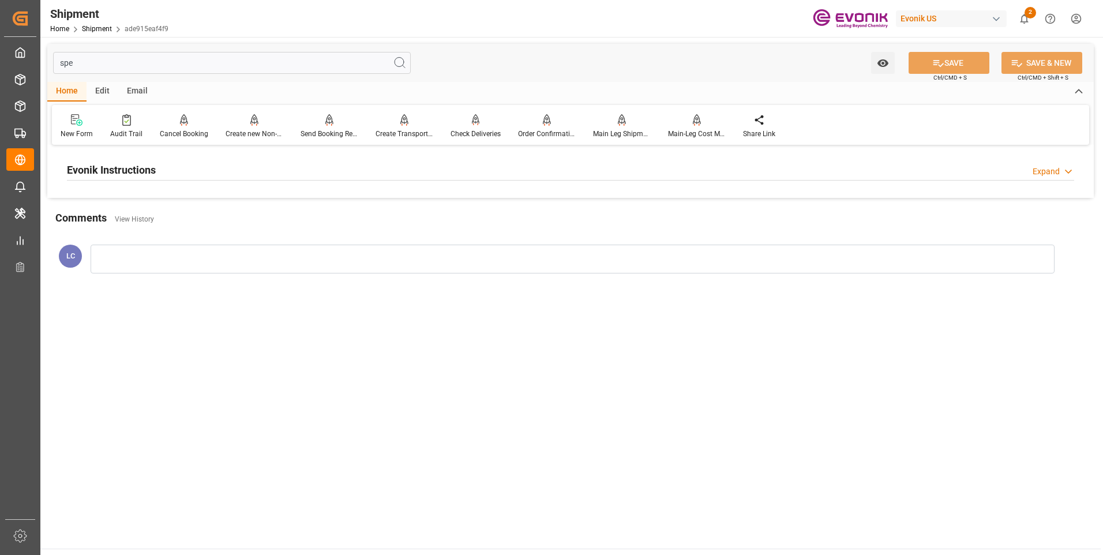
type input "spe"
click at [149, 176] on h2 "Evonik Instructions" at bounding box center [111, 170] width 89 height 16
click at [203, 252] on div at bounding box center [229, 239] width 325 height 65
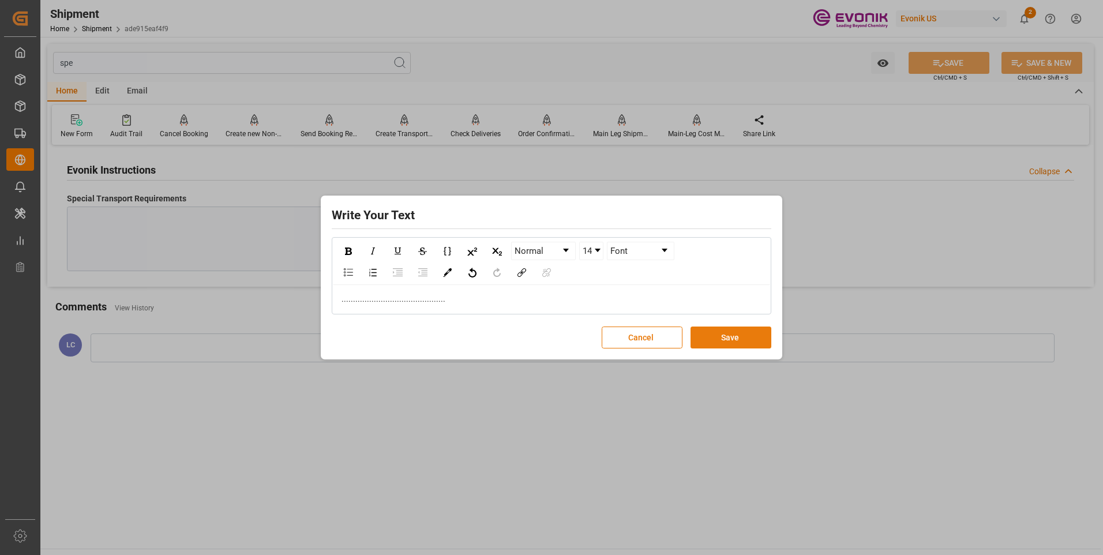
click at [744, 342] on button "Save" at bounding box center [731, 338] width 81 height 22
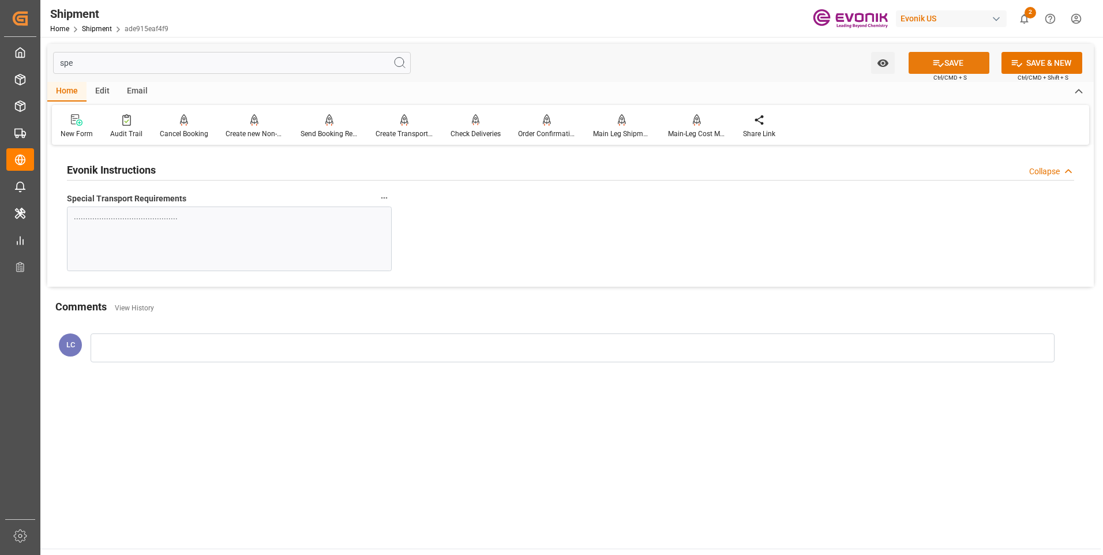
click at [920, 67] on button "SAVE" at bounding box center [949, 63] width 81 height 22
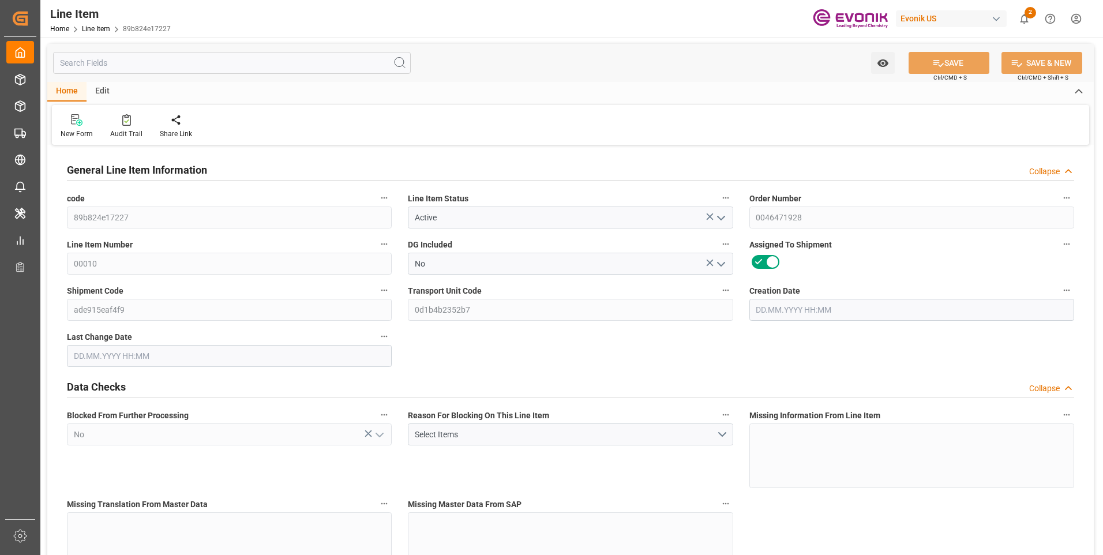
type input "20"
type input "6791.04"
type input "6531.84"
type input "48.1536"
type input "720"
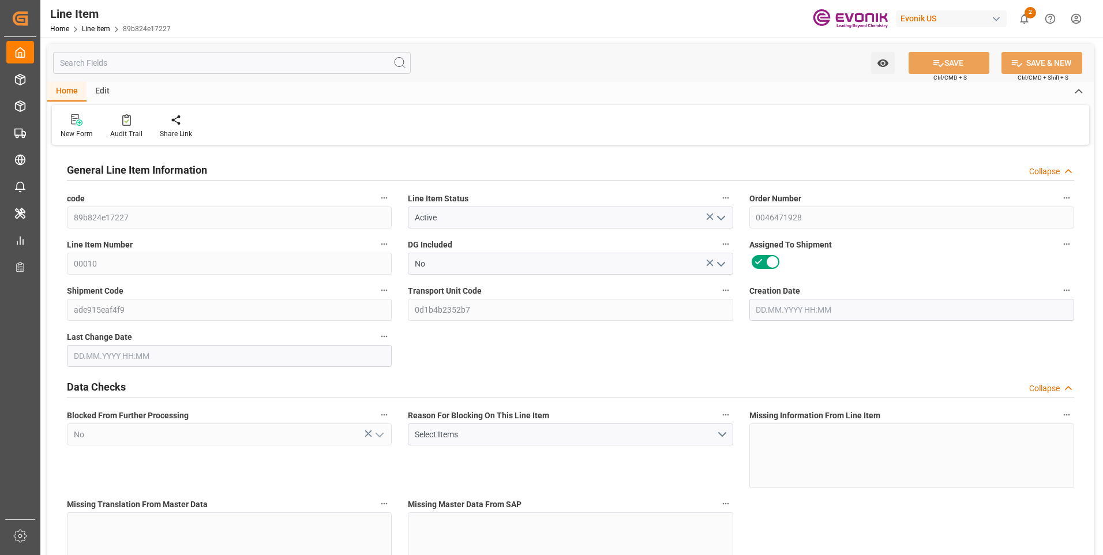
type input "31940.7"
type input "720"
type input "6791.04"
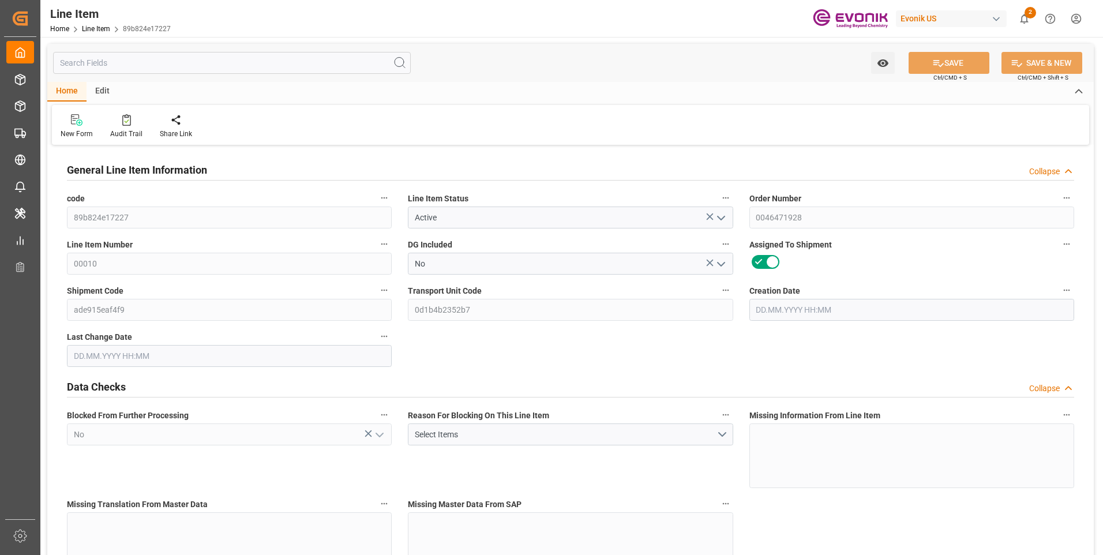
type input "7051.04"
type input "6531.84"
type input "48.1536"
type input "48153.6"
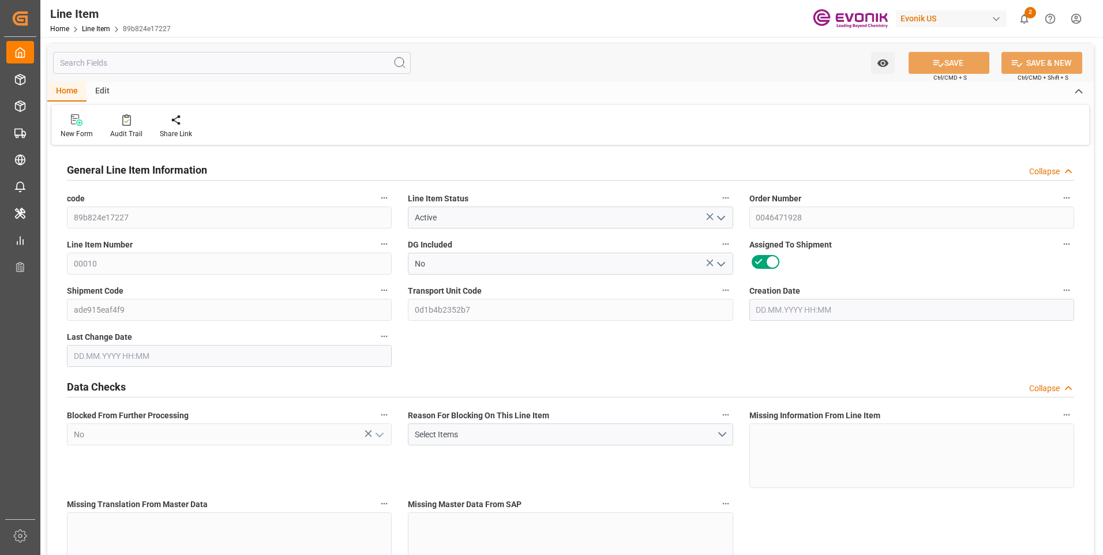
type input "0"
click at [147, 66] on input "text" at bounding box center [232, 63] width 358 height 22
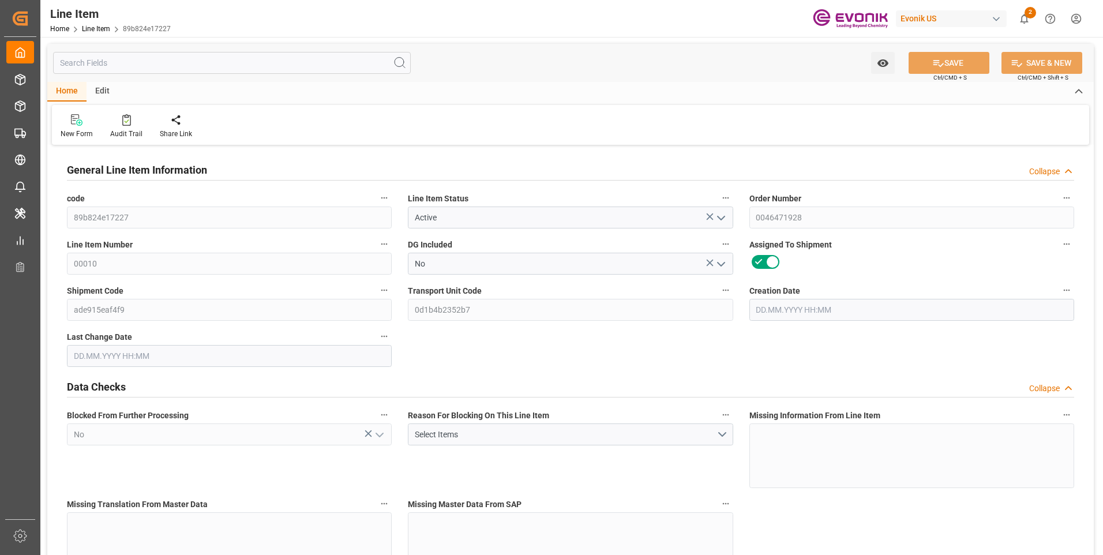
type input "[DATE] 18:38"
type input "[DATE] 03:39"
type input "[DATE]"
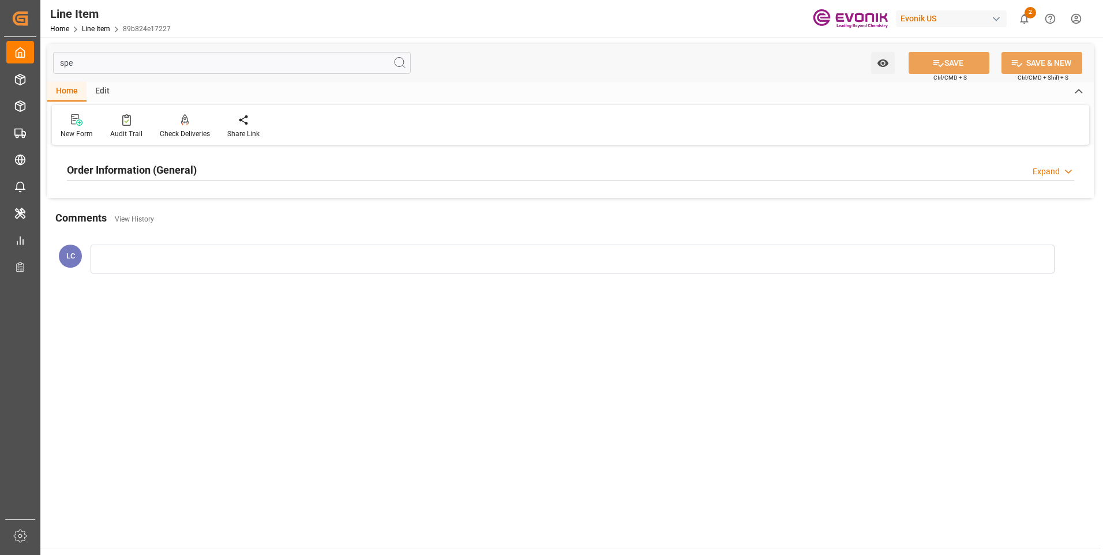
type input "spe"
click at [156, 177] on h2 "Order Information (General)" at bounding box center [132, 170] width 130 height 16
click at [189, 238] on div at bounding box center [229, 239] width 325 height 65
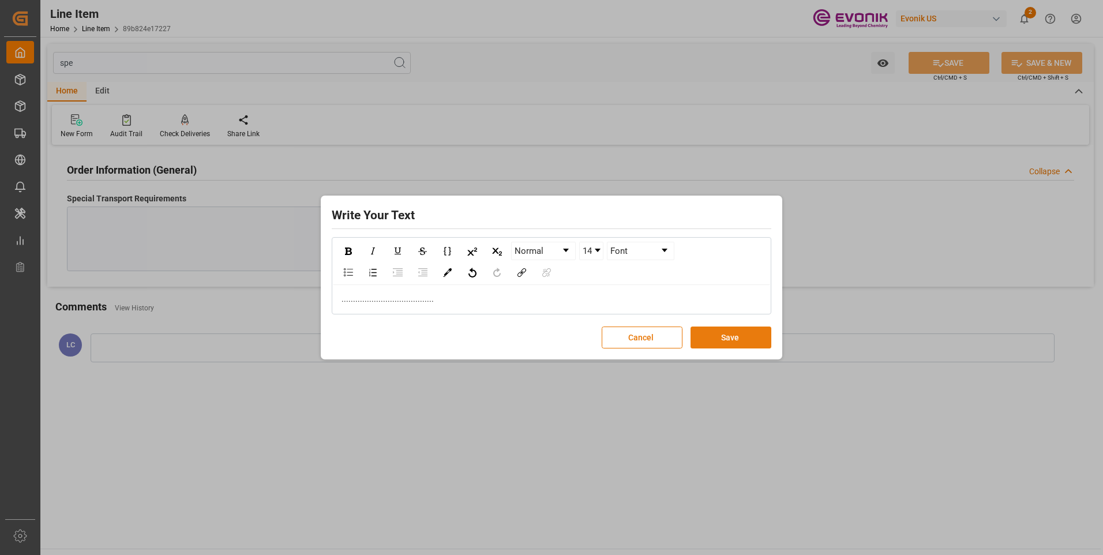
click at [729, 338] on button "Save" at bounding box center [731, 338] width 81 height 22
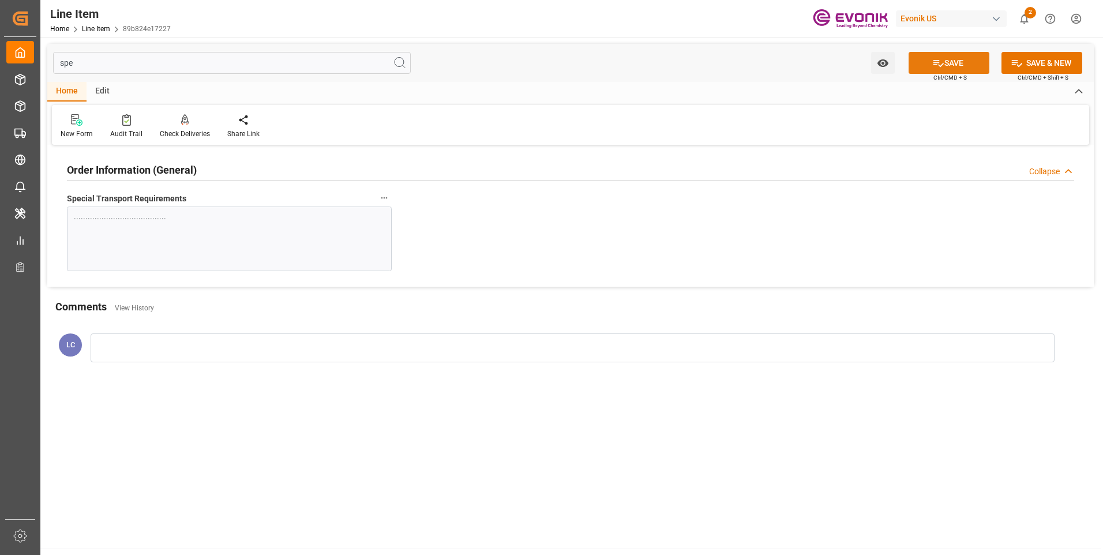
click at [938, 66] on icon at bounding box center [939, 63] width 12 height 12
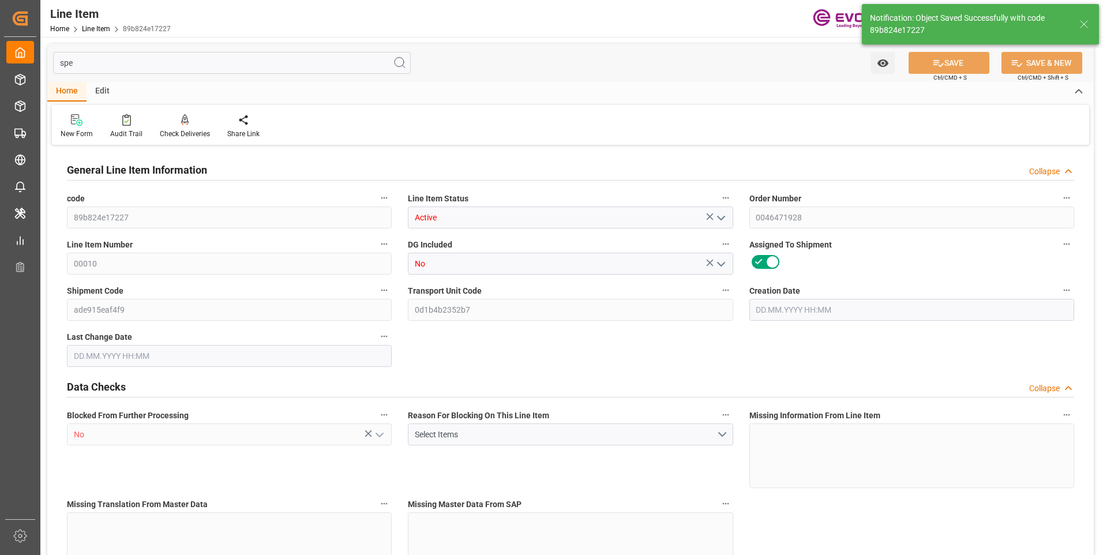
type input "20"
type input "6791.04"
type input "6531.84"
type input "48.1536"
type input "720"
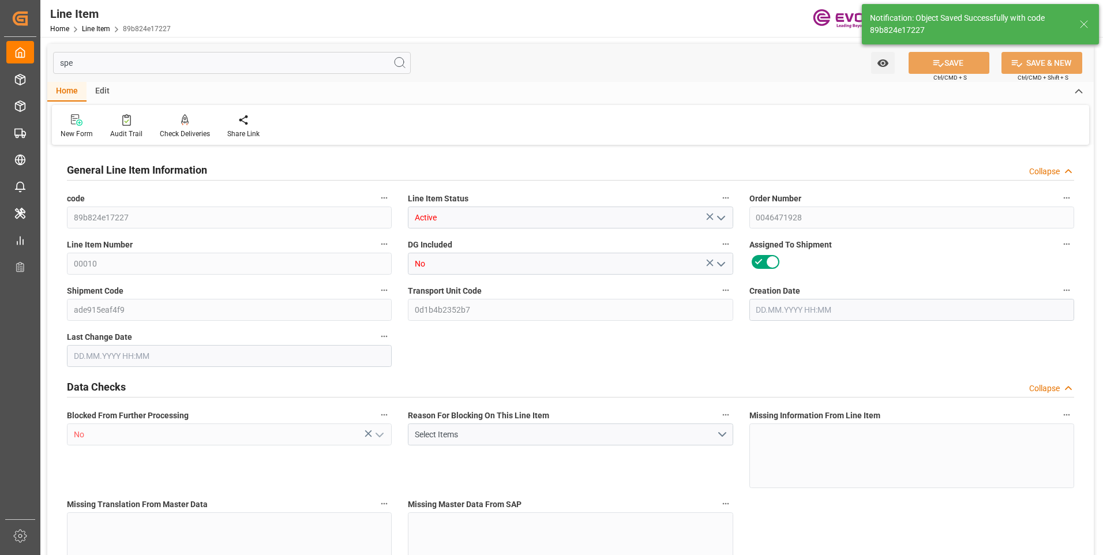
type input "31940.7"
type input "720"
type input "6791.04"
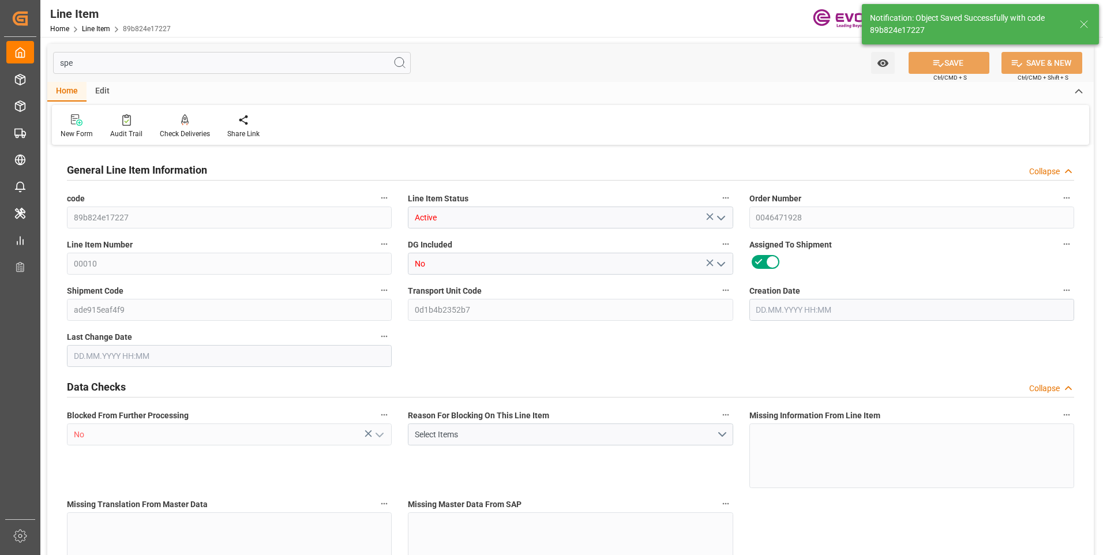
type input "7051.04"
type input "6531.84"
type input "48.1536"
type input "48153.6"
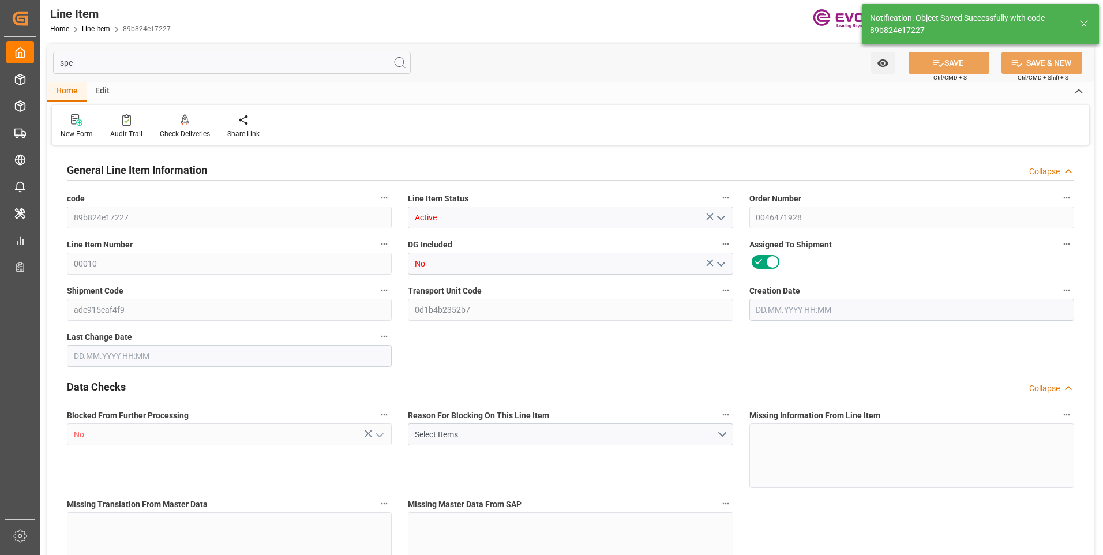
type input "0"
type input "[DATE] 18:38"
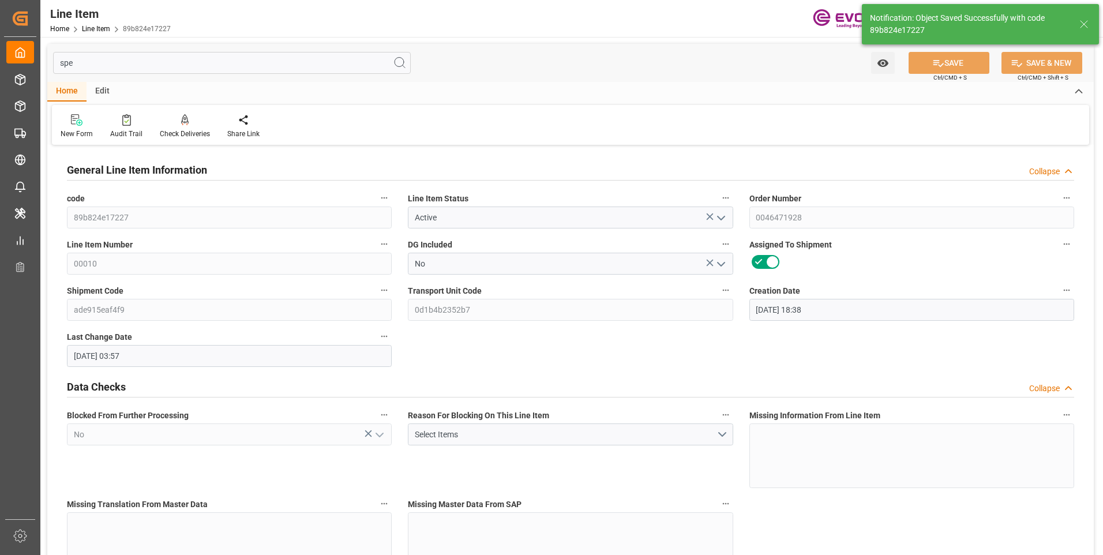
type input "[DATE] 03:57"
type input "[DATE]"
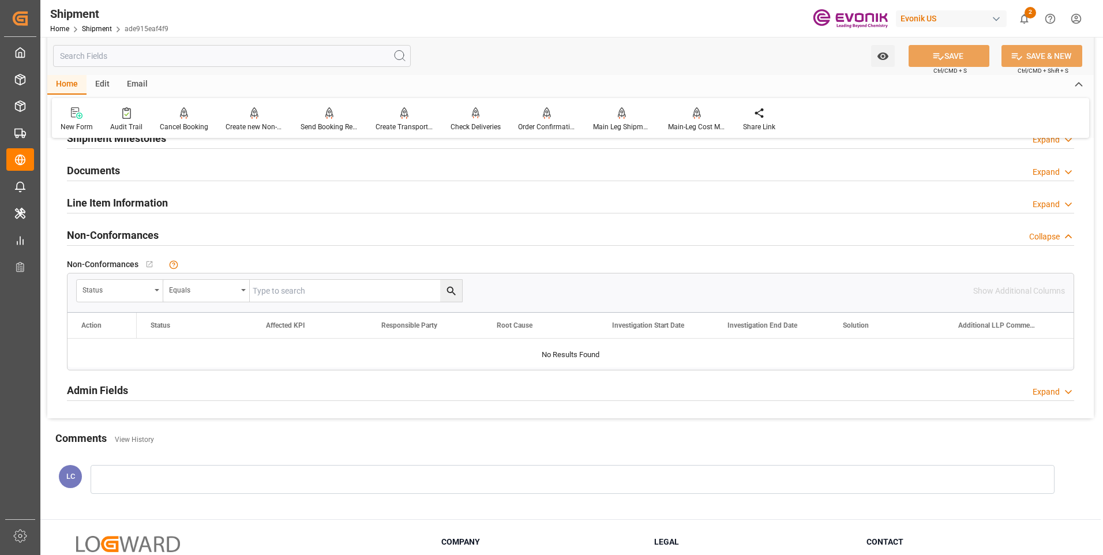
scroll to position [866, 0]
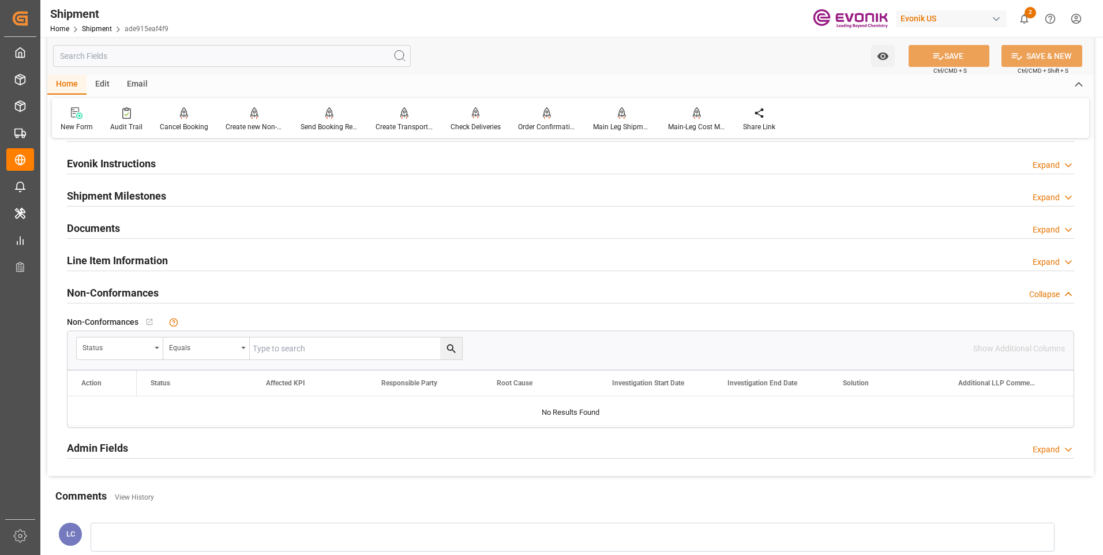
click at [109, 255] on h2 "Line Item Information" at bounding box center [117, 261] width 101 height 16
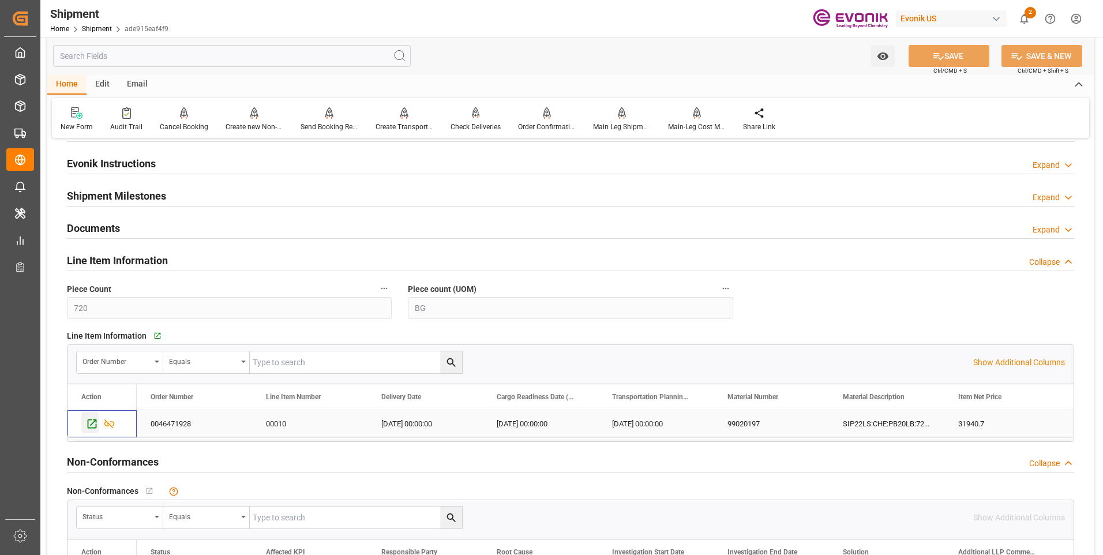
click at [92, 422] on icon "Press SPACE to select this row." at bounding box center [92, 424] width 12 height 12
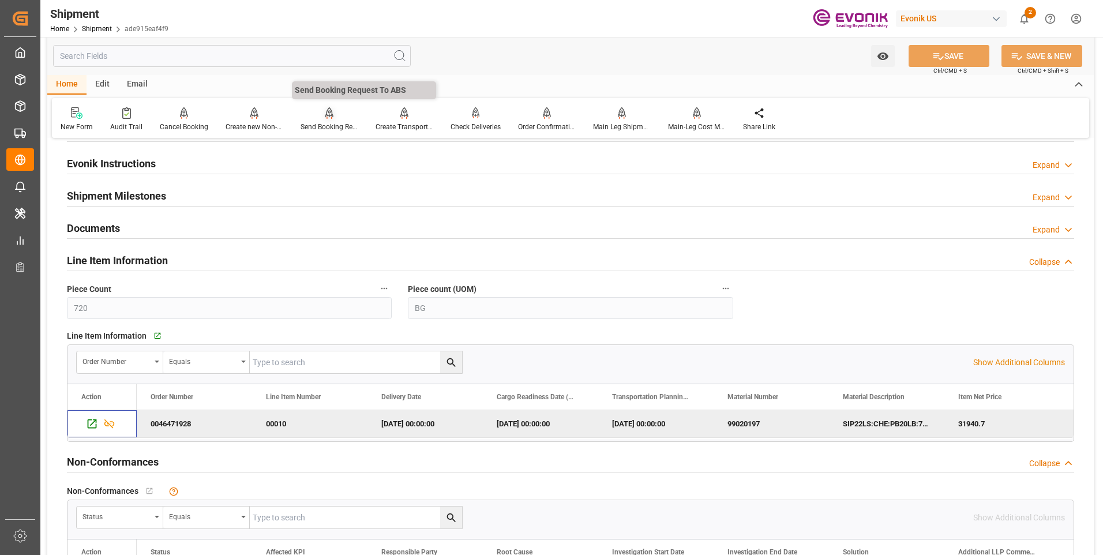
click at [321, 119] on div "Send Booking Request To ABS" at bounding box center [329, 119] width 75 height 25
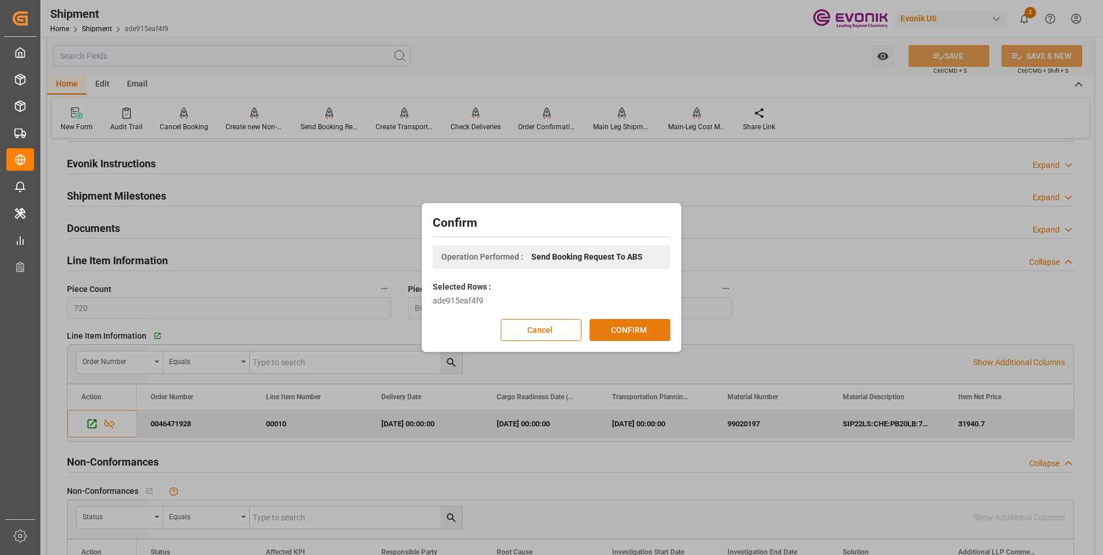
click at [624, 328] on button "CONFIRM" at bounding box center [630, 330] width 81 height 22
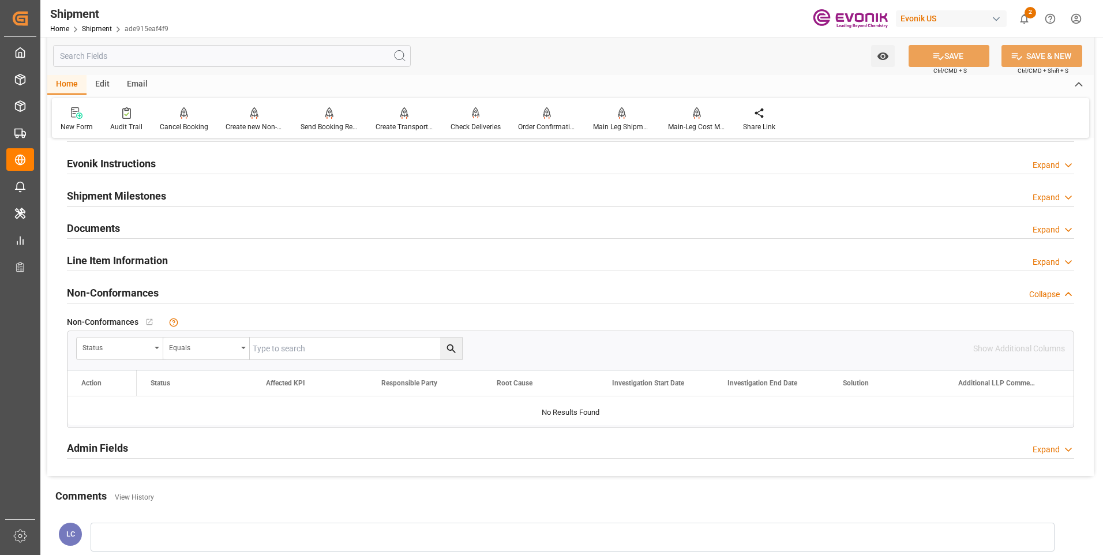
click at [181, 58] on input "text" at bounding box center [232, 56] width 358 height 22
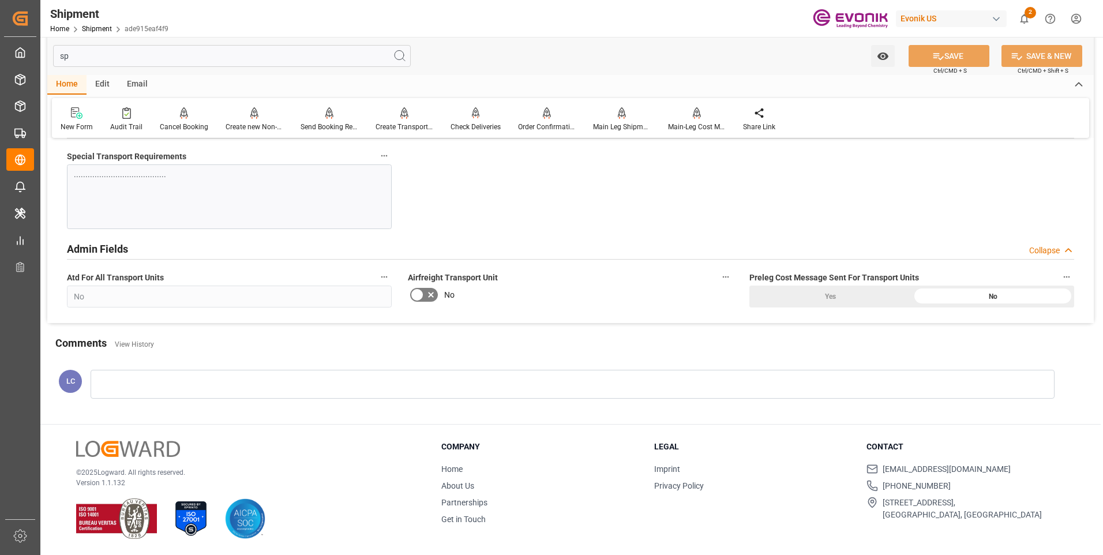
scroll to position [0, 0]
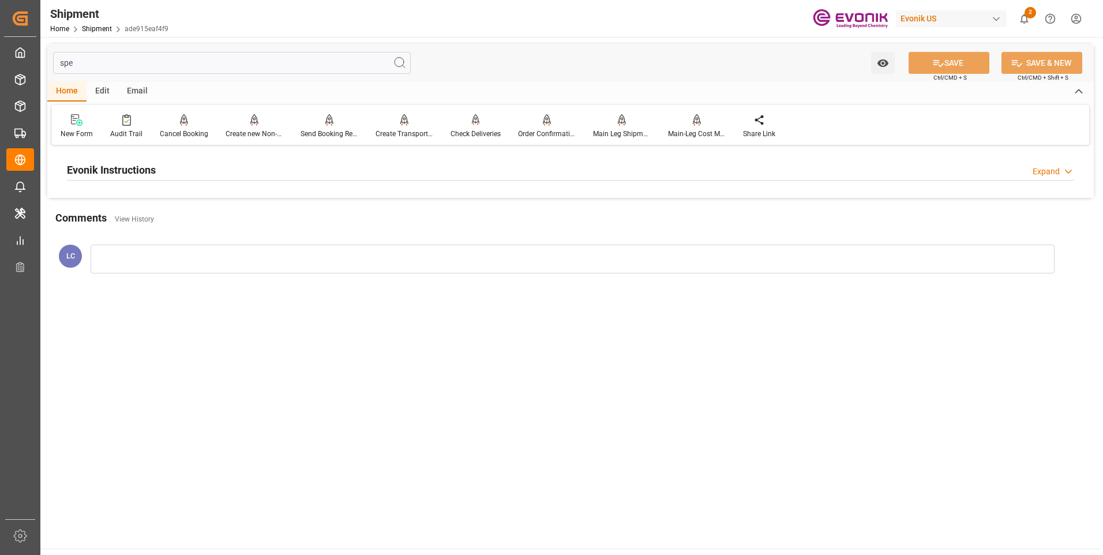
type input "spe"
click at [124, 169] on h2 "Evonik Instructions" at bounding box center [111, 170] width 89 height 16
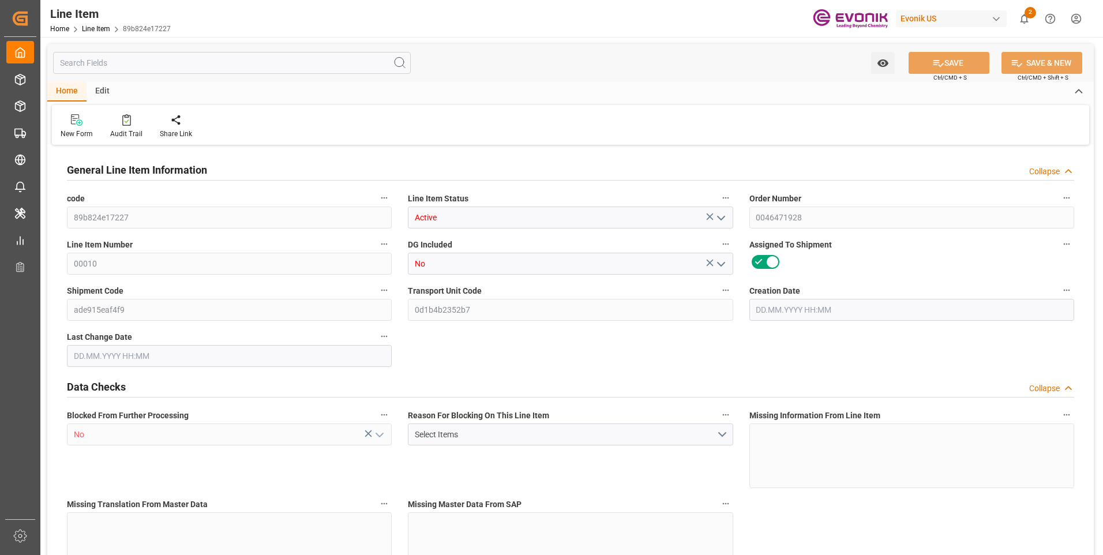
type input "20"
type input "6791.04"
type input "6531.84"
type input "48.1536"
type input "720"
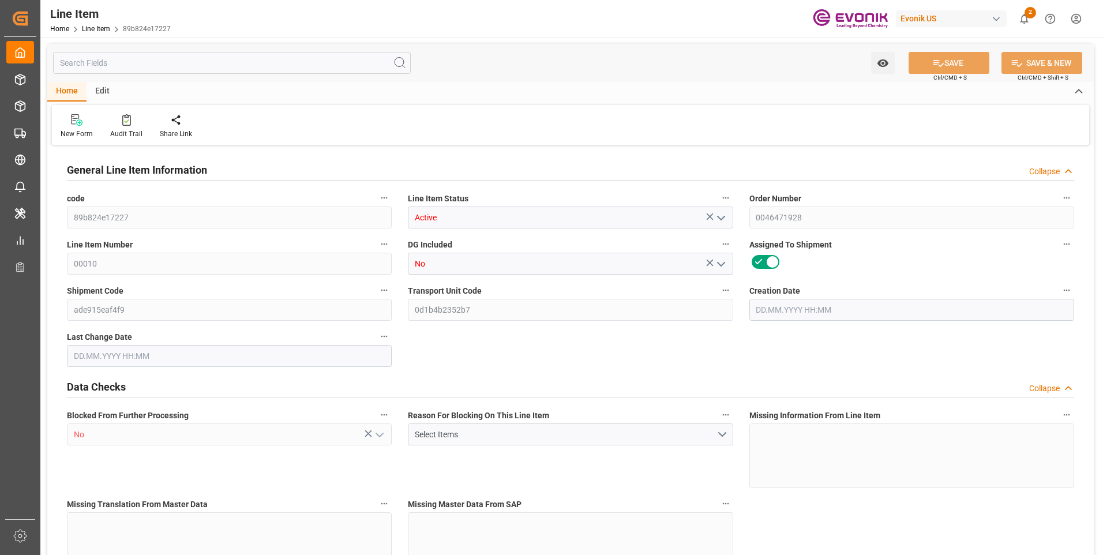
type input "31940.7"
type input "720"
type input "6791.04"
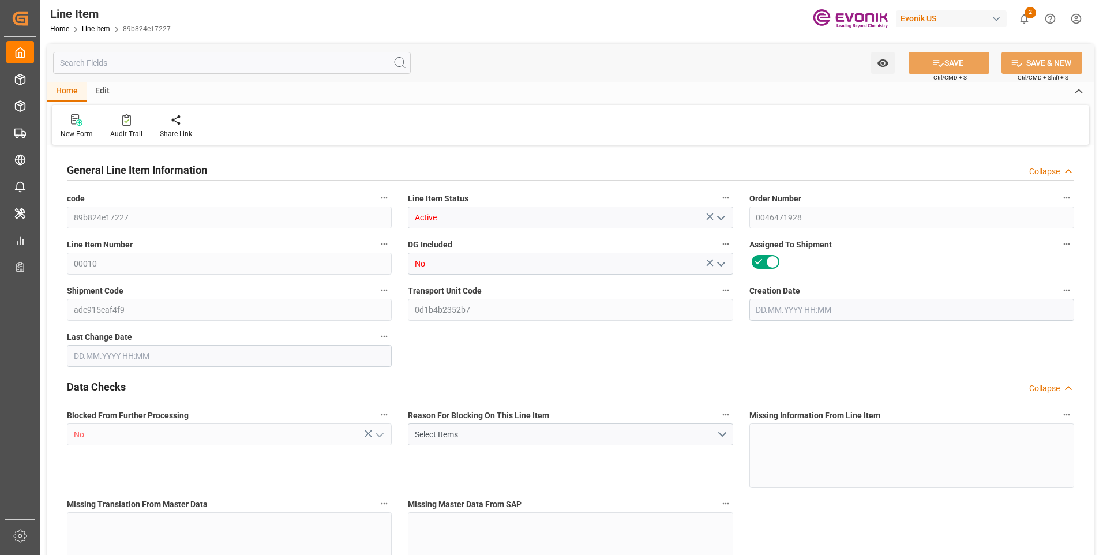
type input "7051.04"
type input "6531.84"
type input "48.1536"
type input "48153.6"
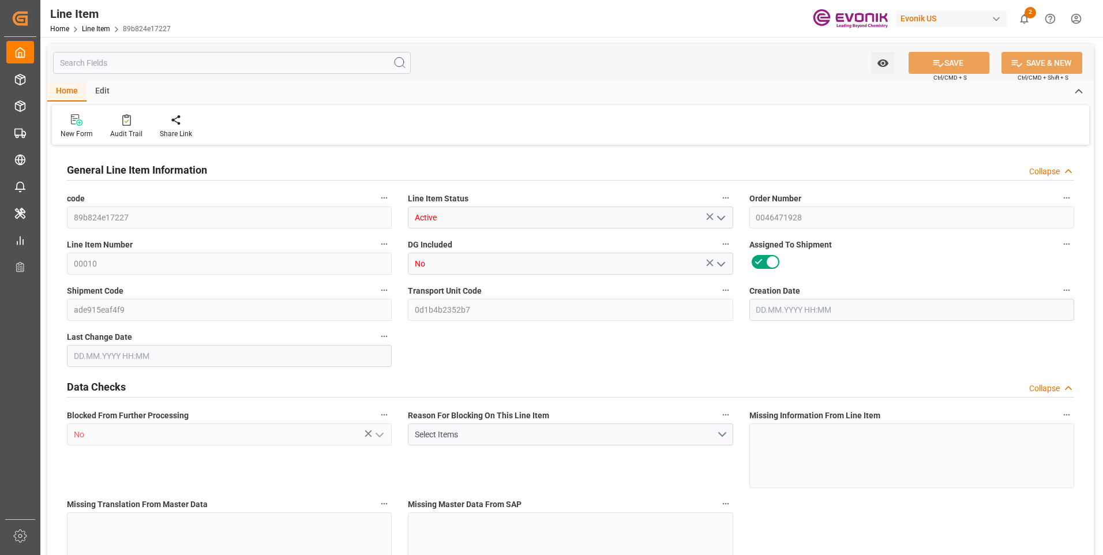
type input "0"
type input "30.09.2025 18:38"
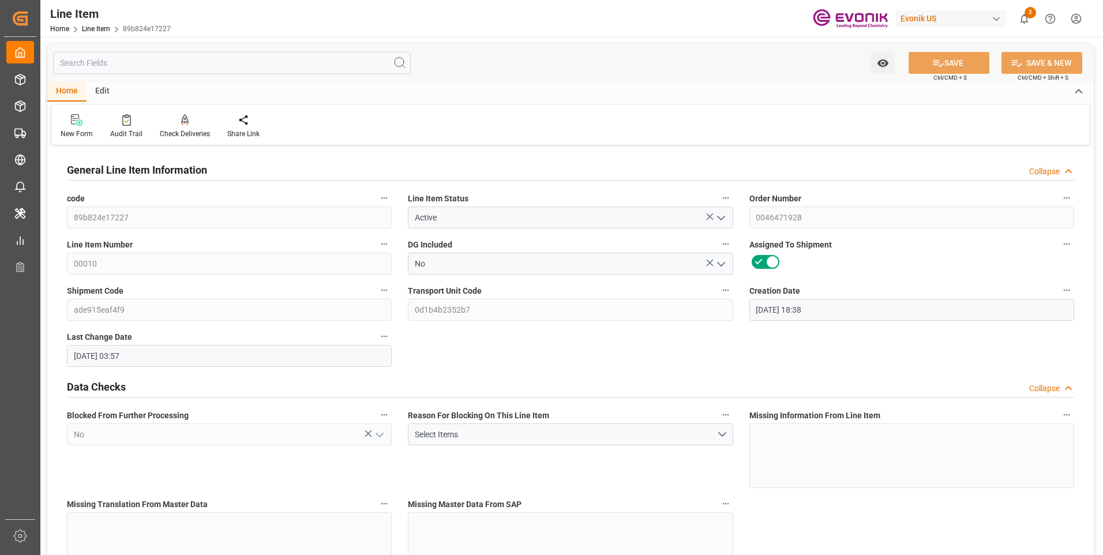
type input "01.10.2025 03:57"
type input "10.11.2025"
type input "14.10.2025"
type input "07.10.2025"
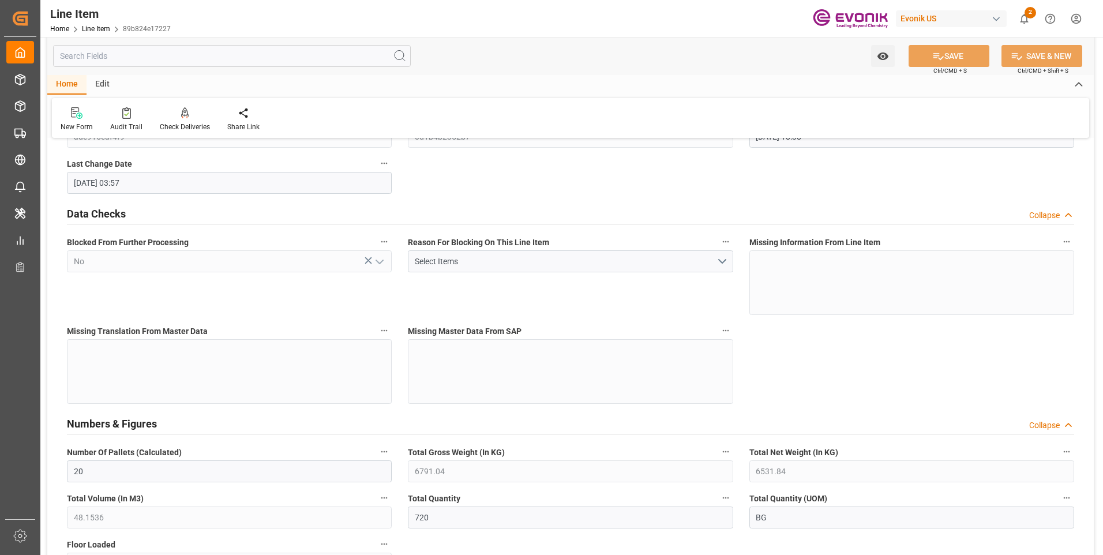
click at [278, 54] on input "text" at bounding box center [232, 56] width 358 height 22
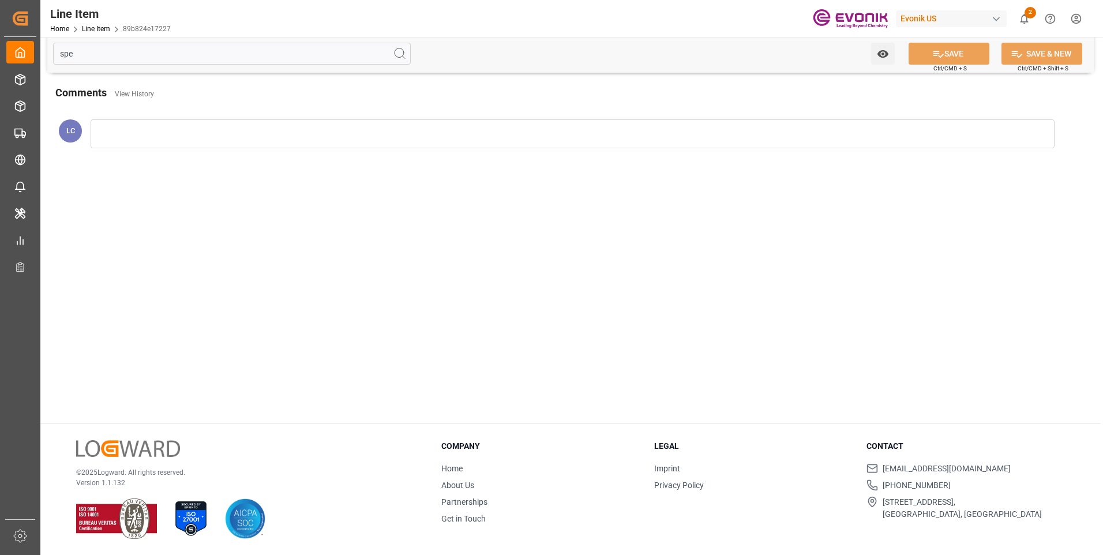
scroll to position [0, 0]
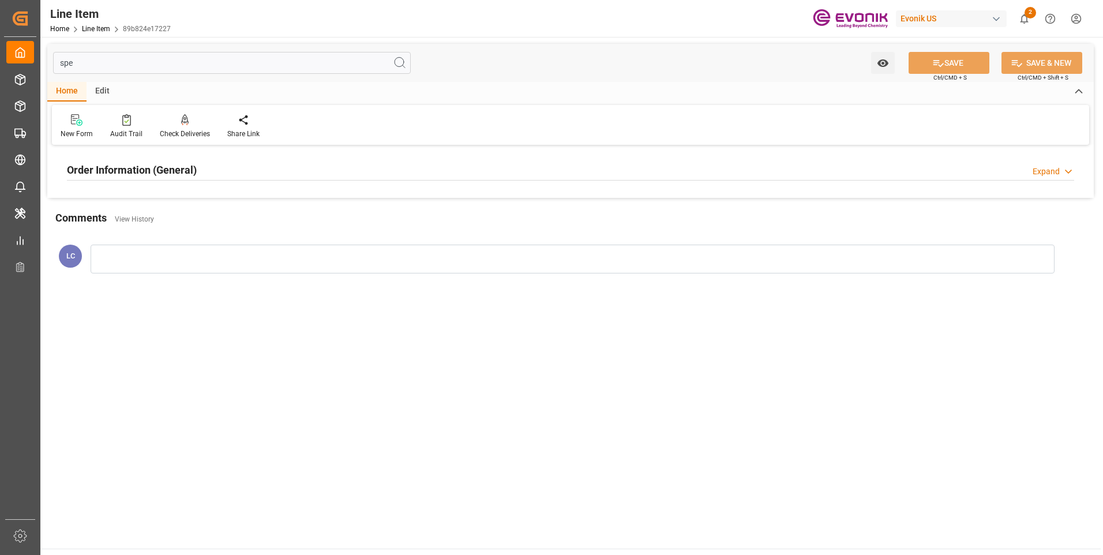
type input "spe"
click at [218, 170] on div "Order Information (General) Expand" at bounding box center [571, 169] width 1008 height 22
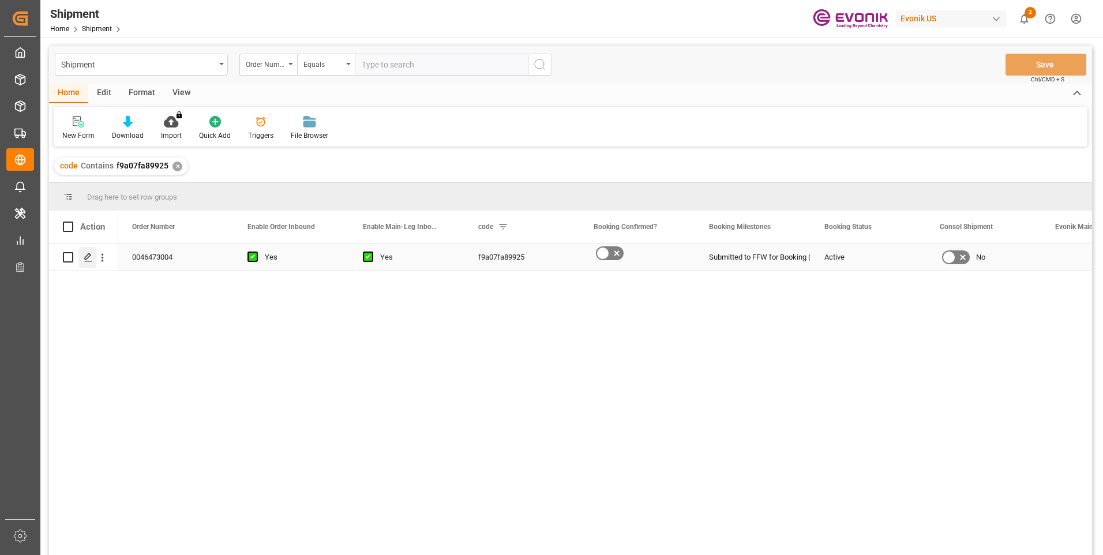
click at [87, 256] on polygon "Press SPACE to select this row." at bounding box center [88, 257] width 6 height 6
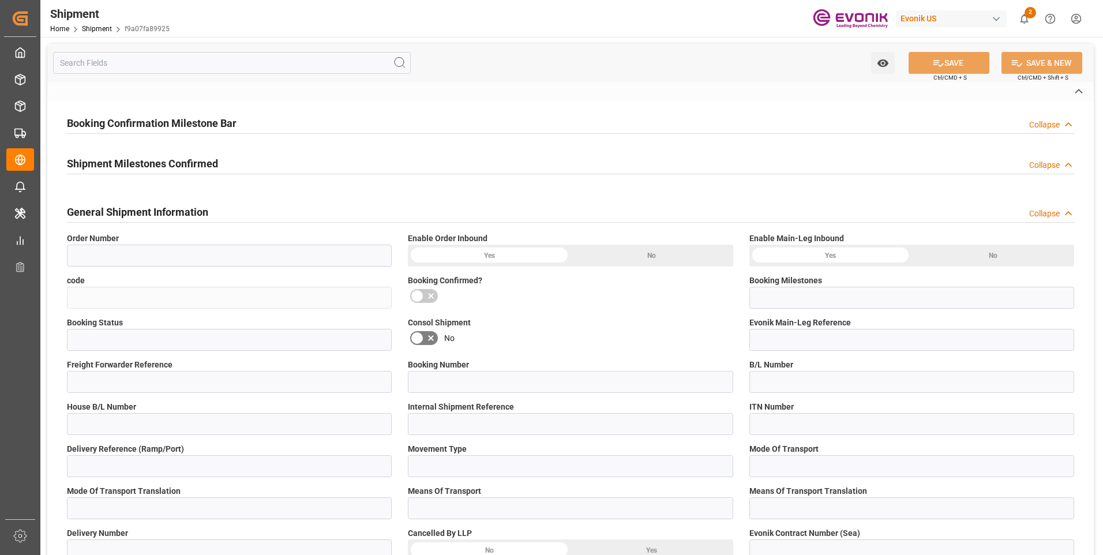
type input "0046473004"
type input "f9a07fa89925"
type input "Submitted to FFW for Booking (Pending)"
type input "Active"
type input "D2P"
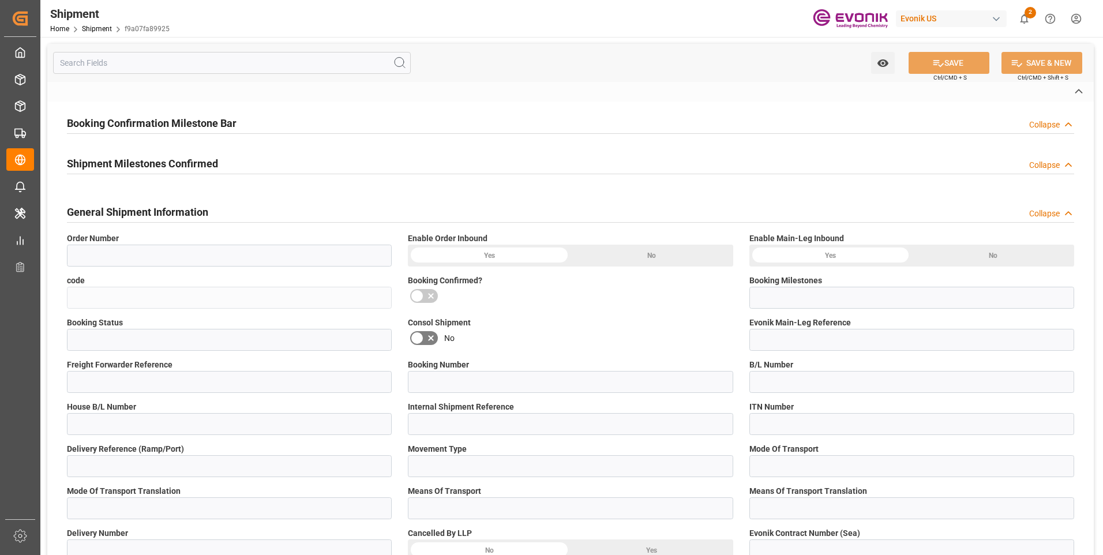
type input "45"
type input "FCL"
type input "0006"
type input "20GP"
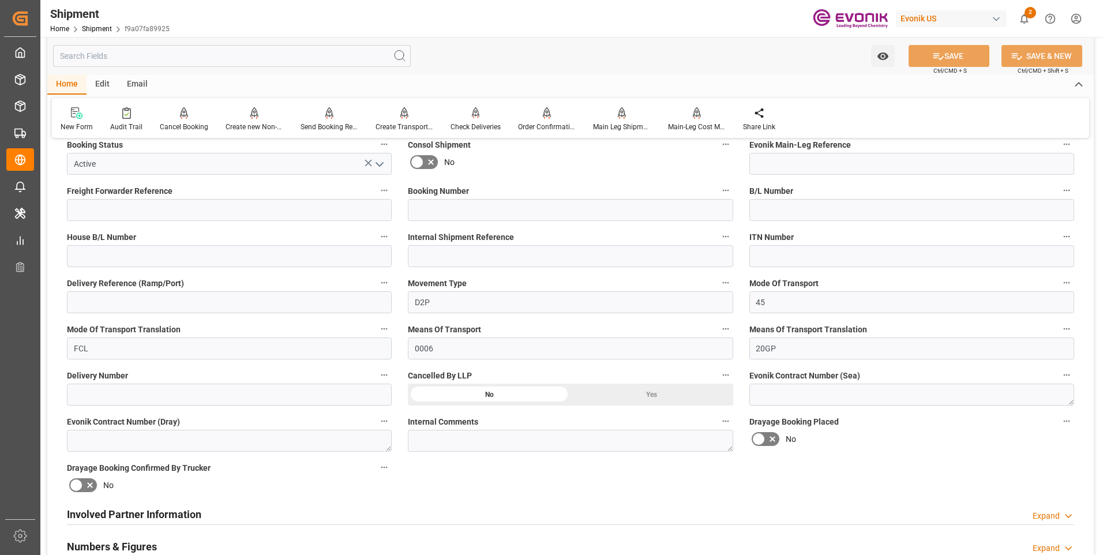
scroll to position [404, 0]
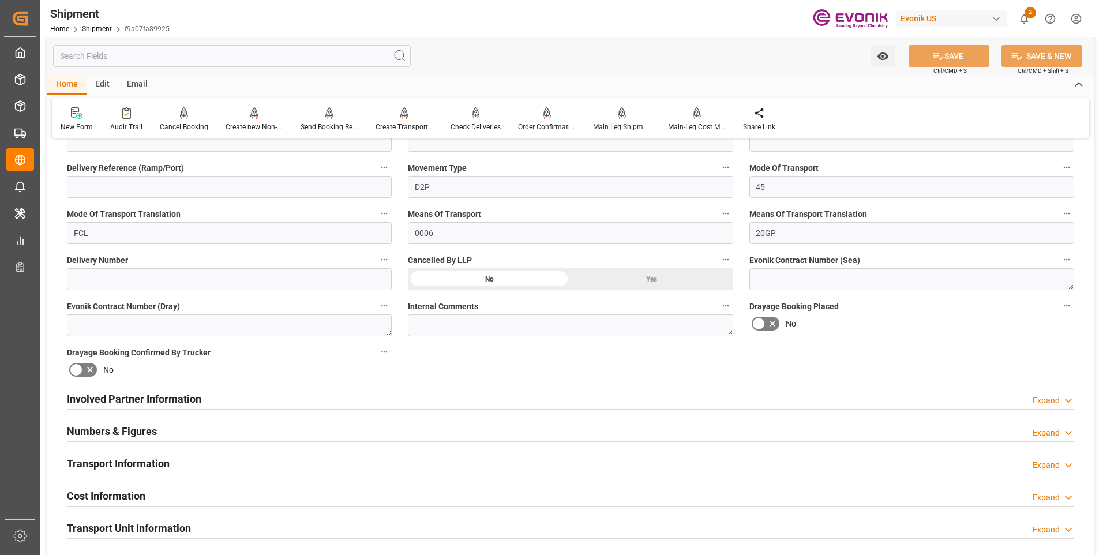
click at [133, 401] on h2 "Involved Partner Information" at bounding box center [134, 399] width 134 height 16
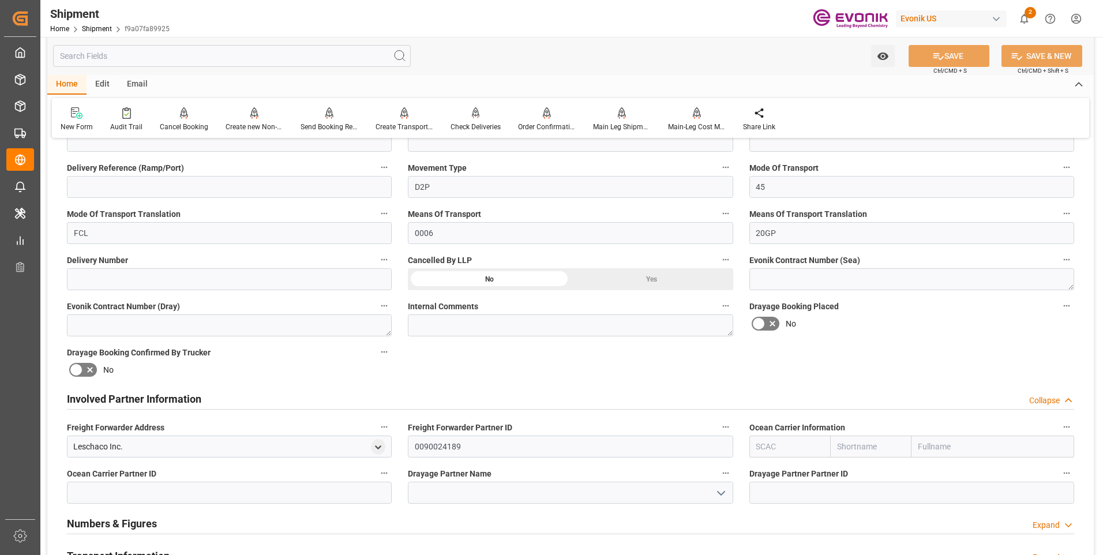
click at [845, 440] on input "text" at bounding box center [870, 447] width 81 height 22
click at [849, 443] on input "text" at bounding box center [870, 447] width 81 height 22
type input "ท"
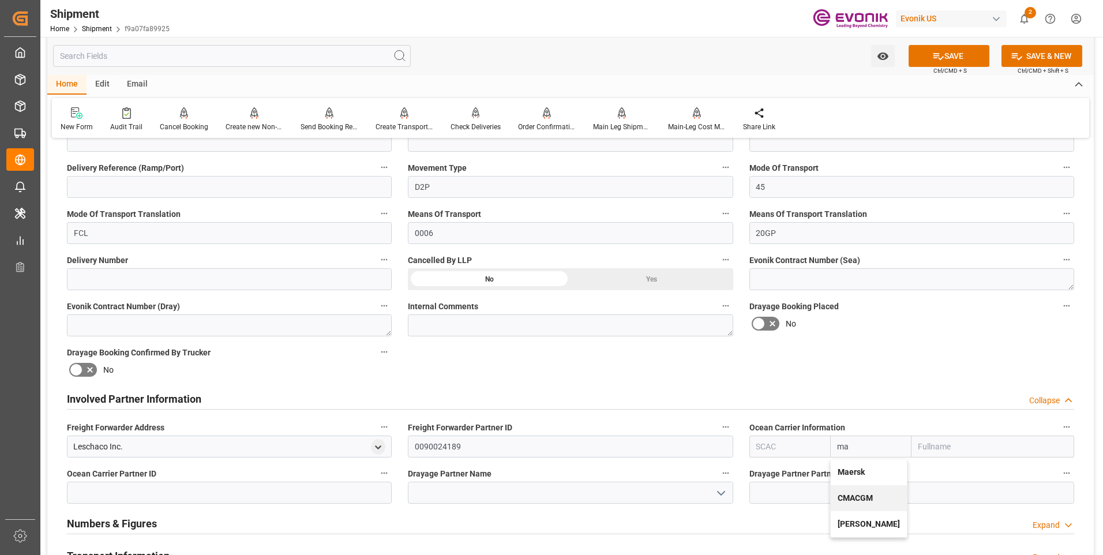
type input "mae"
click at [853, 463] on div "Maersk" at bounding box center [871, 472] width 80 height 26
type input "MAEU"
type input "Maersk"
type input "Maersk Line AS"
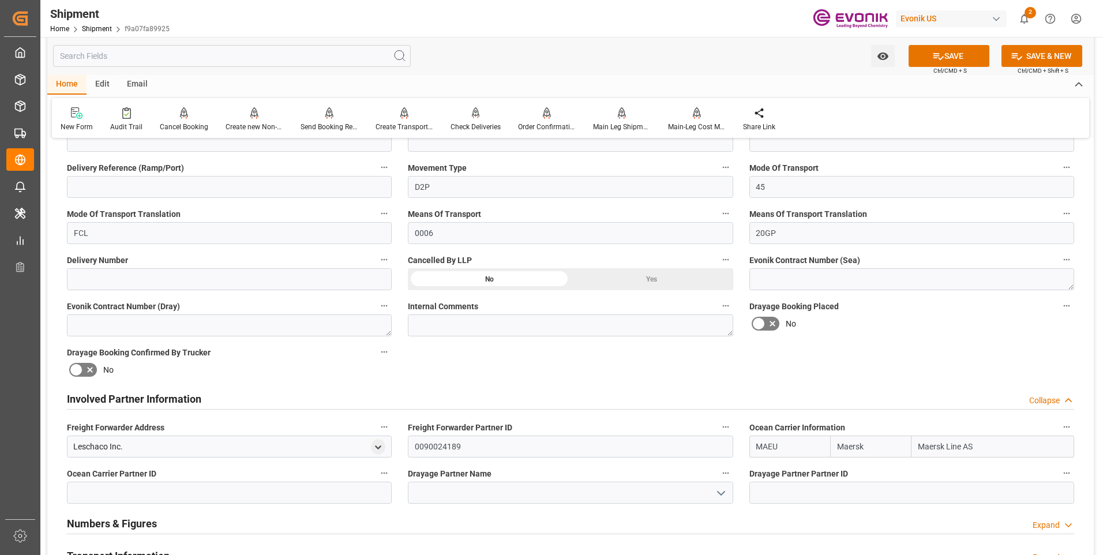
type input "Maersk"
click at [951, 51] on button "SAVE" at bounding box center [949, 56] width 81 height 22
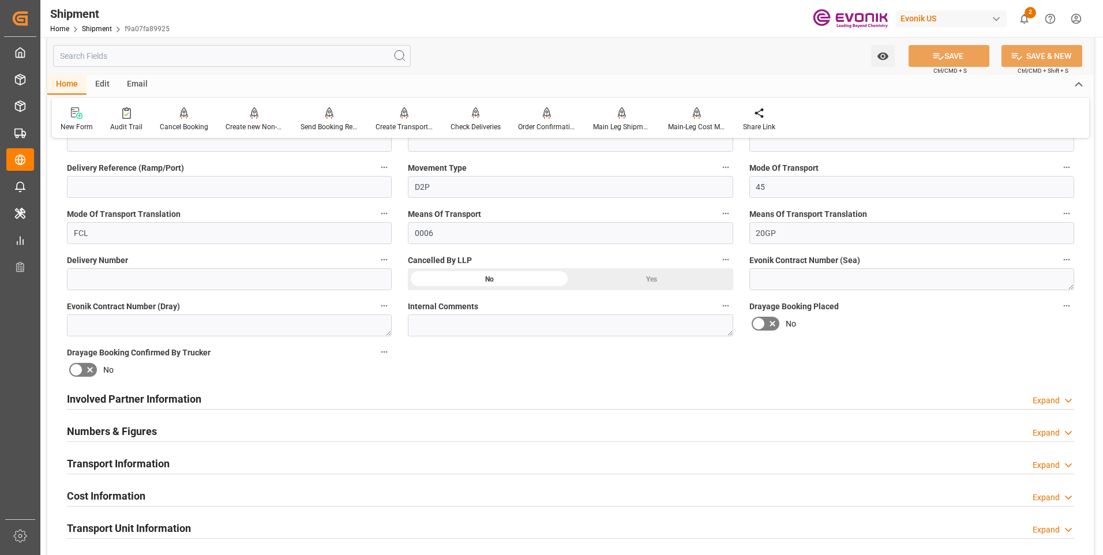
scroll to position [577, 0]
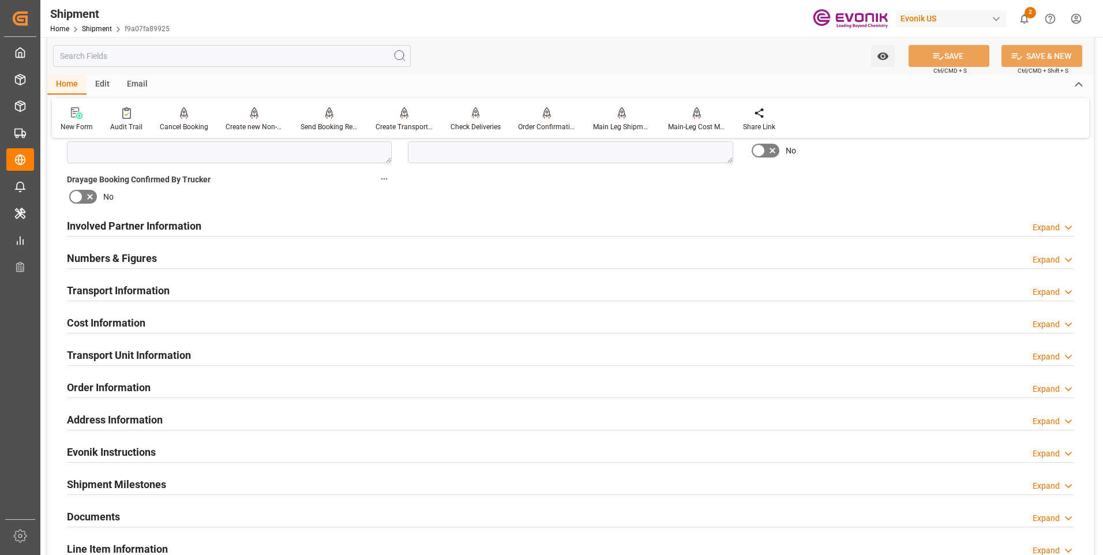
click at [169, 220] on h2 "Involved Partner Information" at bounding box center [134, 226] width 134 height 16
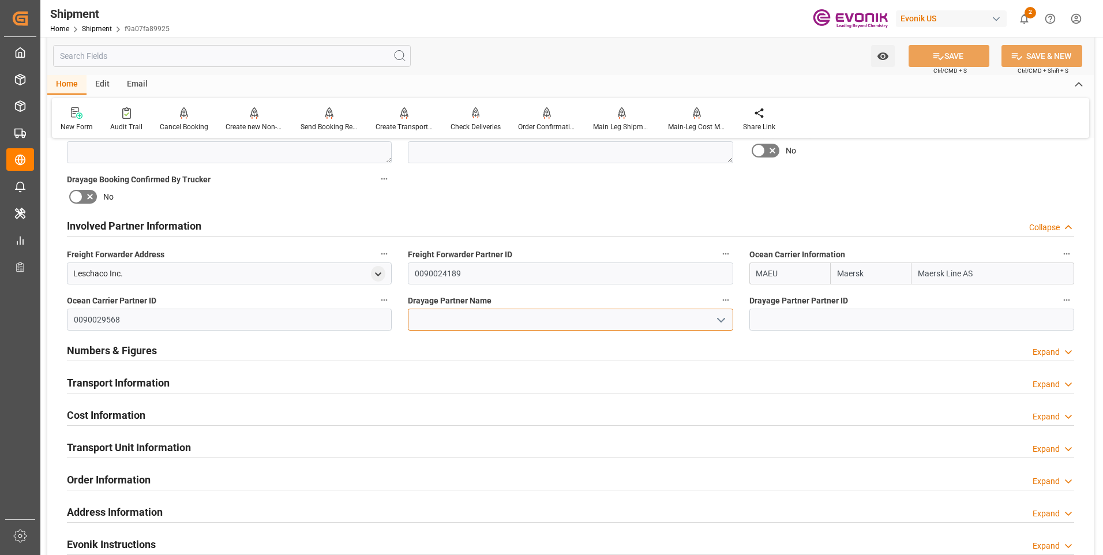
click at [453, 320] on input at bounding box center [570, 320] width 325 height 22
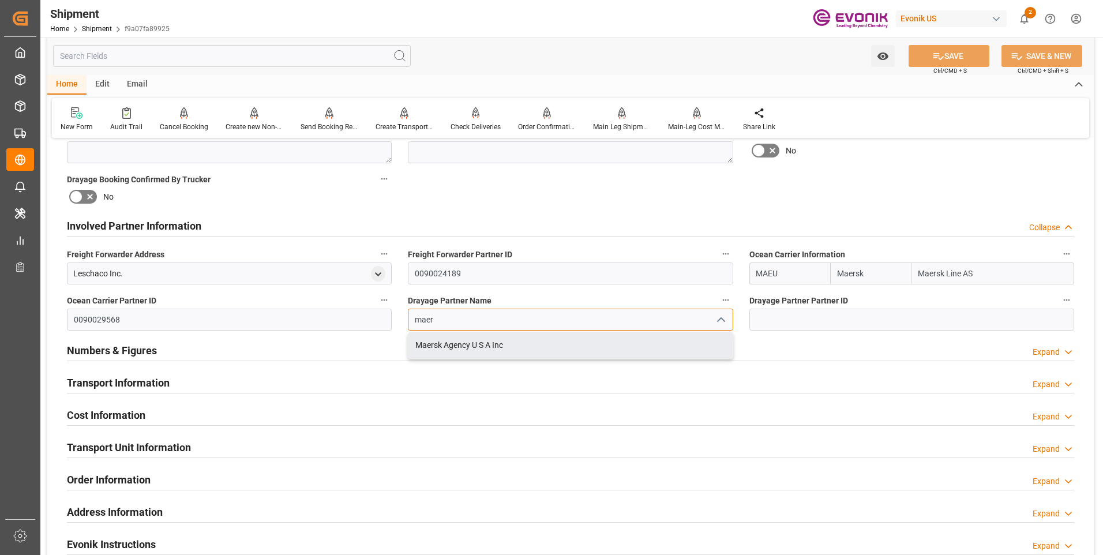
click at [458, 344] on div "Maersk Agency U S A Inc" at bounding box center [571, 345] width 324 height 26
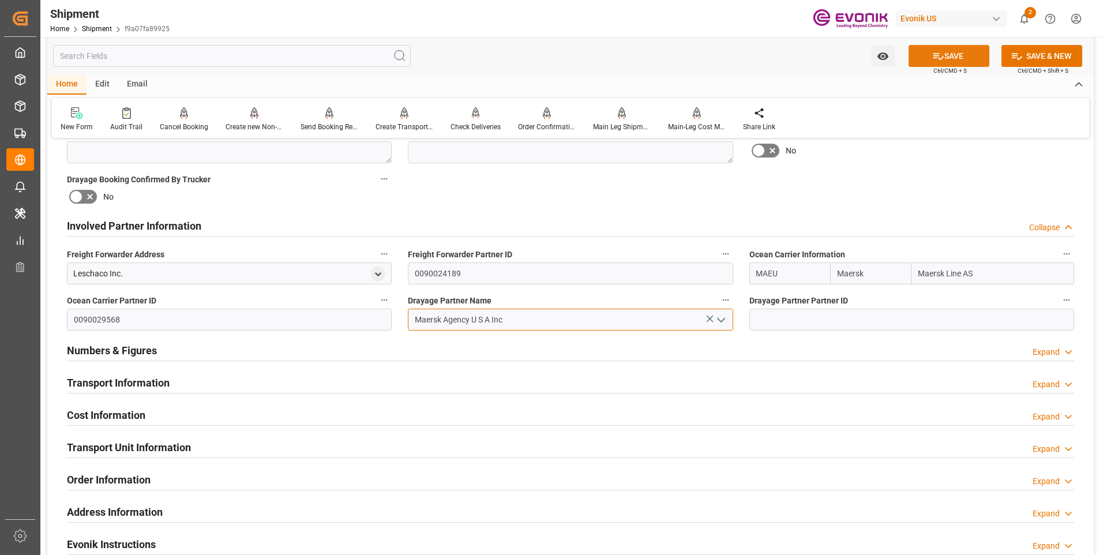
type input "Maersk Agency U S A Inc"
click at [965, 55] on button "SAVE" at bounding box center [949, 56] width 81 height 22
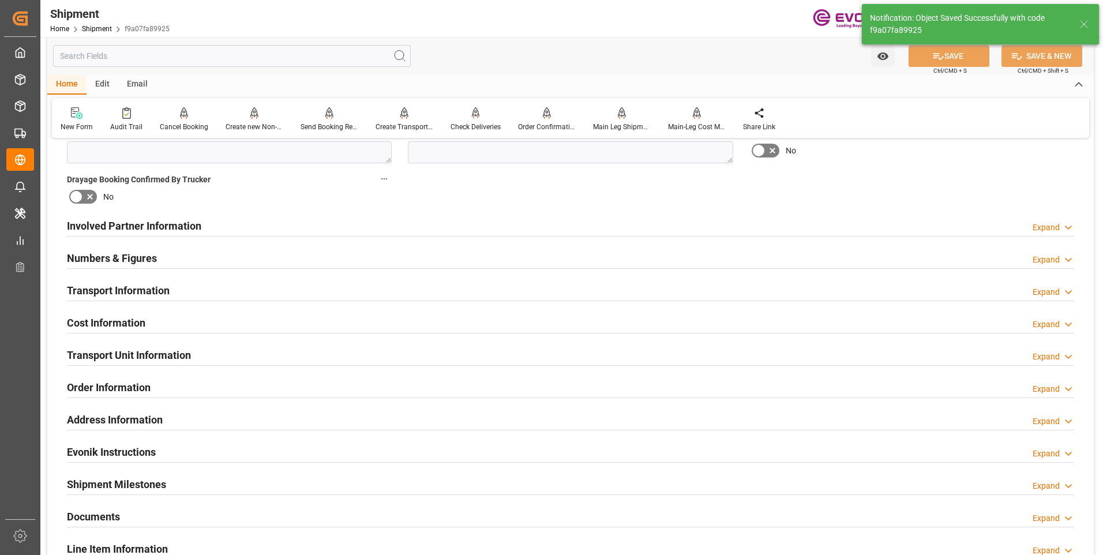
type input "0090029568"
click at [321, 226] on div "Involved Partner Information Expand" at bounding box center [571, 225] width 1008 height 22
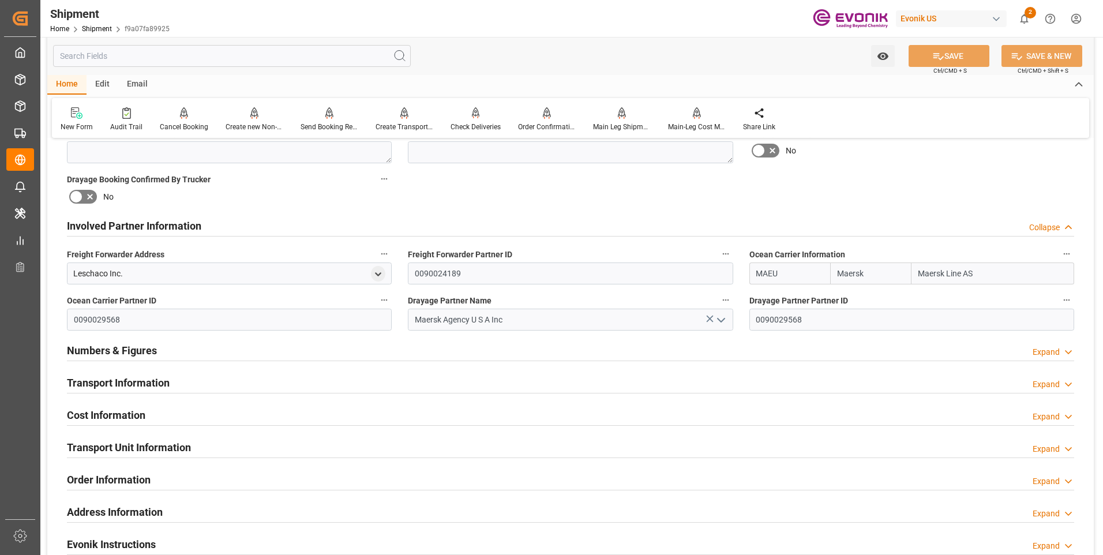
click at [171, 379] on div "Transport Information Expand" at bounding box center [571, 382] width 1008 height 22
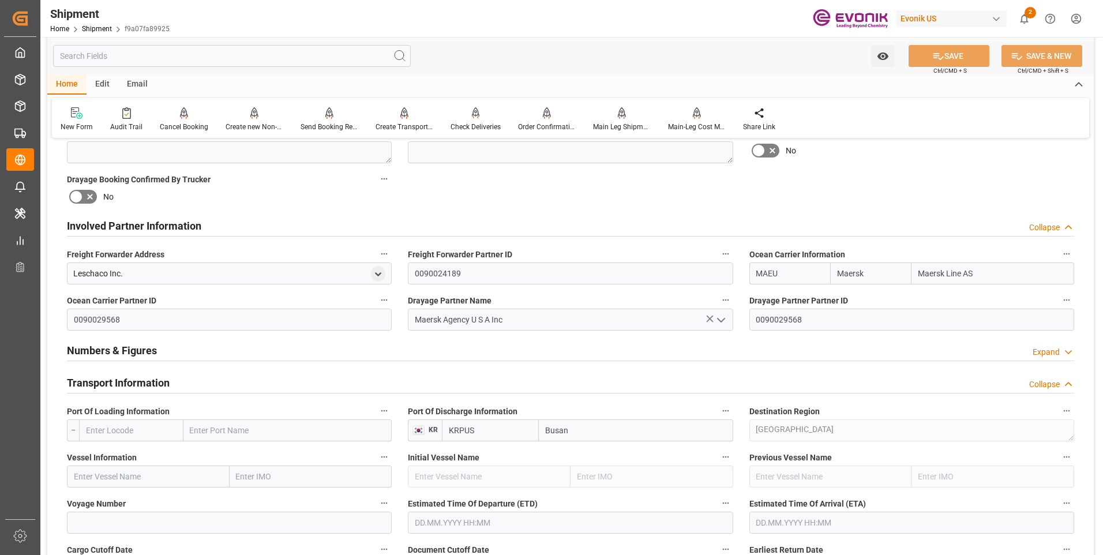
scroll to position [692, 0]
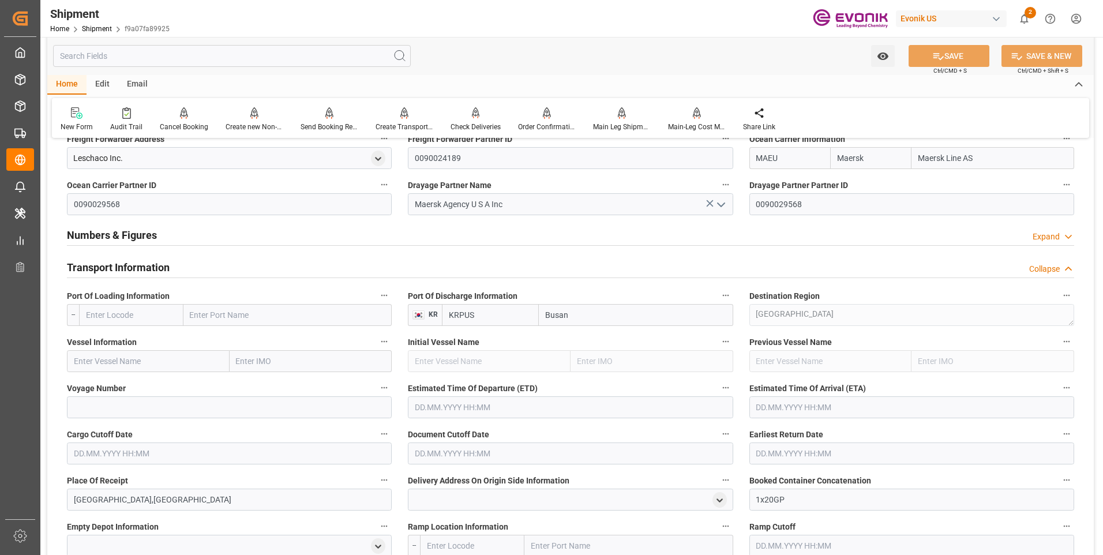
click at [135, 322] on input "text" at bounding box center [131, 315] width 104 height 22
type input "v"
paste input "USBAL"
type input "USBAL"
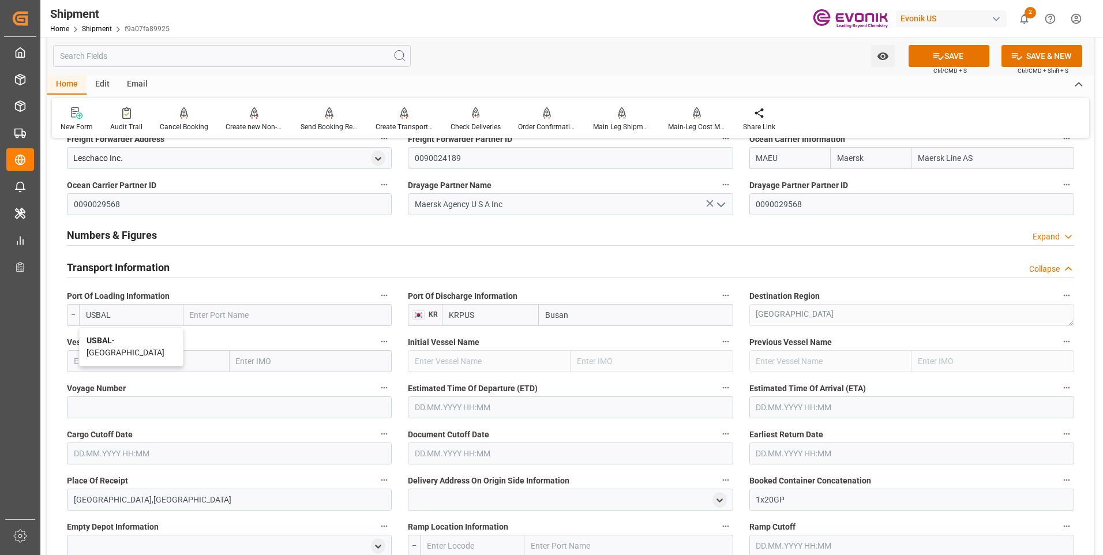
click at [132, 342] on span "USBAL - Baltimore" at bounding box center [126, 346] width 78 height 21
type input "Baltimore"
type input "USBAL"
drag, startPoint x: 158, startPoint y: 360, endPoint x: 183, endPoint y: 358, distance: 25.4
click at [158, 359] on input "text" at bounding box center [148, 361] width 163 height 22
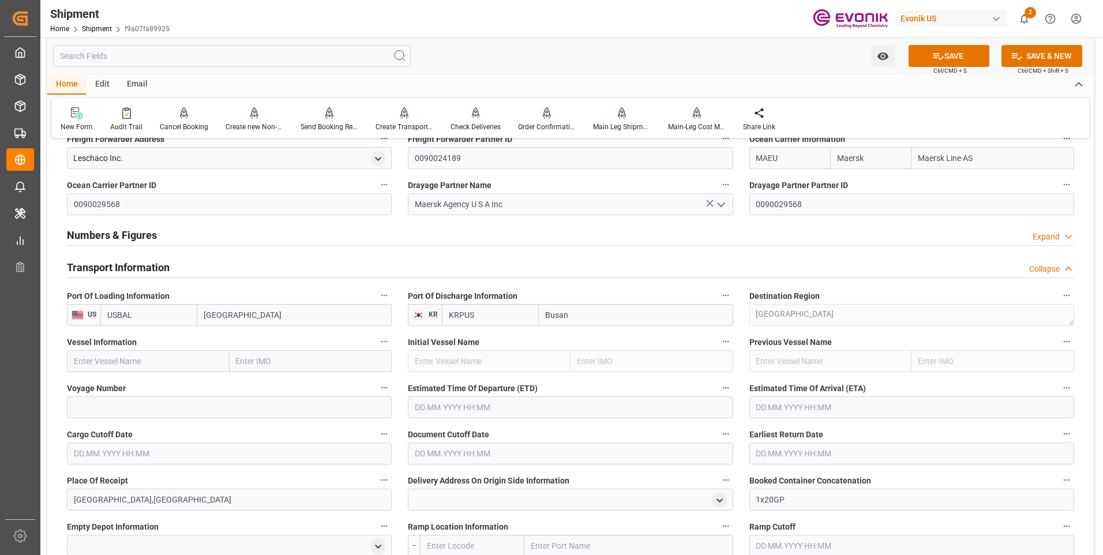
paste input "ROME EXPRESS"
type input "ROME EXPRESS"
click at [150, 381] on div "ROME EXPRESS - 9447861" at bounding box center [122, 387] width 108 height 26
type input "9447861"
type input "ROME EXPRESS"
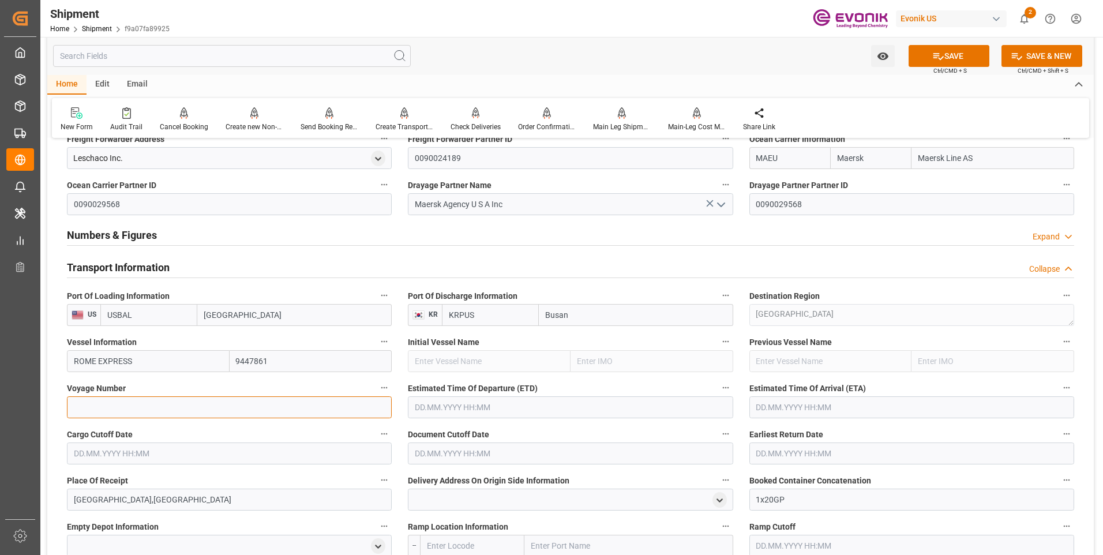
click at [167, 403] on input at bounding box center [229, 407] width 325 height 22
paste input "543W"
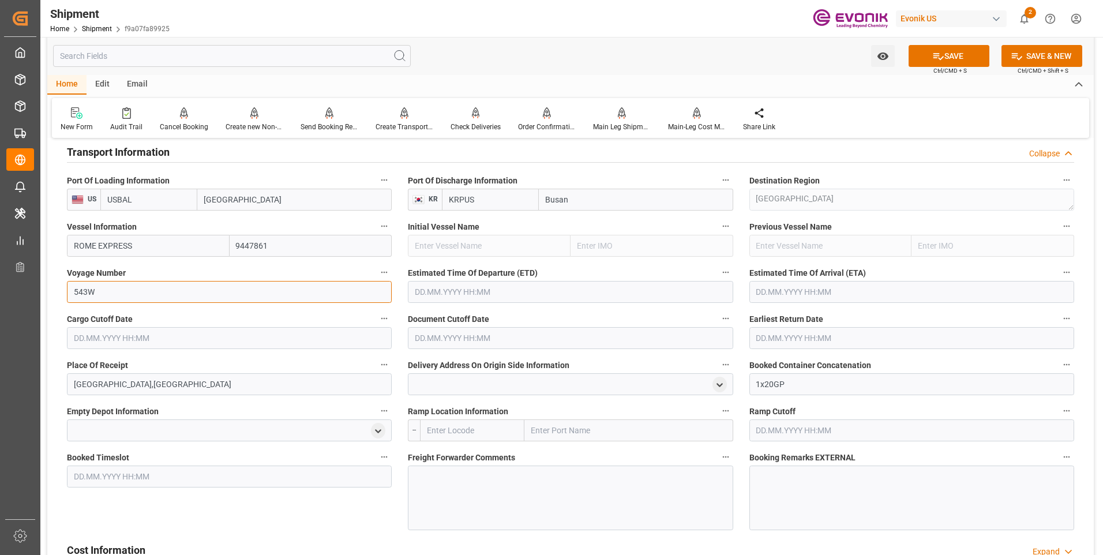
type input "543W"
click at [432, 287] on input "text" at bounding box center [570, 292] width 325 height 22
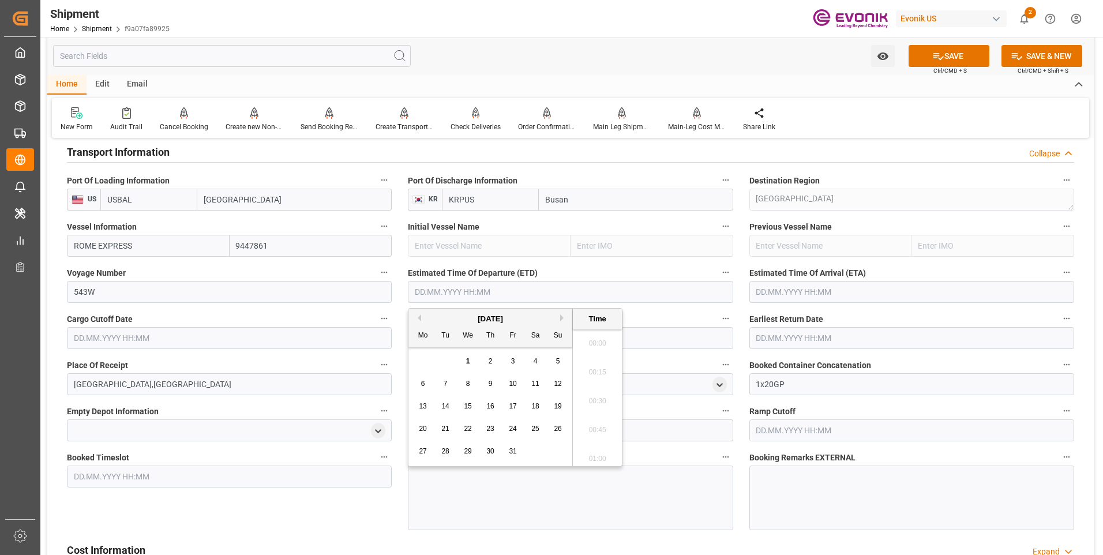
click at [467, 452] on span "29" at bounding box center [468, 451] width 8 height 8
type input "29.10.2025 00:00"
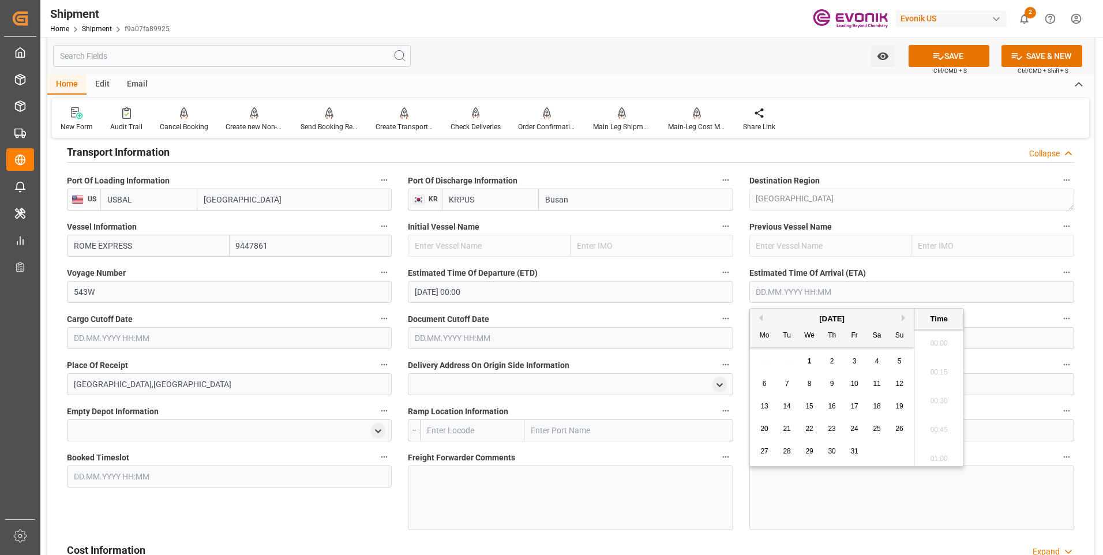
click at [786, 289] on input "text" at bounding box center [912, 292] width 325 height 22
click at [902, 323] on div "October 2025" at bounding box center [832, 319] width 164 height 12
click at [904, 321] on button "Next Month" at bounding box center [905, 317] width 7 height 7
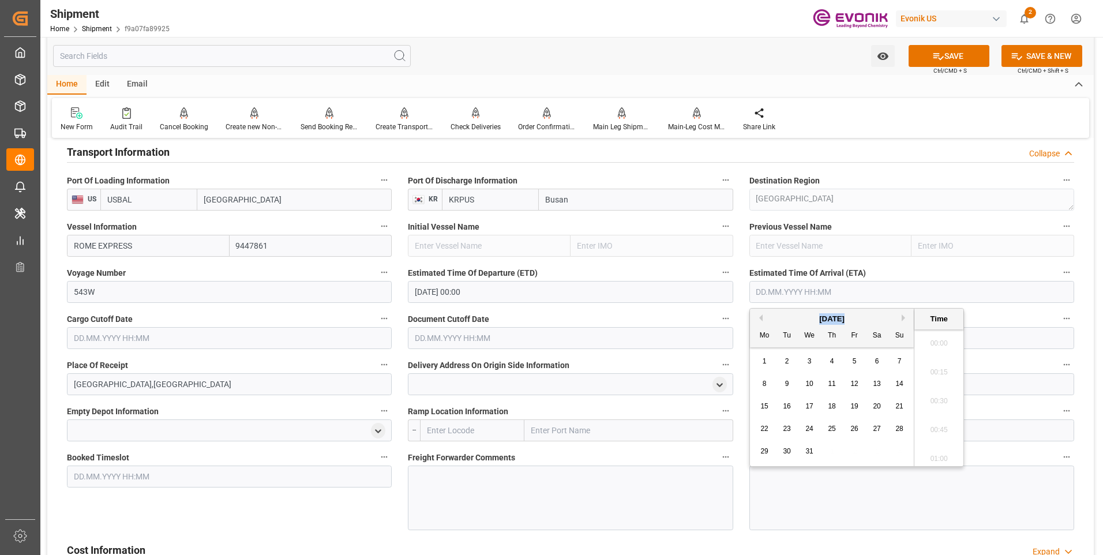
click at [904, 321] on button "Next Month" at bounding box center [905, 317] width 7 height 7
click at [876, 358] on span "3" at bounding box center [877, 361] width 4 height 8
type input "03.01.2026 00:00"
click at [253, 339] on input "text" at bounding box center [229, 338] width 325 height 22
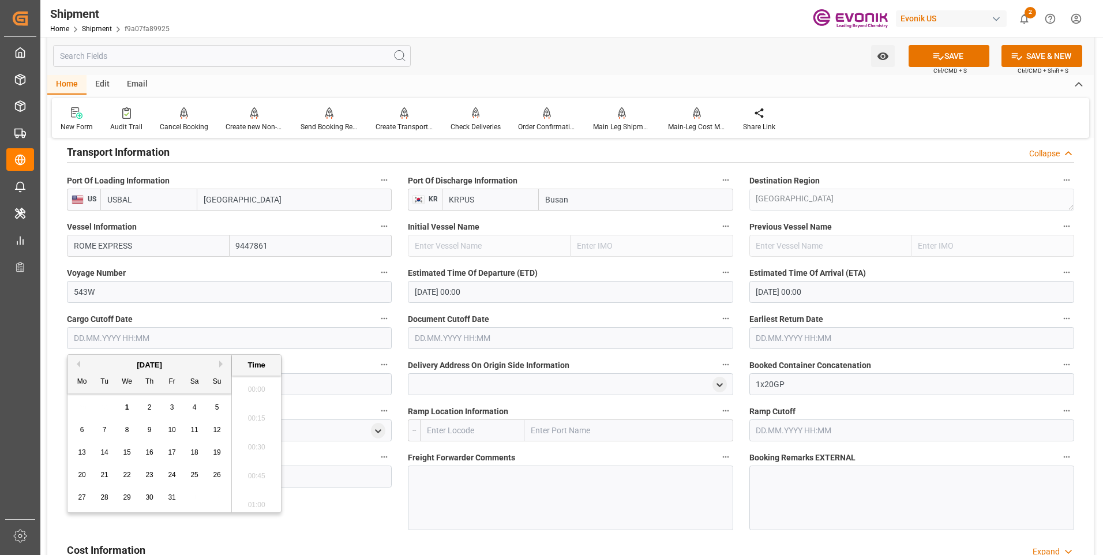
drag, startPoint x: 170, startPoint y: 453, endPoint x: 193, endPoint y: 452, distance: 22.5
click at [170, 452] on span "17" at bounding box center [172, 452] width 8 height 8
type input "17.10.2025 00:00"
click at [447, 346] on input "text" at bounding box center [570, 338] width 325 height 22
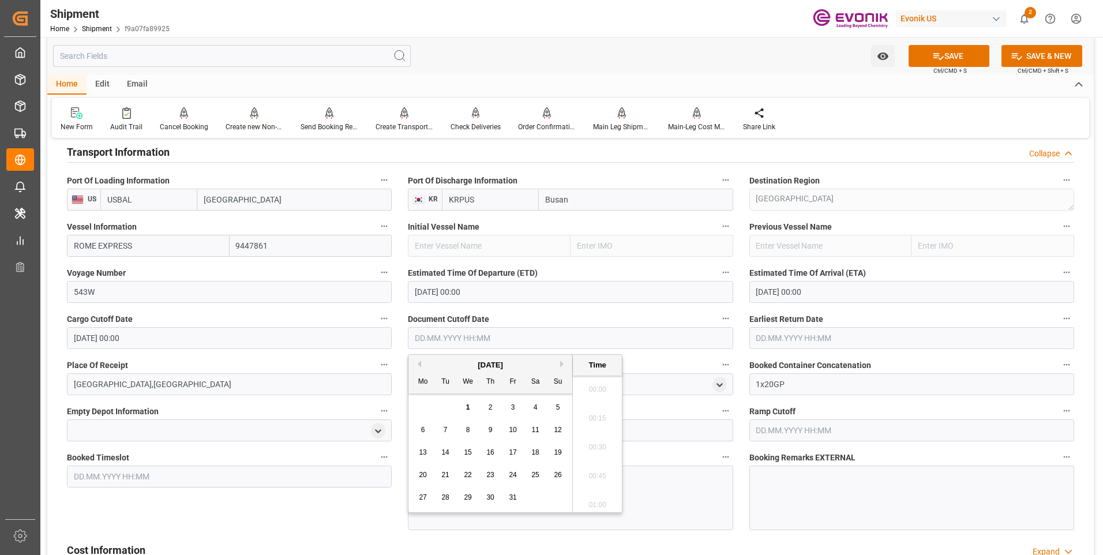
drag, startPoint x: 507, startPoint y: 450, endPoint x: 691, endPoint y: 383, distance: 196.6
click at [507, 450] on div "17" at bounding box center [513, 453] width 14 height 14
type input "17.10.2025 00:00"
click at [793, 332] on input "text" at bounding box center [912, 338] width 325 height 22
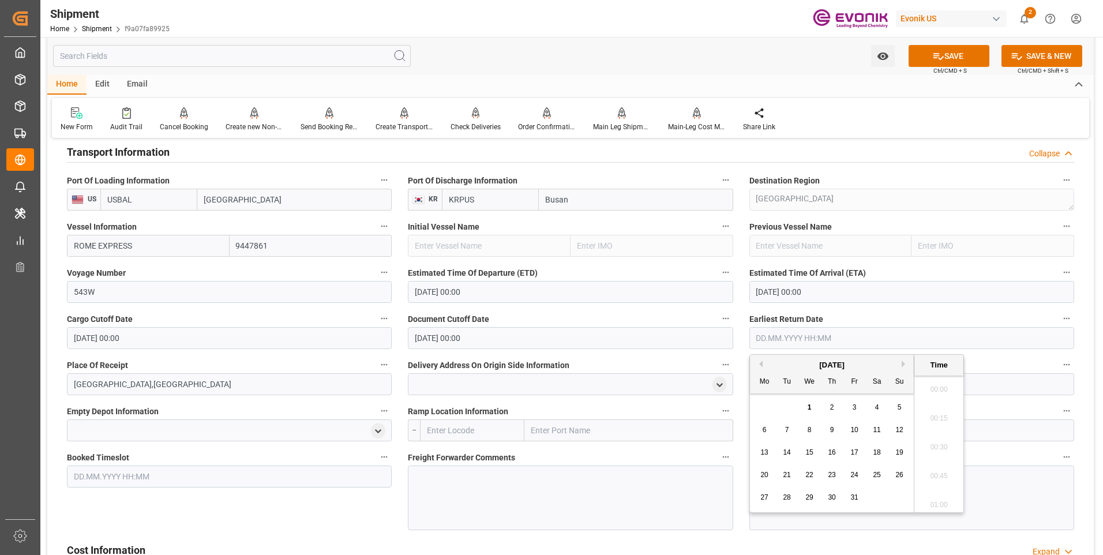
click at [853, 446] on div "17" at bounding box center [855, 453] width 14 height 14
type input "17.10.2025 00:00"
click at [615, 315] on label "Document Cutoff Date" at bounding box center [570, 319] width 325 height 16
click at [718, 315] on button "Document Cutoff Date" at bounding box center [725, 318] width 15 height 15
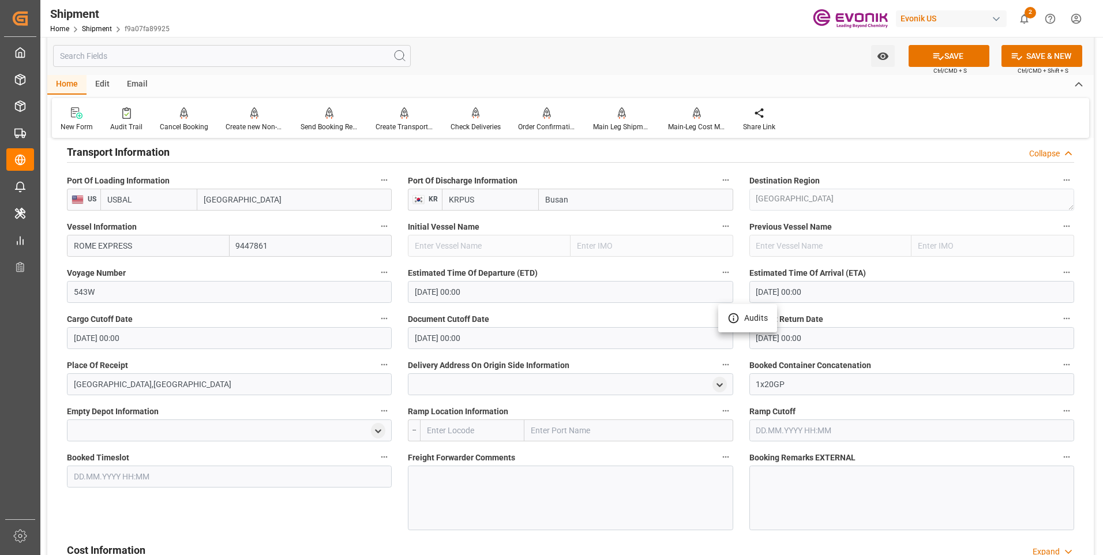
click at [626, 313] on div at bounding box center [551, 277] width 1103 height 555
click at [933, 57] on icon at bounding box center [939, 56] width 12 height 12
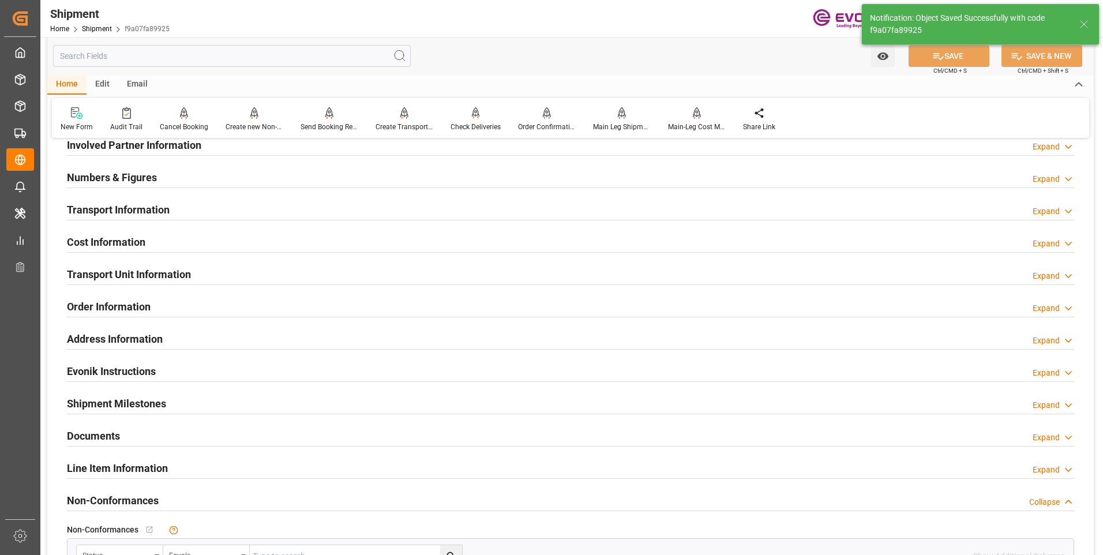
scroll to position [542, 0]
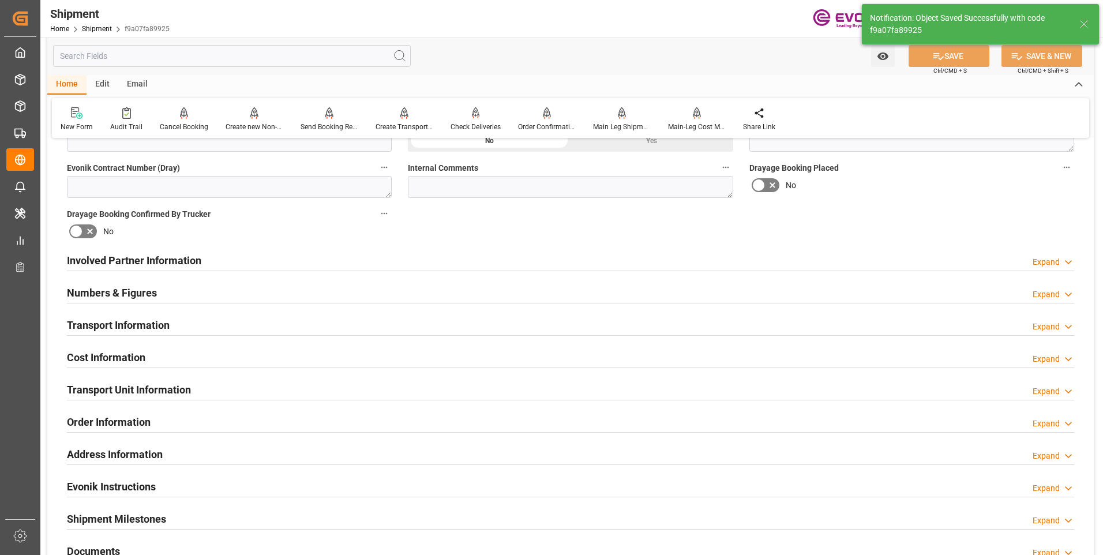
click at [136, 254] on h2 "Involved Partner Information" at bounding box center [134, 261] width 134 height 16
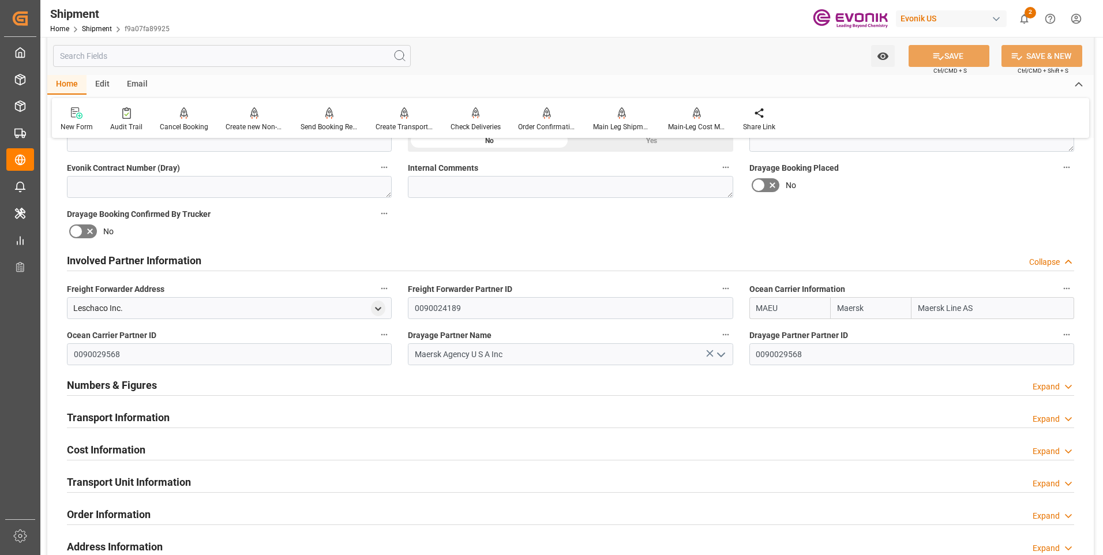
scroll to position [600, 0]
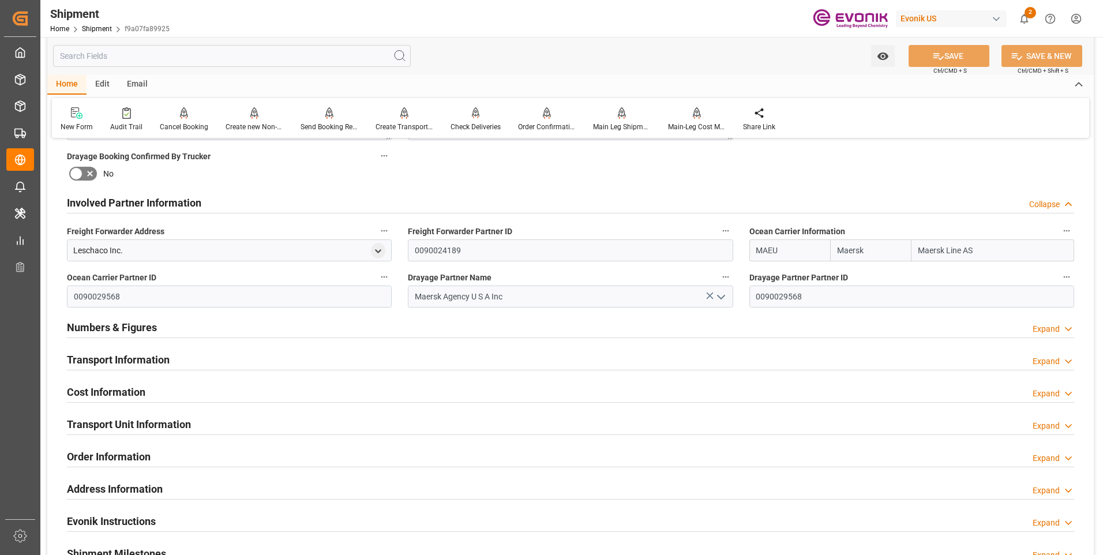
click at [134, 357] on h2 "Transport Information" at bounding box center [118, 360] width 103 height 16
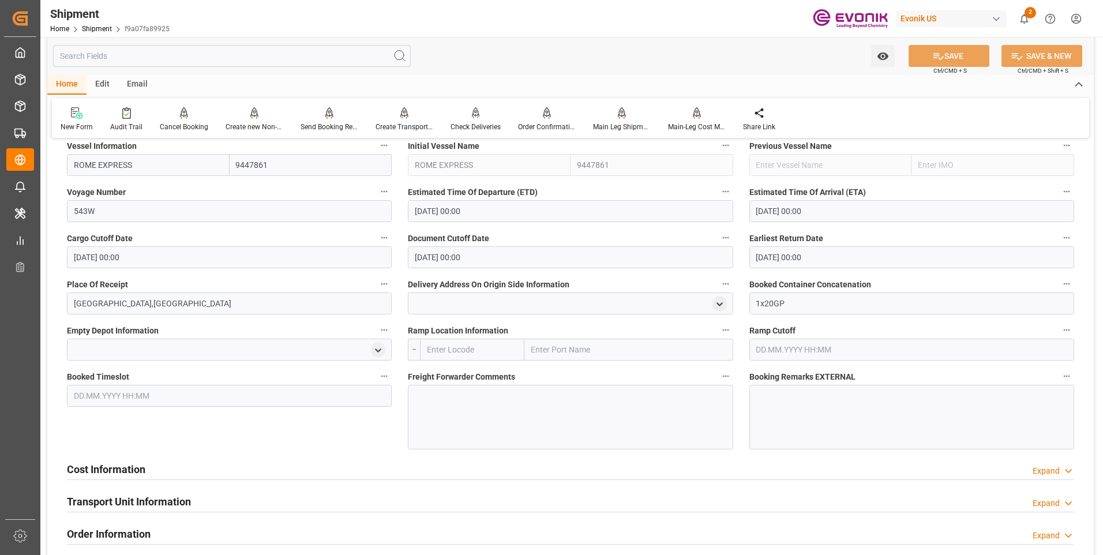
scroll to position [1004, 0]
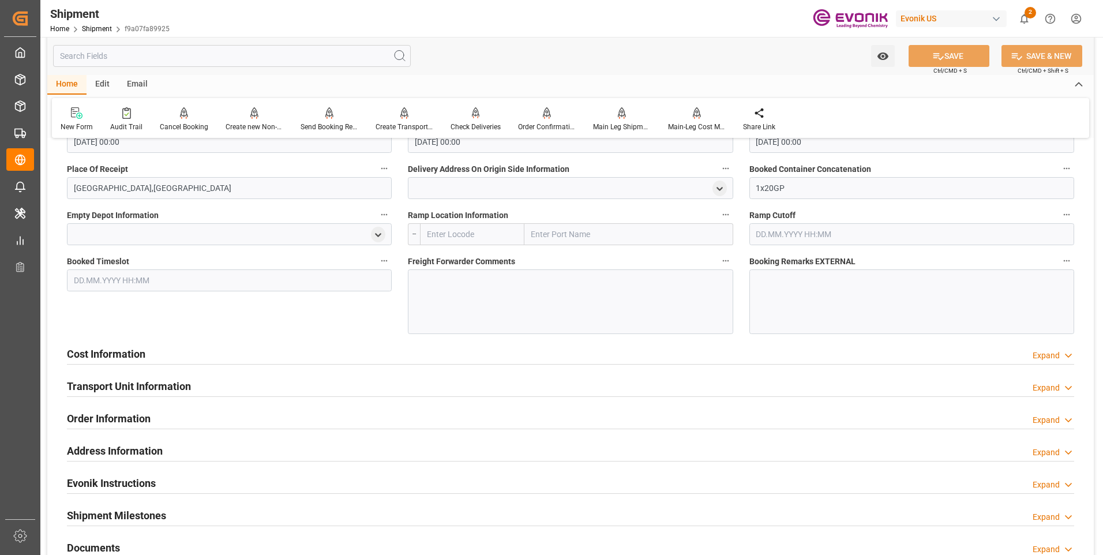
click at [169, 357] on div "Cost Information Expand" at bounding box center [571, 353] width 1008 height 22
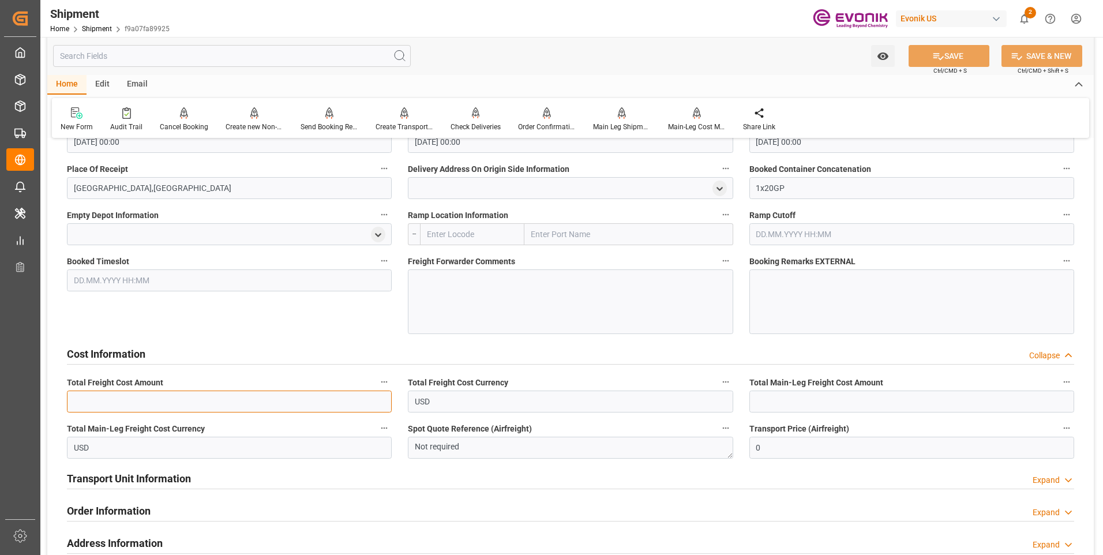
click at [224, 404] on input "text" at bounding box center [229, 402] width 325 height 22
type input "1332"
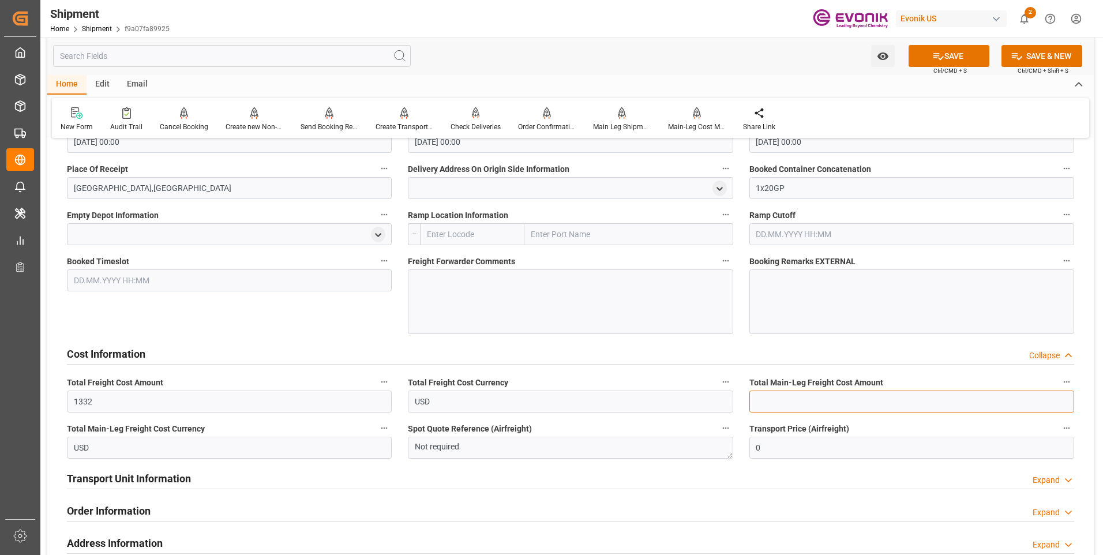
click at [802, 403] on input "text" at bounding box center [912, 402] width 325 height 22
type input "1332"
drag, startPoint x: 941, startPoint y: 57, endPoint x: 870, endPoint y: 276, distance: 230.3
click at [941, 57] on icon at bounding box center [939, 56] width 10 height 7
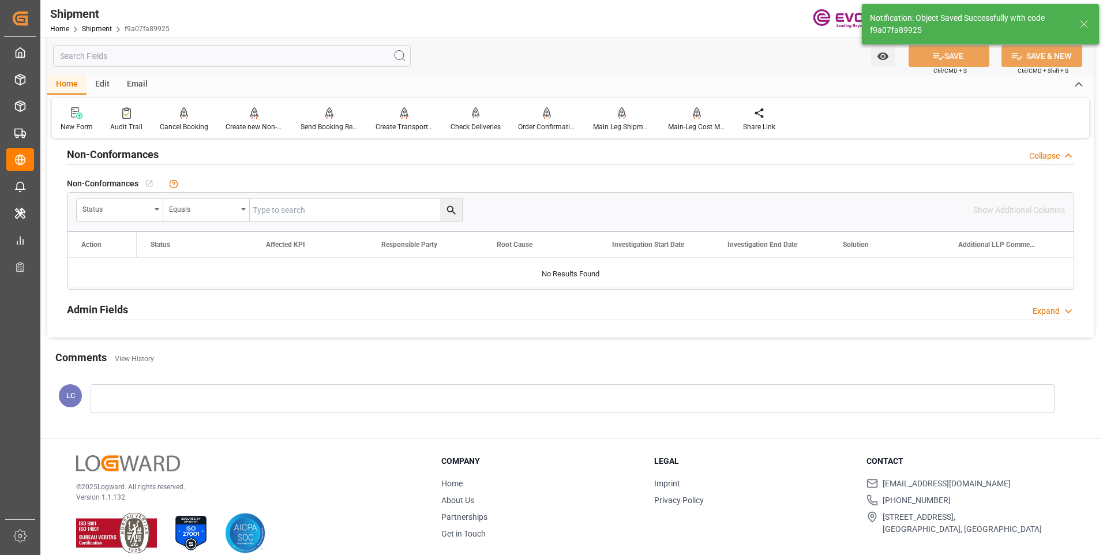
scroll to position [546, 0]
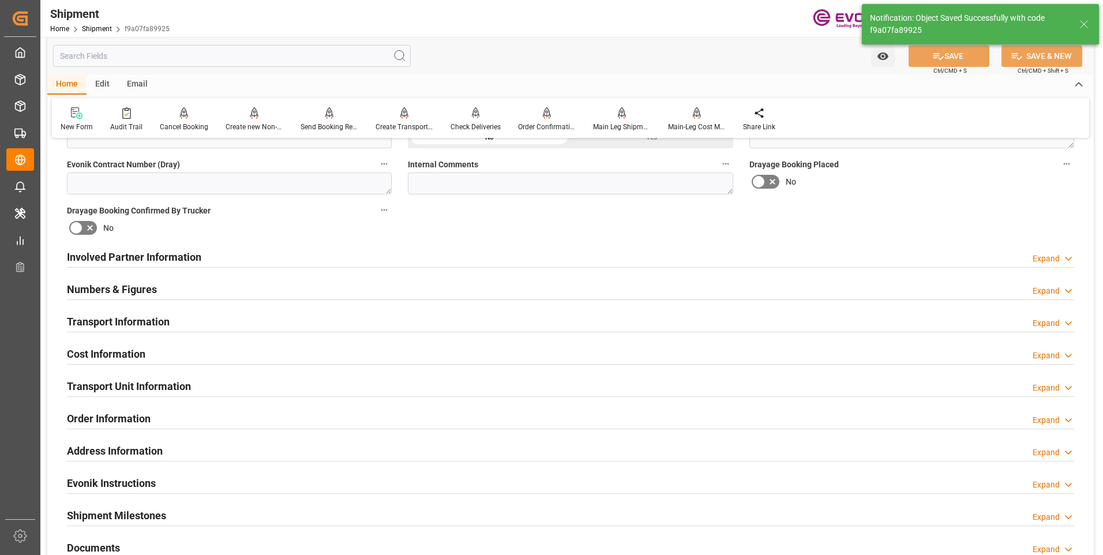
click at [251, 260] on div "Involved Partner Information Expand" at bounding box center [571, 256] width 1008 height 22
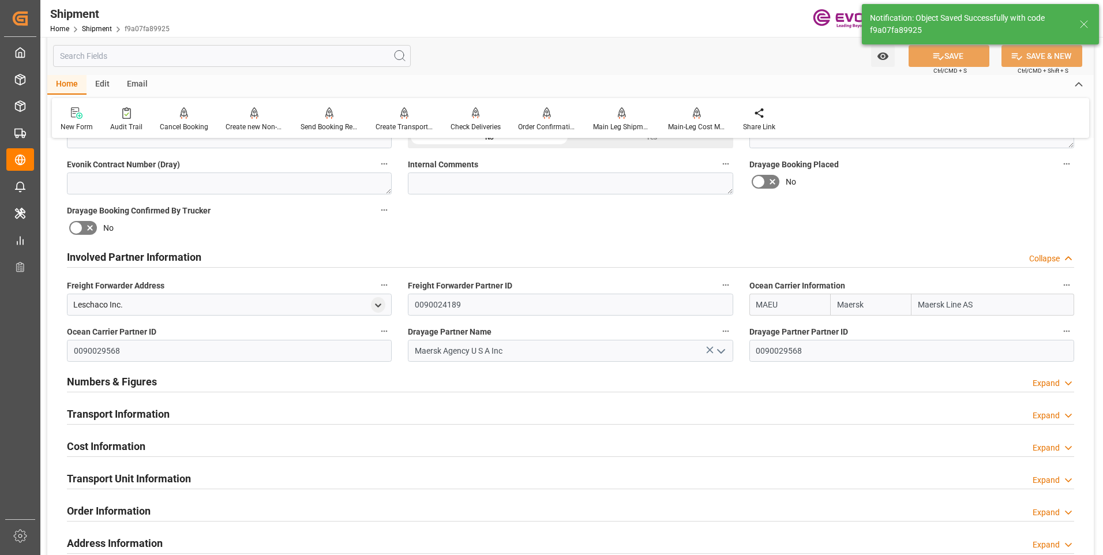
scroll to position [638, 0]
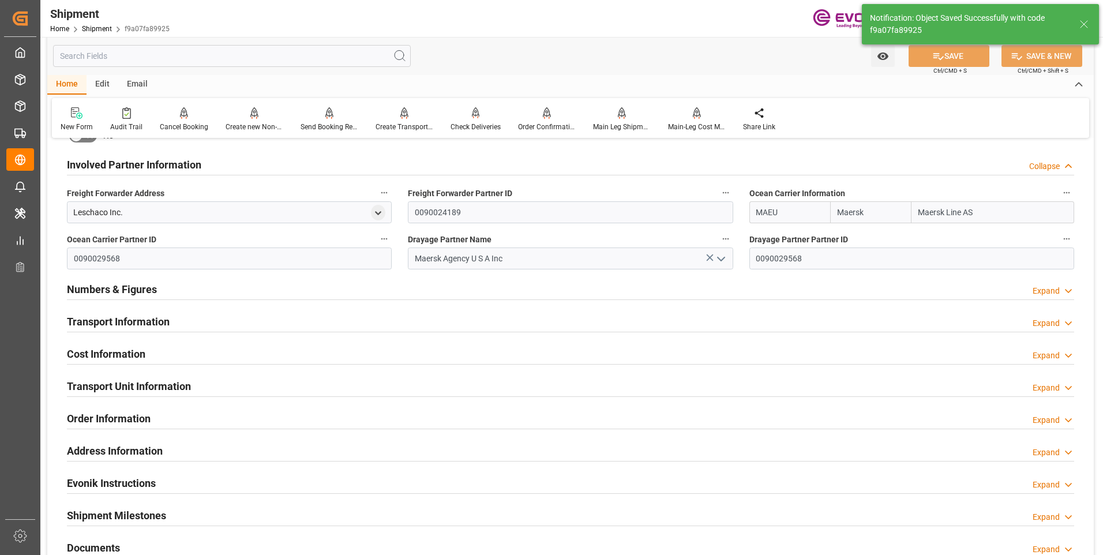
click at [179, 323] on div "Transport Information Expand" at bounding box center [571, 321] width 1008 height 22
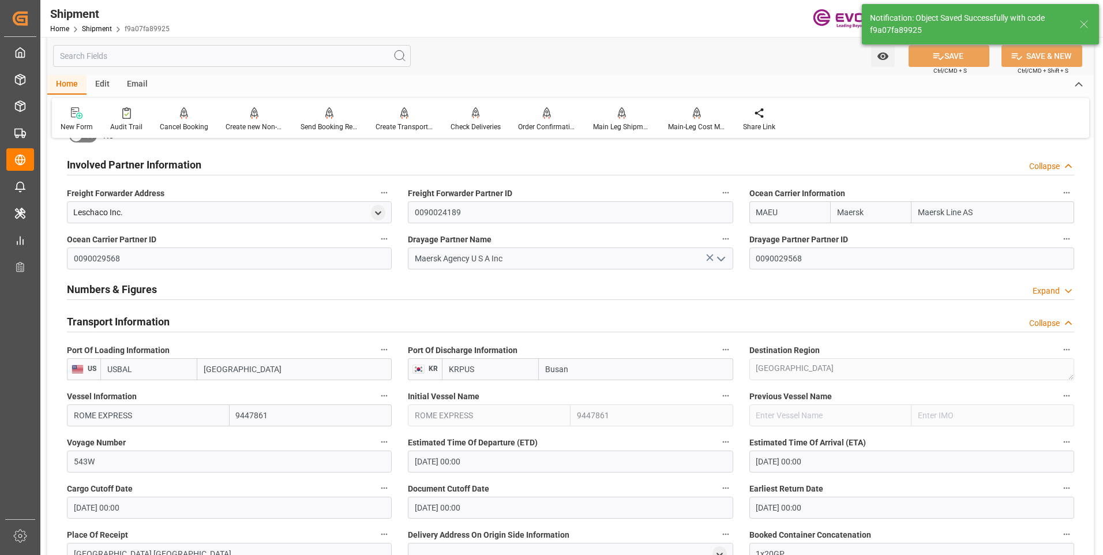
scroll to position [1004, 0]
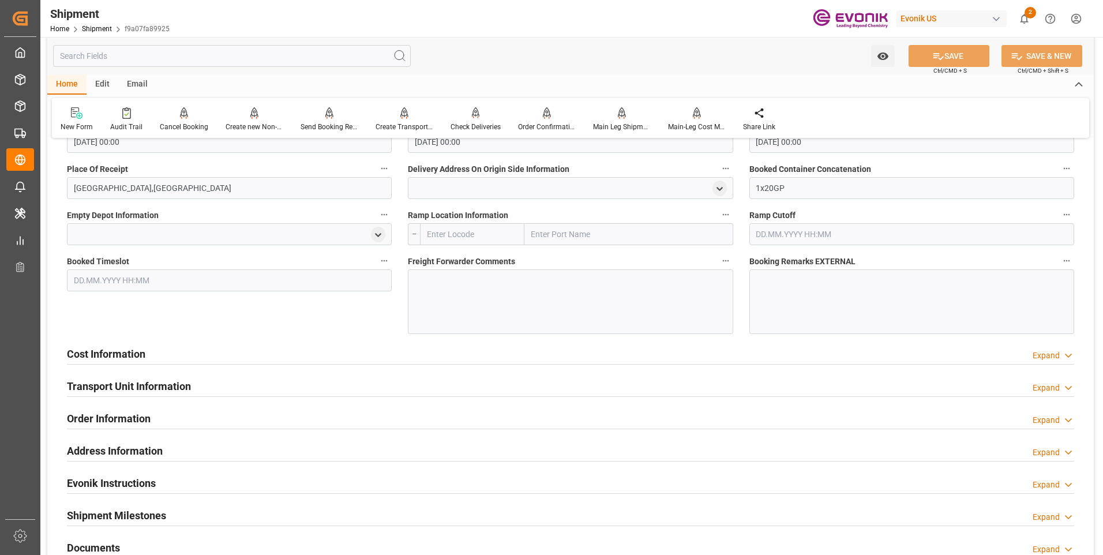
click at [158, 356] on div "Cost Information Expand" at bounding box center [571, 353] width 1008 height 22
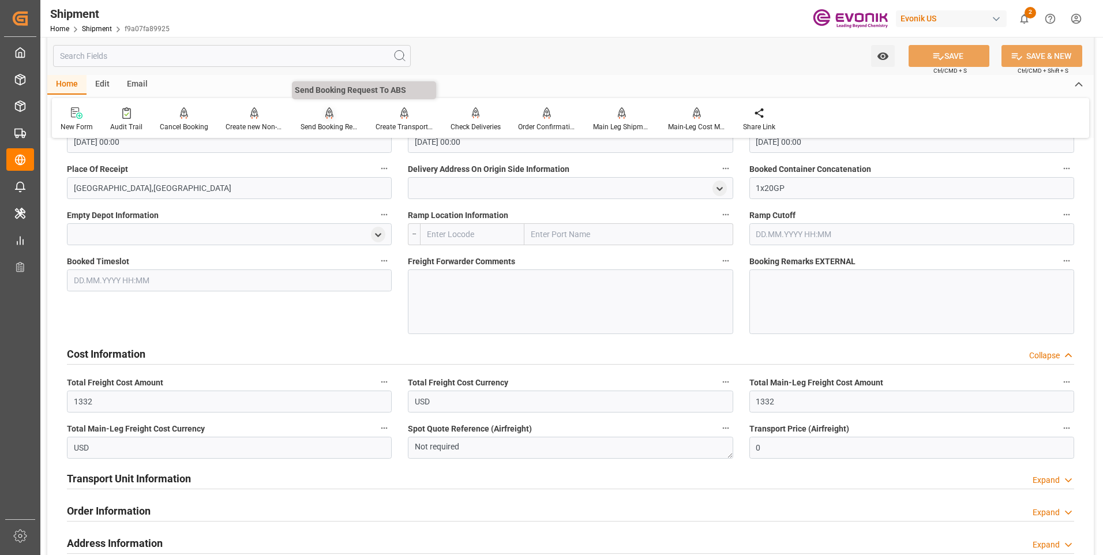
click at [325, 121] on div "Send Booking Request To ABS" at bounding box center [329, 119] width 75 height 25
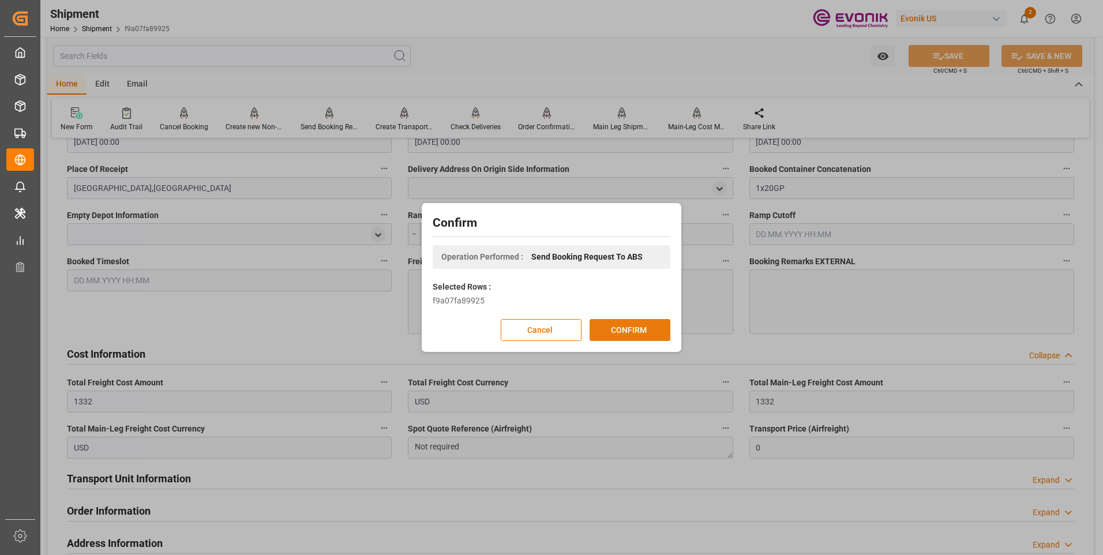
click at [624, 321] on button "CONFIRM" at bounding box center [630, 330] width 81 height 22
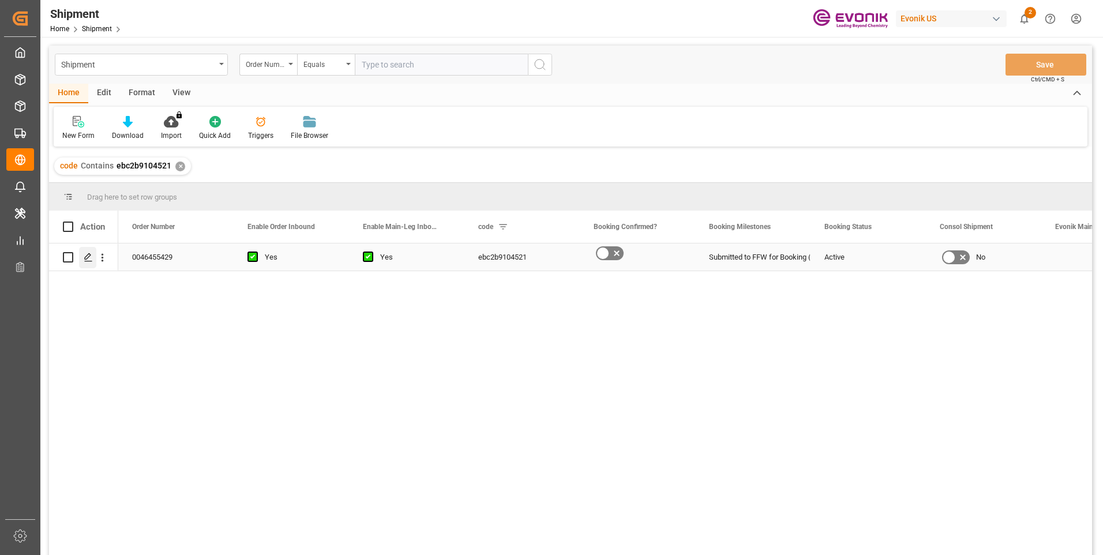
click at [90, 257] on icon "Press SPACE to select this row." at bounding box center [88, 257] width 9 height 9
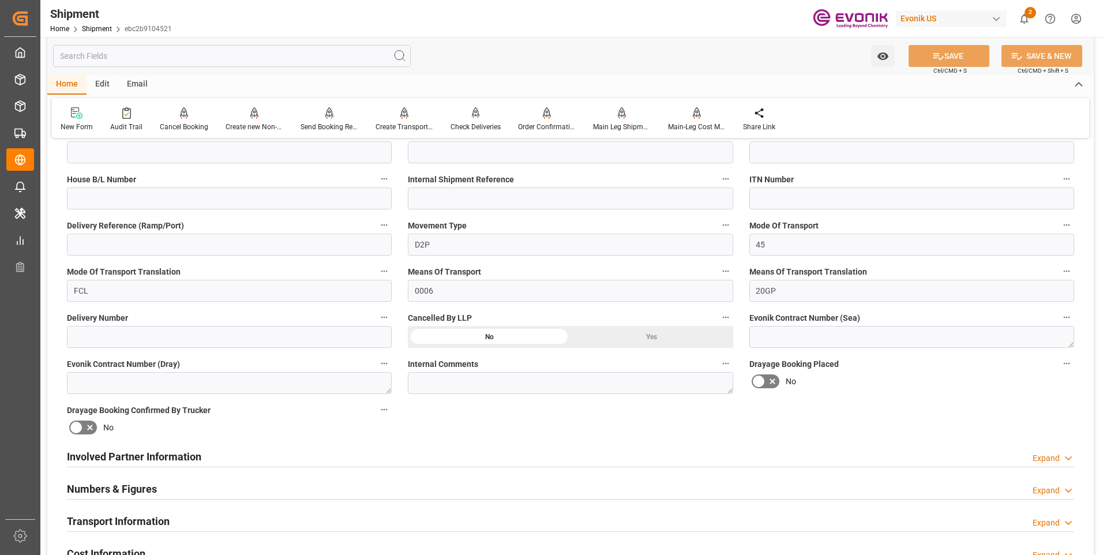
scroll to position [462, 0]
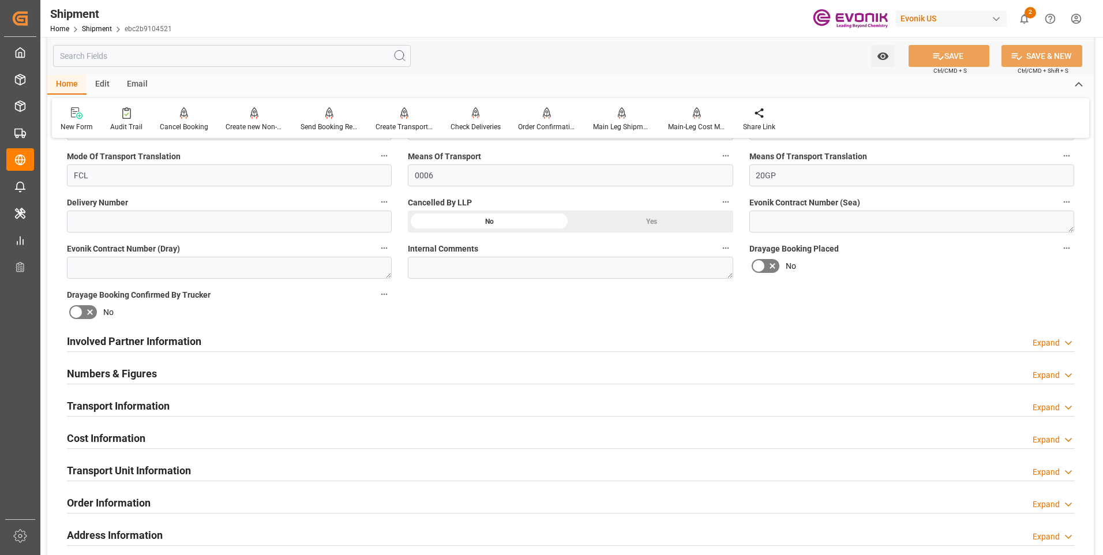
drag, startPoint x: 228, startPoint y: 343, endPoint x: 621, endPoint y: 405, distance: 398.5
click at [229, 343] on div "Involved Partner Information Expand" at bounding box center [571, 340] width 1008 height 22
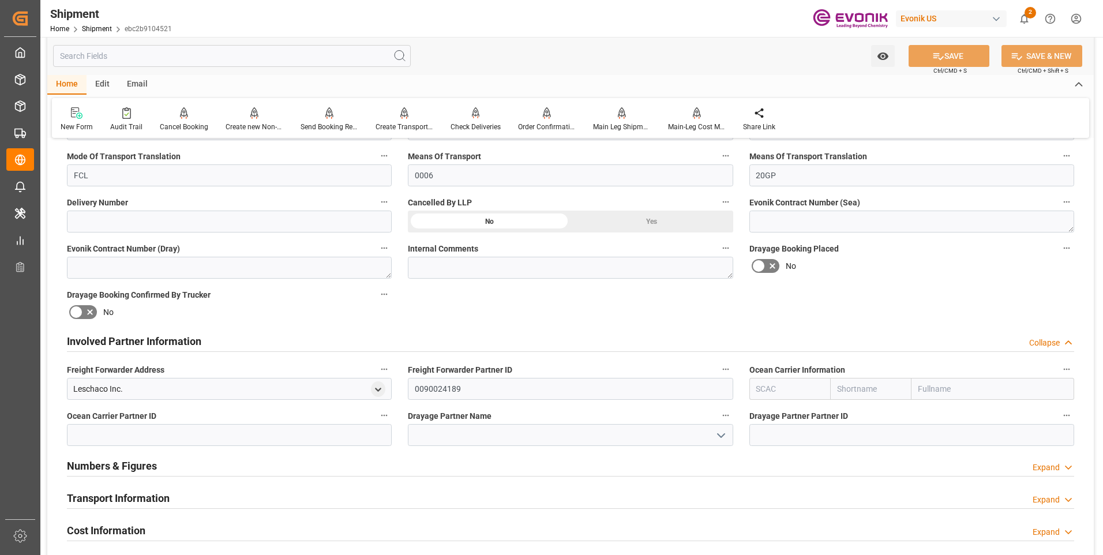
click at [856, 387] on input "text" at bounding box center [870, 389] width 81 height 22
type input "hapa"
click at [862, 411] on b "Hapag [PERSON_NAME]" at bounding box center [869, 420] width 62 height 21
type input "HLCU"
type input "Hapag [PERSON_NAME]"
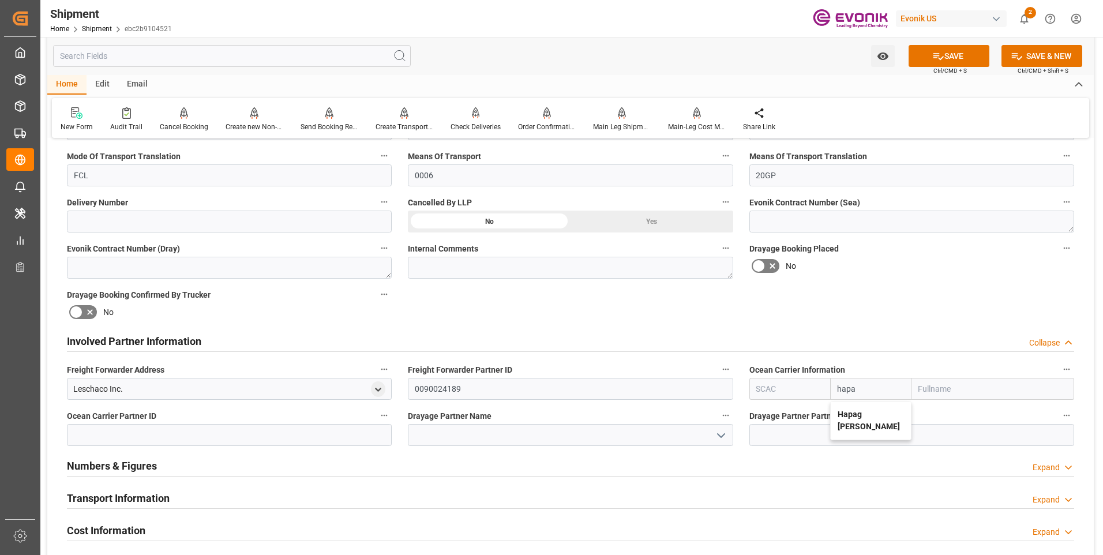
type input "Hapag Lloyd Aktiengesellschaft"
type input "Hapag [PERSON_NAME]"
click at [937, 57] on icon at bounding box center [939, 56] width 12 height 12
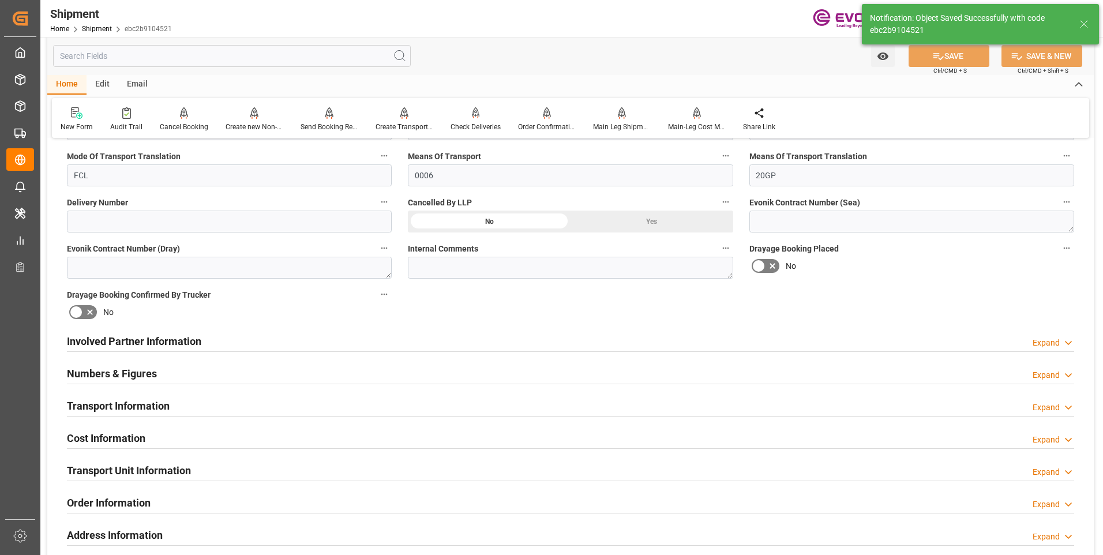
type input "0090027539"
drag, startPoint x: 473, startPoint y: 340, endPoint x: 383, endPoint y: 384, distance: 99.4
click at [472, 340] on div "Involved Partner Information Expand" at bounding box center [571, 340] width 1008 height 22
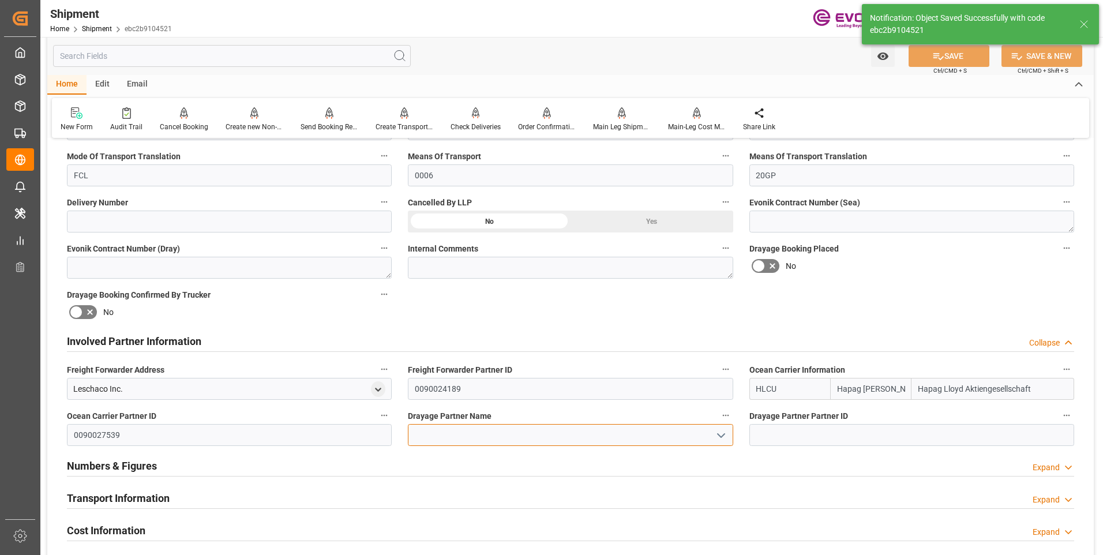
click at [418, 429] on input at bounding box center [570, 435] width 325 height 22
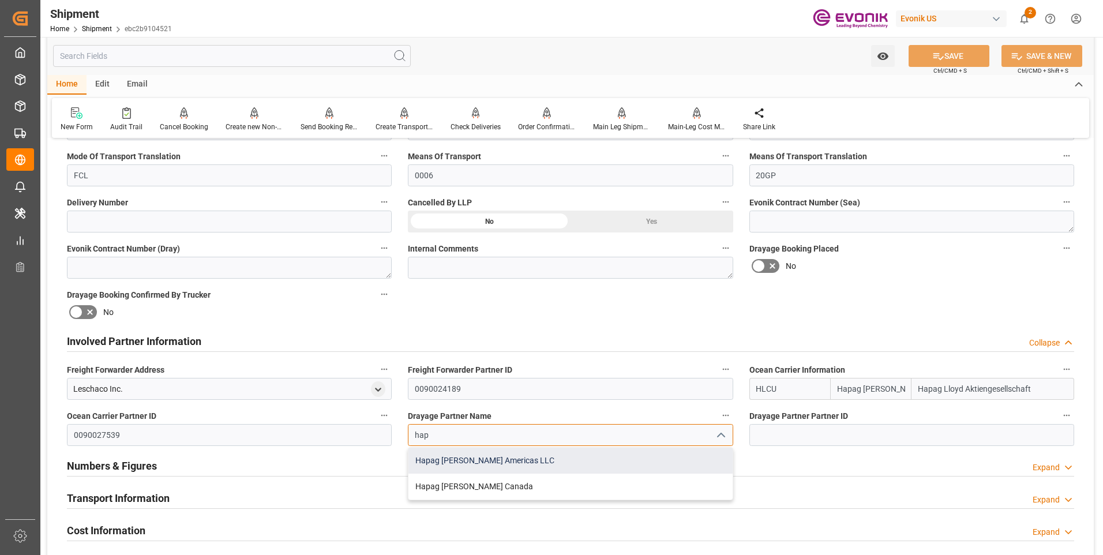
click at [454, 459] on div "Hapag [PERSON_NAME] Americas LLC" at bounding box center [571, 461] width 324 height 26
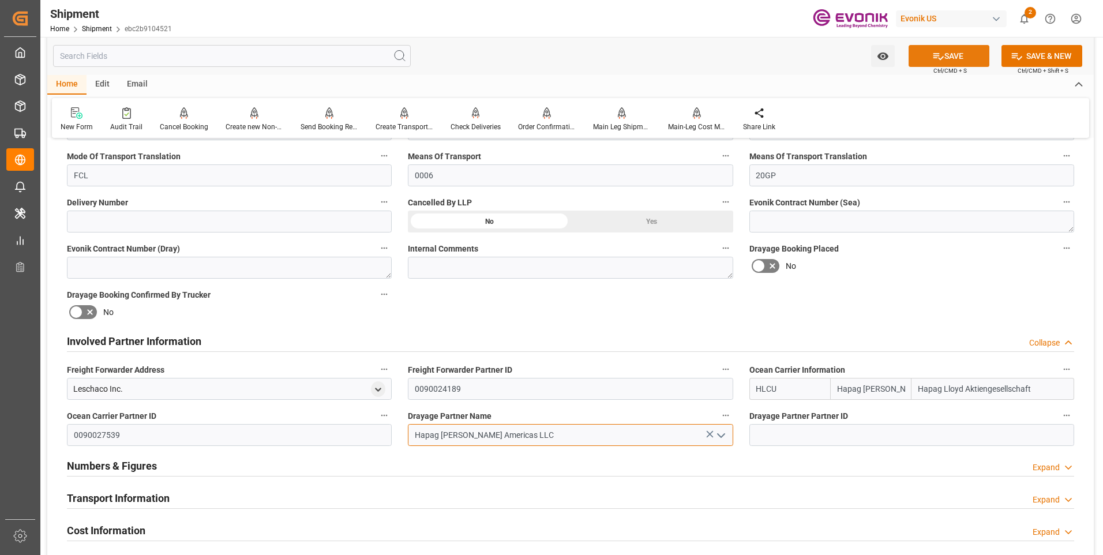
type input "Hapag [PERSON_NAME] Americas LLC"
click at [940, 50] on icon at bounding box center [939, 56] width 12 height 12
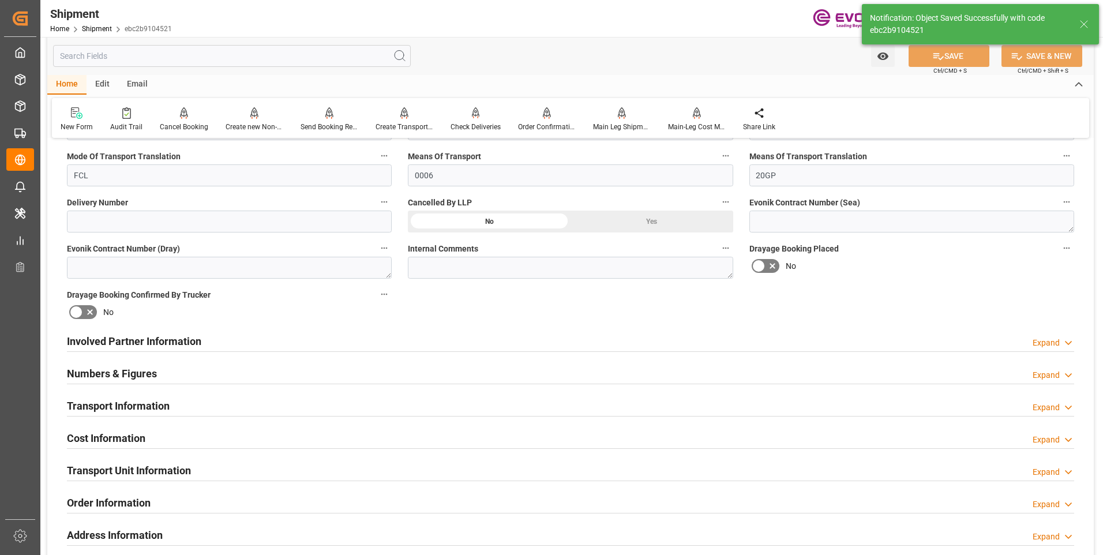
type input "0090027539"
click at [455, 345] on div "Involved Partner Information Expand" at bounding box center [571, 340] width 1008 height 22
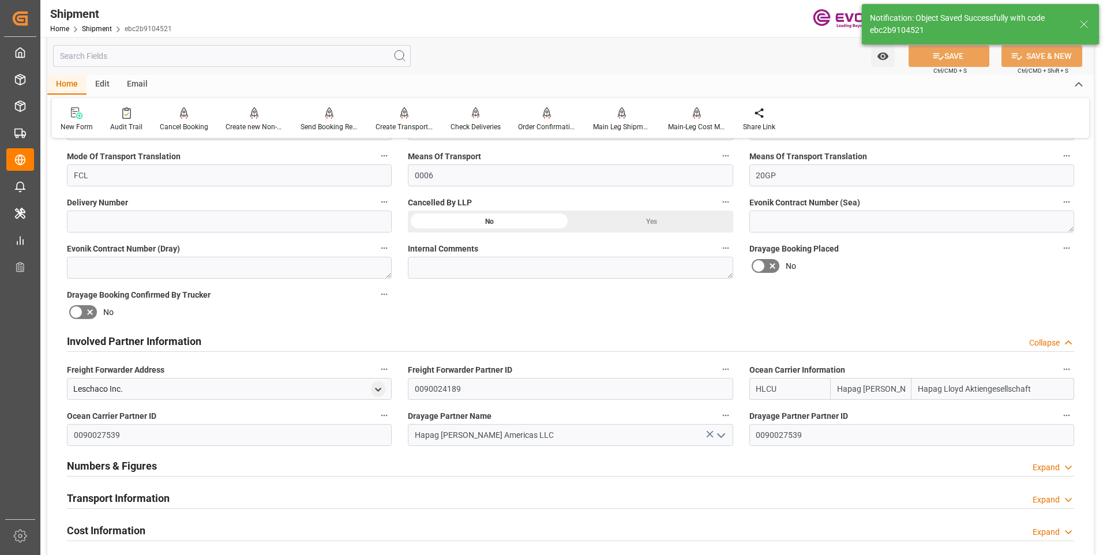
click at [180, 490] on div "Transport Information Expand" at bounding box center [571, 497] width 1008 height 22
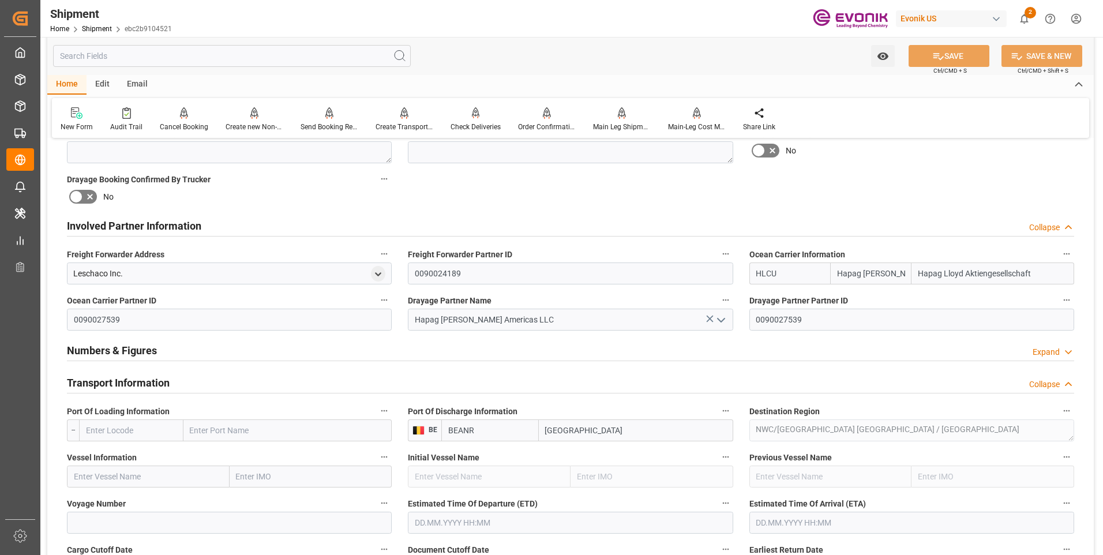
scroll to position [692, 0]
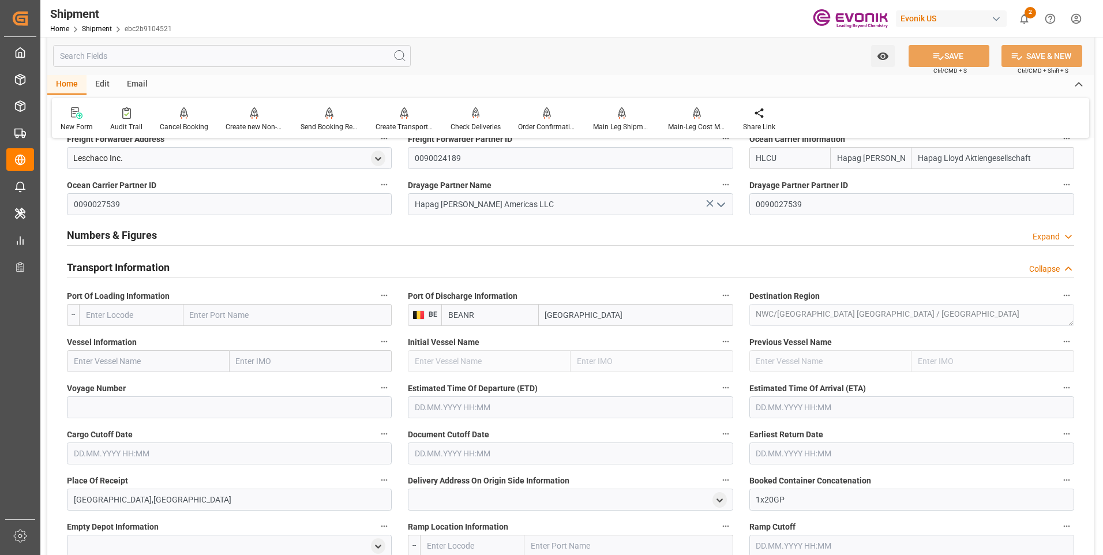
click at [145, 319] on input "text" at bounding box center [131, 315] width 104 height 22
paste input "USSAV"
type input "USSAV"
click at [123, 338] on span "USSAV - Savannah" at bounding box center [119, 340] width 64 height 9
type input "Savannah"
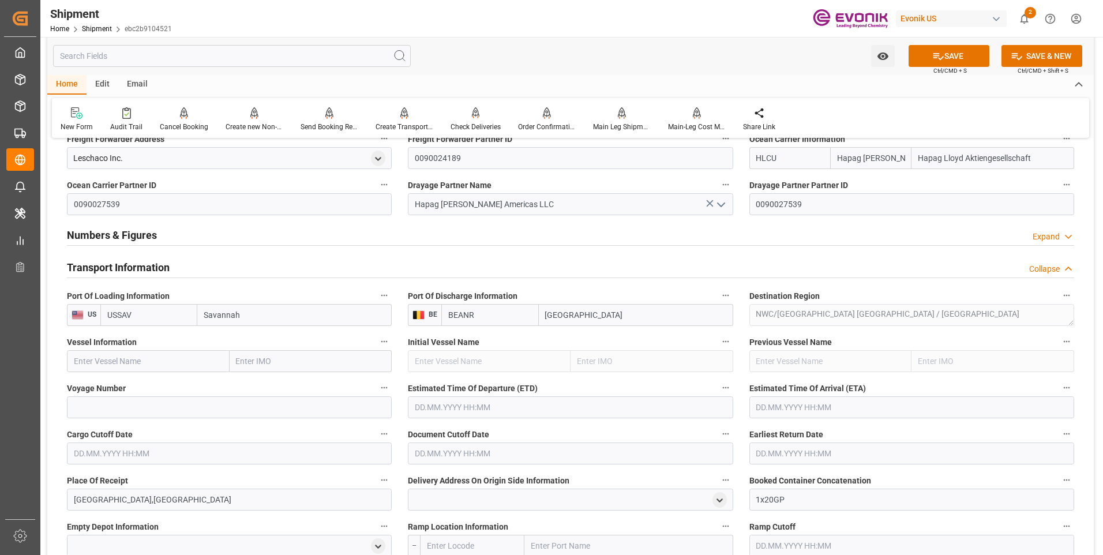
type input "USSAV"
drag, startPoint x: 129, startPoint y: 358, endPoint x: 161, endPoint y: 378, distance: 37.3
click at [129, 358] on input "text" at bounding box center [148, 361] width 163 height 22
paste input "YANTIAN EXPRESS"
type input "YANTIAN EXPRESS"
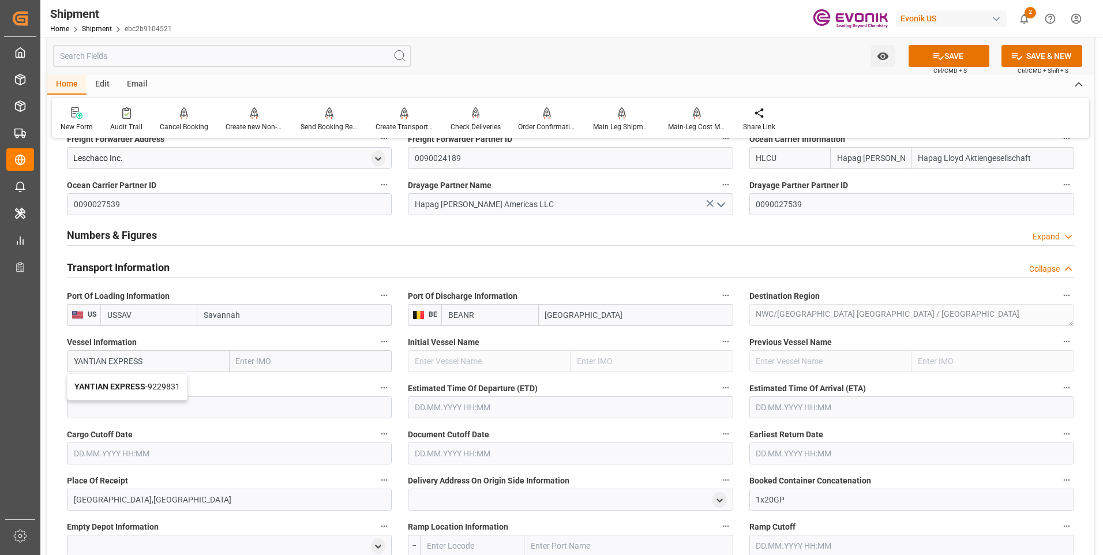
click at [138, 383] on b "YANTIAN EXPRESS" at bounding box center [109, 386] width 71 height 9
type input "9229831"
type input "YANTIAN EXPRESS"
click at [158, 399] on input at bounding box center [229, 407] width 325 height 22
paste input "546E"
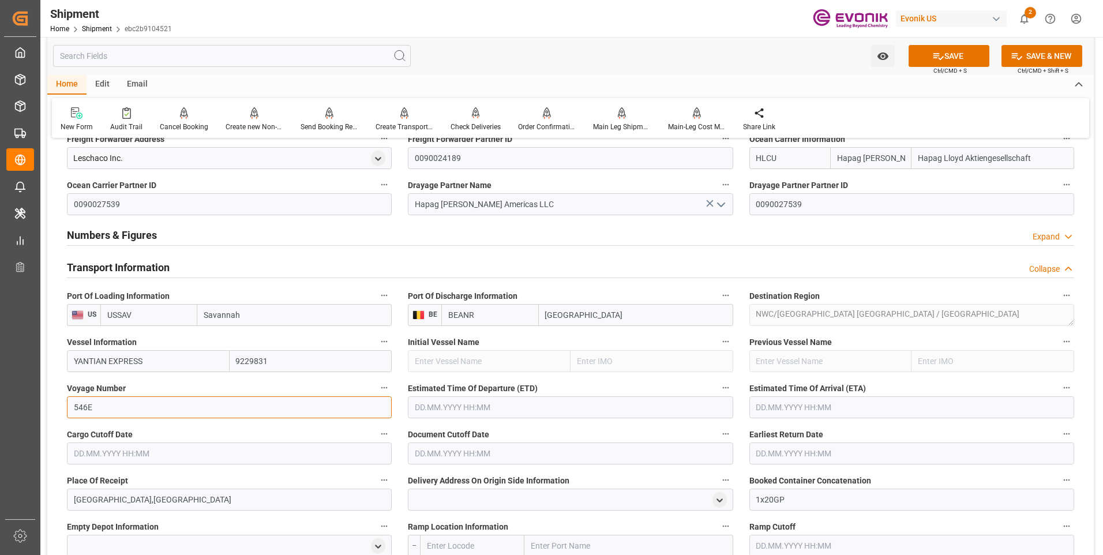
type input "546E"
drag, startPoint x: 429, startPoint y: 410, endPoint x: 444, endPoint y: 412, distance: 15.1
click at [430, 410] on input "text" at bounding box center [570, 407] width 325 height 22
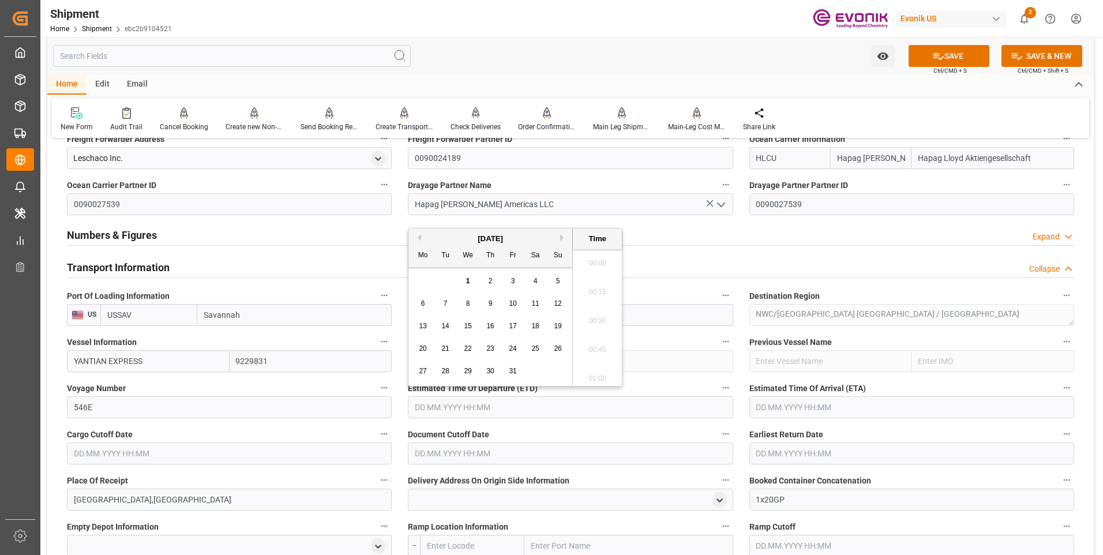
scroll to position [4, 0]
click at [561, 238] on button "Next Month" at bounding box center [563, 237] width 7 height 7
click at [429, 345] on div "17" at bounding box center [423, 349] width 14 height 14
type input "[DATE] 00:00"
drag, startPoint x: 787, startPoint y: 403, endPoint x: 782, endPoint y: 408, distance: 6.6
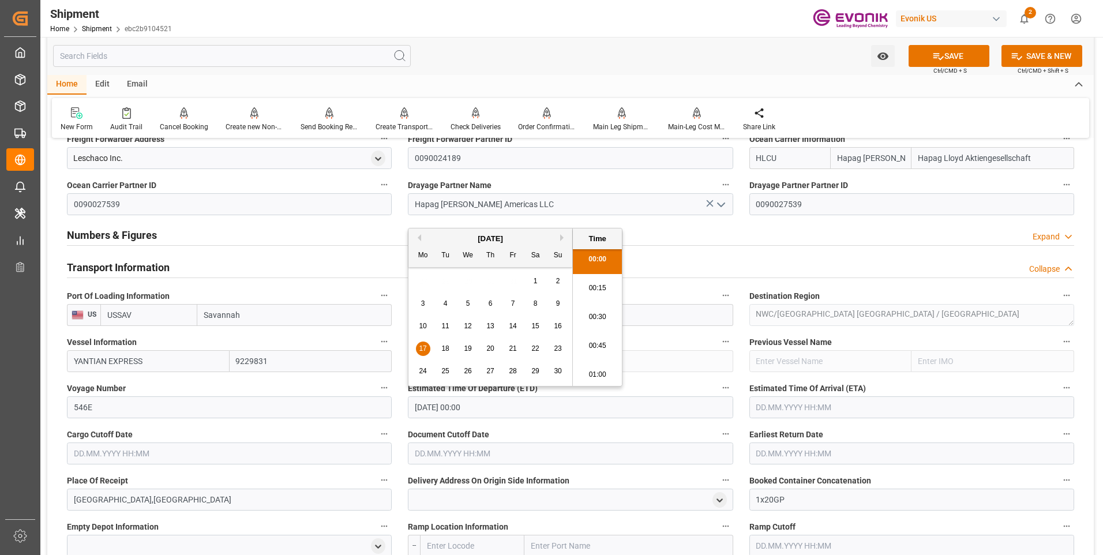
click at [786, 403] on input "text" at bounding box center [912, 407] width 325 height 22
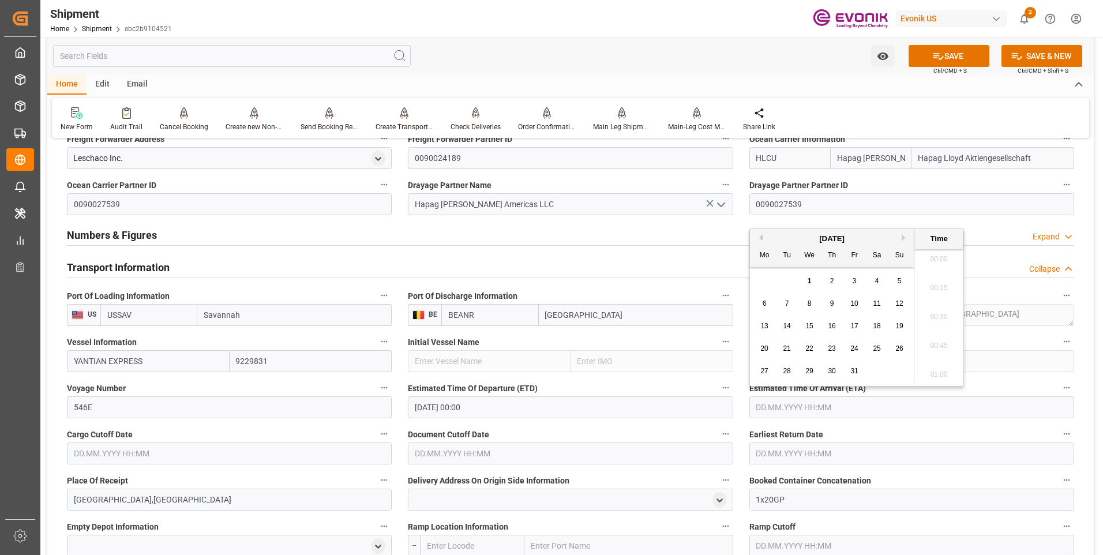
click at [901, 237] on div "[DATE]" at bounding box center [832, 239] width 164 height 12
click at [903, 239] on button "Next Month" at bounding box center [905, 237] width 7 height 7
click at [767, 284] on div "1" at bounding box center [765, 282] width 14 height 14
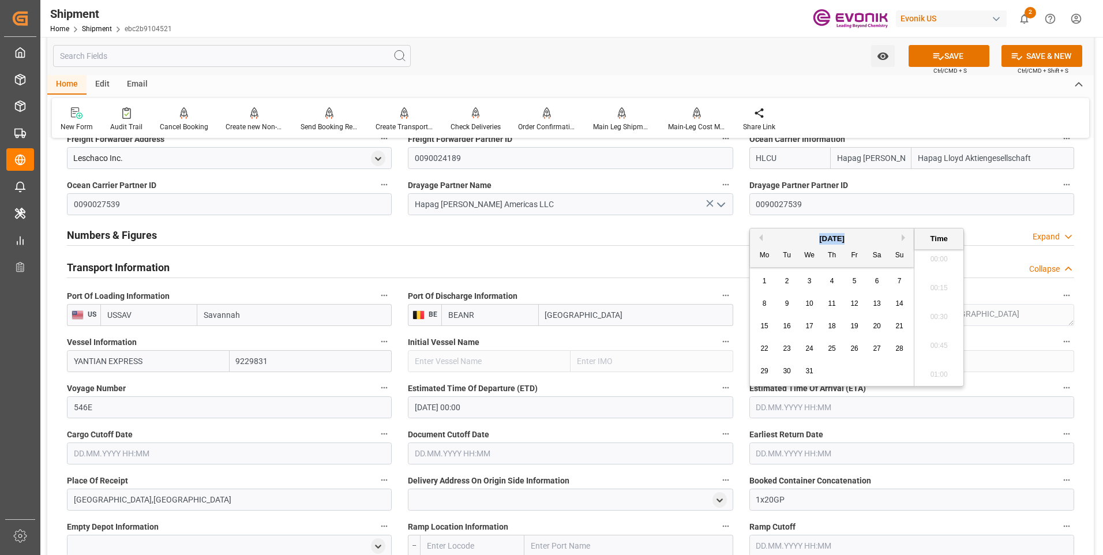
type input "[DATE] 00:00"
click at [305, 452] on input "text" at bounding box center [229, 454] width 325 height 22
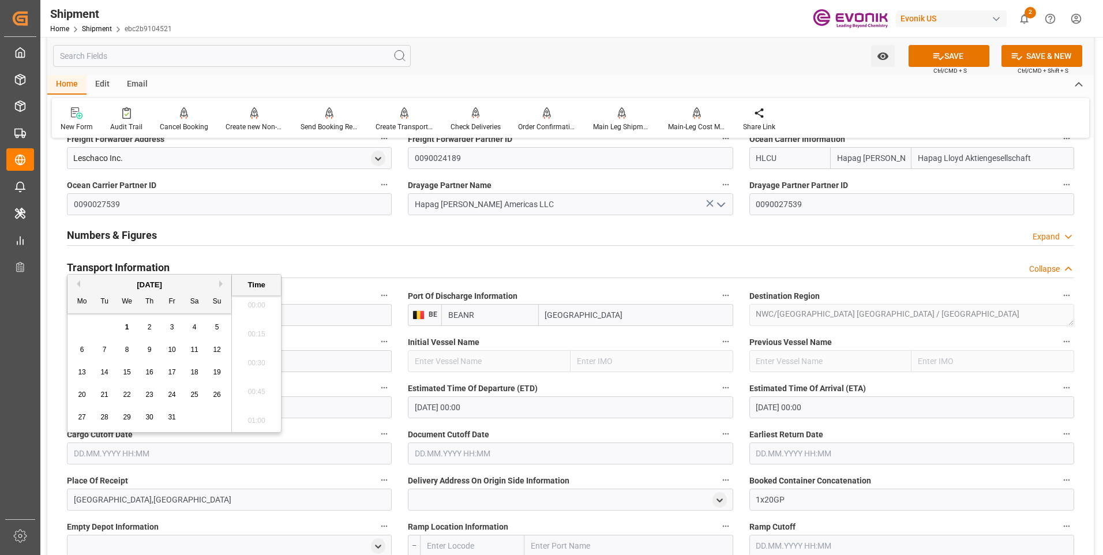
click at [177, 411] on div "27 28 29 30 31 1 2" at bounding box center [150, 417] width 158 height 23
click at [421, 451] on input "text" at bounding box center [570, 454] width 325 height 22
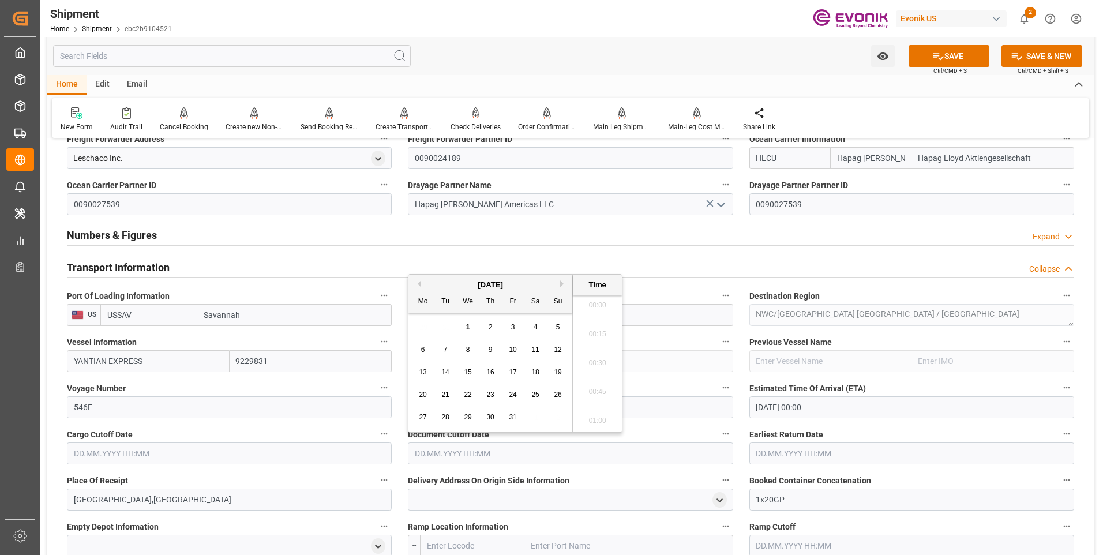
click at [531, 289] on div "[DATE]" at bounding box center [491, 285] width 164 height 12
click at [508, 416] on div "31" at bounding box center [513, 418] width 14 height 14
type input "[DATE] 00:00"
click at [767, 446] on input "text" at bounding box center [912, 454] width 325 height 22
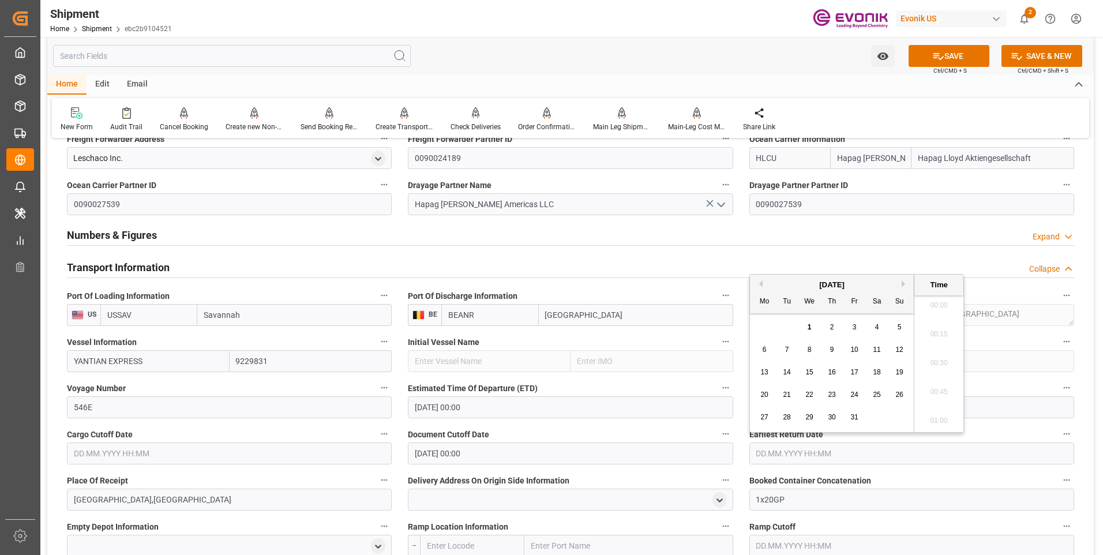
click at [876, 287] on div "[DATE]" at bounding box center [832, 285] width 164 height 12
click at [858, 418] on span "31" at bounding box center [855, 417] width 8 height 8
type input "[DATE] 00:00"
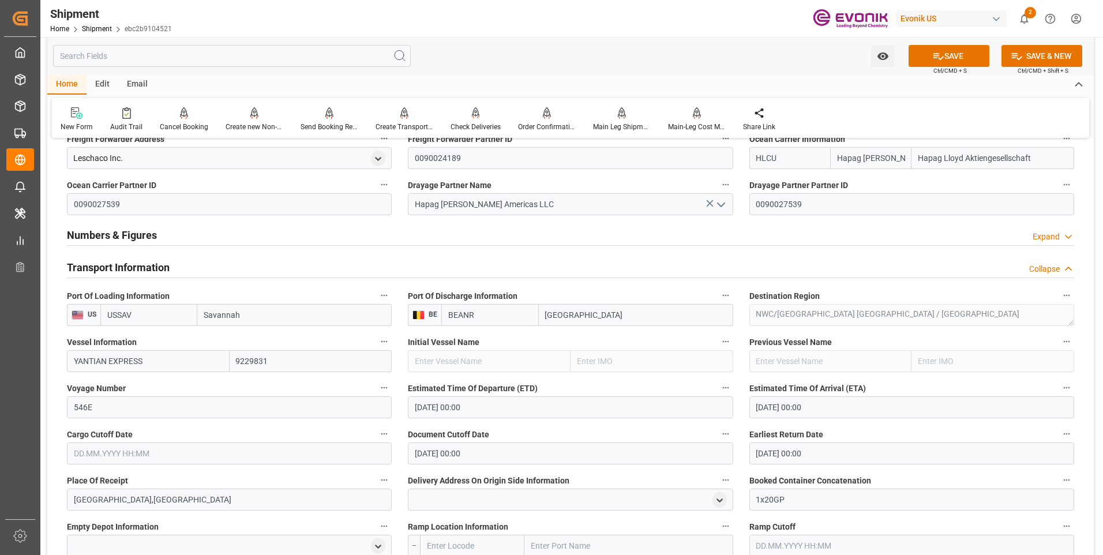
click at [639, 434] on label "Document Cutoff Date" at bounding box center [570, 434] width 325 height 16
click at [718, 434] on button "Document Cutoff Date" at bounding box center [725, 433] width 15 height 15
click at [250, 433] on div at bounding box center [551, 277] width 1103 height 555
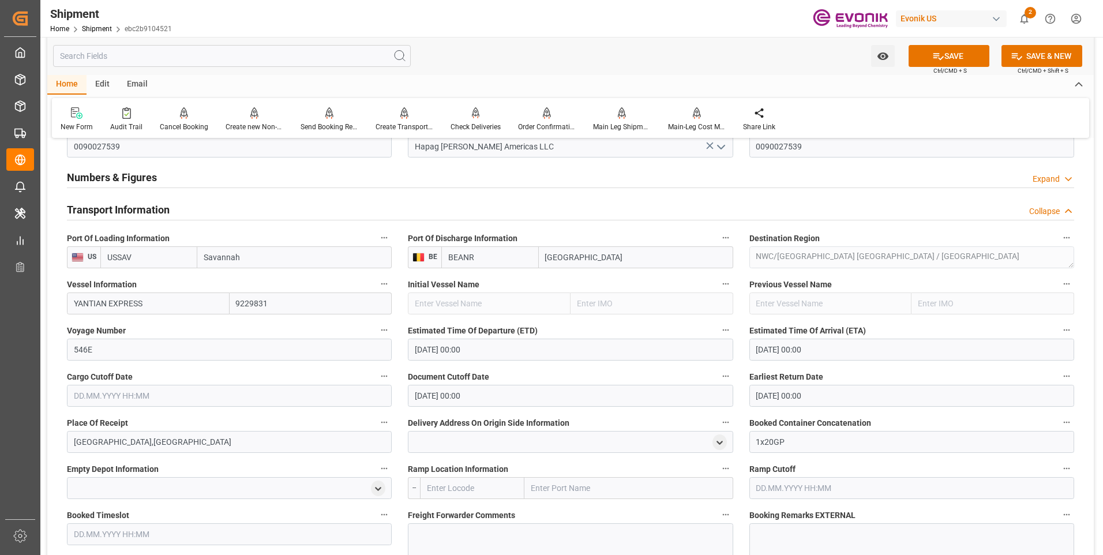
click at [193, 395] on input "text" at bounding box center [229, 396] width 325 height 22
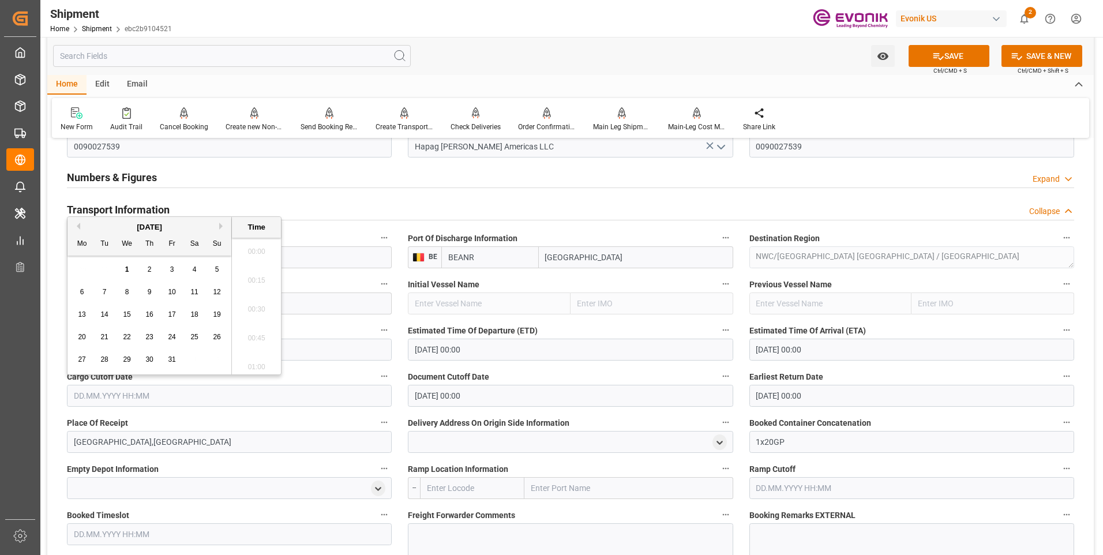
scroll to position [4, 0]
click at [174, 361] on span "31" at bounding box center [172, 359] width 8 height 8
type input "[DATE] 00:00"
click at [314, 372] on label "Cargo Cutoff Date" at bounding box center [229, 377] width 325 height 16
click at [377, 372] on button "Cargo Cutoff Date" at bounding box center [384, 376] width 15 height 15
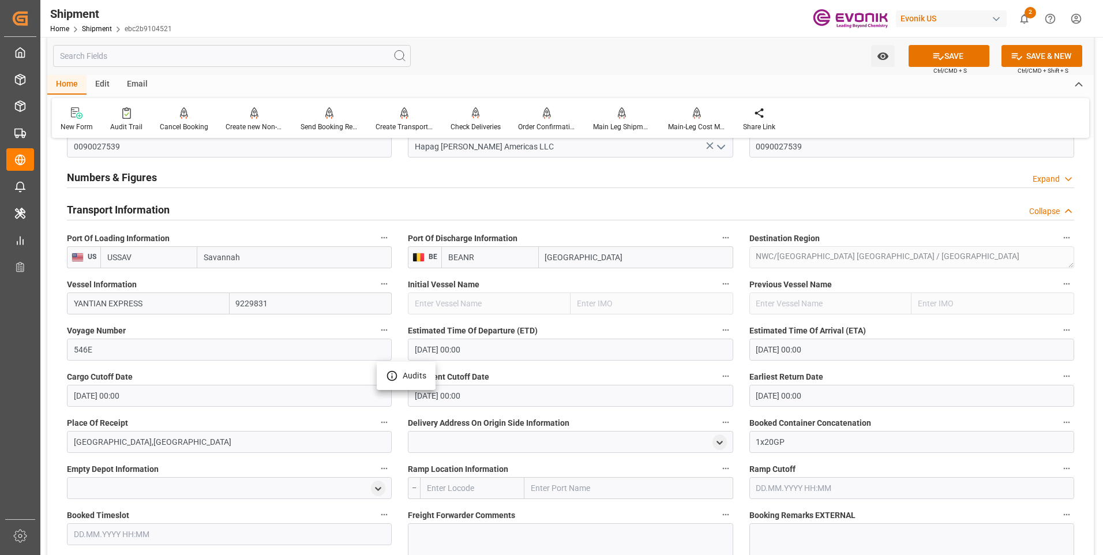
click at [314, 372] on div at bounding box center [551, 277] width 1103 height 555
click at [937, 59] on icon at bounding box center [939, 56] width 12 height 12
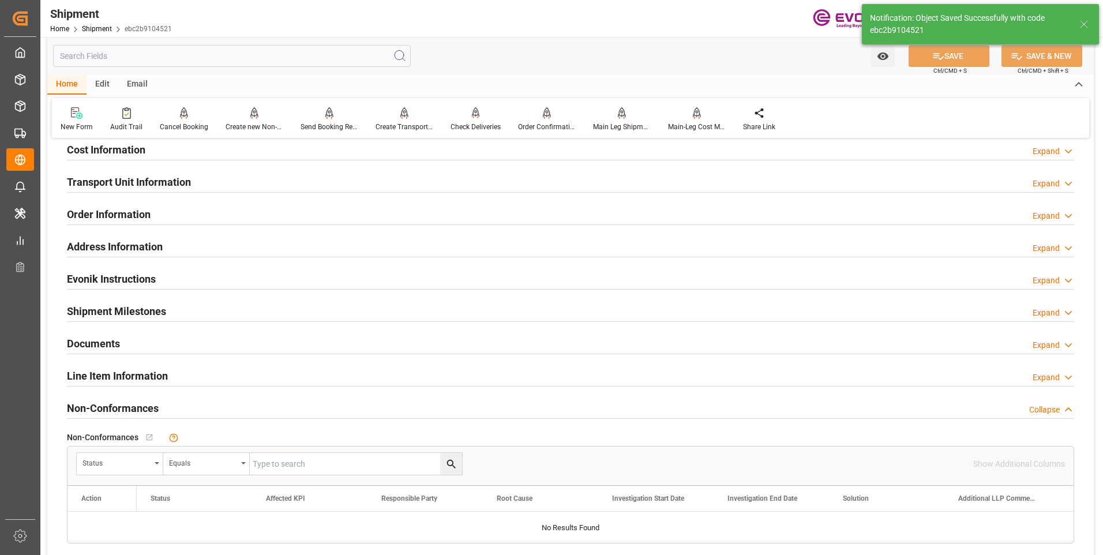
scroll to position [635, 0]
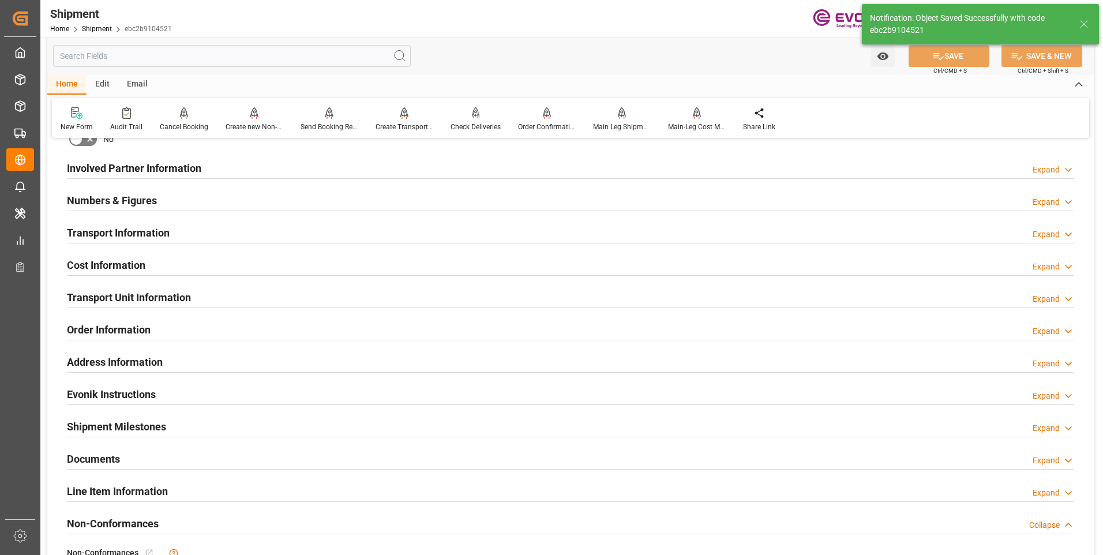
click at [189, 168] on h2 "Involved Partner Information" at bounding box center [134, 168] width 134 height 16
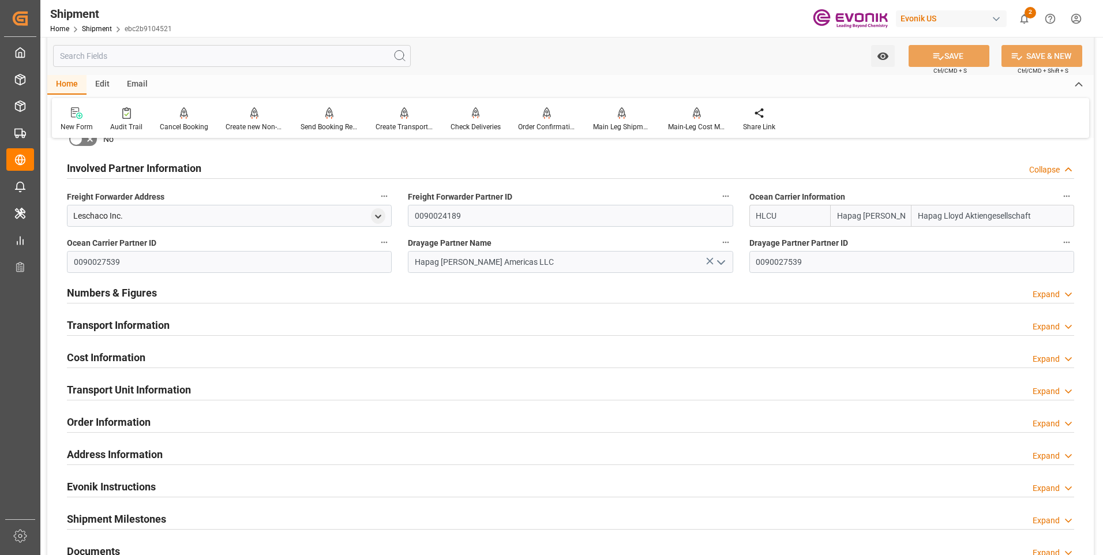
click at [155, 320] on h2 "Transport Information" at bounding box center [118, 325] width 103 height 16
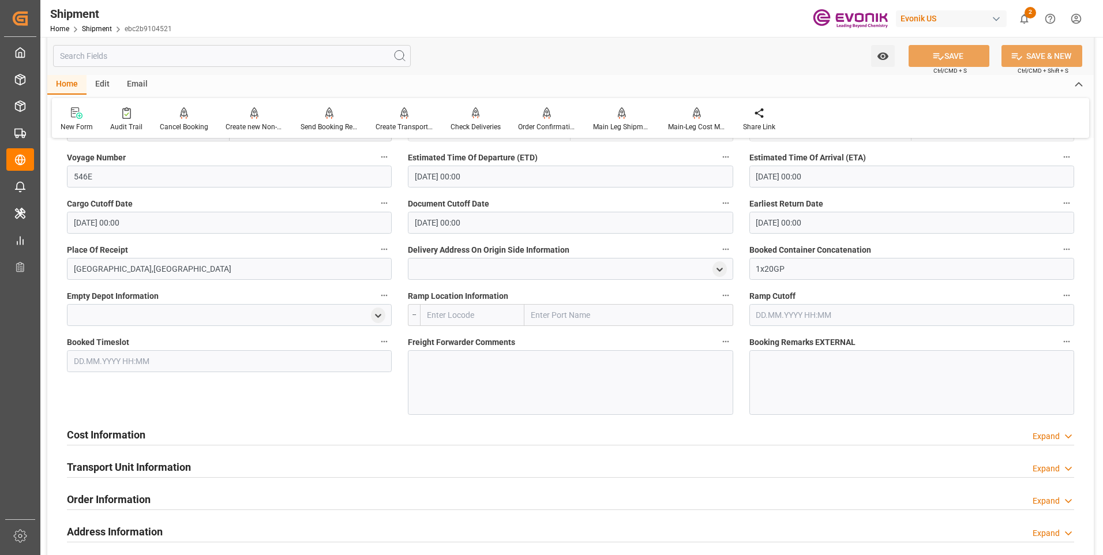
scroll to position [981, 0]
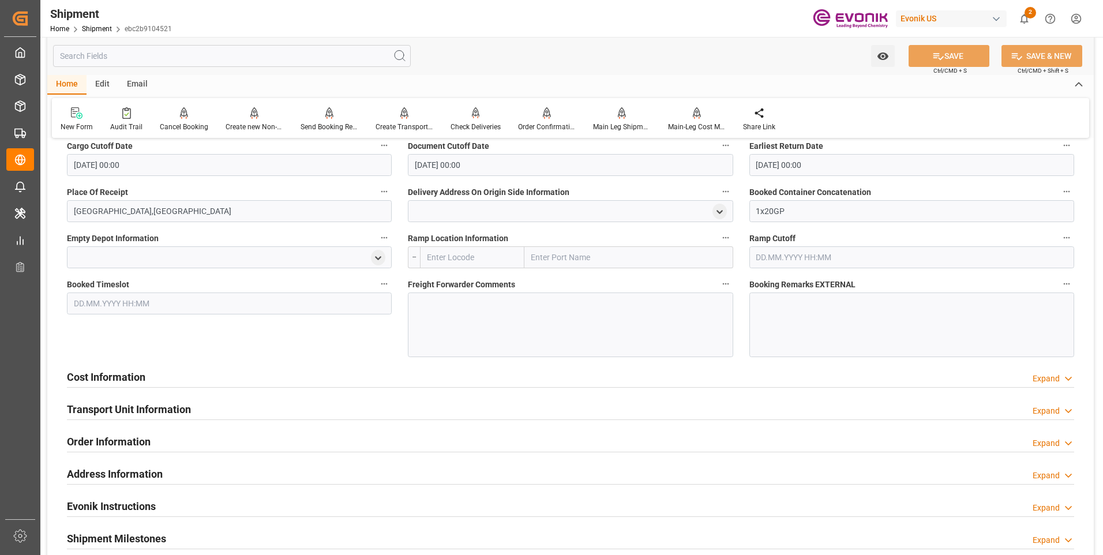
click at [154, 374] on div "Cost Information Expand" at bounding box center [571, 376] width 1008 height 22
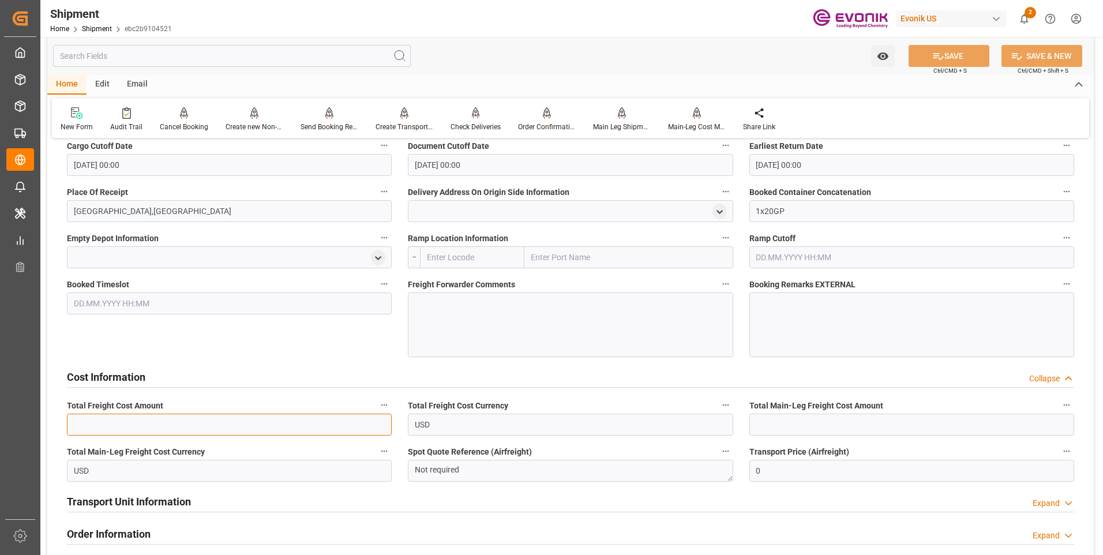
click at [162, 424] on input "text" at bounding box center [229, 425] width 325 height 22
type input "1793"
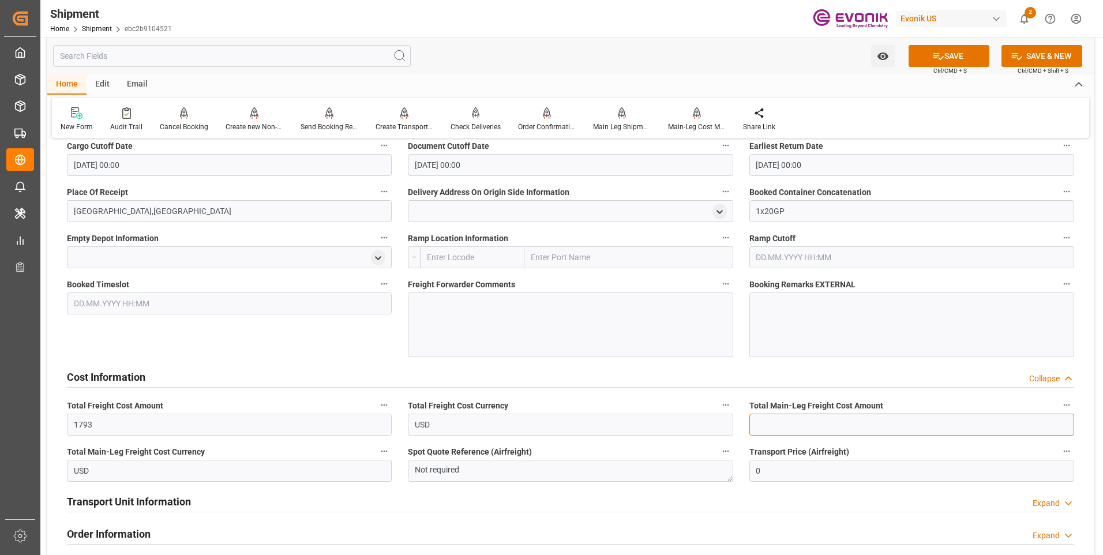
click at [842, 425] on input "text" at bounding box center [912, 425] width 325 height 22
type input "1793"
click at [930, 60] on button "SAVE" at bounding box center [949, 56] width 81 height 22
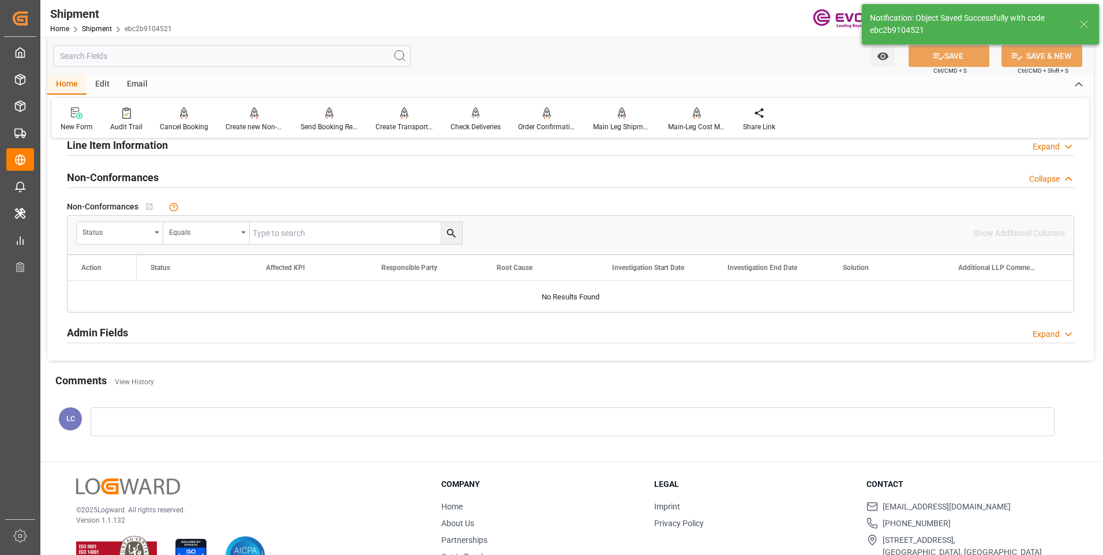
scroll to position [523, 0]
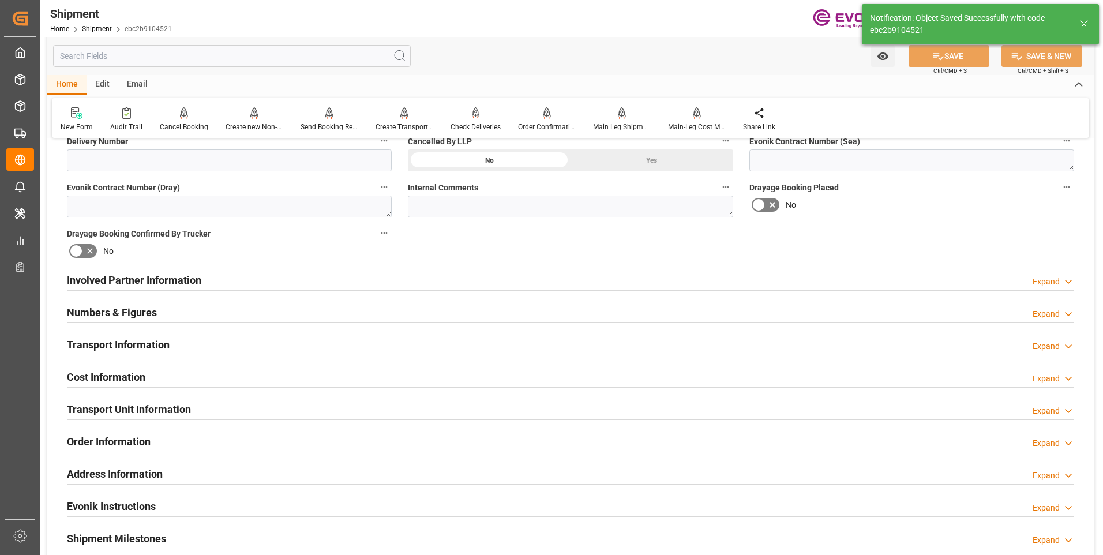
click at [304, 276] on div "Involved Partner Information Expand" at bounding box center [571, 279] width 1008 height 22
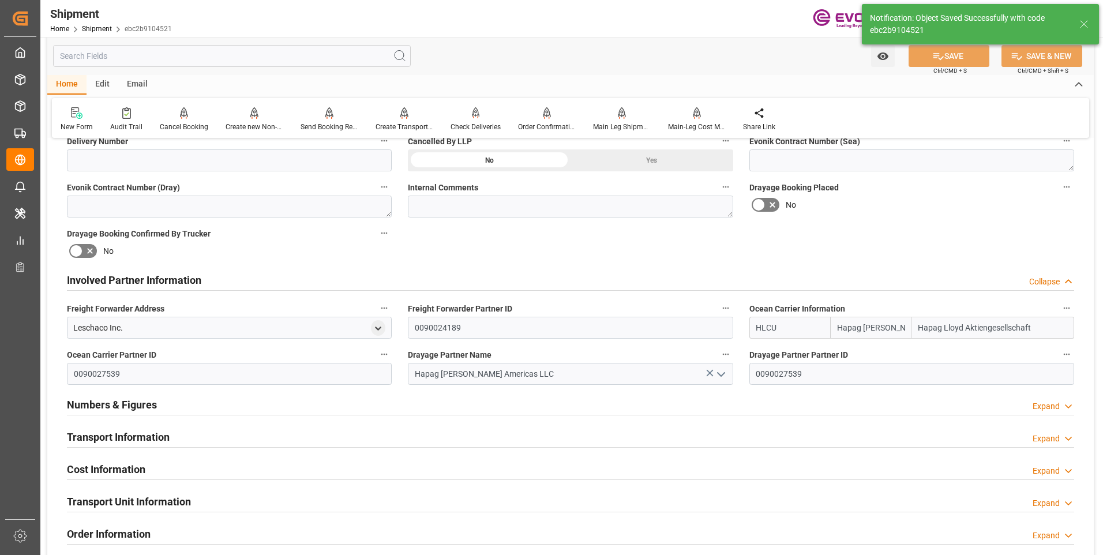
scroll to position [615, 0]
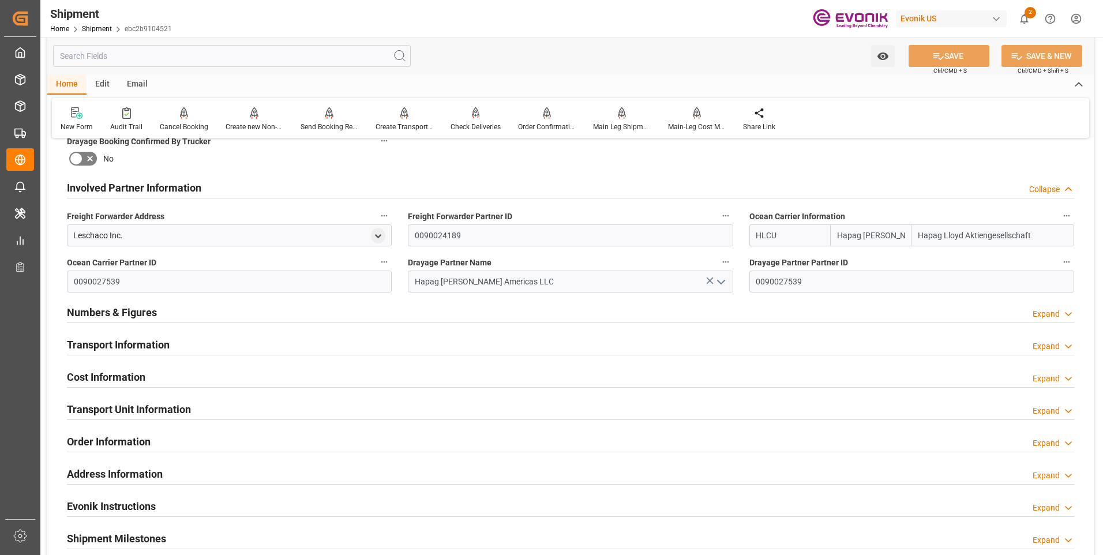
click at [164, 343] on h2 "Transport Information" at bounding box center [118, 345] width 103 height 16
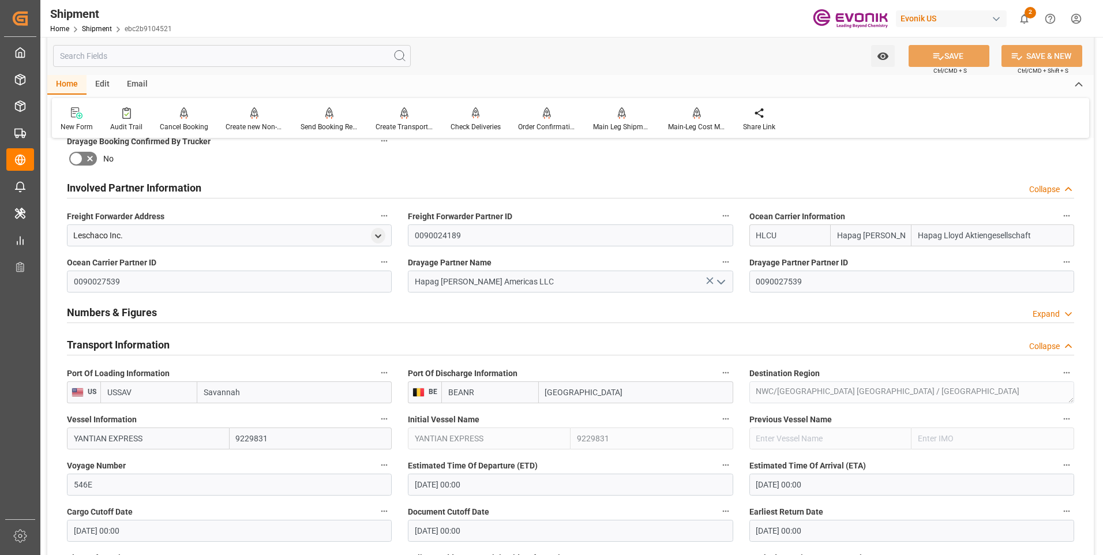
scroll to position [981, 0]
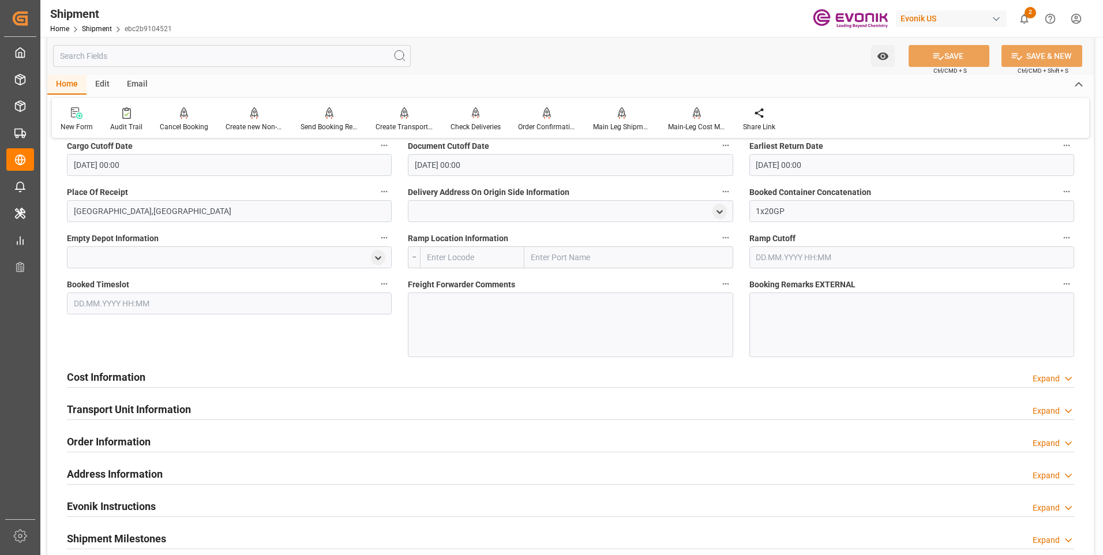
click at [148, 383] on div "Cost Information Expand" at bounding box center [571, 376] width 1008 height 22
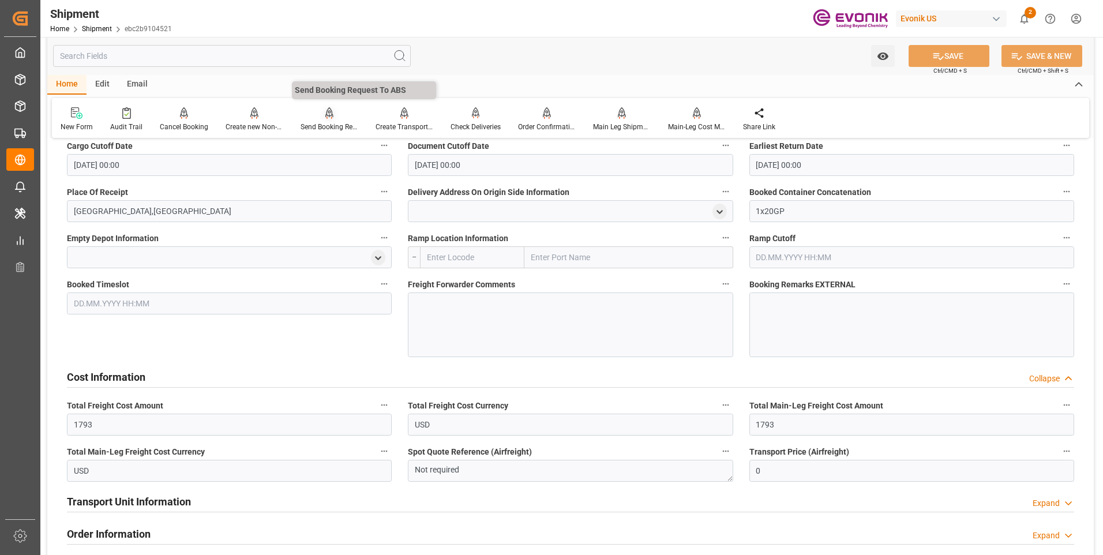
click at [322, 122] on div "Send Booking Request To ABS" at bounding box center [330, 127] width 58 height 10
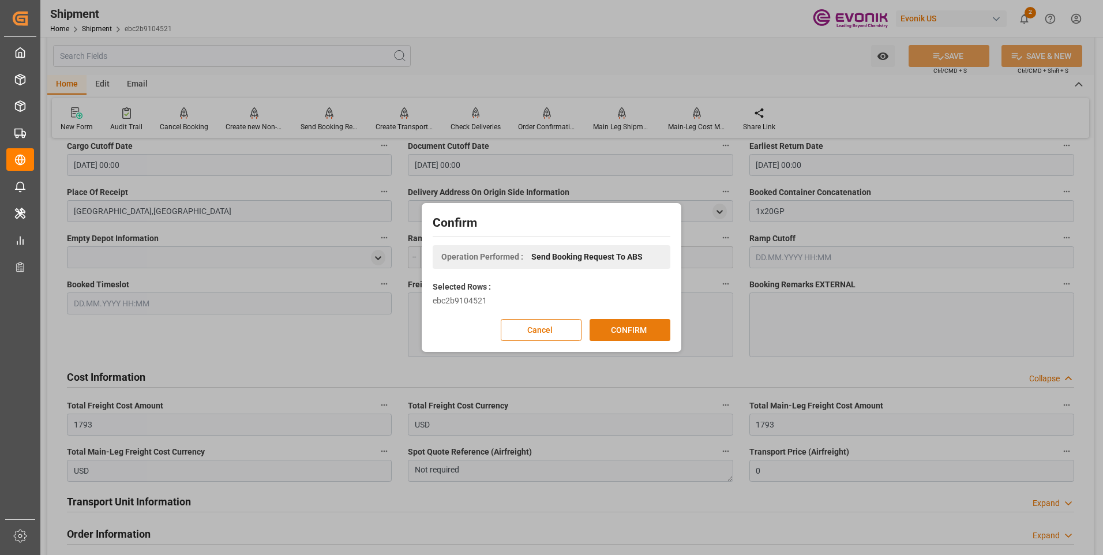
click at [639, 323] on button "CONFIRM" at bounding box center [630, 330] width 81 height 22
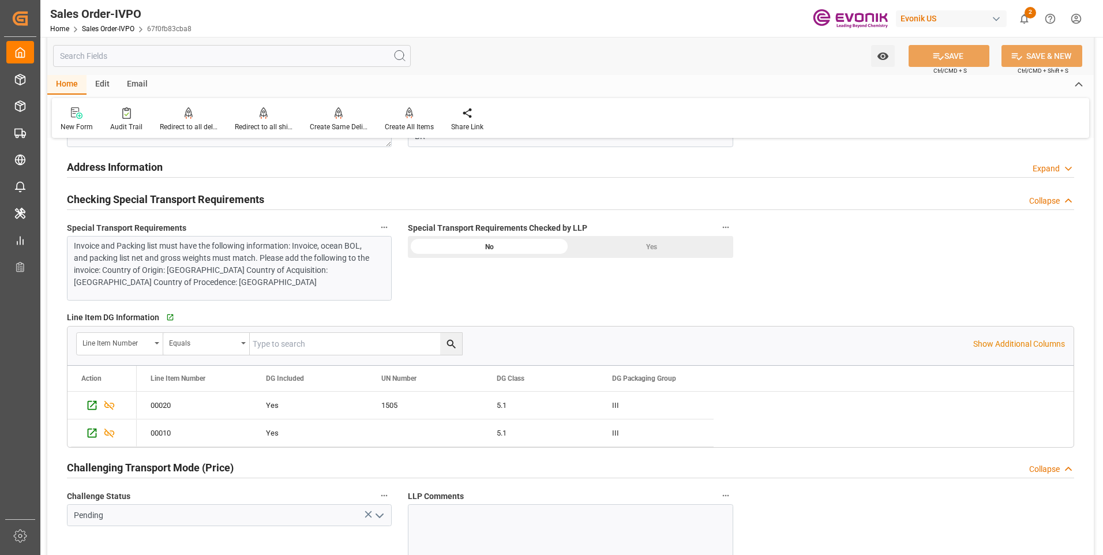
scroll to position [1385, 0]
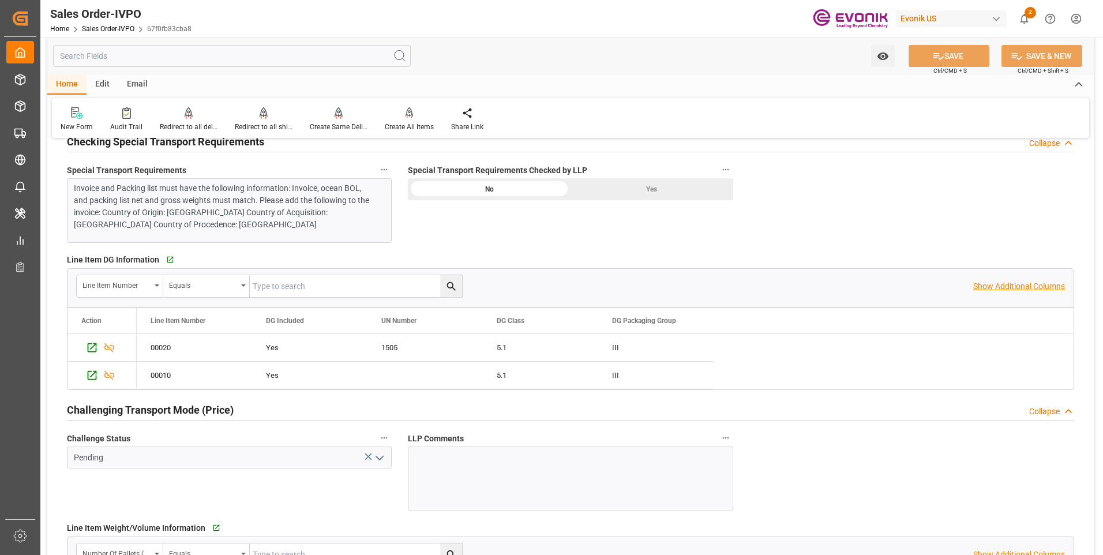
click at [986, 280] on p "Show Additional Columns" at bounding box center [1019, 286] width 92 height 12
click at [986, 281] on p "Hide Additional Columns" at bounding box center [1022, 286] width 88 height 12
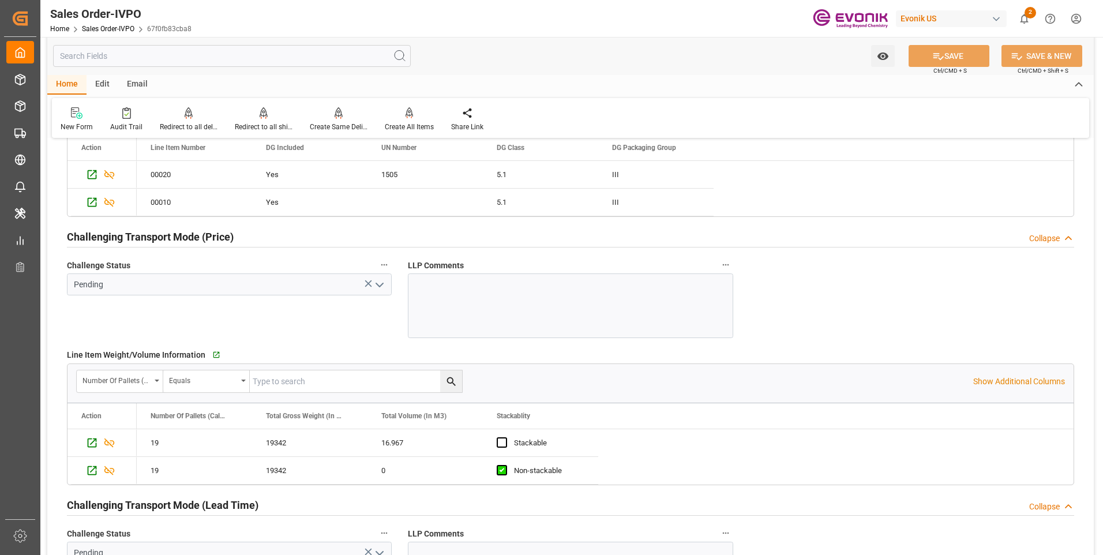
scroll to position [1616, 0]
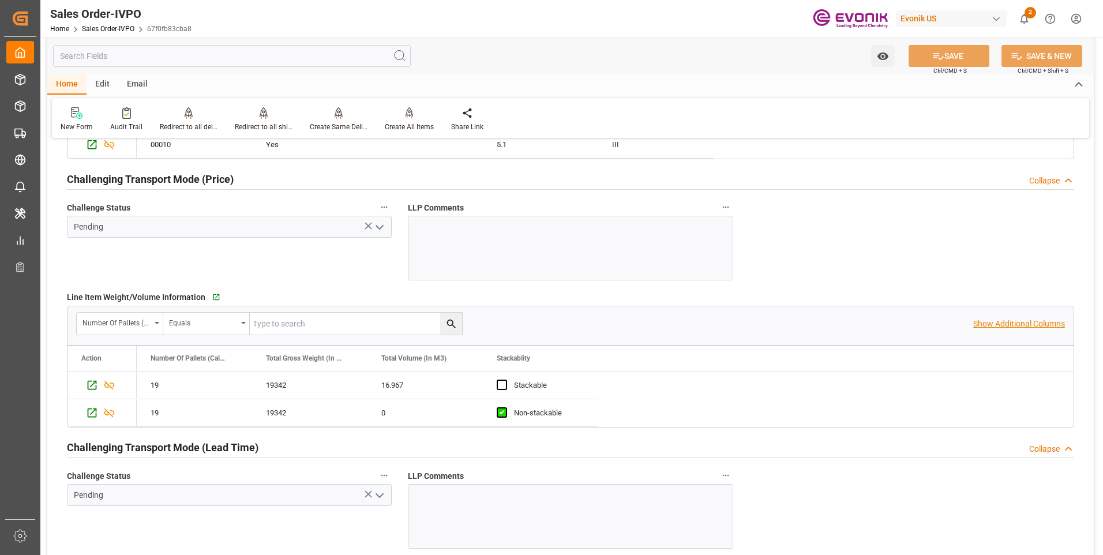
click at [982, 323] on p "Show Additional Columns" at bounding box center [1019, 324] width 92 height 12
click at [982, 323] on p "Hide Additional Columns" at bounding box center [1022, 324] width 88 height 12
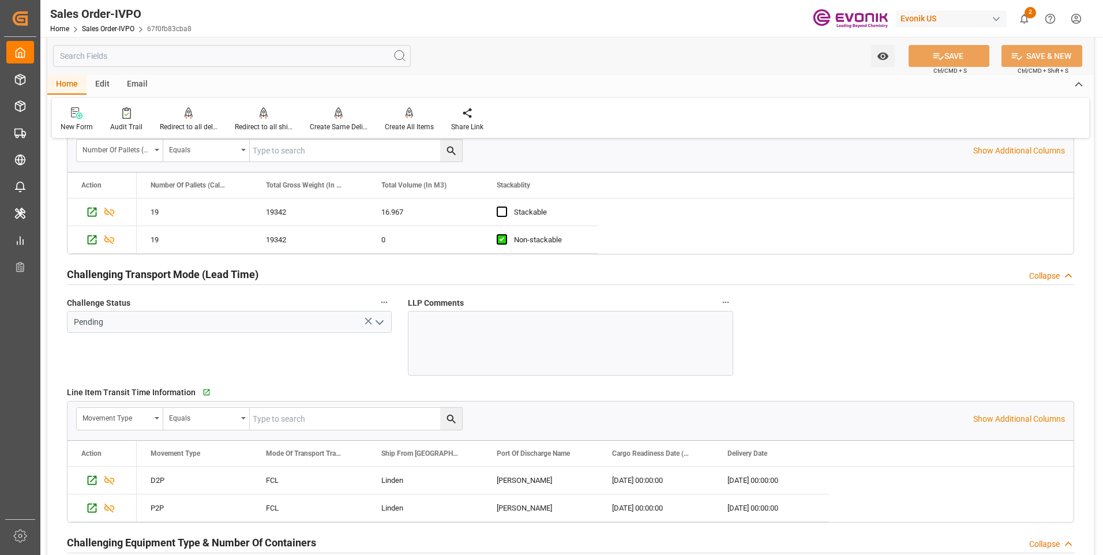
scroll to position [1847, 0]
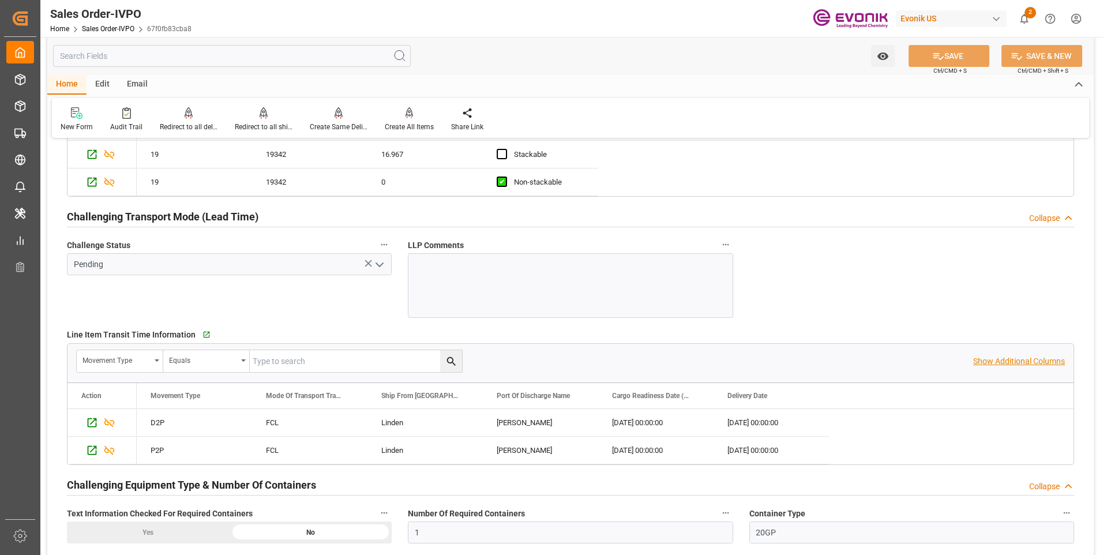
click at [1001, 357] on p "Show Additional Columns" at bounding box center [1019, 361] width 92 height 12
click at [1002, 358] on p "Hide Additional Columns" at bounding box center [1022, 361] width 88 height 12
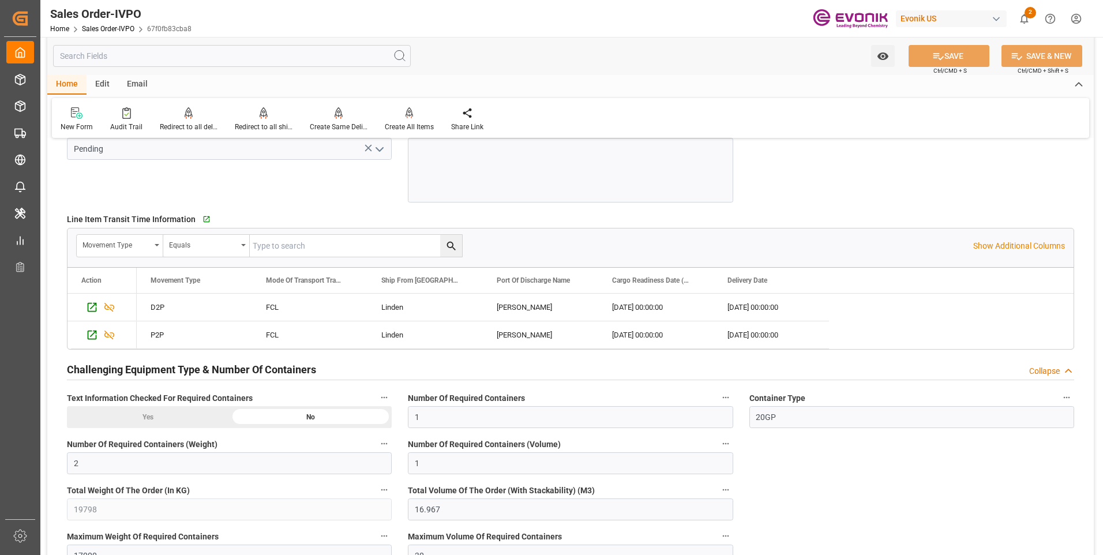
scroll to position [2077, 0]
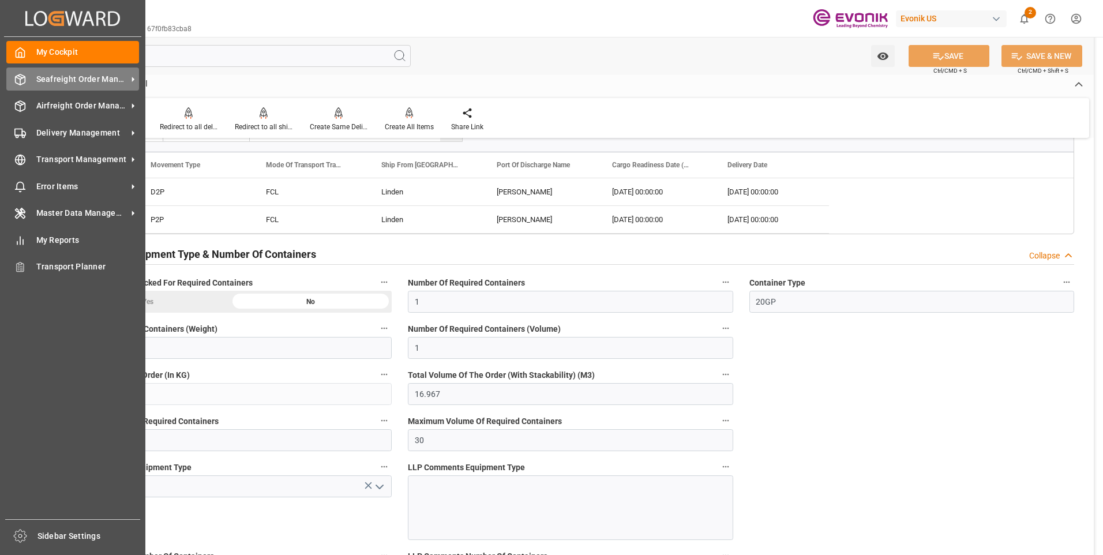
click at [29, 79] on div "Seafreight Order Management Seafreight Order Management" at bounding box center [72, 79] width 133 height 23
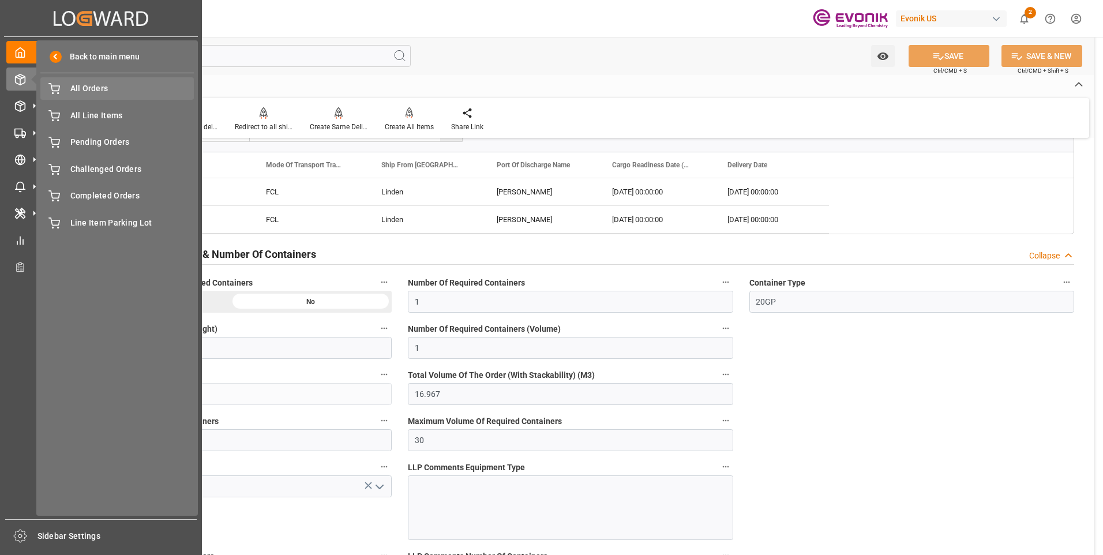
click at [106, 88] on span "All Orders" at bounding box center [132, 89] width 124 height 12
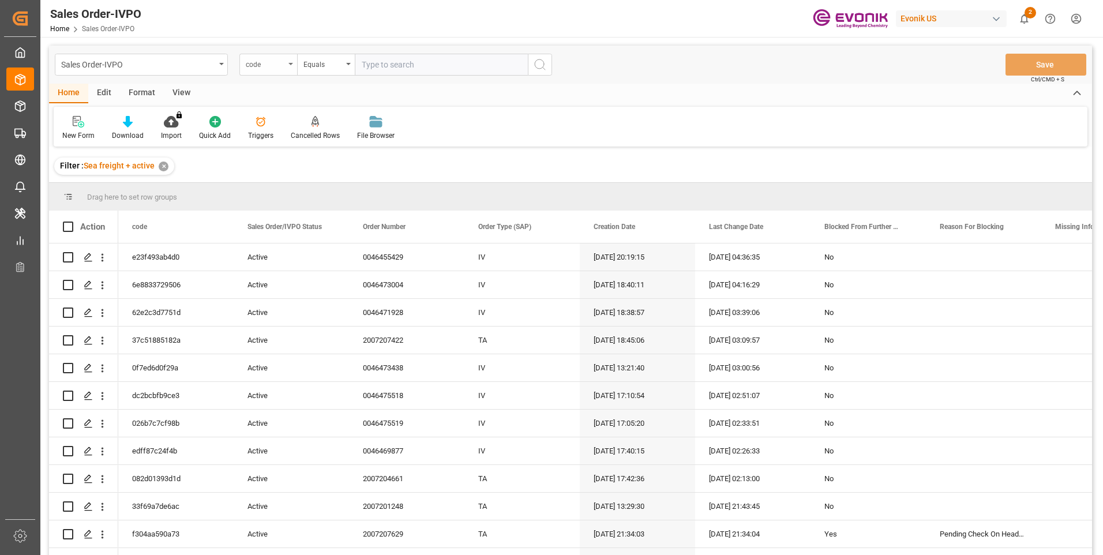
click at [276, 59] on div "code" at bounding box center [265, 63] width 39 height 13
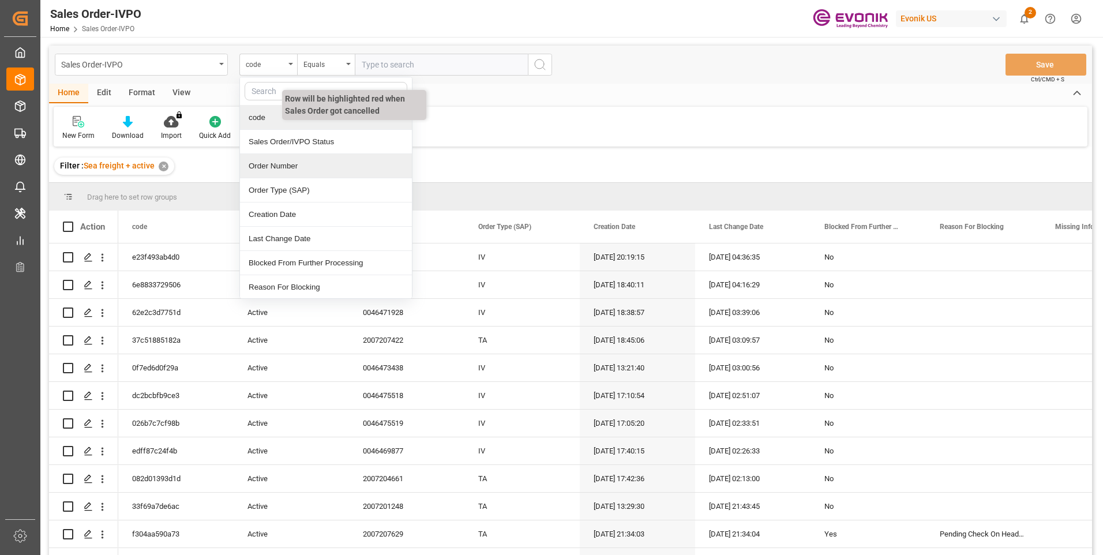
drag, startPoint x: 278, startPoint y: 169, endPoint x: 319, endPoint y: 134, distance: 53.7
click at [278, 170] on div "Order Number" at bounding box center [326, 166] width 172 height 24
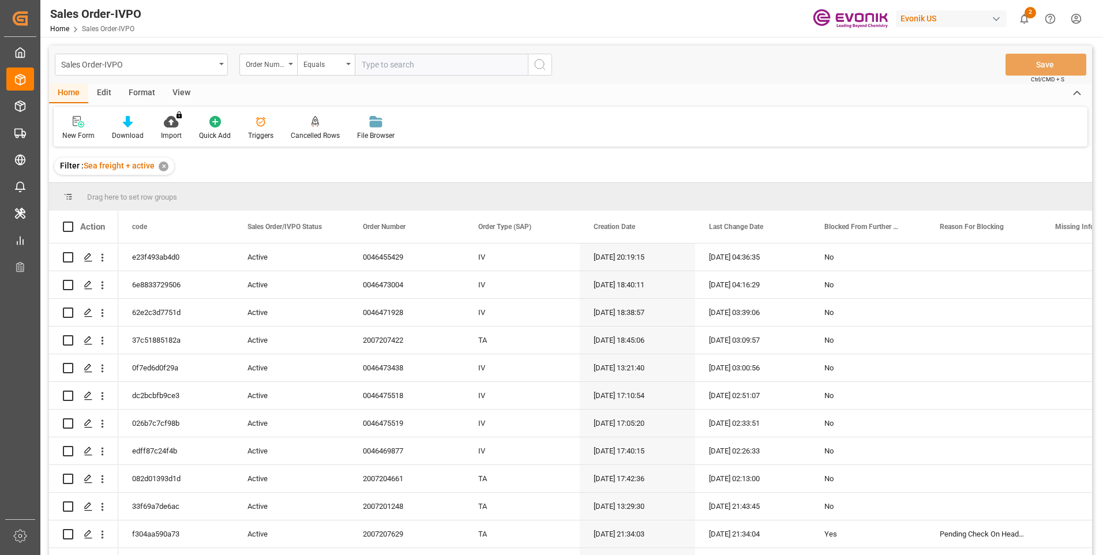
click at [380, 64] on input "text" at bounding box center [441, 65] width 173 height 22
paste input "46474277"
type input "0046474277"
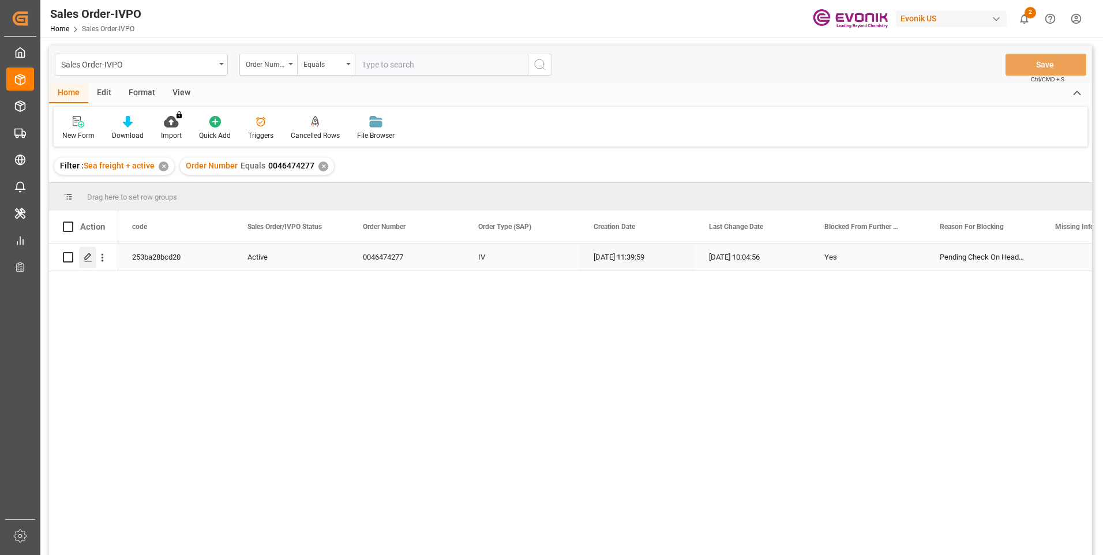
click at [83, 260] on div "Press SPACE to select this row." at bounding box center [87, 257] width 17 height 21
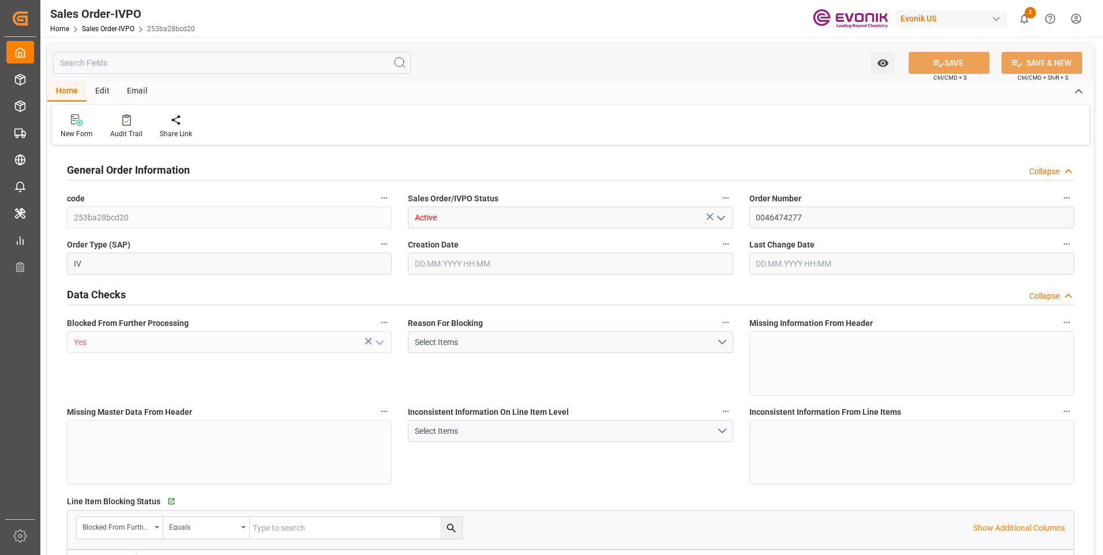
type input "BRSSZ"
type input "0"
type input "1"
type input "2"
type input "1"
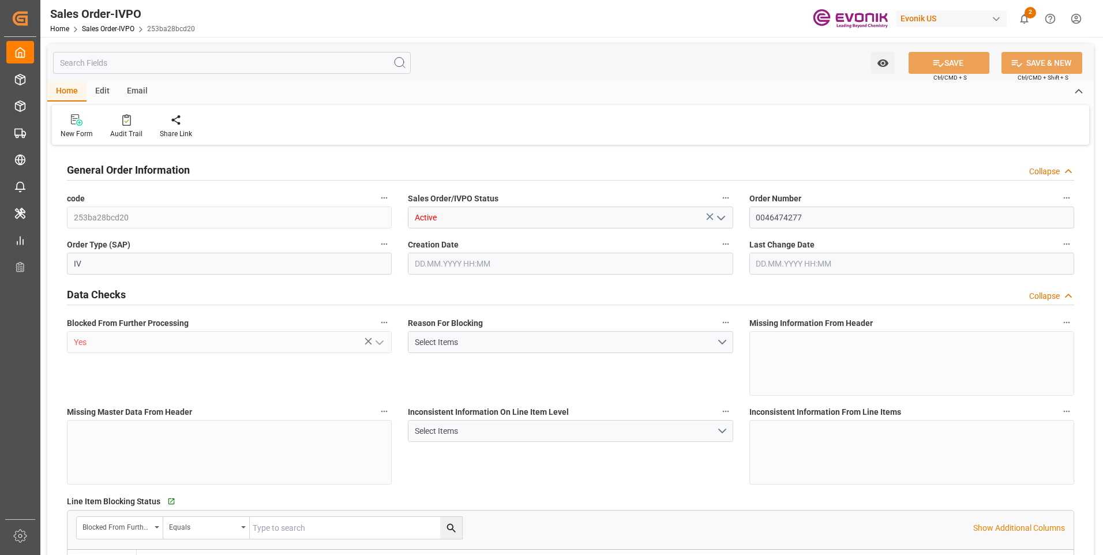
type input "19783"
type input "1.349"
type input "17000"
type input "30"
type input "[DATE] 11:39"
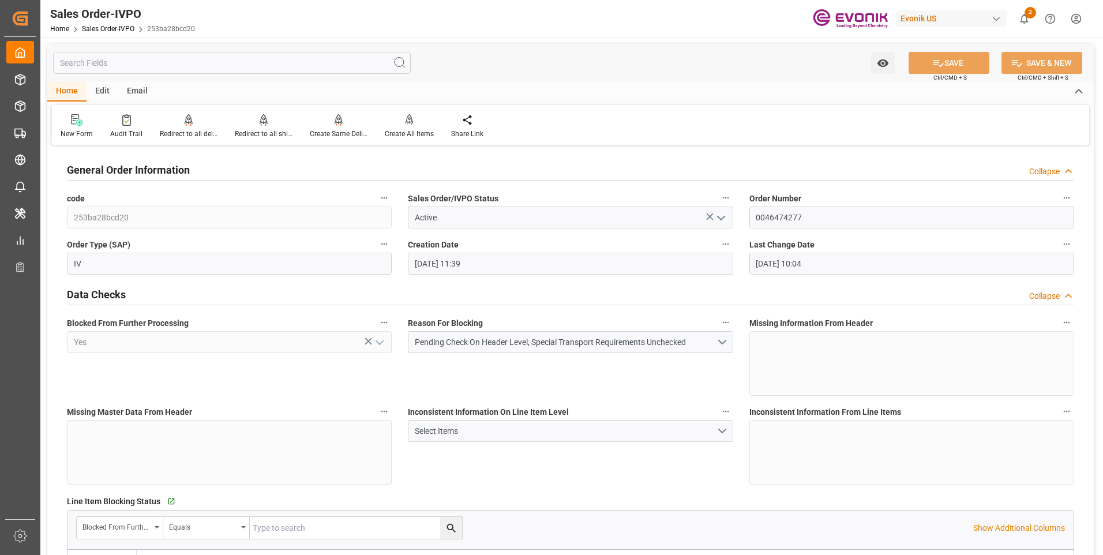
type input "[DATE] 10:04"
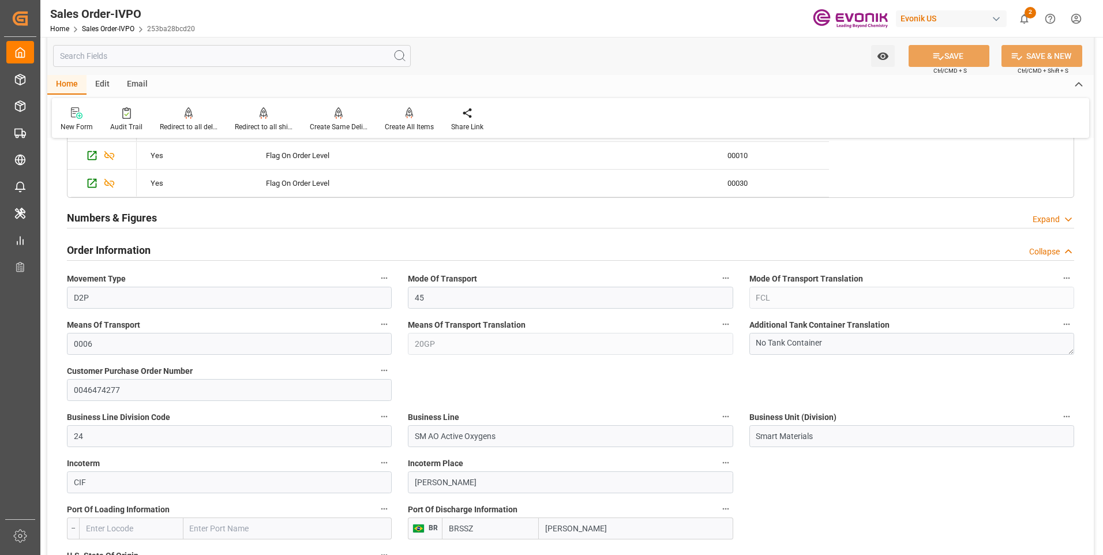
scroll to position [519, 0]
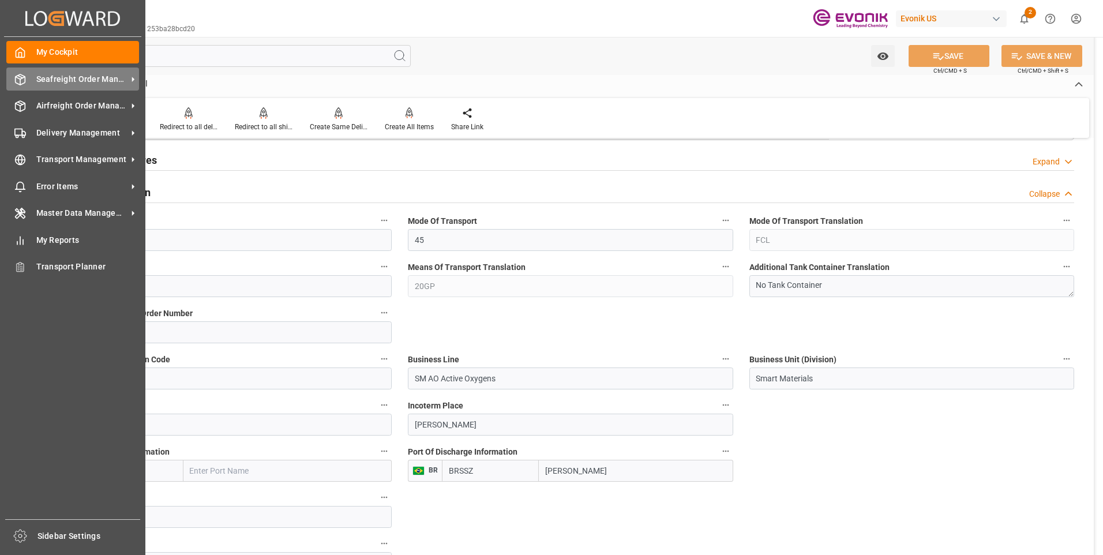
click at [21, 78] on icon at bounding box center [20, 80] width 12 height 12
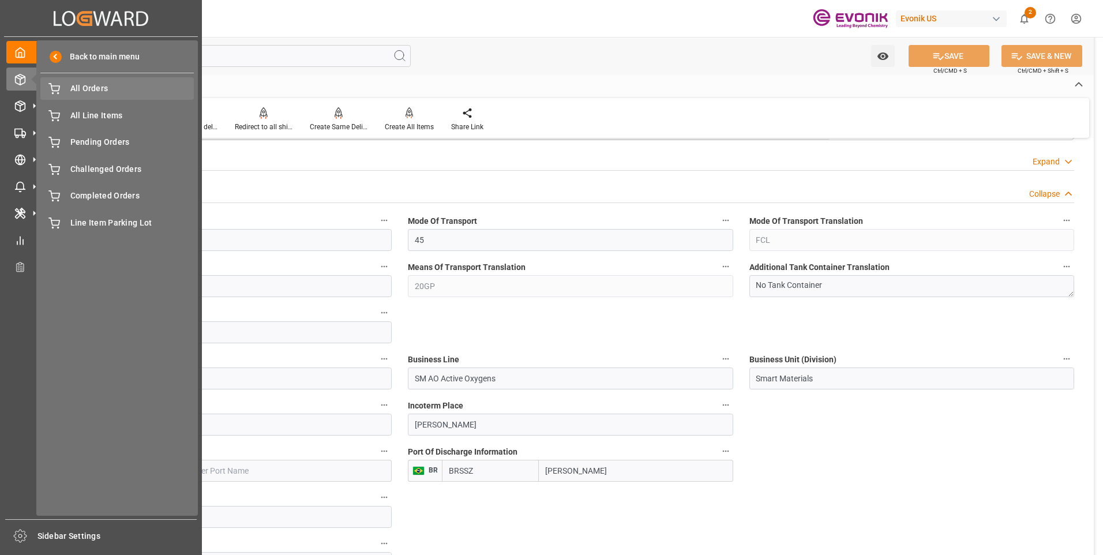
click at [92, 93] on span "All Orders" at bounding box center [132, 89] width 124 height 12
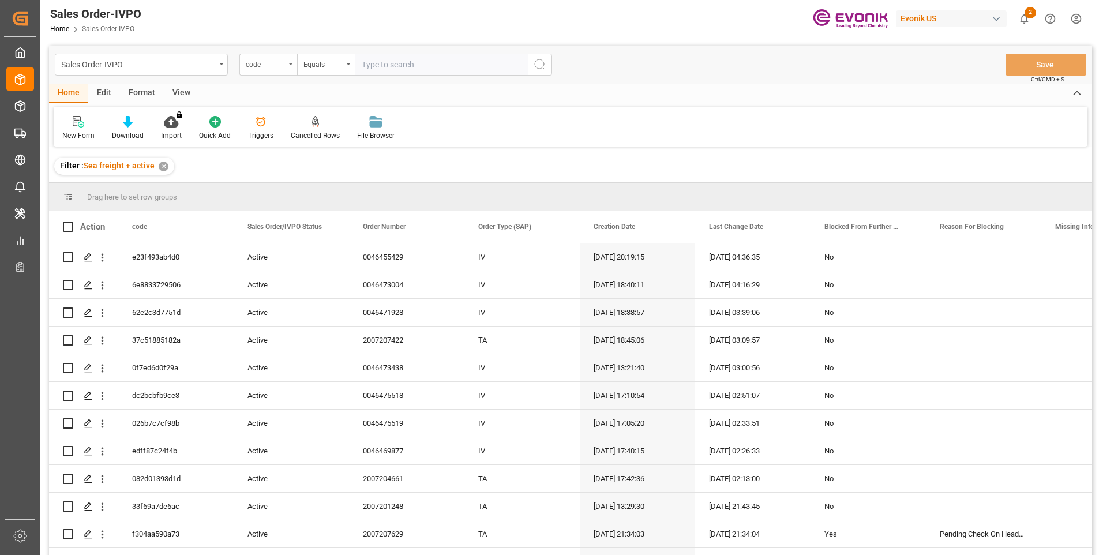
click at [274, 66] on div "code" at bounding box center [265, 63] width 39 height 13
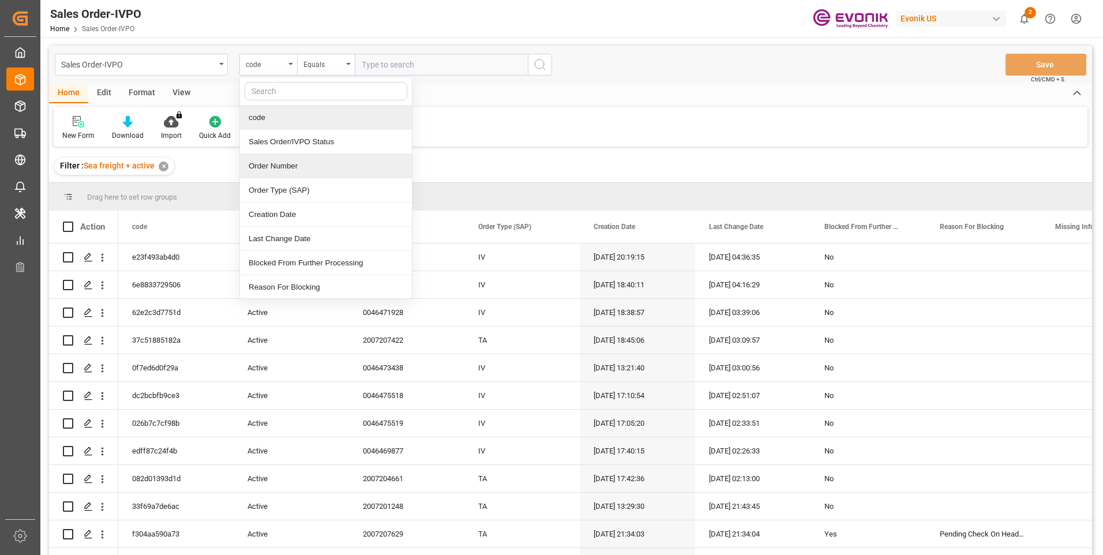
click at [286, 162] on div "Order Number" at bounding box center [326, 166] width 172 height 24
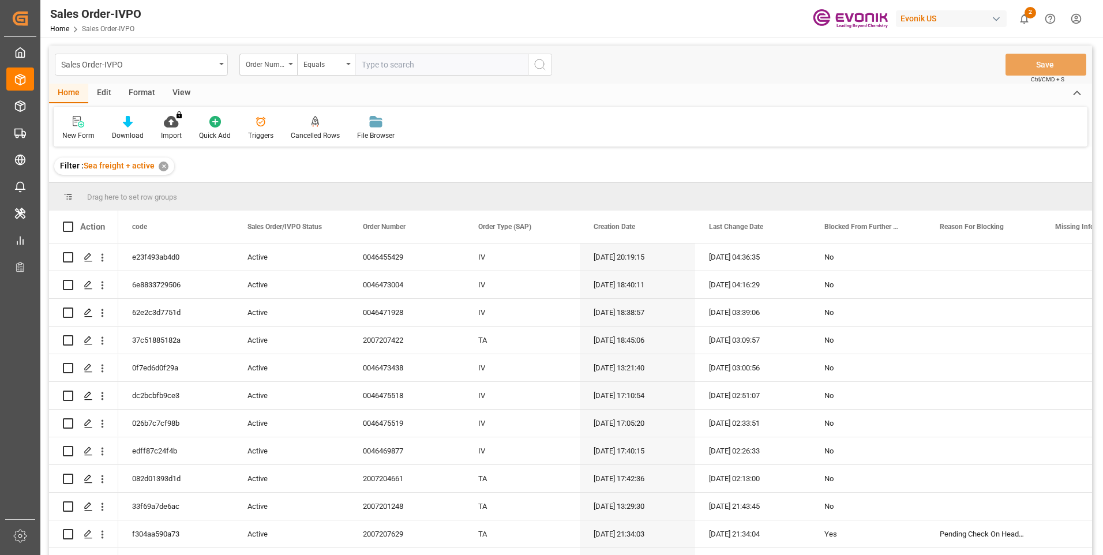
click at [400, 69] on input "text" at bounding box center [441, 65] width 173 height 22
paste input "0046474440"
type input "0046474440"
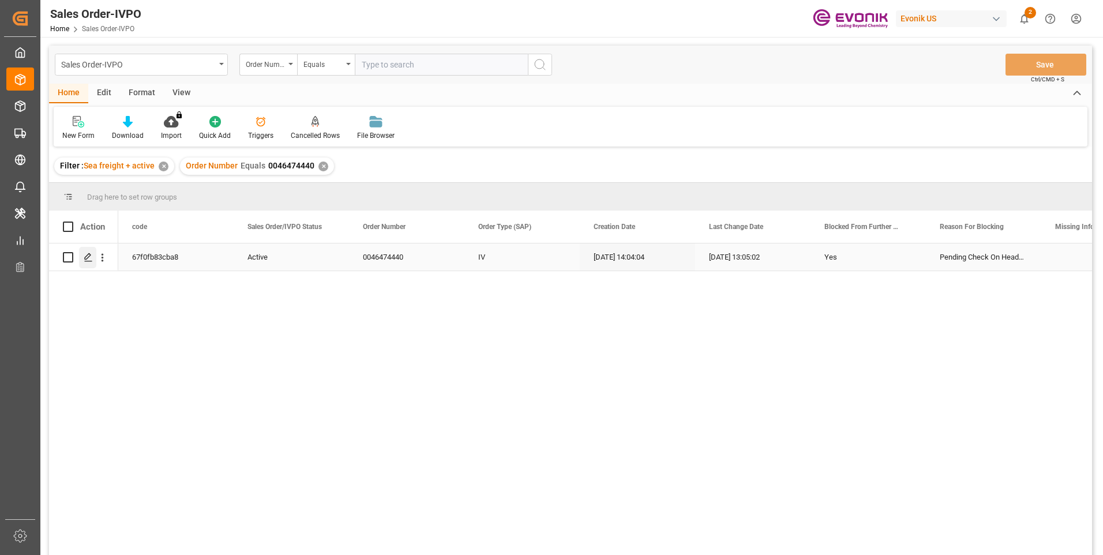
click at [88, 256] on icon "Press SPACE to select this row." at bounding box center [88, 257] width 9 height 9
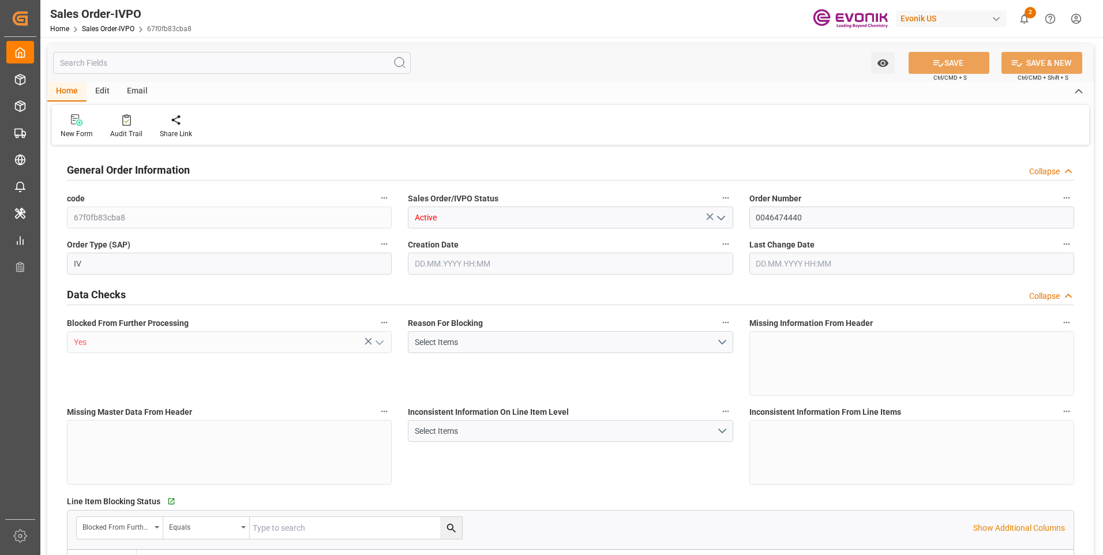
type input "BRSSZ"
type input "0"
type input "1"
type input "2"
type input "1"
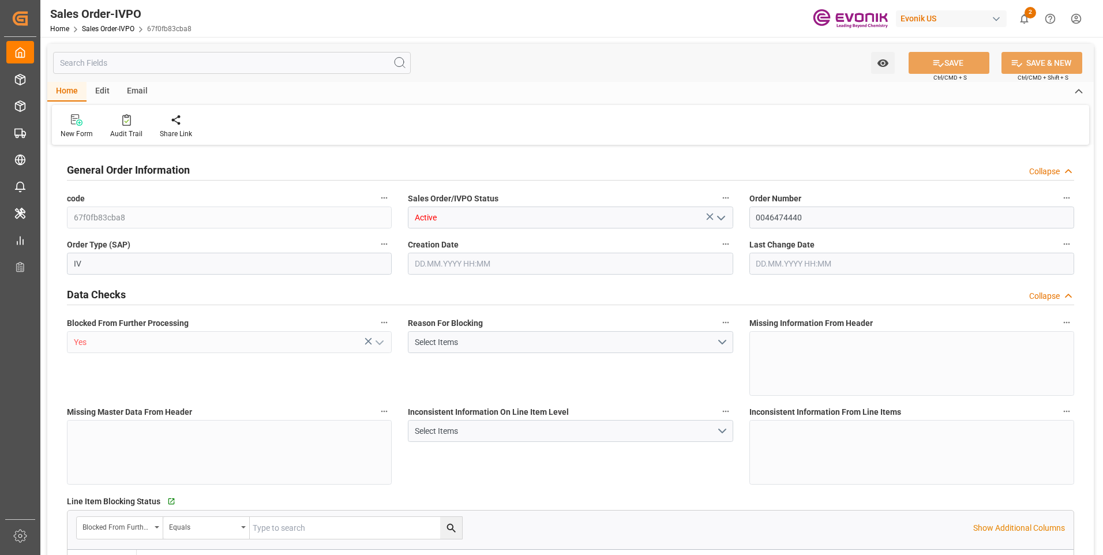
type input "19798"
type input "16.967"
type input "17000"
type input "30"
type input "[DATE] 14:04"
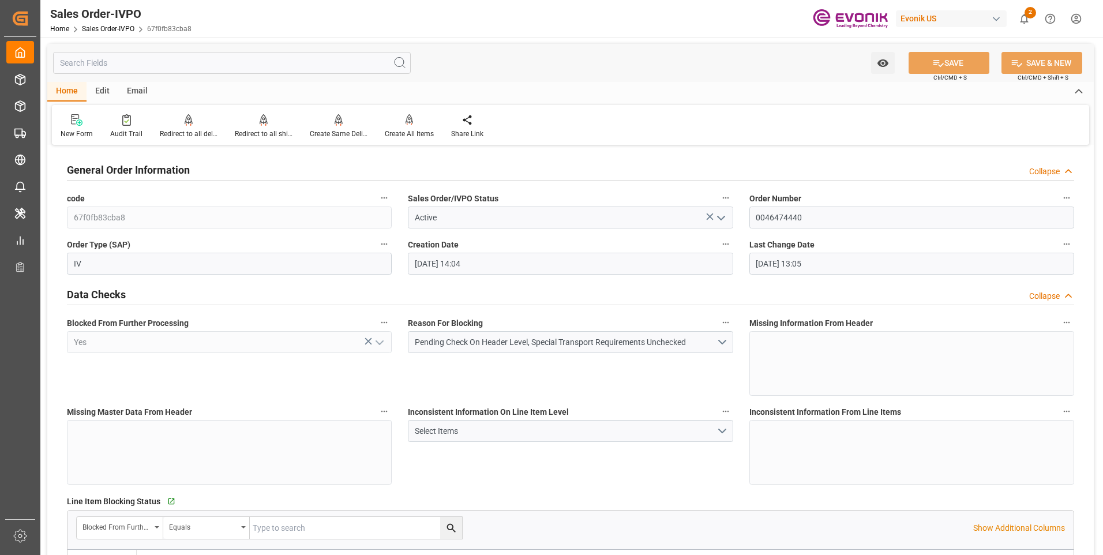
type input "[DATE] 13:05"
